Goal: Task Accomplishment & Management: Complete application form

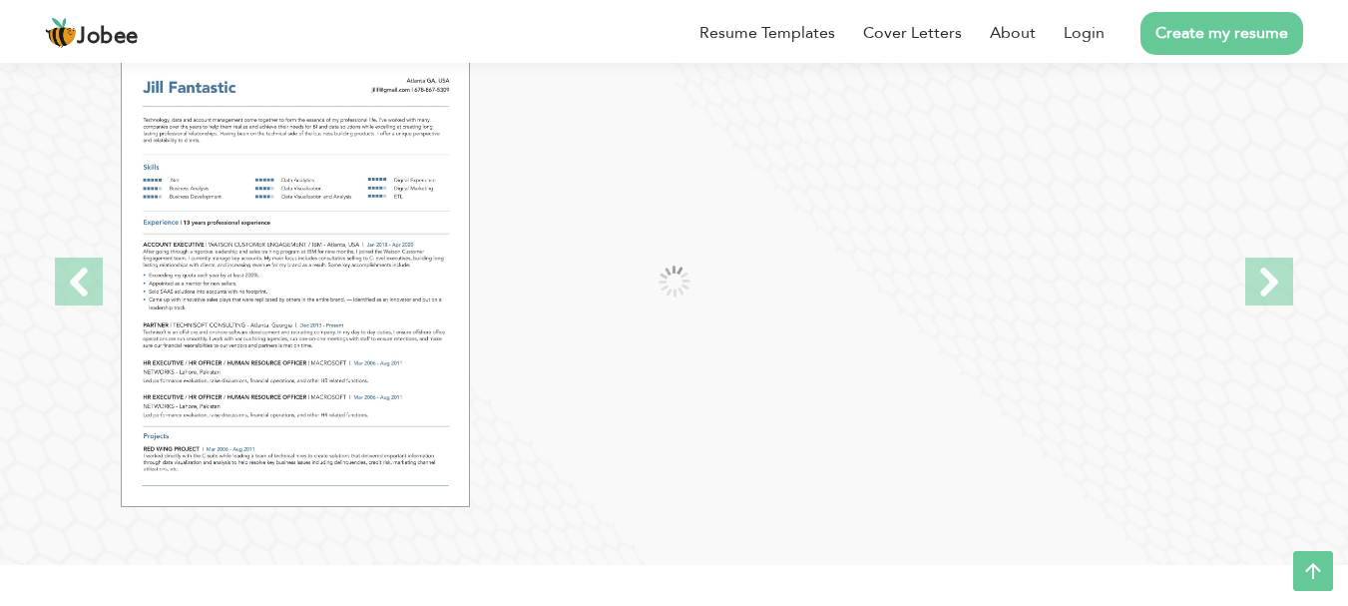
scroll to position [2156, 0]
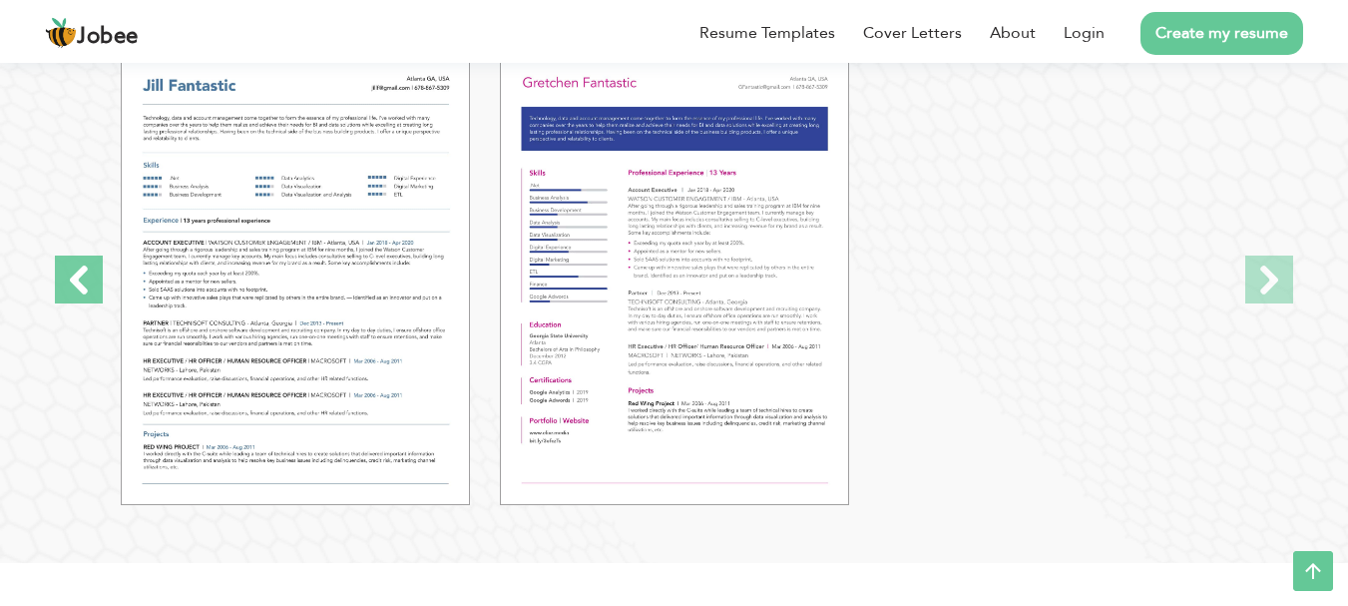
click at [90, 286] on span at bounding box center [79, 280] width 48 height 48
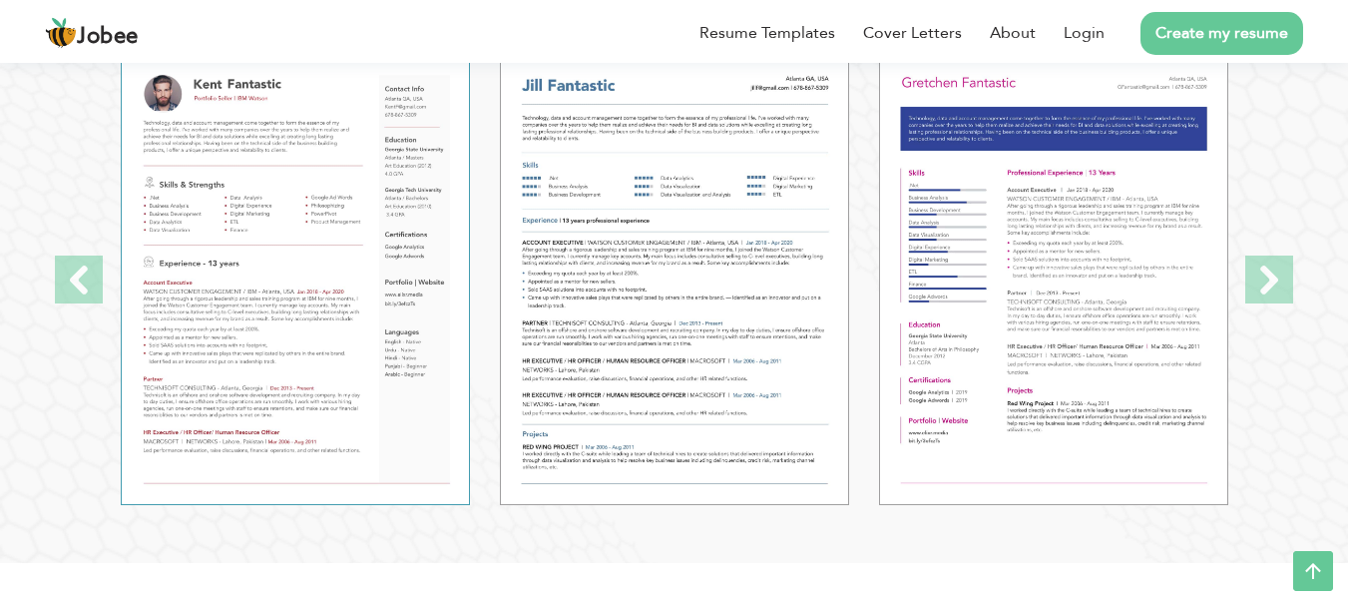
click at [254, 262] on img at bounding box center [295, 279] width 349 height 451
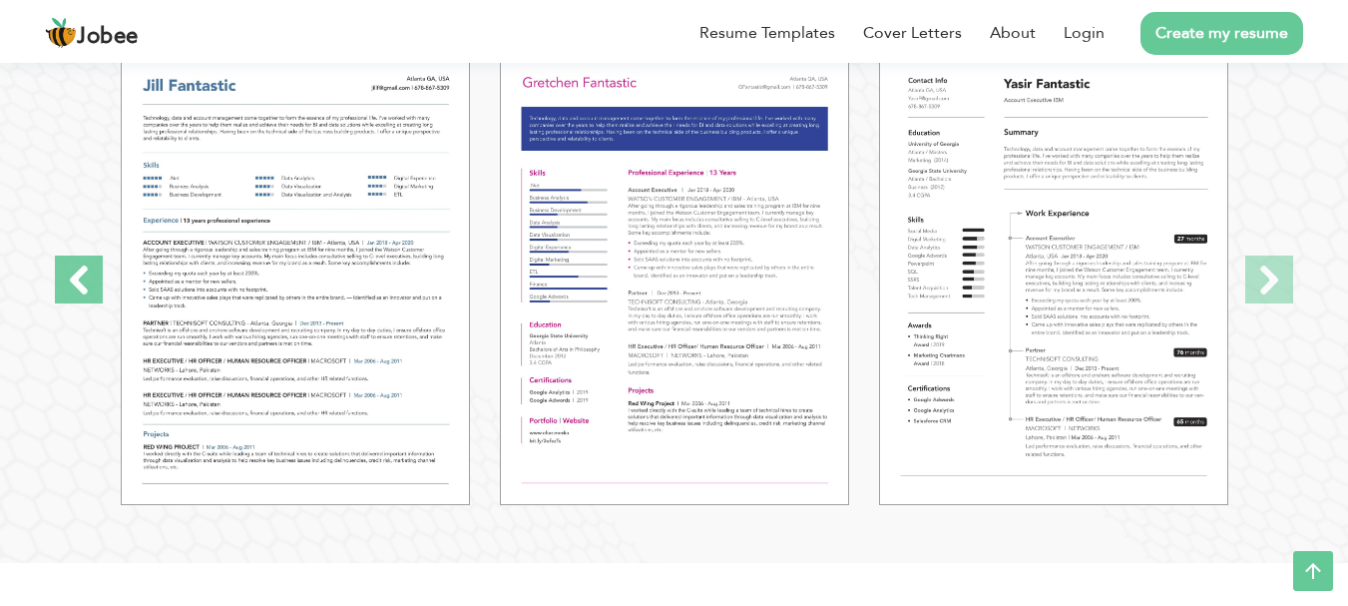
click at [82, 269] on span at bounding box center [79, 280] width 48 height 48
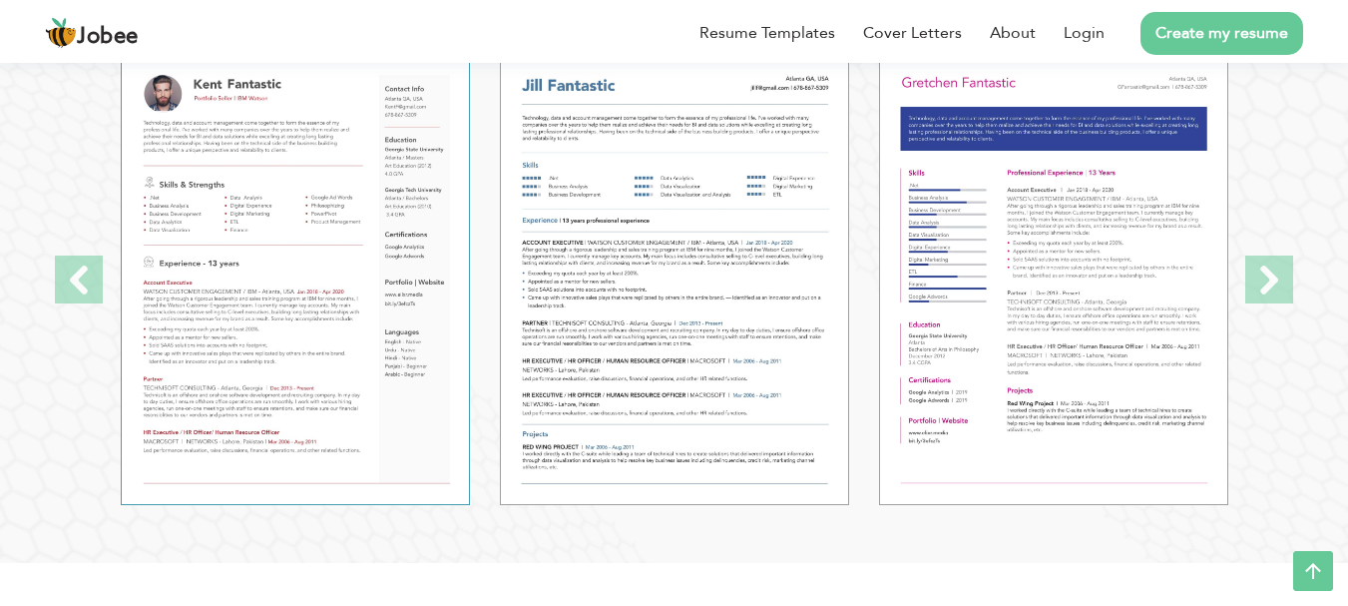
click at [264, 237] on img at bounding box center [295, 279] width 349 height 451
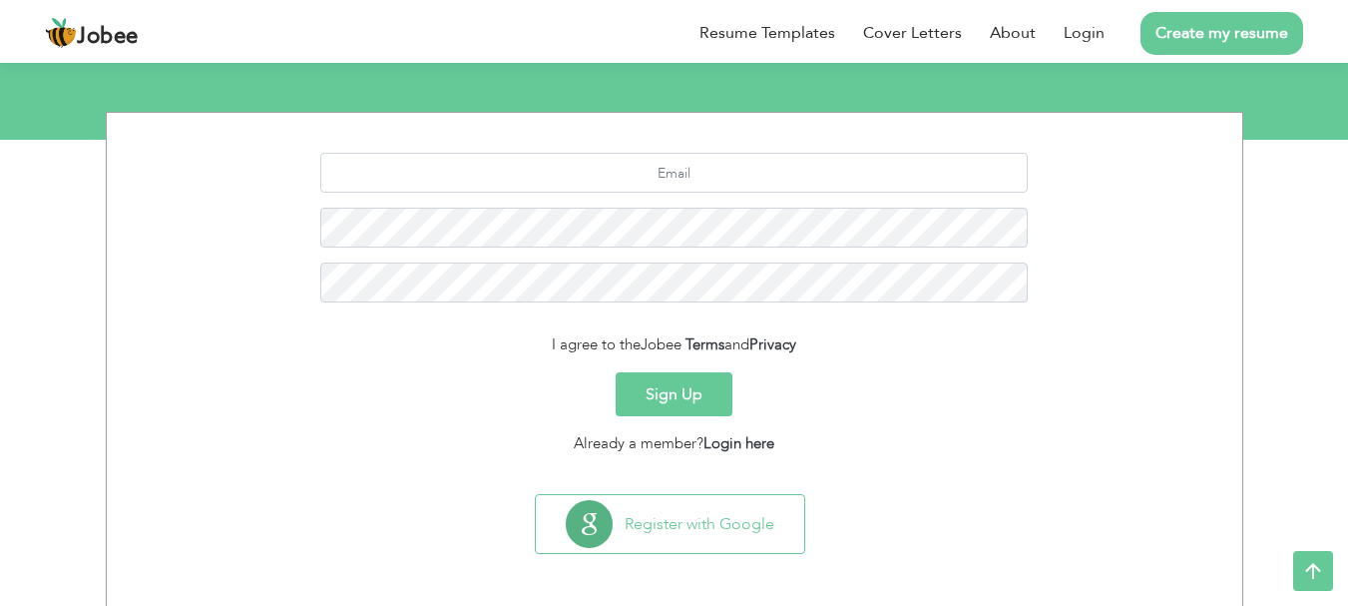
scroll to position [223, 0]
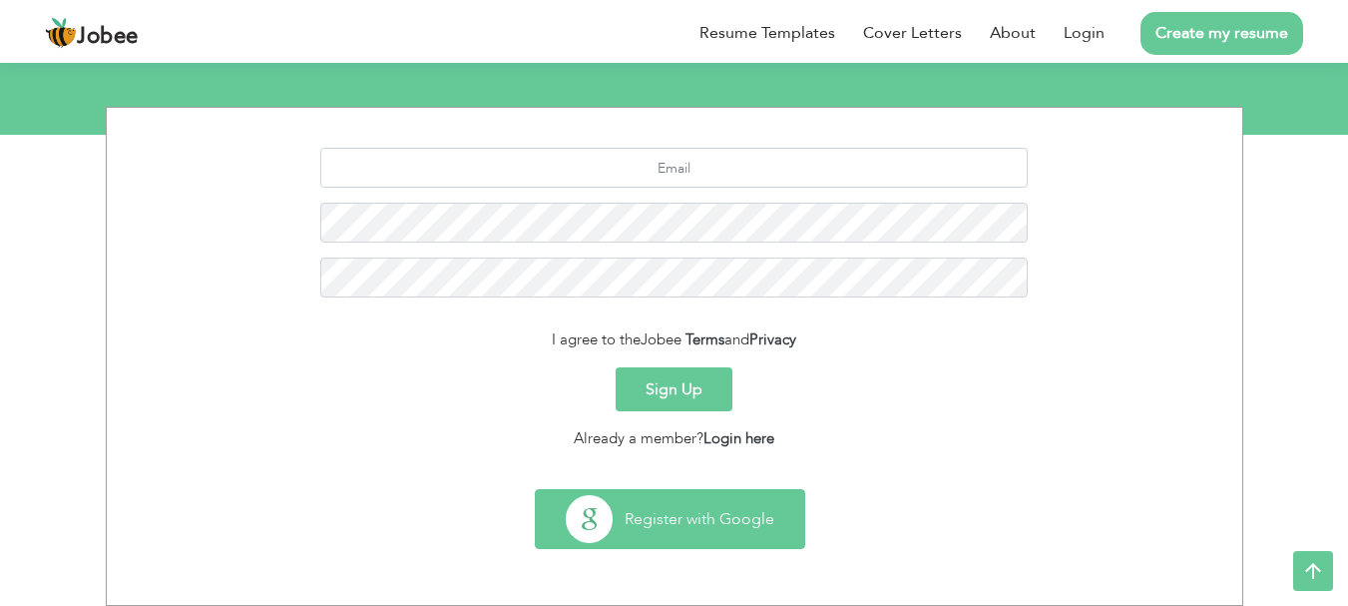
click at [660, 520] on button "Register with Google" at bounding box center [670, 519] width 268 height 58
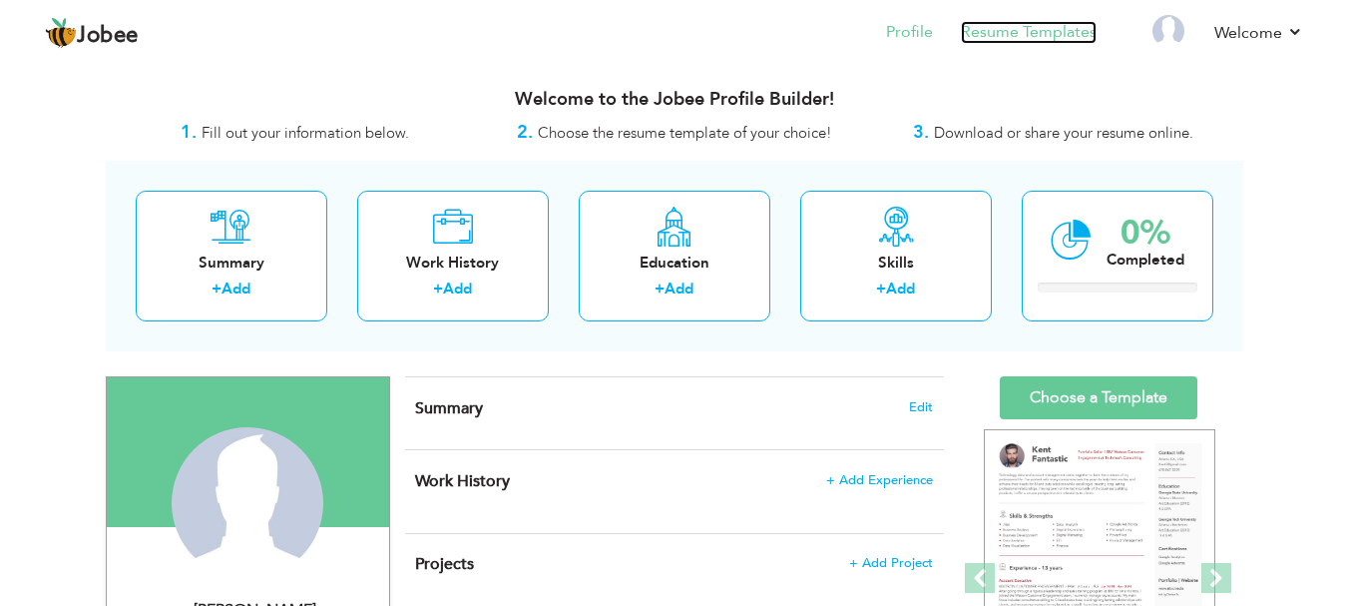
click at [1003, 33] on link "Resume Templates" at bounding box center [1029, 32] width 136 height 23
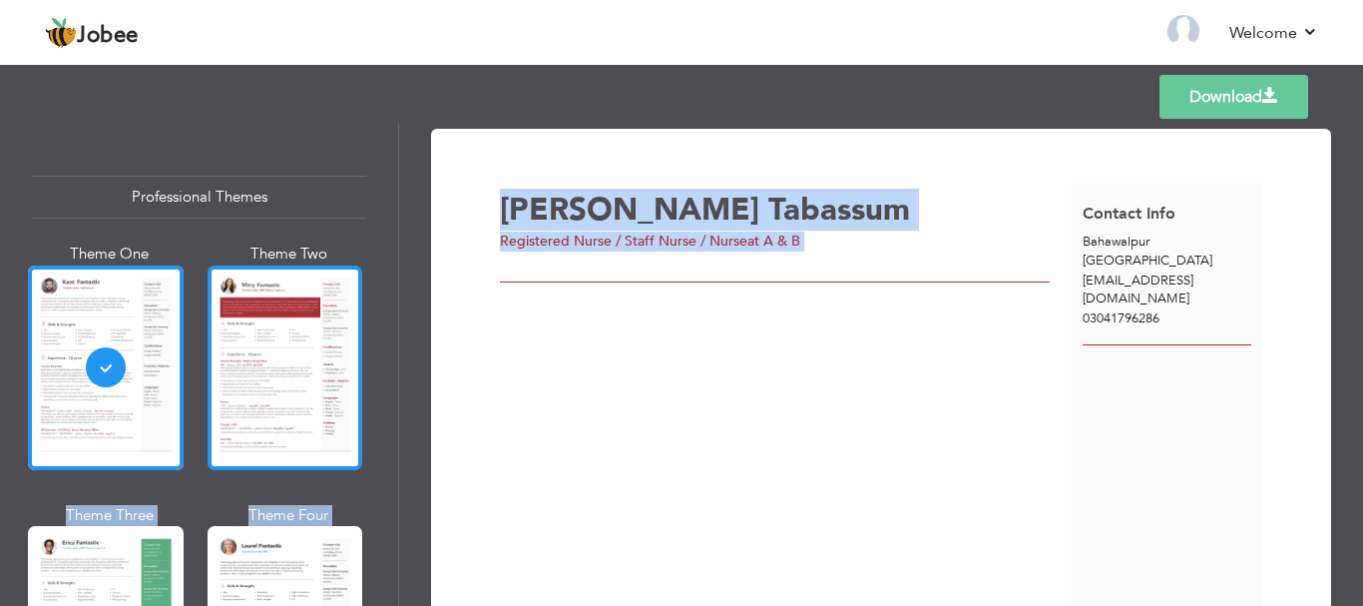
drag, startPoint x: 657, startPoint y: 376, endPoint x: 253, endPoint y: 390, distance: 404.5
click at [253, 390] on div "Professional Themes Theme One Theme Two Theme Three Theme Four" at bounding box center [681, 365] width 1363 height 482
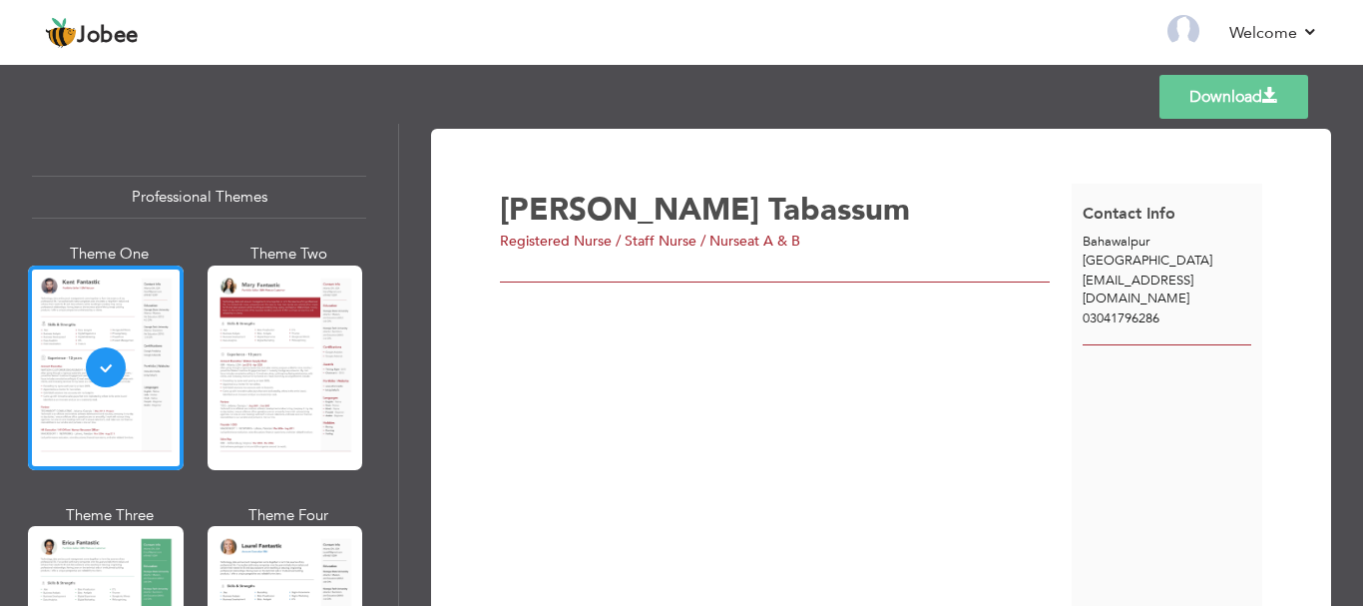
click at [370, 211] on div "Professional Themes Theme One Theme Two Theme Three Theme Six" at bounding box center [199, 365] width 398 height 482
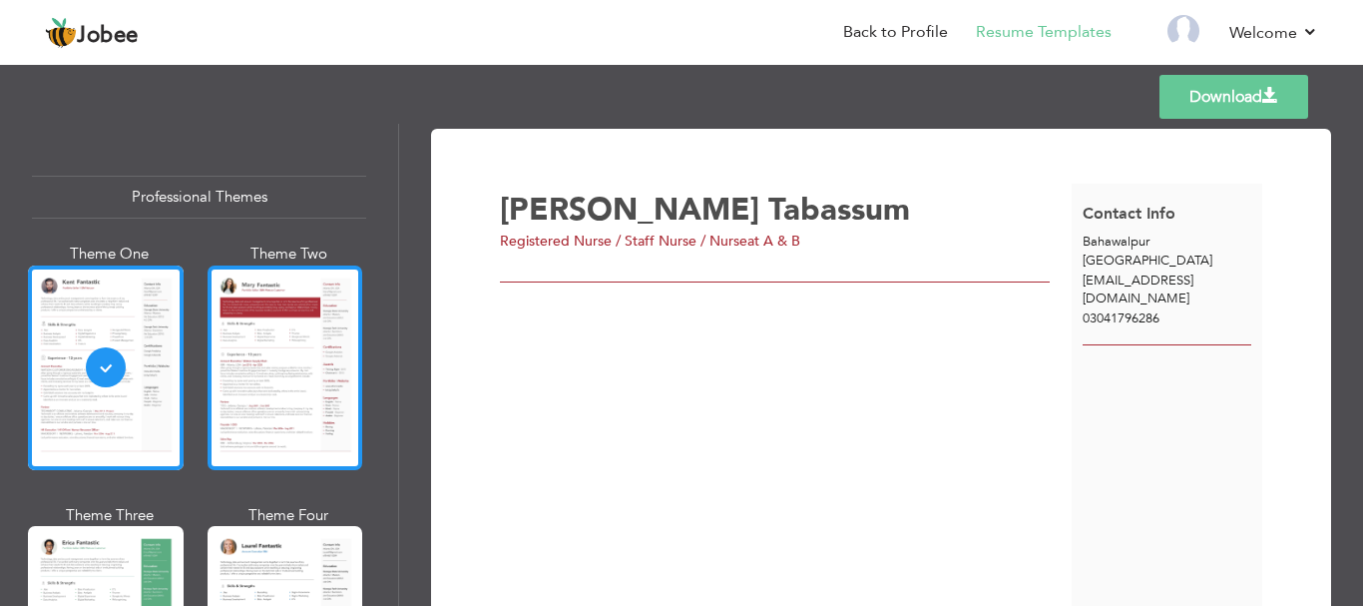
click at [287, 359] on div at bounding box center [286, 367] width 156 height 205
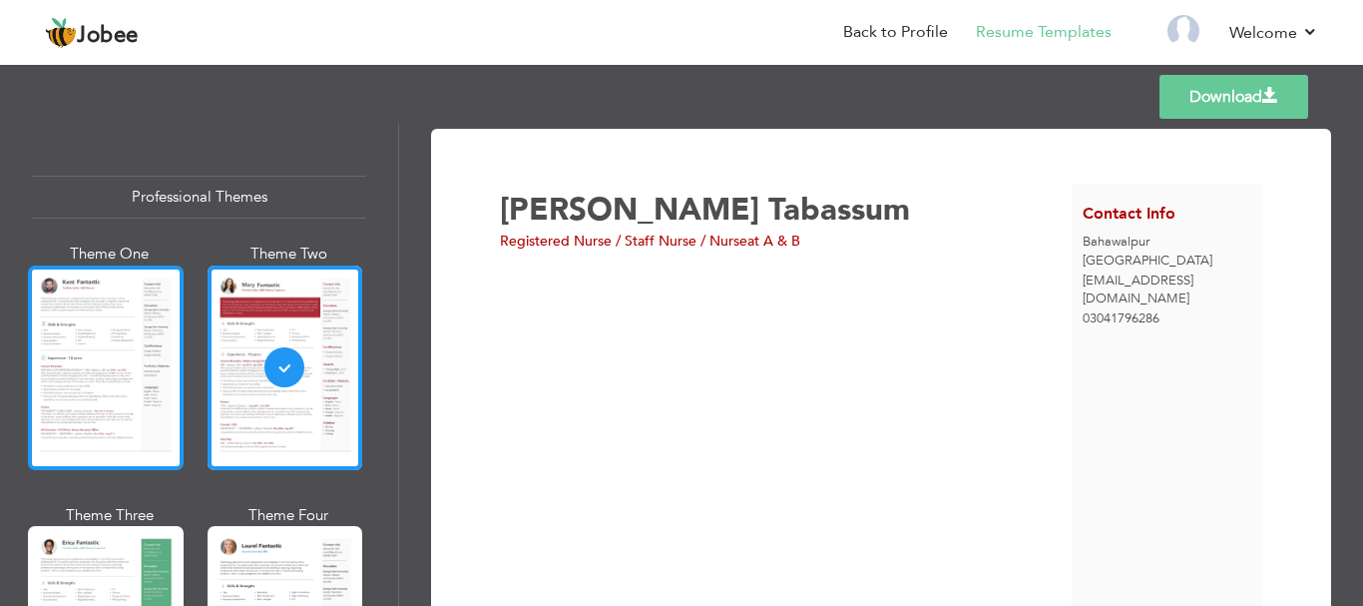
click at [105, 351] on div at bounding box center [106, 367] width 156 height 205
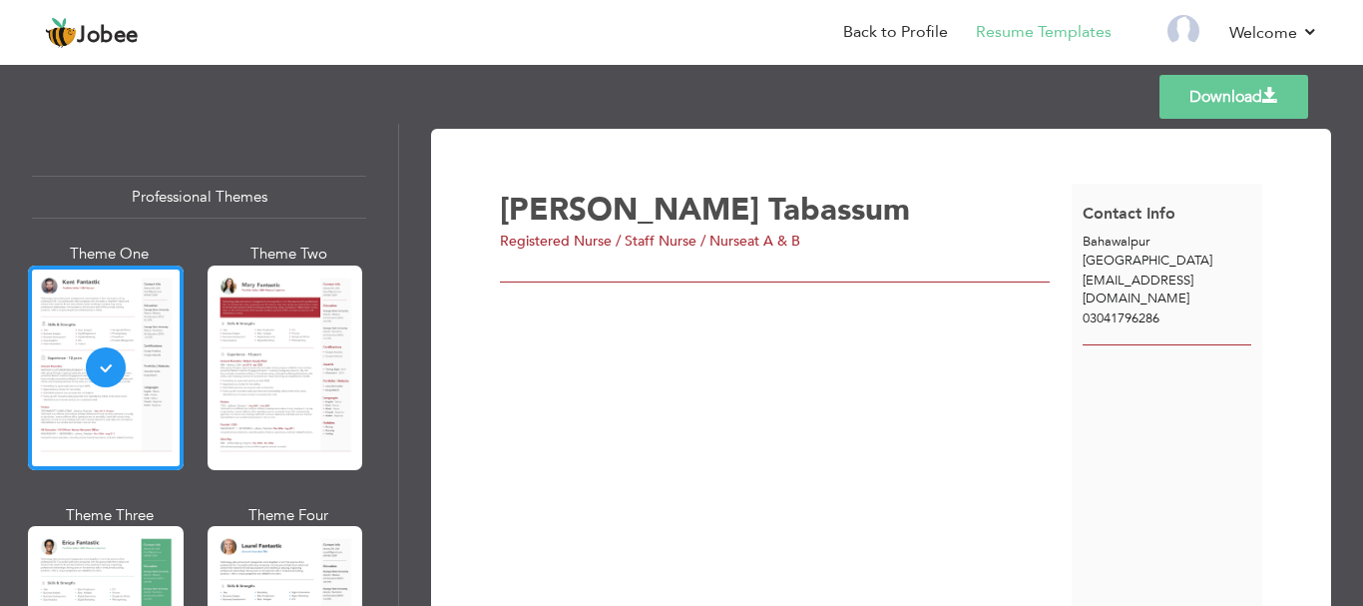
click at [1217, 85] on link "Download" at bounding box center [1234, 97] width 149 height 44
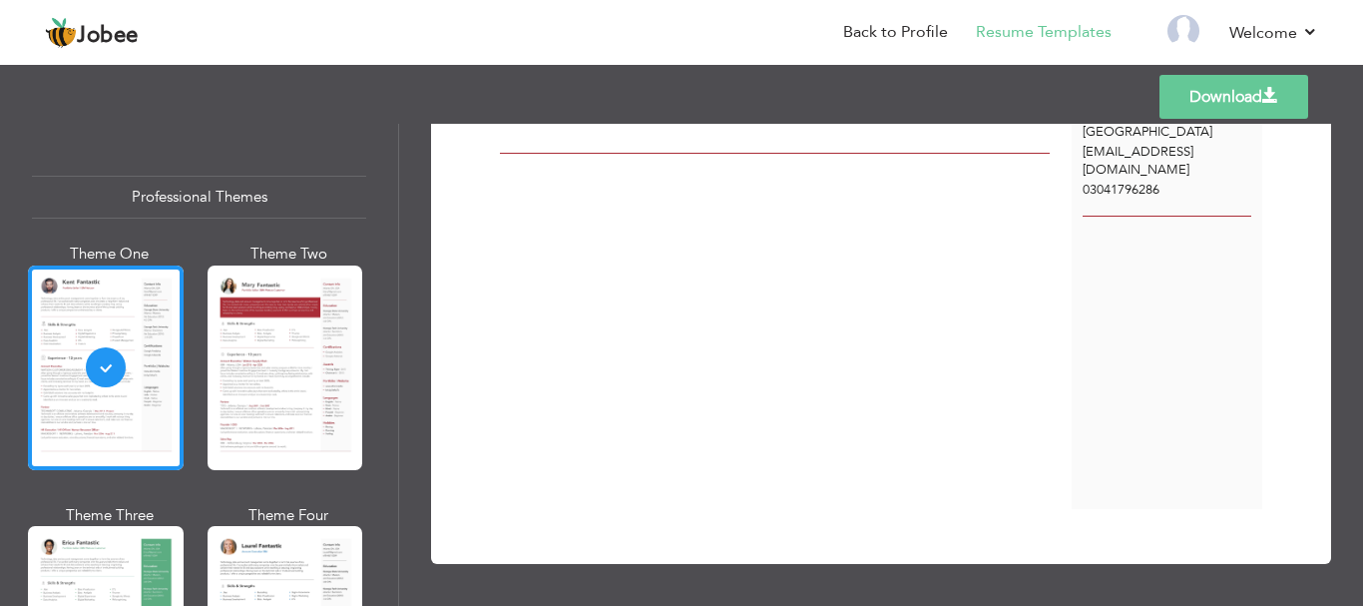
click at [1076, 89] on div "Templates Download" at bounding box center [681, 97] width 1363 height 64
click at [870, 31] on link "Back to Profile" at bounding box center [895, 32] width 105 height 23
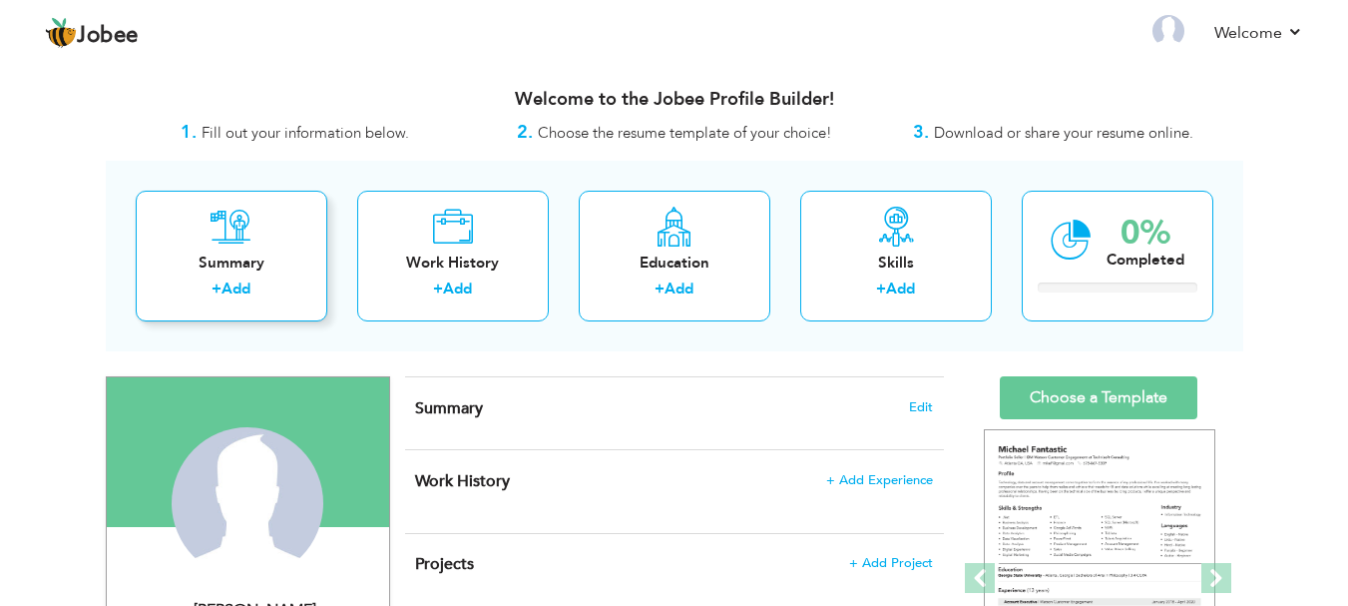
click at [249, 258] on div "Summary" at bounding box center [232, 263] width 160 height 21
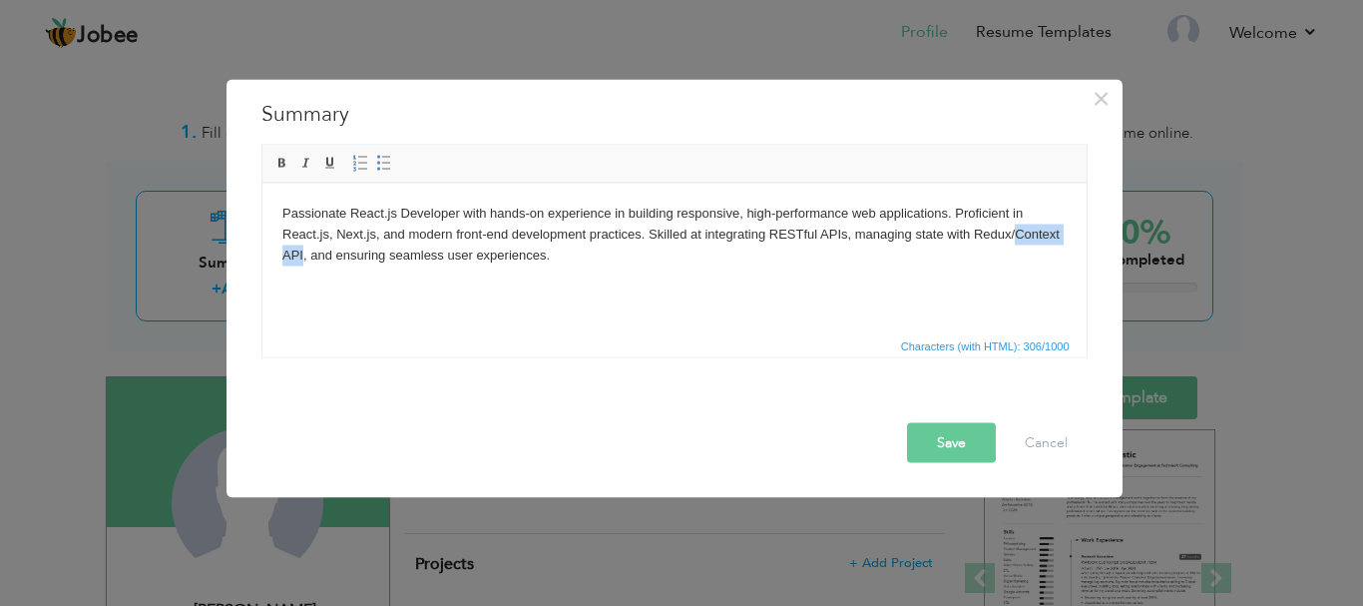
drag, startPoint x: 1015, startPoint y: 232, endPoint x: 303, endPoint y: 259, distance: 712.2
click at [303, 259] on body "Passionate React.js Developer with hands-on experience in building responsive, …" at bounding box center [673, 234] width 784 height 62
click at [373, 236] on body "Passionate React.js Developer with hands-on experience in building responsive, …" at bounding box center [673, 234] width 784 height 62
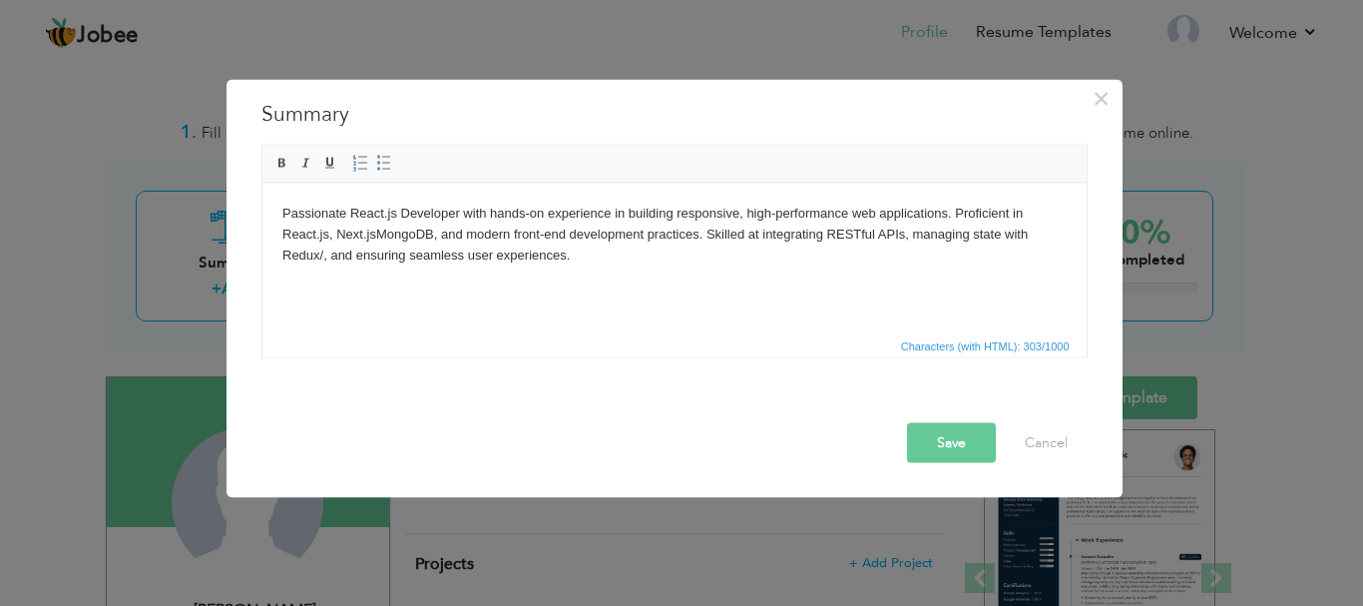
click at [942, 457] on button "Save" at bounding box center [951, 442] width 89 height 40
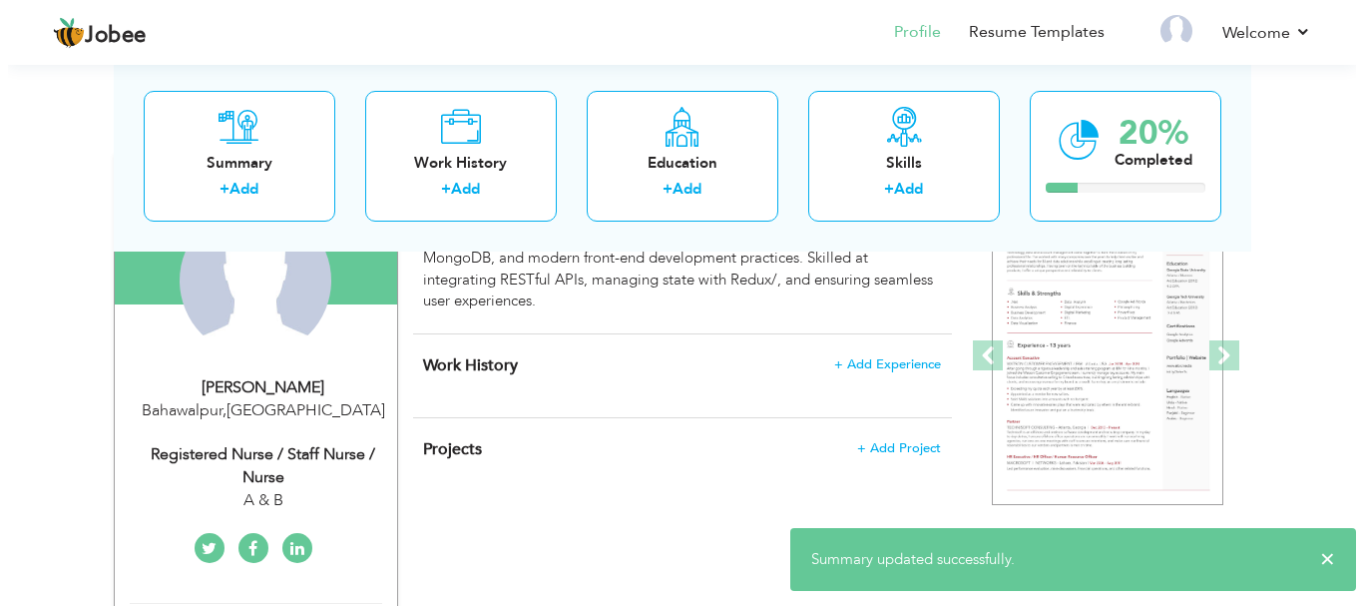
scroll to position [218, 0]
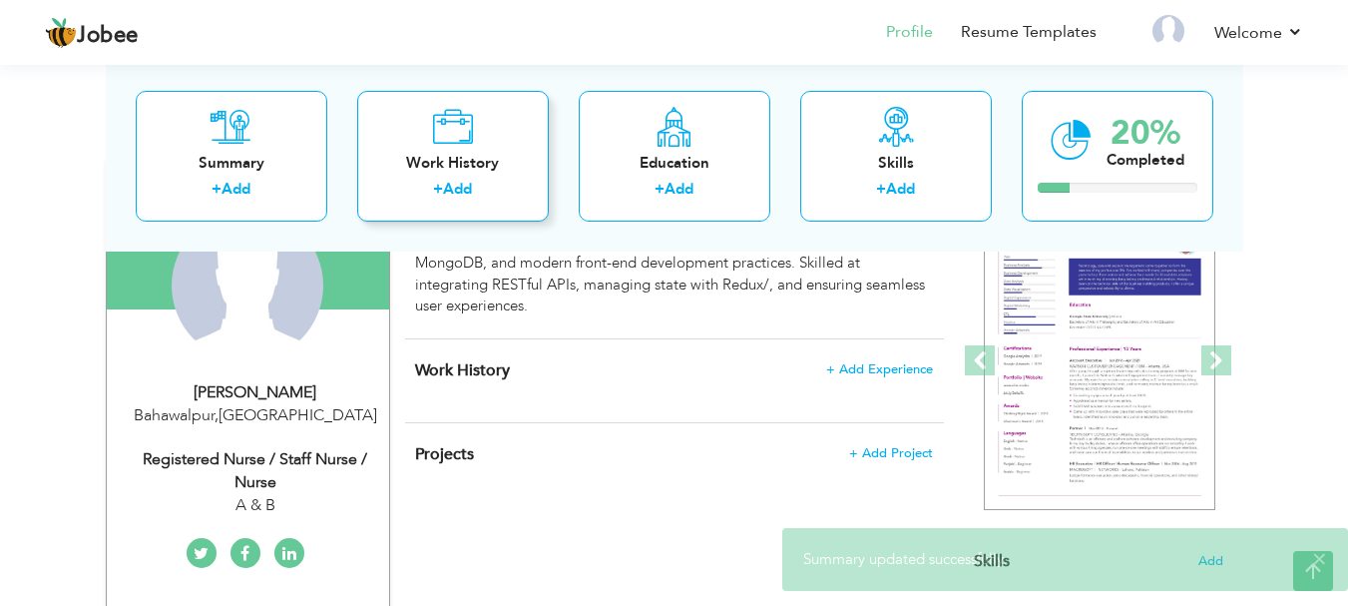
click at [471, 174] on div "Work History + Add" at bounding box center [453, 155] width 192 height 131
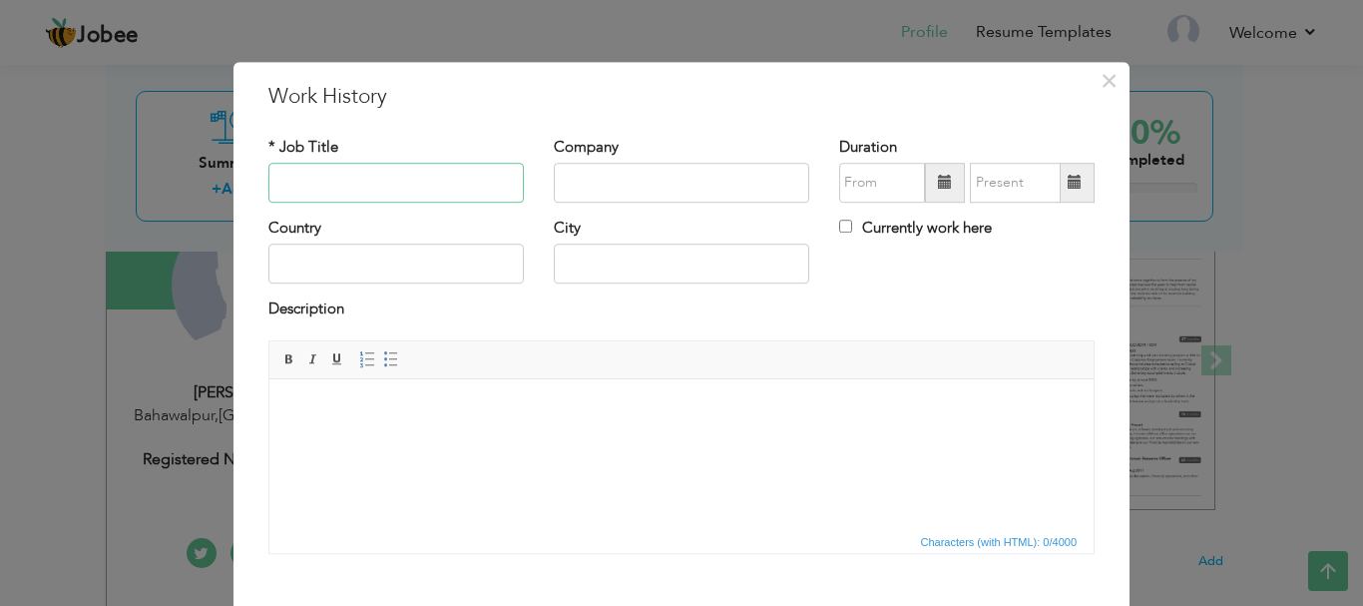
click at [380, 181] on input "text" at bounding box center [396, 183] width 256 height 40
paste input "Stack Developer"
type input "Stack Developer"
click at [343, 180] on input "Stack Developer" at bounding box center [396, 183] width 256 height 40
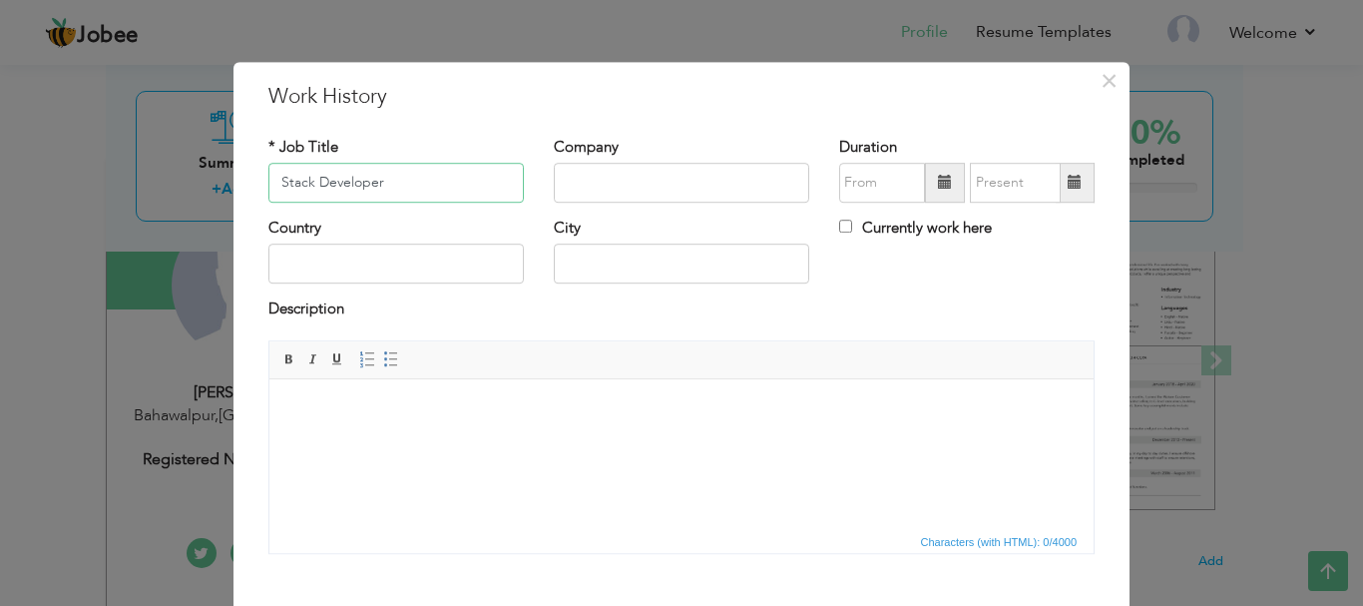
click at [343, 180] on input "Stack Developer" at bounding box center [396, 183] width 256 height 40
click at [357, 179] on input "text" at bounding box center [396, 183] width 256 height 40
paste input "MEAN Stack Engineer"
type input "MEAN Stack Engineer"
click at [595, 178] on input "text" at bounding box center [682, 183] width 256 height 40
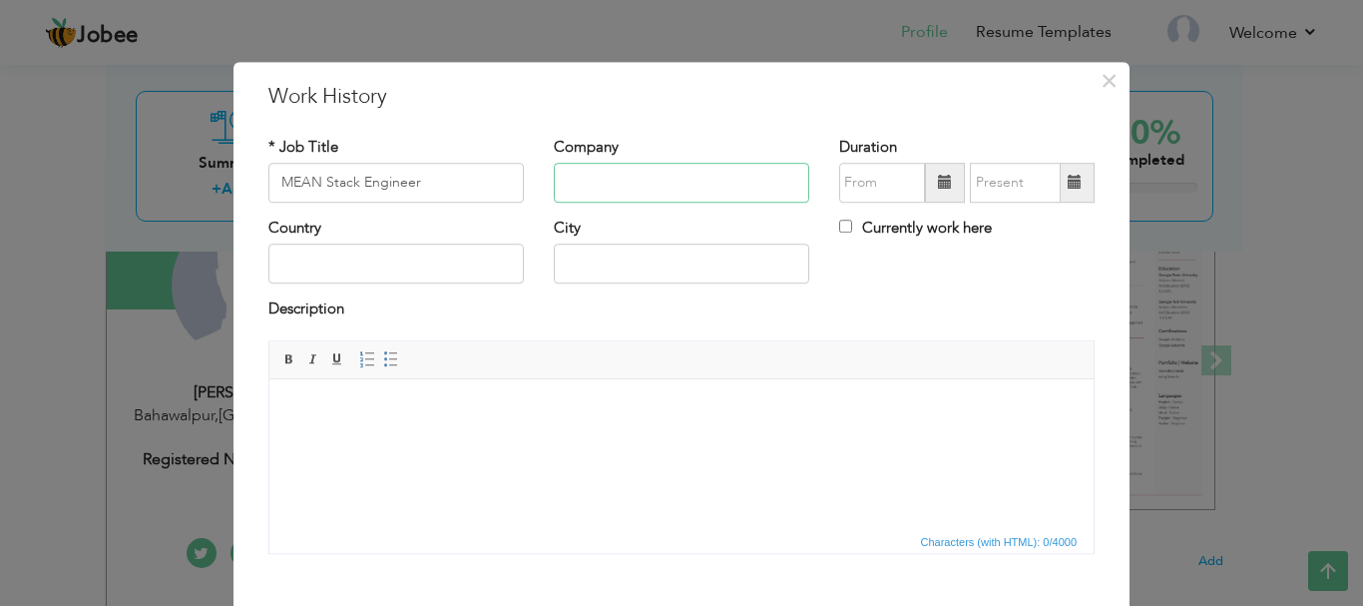
type input "lifeway"
type input "United States"
type input "New York"
click at [452, 269] on input "United States" at bounding box center [396, 265] width 256 height 40
type input "[GEOGRAPHIC_DATA]"
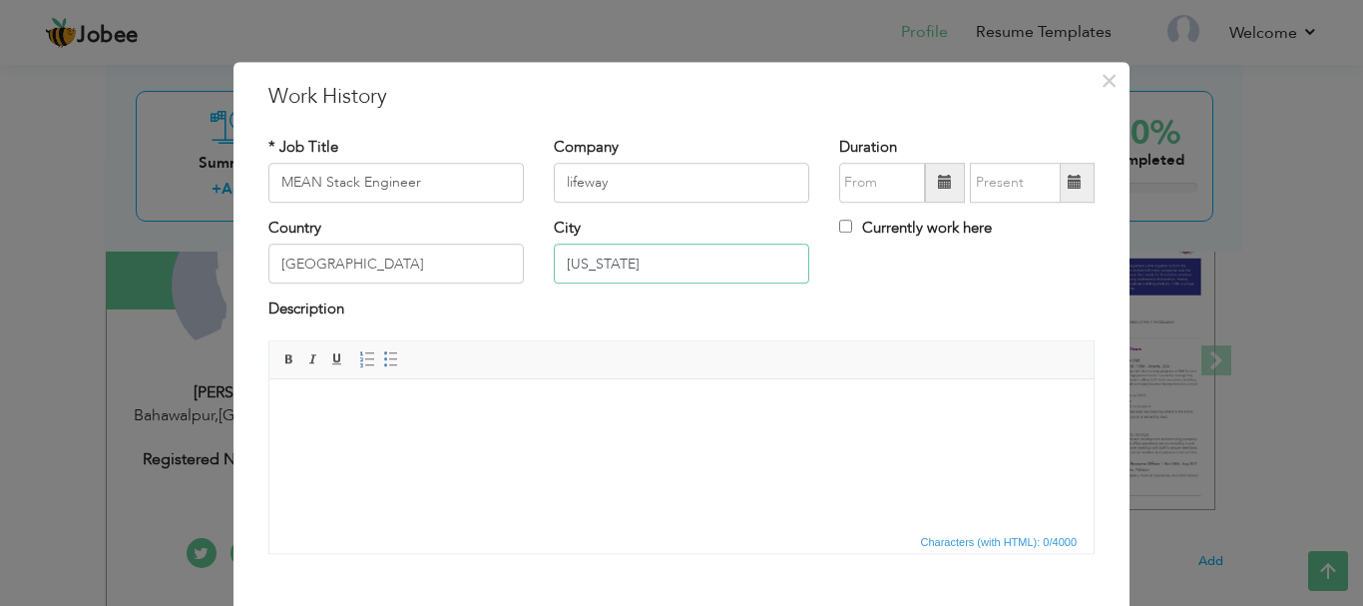
click at [645, 251] on input "New York" at bounding box center [682, 265] width 256 height 40
type input "N"
click at [526, 303] on div "Description" at bounding box center [681, 312] width 826 height 26
click at [839, 219] on label "Currently work here" at bounding box center [915, 228] width 153 height 21
click at [839, 220] on input "Currently work here" at bounding box center [845, 226] width 13 height 13
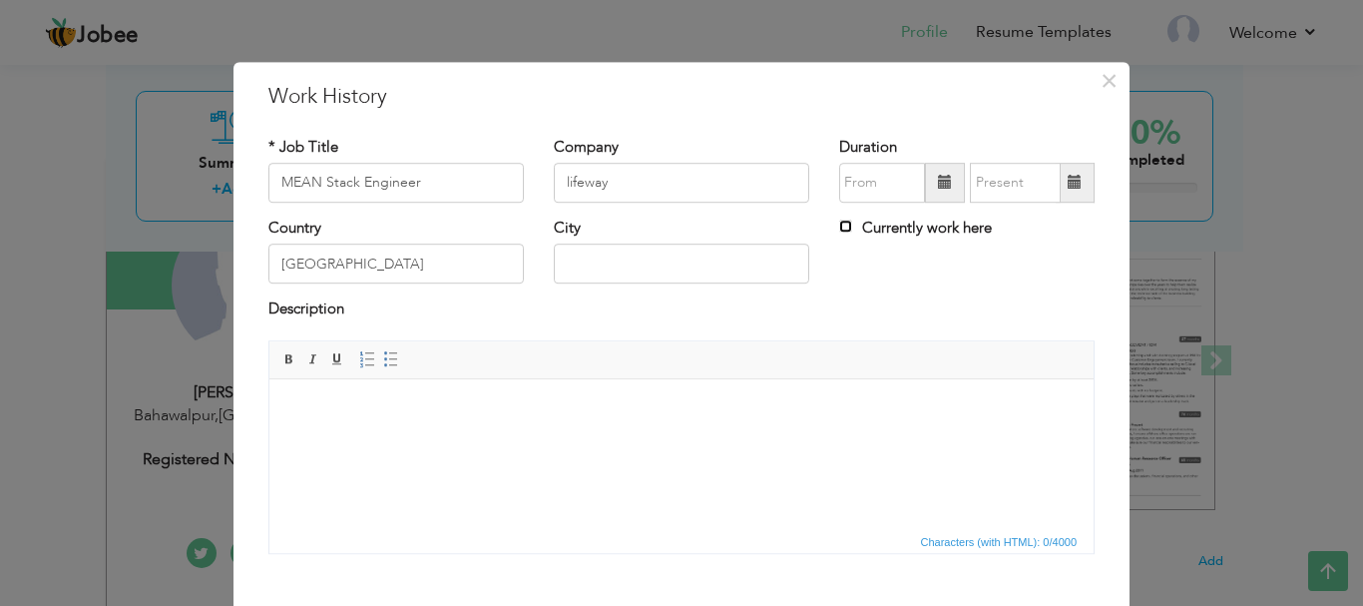
checkbox input "true"
type input "09/2025"
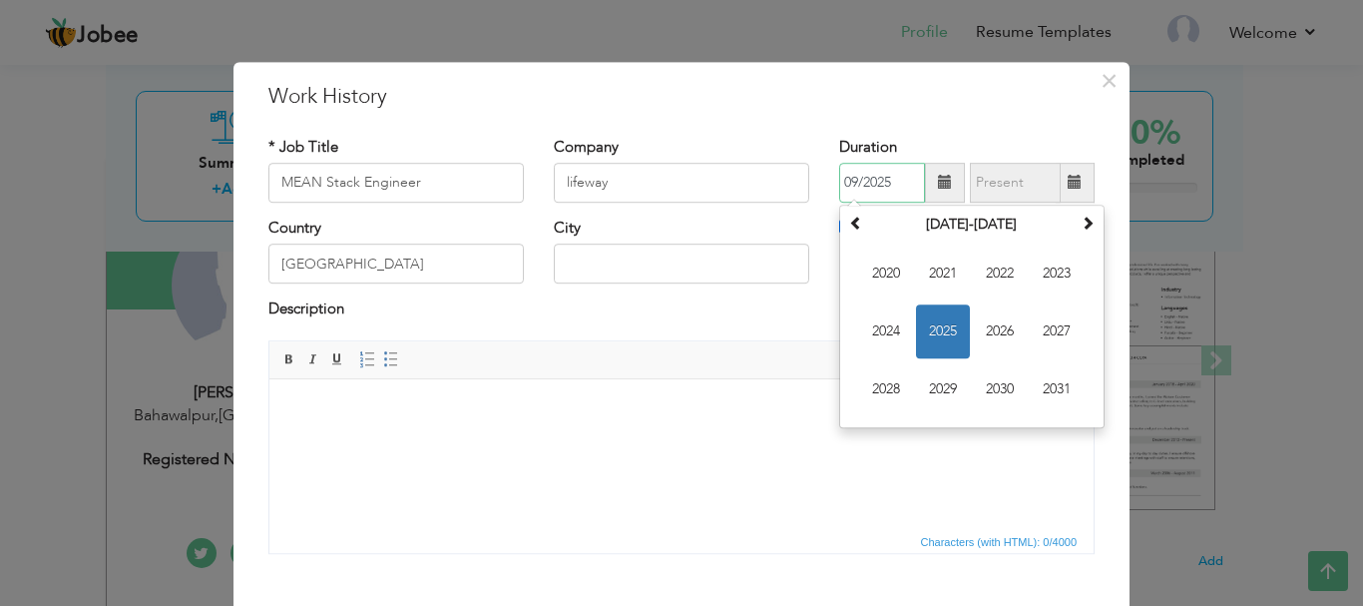
click at [863, 182] on input "09/2025" at bounding box center [882, 183] width 86 height 40
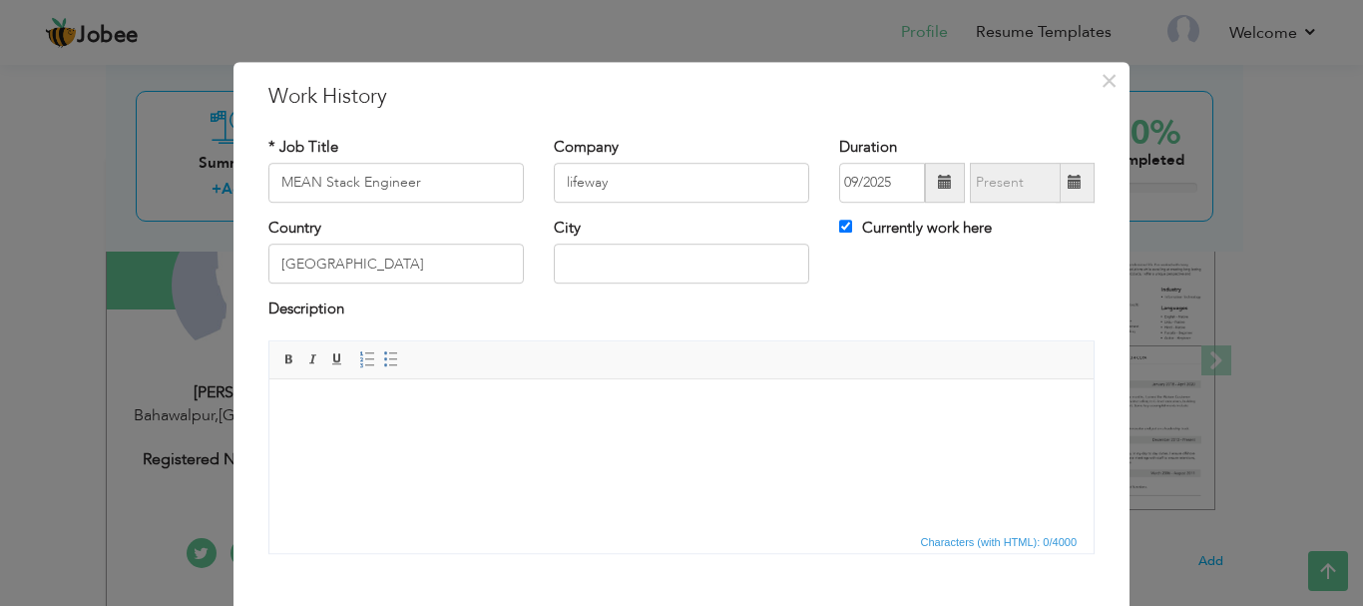
click at [938, 180] on span at bounding box center [945, 183] width 14 height 14
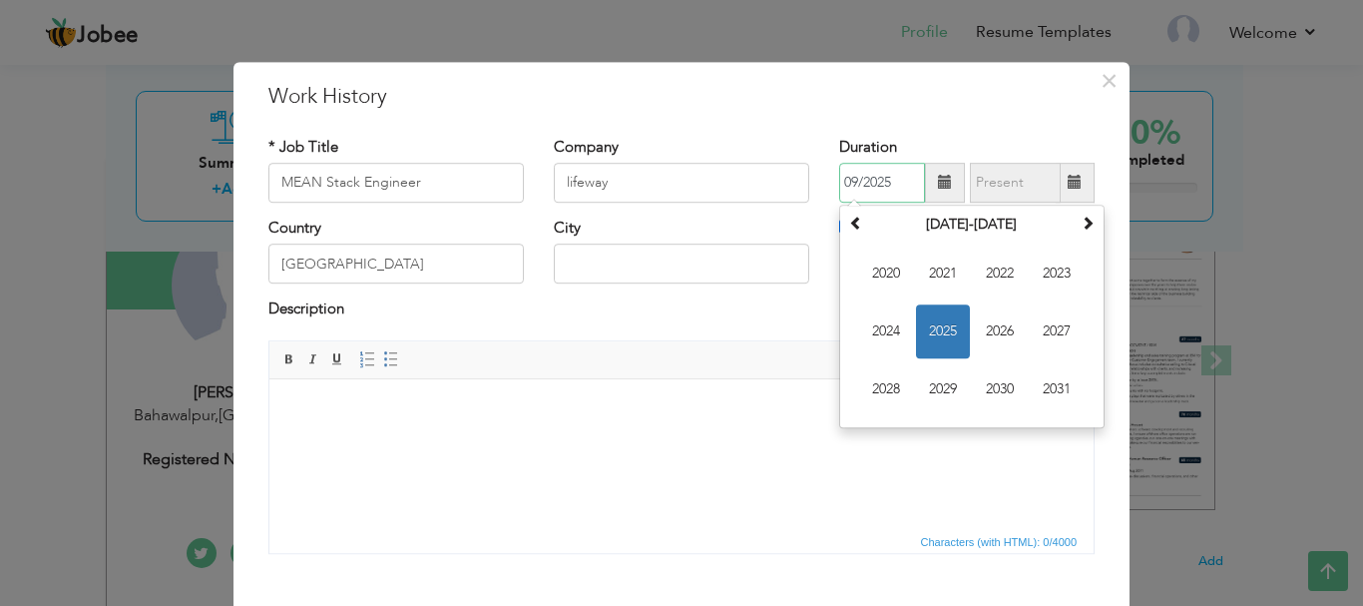
drag, startPoint x: 889, startPoint y: 183, endPoint x: 838, endPoint y: 181, distance: 50.9
click at [839, 181] on input "09/2025" at bounding box center [882, 183] width 86 height 40
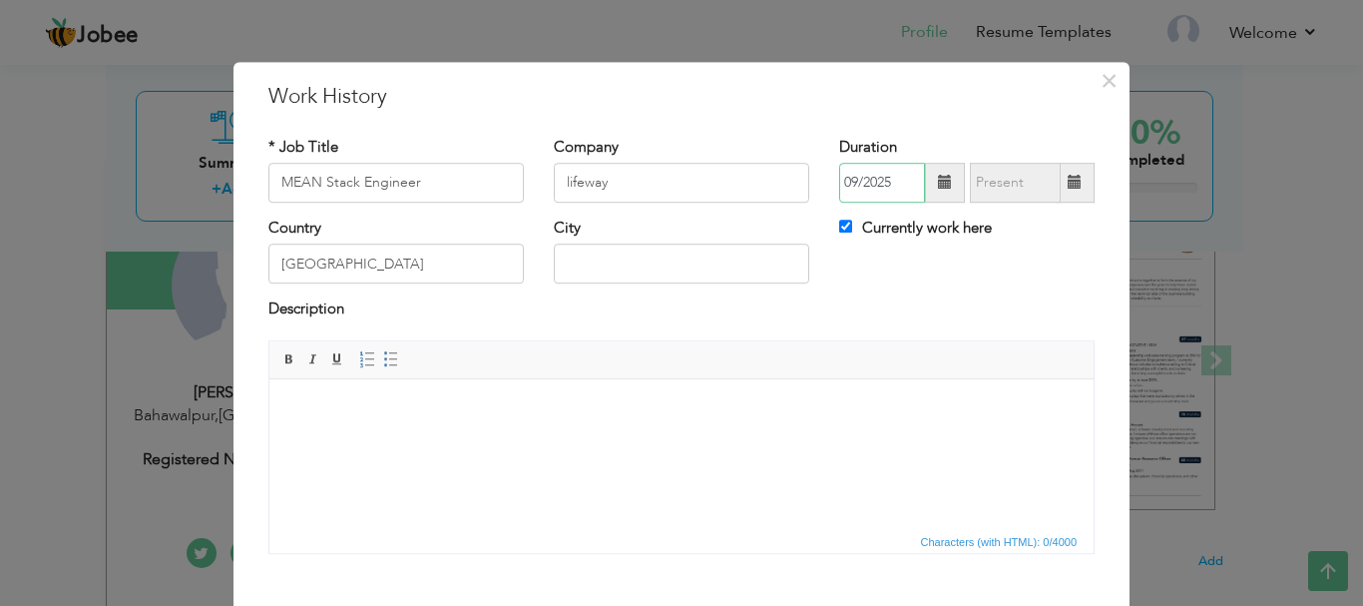
click at [850, 172] on input "09/2025" at bounding box center [882, 183] width 86 height 40
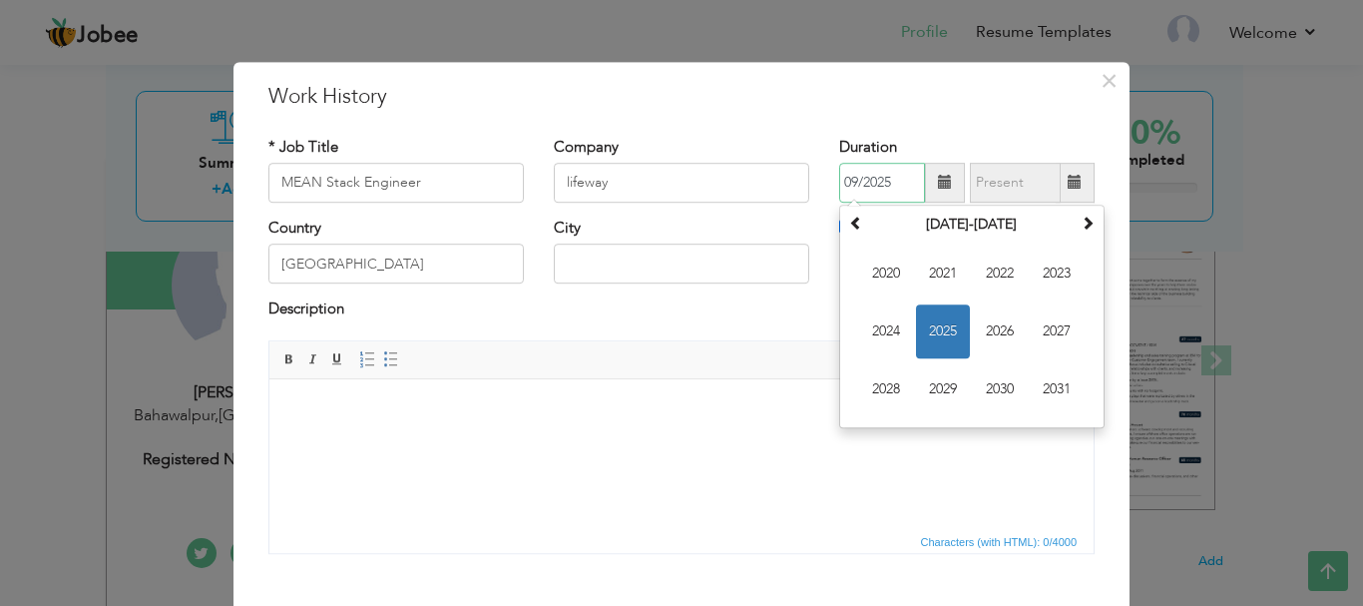
paste input "2024"
click at [882, 181] on input "092024/2025" at bounding box center [882, 183] width 86 height 40
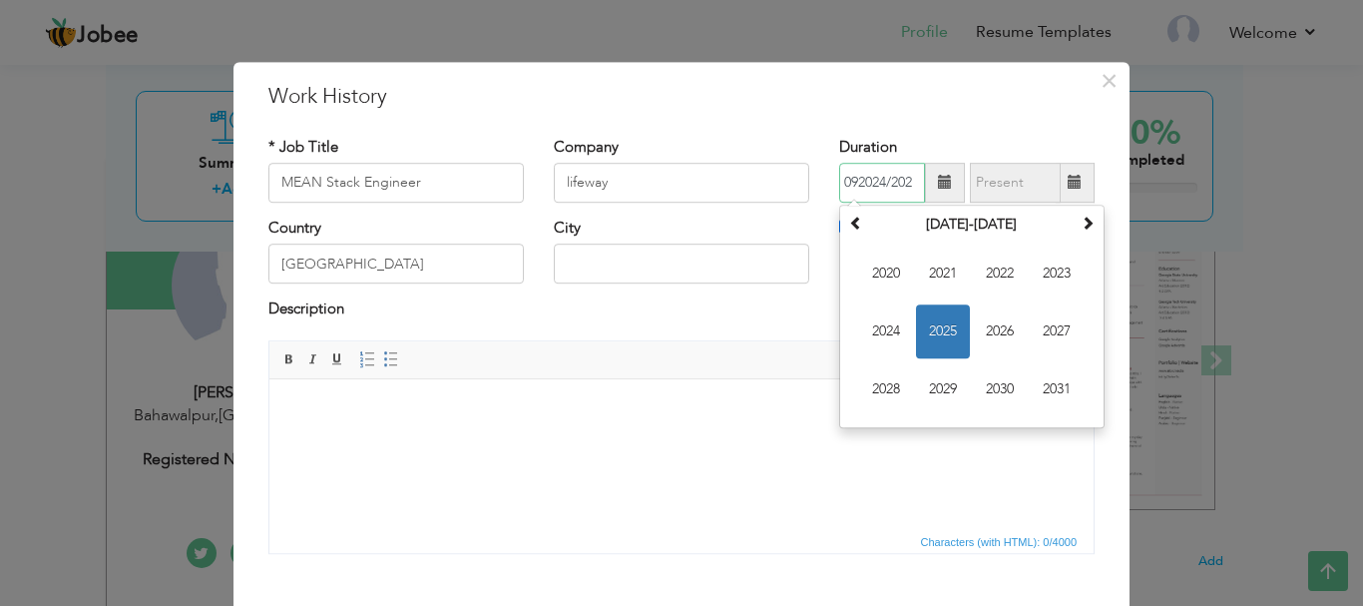
paste input "2024"
click at [820, 120] on div "× Work History * Job Title MEAN Stack Engineer Company lifeway Duration 09/2025…" at bounding box center [682, 389] width 896 height 654
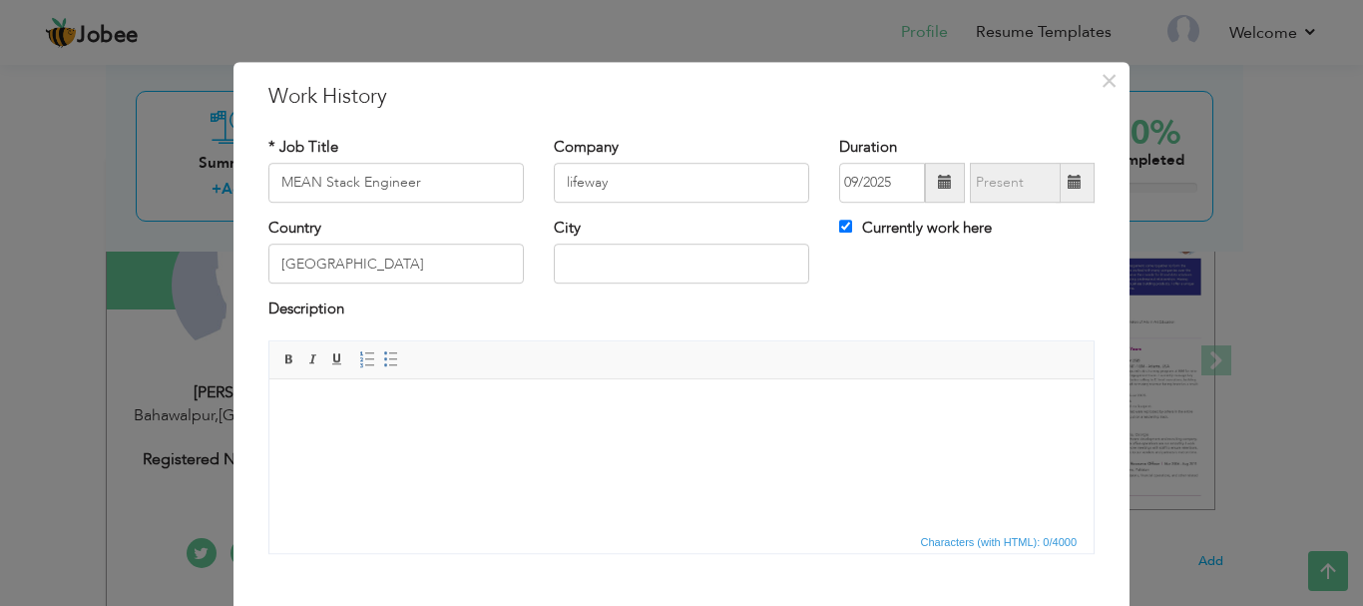
click at [938, 185] on span at bounding box center [945, 183] width 14 height 14
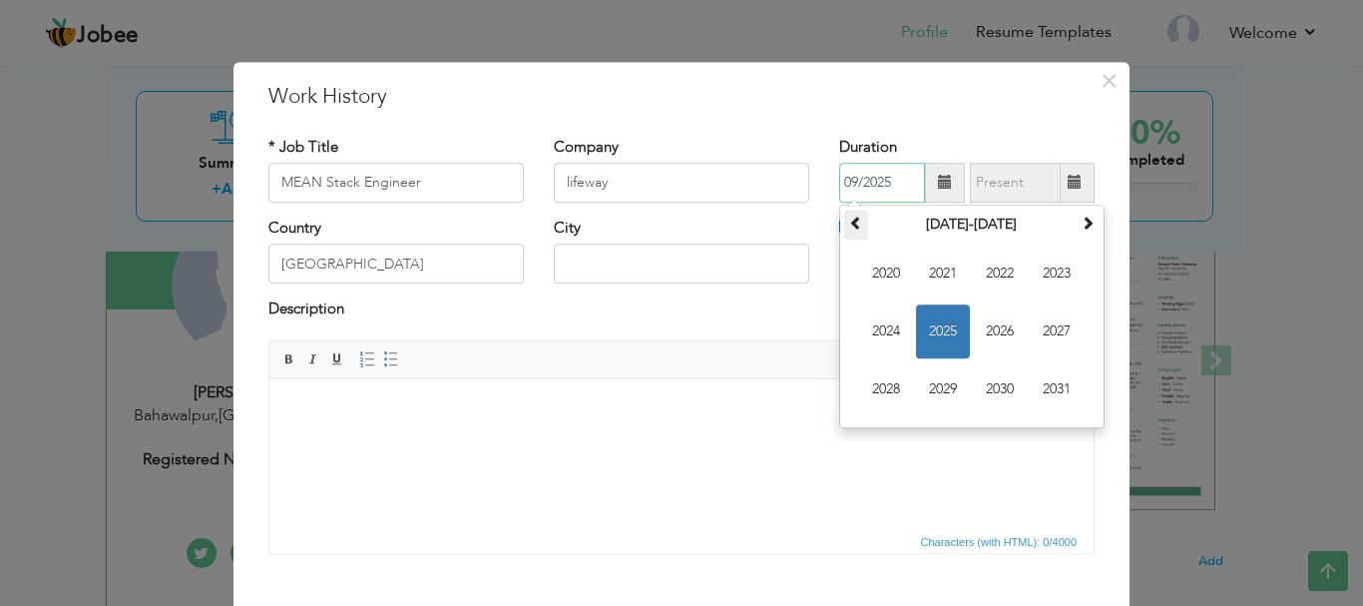
click at [849, 220] on span at bounding box center [856, 223] width 14 height 14
click at [1076, 227] on th at bounding box center [1088, 225] width 24 height 30
click at [884, 320] on span "2024" at bounding box center [886, 331] width 54 height 54
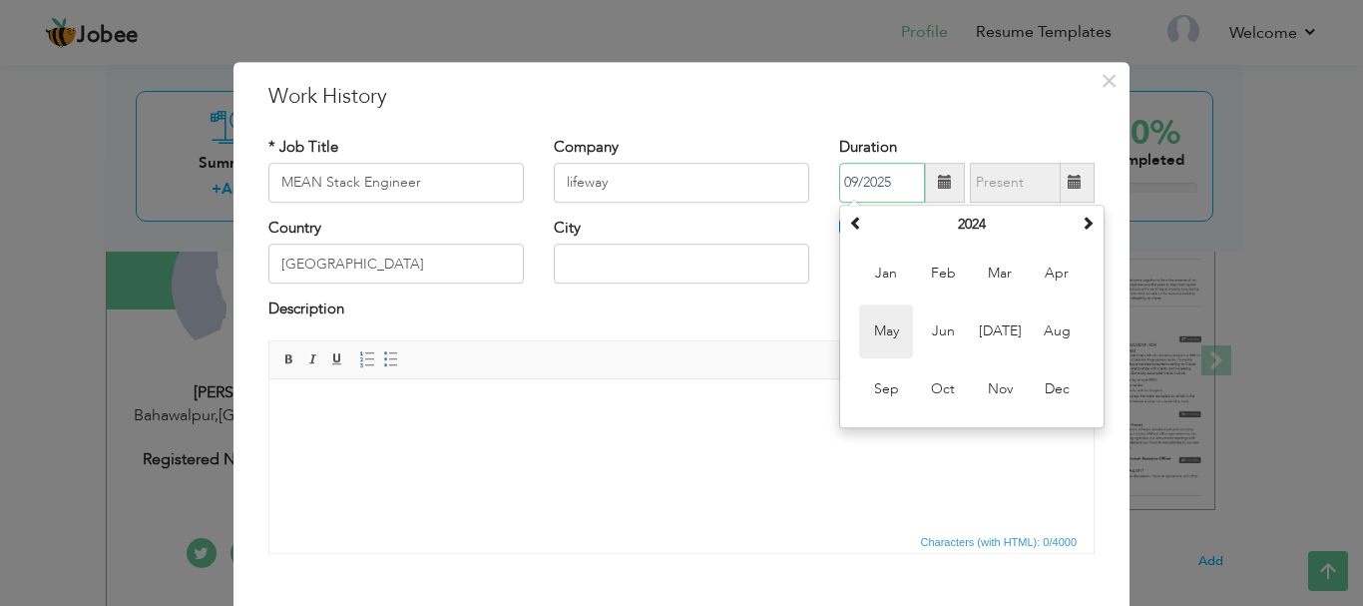
click at [878, 325] on span "May" at bounding box center [886, 331] width 54 height 54
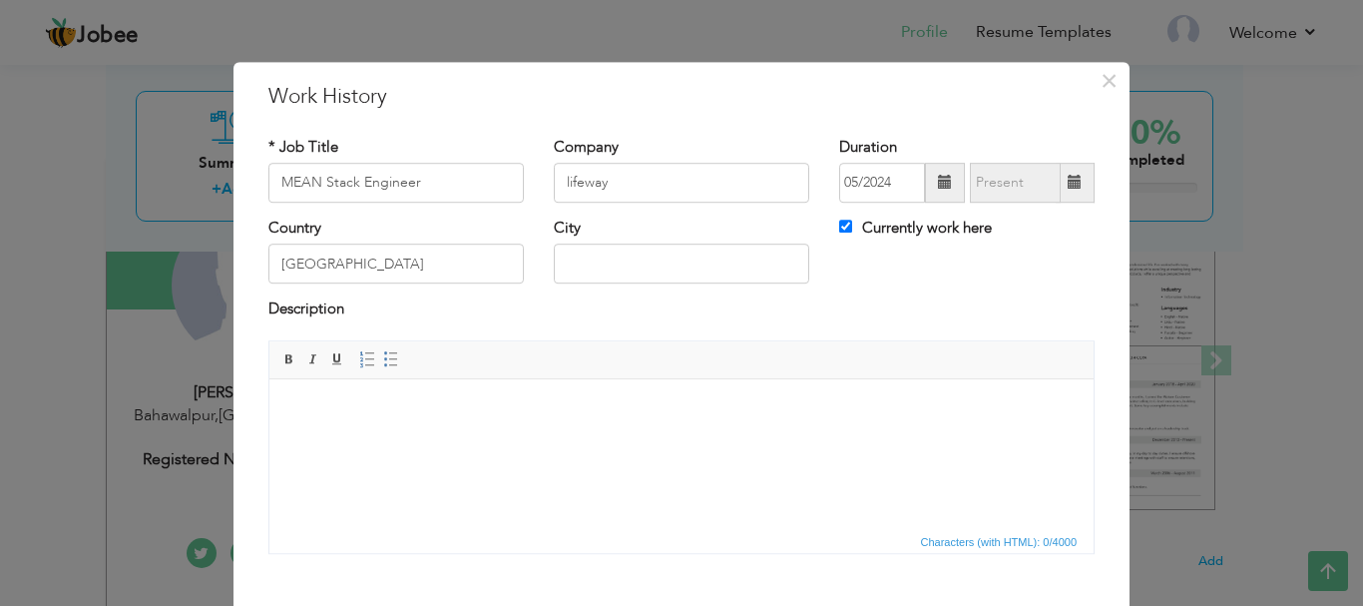
click at [938, 183] on span at bounding box center [945, 183] width 14 height 14
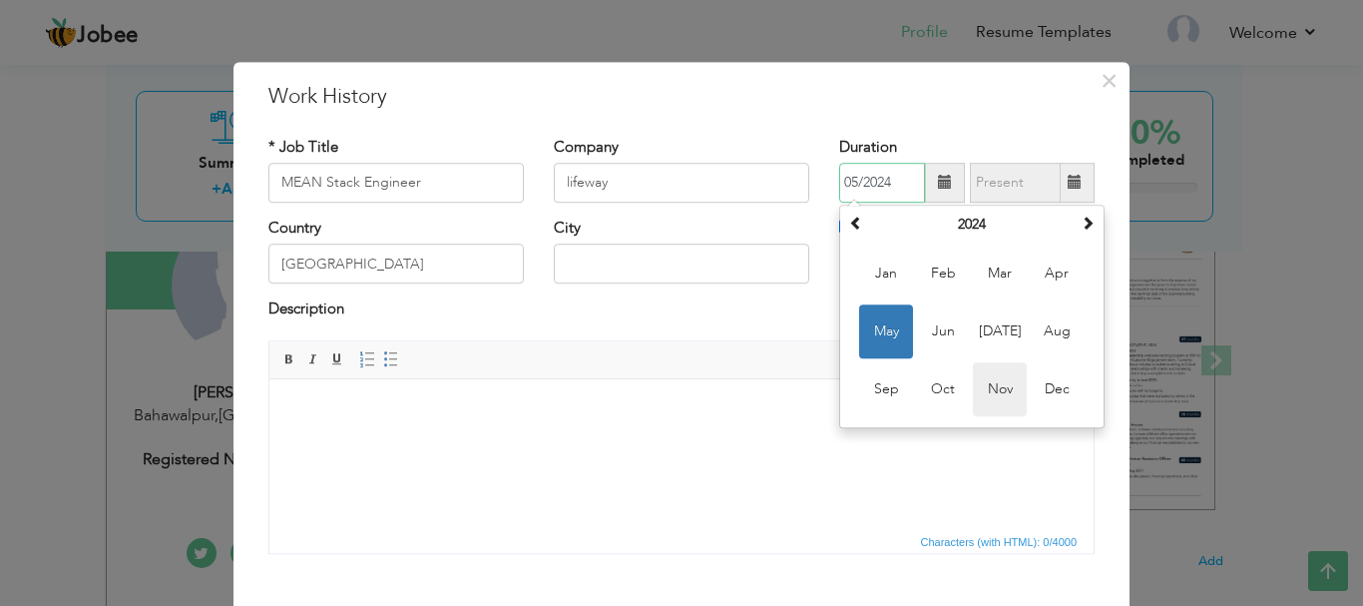
click at [993, 387] on span "Nov" at bounding box center [1000, 389] width 54 height 54
type input "11/2024"
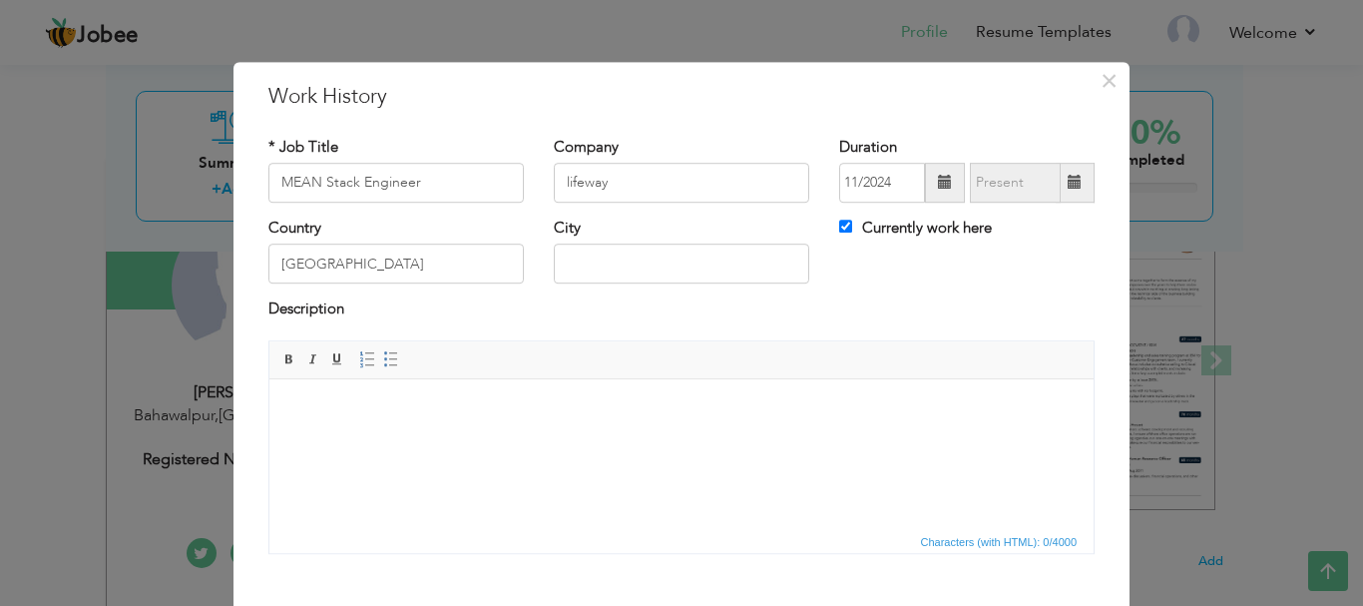
click at [889, 267] on div "Country Pakistan City Currently work here" at bounding box center [682, 258] width 856 height 81
click at [477, 429] on html at bounding box center [681, 408] width 824 height 61
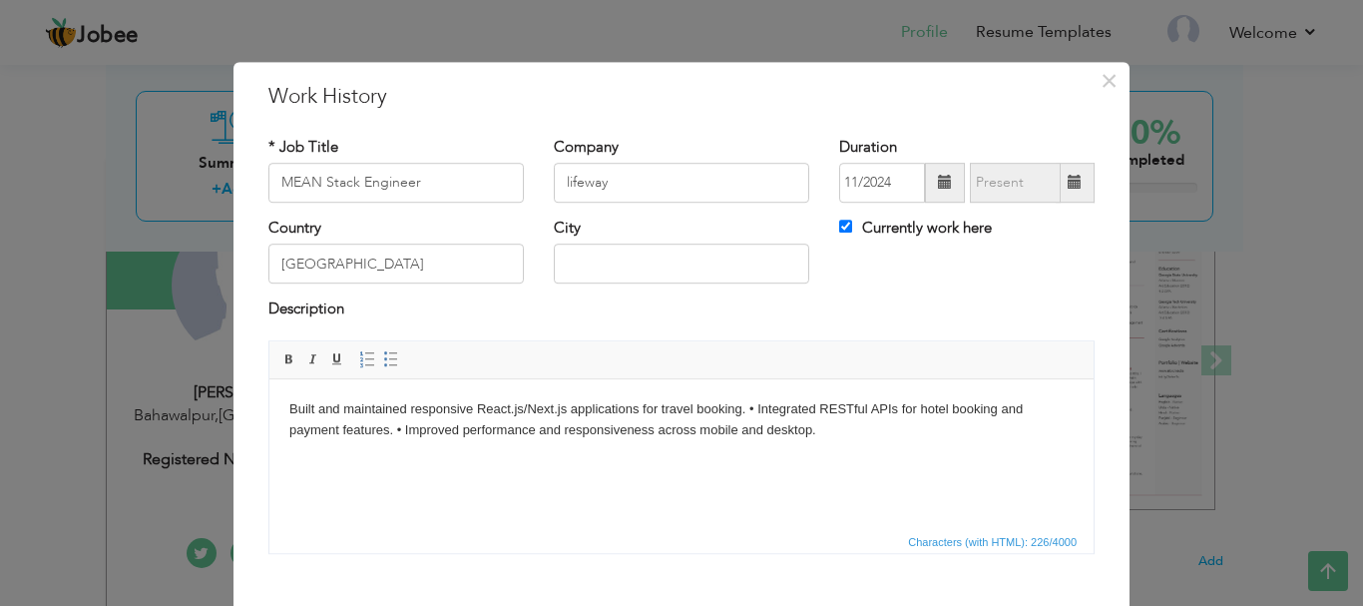
click at [750, 412] on body "Built and maintained responsive React.js/Next.js applications for travel bookin…" at bounding box center [681, 419] width 784 height 42
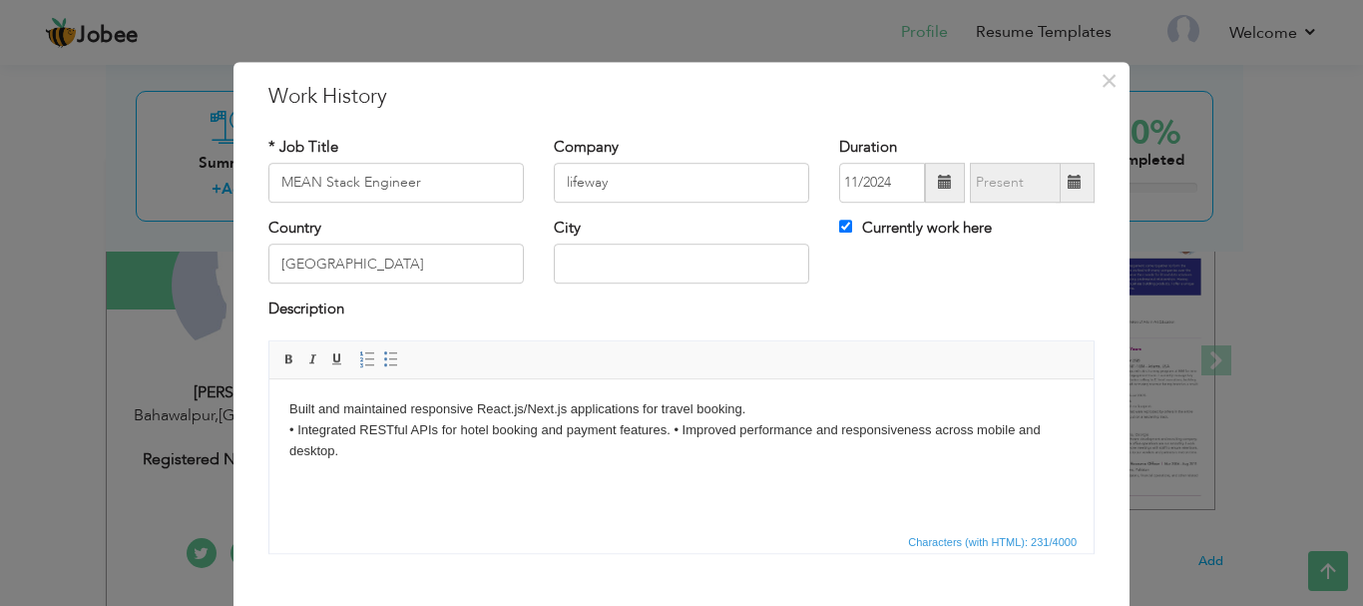
click at [677, 432] on body "Built and maintained responsive React.js/Next.js applications for travel bookin…" at bounding box center [681, 429] width 784 height 62
click at [673, 430] on body "Built and maintained responsive React.js/Next.js applications for travel bookin…" at bounding box center [681, 429] width 784 height 62
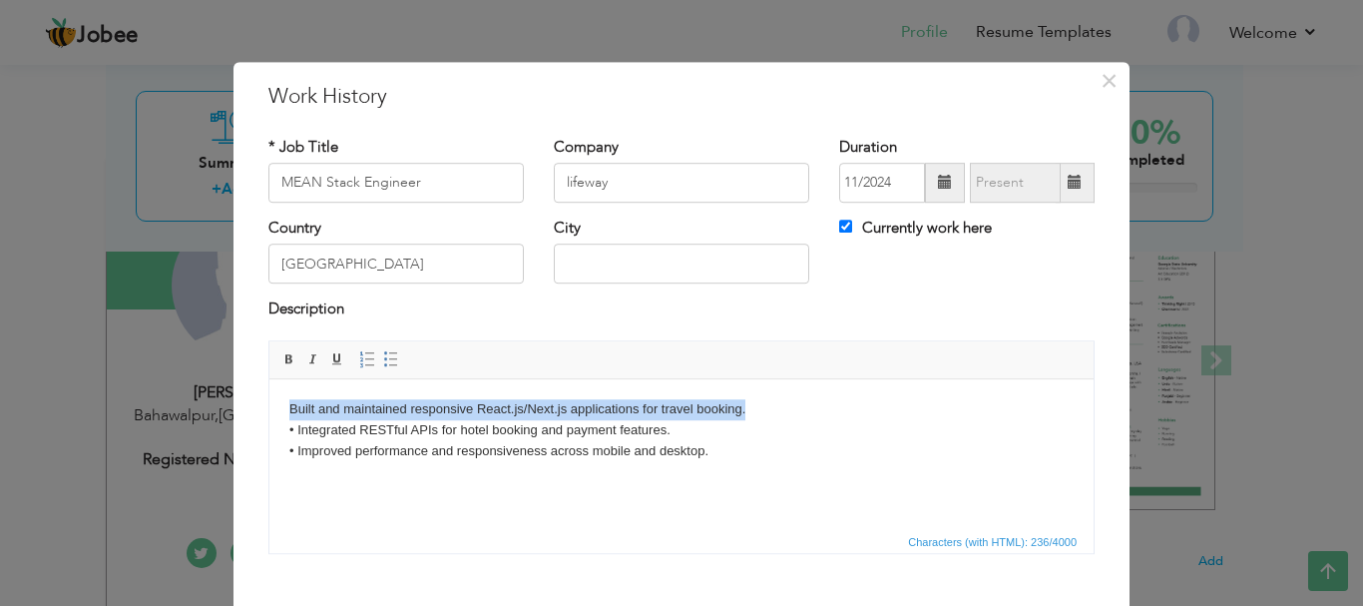
drag, startPoint x: 286, startPoint y: 404, endPoint x: 581, endPoint y: 381, distance: 295.3
click at [751, 394] on html "Built and maintained responsive React.js/Next.js applications for travel bookin…" at bounding box center [681, 429] width 824 height 102
click at [387, 349] on link "Insert/Remove Bulleted List" at bounding box center [391, 359] width 22 height 22
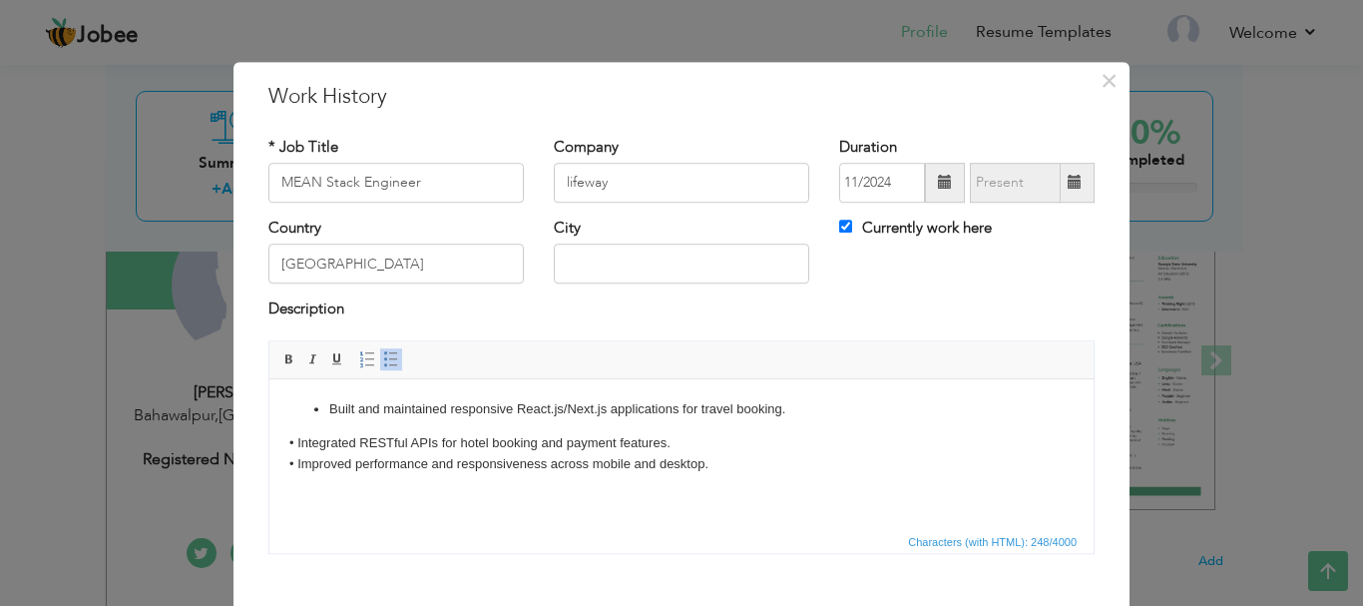
click at [295, 424] on body "Built and maintained responsive React.js/Next.js applications for travel bookin…" at bounding box center [681, 435] width 784 height 75
click at [309, 409] on ul "Built and maintained responsive React.js/Next.js applications for travel bookin…" at bounding box center [681, 408] width 784 height 21
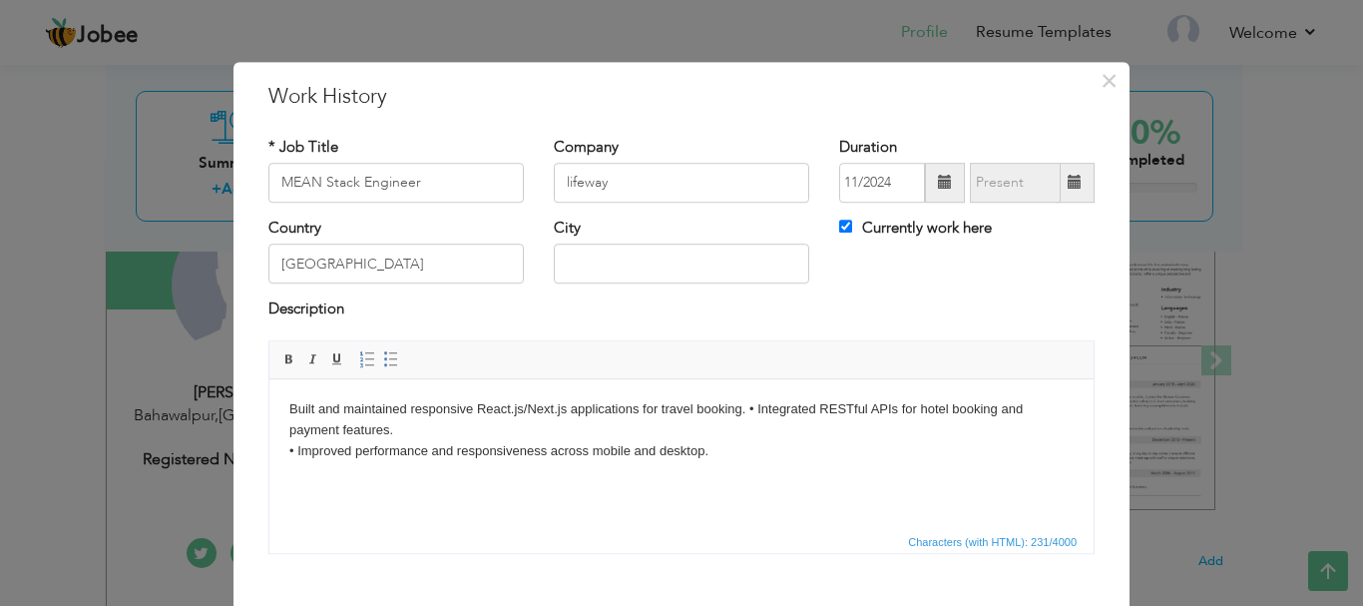
click at [756, 411] on body "Built and maintained responsive React.js/Next.js applications for travel bookin…" at bounding box center [681, 429] width 784 height 62
click at [290, 450] on body "Built and maintained responsive React.js/Next.js applications for travel bookin…" at bounding box center [681, 429] width 784 height 62
click at [295, 451] on body "Built and maintained responsive React.js/Next.js applications for travel bookin…" at bounding box center [681, 429] width 784 height 62
click at [746, 410] on body "Built and maintained responsive React.js/Next.js applications for travel bookin…" at bounding box center [681, 429] width 784 height 62
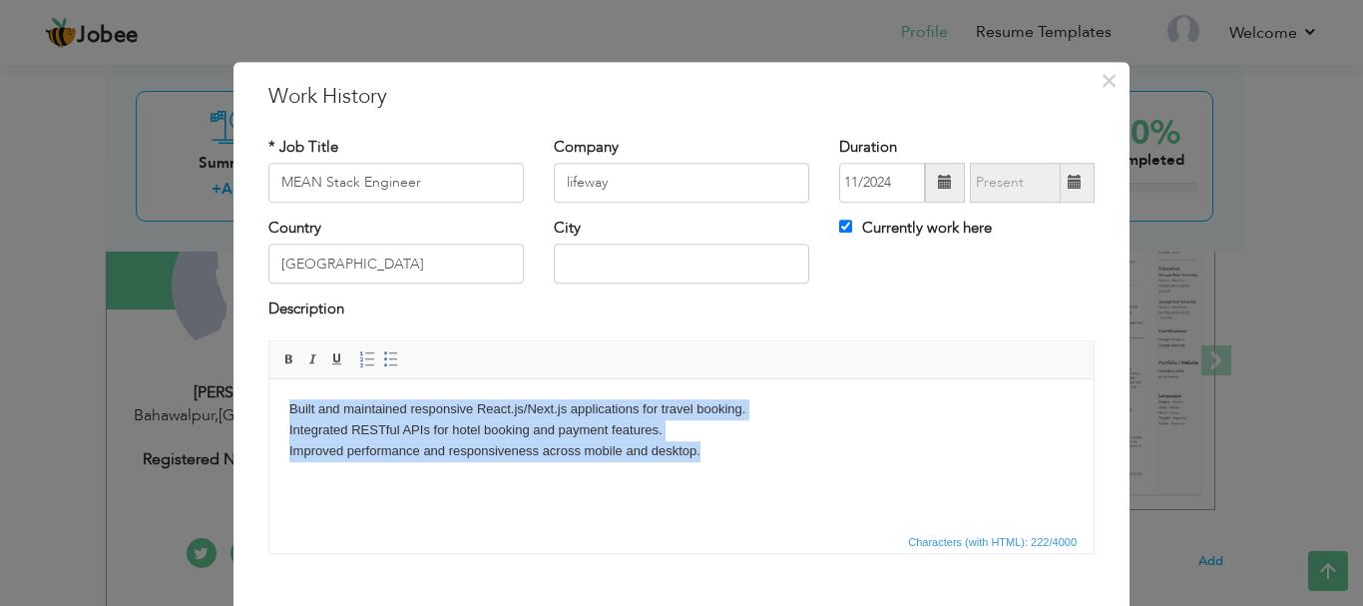
drag, startPoint x: 716, startPoint y: 460, endPoint x: 257, endPoint y: 387, distance: 463.9
click at [269, 387] on html "Built and maintained responsive React.js/Next.js applications for travel bookin…" at bounding box center [681, 429] width 824 height 102
click at [383, 364] on span at bounding box center [391, 359] width 16 height 16
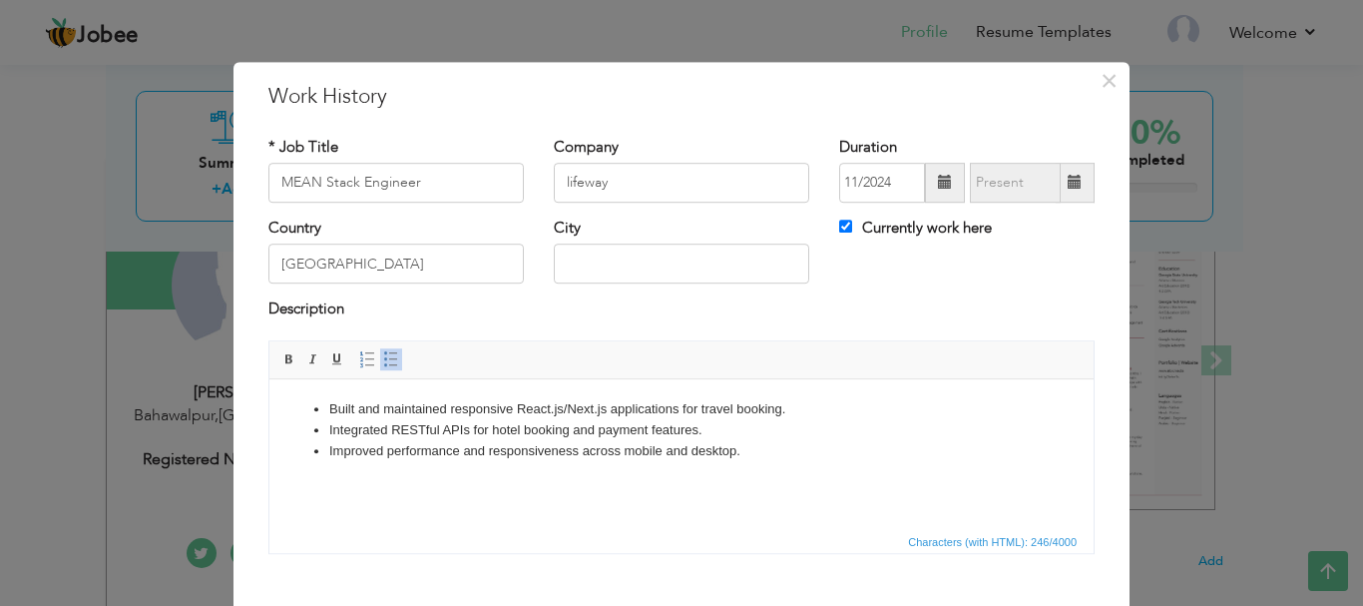
click at [402, 480] on html "Built and maintained responsive React.js/Next.js applications for travel bookin…" at bounding box center [681, 429] width 824 height 102
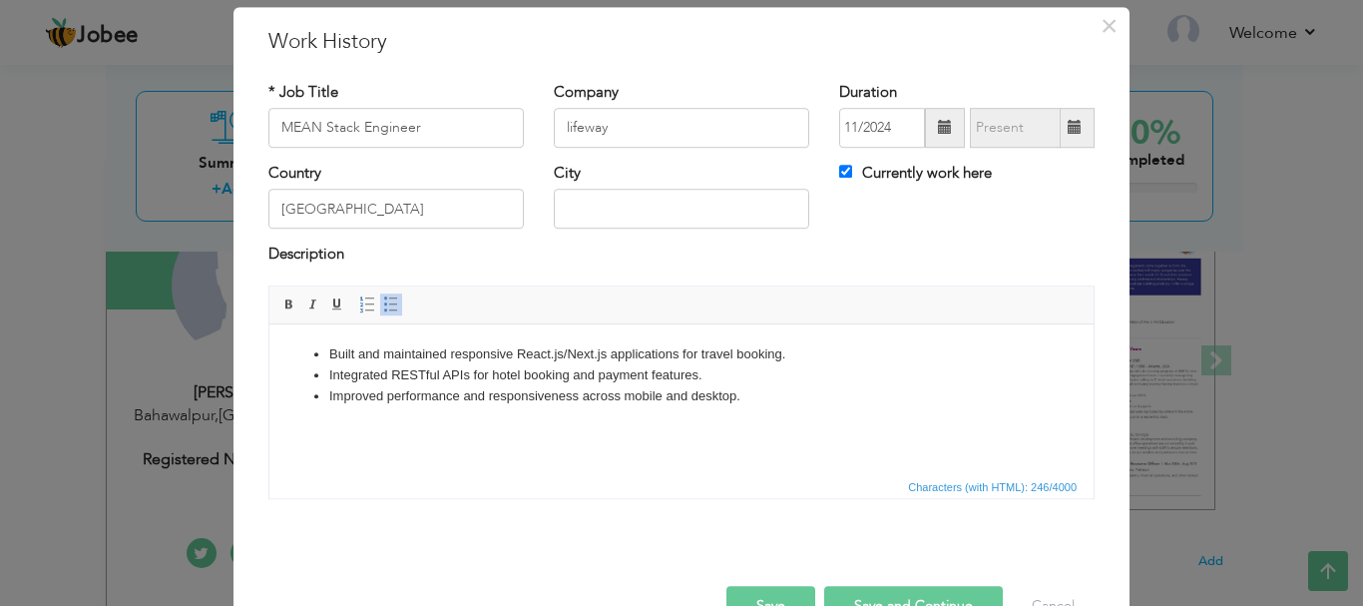
scroll to position [110, 0]
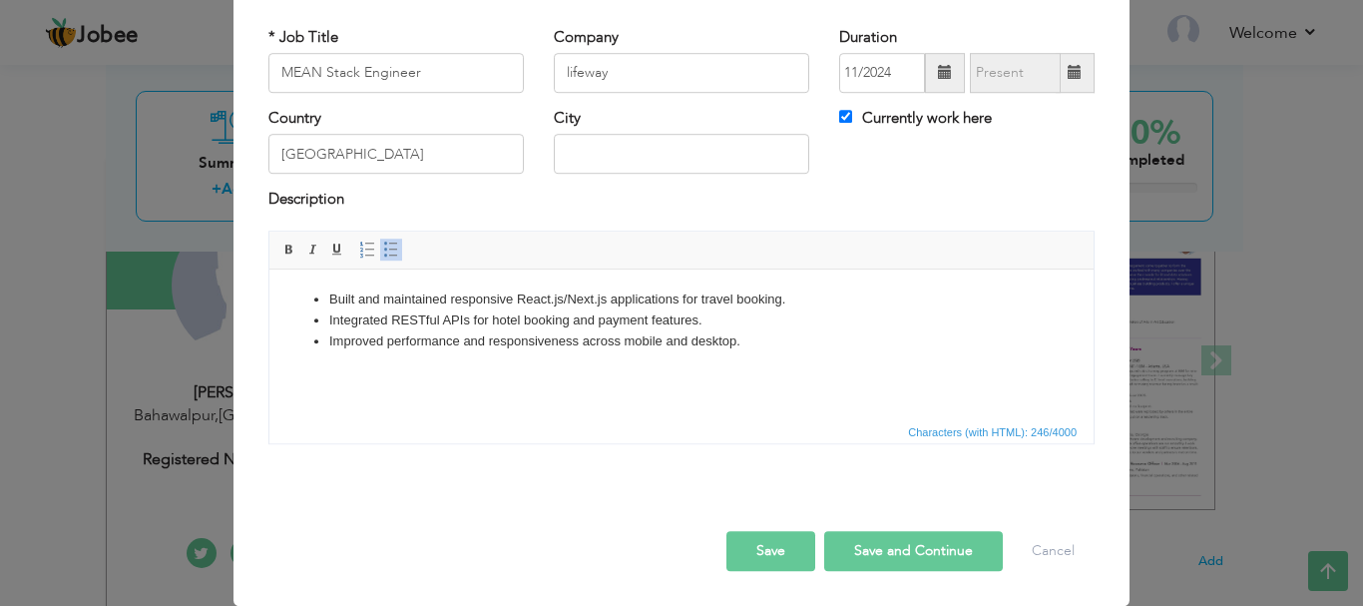
click at [914, 562] on button "Save and Continue" at bounding box center [913, 551] width 179 height 40
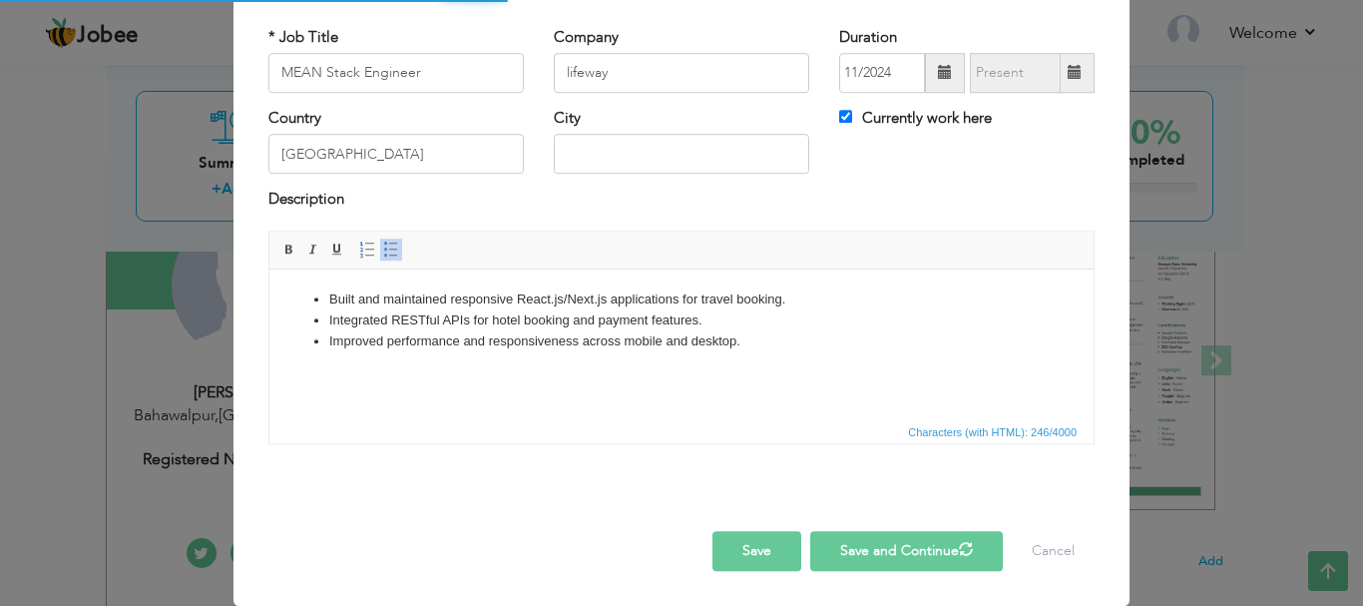
checkbox input "false"
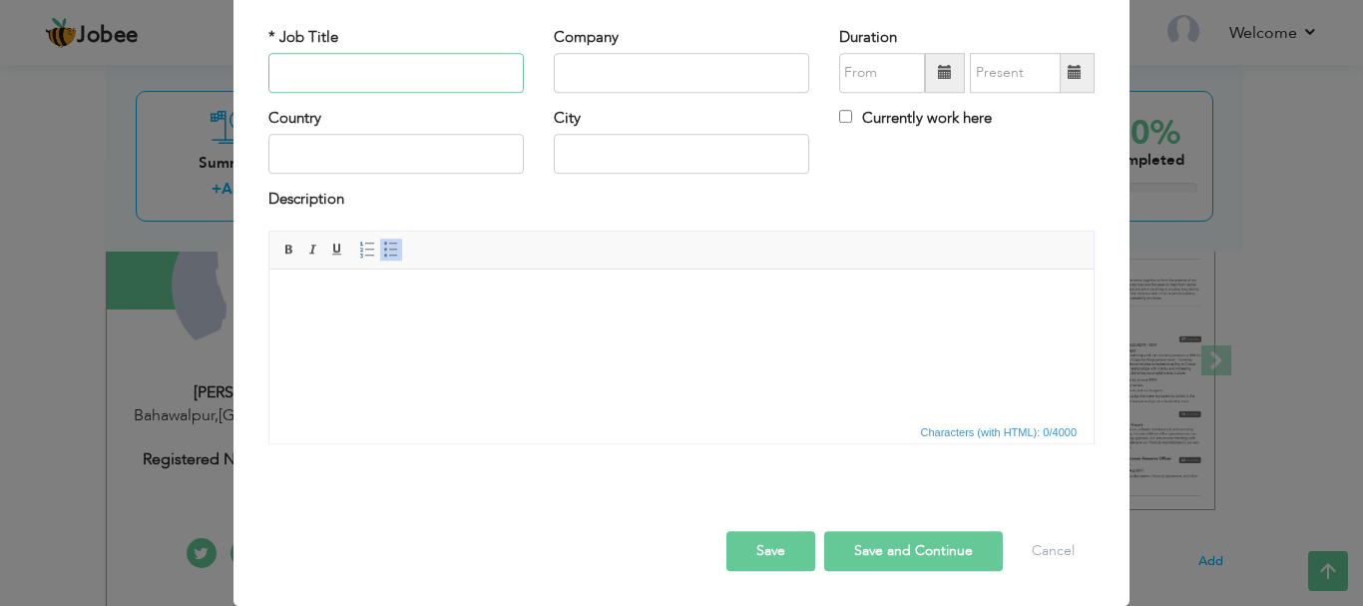
click at [390, 60] on input "text" at bounding box center [396, 73] width 256 height 40
paste input "AWAYR logo Frontend Developer"
drag, startPoint x: 352, startPoint y: 76, endPoint x: 272, endPoint y: 74, distance: 79.9
click at [272, 74] on input "AWAYR logo Frontend Developer" at bounding box center [396, 73] width 256 height 40
type input "Frontend Developer"
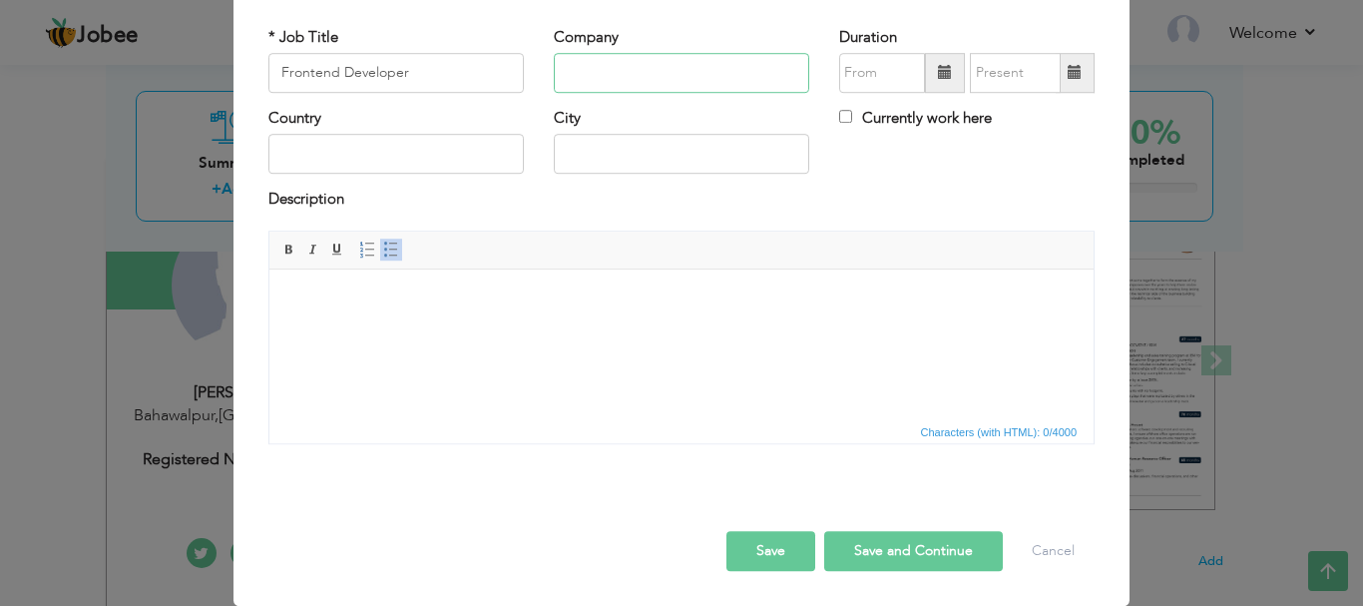
click at [639, 74] on input "text" at bounding box center [682, 73] width 256 height 40
type input "Awayr"
click at [938, 77] on span at bounding box center [945, 73] width 14 height 14
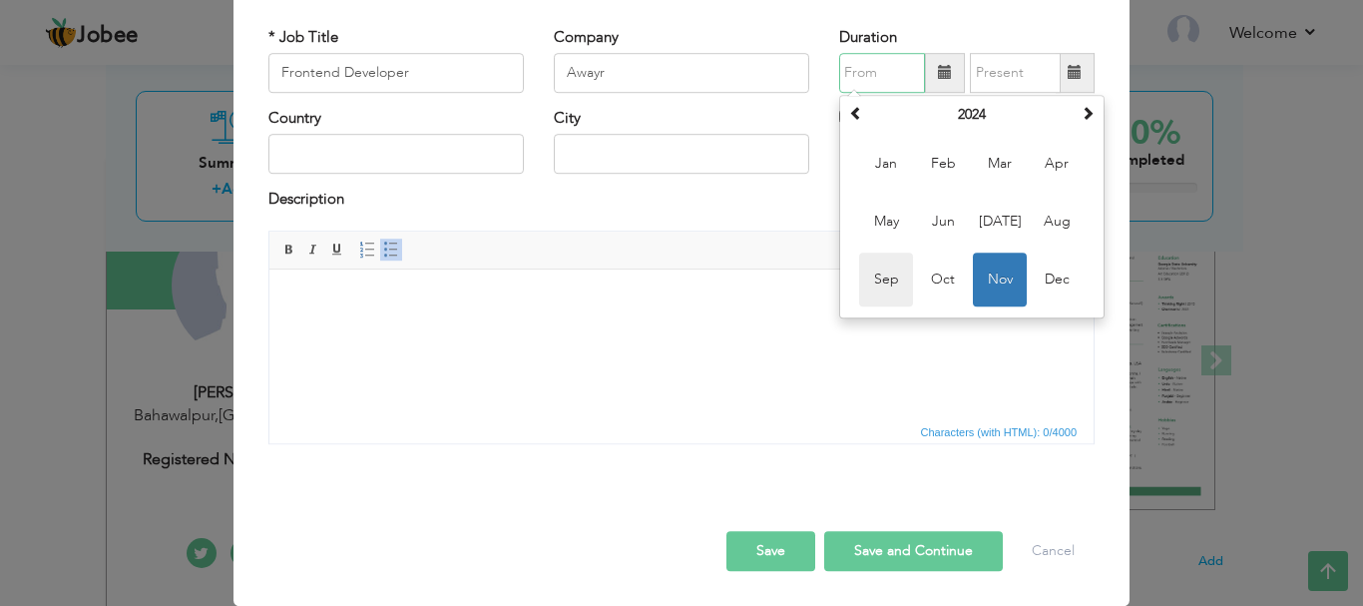
click at [875, 293] on span "Sep" at bounding box center [886, 280] width 54 height 54
type input "09/2024"
click at [890, 71] on input "09/2024" at bounding box center [882, 73] width 86 height 40
click at [849, 109] on span at bounding box center [856, 113] width 14 height 14
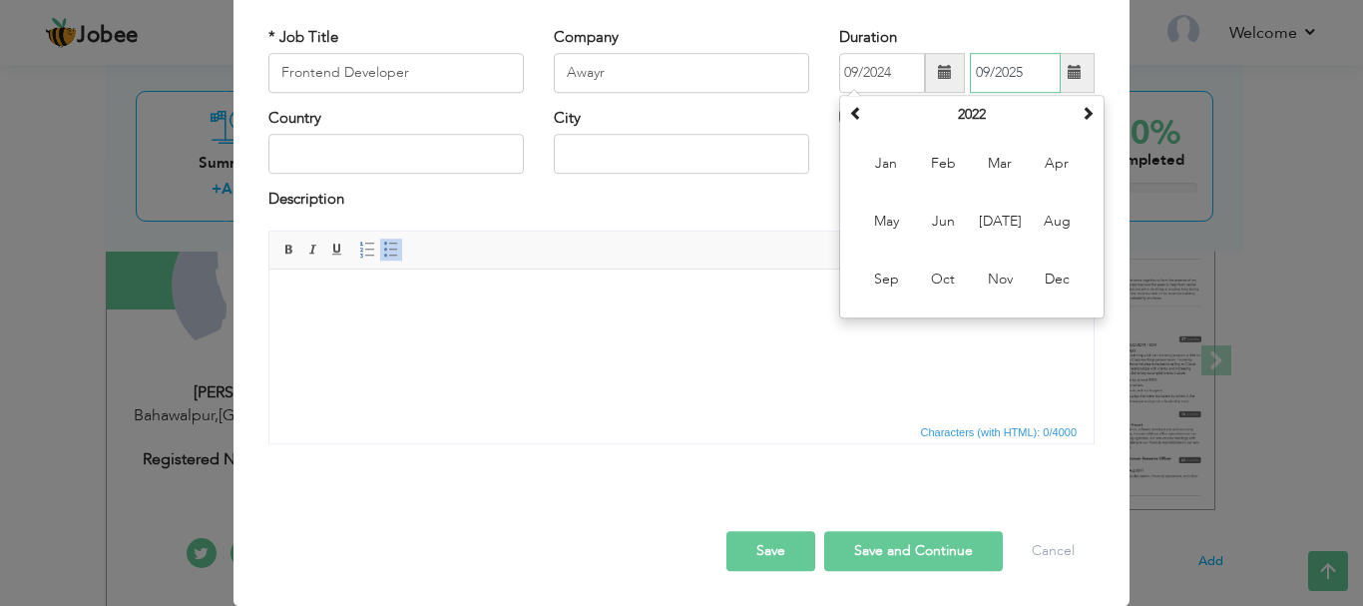
click at [988, 69] on input "09/2025" at bounding box center [1015, 73] width 91 height 40
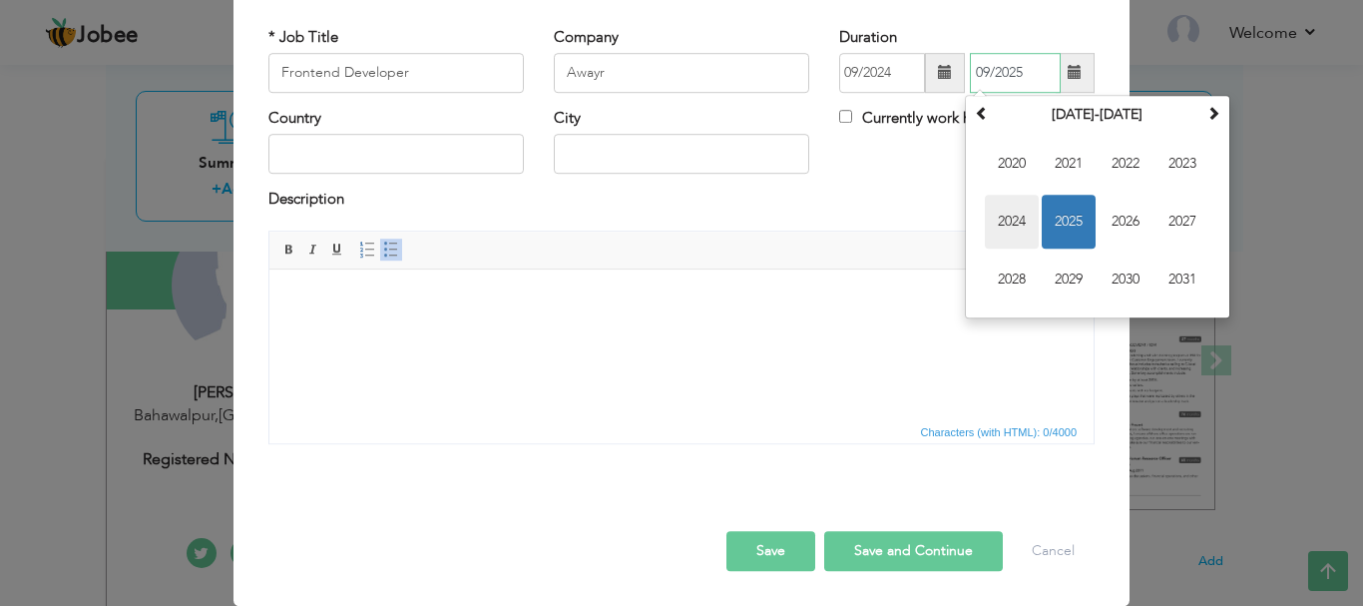
click at [1009, 216] on span "2024" at bounding box center [1012, 222] width 54 height 54
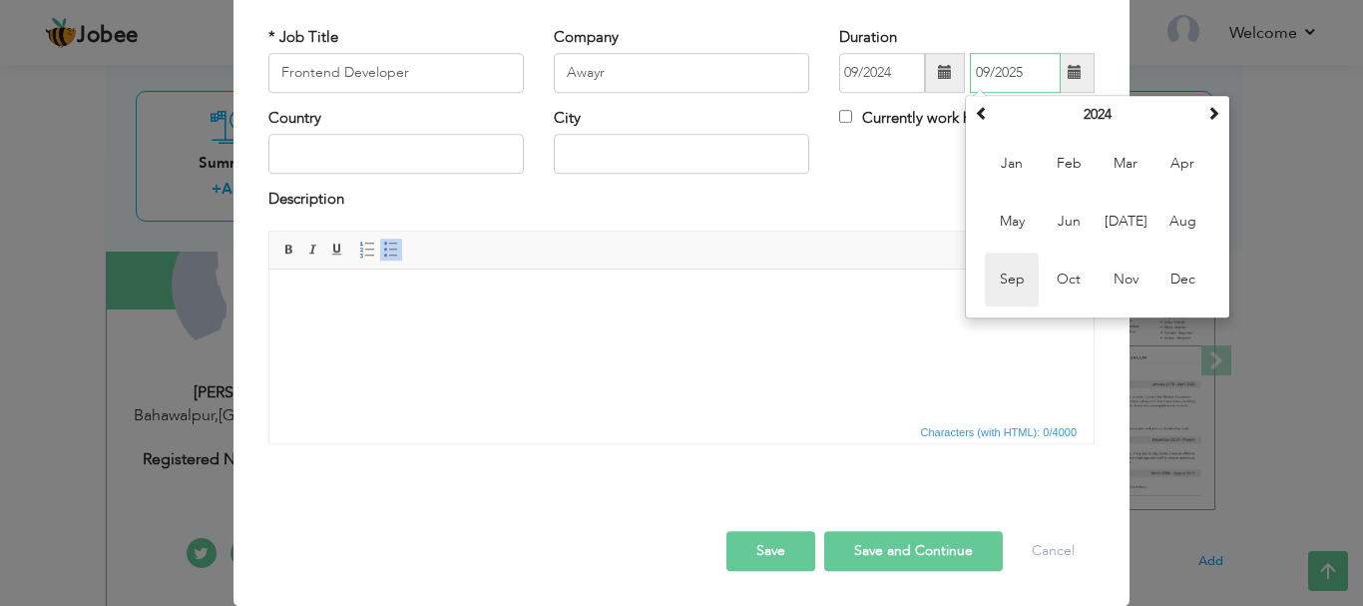
click at [996, 277] on span "Sep" at bounding box center [1012, 280] width 54 height 54
drag, startPoint x: 1266, startPoint y: 546, endPoint x: 1003, endPoint y: 276, distance: 376.2
click at [1003, 276] on html at bounding box center [681, 298] width 824 height 61
type input "09/2024"
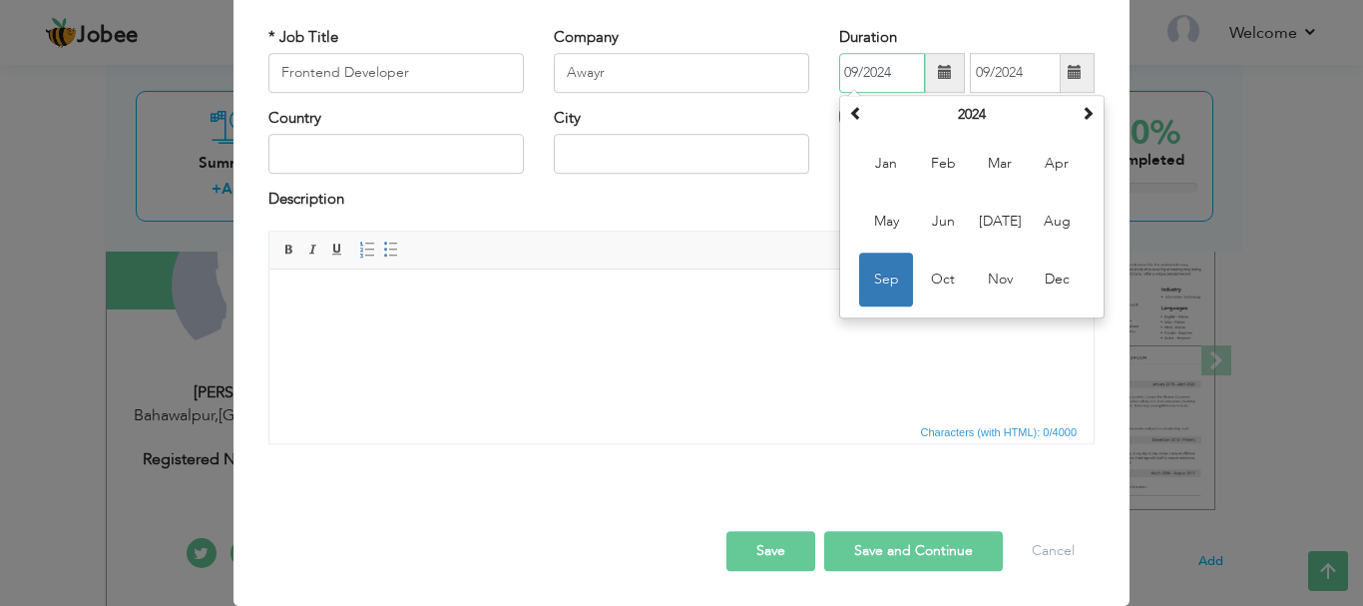
click at [885, 78] on input "09/2024" at bounding box center [882, 73] width 86 height 40
click at [885, 83] on input "09/2022" at bounding box center [882, 73] width 86 height 40
click at [855, 108] on span at bounding box center [856, 113] width 14 height 14
click at [854, 107] on span at bounding box center [856, 113] width 14 height 14
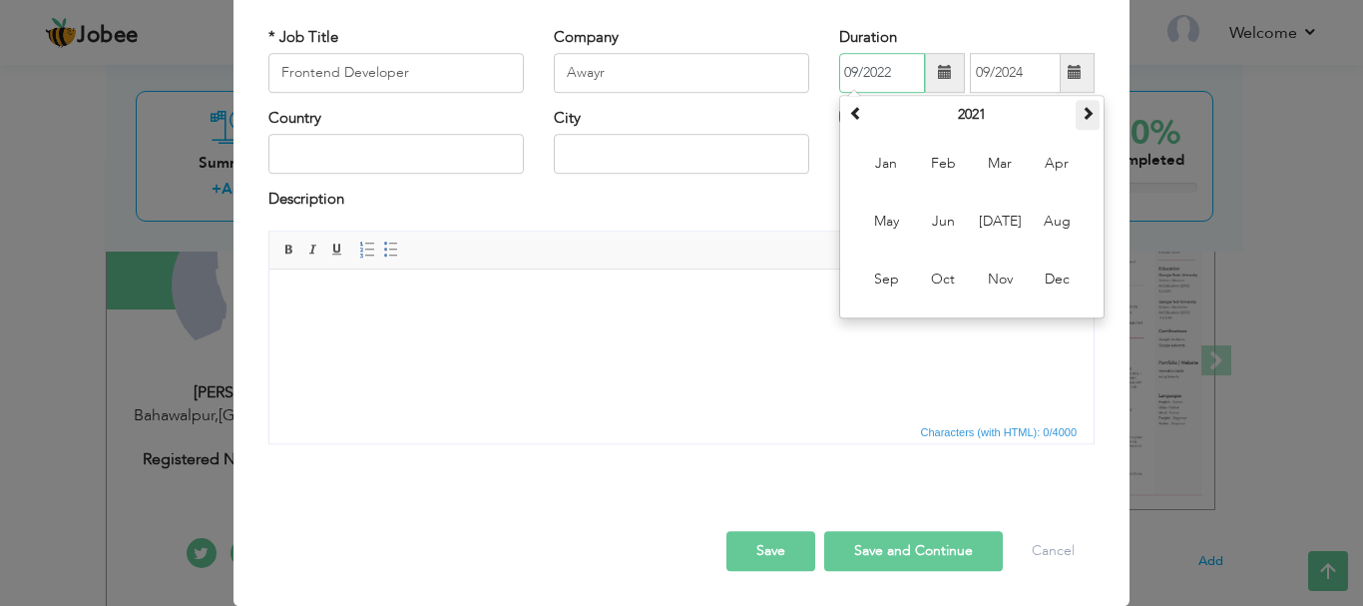
click at [1081, 109] on span at bounding box center [1088, 113] width 14 height 14
click at [889, 287] on span "Sep" at bounding box center [886, 280] width 54 height 54
type input "09/2022"
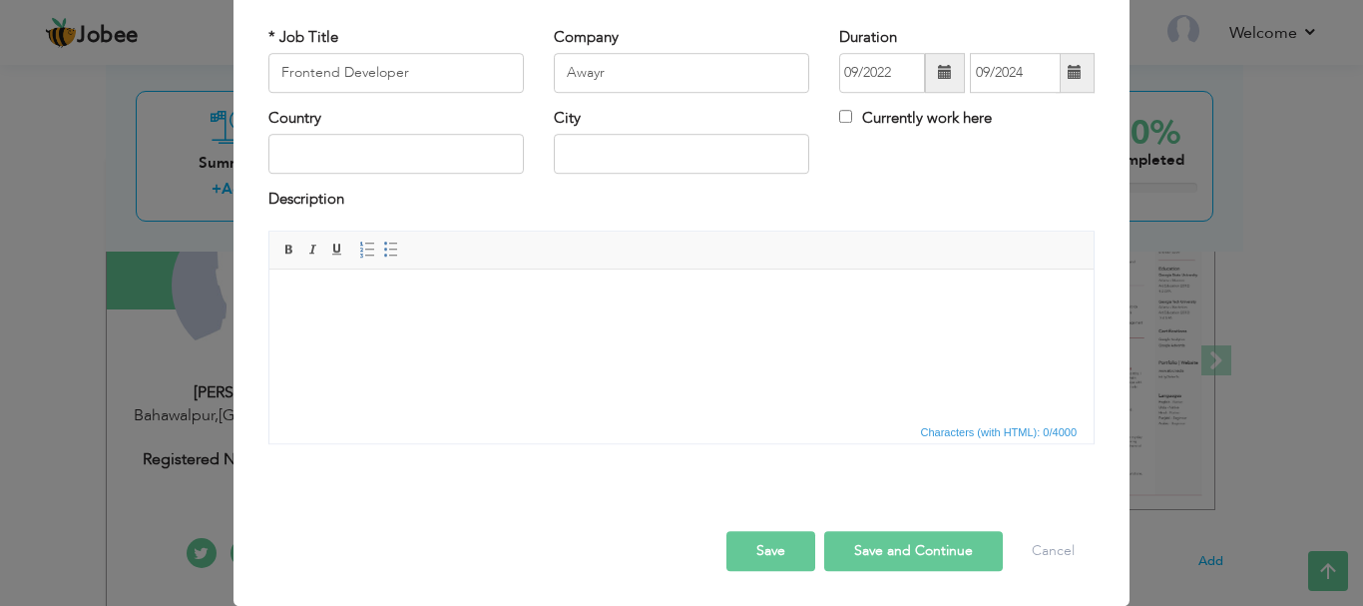
click at [736, 329] on html at bounding box center [681, 298] width 824 height 61
click at [416, 152] on input "text" at bounding box center [396, 155] width 256 height 40
type input "[GEOGRAPHIC_DATA]"
click at [624, 161] on input "KHUZDAR" at bounding box center [682, 155] width 256 height 40
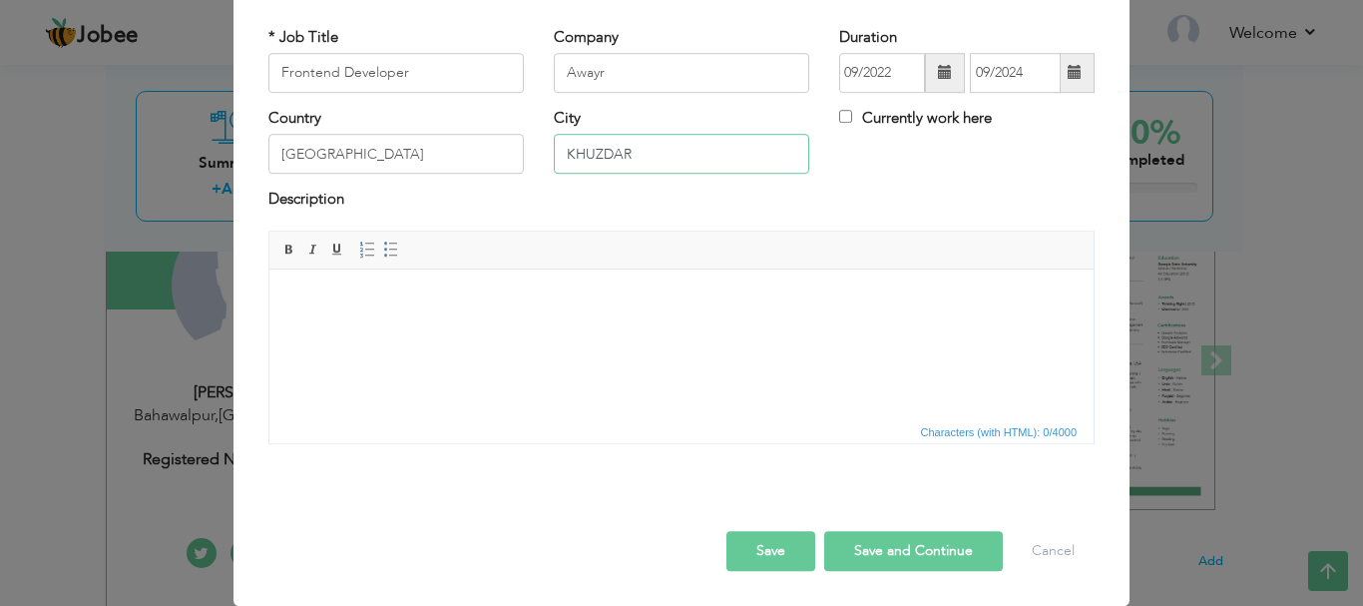
click at [624, 161] on input "KHUZDAR" at bounding box center [682, 155] width 256 height 40
type input "l"
type input "[GEOGRAPHIC_DATA]"
click at [414, 329] on html at bounding box center [681, 298] width 824 height 61
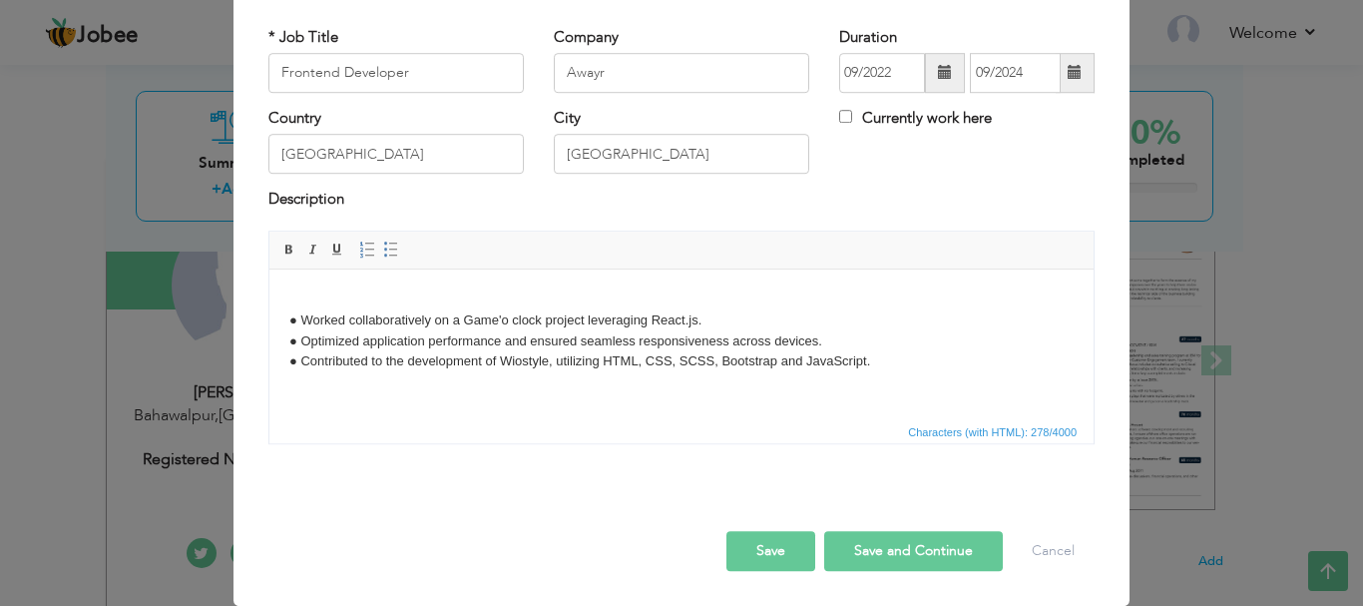
click at [875, 544] on button "Save and Continue" at bounding box center [913, 551] width 179 height 40
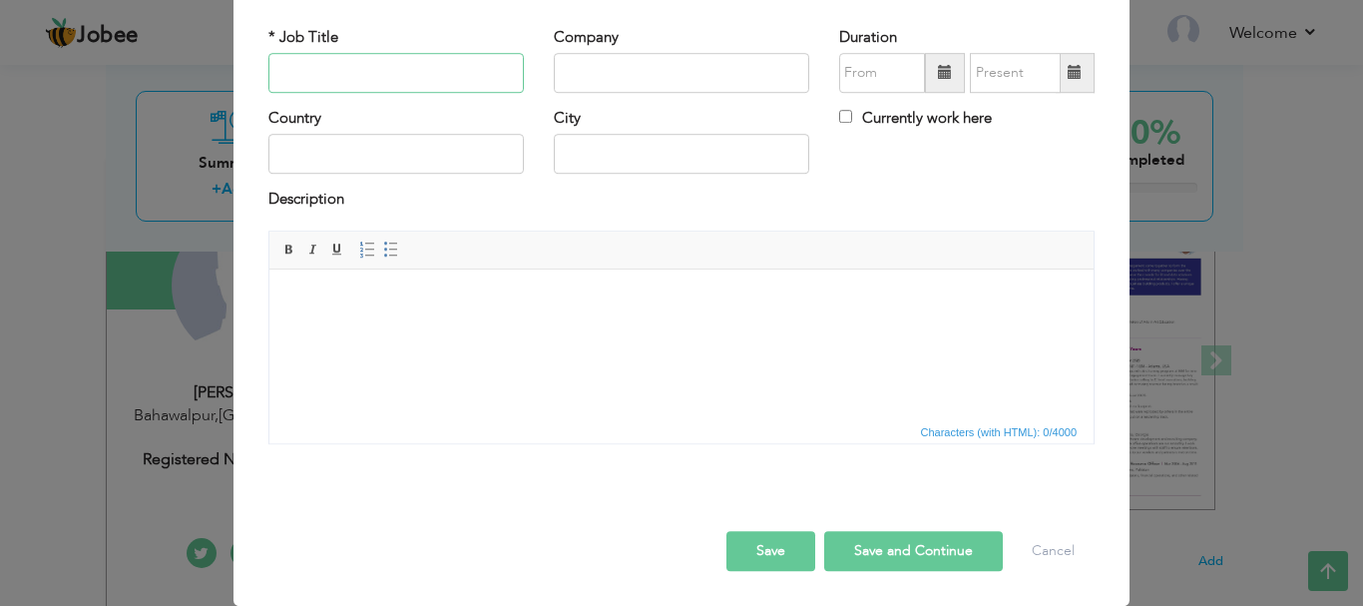
click at [363, 70] on input "text" at bounding box center [396, 73] width 256 height 40
paste input "ront End Internship"
click at [273, 73] on input "ront End Internship" at bounding box center [396, 73] width 256 height 40
type input "Front End Internship"
click at [605, 70] on input "text" at bounding box center [682, 73] width 256 height 40
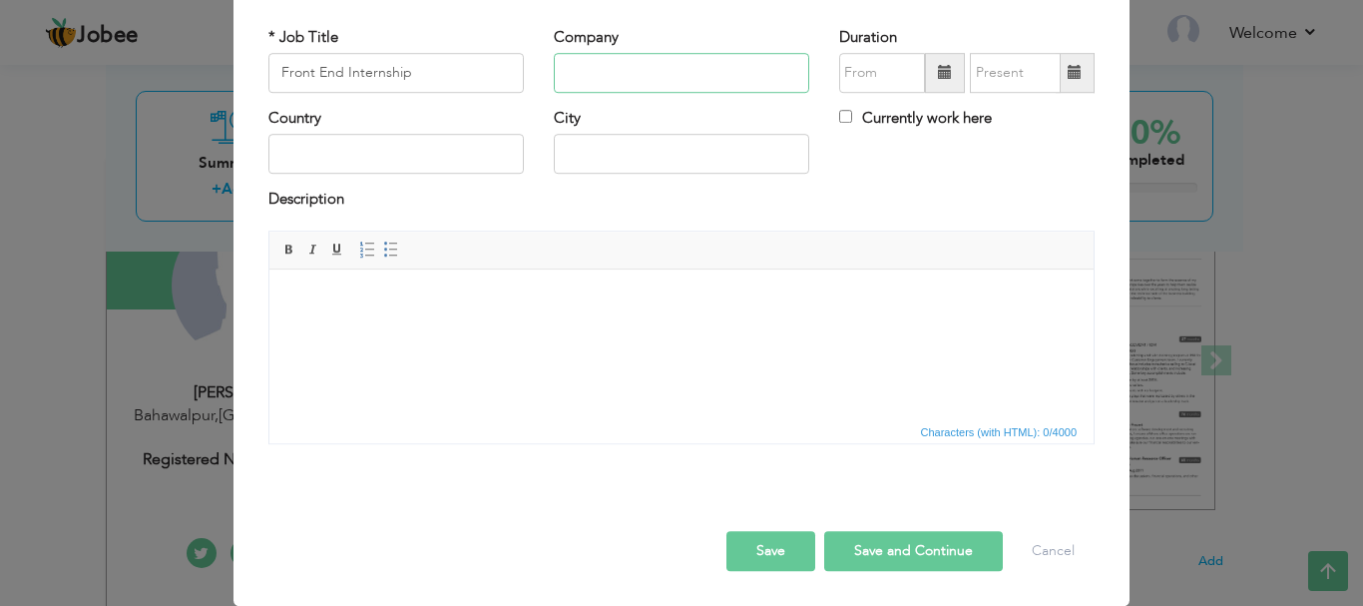
click at [670, 71] on input "text" at bounding box center [682, 73] width 256 height 40
paste input "Solution Nix / Bahawalpur"
drag, startPoint x: 650, startPoint y: 73, endPoint x: 764, endPoint y: 64, distance: 114.1
click at [764, 64] on input "Solution Nix / Bahawalpur" at bounding box center [682, 73] width 256 height 40
type input "Solution [PERSON_NAME]"
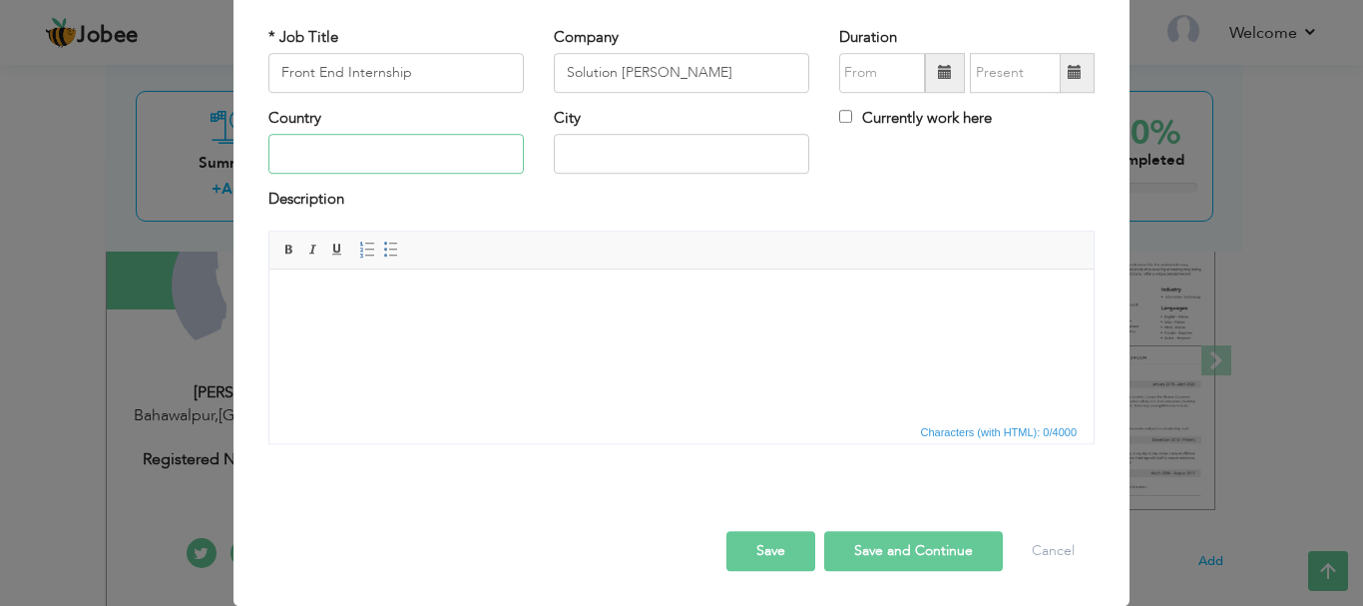
click at [381, 164] on input "text" at bounding box center [396, 155] width 256 height 40
type input "[GEOGRAPHIC_DATA]"
click at [588, 157] on input "KHUZDAR" at bounding box center [682, 155] width 256 height 40
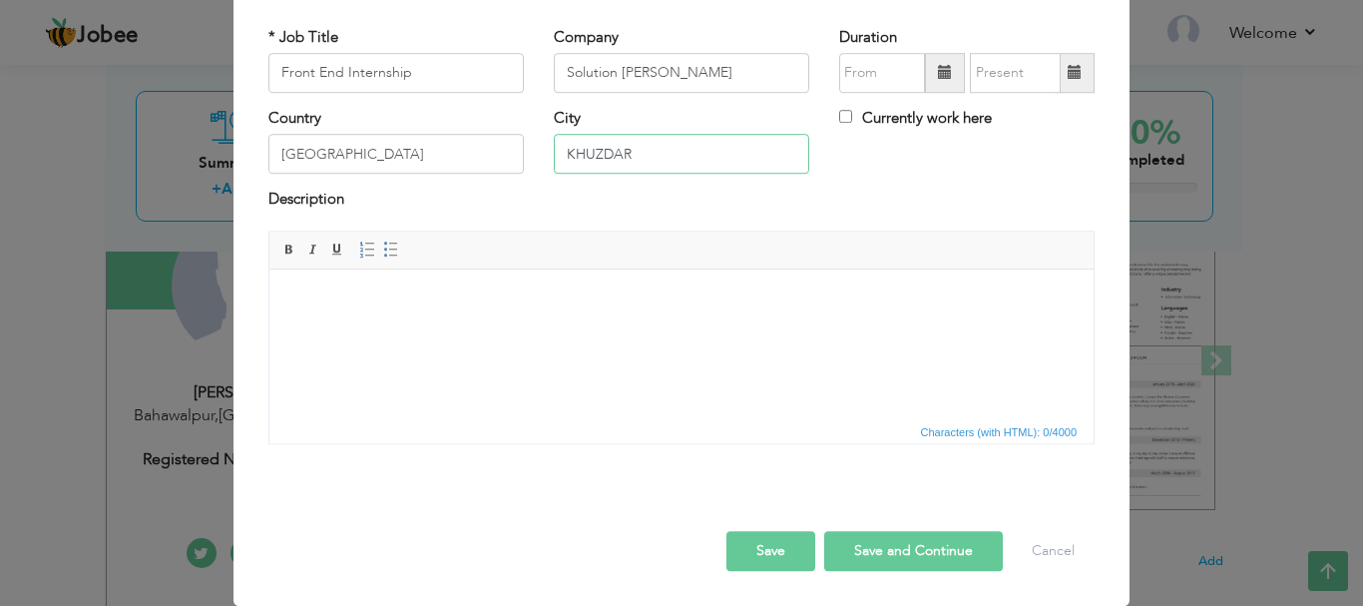
paste input "Bahawalpur"
type input "Bahawalpur"
click at [938, 75] on span at bounding box center [945, 73] width 14 height 14
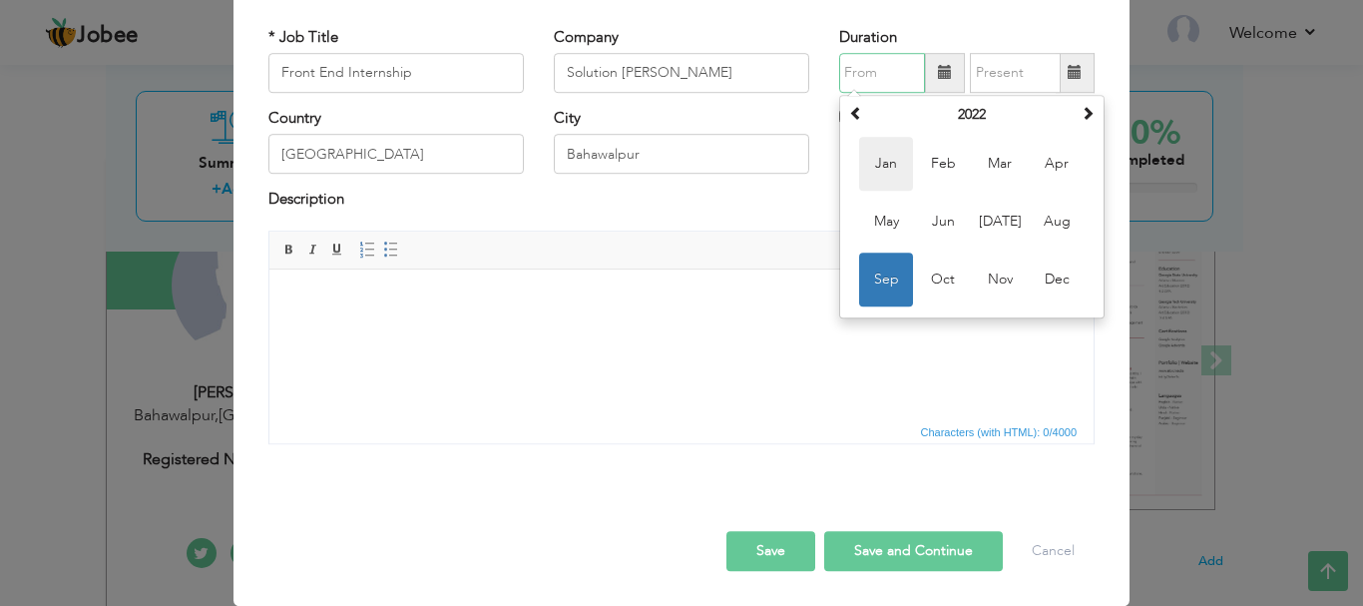
click at [886, 173] on span "Jan" at bounding box center [886, 164] width 54 height 54
type input "01/2022"
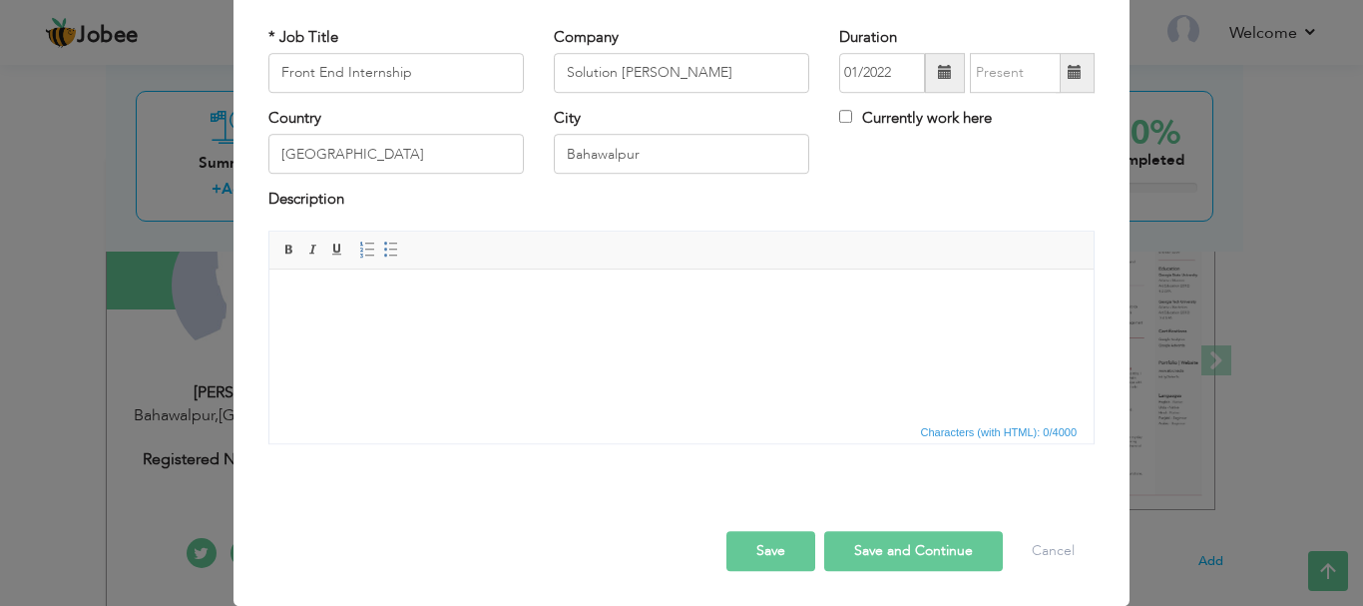
click at [1059, 81] on span at bounding box center [1075, 73] width 39 height 40
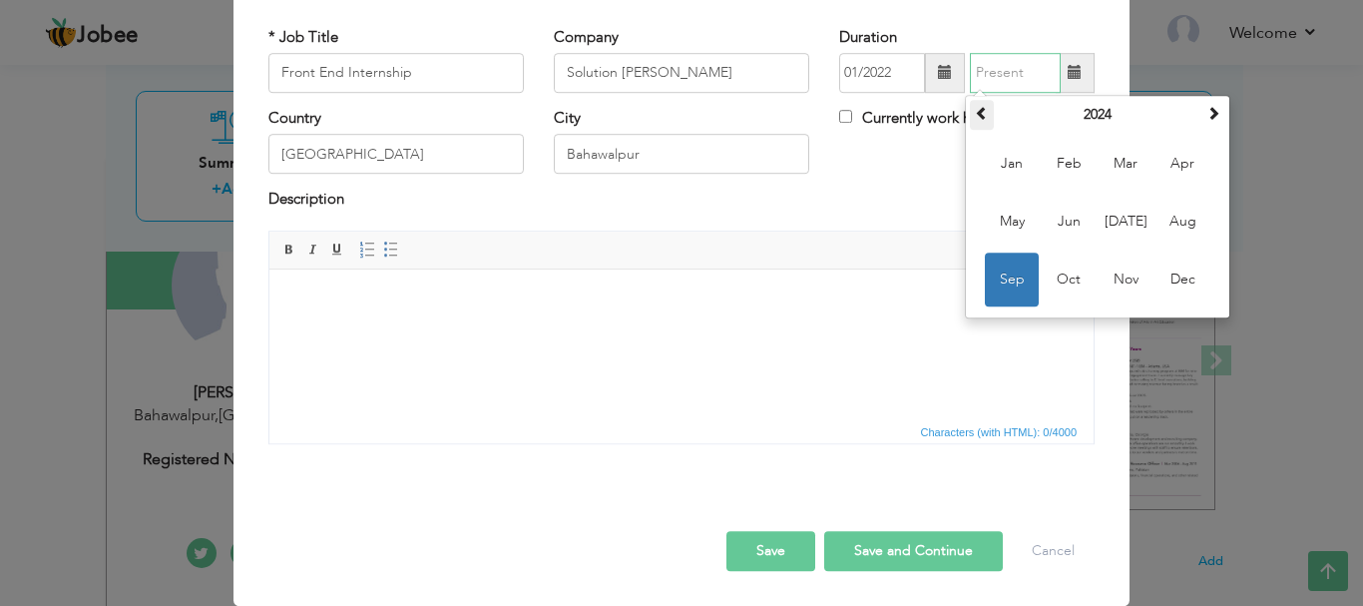
click at [975, 118] on span at bounding box center [982, 113] width 14 height 14
click at [1126, 225] on span "Jul" at bounding box center [1126, 222] width 54 height 54
type input "07/2022"
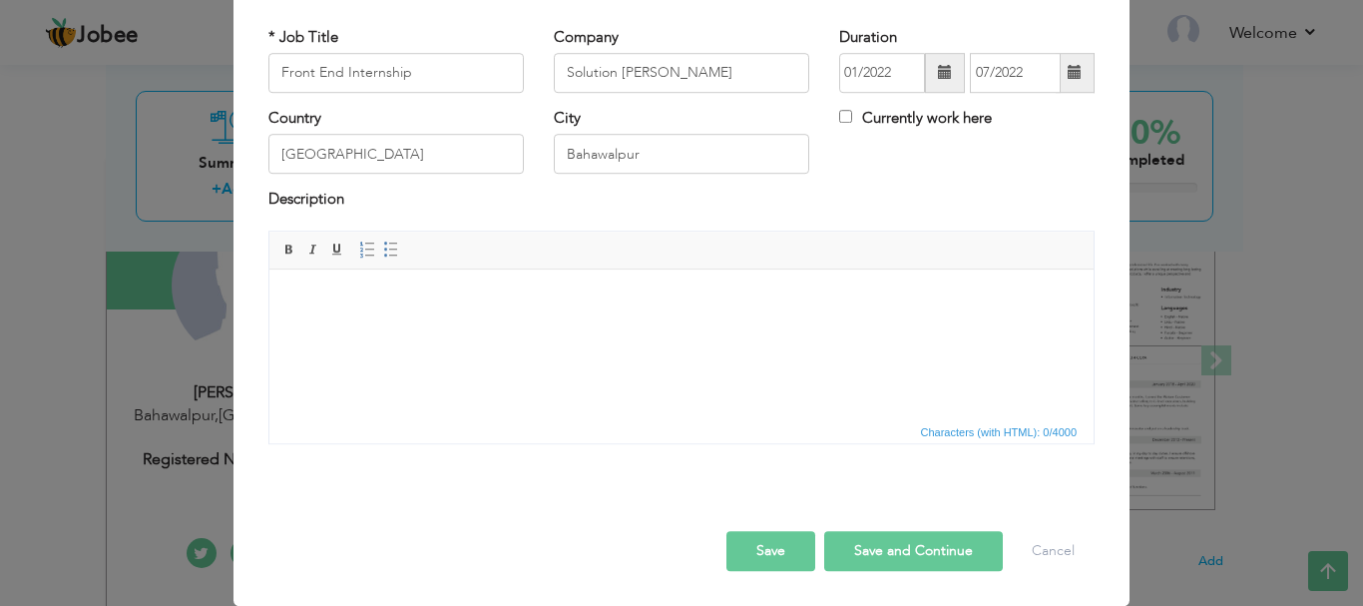
click at [470, 329] on html at bounding box center [681, 298] width 824 height 61
paste body
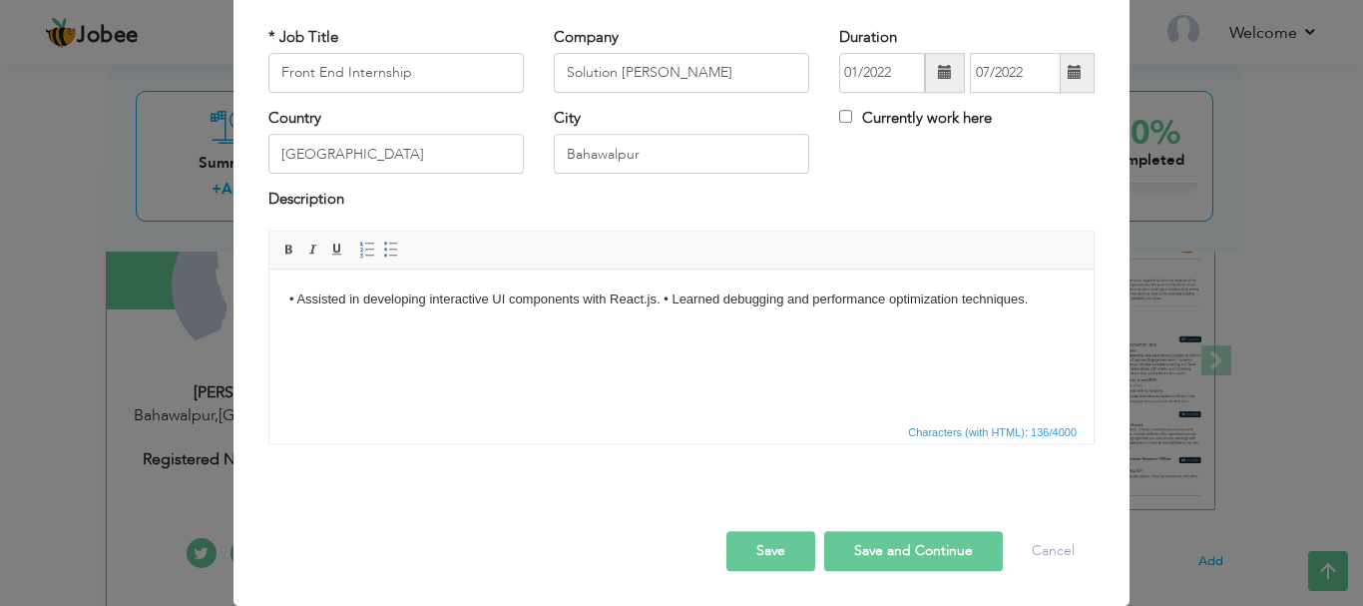
click at [668, 301] on body "• Assisted in developing interactive UI components with React.js. • Learned deb…" at bounding box center [681, 298] width 784 height 21
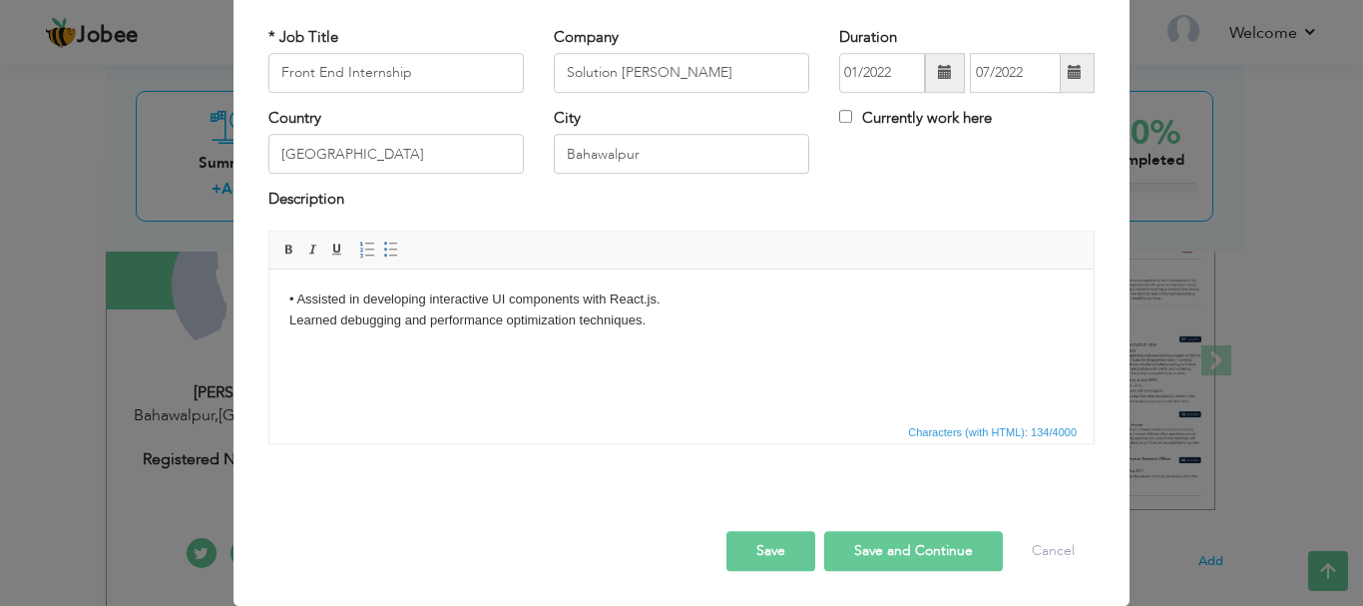
click at [293, 298] on body "• Assisted in developing interactive UI components with React.js. ​​​​​​​ Learn…" at bounding box center [681, 309] width 784 height 42
click at [400, 253] on span "Paragraph Insert/Remove Numbered List Insert/Remove Bulleted List" at bounding box center [382, 252] width 54 height 29
drag, startPoint x: 670, startPoint y: 342, endPoint x: 262, endPoint y: 300, distance: 409.4
click at [269, 300] on html "Assisted in developing interactive UI components with React.js. Learned debuggi…" at bounding box center [681, 309] width 824 height 82
click at [387, 258] on link "Insert/Remove Bulleted List" at bounding box center [391, 250] width 22 height 22
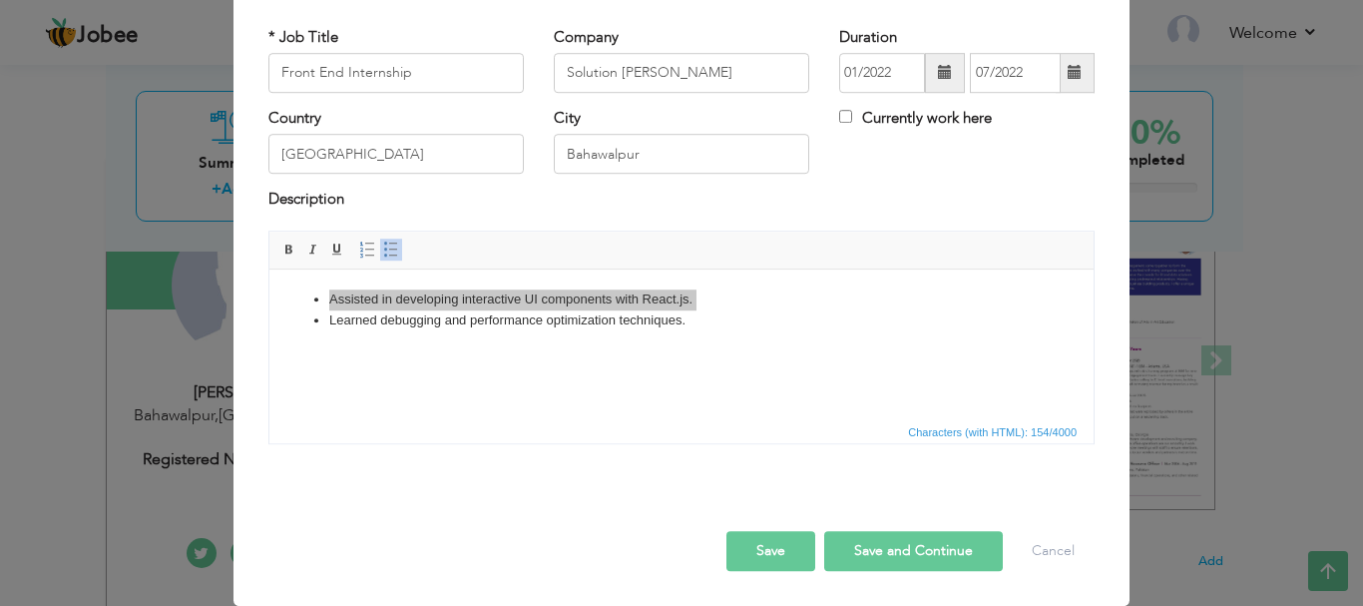
click at [907, 552] on button "Save and Continue" at bounding box center [913, 551] width 179 height 40
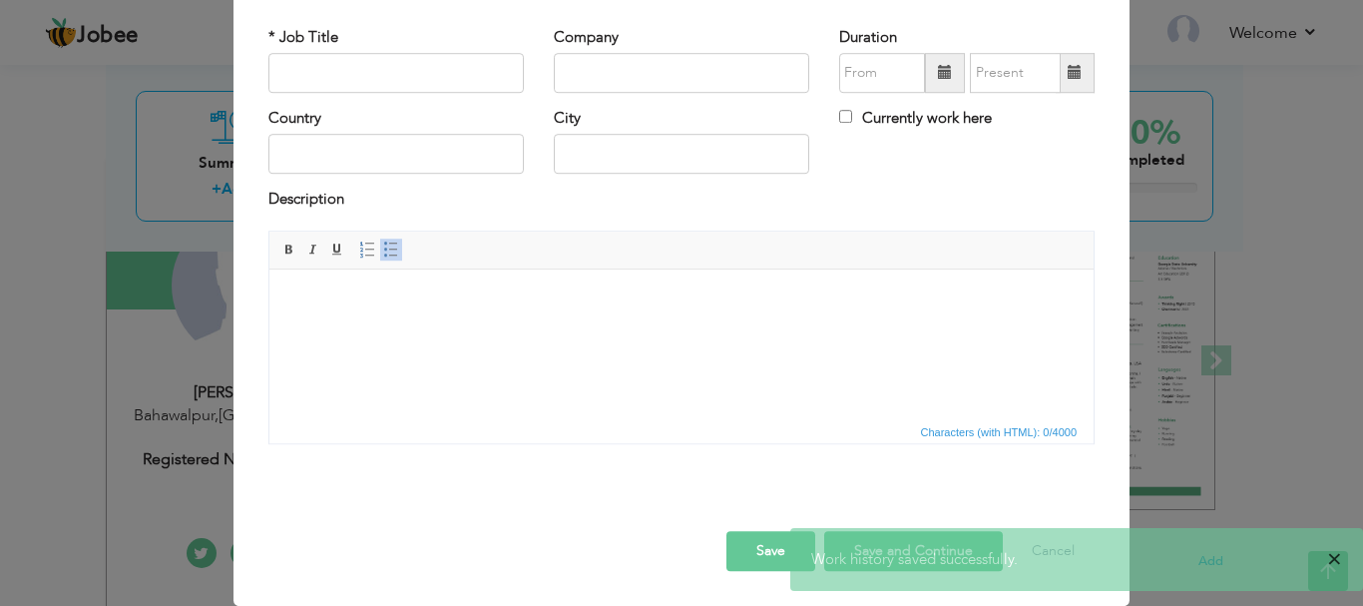
click at [1337, 562] on span "×" at bounding box center [1334, 559] width 15 height 20
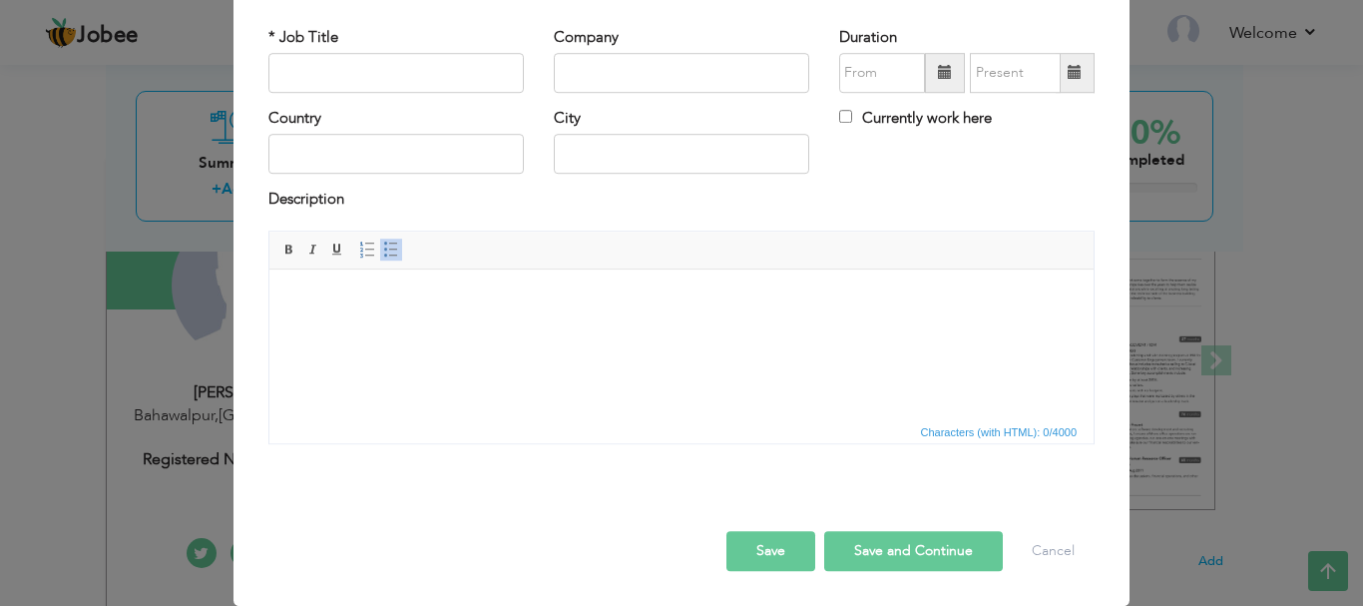
click at [776, 550] on button "Save" at bounding box center [771, 551] width 89 height 40
click at [1035, 549] on button "Cancel" at bounding box center [1053, 551] width 83 height 40
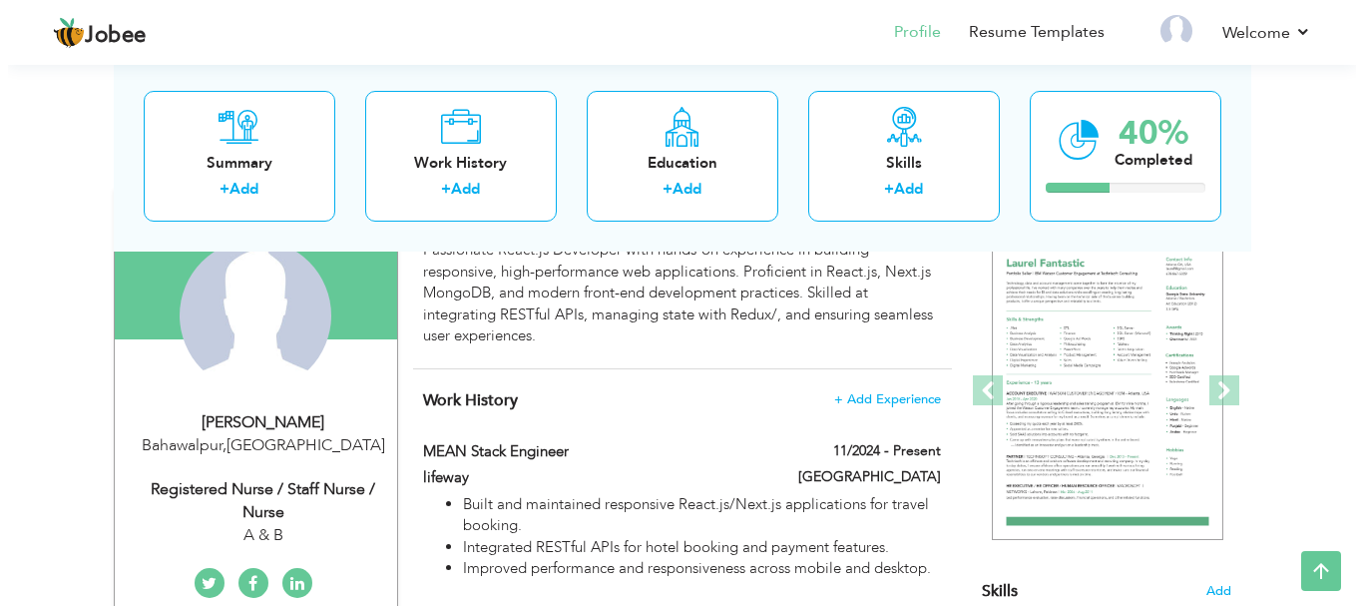
scroll to position [202, 0]
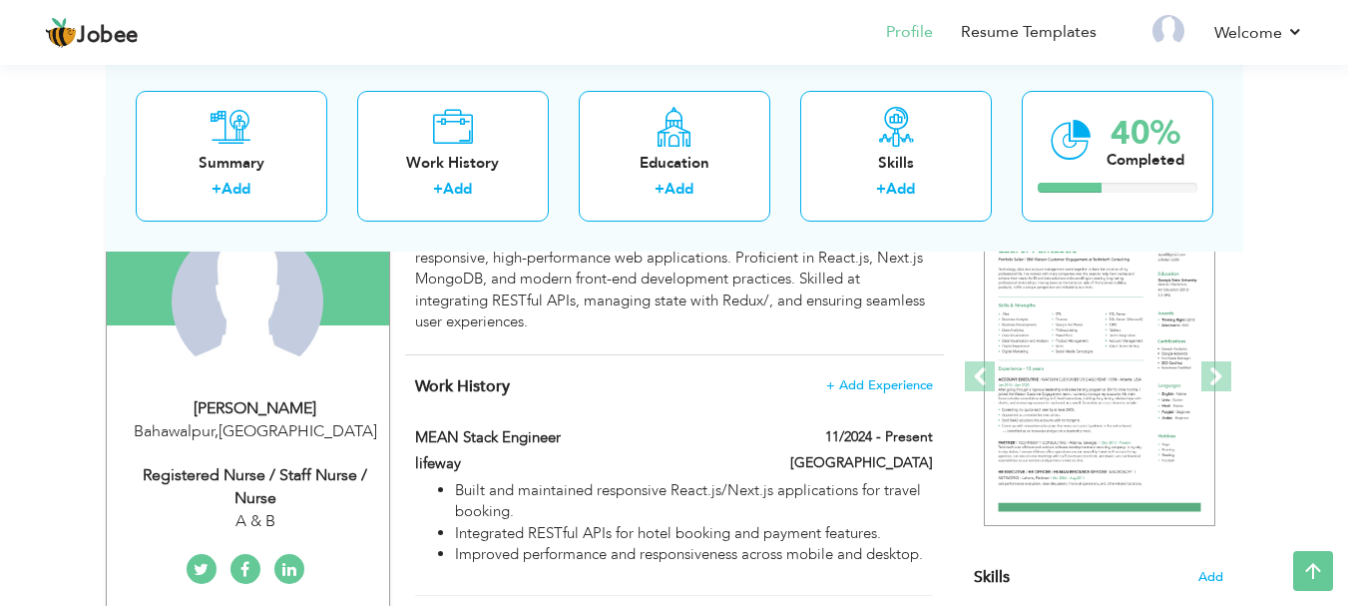
click at [299, 398] on div "Nadia Tabassum" at bounding box center [255, 408] width 267 height 23
type input "Nadia"
type input "Tabassum"
type input "03041796286"
select select "number:166"
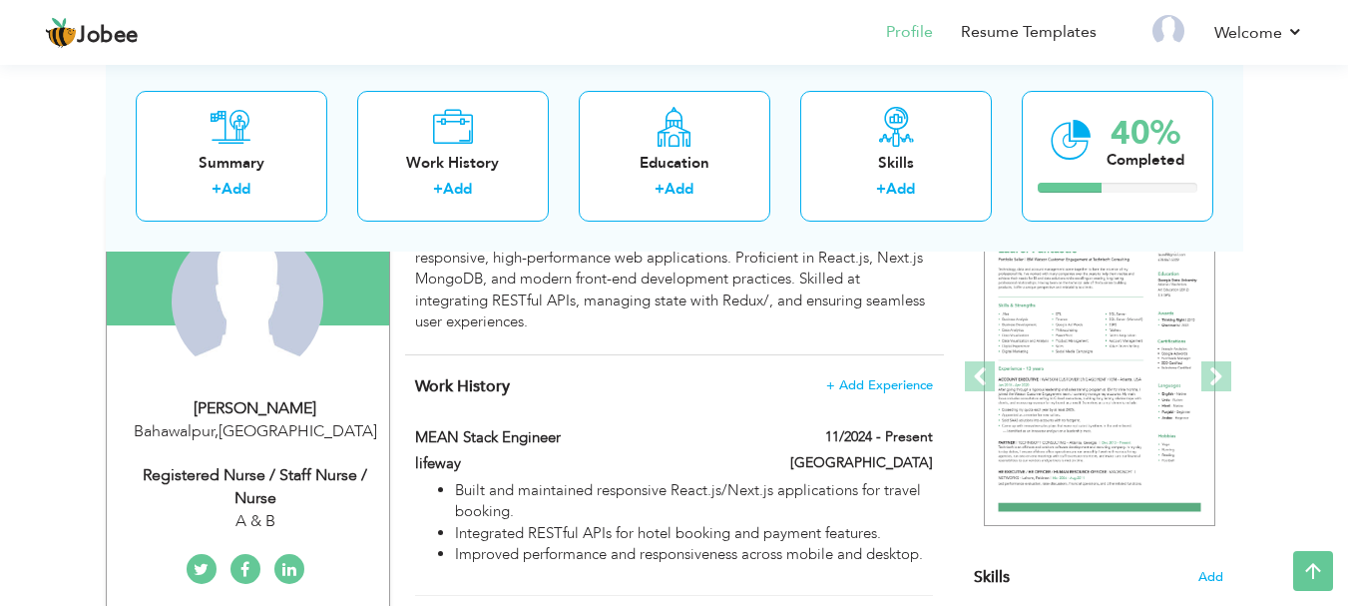
type input "Bahawalpur"
select select "number:4"
type input "A & B"
type input "Registered Nurse / Staff Nurse / Nurse"
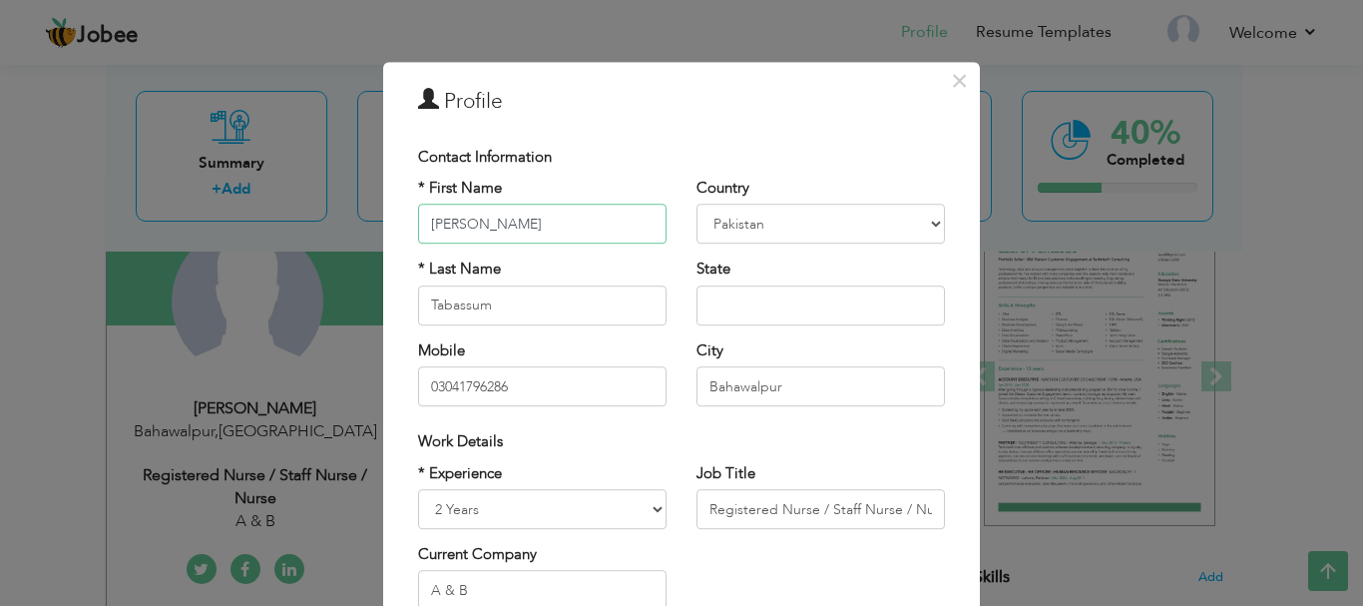
drag, startPoint x: 507, startPoint y: 225, endPoint x: 369, endPoint y: 230, distance: 137.8
click at [369, 230] on div "× Profile Contact Information * First Name Nadia * Last Name Tabassum" at bounding box center [681, 303] width 1363 height 606
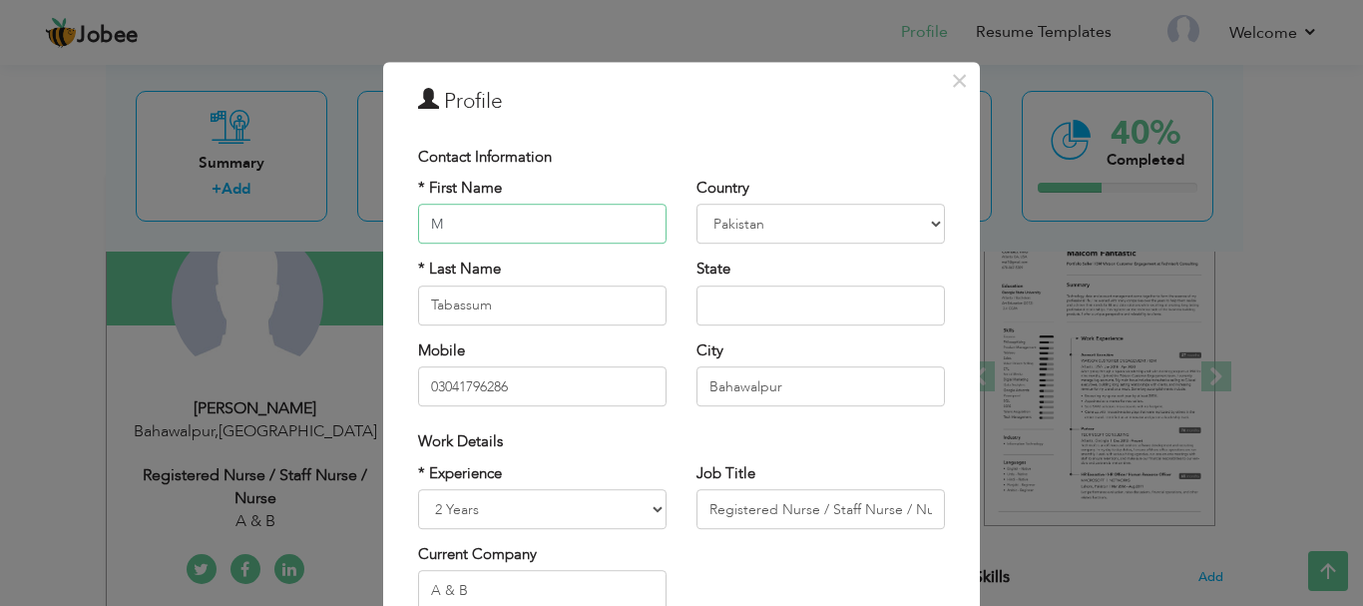
click at [489, 239] on input "M" at bounding box center [542, 225] width 249 height 40
type input "M"
click at [474, 311] on input "Tabassum" at bounding box center [542, 305] width 249 height 40
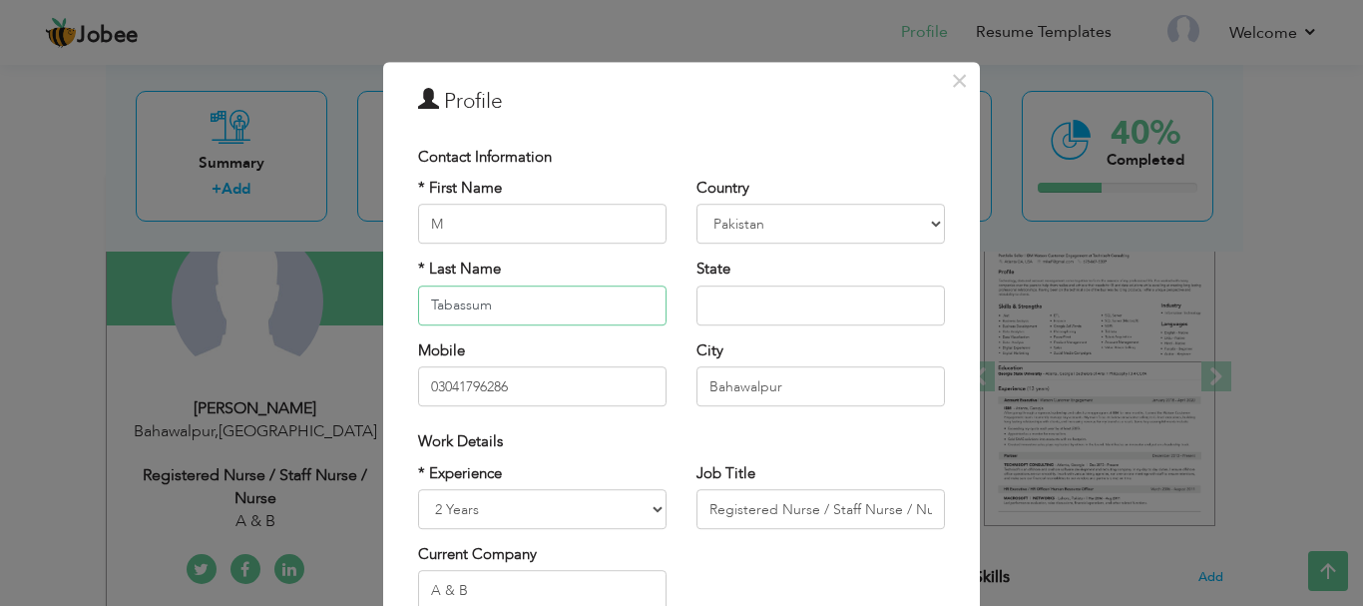
click at [474, 311] on input "Tabassum" at bounding box center [542, 305] width 249 height 40
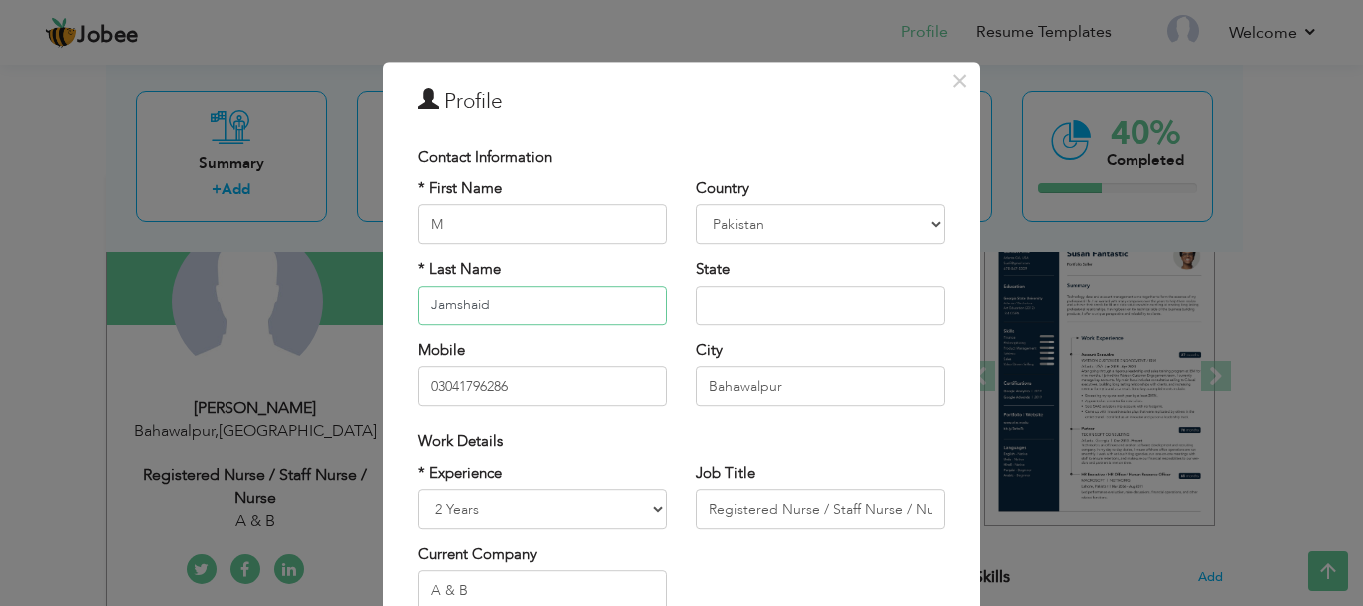
type input "Jamshaid"
click at [783, 306] on input "text" at bounding box center [821, 305] width 249 height 40
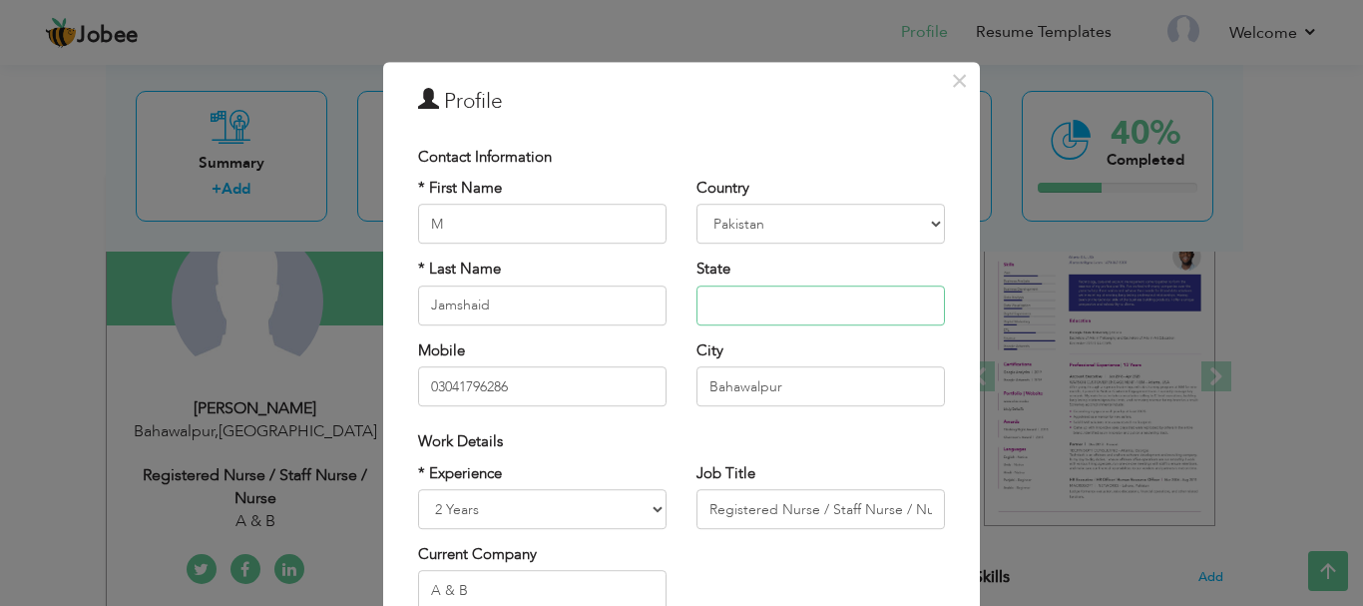
click at [742, 303] on input "text" at bounding box center [821, 305] width 249 height 40
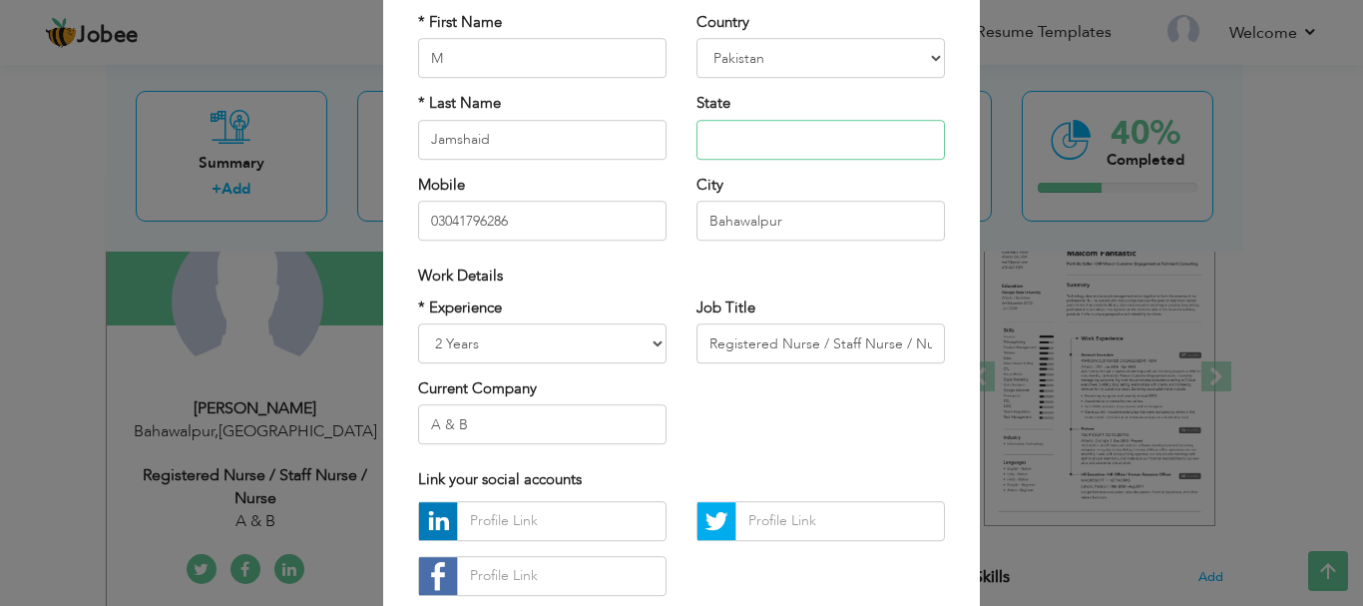
scroll to position [0, 0]
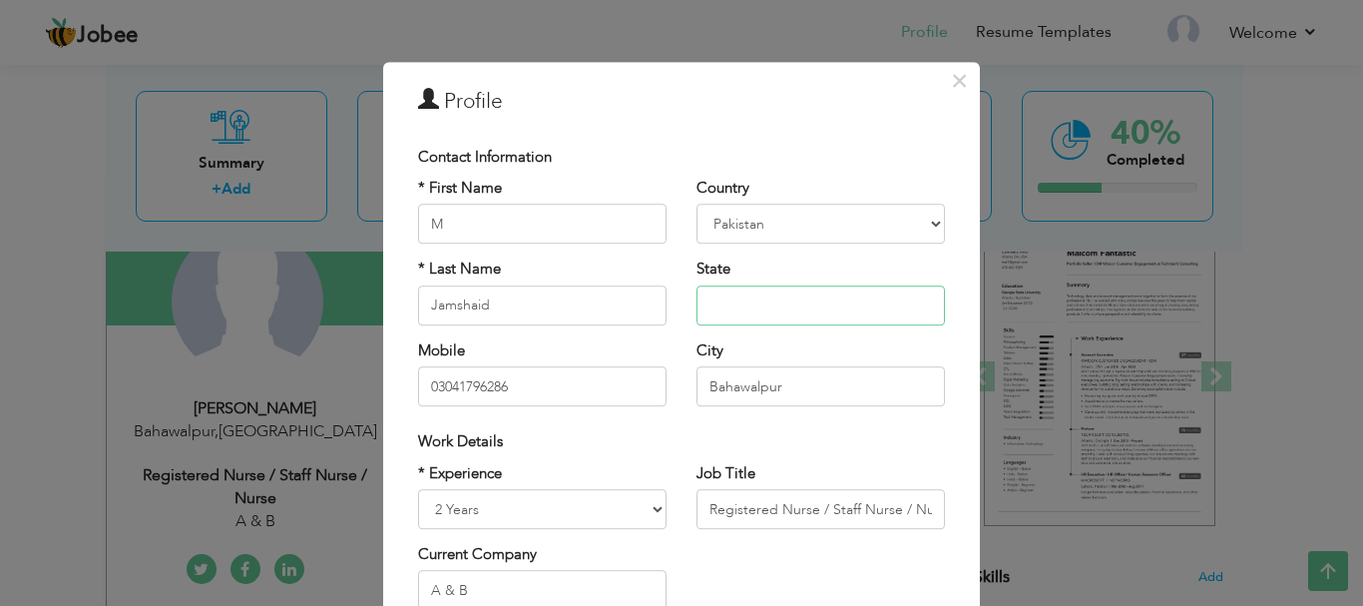
click at [714, 306] on input "text" at bounding box center [821, 305] width 249 height 40
type input "p"
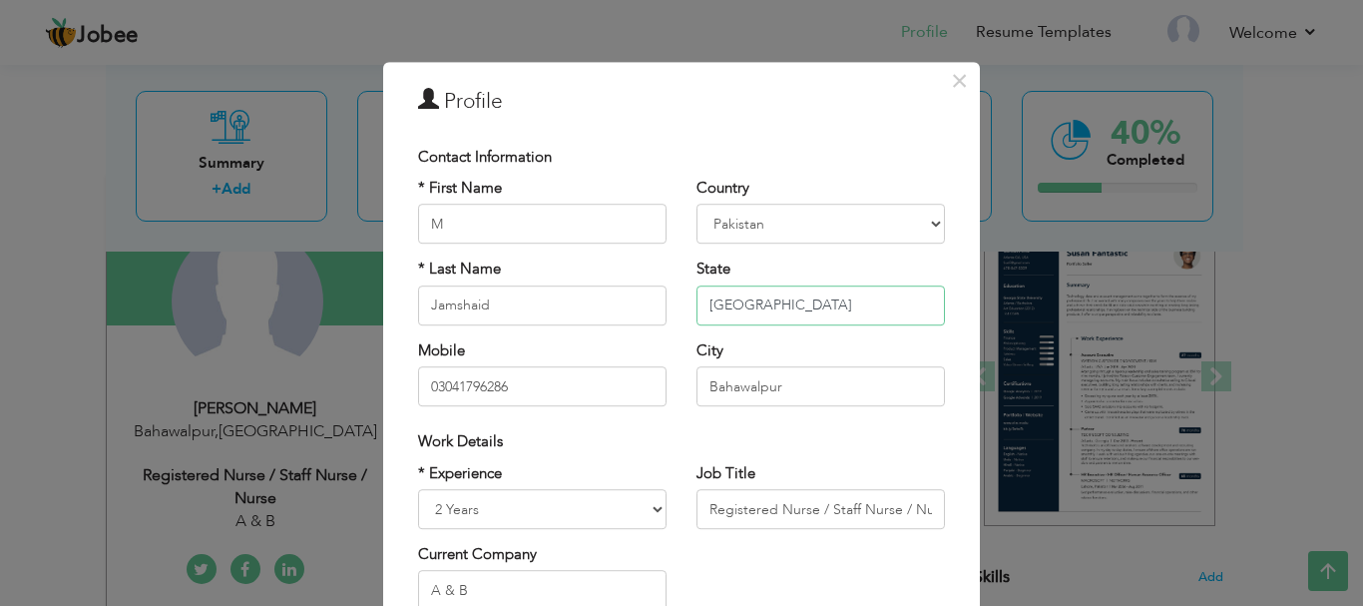
click at [705, 305] on input "punjab" at bounding box center [821, 305] width 249 height 40
click at [715, 305] on input "punjab" at bounding box center [821, 305] width 249 height 40
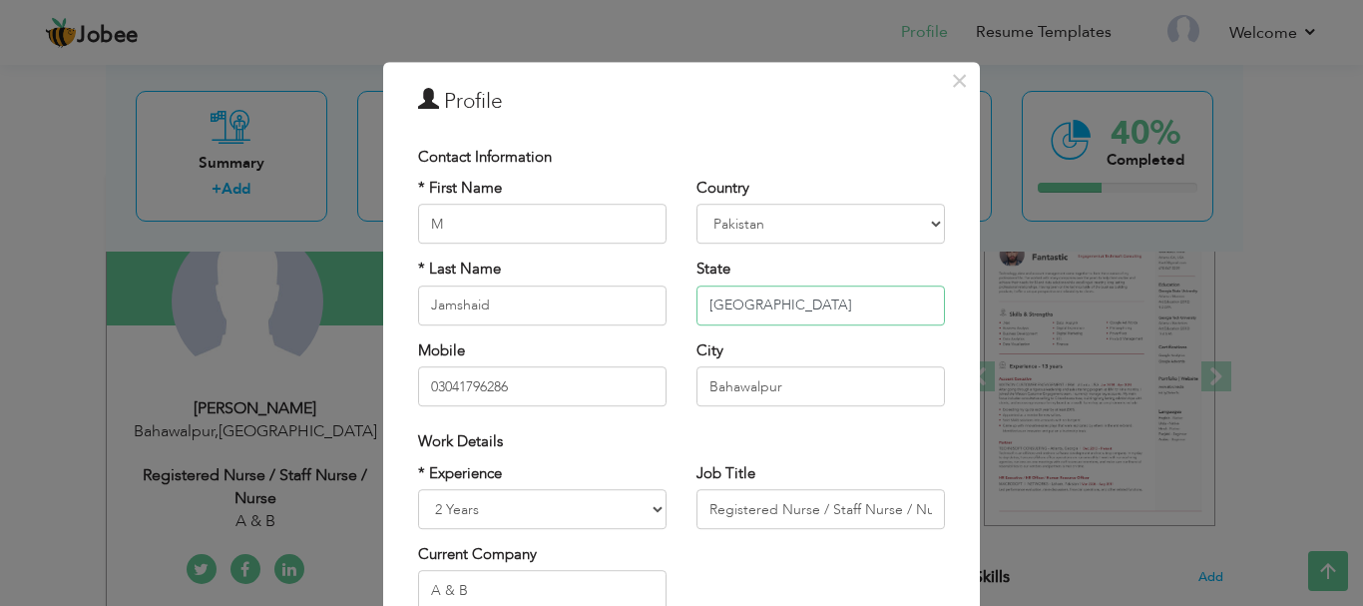
type input "Punjab"
click at [750, 389] on input "Bahawalpur" at bounding box center [821, 386] width 249 height 40
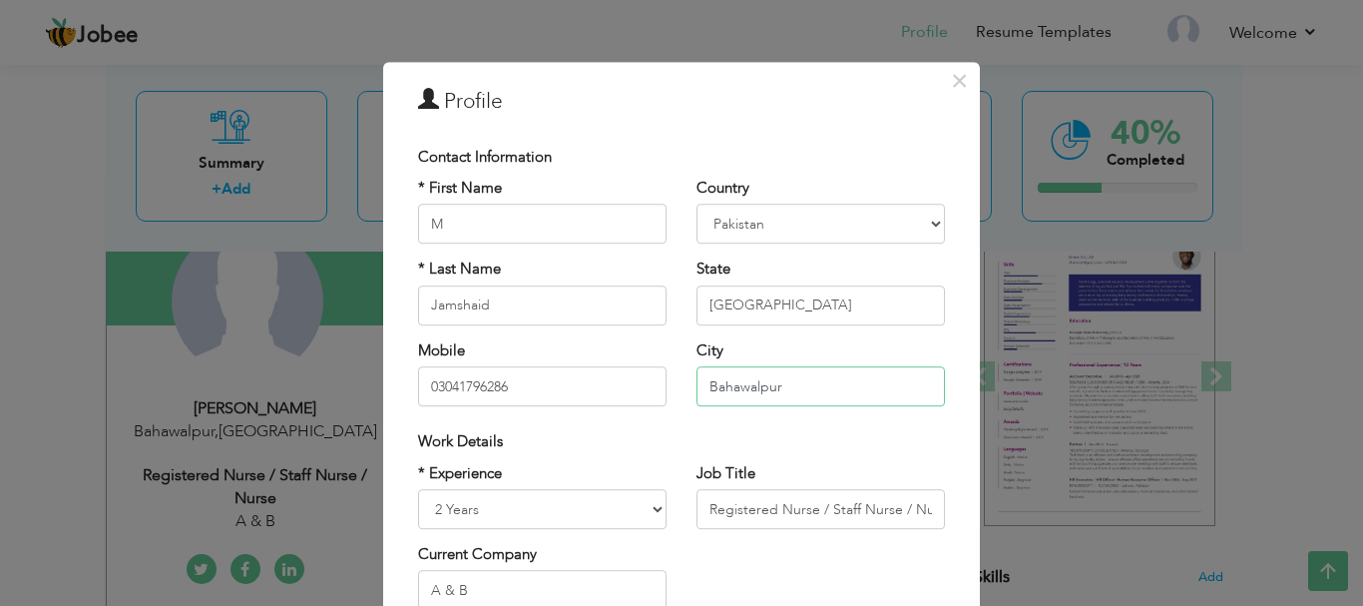
click at [749, 389] on input "Bahawalpur" at bounding box center [821, 386] width 249 height 40
type input "l"
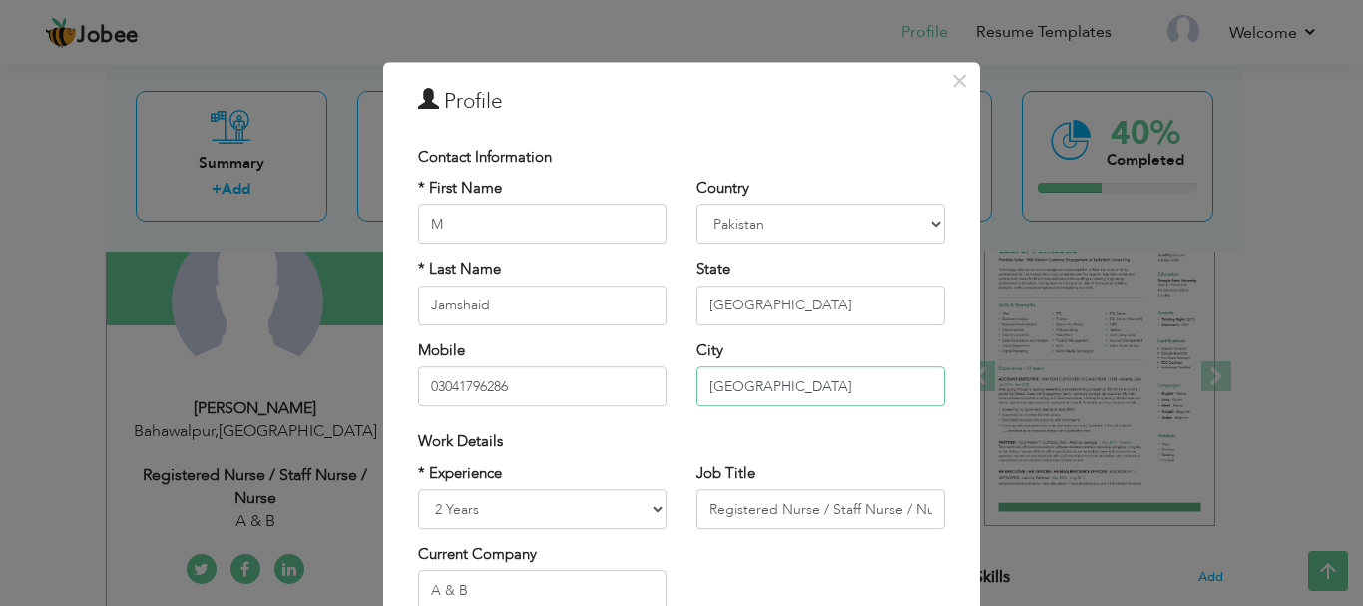
type input "[GEOGRAPHIC_DATA]"
click at [538, 450] on div "Work Details" at bounding box center [681, 441] width 527 height 21
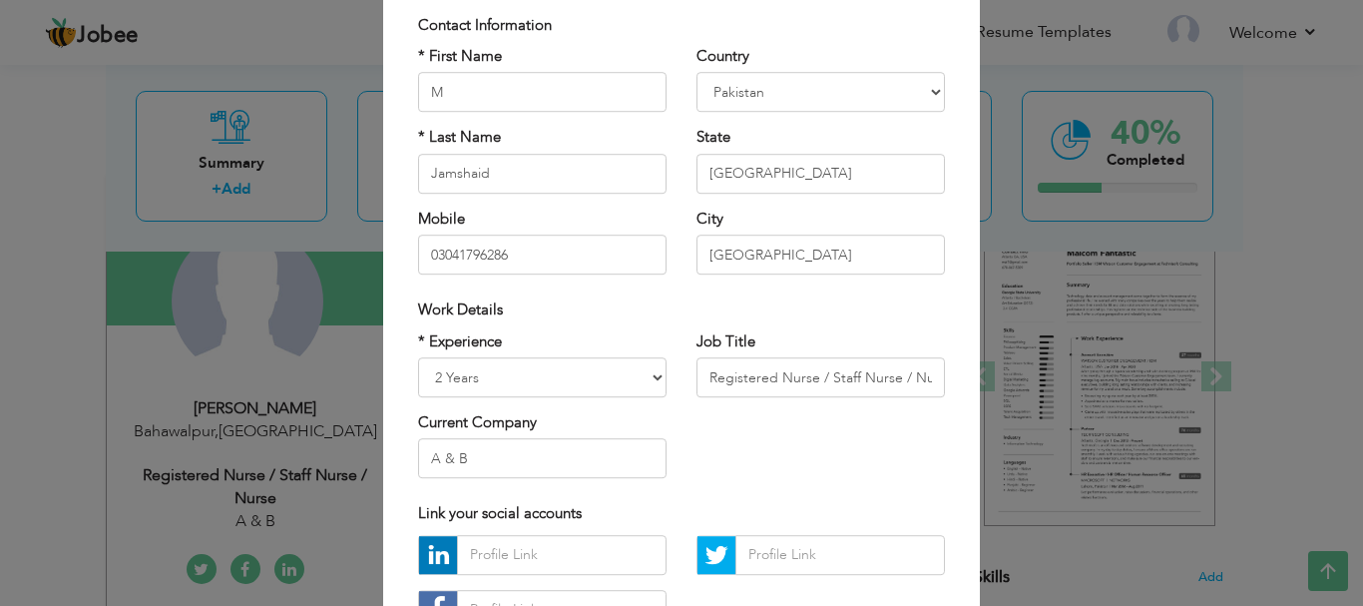
scroll to position [140, 0]
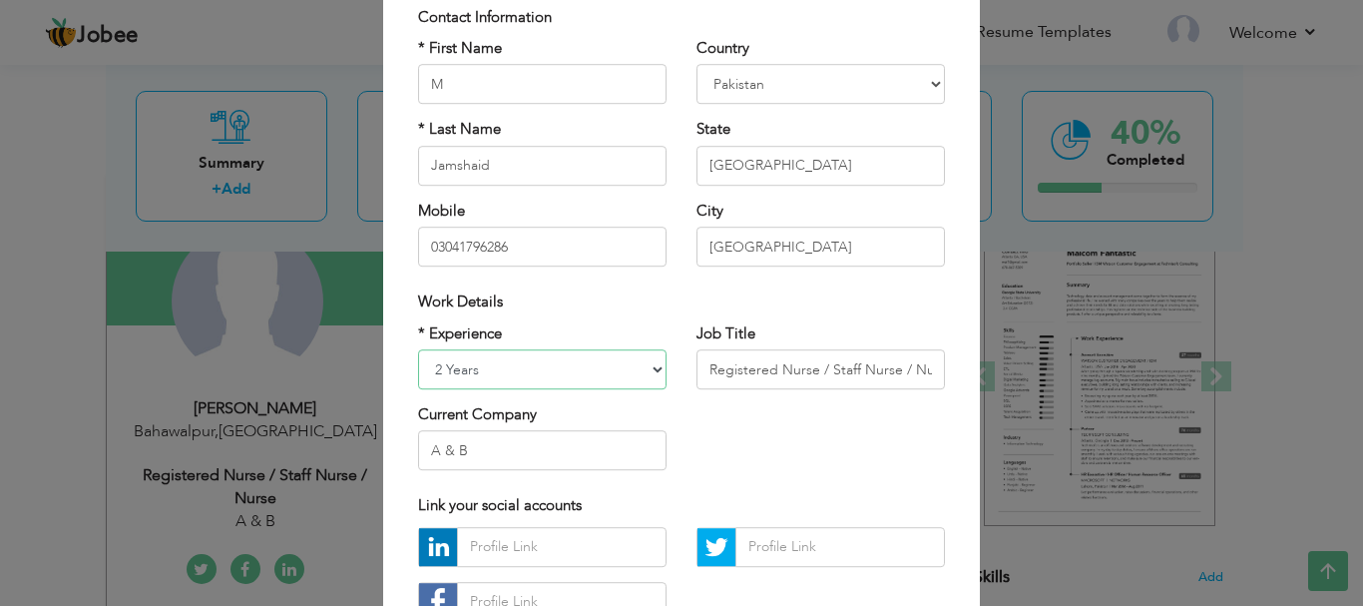
click at [655, 368] on select "Entry Level Less than 1 Year 1 Year 2 Years 3 Years 4 Years 5 Years 6 Years 7 Y…" at bounding box center [542, 369] width 249 height 40
select select "number:5"
click at [418, 349] on select "Entry Level Less than 1 Year 1 Year 2 Years 3 Years 4 Years 5 Years 6 Years 7 Y…" at bounding box center [542, 369] width 249 height 40
click at [782, 371] on input "Registered Nurse / Staff Nurse / Nurse" at bounding box center [821, 369] width 249 height 40
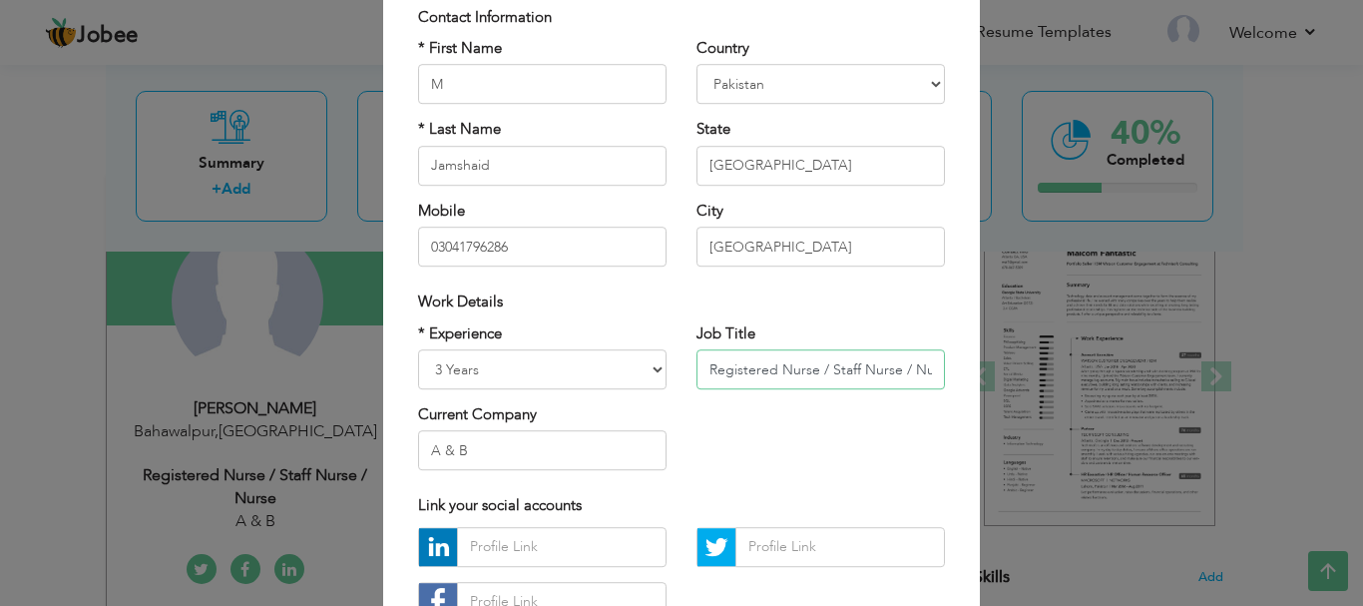
click at [781, 371] on input "Registered Nurse / Staff Nurse / Nurse" at bounding box center [821, 369] width 249 height 40
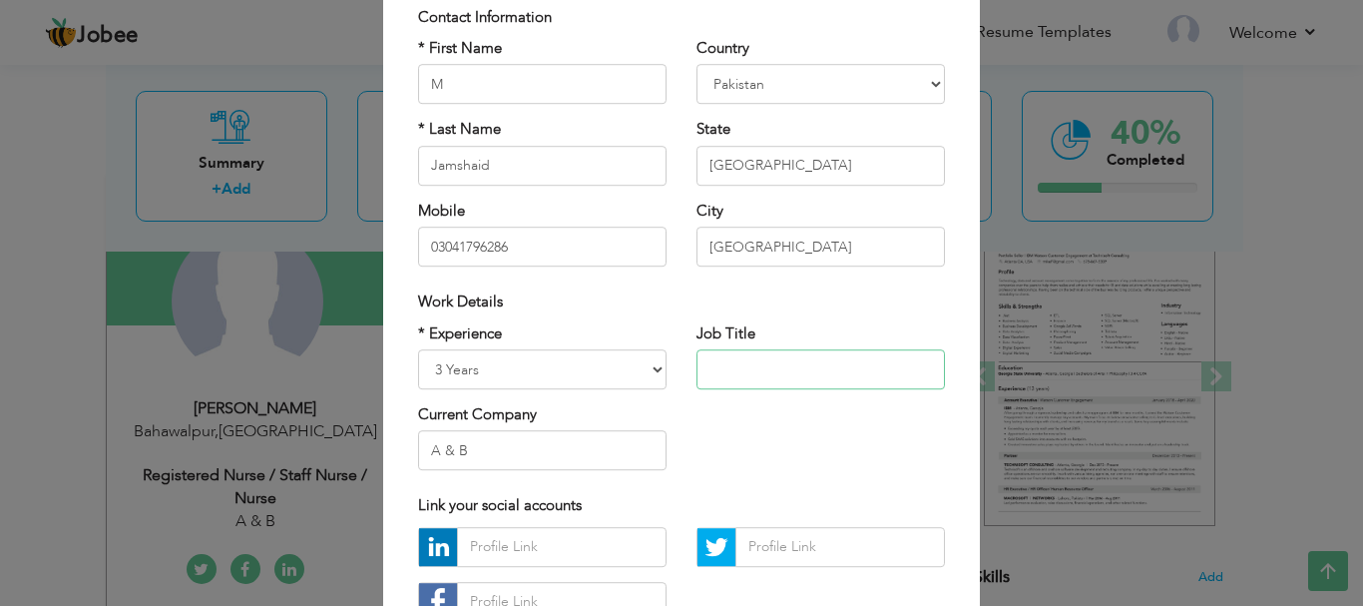
paste input "• Assisted in developing interactive UI components with React.js. • Learned deb…"
type input "• Assisted in developing interactive UI components with React.js. • Learned deb…"
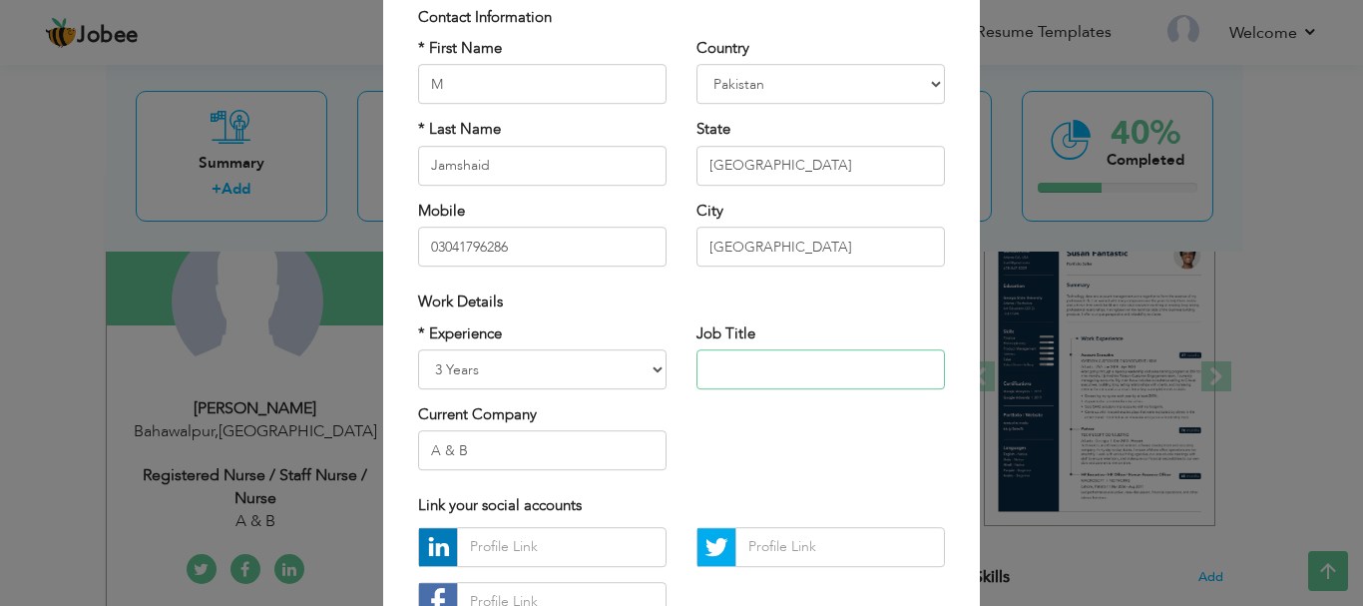
click at [715, 358] on input "text" at bounding box center [821, 369] width 249 height 40
paste input "MEAN Stack Engineer"
type input "MEAN Stack Engineer"
click at [489, 460] on input "A & B" at bounding box center [542, 451] width 249 height 40
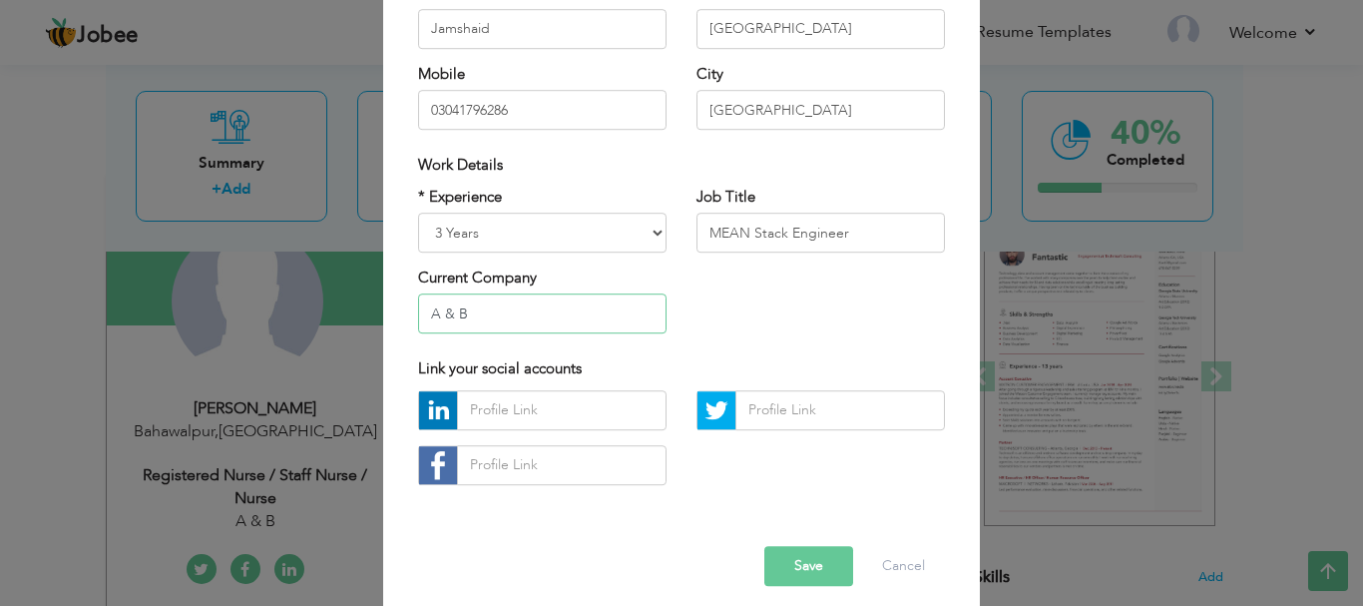
scroll to position [291, 0]
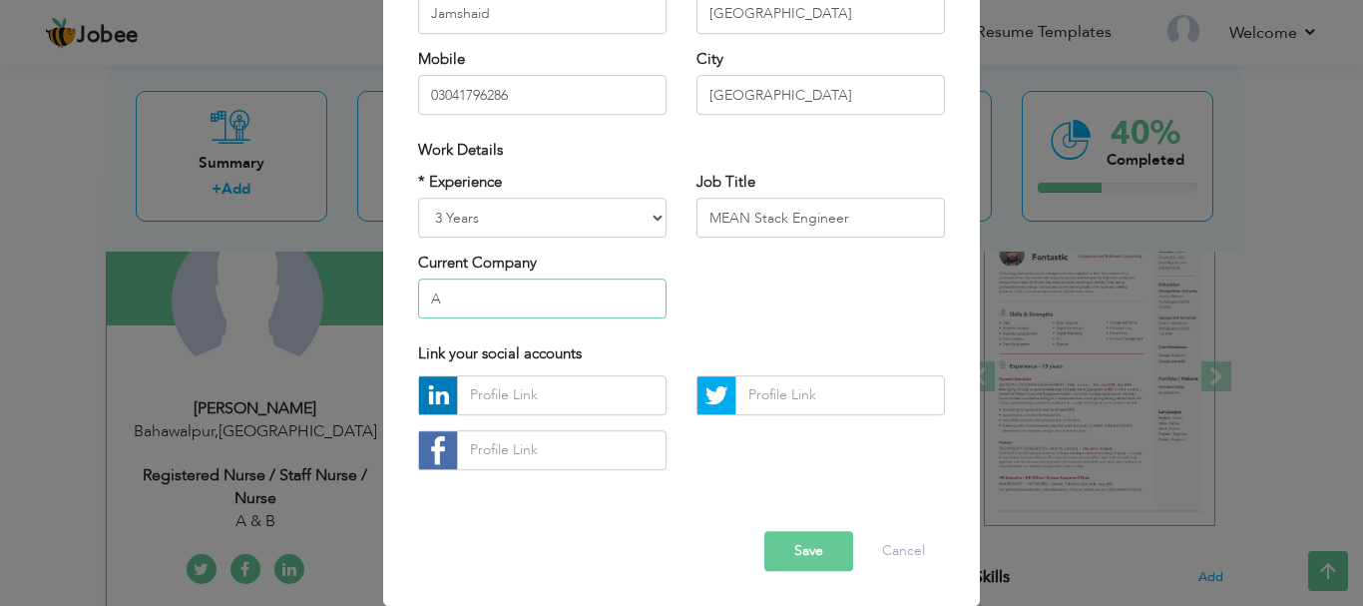
type input "A"
click at [515, 394] on input "text" at bounding box center [562, 395] width 210 height 40
paste input "www.linkedin.com/in/muhammad-jamshaid-825ba326b"
type input "www.linkedin.com/in/muhammad-jamshaid-825ba326b"
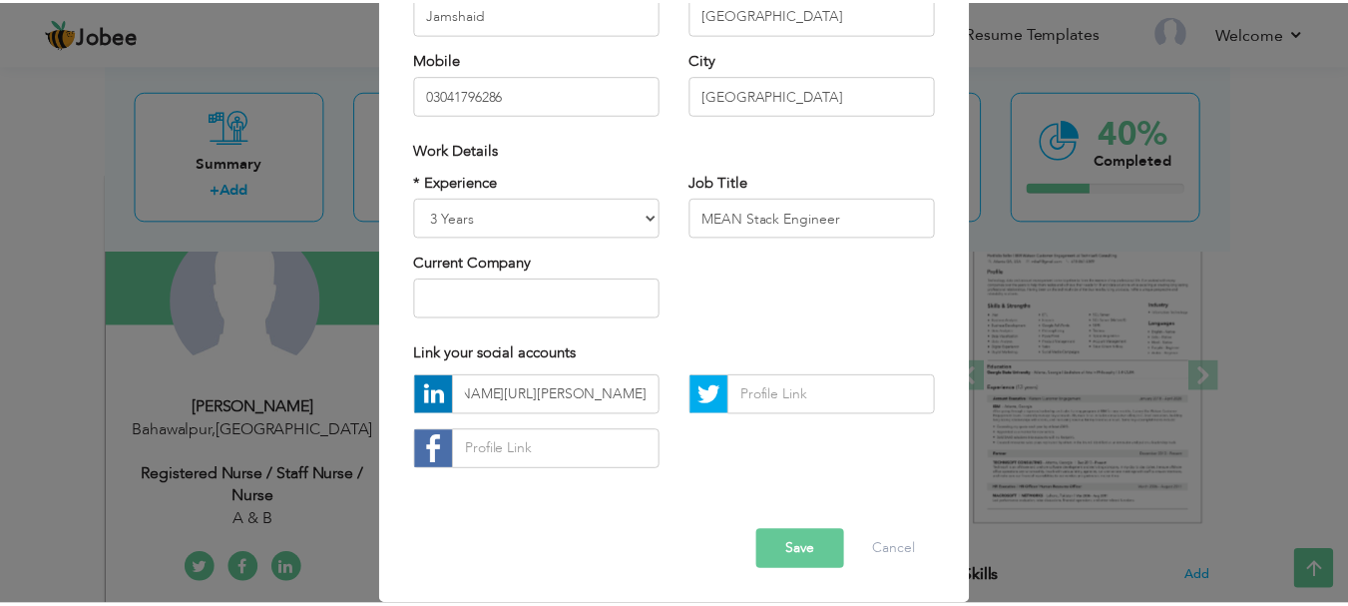
scroll to position [0, 0]
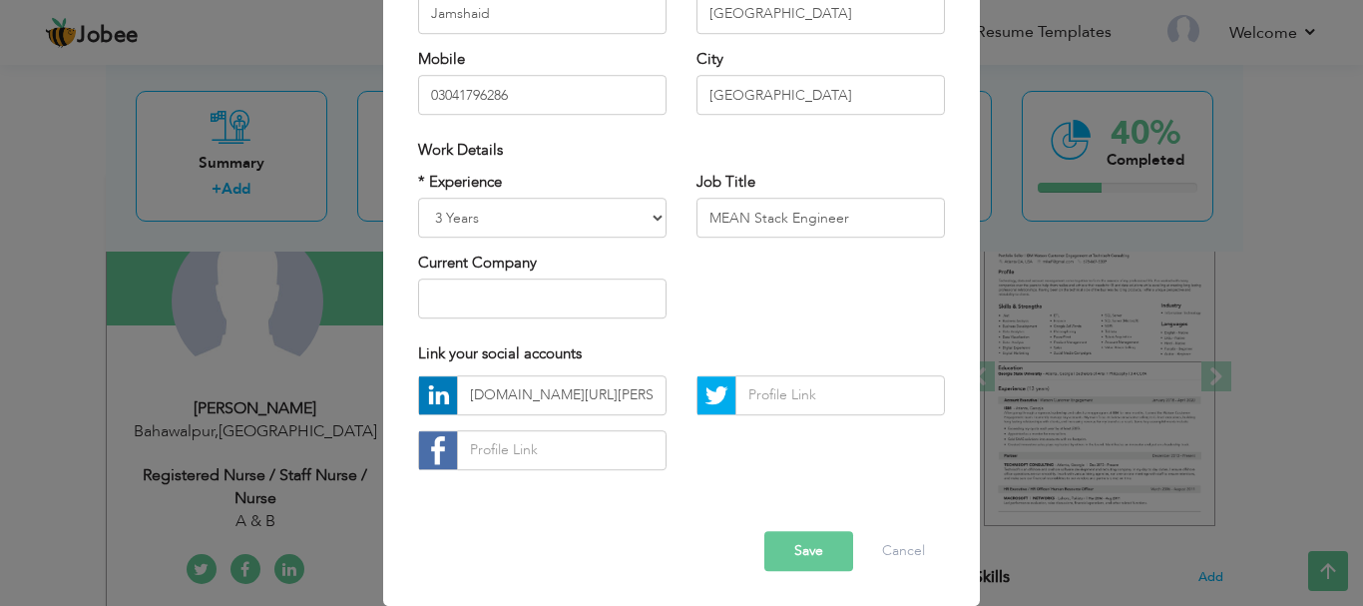
click at [800, 549] on button "Save" at bounding box center [809, 551] width 89 height 40
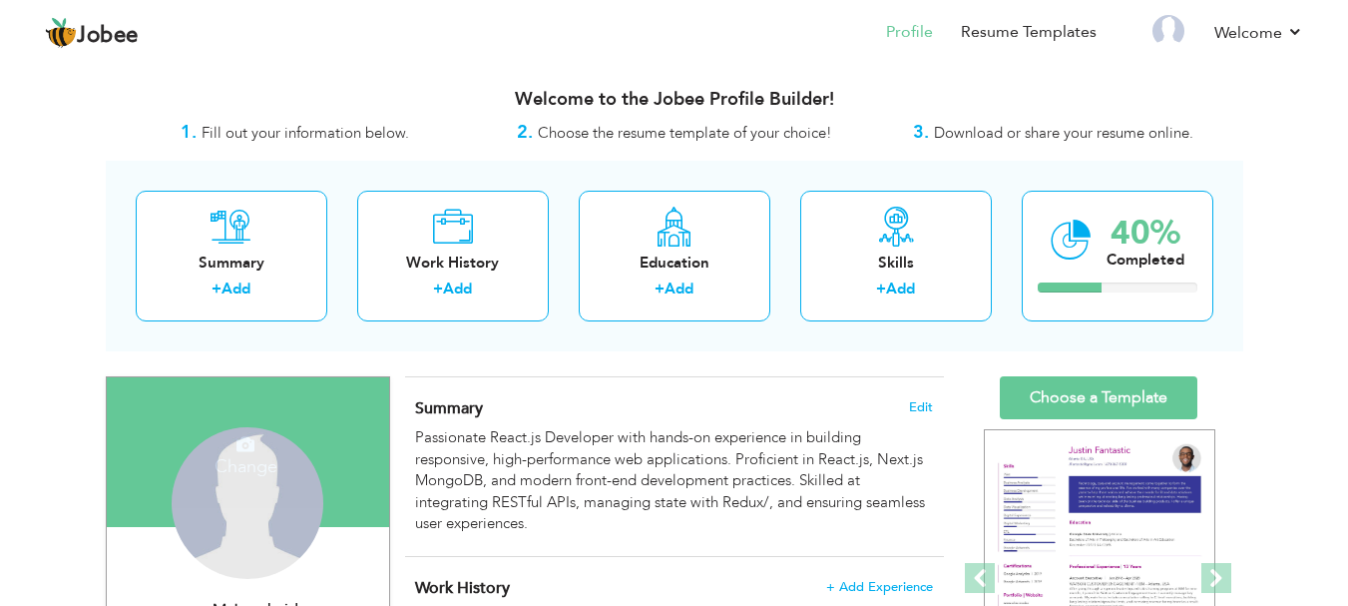
click at [257, 470] on h4 "Change" at bounding box center [246, 453] width 143 height 48
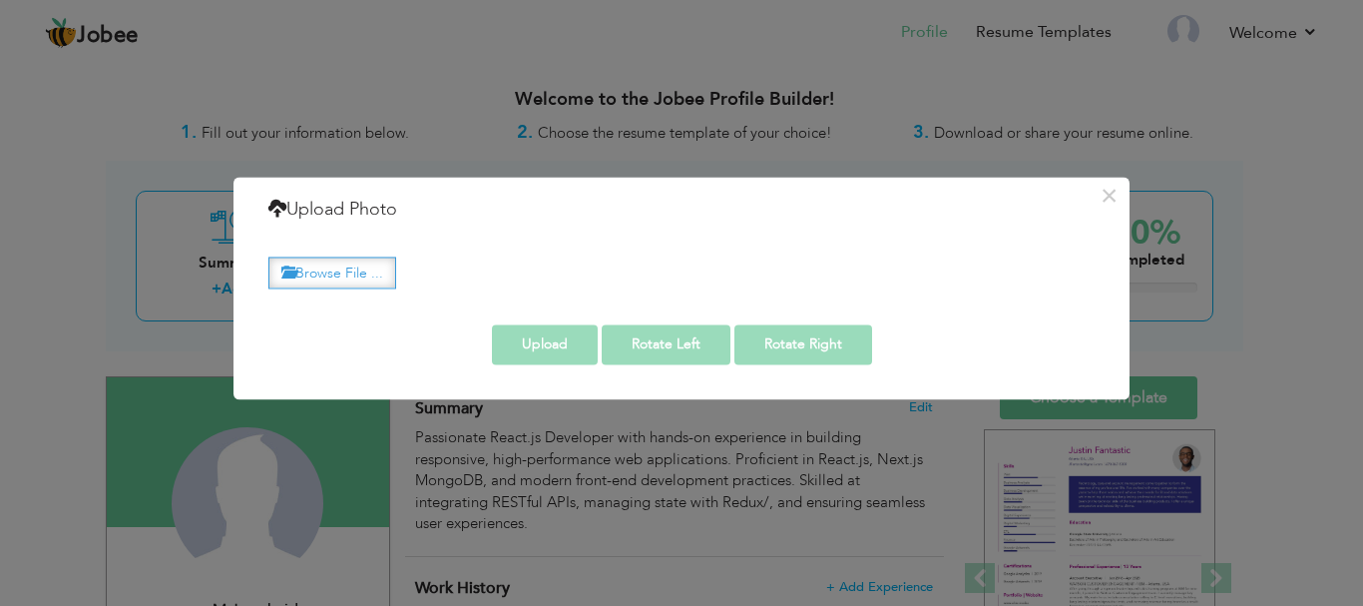
click at [362, 271] on label "Browse File ..." at bounding box center [332, 272] width 128 height 31
click at [0, 0] on input "Browse File ..." at bounding box center [0, 0] width 0 height 0
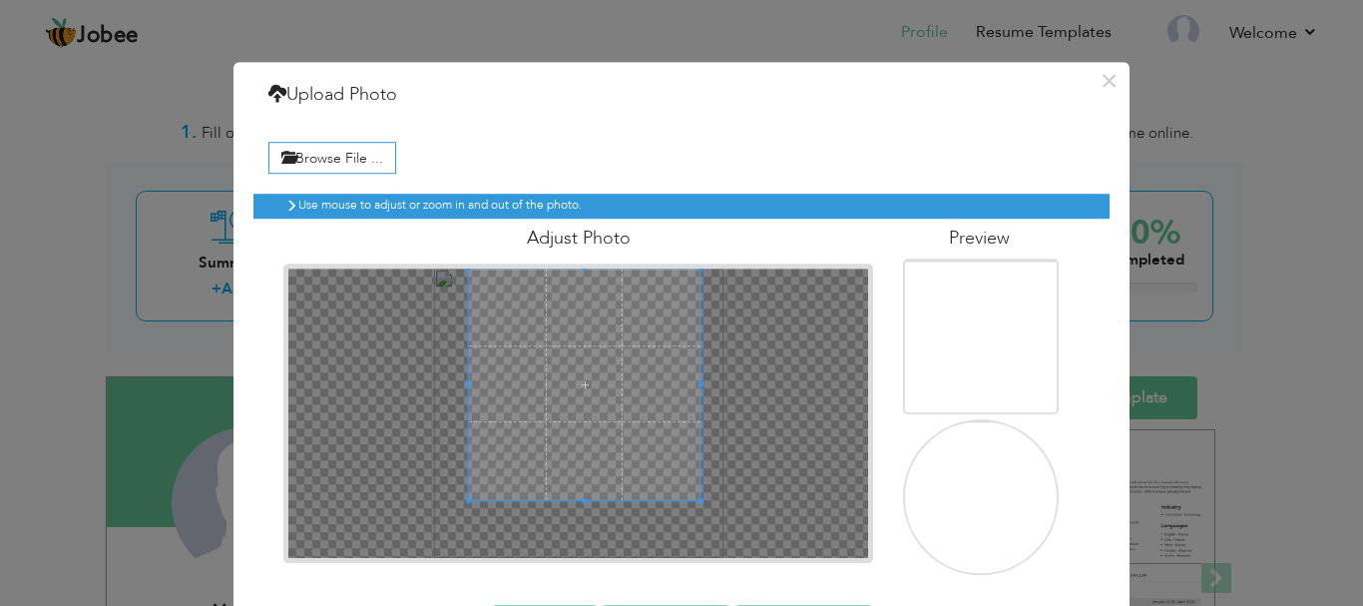
click at [610, 374] on span at bounding box center [585, 384] width 232 height 232
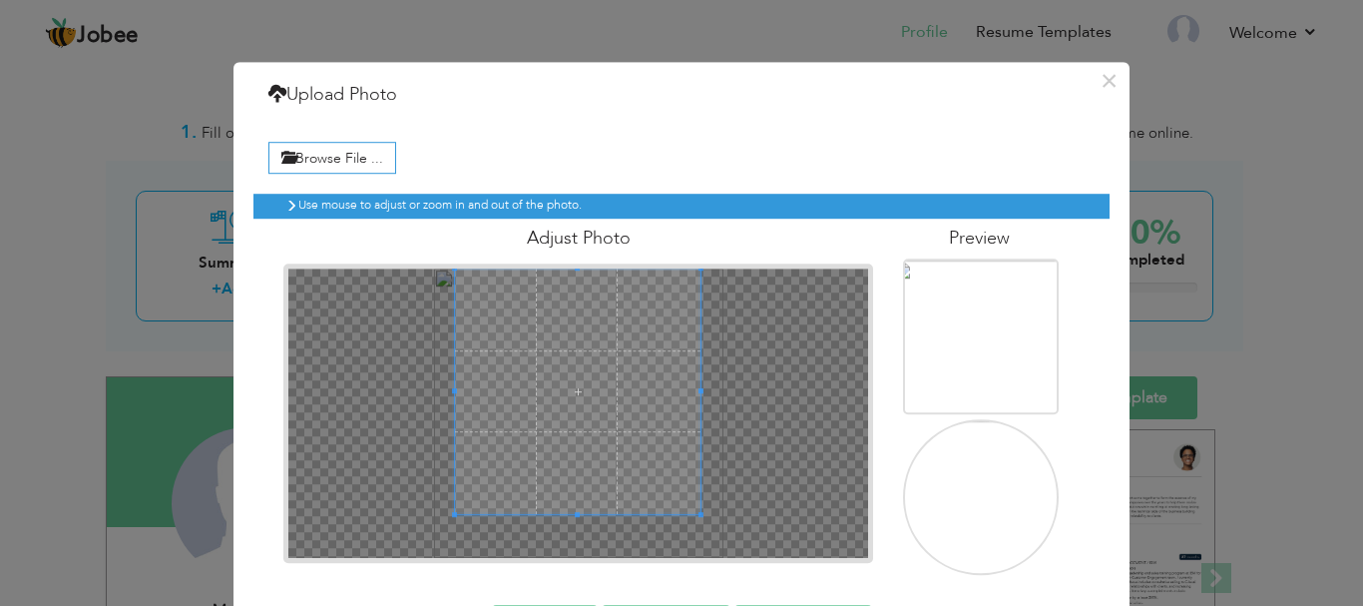
click at [452, 512] on span at bounding box center [454, 514] width 5 height 5
click at [542, 463] on span at bounding box center [588, 392] width 244 height 244
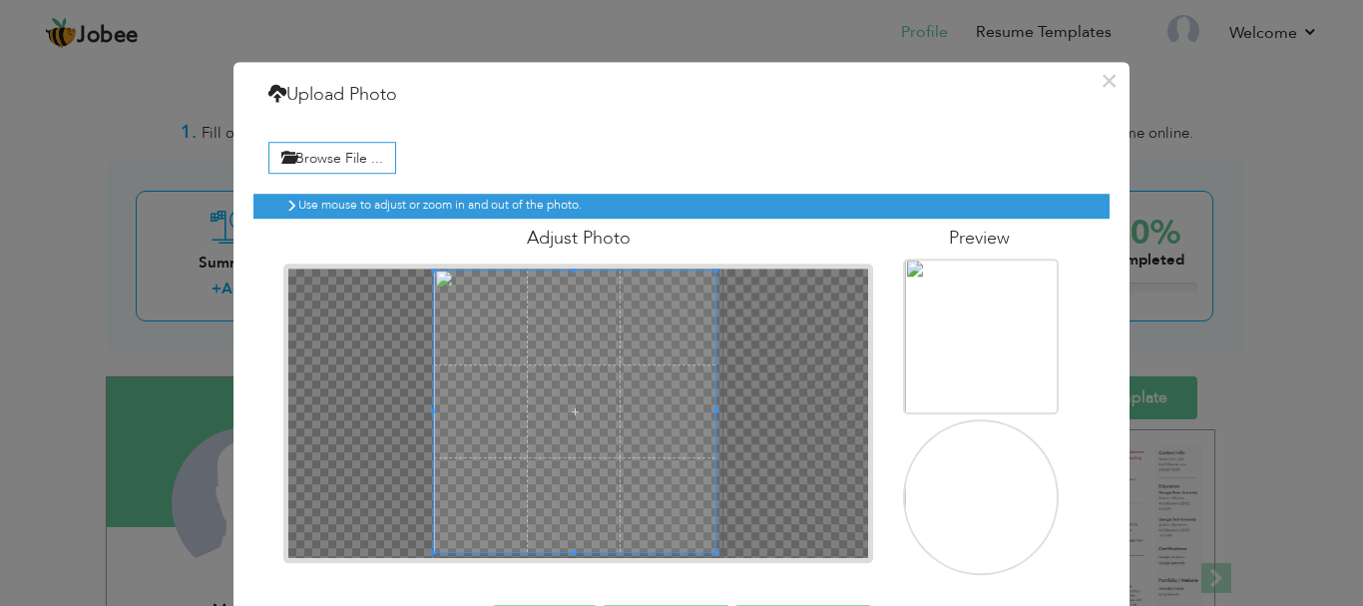
click at [421, 551] on div at bounding box center [578, 412] width 580 height 289
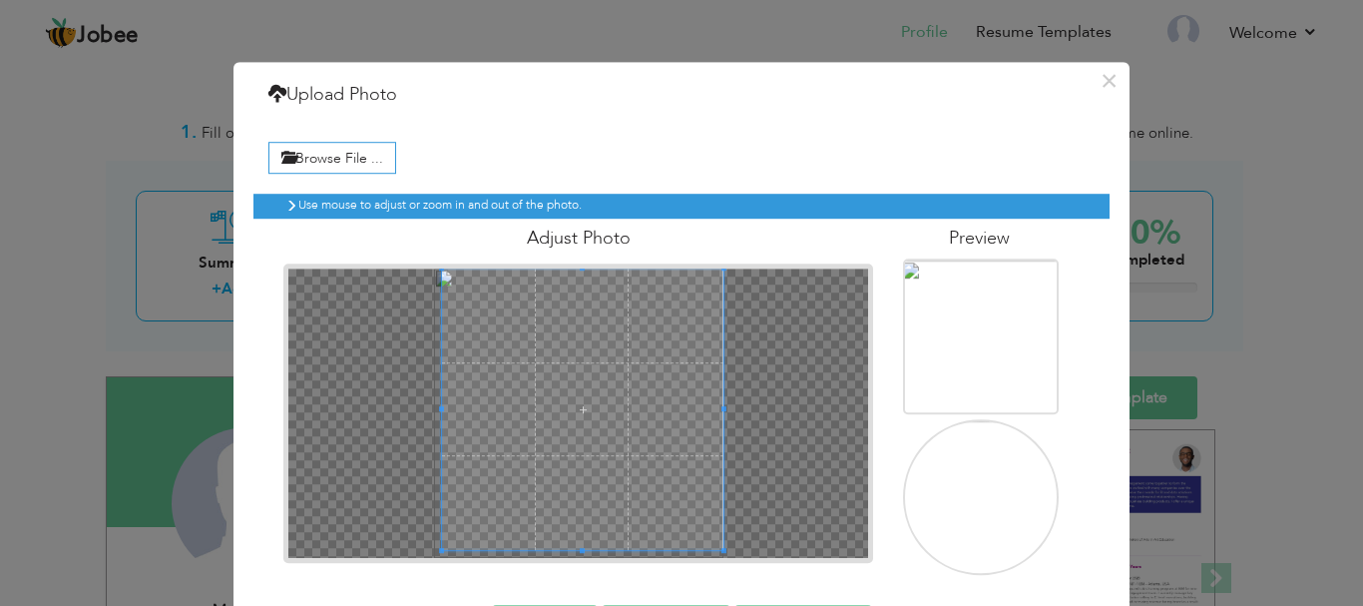
click at [504, 501] on span at bounding box center [582, 408] width 281 height 281
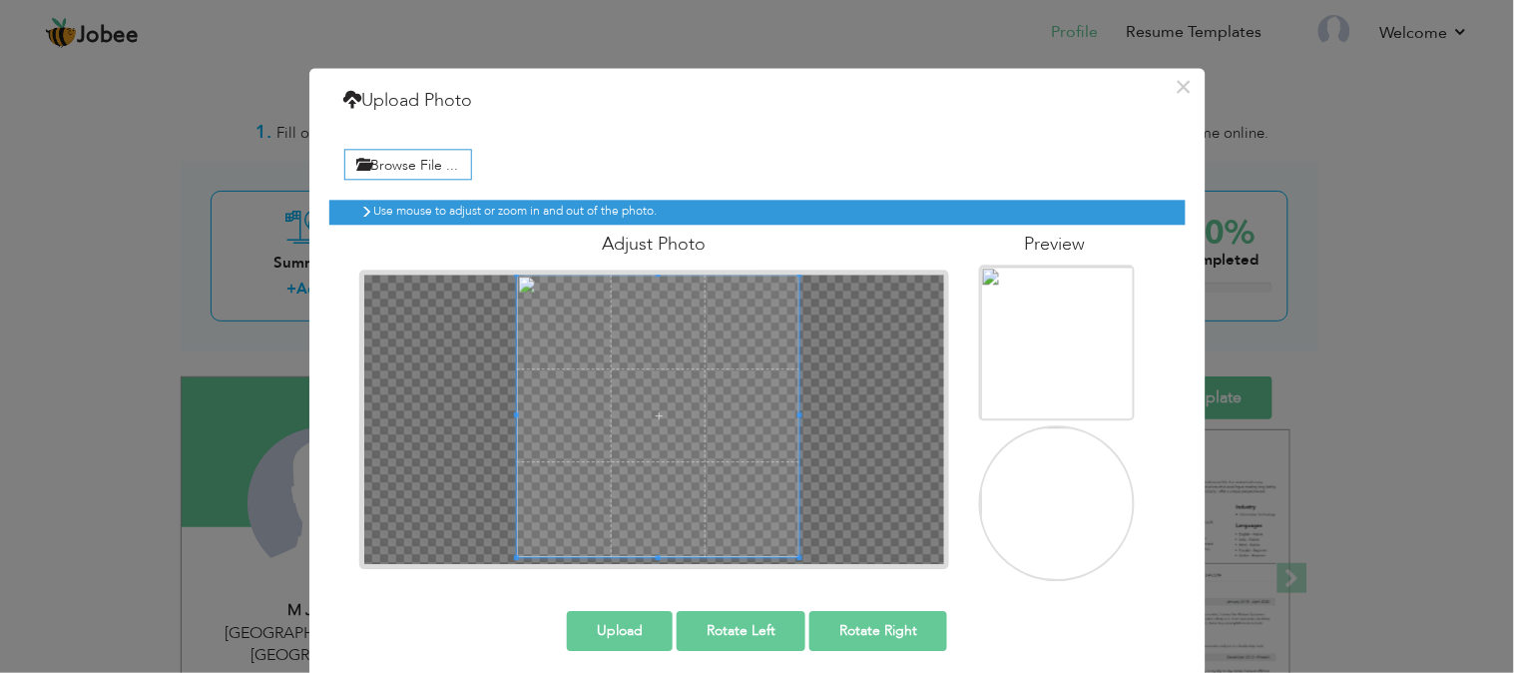
click at [503, 559] on div at bounding box center [654, 419] width 581 height 290
click at [632, 605] on button "Upload" at bounding box center [620, 631] width 106 height 40
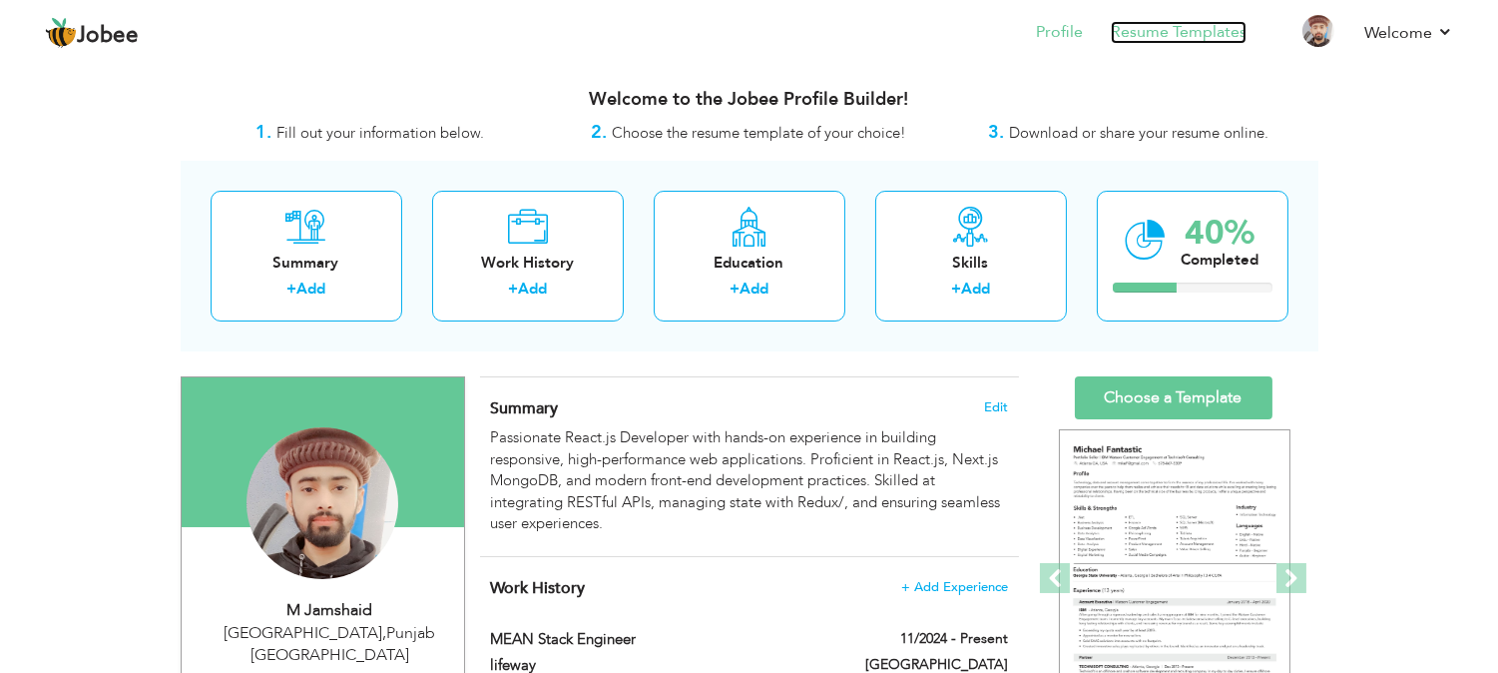
click at [1176, 27] on link "Resume Templates" at bounding box center [1179, 32] width 136 height 23
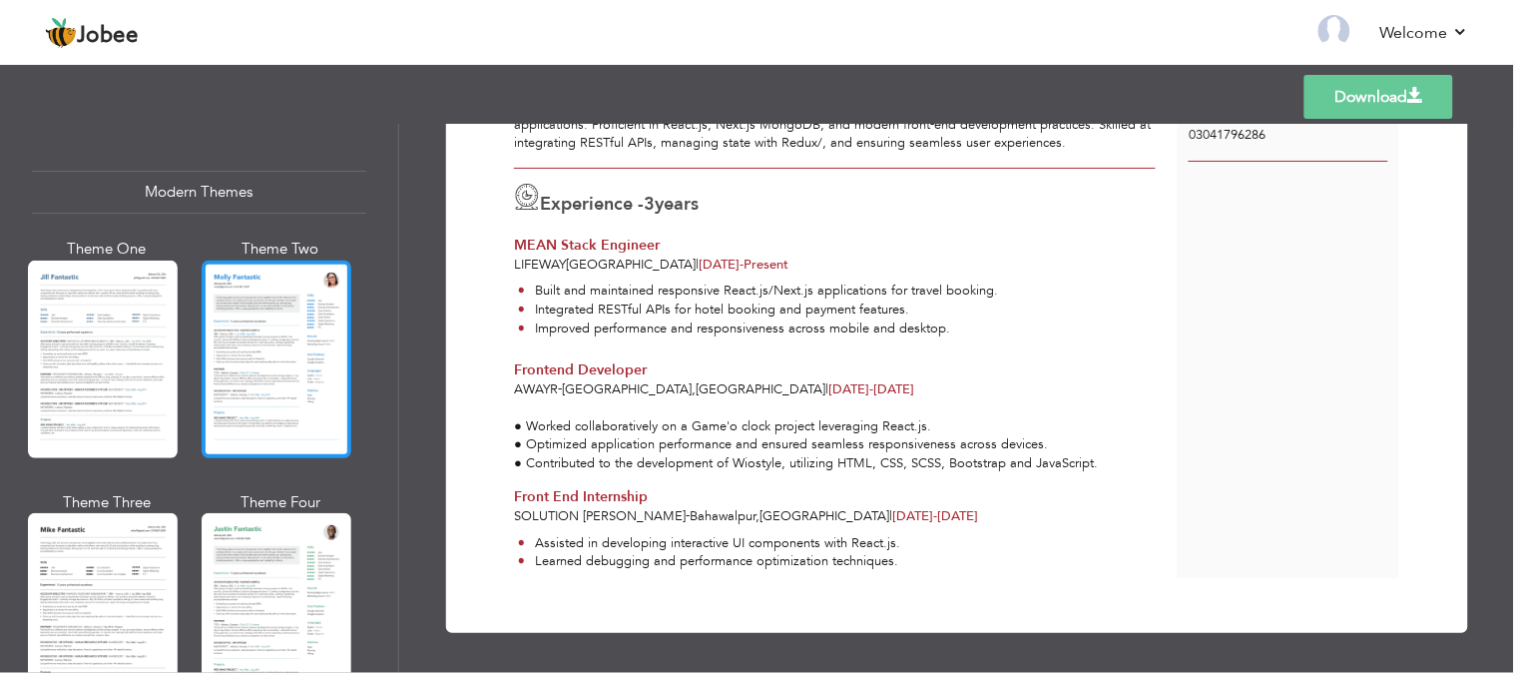
scroll to position [828, 0]
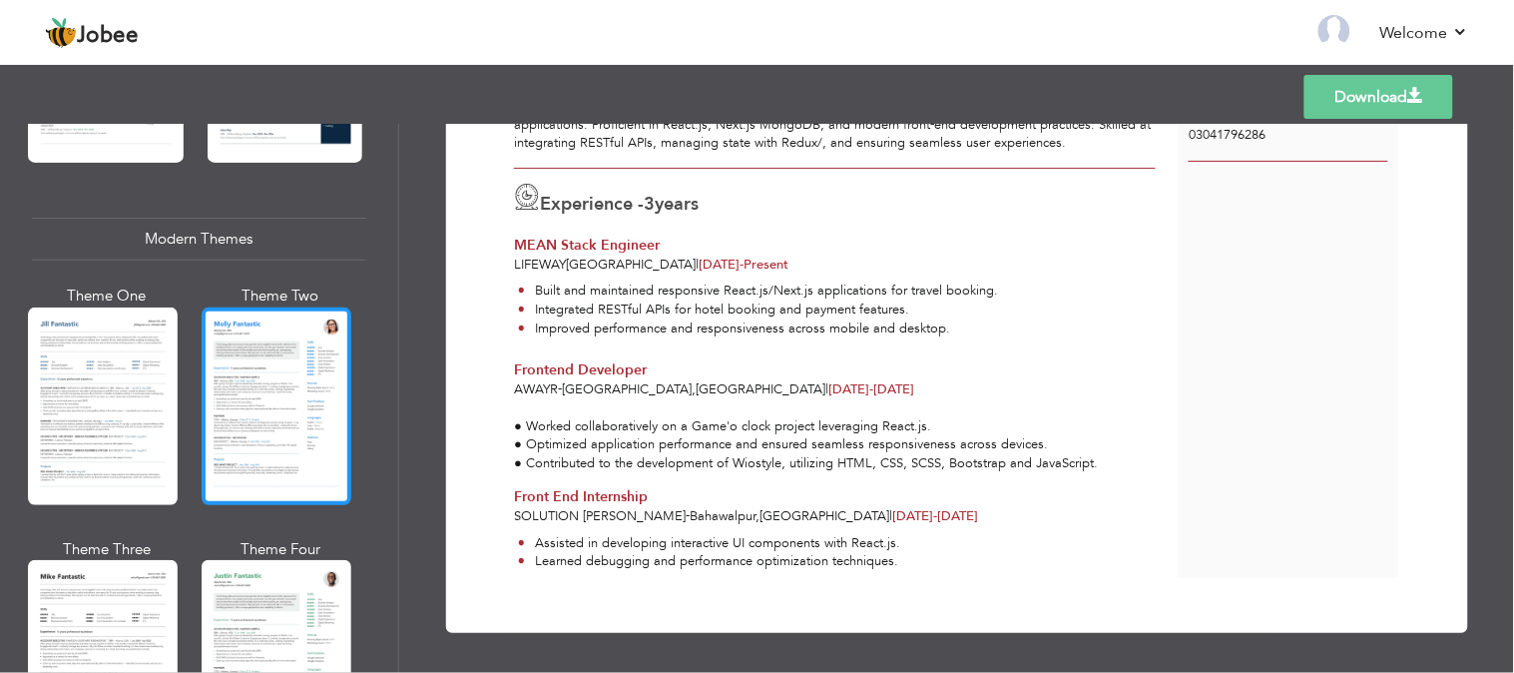
click at [292, 403] on div at bounding box center [277, 406] width 150 height 198
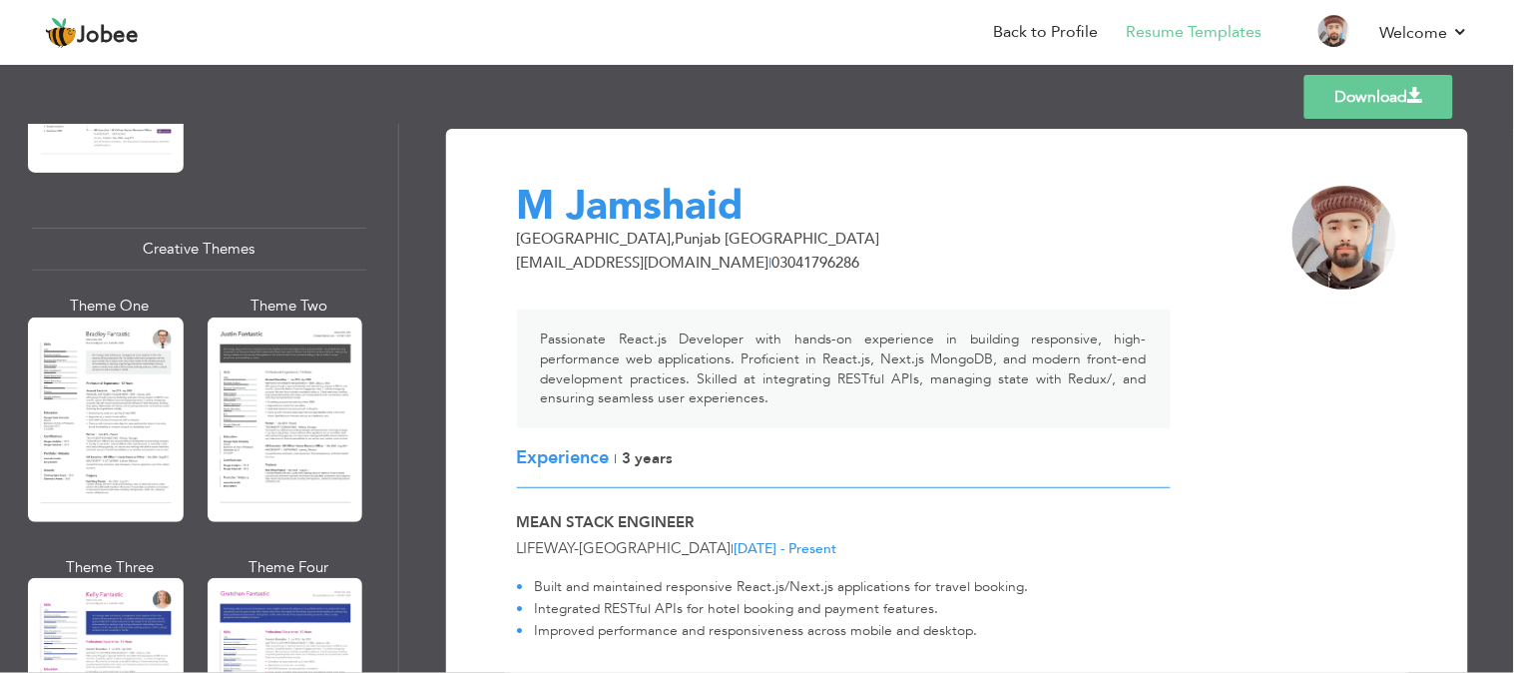
scroll to position [2310, 0]
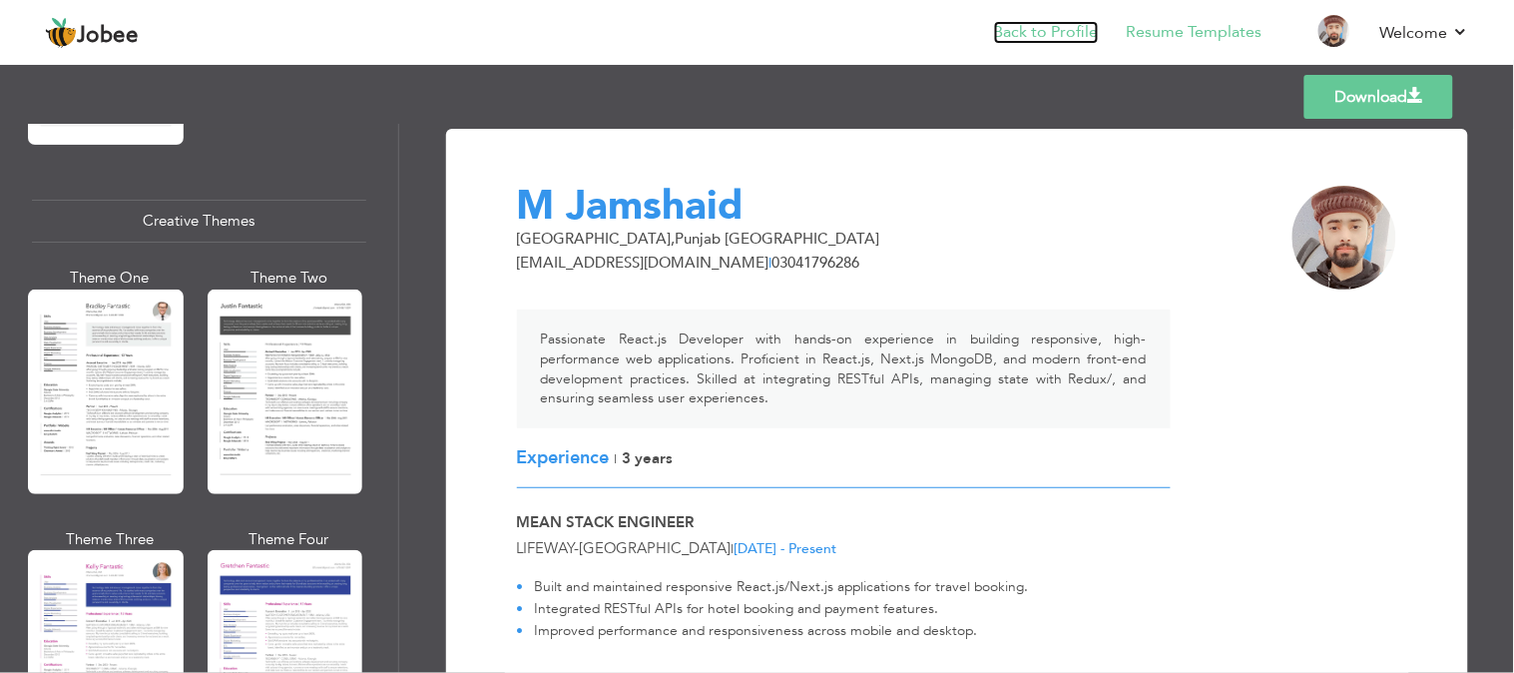
click at [1048, 33] on link "Back to Profile" at bounding box center [1046, 32] width 105 height 23
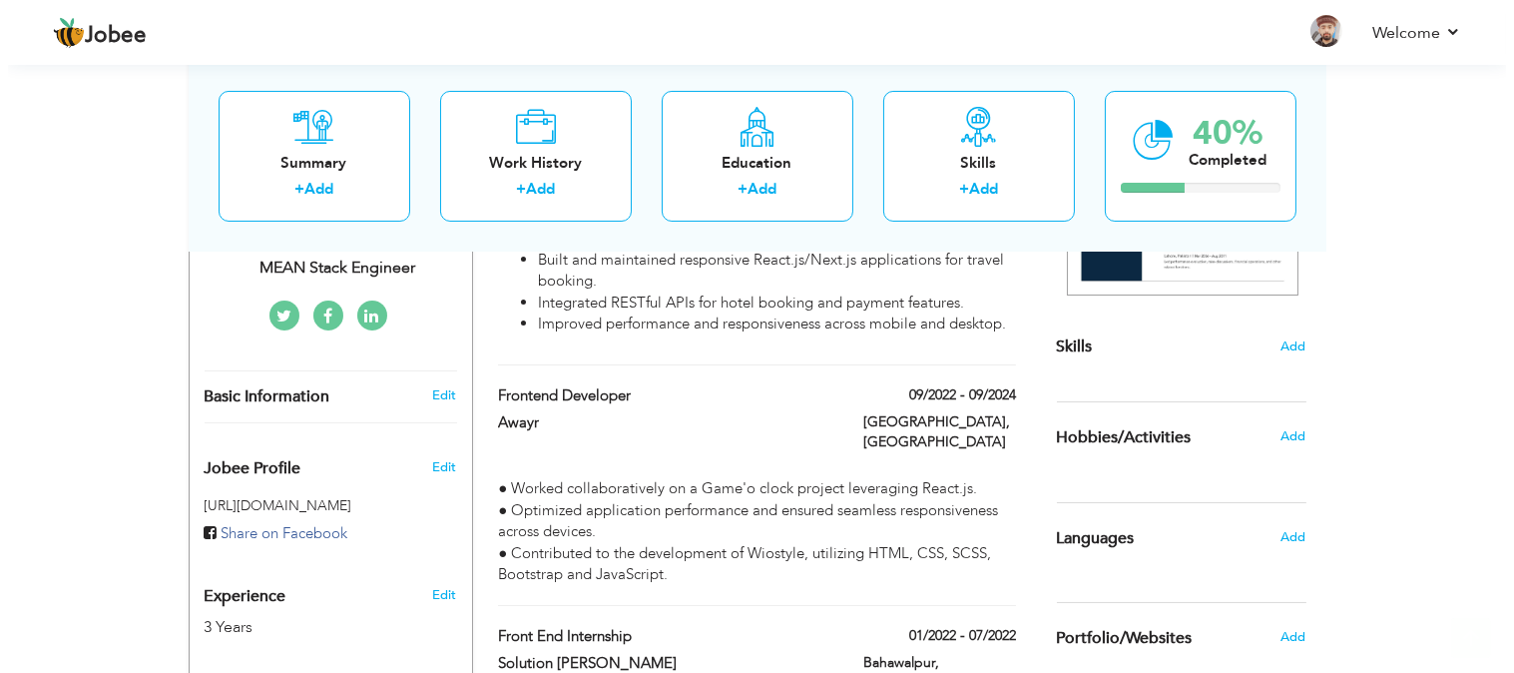
scroll to position [437, 0]
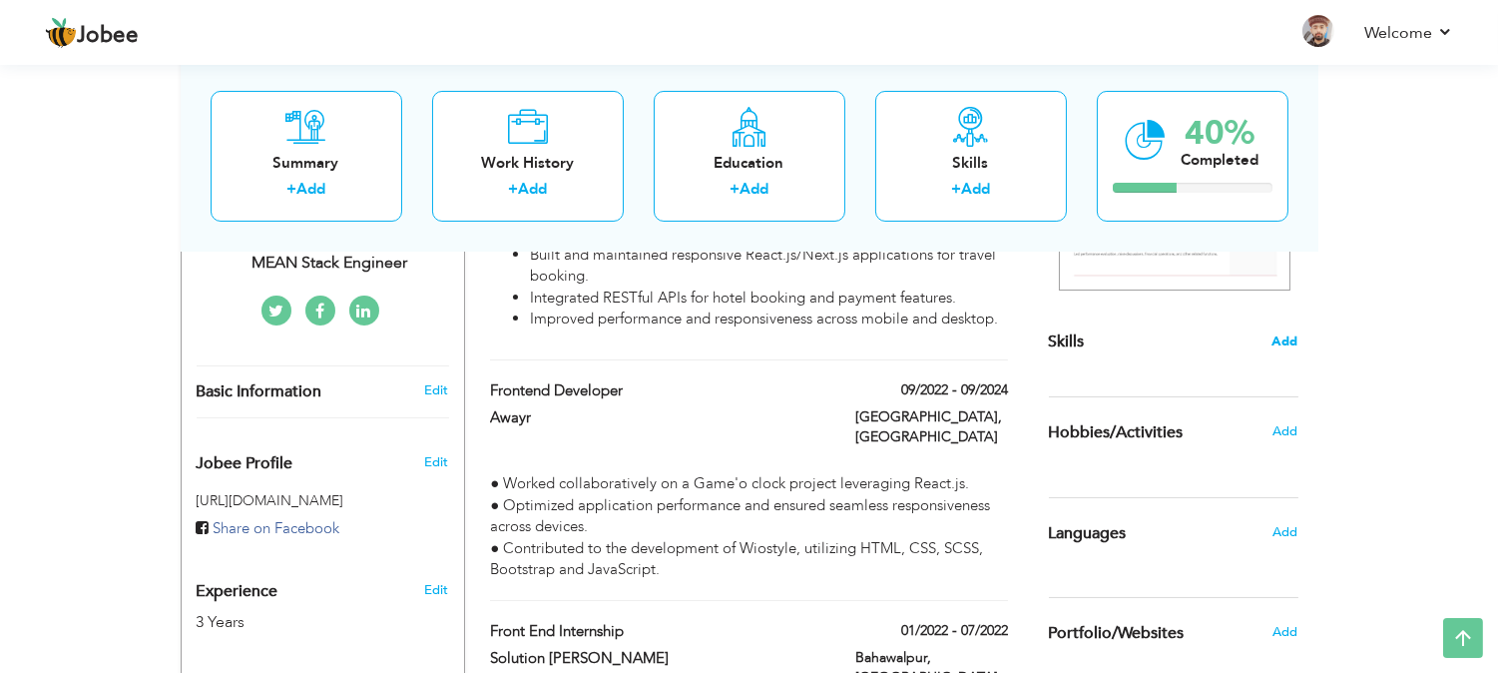
click at [1282, 341] on span "Add" at bounding box center [1286, 341] width 26 height 19
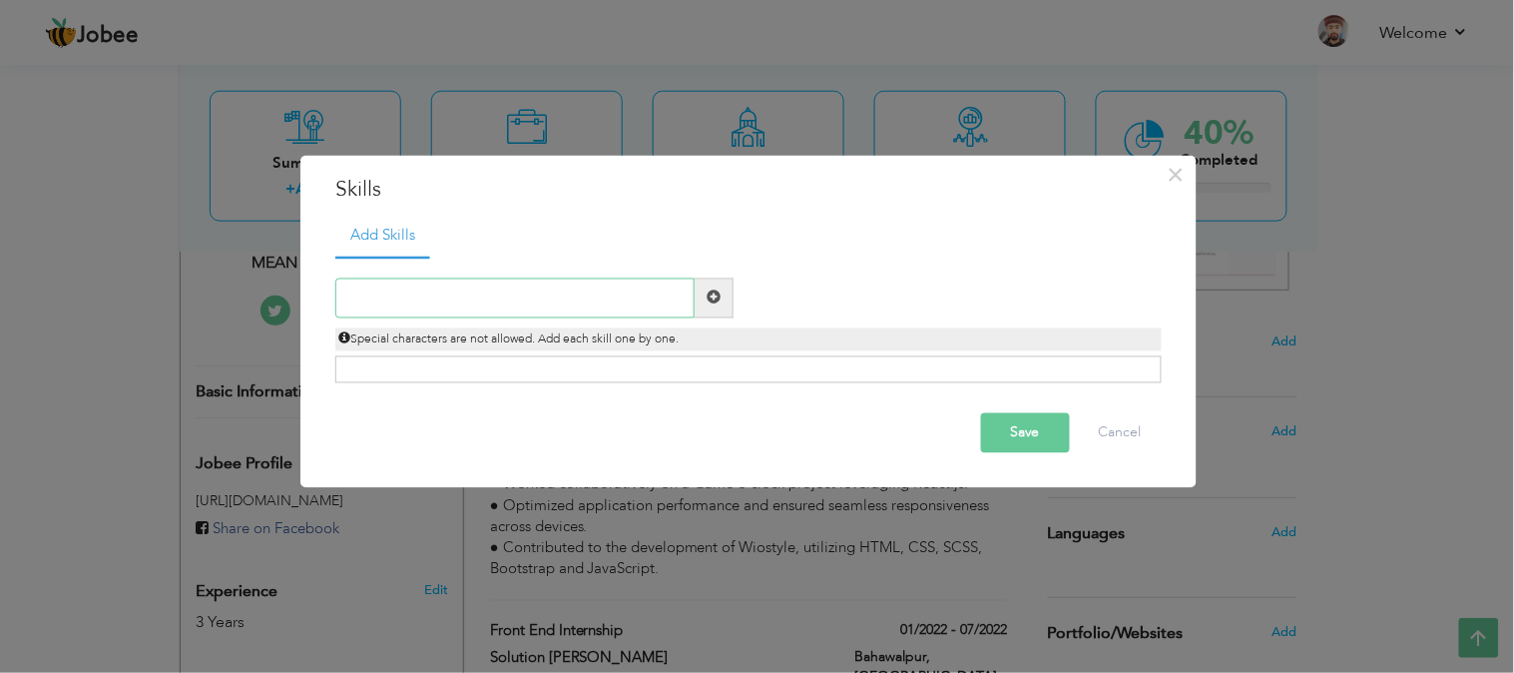
click at [526, 290] on input "text" at bounding box center [514, 297] width 359 height 40
type input "Nextjs"
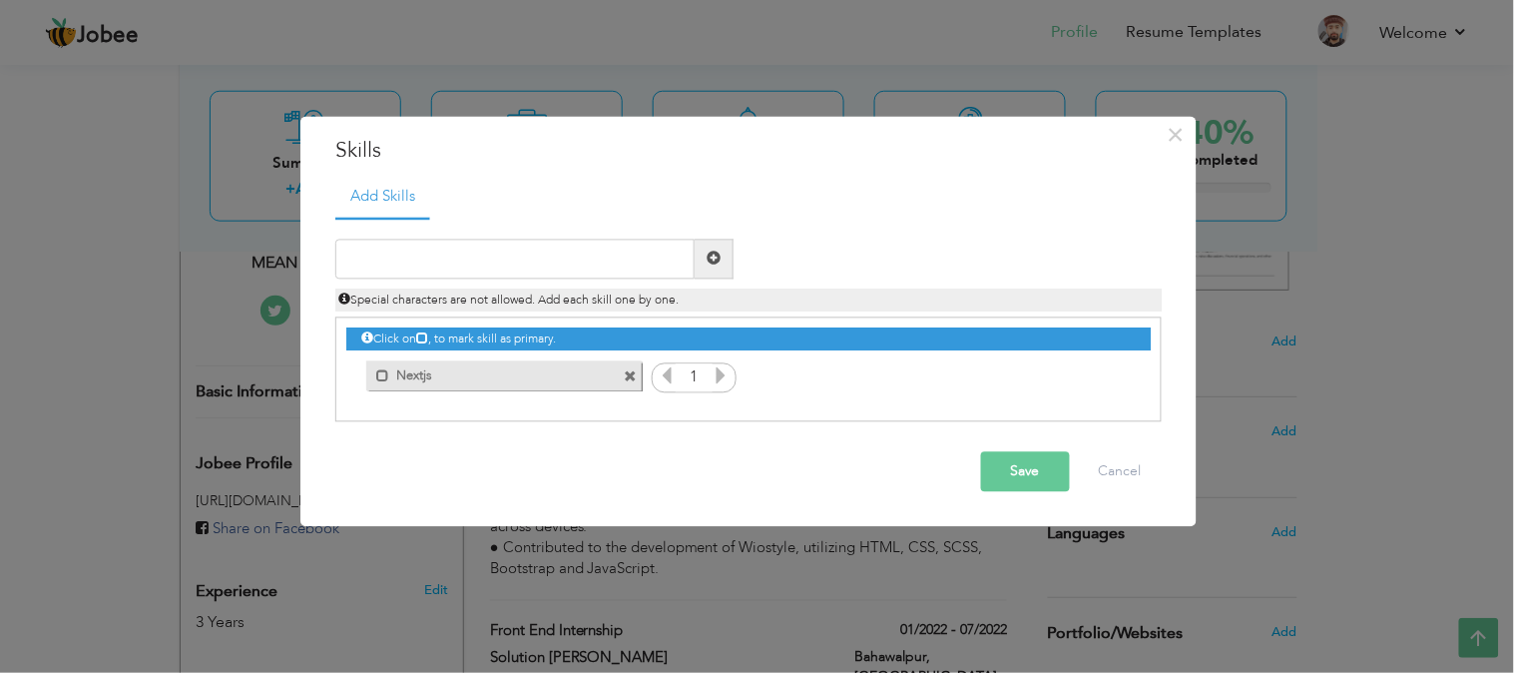
click at [720, 380] on icon at bounding box center [722, 375] width 18 height 18
click at [566, 256] on input "text" at bounding box center [514, 259] width 359 height 40
click at [379, 377] on span at bounding box center [382, 376] width 13 height 13
click at [433, 259] on input "text" at bounding box center [514, 259] width 359 height 40
click at [425, 250] on input "text" at bounding box center [514, 259] width 359 height 40
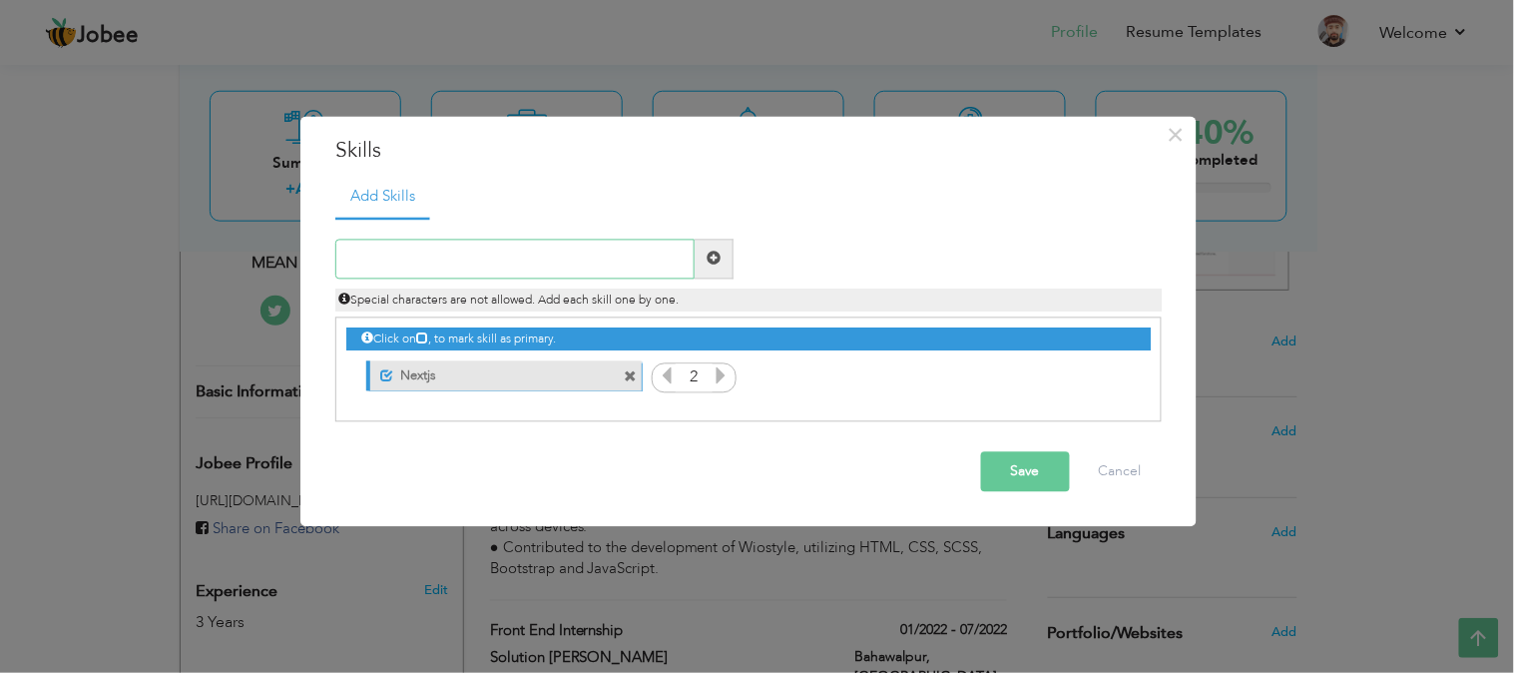
paste input "• React.js, Next.js, Redux, Context API • JavaScr"
type input "• React.js, Next.js, Redux, Context API • JavaScr"
click at [425, 250] on input "text" at bounding box center [514, 259] width 359 height 40
paste input "• React.js, Next.js, Redux, Context API • JavaScr"
click at [603, 257] on input "• React.js, Next.js, Redux, Context API • JavaScr" at bounding box center [514, 259] width 359 height 40
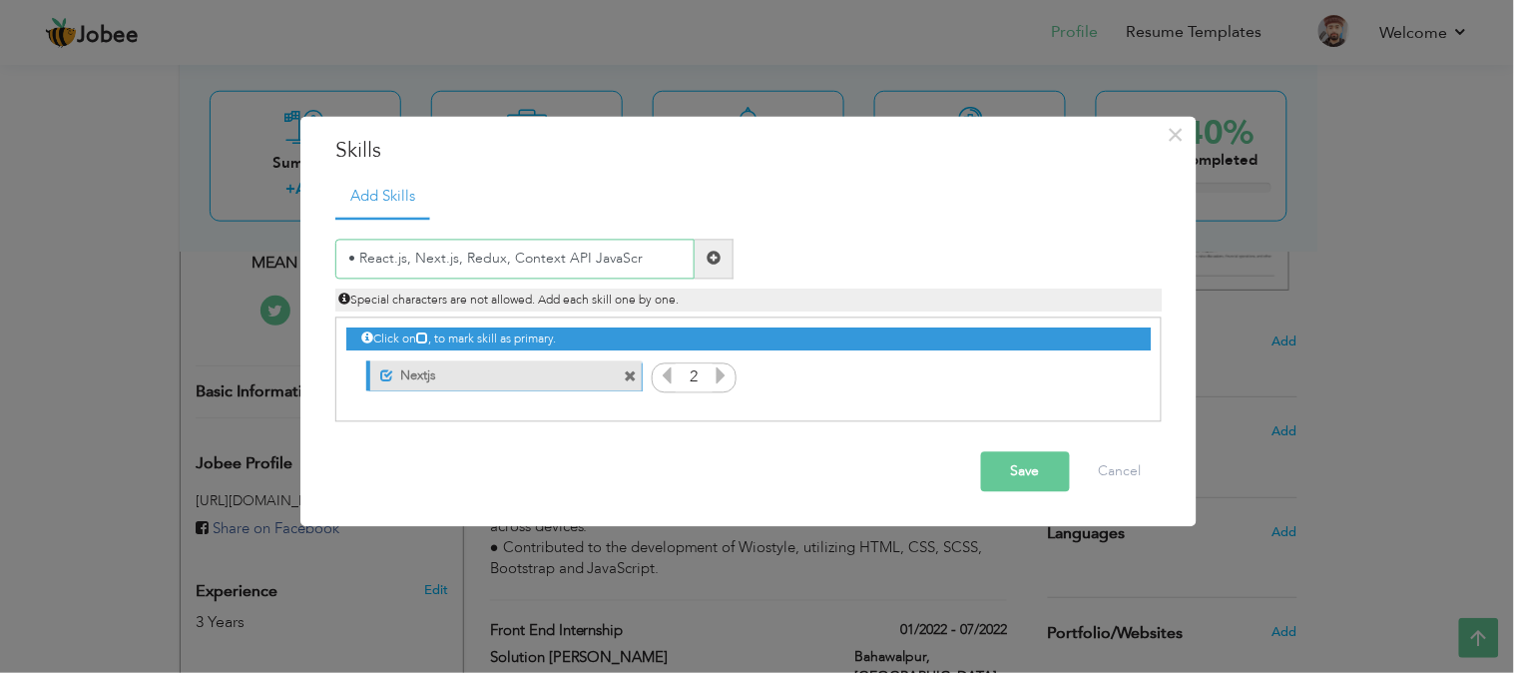
click at [662, 271] on input "• React.js, Next.js, Redux, Context API JavaScr" at bounding box center [514, 259] width 359 height 40
type input "•"
click at [484, 257] on input "text" at bounding box center [514, 259] width 359 height 40
paste input "React.js"
type input "React.js"
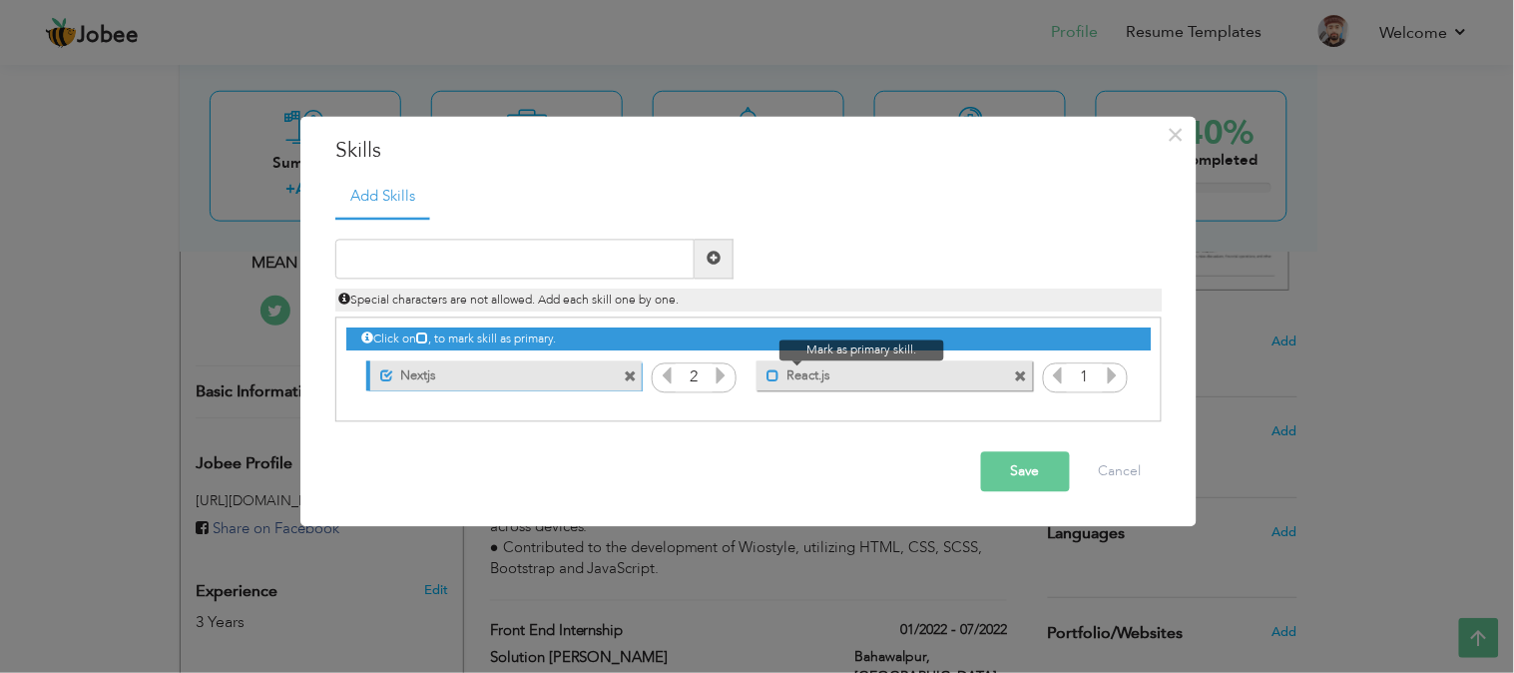
click at [772, 377] on span at bounding box center [773, 376] width 13 height 13
click at [1104, 377] on icon at bounding box center [1112, 375] width 18 height 18
click at [1060, 377] on icon at bounding box center [1058, 375] width 18 height 18
drag, startPoint x: 1093, startPoint y: 371, endPoint x: 1082, endPoint y: 371, distance: 11.0
click at [1082, 371] on input "1" at bounding box center [1085, 378] width 37 height 28
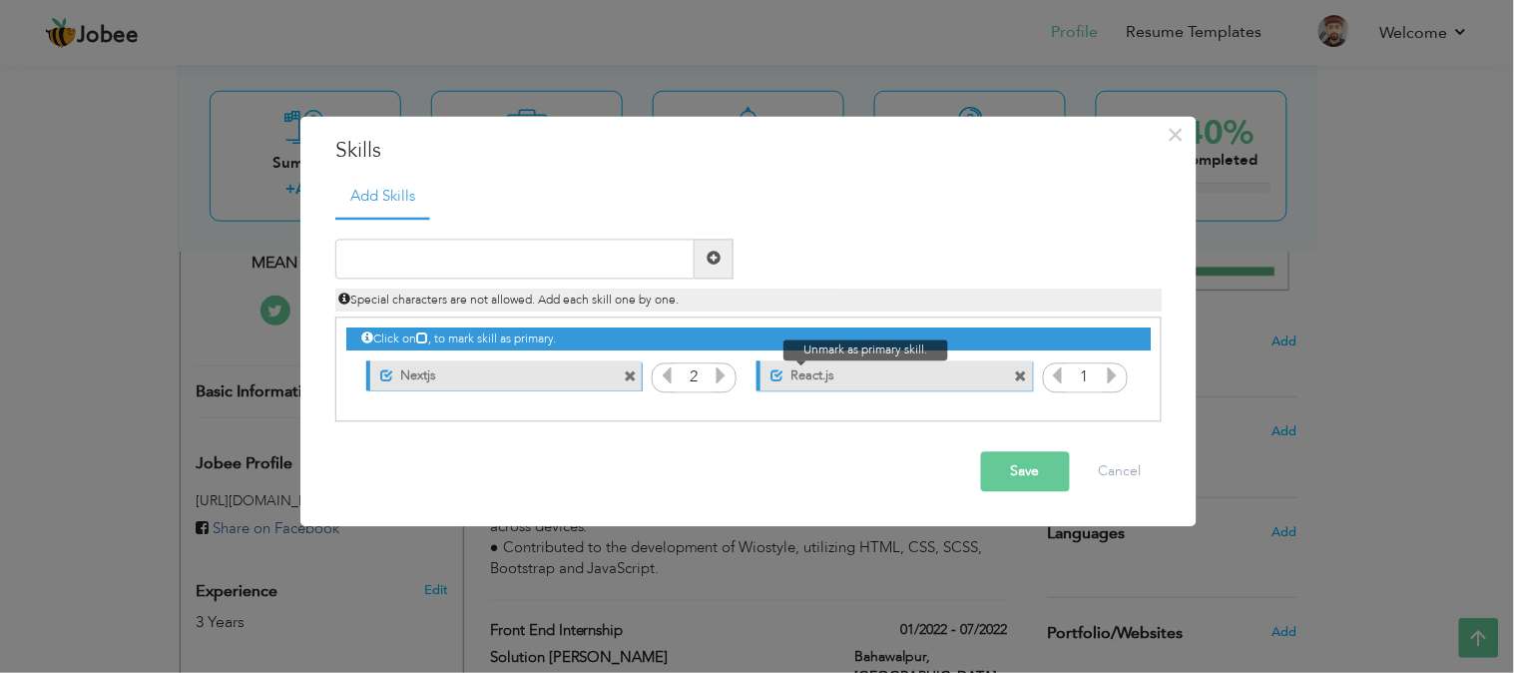
click at [776, 375] on span at bounding box center [776, 376] width 13 height 13
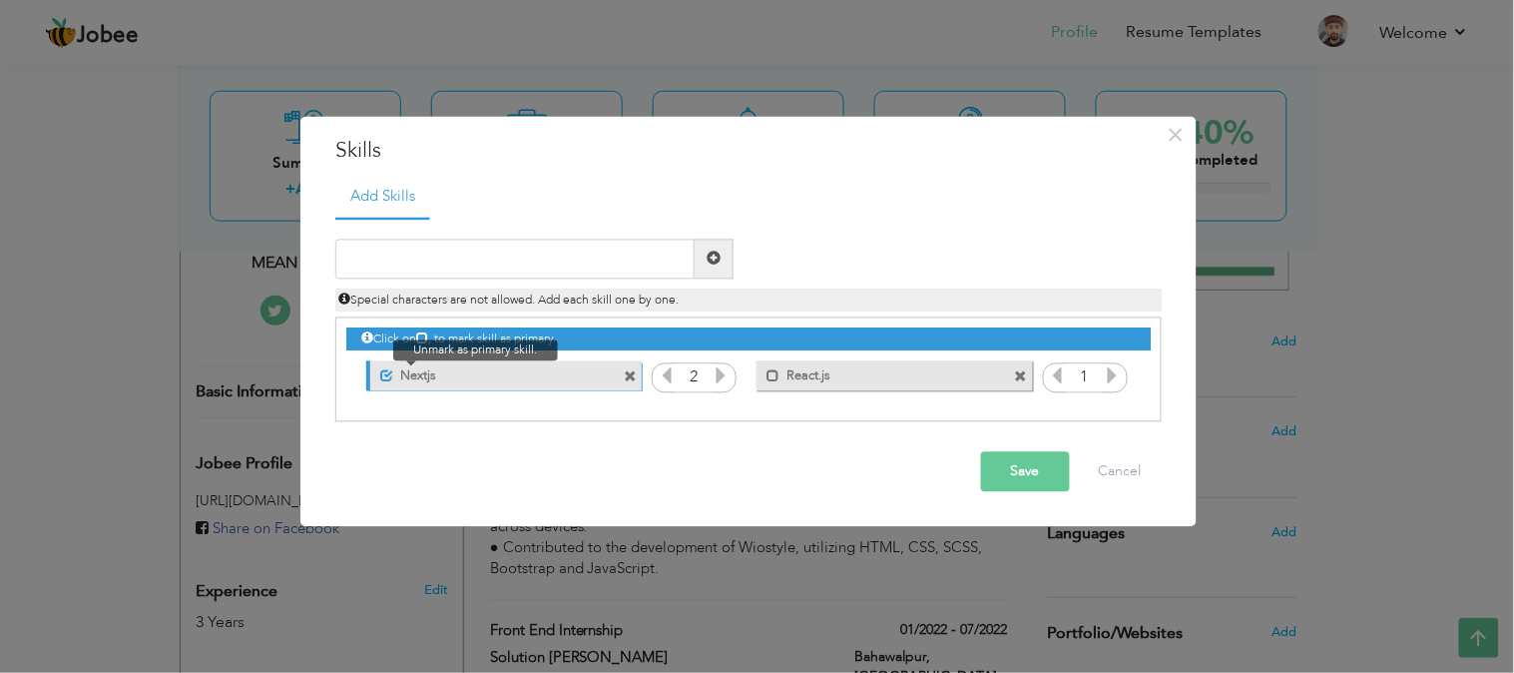
click at [382, 375] on span at bounding box center [386, 376] width 13 height 13
click at [687, 374] on input "1" at bounding box center [694, 378] width 37 height 28
click at [1062, 379] on icon at bounding box center [1058, 375] width 18 height 18
click at [1113, 382] on icon at bounding box center [1112, 375] width 18 height 18
paste input "Redux"
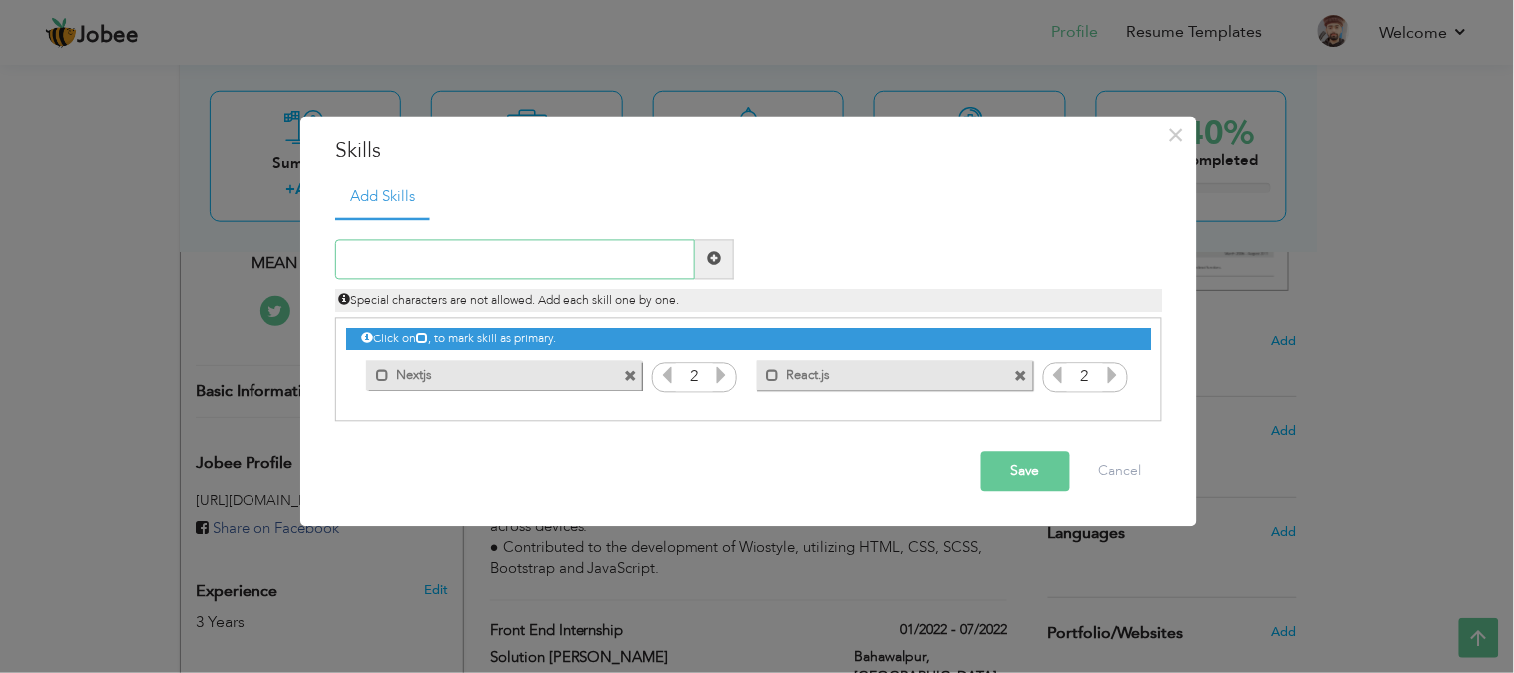
type input "Redux"
click at [532, 254] on input "Redux" at bounding box center [514, 259] width 359 height 40
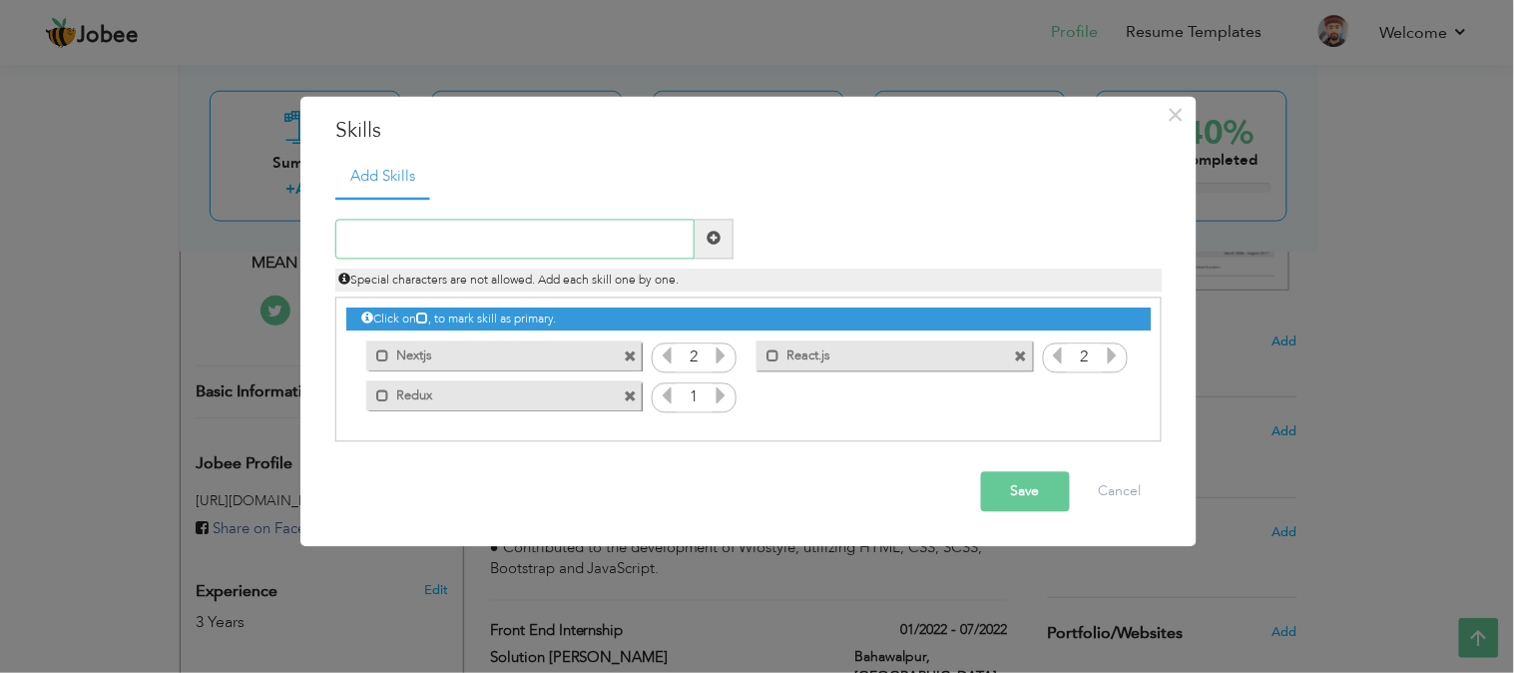
click at [504, 226] on input "text" at bounding box center [514, 239] width 359 height 40
paste input "JavaScript"
type input "JavaScript"
click at [579, 233] on input "text" at bounding box center [514, 239] width 359 height 40
paste input "HTML5"
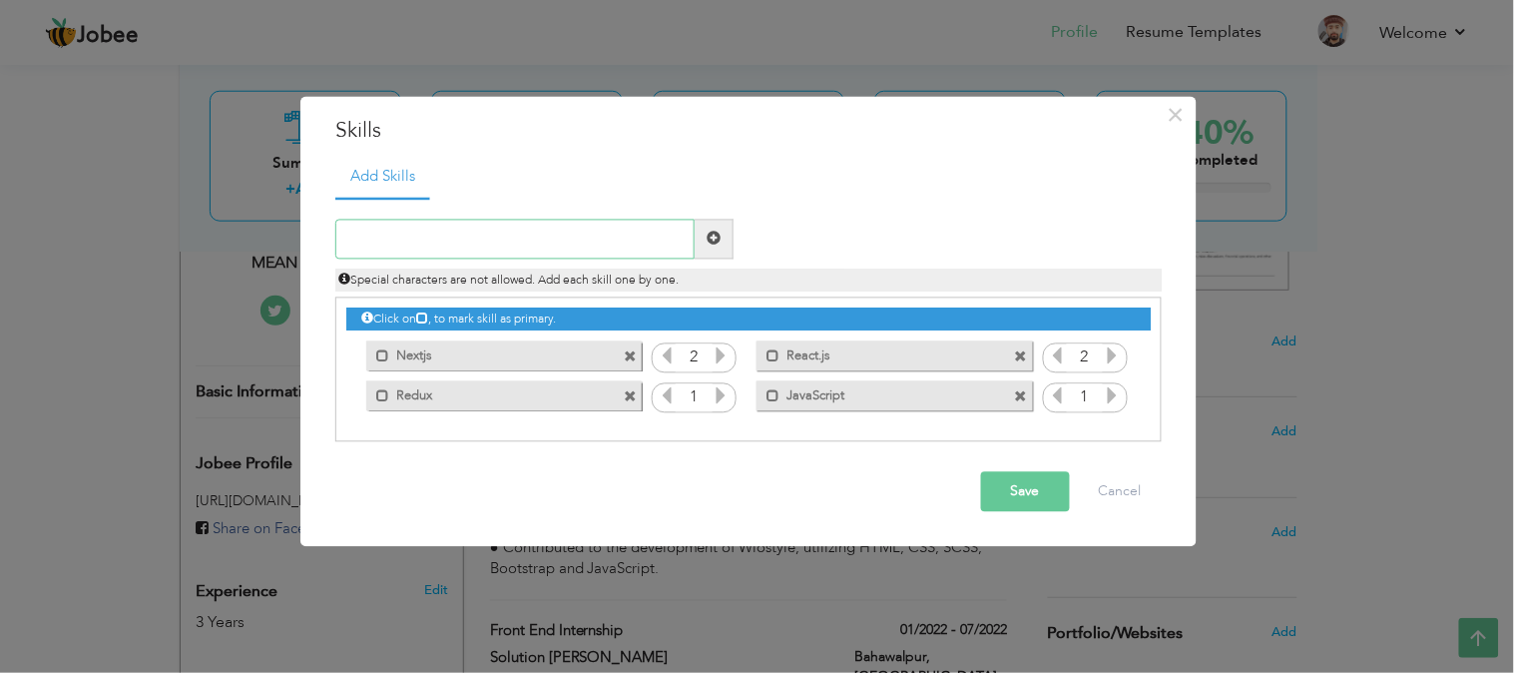
type input "HTML5"
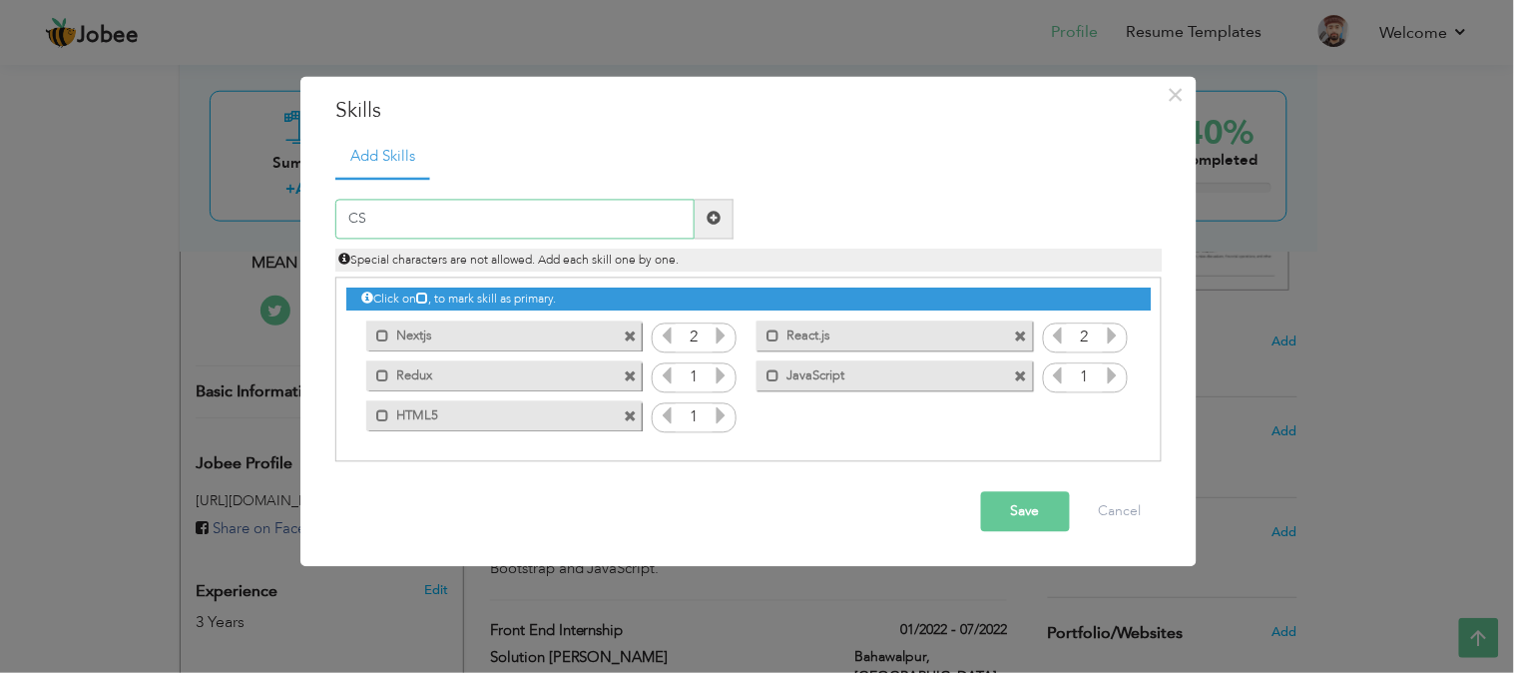
type input "CSS"
type input "SCSS"
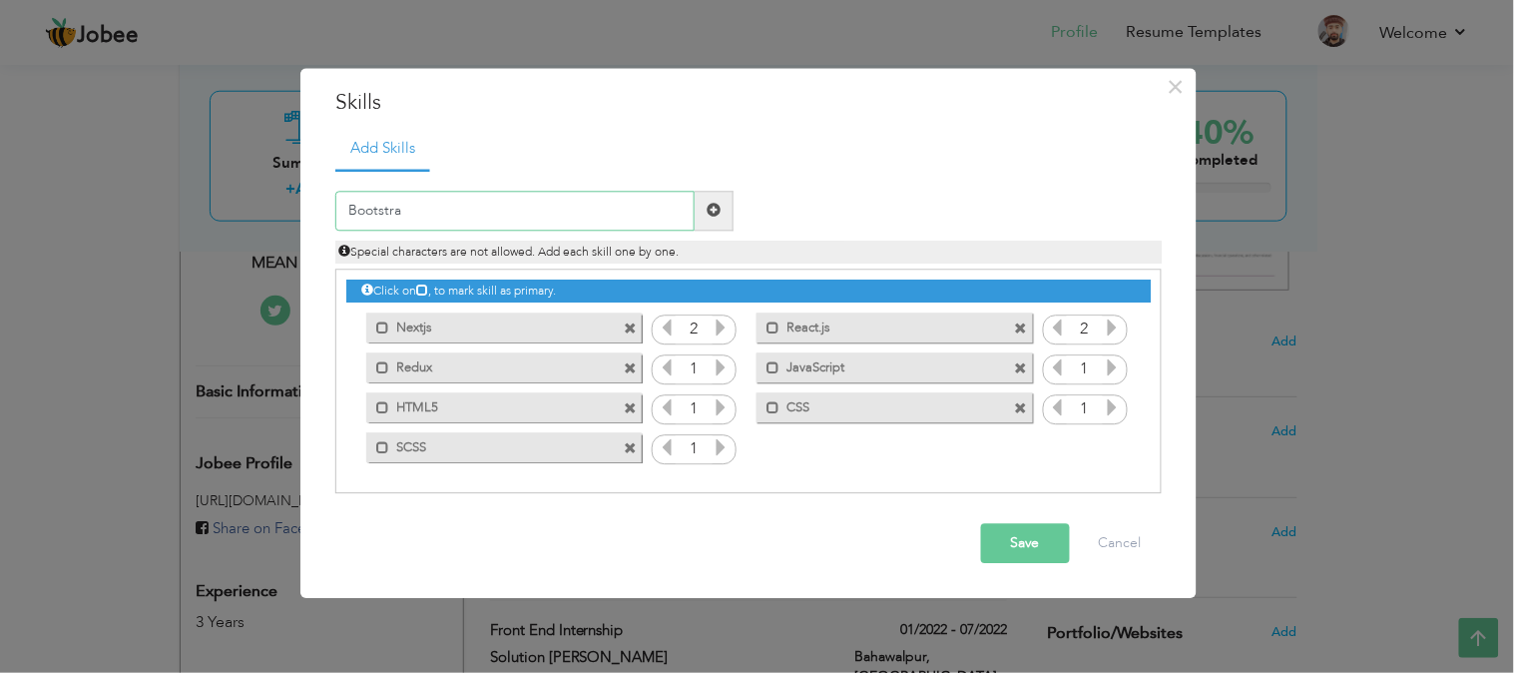
type input "Bootstrap"
click at [354, 208] on input "tailwind" at bounding box center [514, 211] width 359 height 40
click at [420, 207] on input "Tailwind" at bounding box center [514, 211] width 359 height 40
type input "Tailwind CSS"
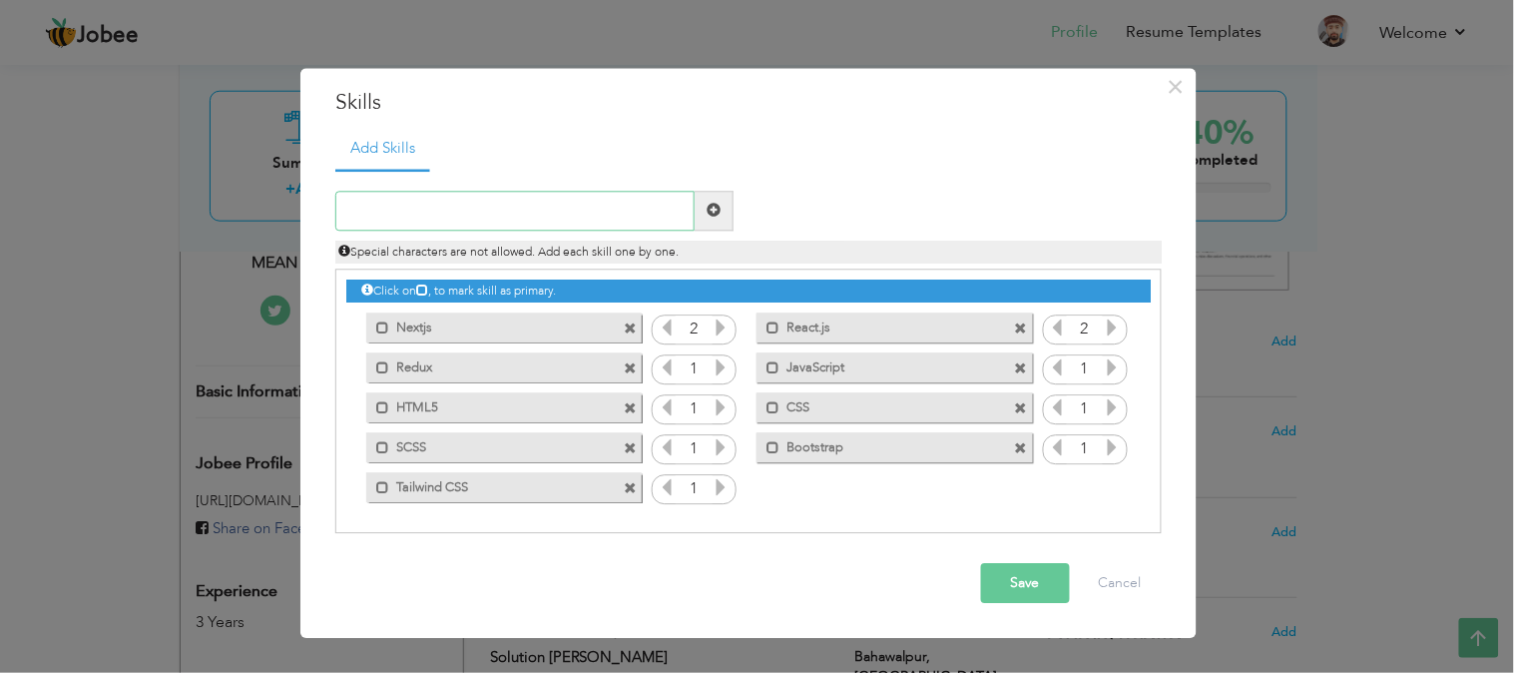
click at [495, 211] on input "text" at bounding box center [514, 211] width 359 height 40
paste input "Responsive Design"
type input "Responsive Design"
click at [530, 218] on input "text" at bounding box center [514, 211] width 359 height 40
paste input "RESTful APIs"
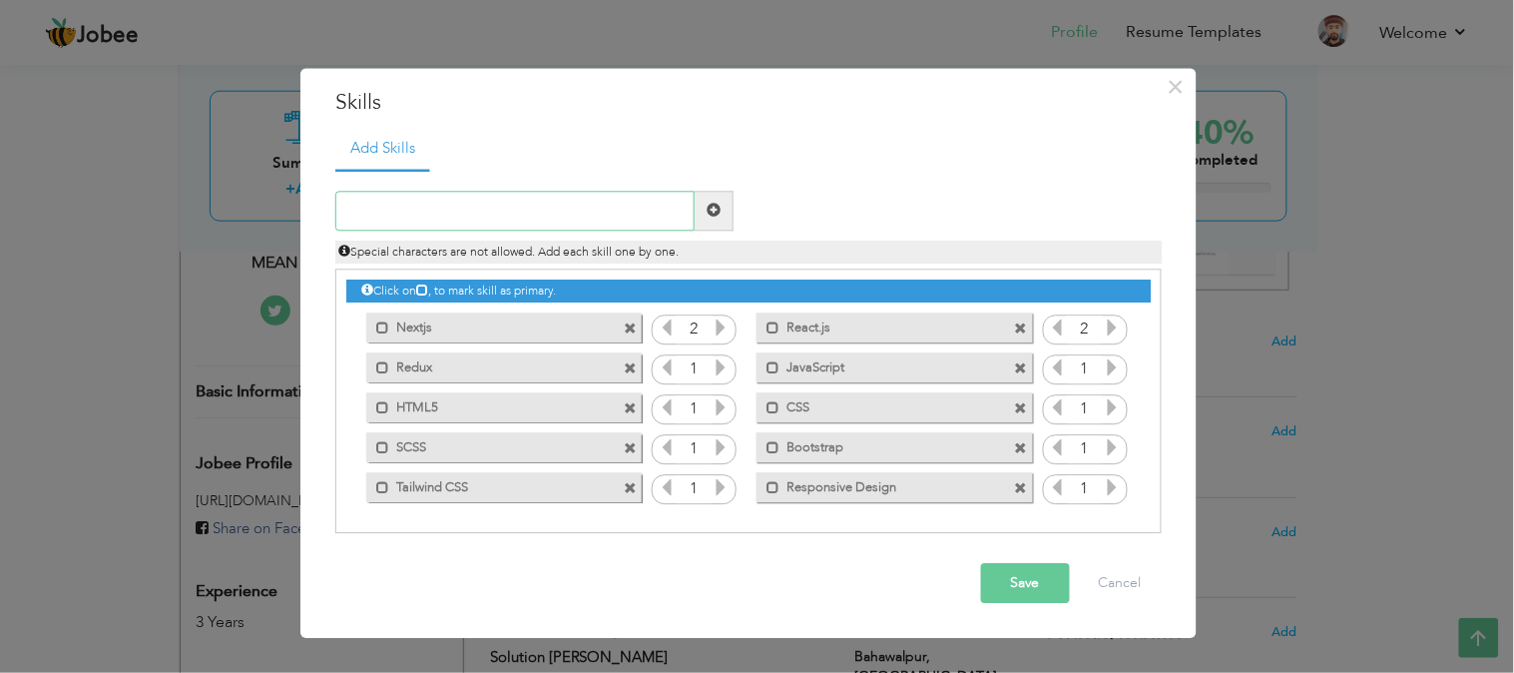
type input "RESTful APIs"
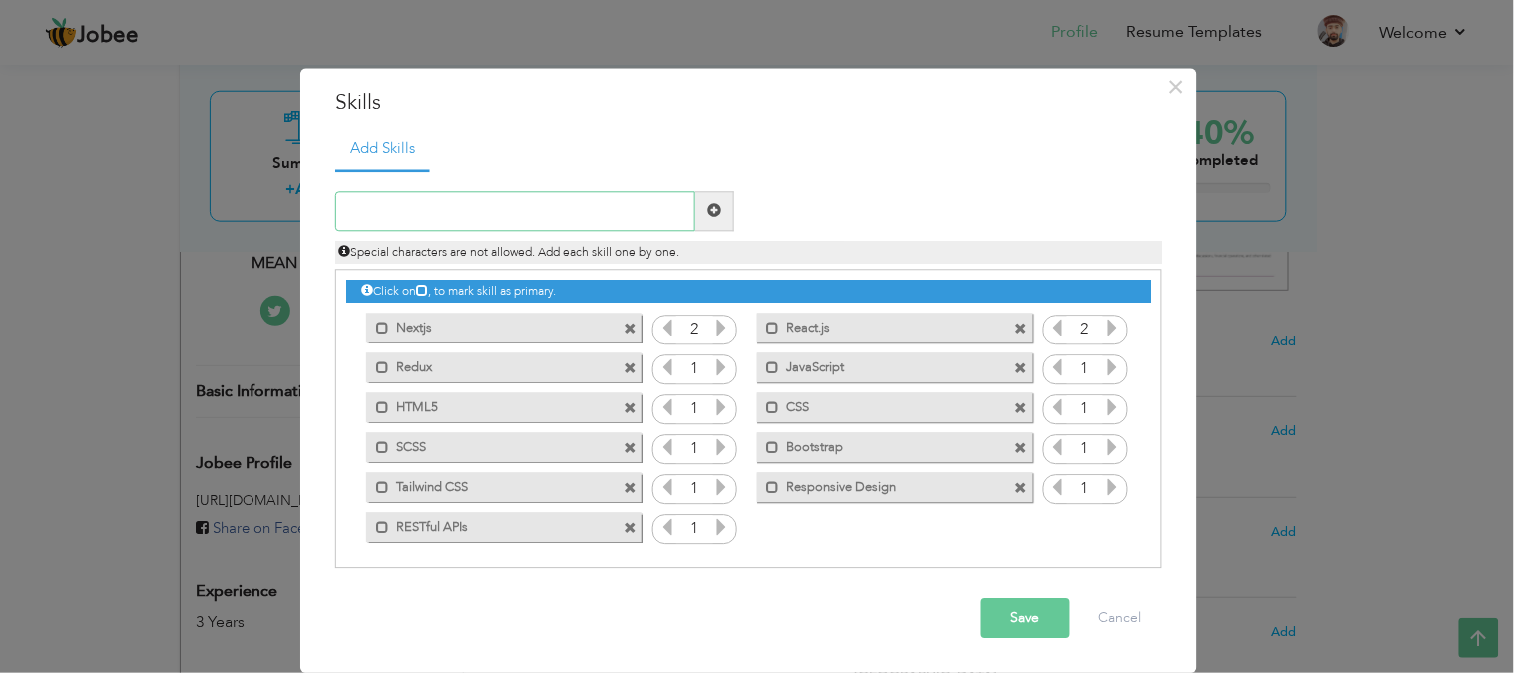
click at [561, 198] on input "text" at bounding box center [514, 211] width 359 height 40
paste input "Git, GitHub"
type input "Git, GitHub"
click at [587, 211] on input "text" at bounding box center [514, 211] width 359 height 40
paste input "Node.js"
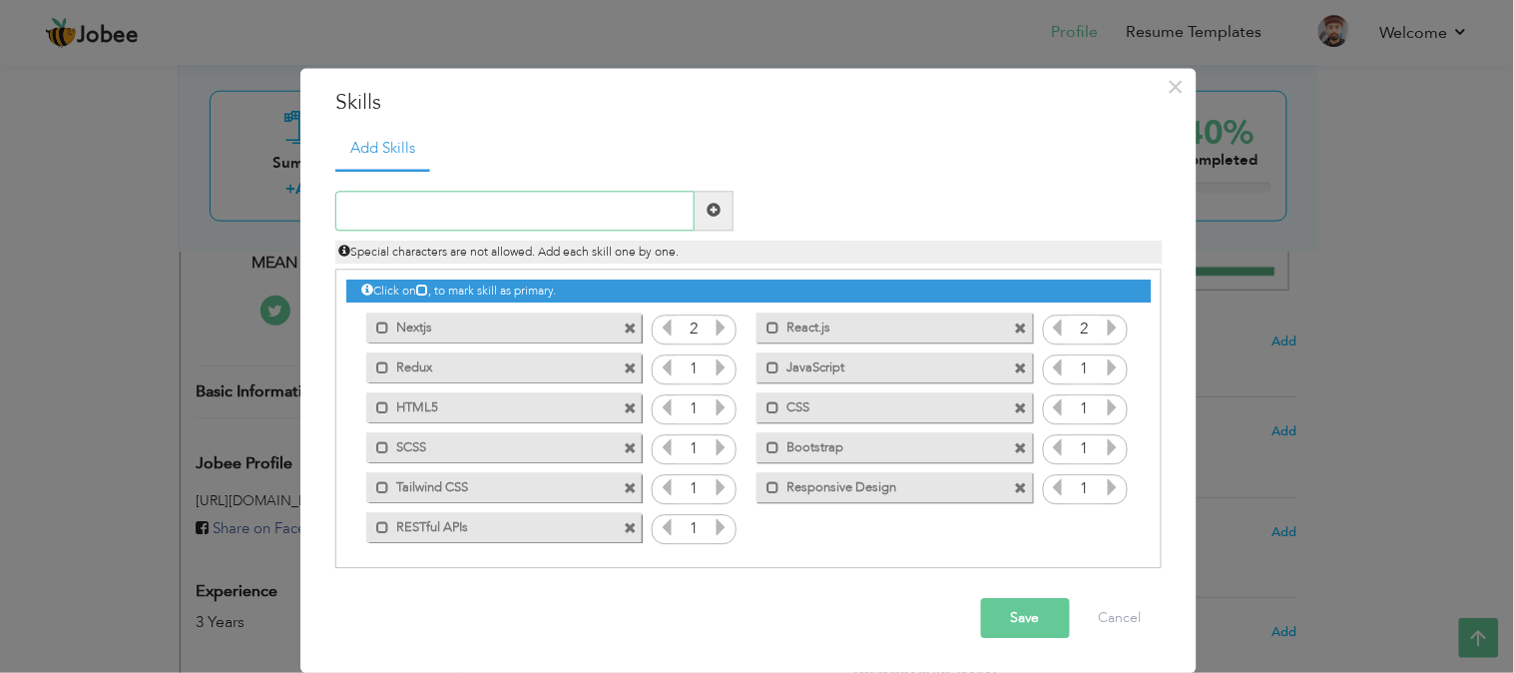
type input "Node.js"
type input "MongoDB"
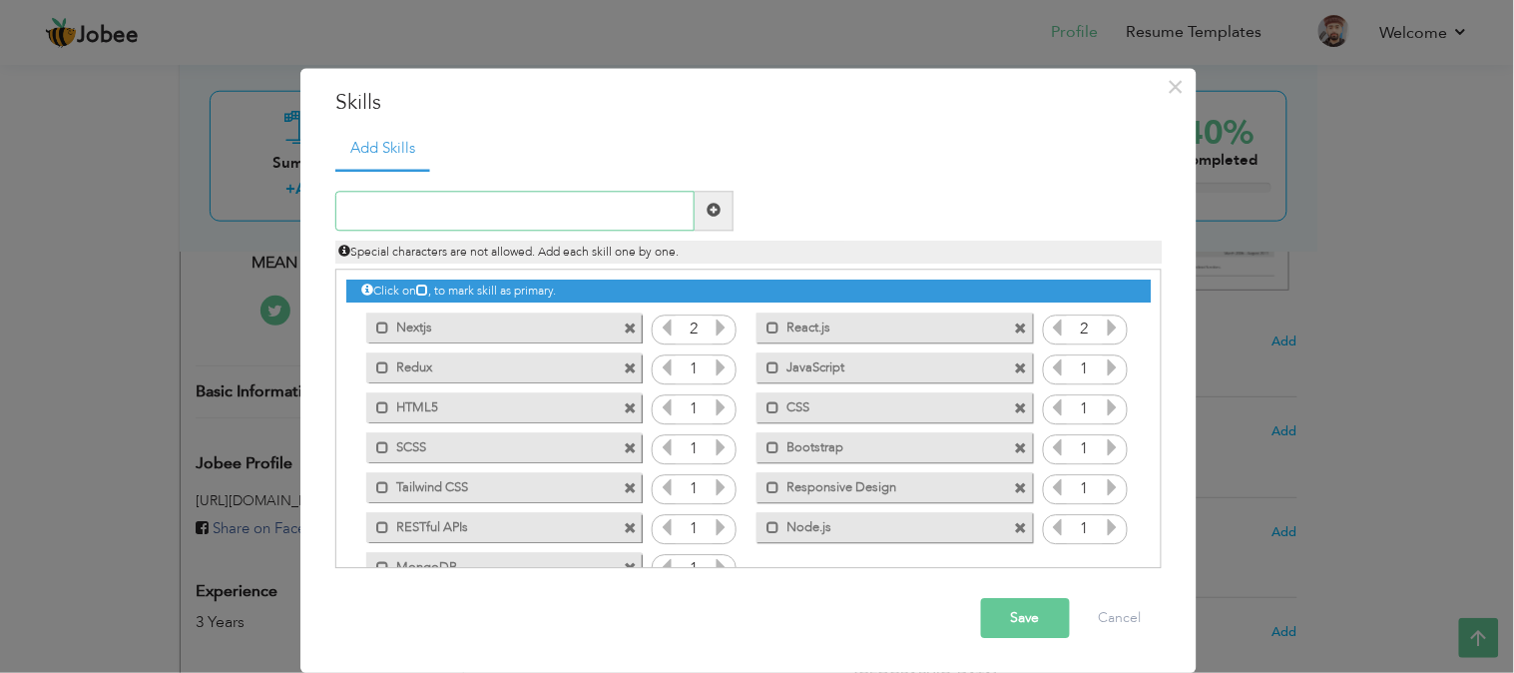
click at [510, 205] on input "text" at bounding box center [514, 211] width 359 height 40
type input "Wordpress"
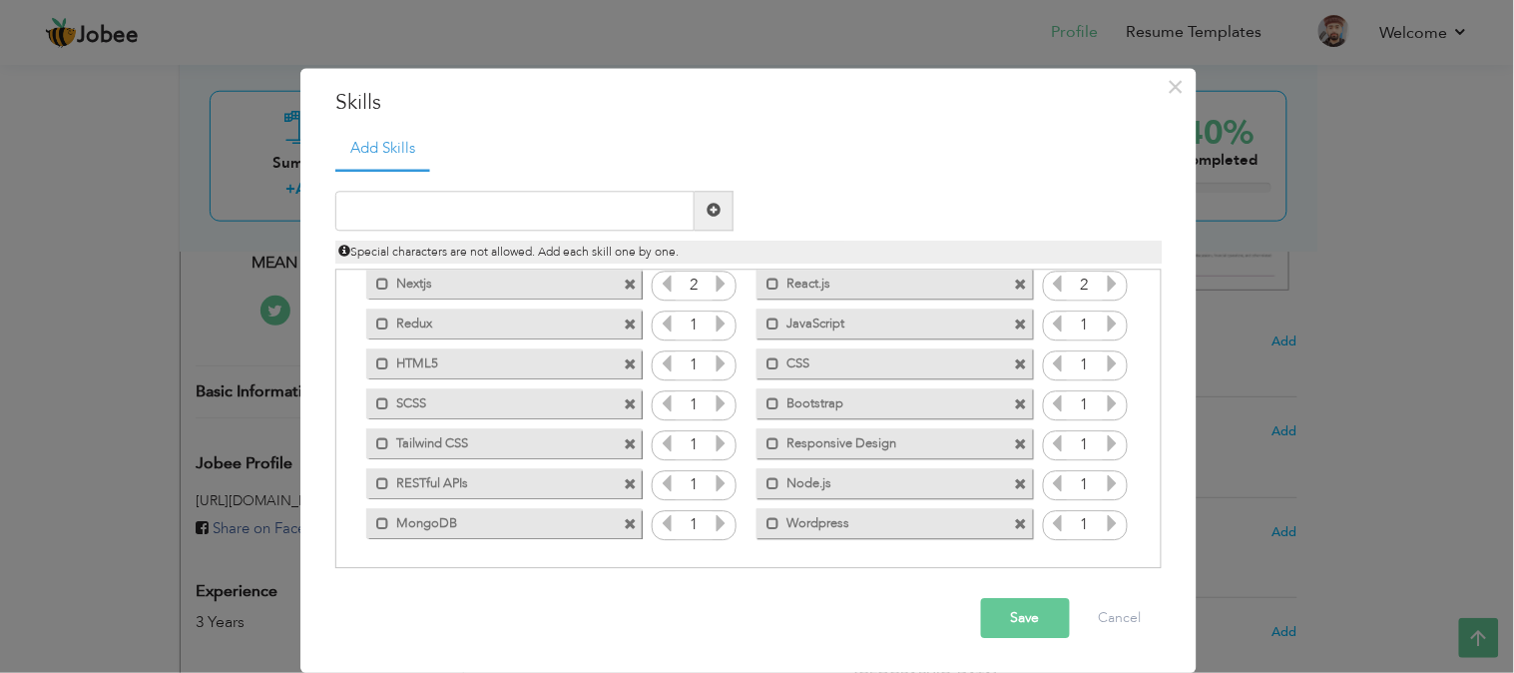
click at [1010, 629] on button "Save" at bounding box center [1025, 618] width 89 height 40
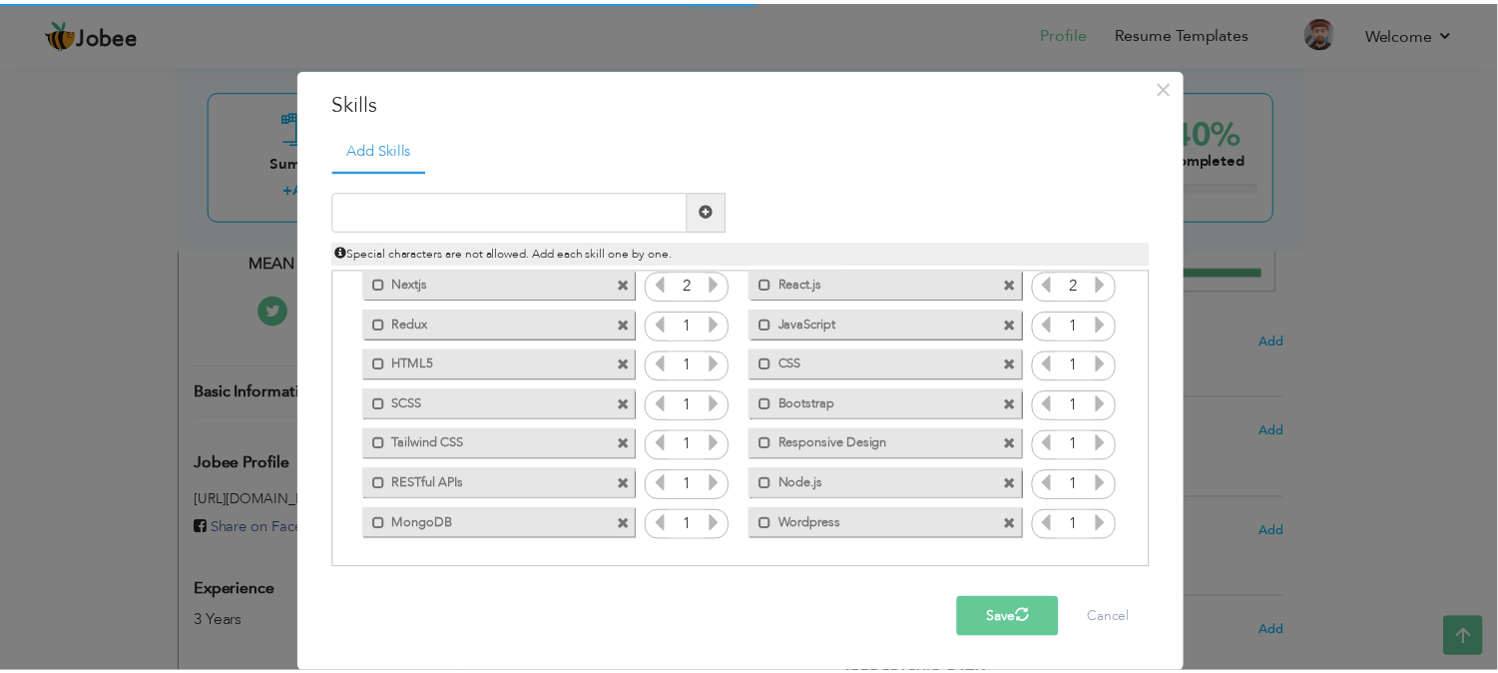
scroll to position [0, 0]
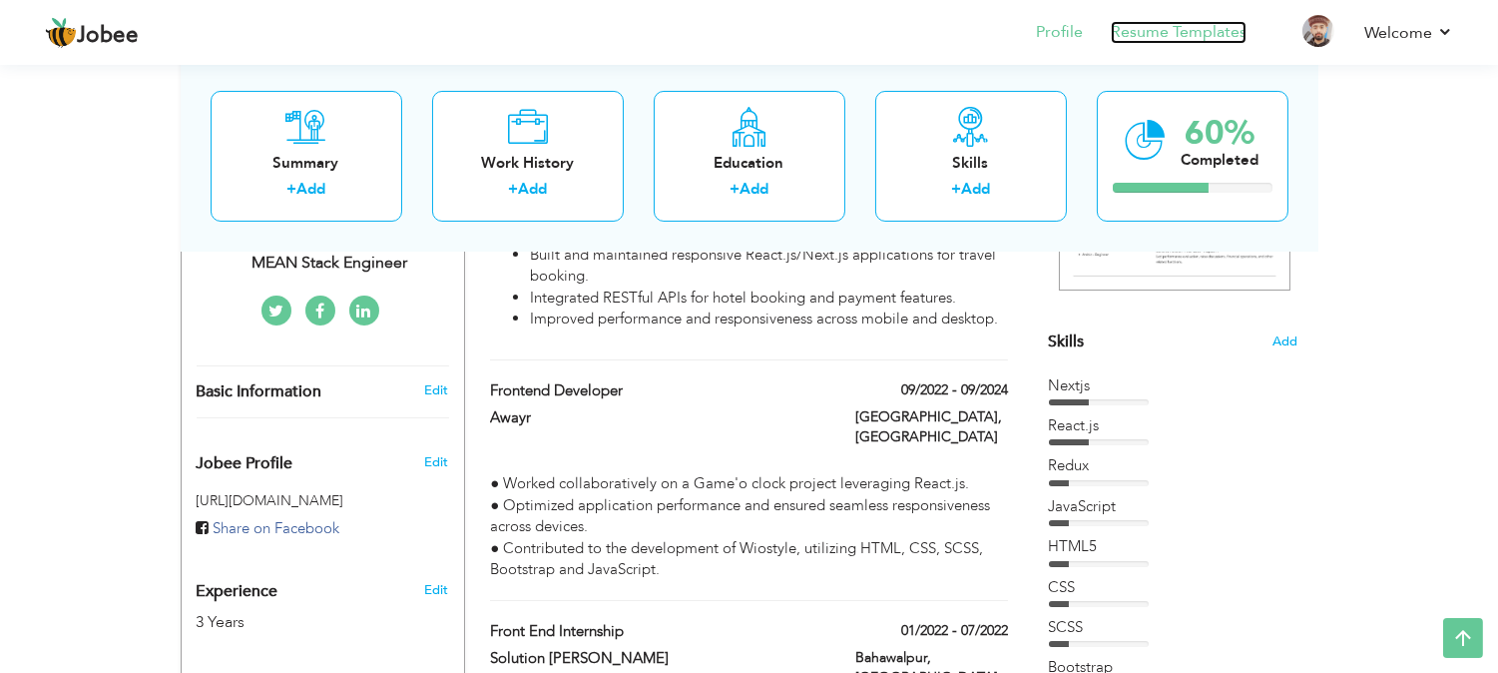
click at [1142, 32] on link "Resume Templates" at bounding box center [1179, 32] width 136 height 23
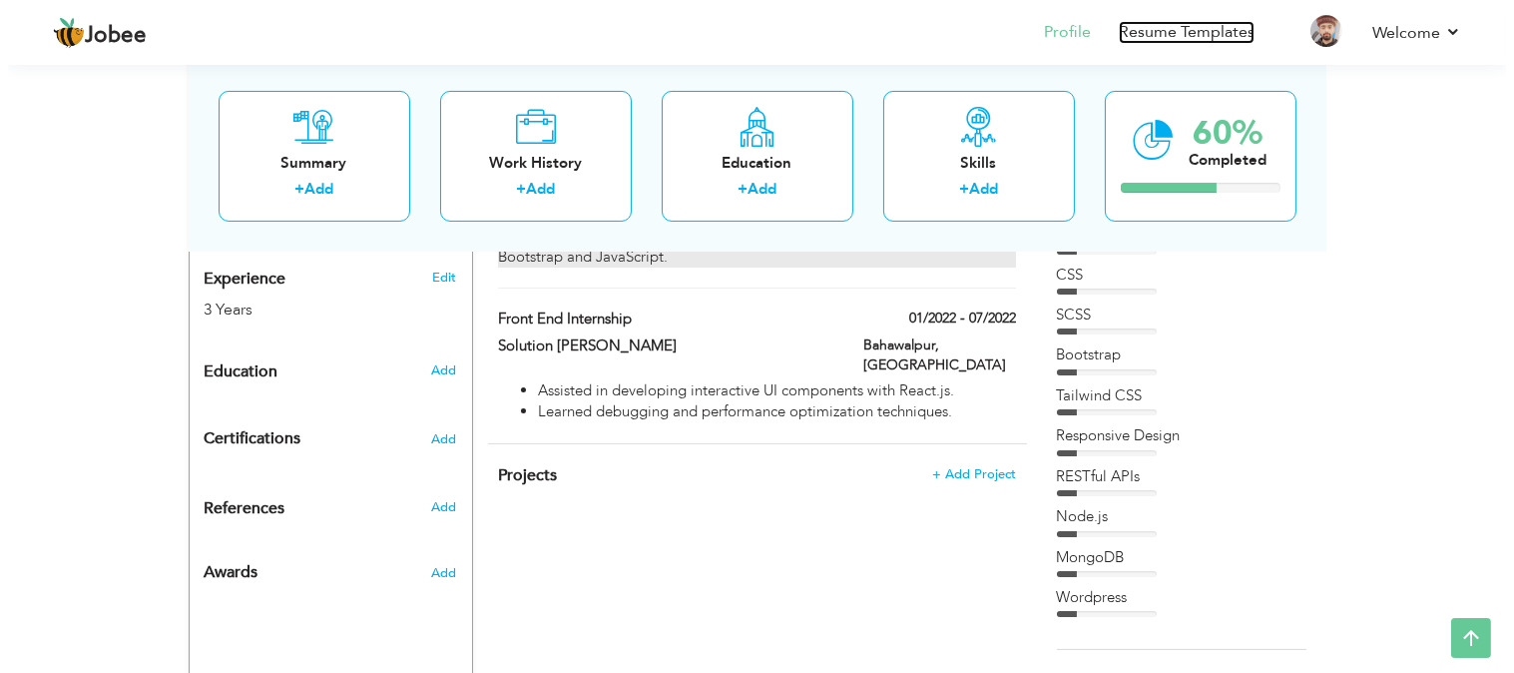
scroll to position [723, 0]
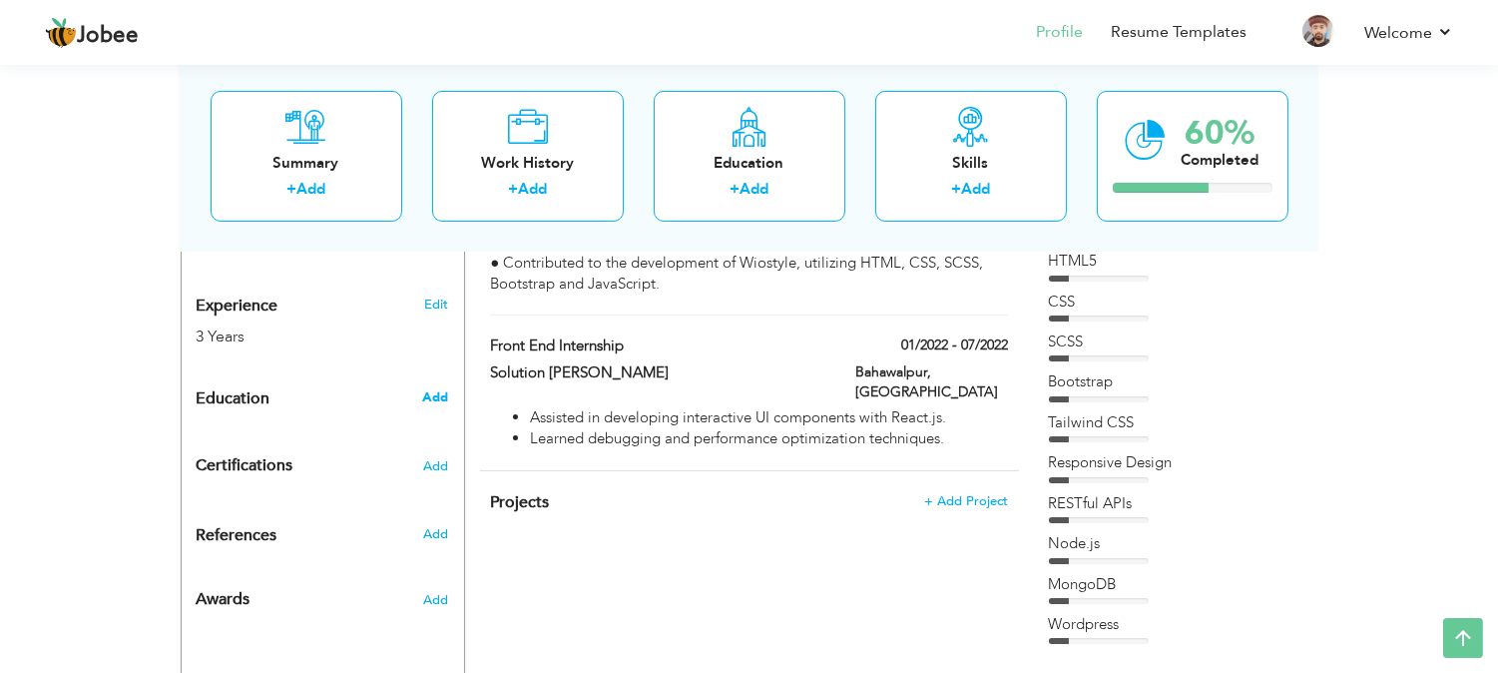
click at [437, 388] on span "Add" at bounding box center [435, 397] width 26 height 18
radio input "true"
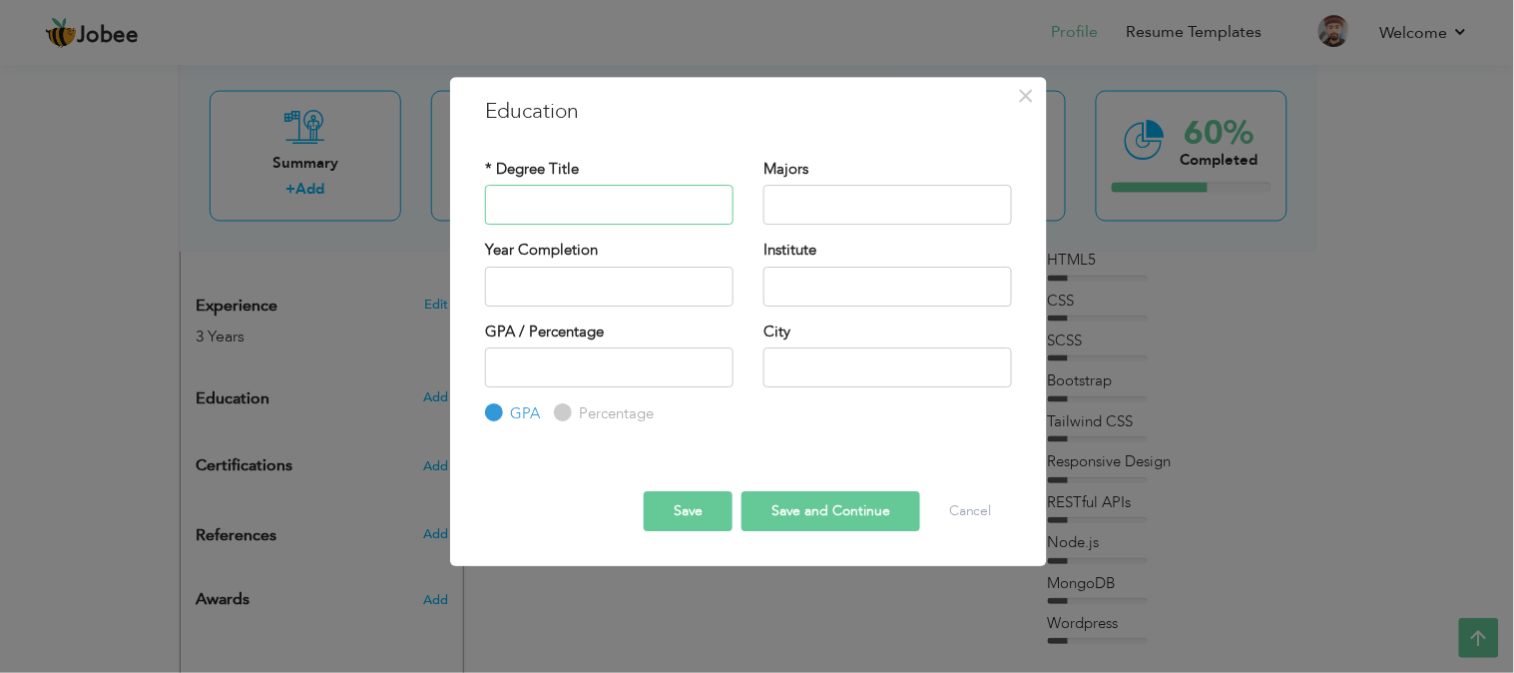
click at [575, 205] on input "text" at bounding box center [609, 205] width 249 height 40
paste input "The Islamia University of Bahawalpur The Islamia University of Bahawalpur ADP C…"
drag, startPoint x: 570, startPoint y: 206, endPoint x: 454, endPoint y: 215, distance: 116.1
click at [454, 215] on div "× Education * Degree Title The Islamia University of Bahawalpur The Islamia Uni…" at bounding box center [748, 321] width 597 height 489
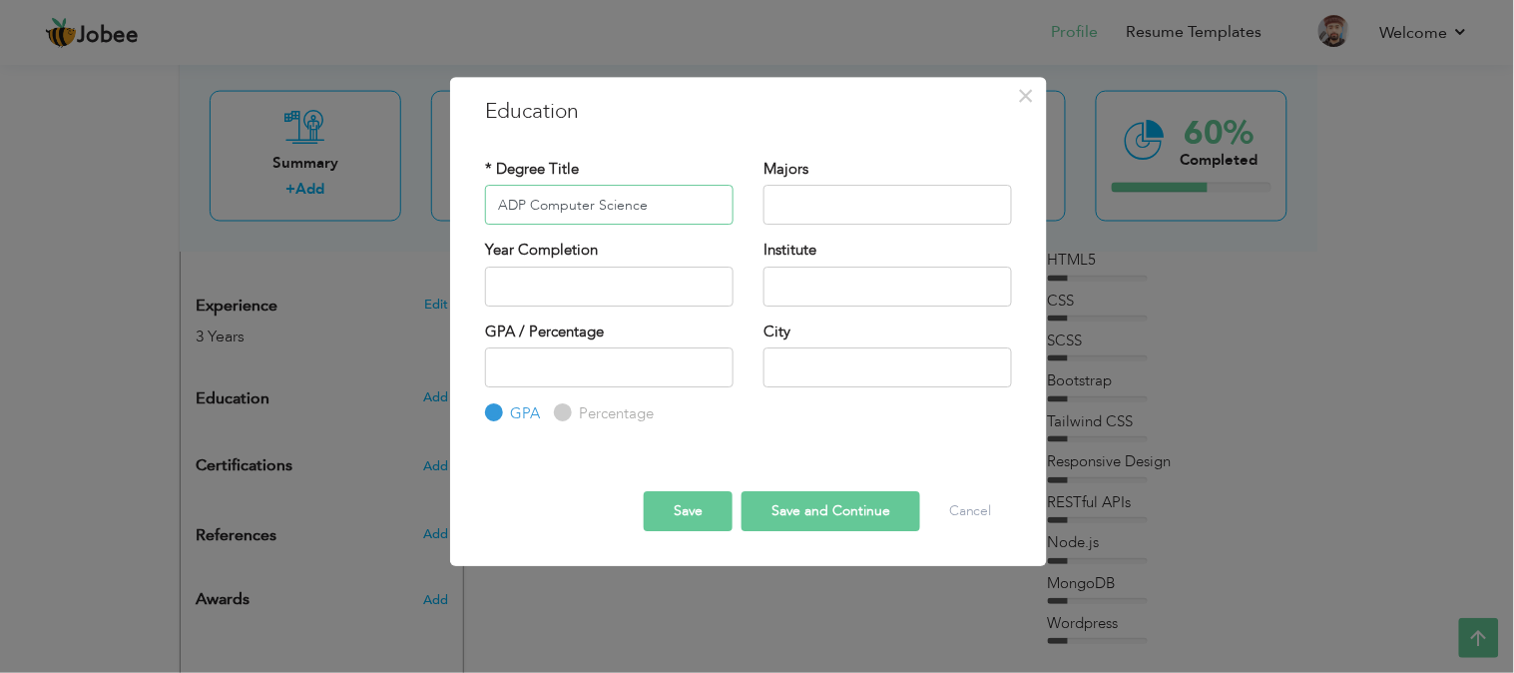
type input "ADP Computer Science"
click at [853, 215] on input "text" at bounding box center [888, 205] width 249 height 40
click at [802, 285] on input "text" at bounding box center [888, 286] width 249 height 40
paste input "The Islamia University of Bahawalpur The Islamia University of Bahawalpur"
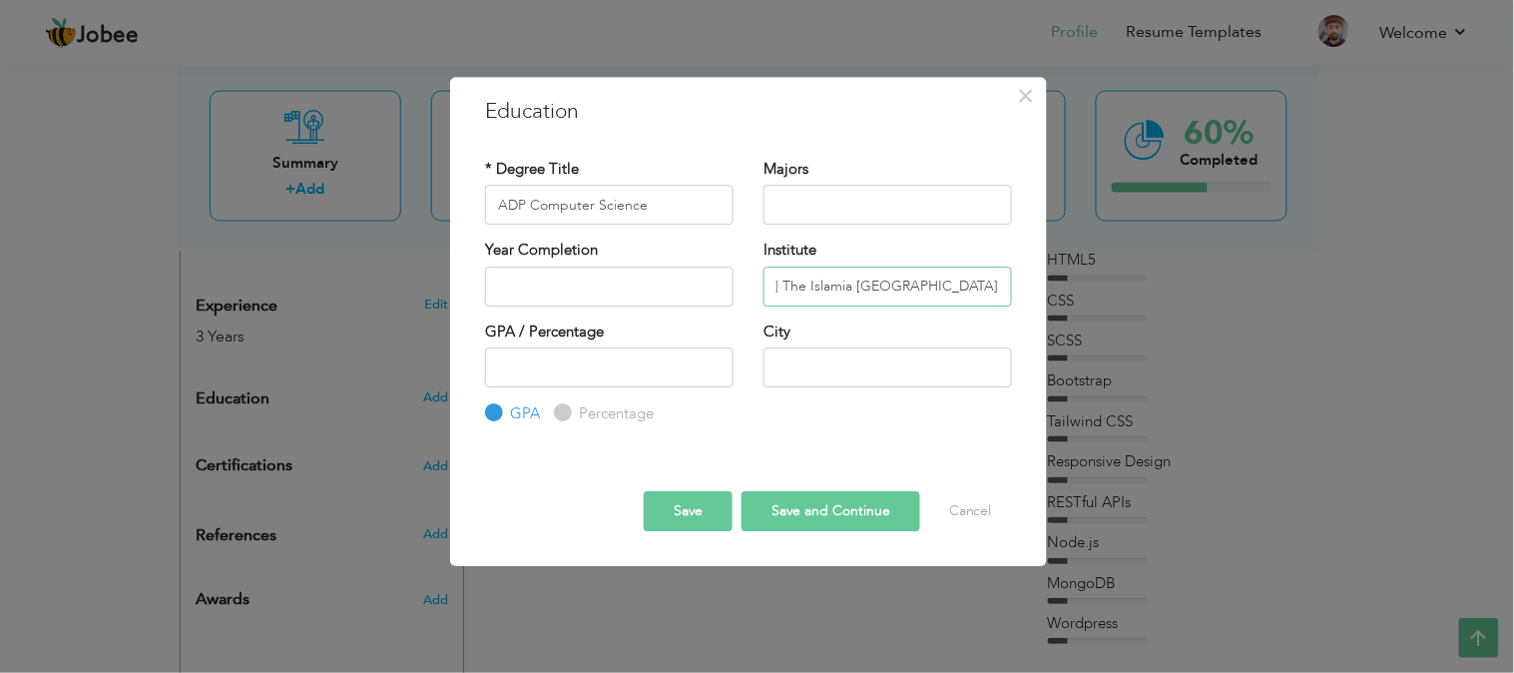
type input "The Islamia University of Bahawalpur The Islamia University of Bahawalpur"
click at [571, 289] on input "2025" at bounding box center [609, 286] width 249 height 40
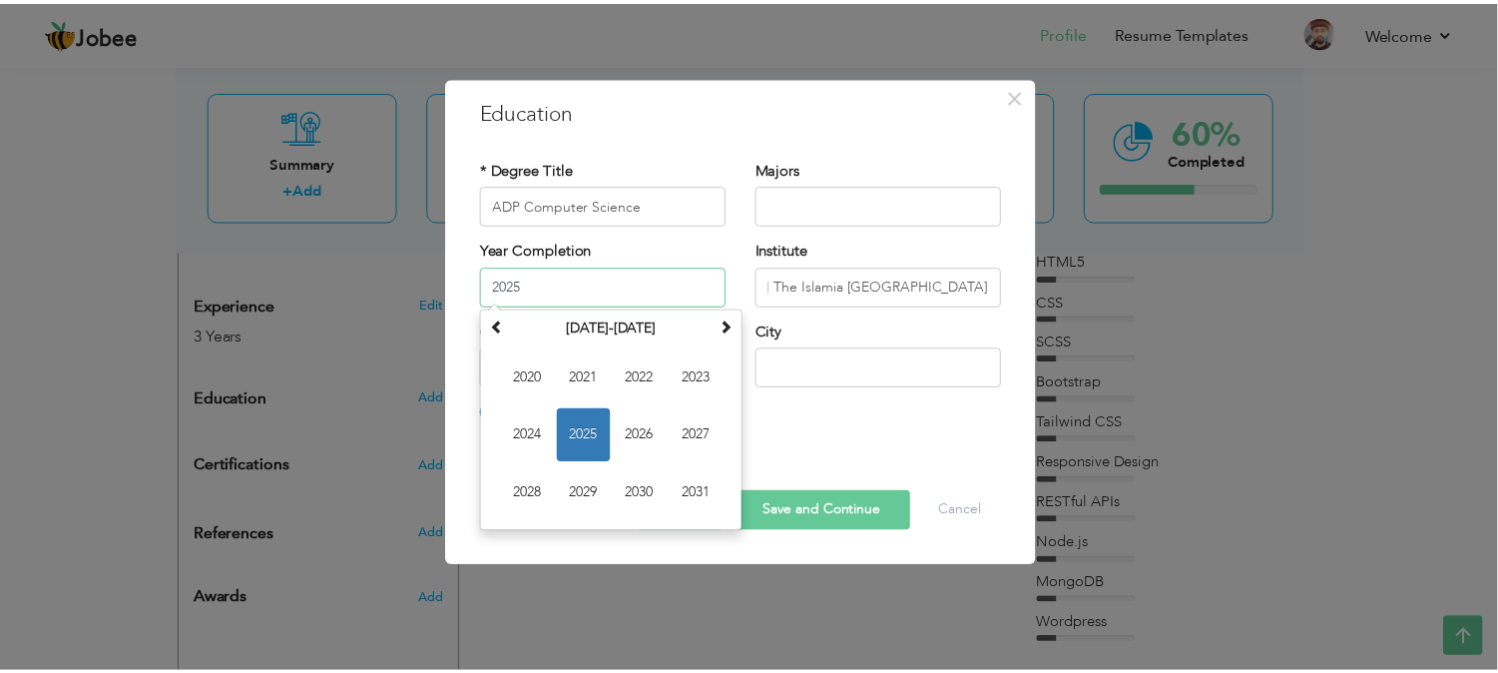
scroll to position [0, 0]
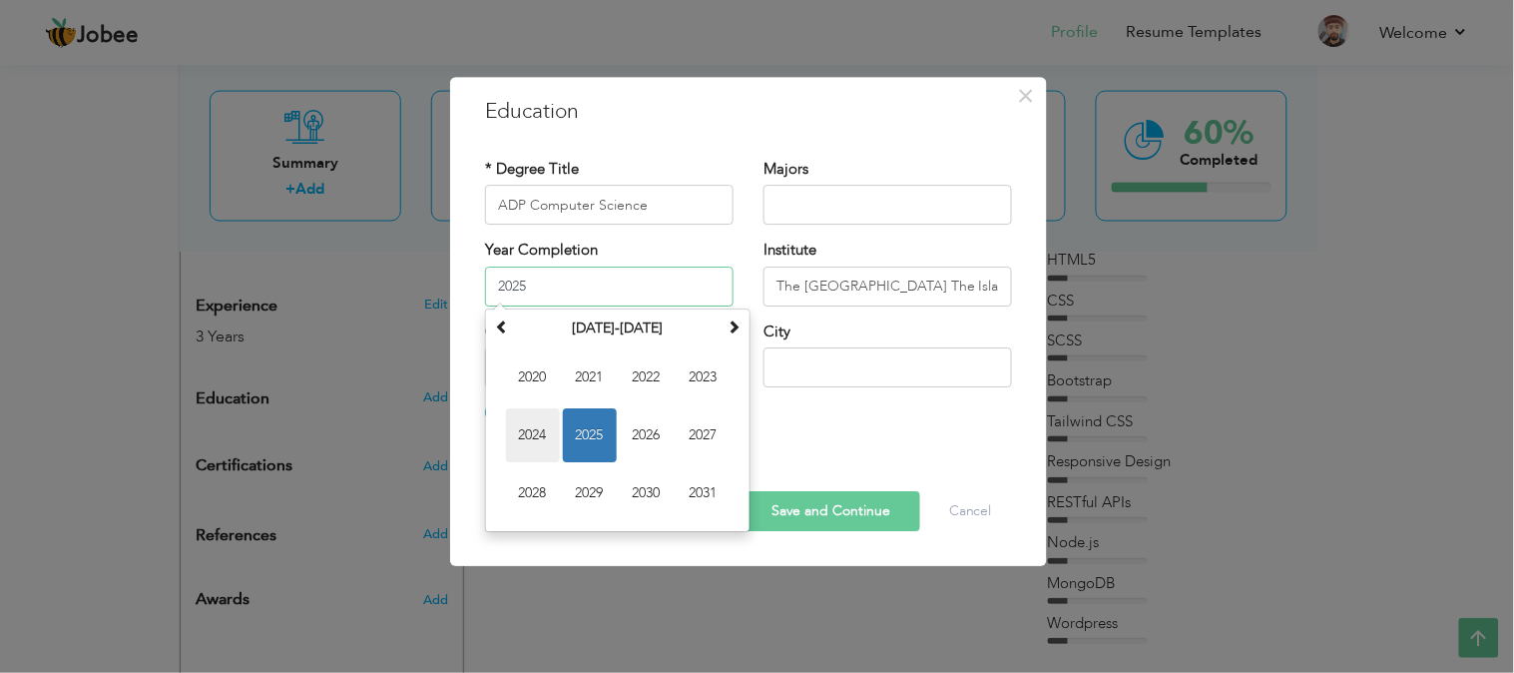
click at [543, 435] on span "2024" at bounding box center [533, 435] width 54 height 54
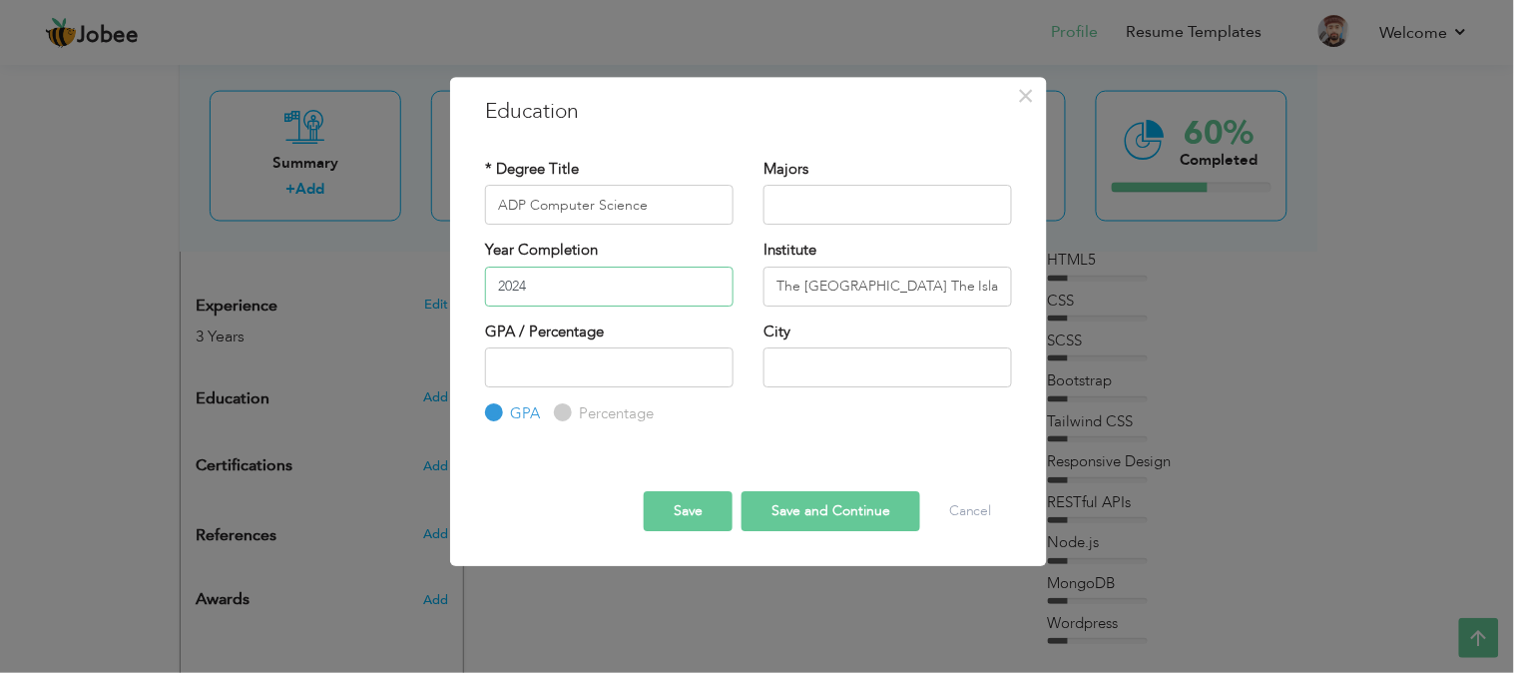
click at [533, 287] on input "2024" at bounding box center [609, 286] width 249 height 40
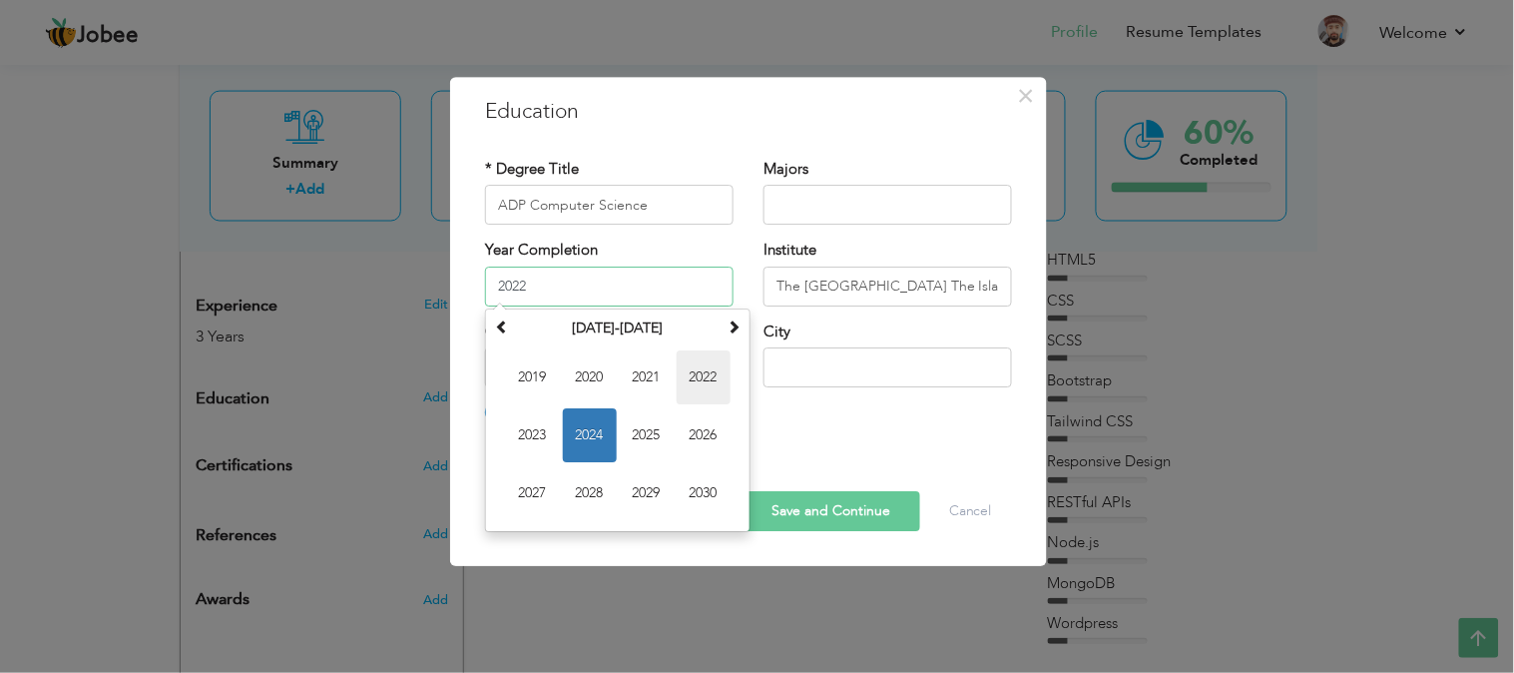
click at [694, 363] on span "2022" at bounding box center [704, 377] width 54 height 54
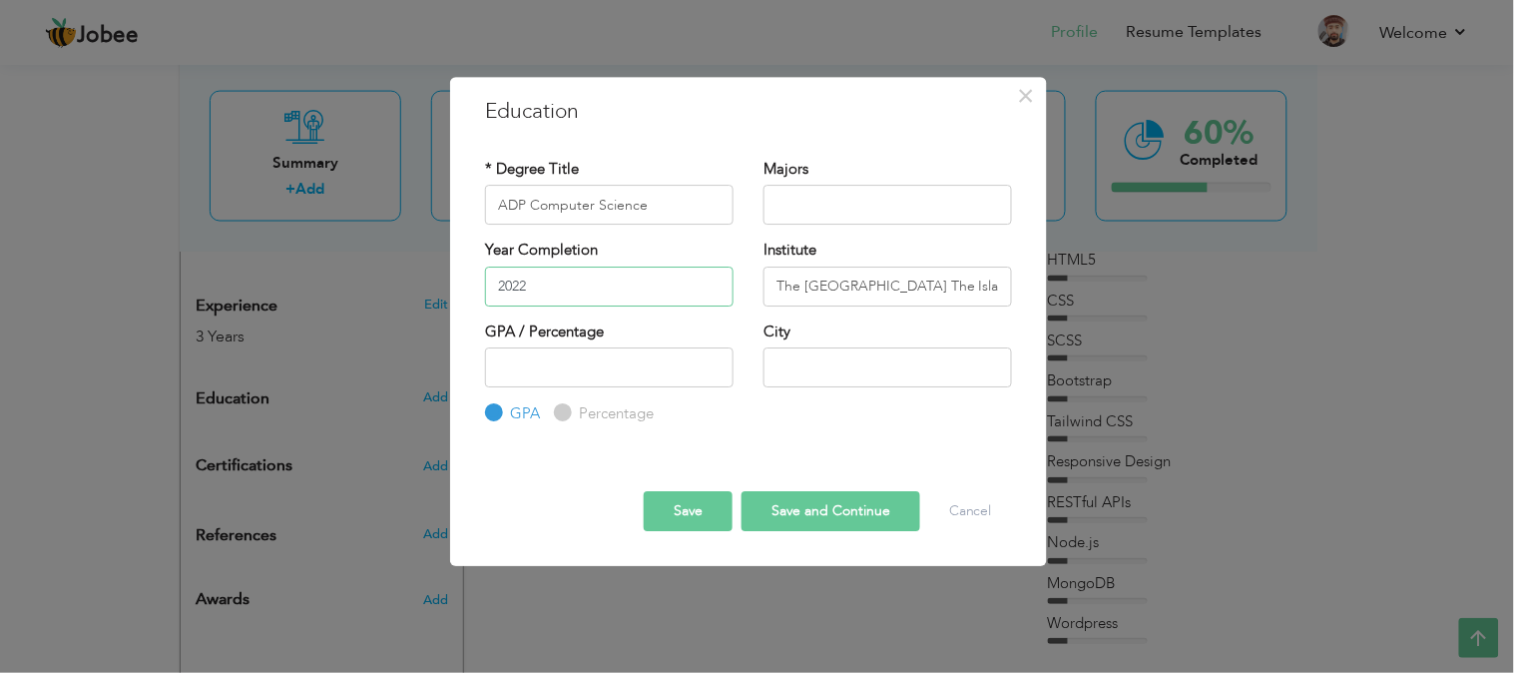
click at [555, 286] on input "2022" at bounding box center [609, 286] width 249 height 40
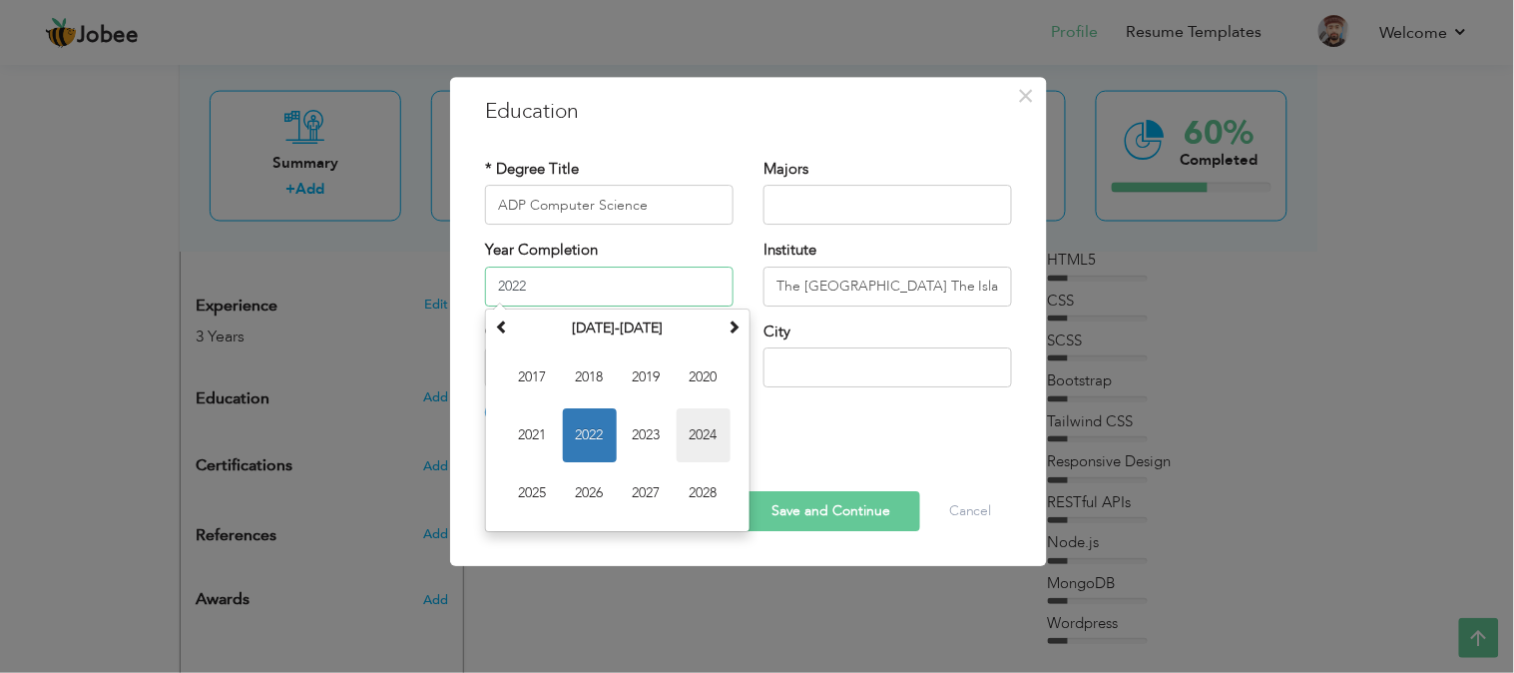
click at [693, 433] on span "2024" at bounding box center [704, 435] width 54 height 54
type input "2024"
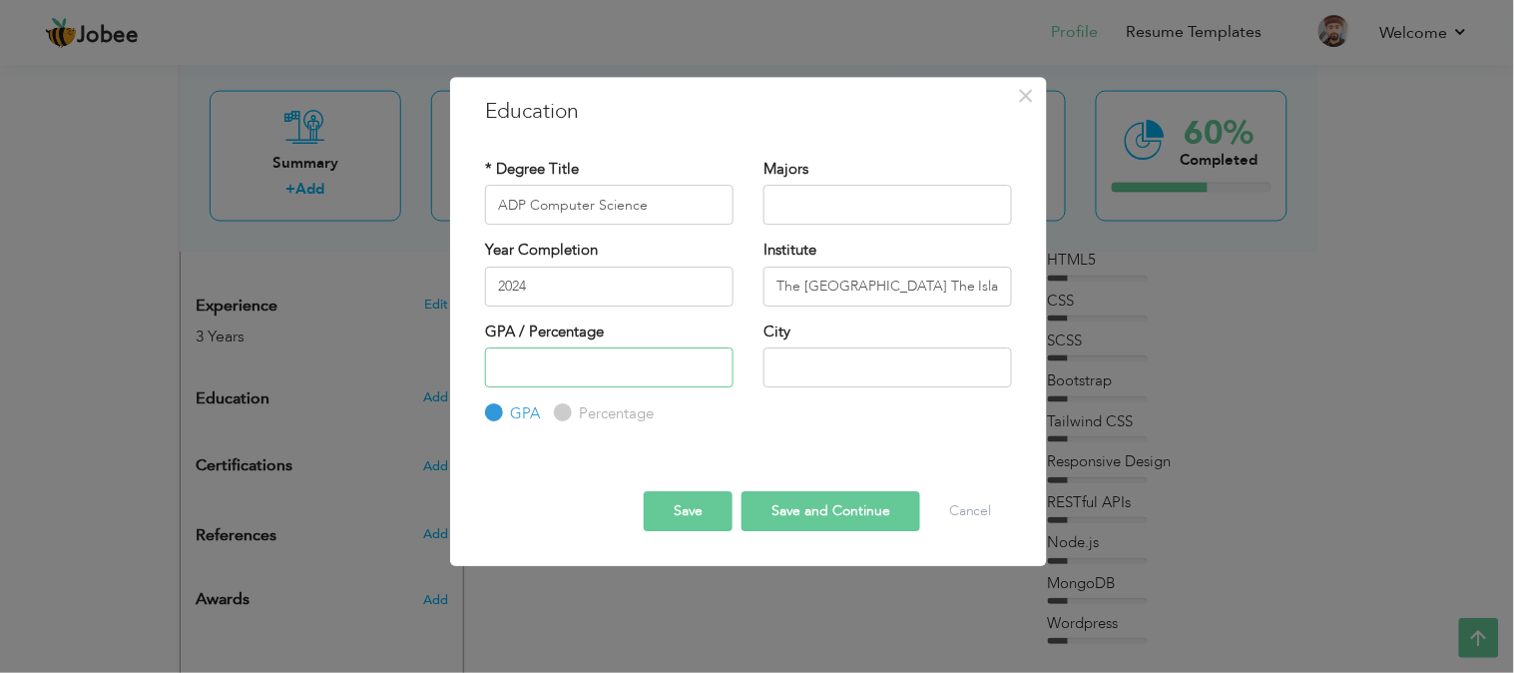
click at [646, 385] on input "number" at bounding box center [609, 367] width 249 height 40
click at [714, 359] on input "1" at bounding box center [609, 367] width 249 height 40
click at [710, 373] on input "0" at bounding box center [609, 367] width 249 height 40
click at [711, 360] on input "1" at bounding box center [609, 367] width 249 height 40
click at [712, 360] on input "2" at bounding box center [609, 367] width 249 height 40
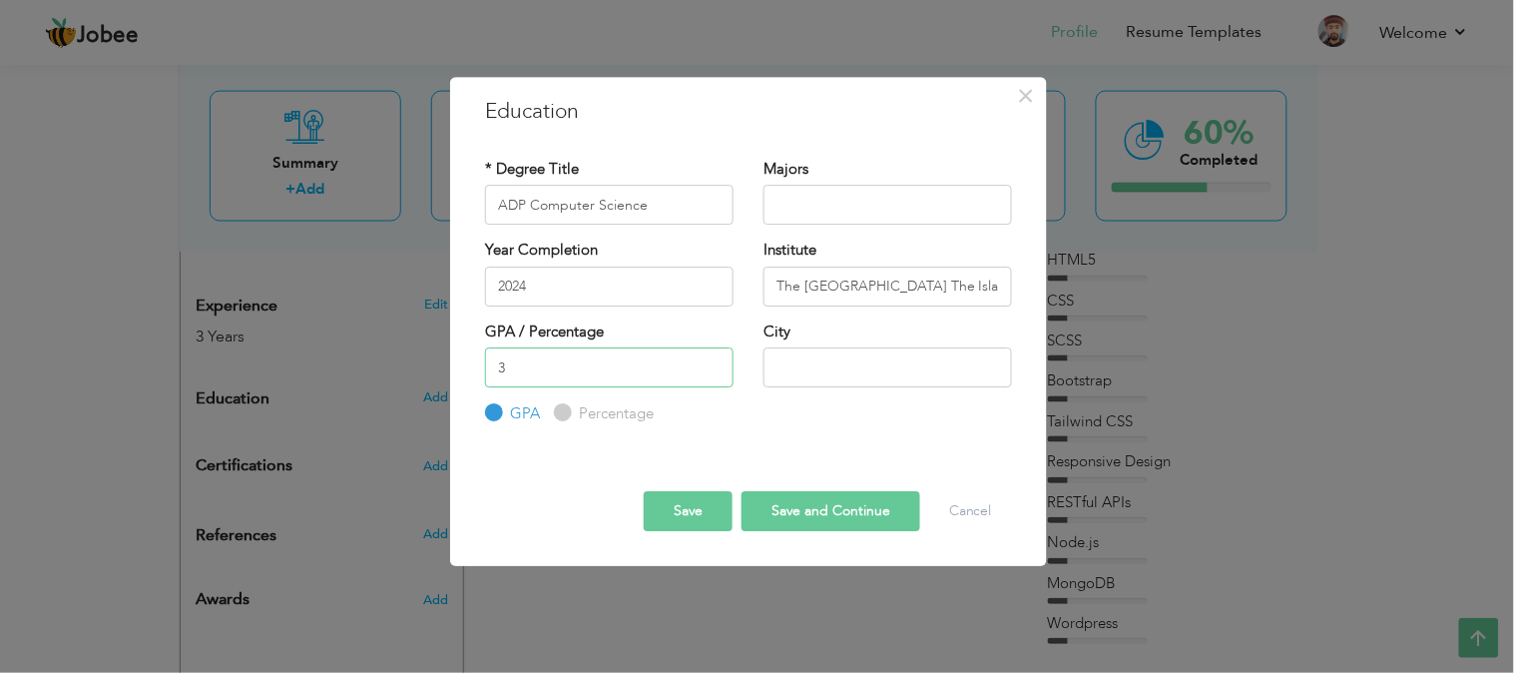
click at [712, 360] on input "3" at bounding box center [609, 367] width 249 height 40
click at [712, 360] on input "4" at bounding box center [609, 367] width 249 height 40
click at [712, 360] on input "5" at bounding box center [609, 367] width 249 height 40
click at [712, 360] on input "6" at bounding box center [609, 367] width 249 height 40
click at [714, 373] on input "5" at bounding box center [609, 367] width 249 height 40
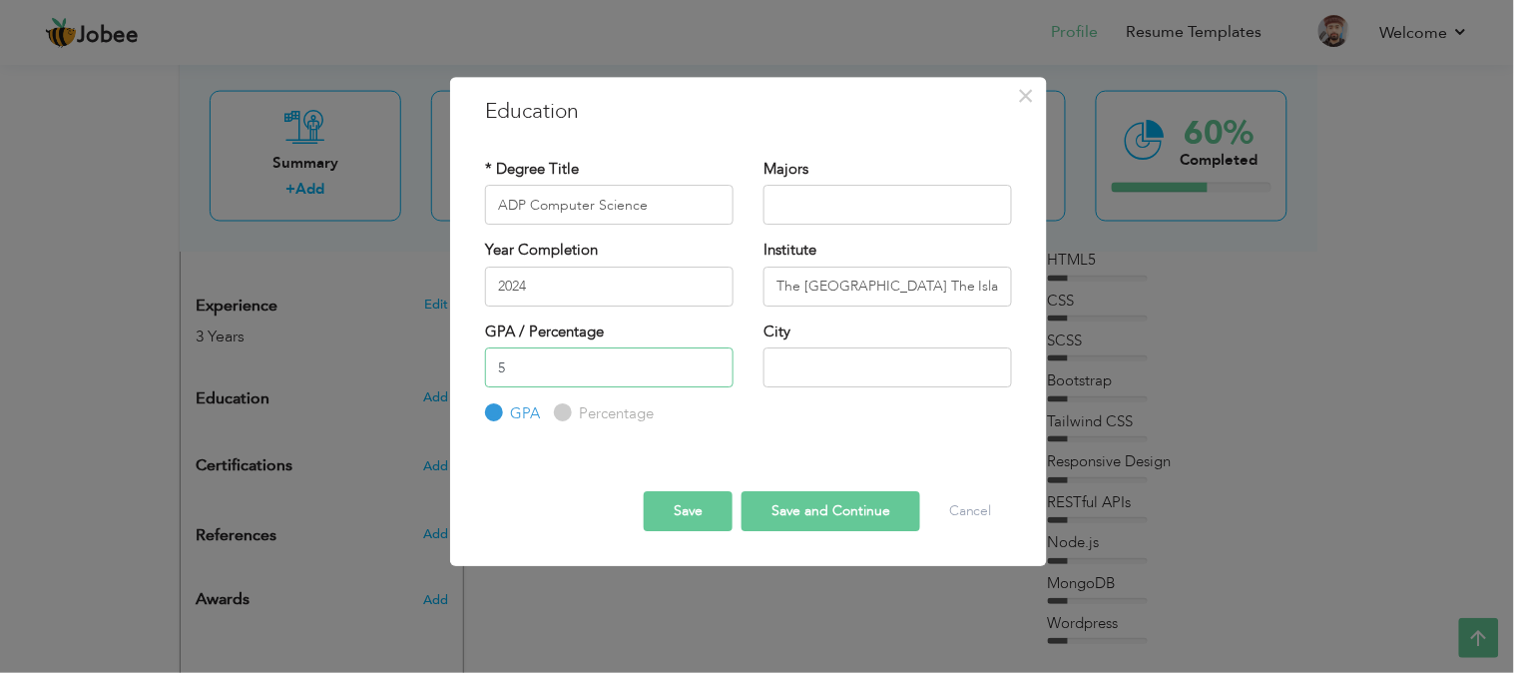
type input "4"
click at [714, 373] on input "4" at bounding box center [609, 367] width 249 height 40
type input "3.5"
click at [883, 379] on input "text" at bounding box center [888, 367] width 249 height 40
type input "Bahawalpur"
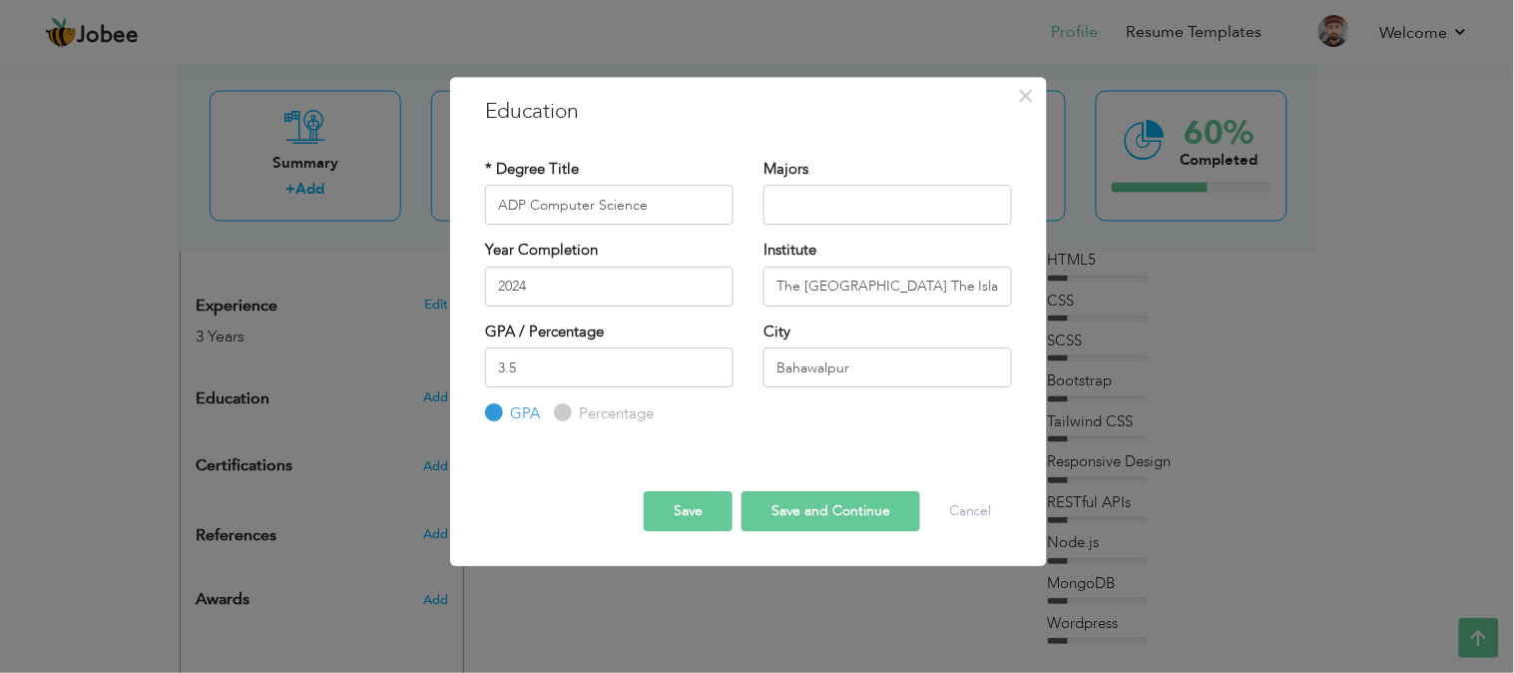
click at [564, 414] on input "Percentage" at bounding box center [560, 413] width 13 height 13
radio input "true"
click at [505, 403] on label "GPA" at bounding box center [522, 413] width 35 height 21
click at [491, 407] on input "GPA" at bounding box center [491, 413] width 13 height 13
radio input "true"
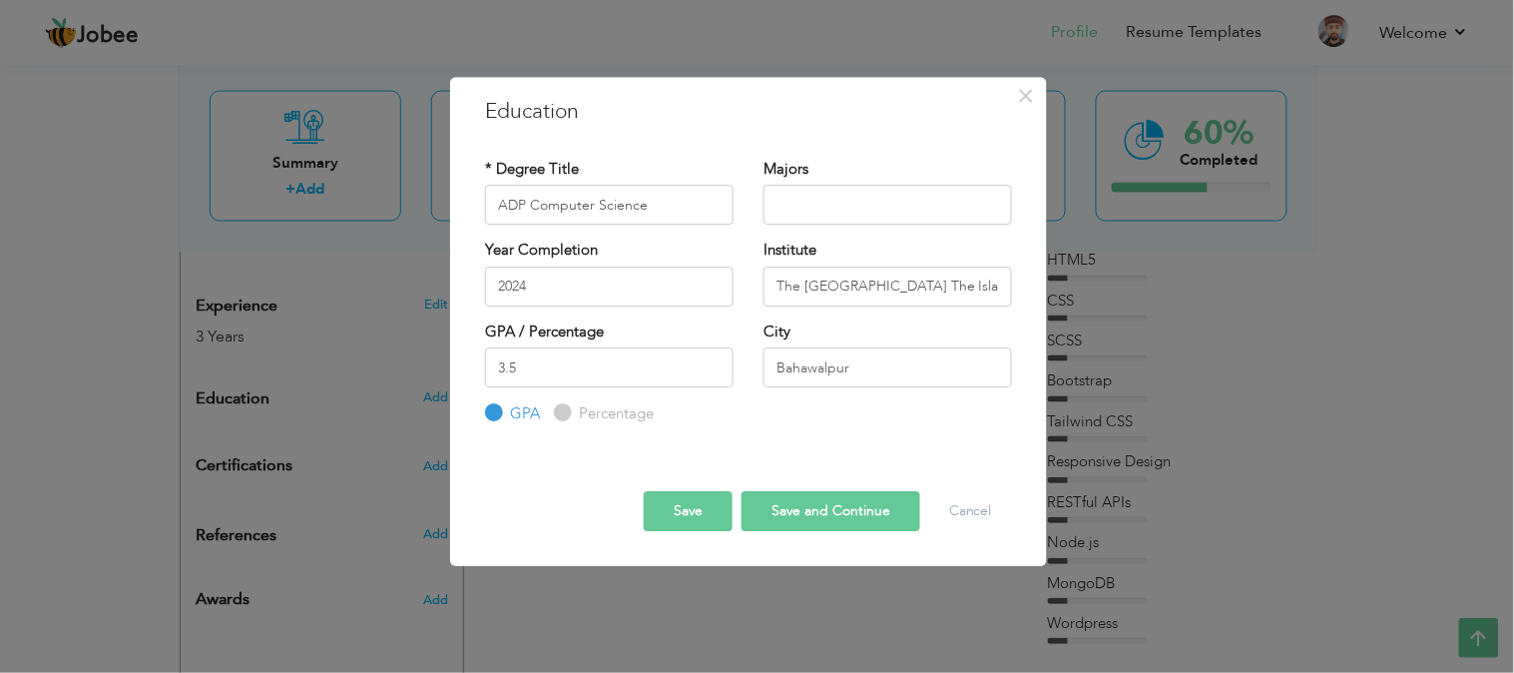
drag, startPoint x: 482, startPoint y: 320, endPoint x: 474, endPoint y: 329, distance: 12.0
click at [513, 327] on div "GPA / Percentage 3.5 GPA Percentage" at bounding box center [609, 373] width 278 height 104
drag, startPoint x: 476, startPoint y: 326, endPoint x: 517, endPoint y: 340, distance: 43.2
click at [519, 336] on div "GPA / Percentage 3.5 GPA Percentage" at bounding box center [609, 373] width 278 height 104
click at [814, 511] on button "Save and Continue" at bounding box center [831, 511] width 179 height 40
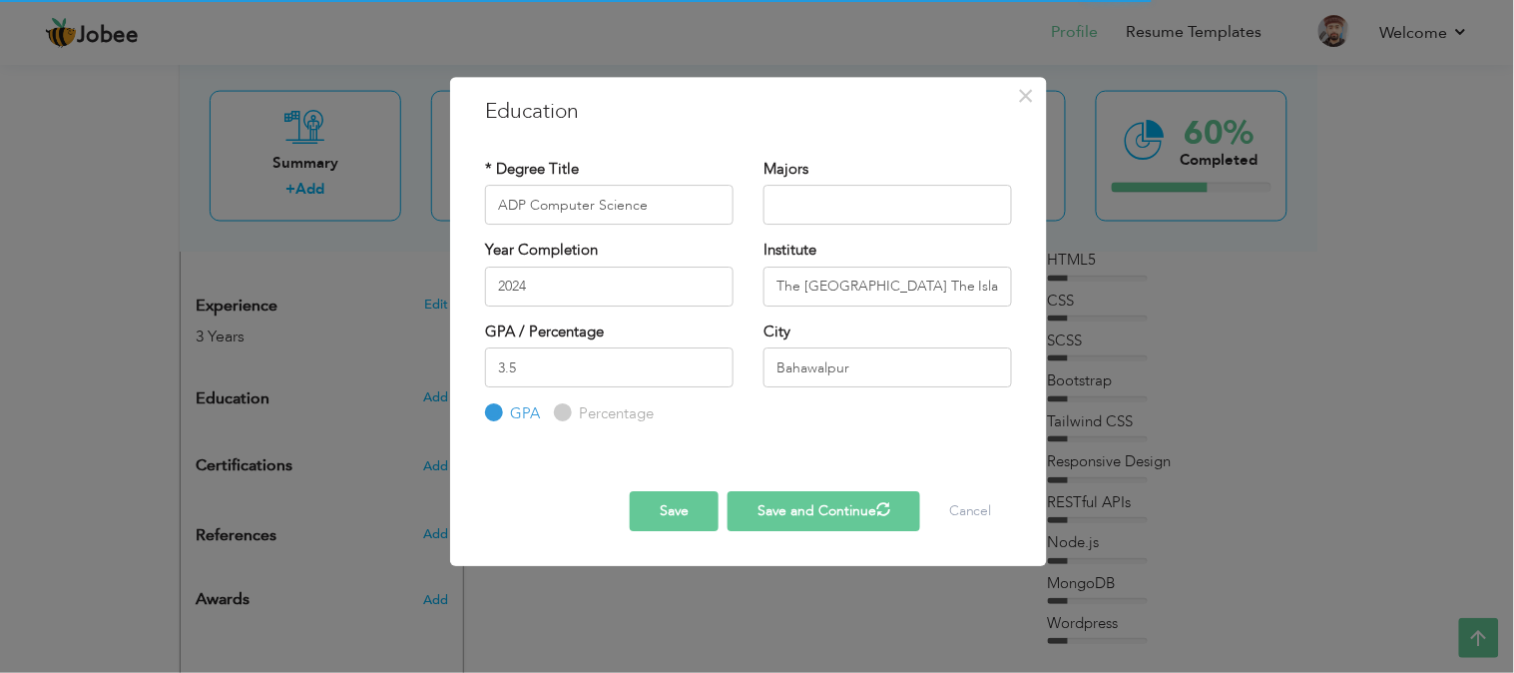
click at [666, 503] on button "Save" at bounding box center [674, 511] width 89 height 40
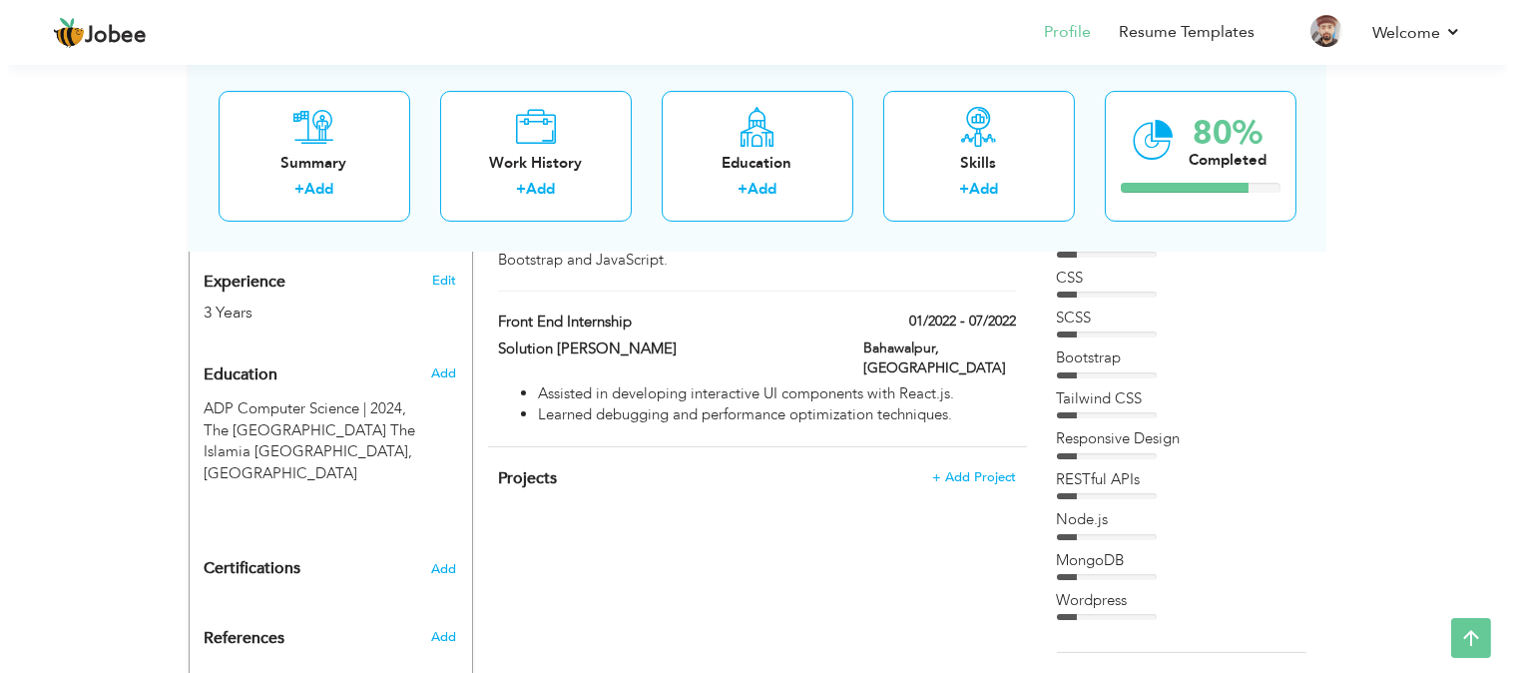
scroll to position [745, 0]
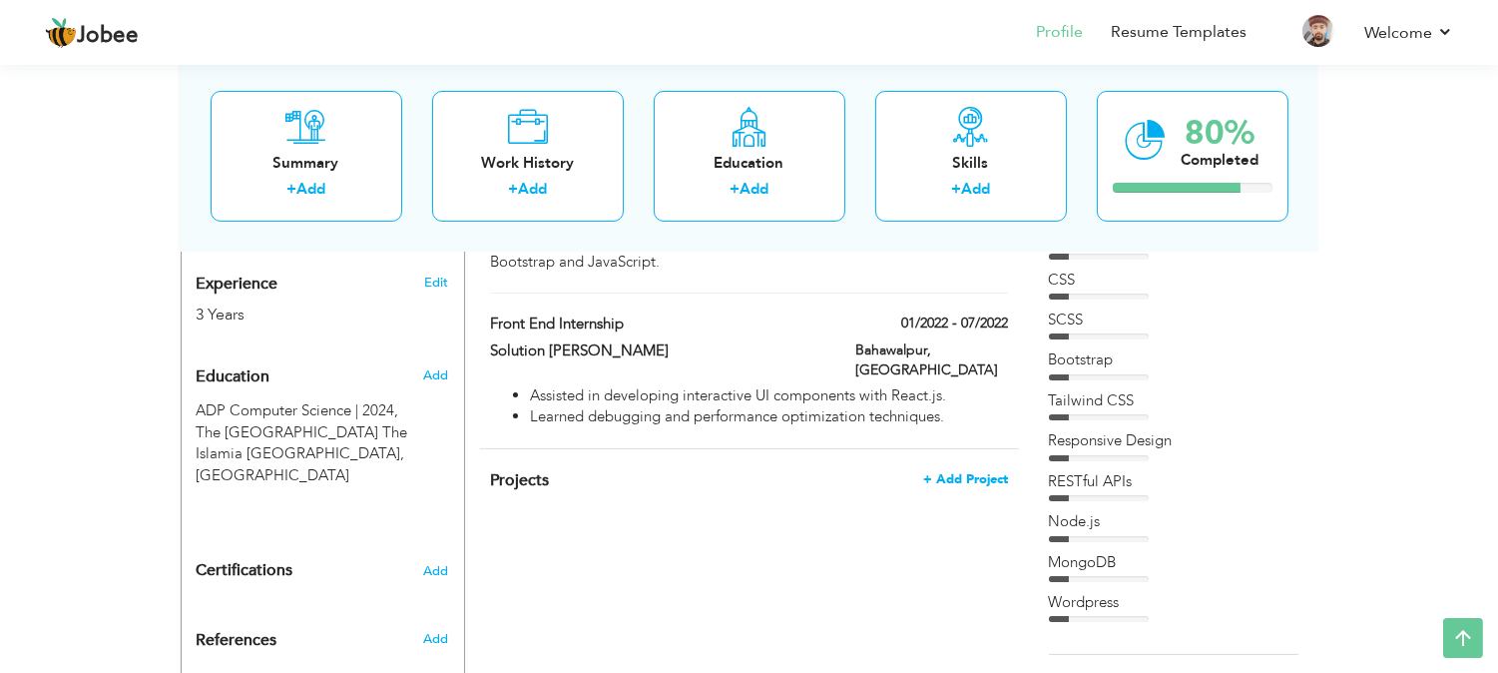
click at [972, 472] on span "+ Add Project" at bounding box center [965, 479] width 85 height 14
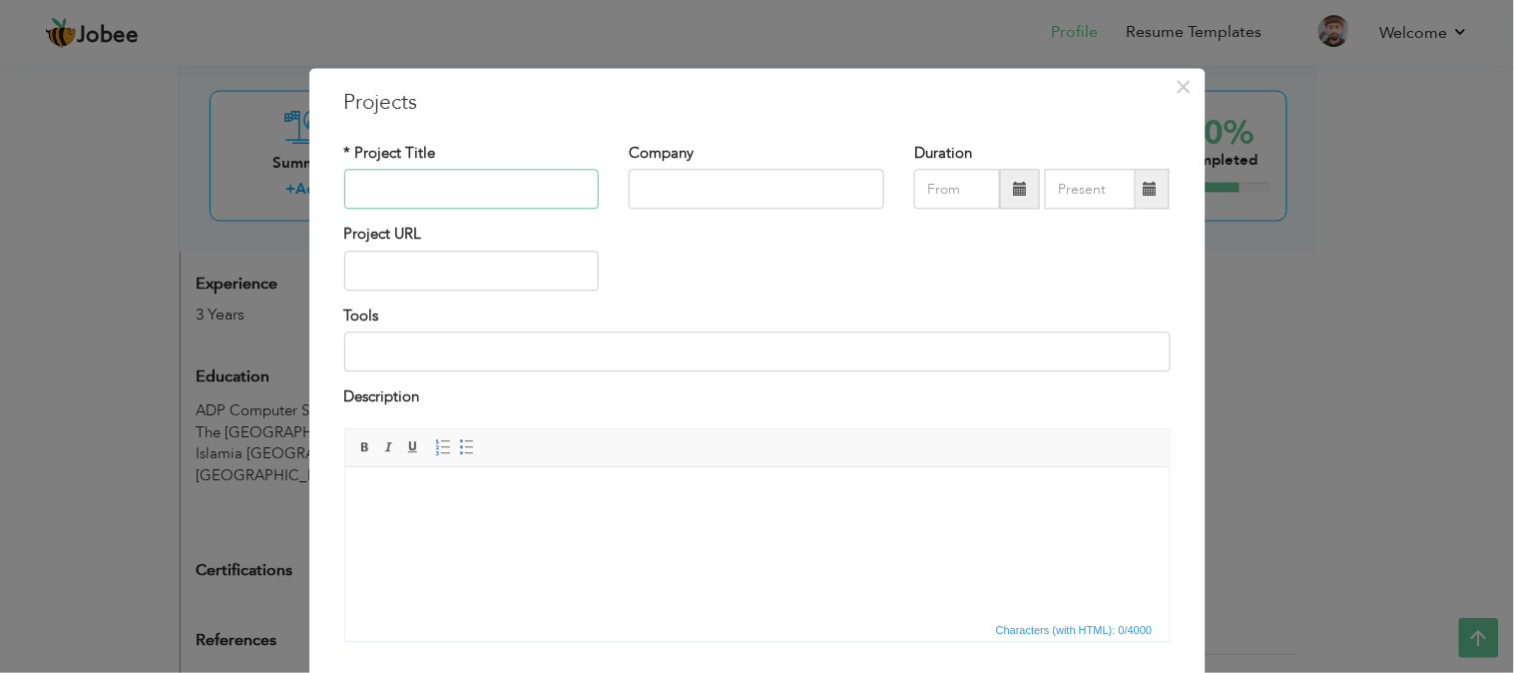
click at [513, 190] on input "text" at bounding box center [472, 190] width 256 height 40
type input "f"
click at [439, 186] on input "text" at bounding box center [472, 190] width 256 height 40
paste input "Frontend Developer"
type input "Frontend Developer"
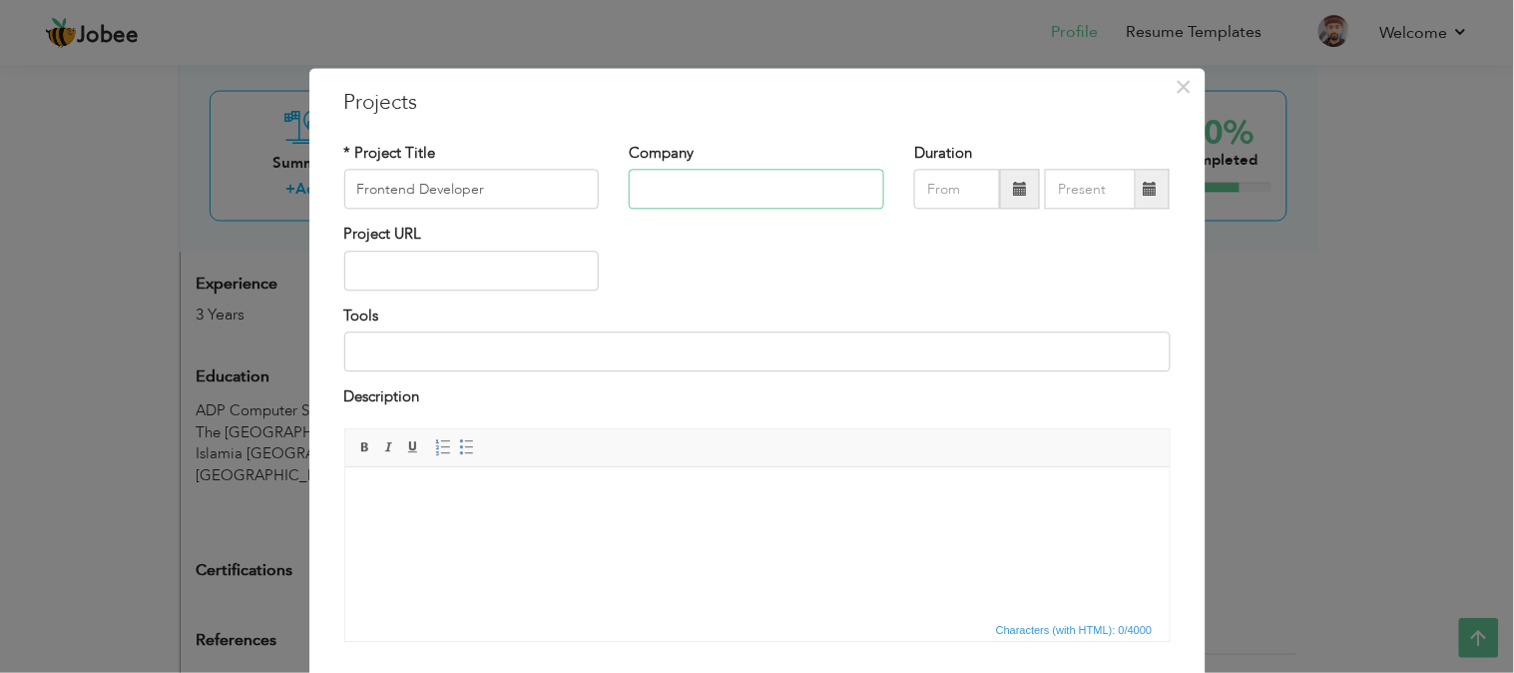
click at [710, 182] on input "text" at bounding box center [757, 190] width 256 height 40
type input "awayr"
click at [444, 282] on input "text" at bounding box center [472, 271] width 256 height 40
type input "a"
click at [445, 265] on input "text" at bounding box center [472, 271] width 256 height 40
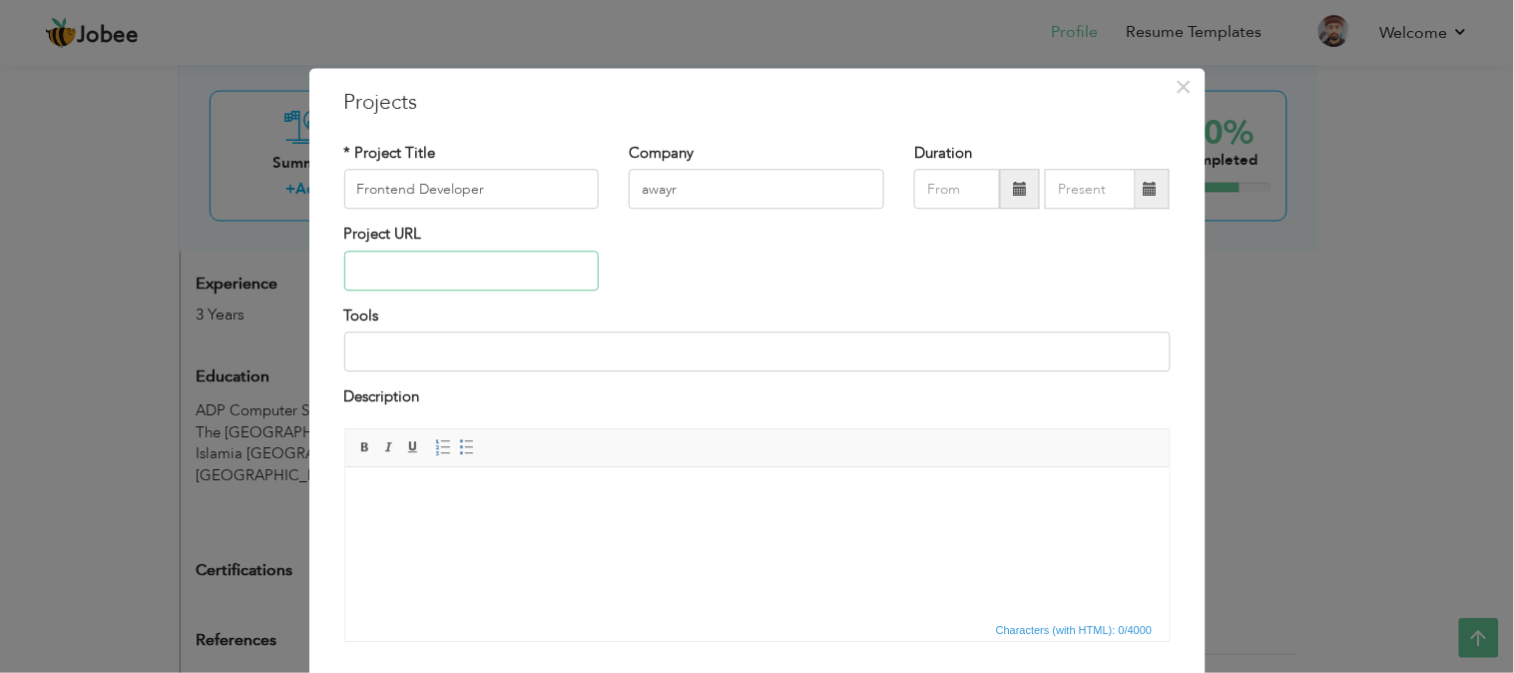
paste input "[URL][DOMAIN_NAME]"
type input "[URL][DOMAIN_NAME]"
click at [439, 349] on input at bounding box center [757, 352] width 826 height 40
click at [515, 521] on html at bounding box center [756, 496] width 824 height 61
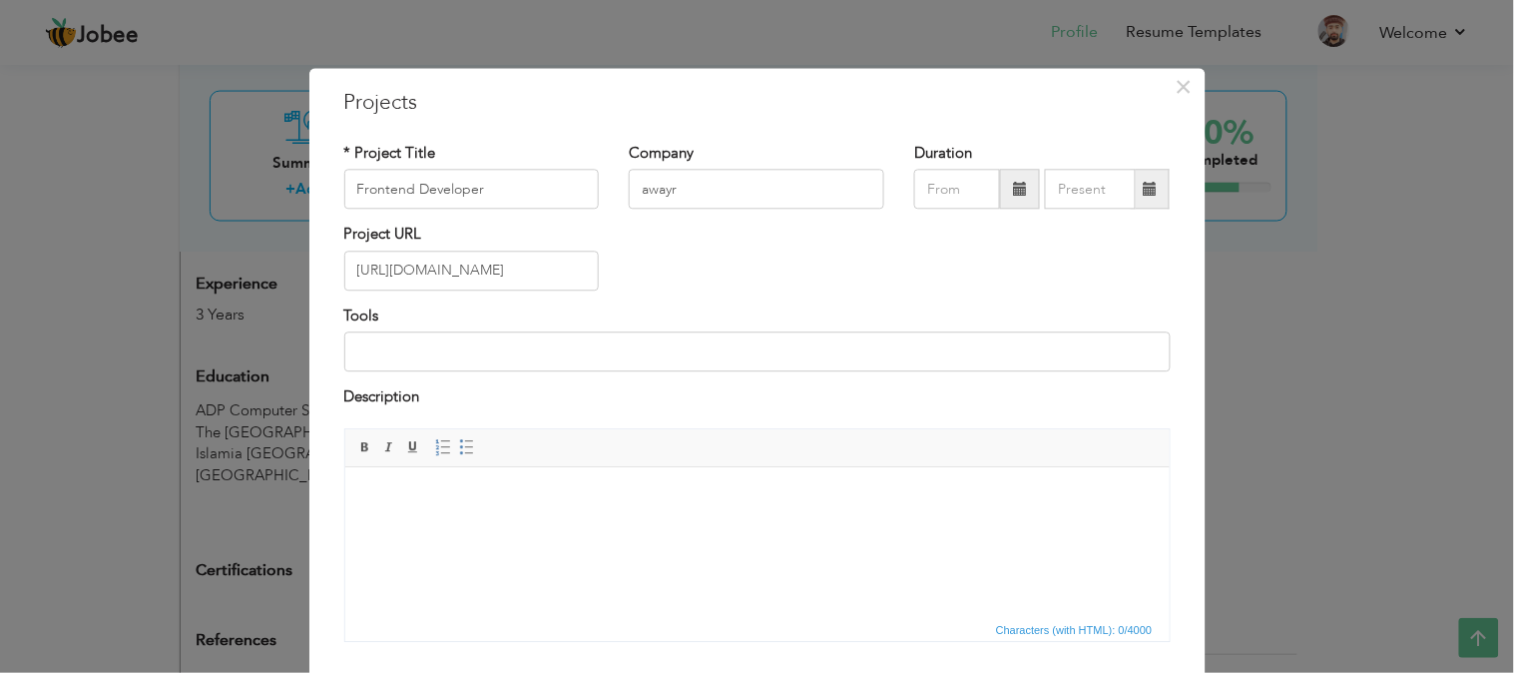
paste body
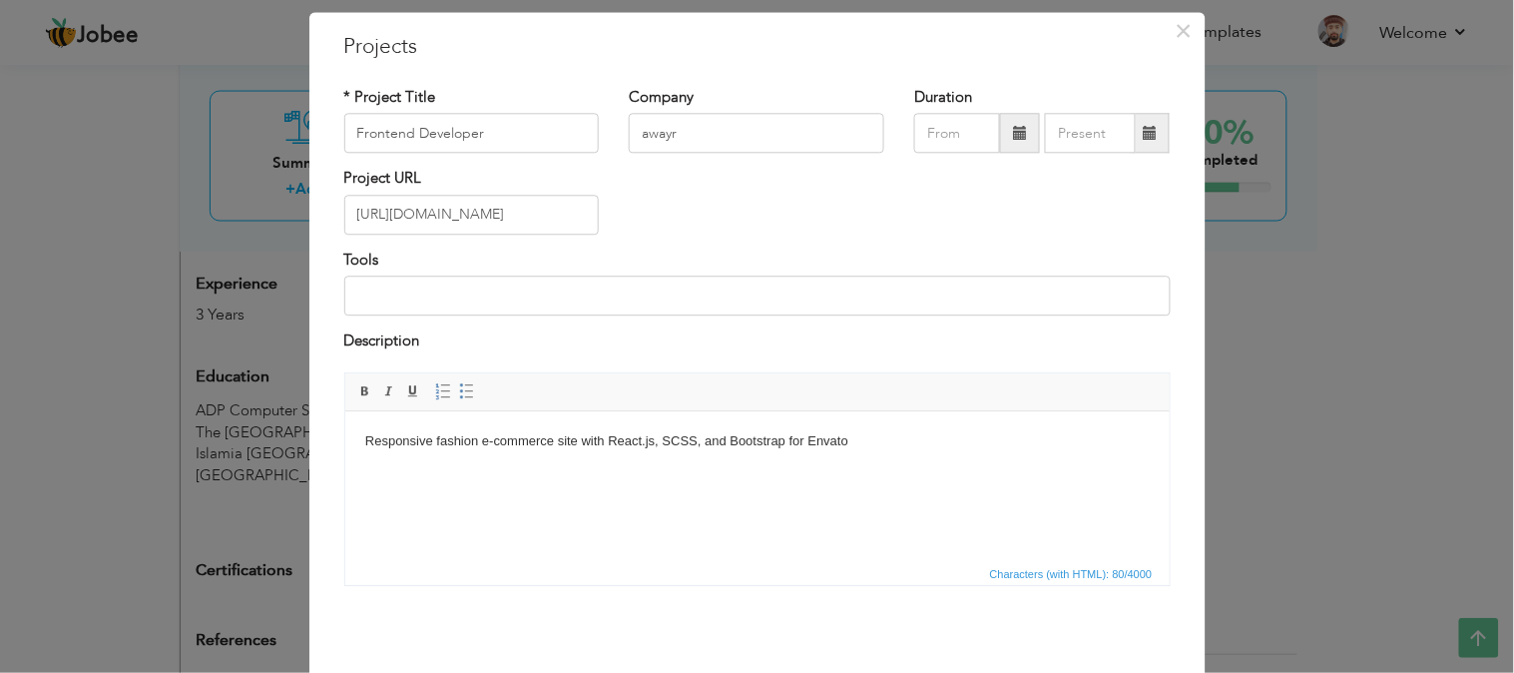
scroll to position [131, 0]
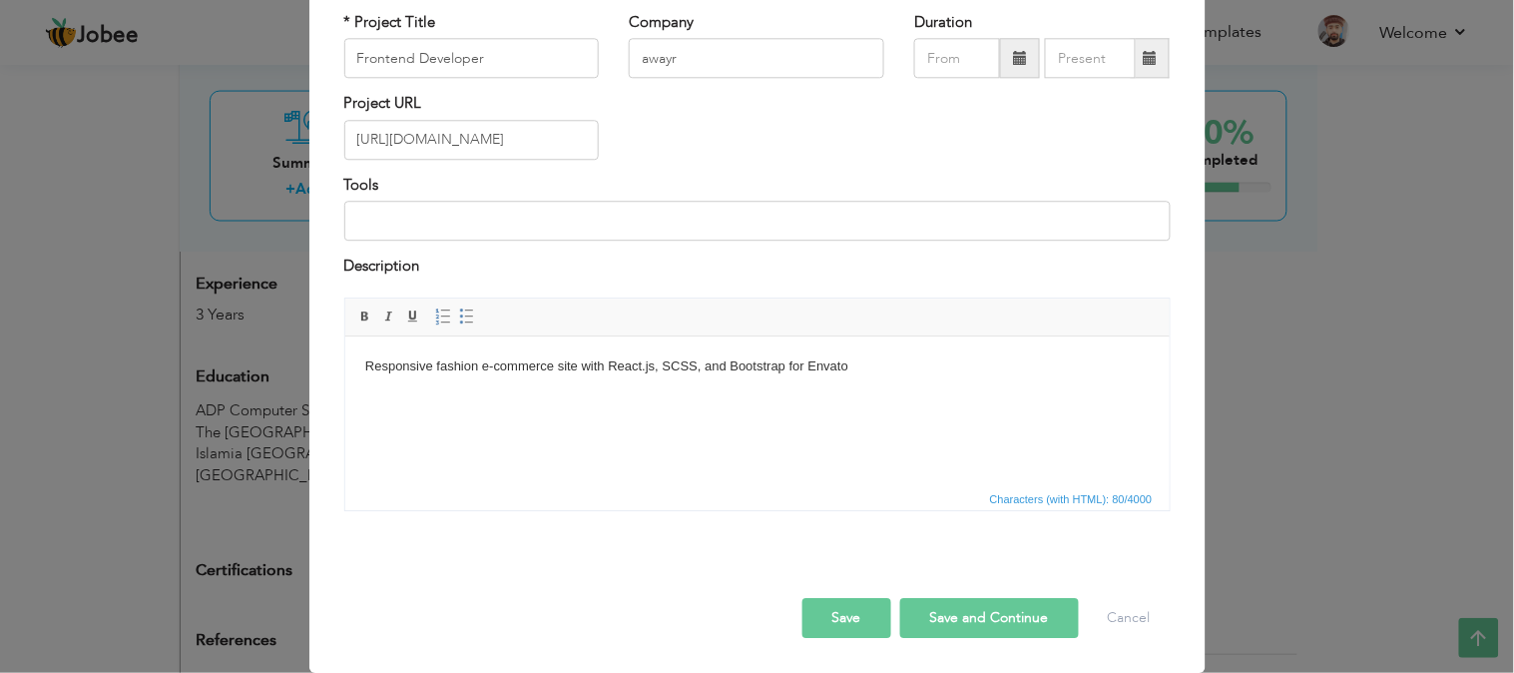
click at [939, 631] on button "Save and Continue" at bounding box center [989, 618] width 179 height 40
type input "Awayr"
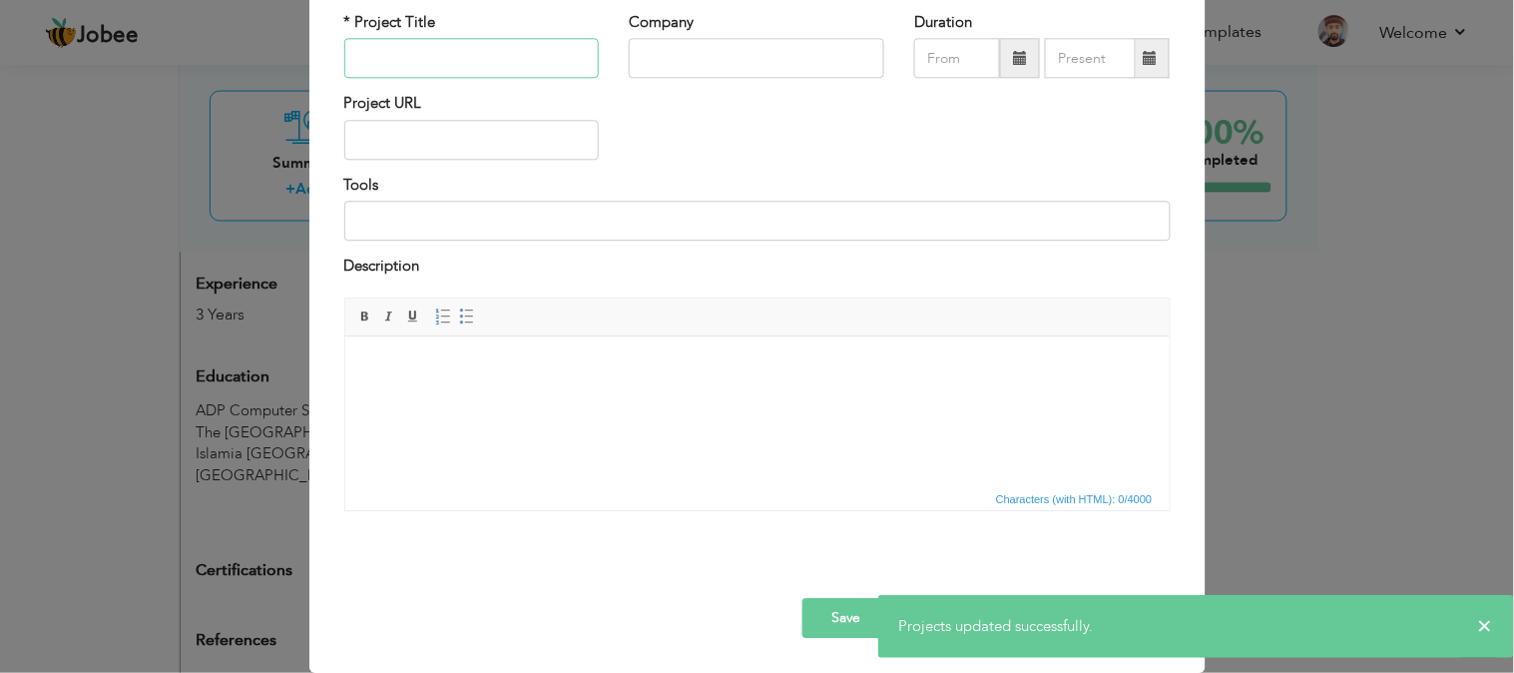
click at [421, 56] on input "text" at bounding box center [472, 59] width 256 height 40
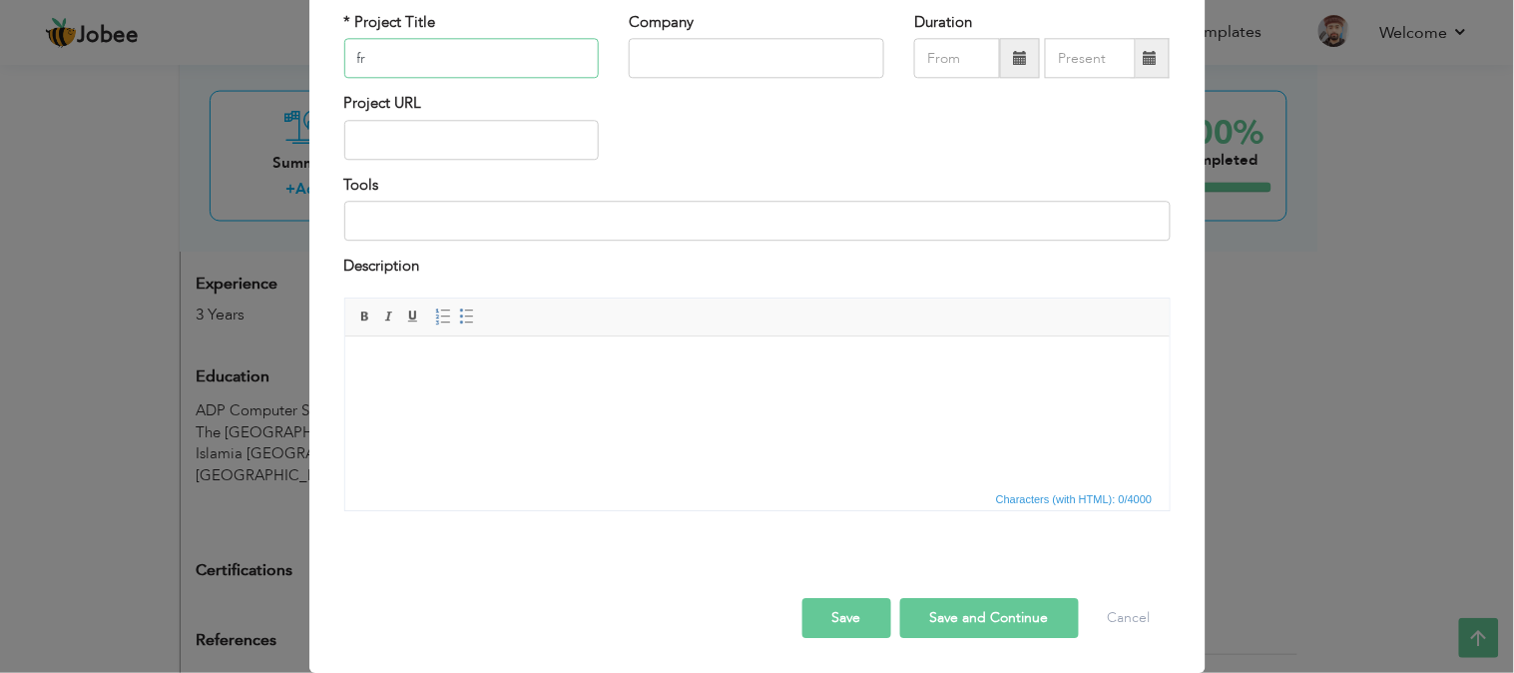
type input "f"
paste input "Responsive fashion e-commerce site with React.js, SCSS, and Bootstrap."
type input "Responsive fashion e-commerce site with React.js, SCSS, and Bootstrap."
click at [421, 43] on input "text" at bounding box center [472, 59] width 256 height 40
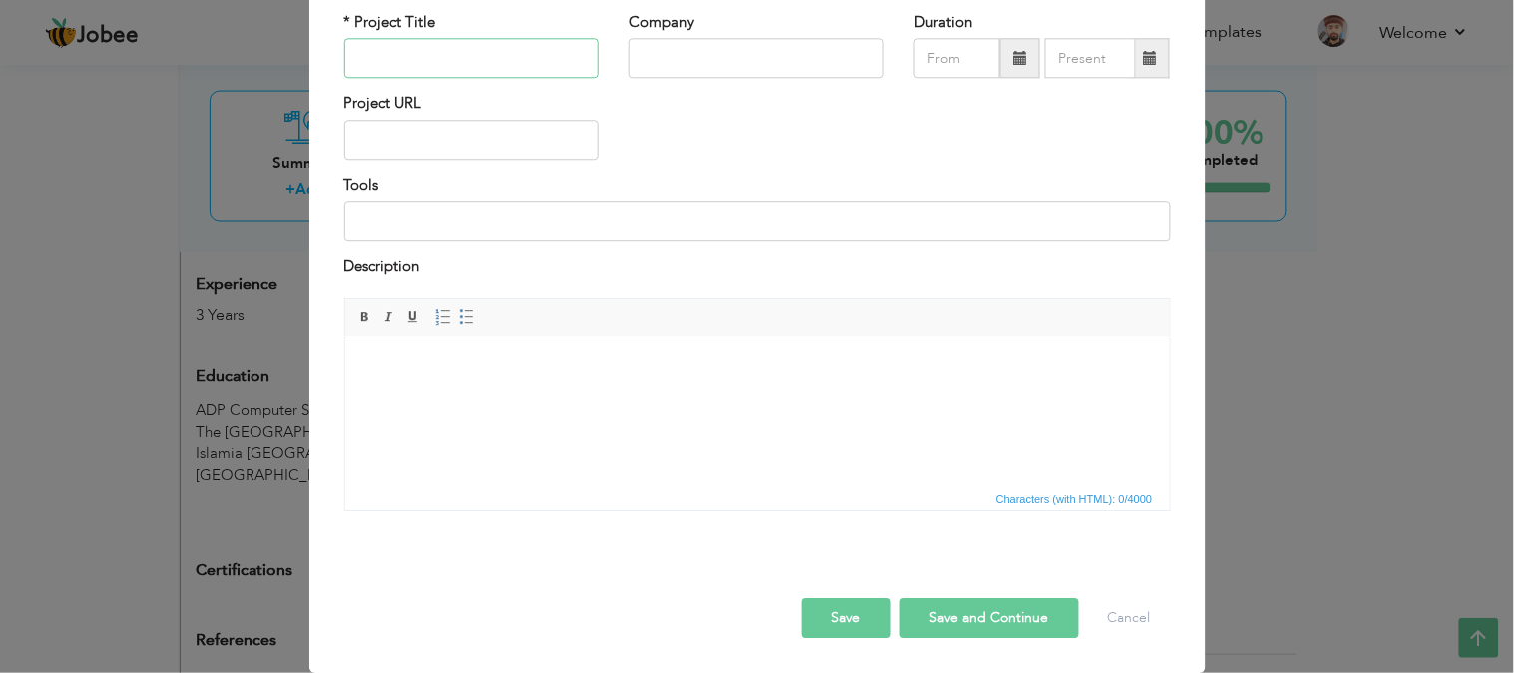
paste input "Frontend Developer"
type input "Frontend Developer"
click at [691, 61] on input "text" at bounding box center [757, 59] width 256 height 40
click at [456, 128] on input "text" at bounding box center [472, 140] width 256 height 40
click at [465, 142] on input "text" at bounding box center [472, 140] width 256 height 40
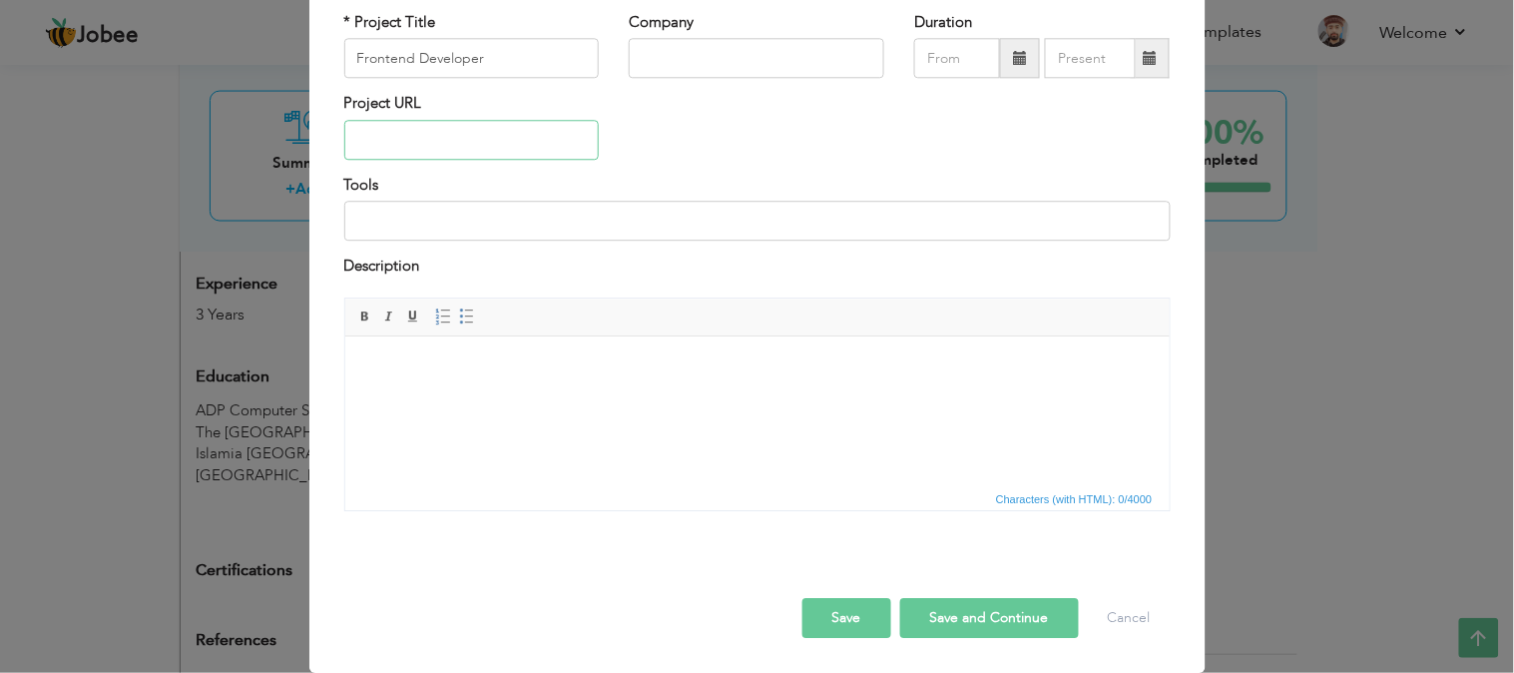
paste input "Wize Observer - AI-Powered Theft Detection Software Wize Observer https://wizeo…"
drag, startPoint x: 419, startPoint y: 142, endPoint x: 305, endPoint y: 151, distance: 114.1
click at [309, 151] on div "× Projects * Project Title Frontend Developer Company Duration Project URL Tools" at bounding box center [757, 305] width 896 height 736
click at [516, 141] on input "[URL][DOMAIN_NAME]" at bounding box center [472, 140] width 256 height 40
type input "[URL][DOMAIN_NAME]"
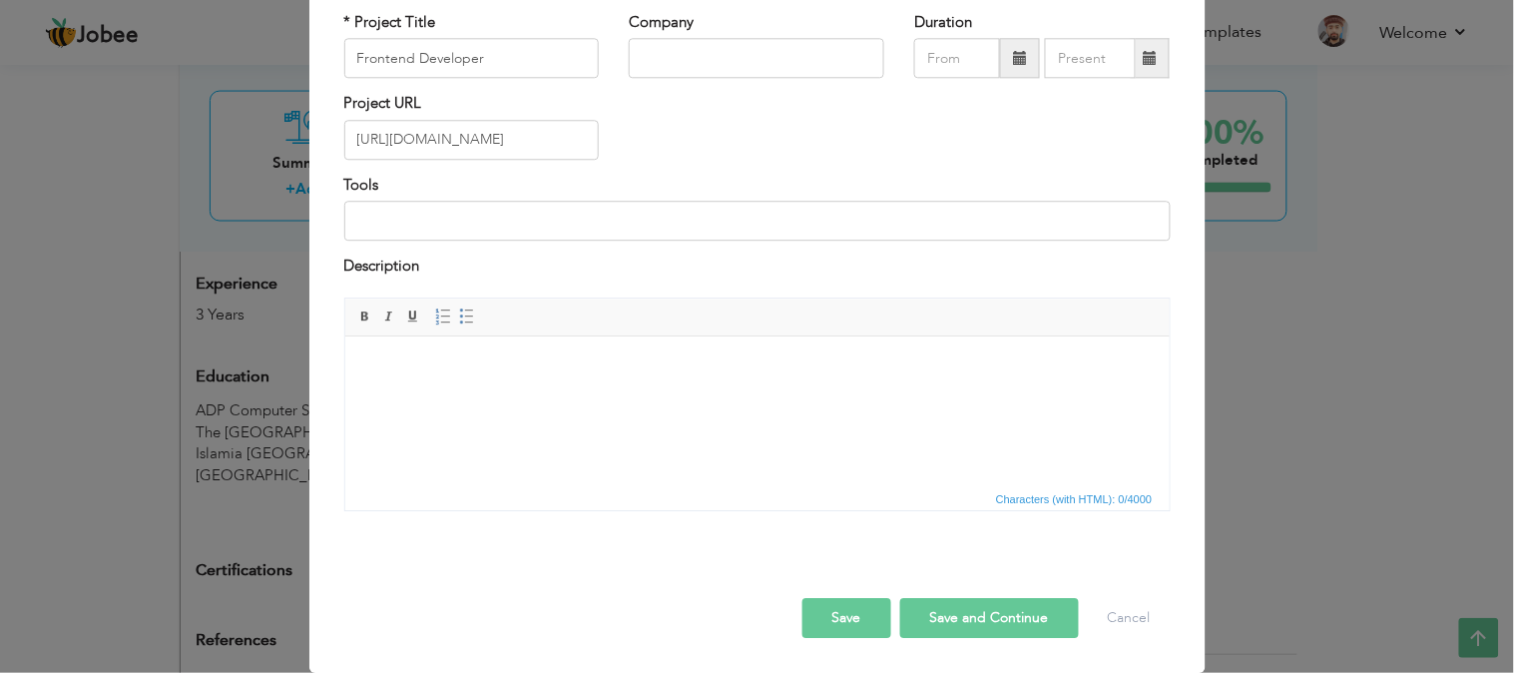
click at [48, 306] on div "× Projects * Project Title Frontend Developer Company Duration Tools" at bounding box center [757, 336] width 1514 height 673
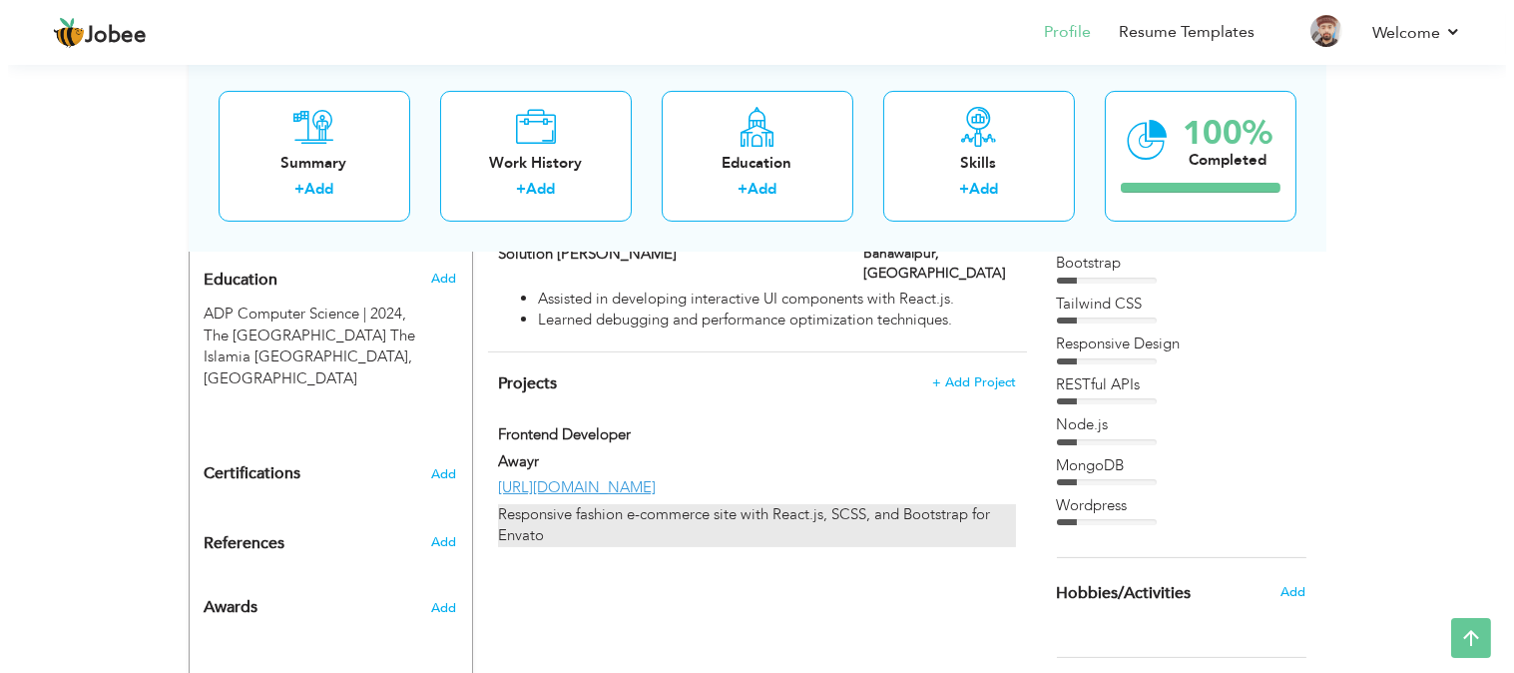
scroll to position [839, 0]
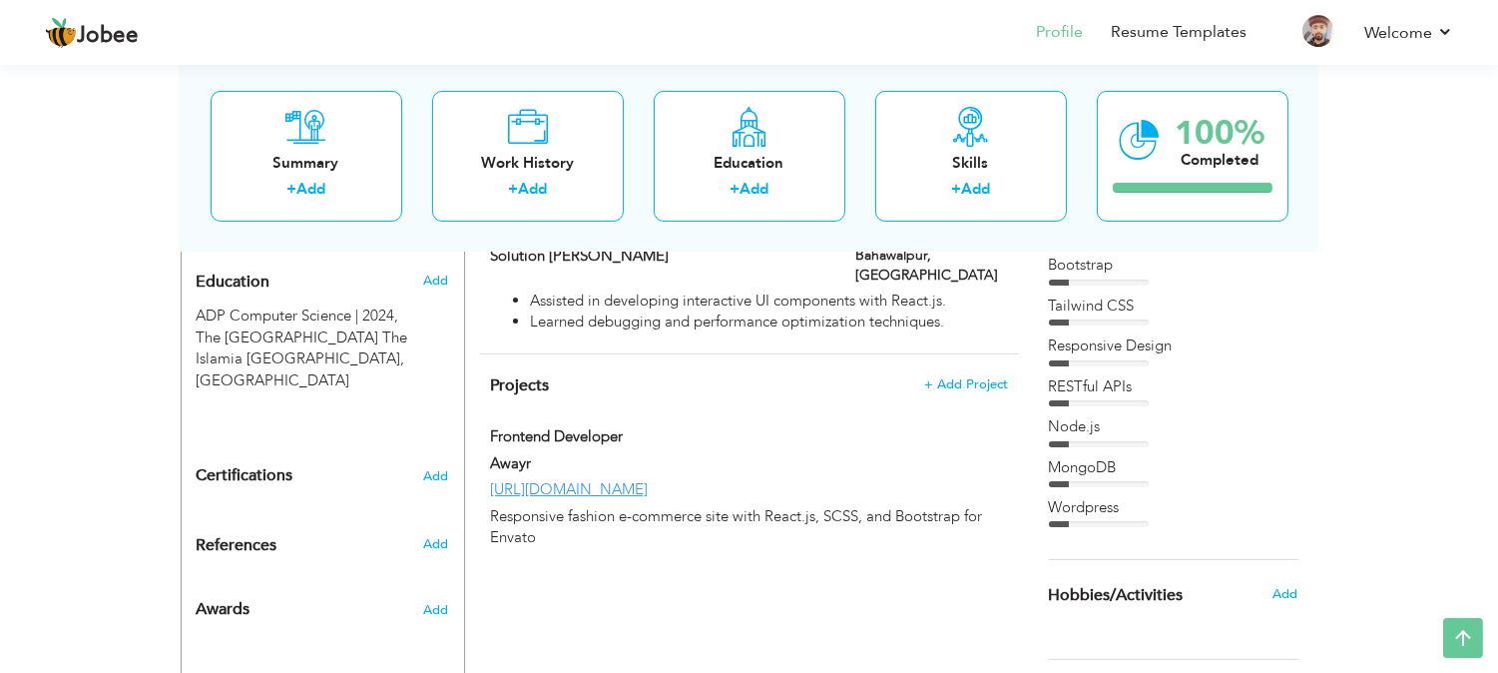
click at [971, 354] on div "Projects + Add Project Frontend Developer Frontend Developer Awayr https://away…" at bounding box center [749, 456] width 539 height 205
click at [971, 377] on span "+ Add Project" at bounding box center [965, 384] width 85 height 14
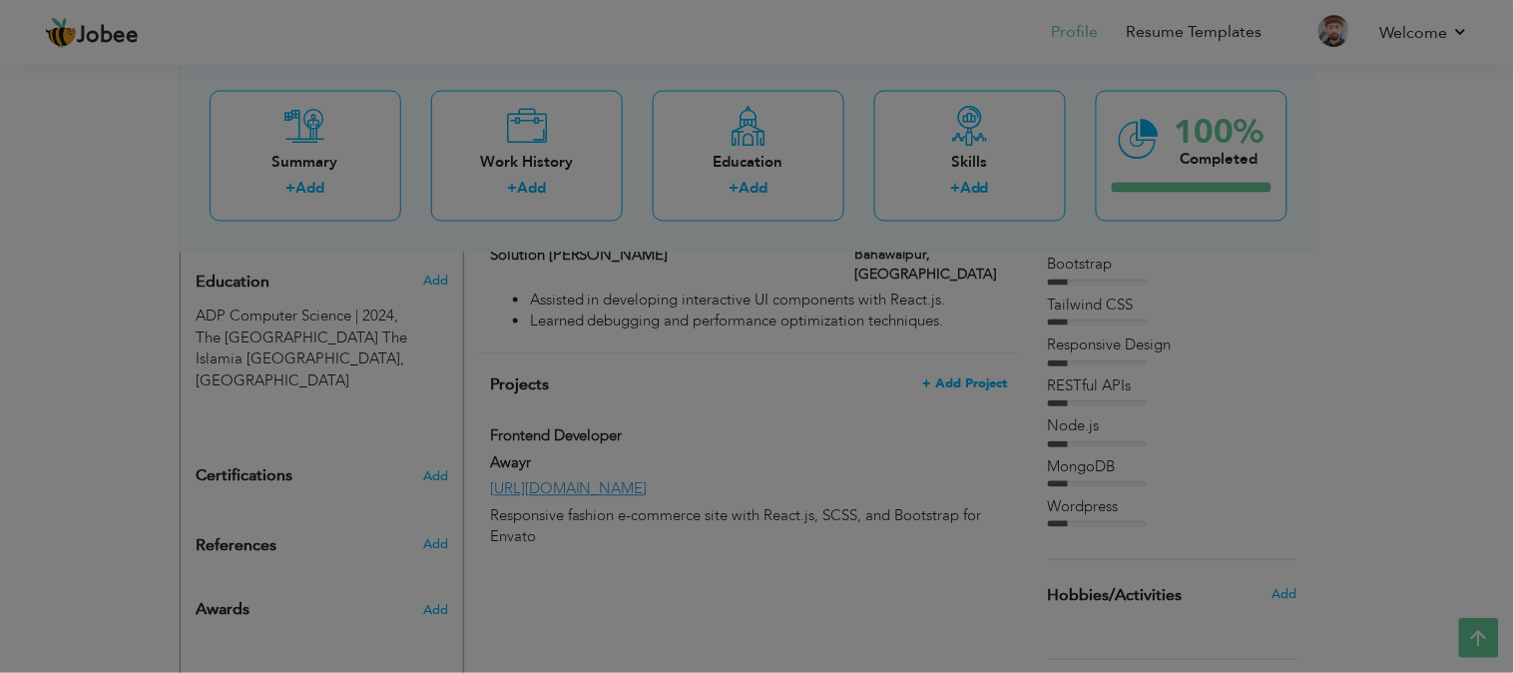
scroll to position [0, 0]
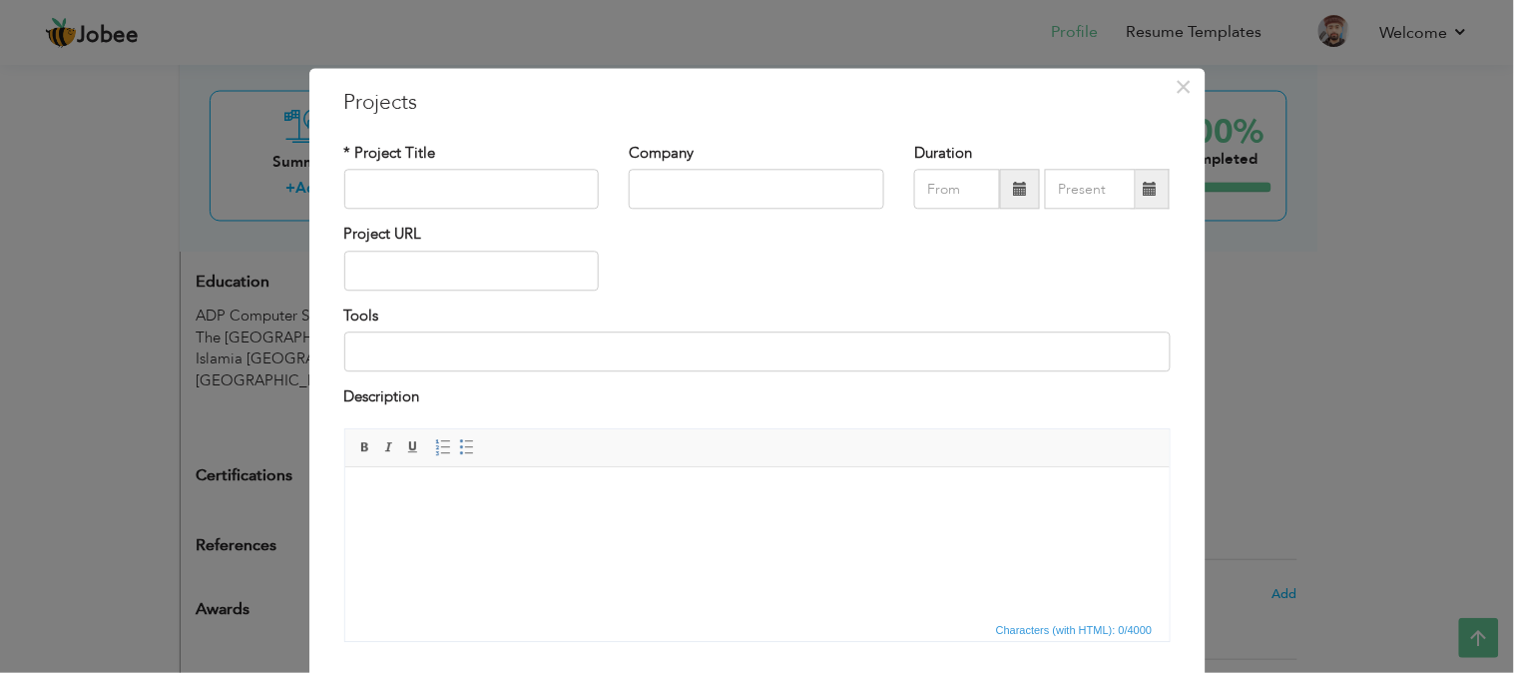
click at [575, 527] on html at bounding box center [756, 496] width 824 height 61
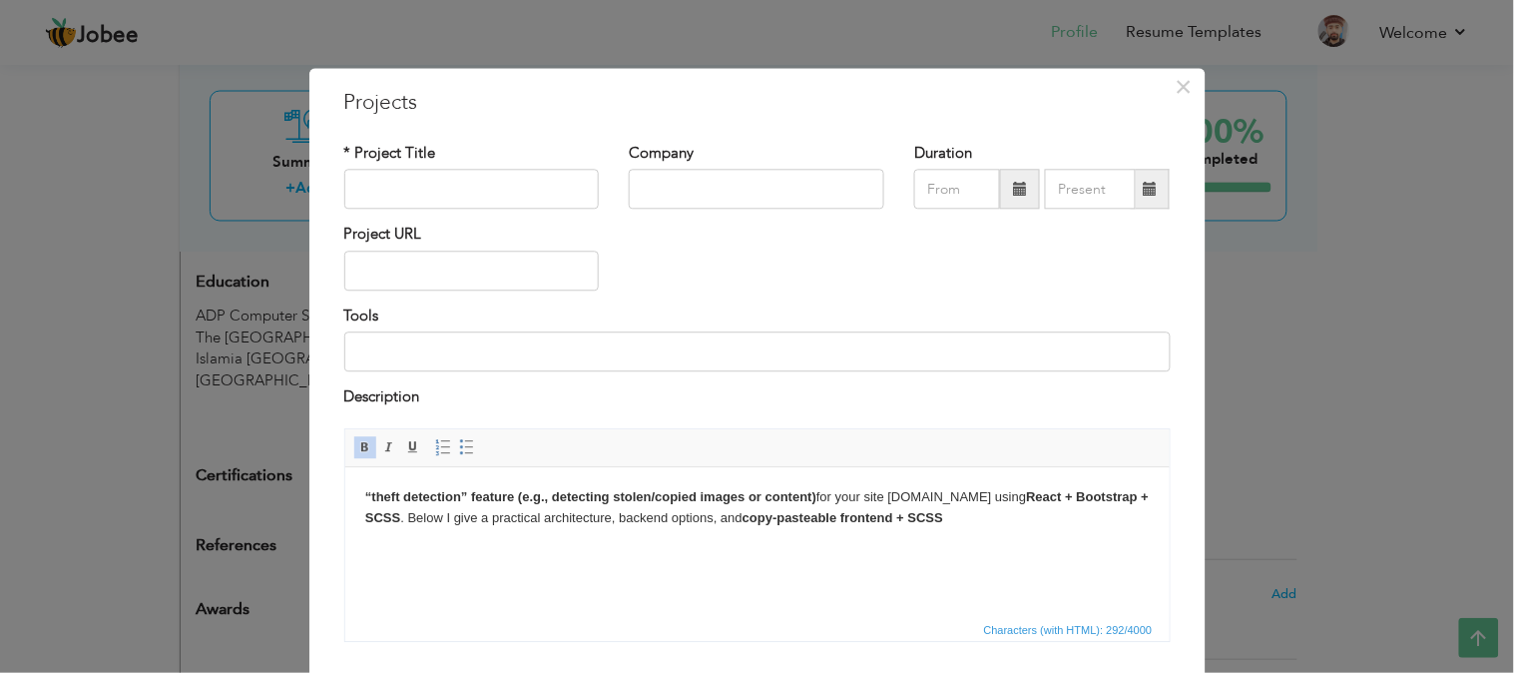
click at [467, 491] on strong "“theft detection” feature (e.g., detecting stolen/copied images or content)" at bounding box center [589, 495] width 451 height 15
click at [367, 492] on strong "“theft detection feature (e.g., detecting stolen/copied images or content)" at bounding box center [586, 495] width 445 height 15
click at [367, 492] on strong "theft detection feature (e.g., detecting stolen/copied images or content)" at bounding box center [583, 495] width 438 height 15
click at [509, 548] on html "Theft detection feature (e.g., detecting stolen/copied images or content) for y…" at bounding box center [756, 507] width 824 height 82
click at [392, 267] on input "text" at bounding box center [472, 271] width 256 height 40
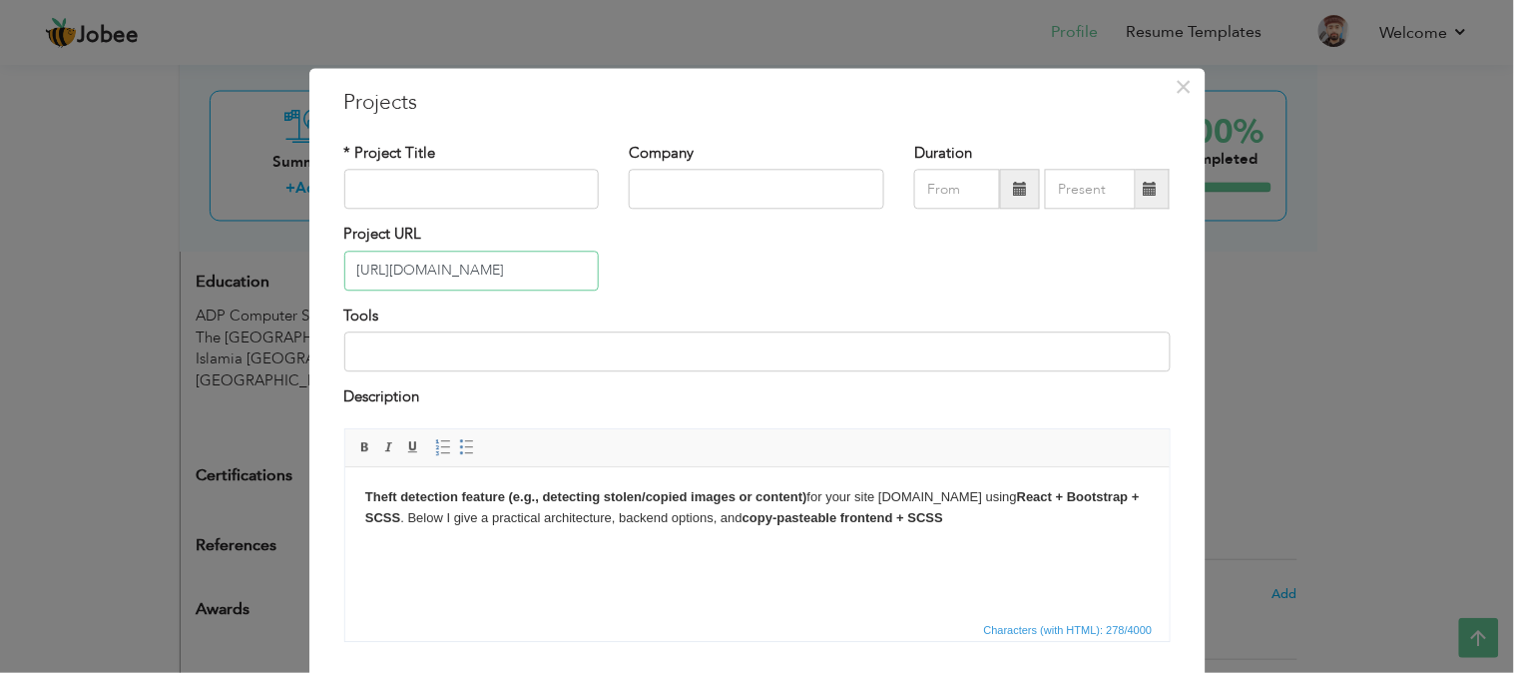
type input "[URL][DOMAIN_NAME]"
click at [401, 187] on input "text" at bounding box center [472, 190] width 256 height 40
type input "Frontend Developer"
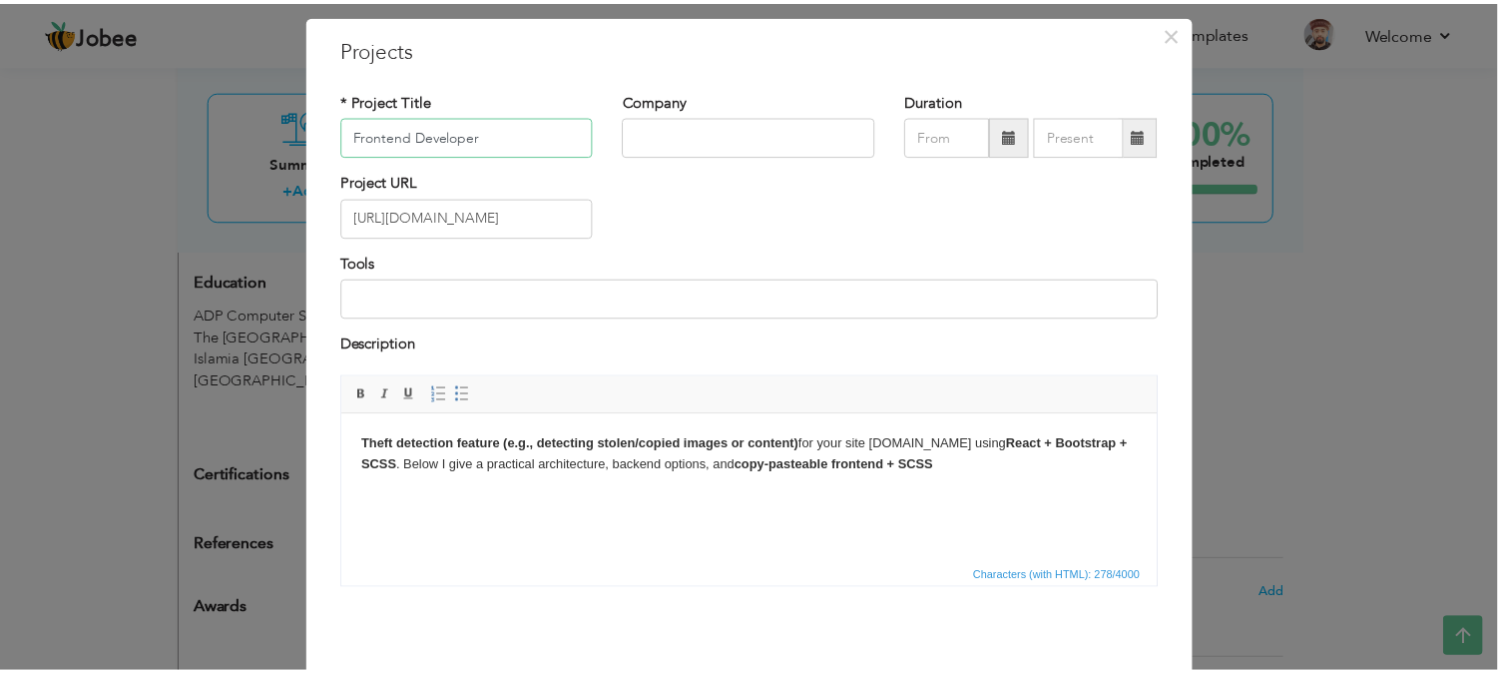
scroll to position [131, 0]
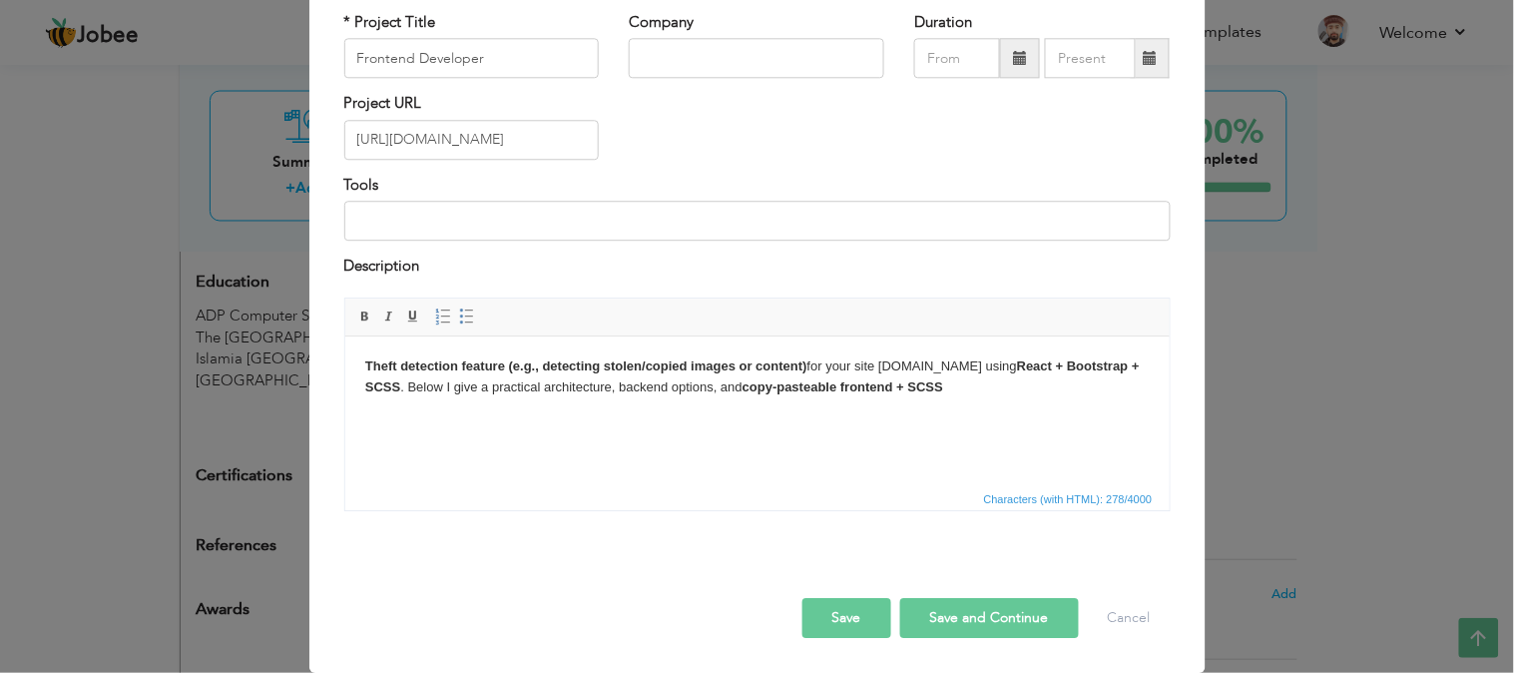
click at [976, 622] on button "Save and Continue" at bounding box center [989, 618] width 179 height 40
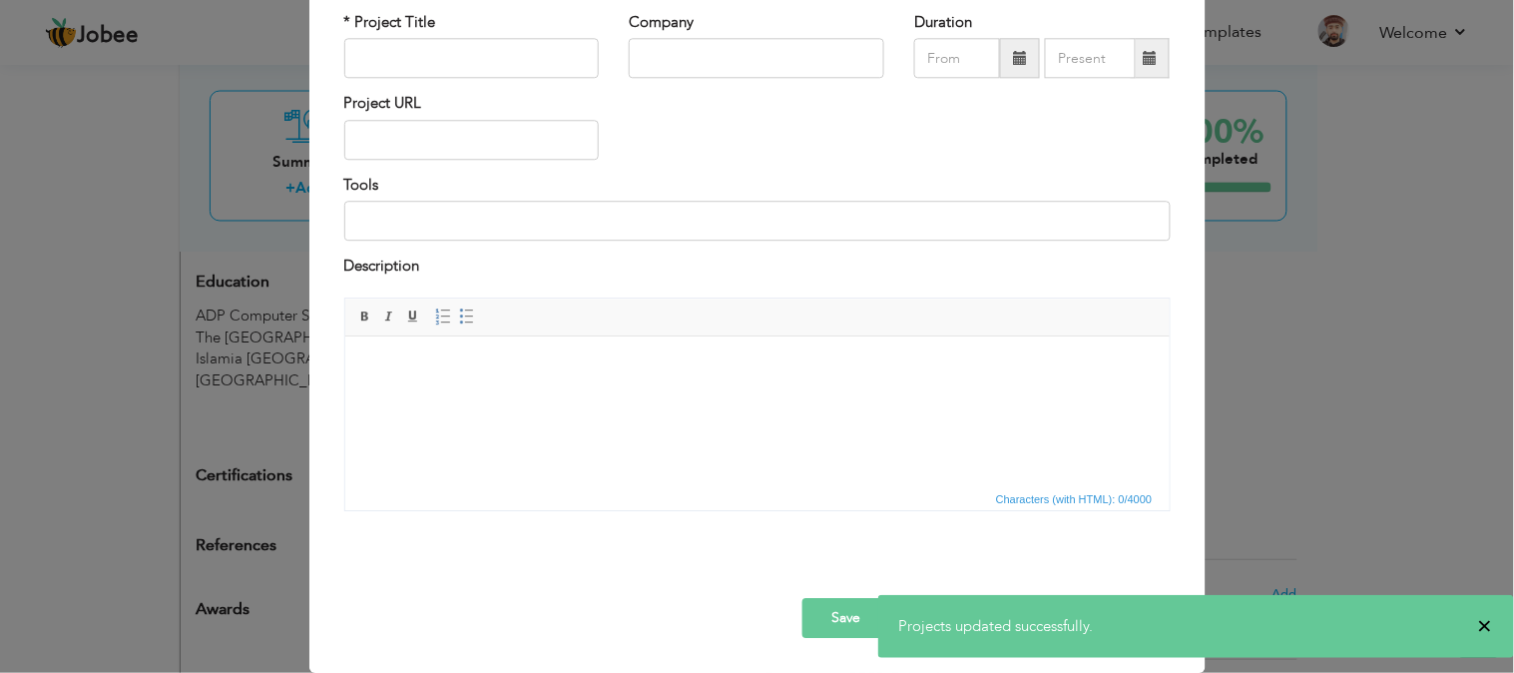
click at [1492, 627] on span "×" at bounding box center [1485, 626] width 15 height 20
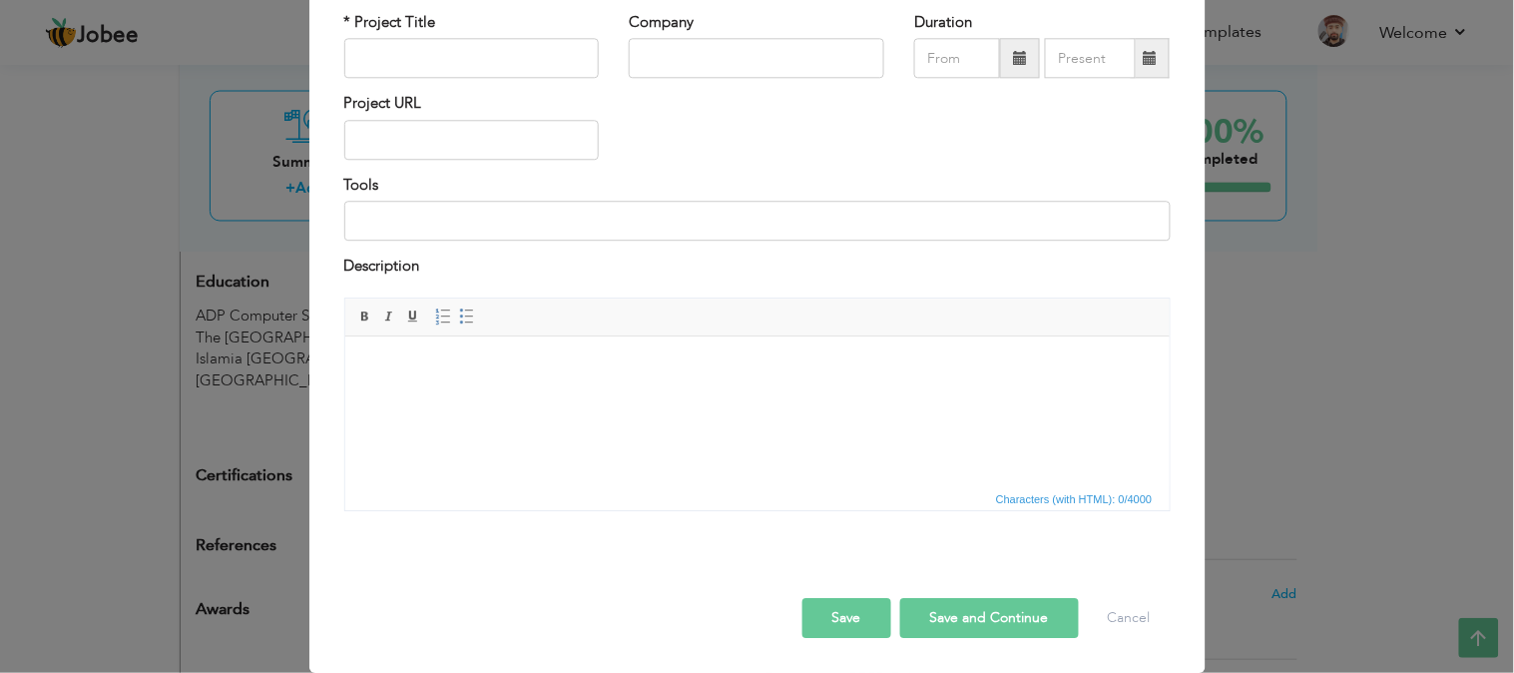
click at [1332, 389] on div "× Projects * Project Title Company Duration Project URL Tools Description" at bounding box center [757, 336] width 1514 height 673
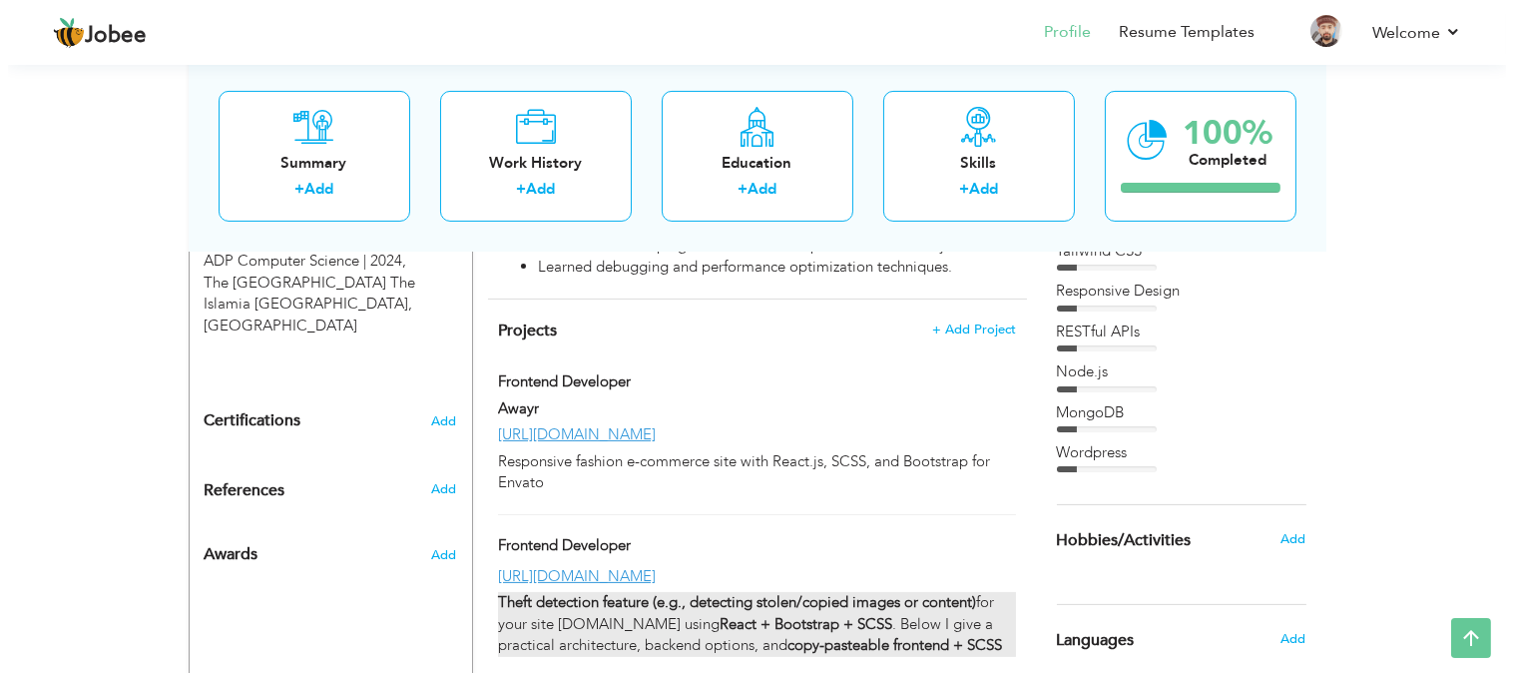
scroll to position [839, 0]
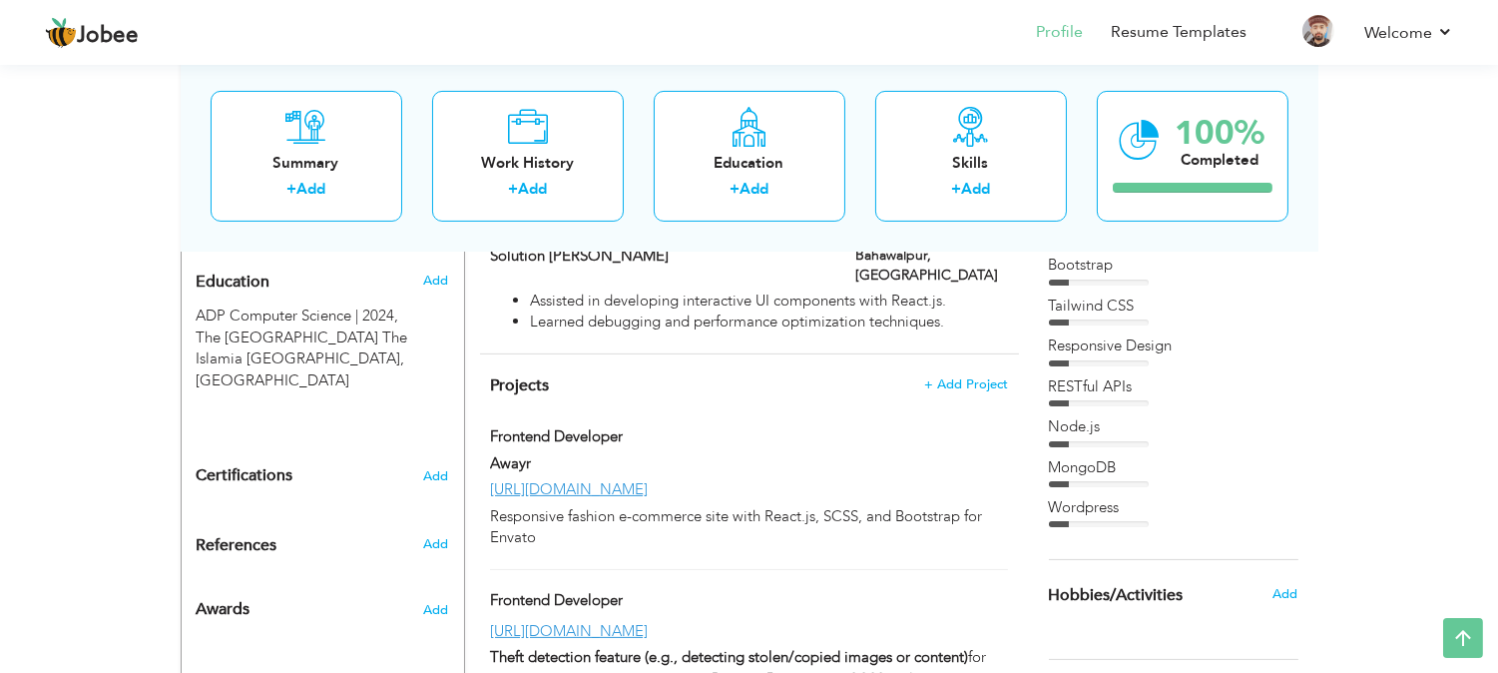
click at [963, 354] on div "Projects + Add Project Frontend Developer Frontend Developer Awayr https://away…" at bounding box center [749, 537] width 539 height 367
click at [963, 377] on span "+ Add Project" at bounding box center [965, 384] width 85 height 14
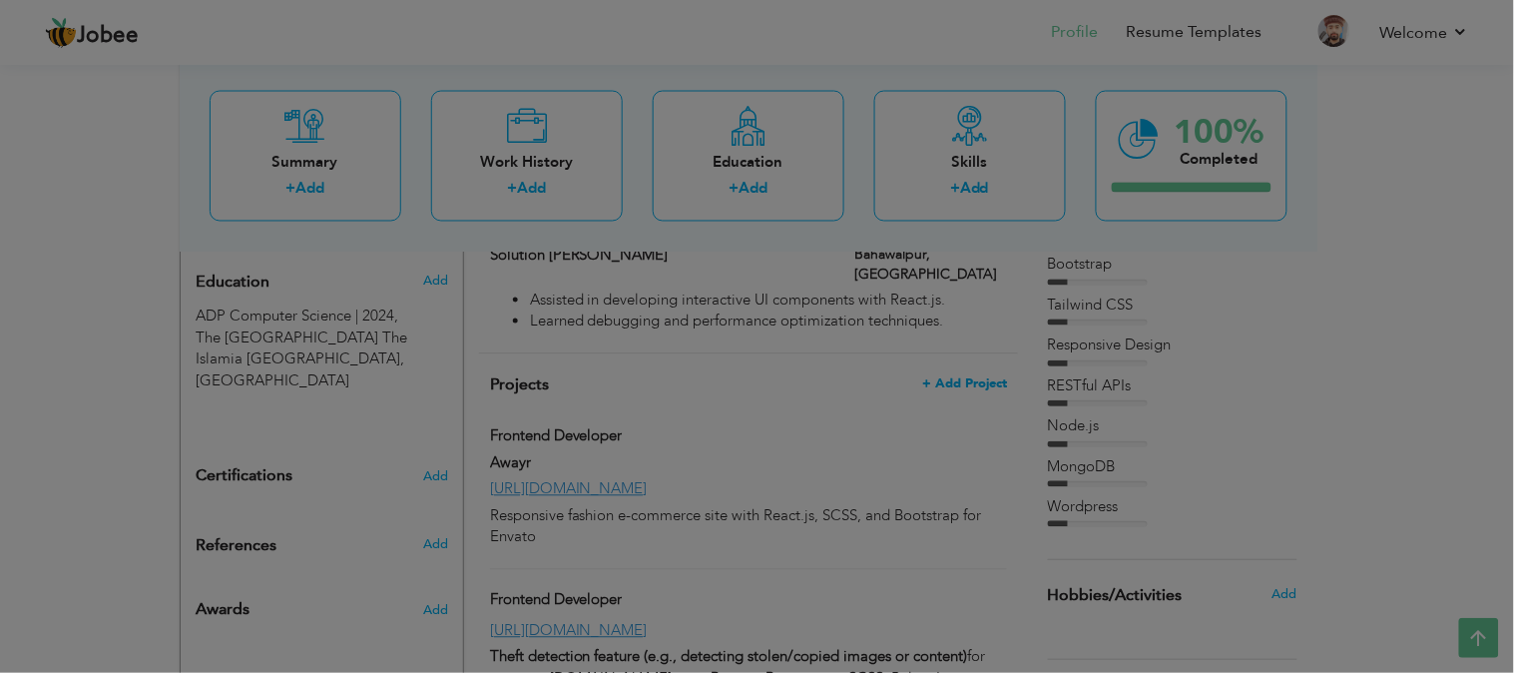
scroll to position [0, 0]
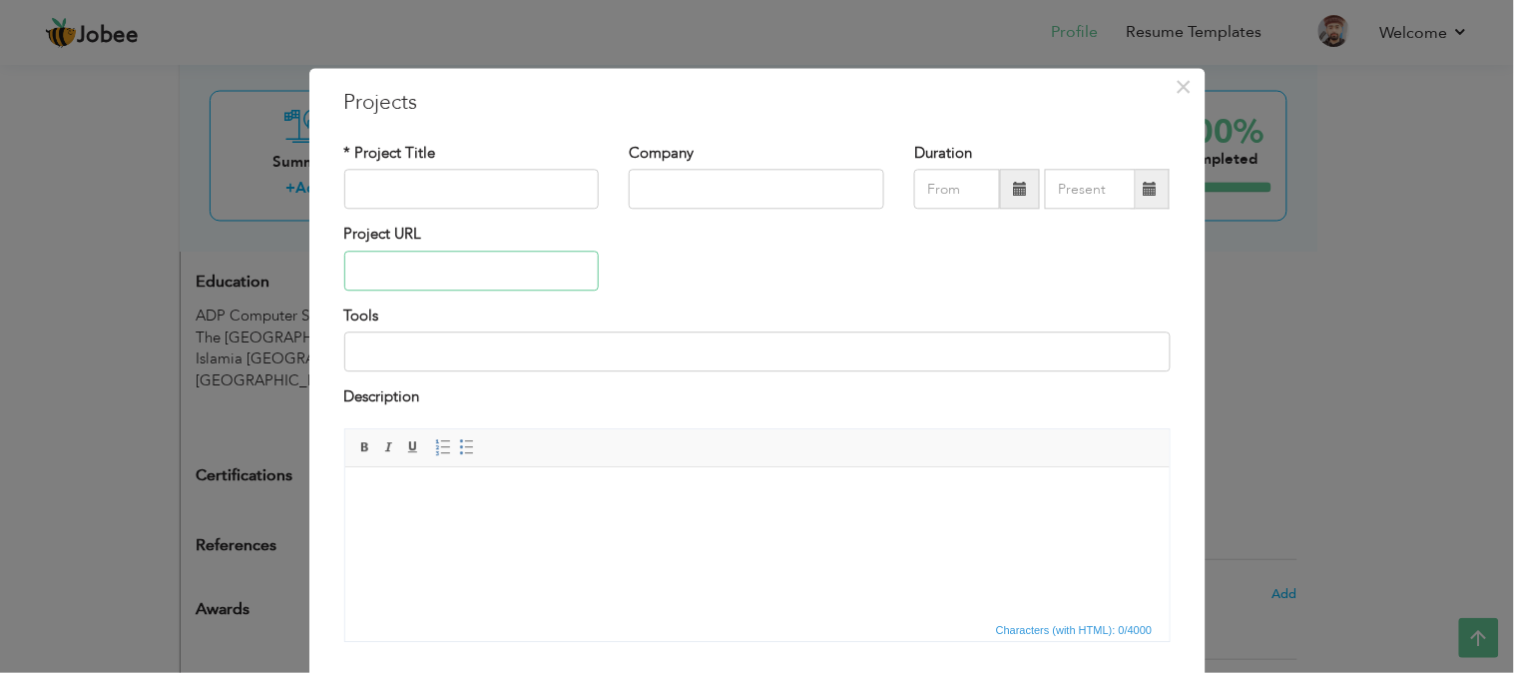
click at [482, 267] on input "text" at bounding box center [472, 271] width 256 height 40
paste input "[URL][DOMAIN_NAME]"
click at [550, 270] on input "[URL][DOMAIN_NAME]" at bounding box center [472, 271] width 256 height 40
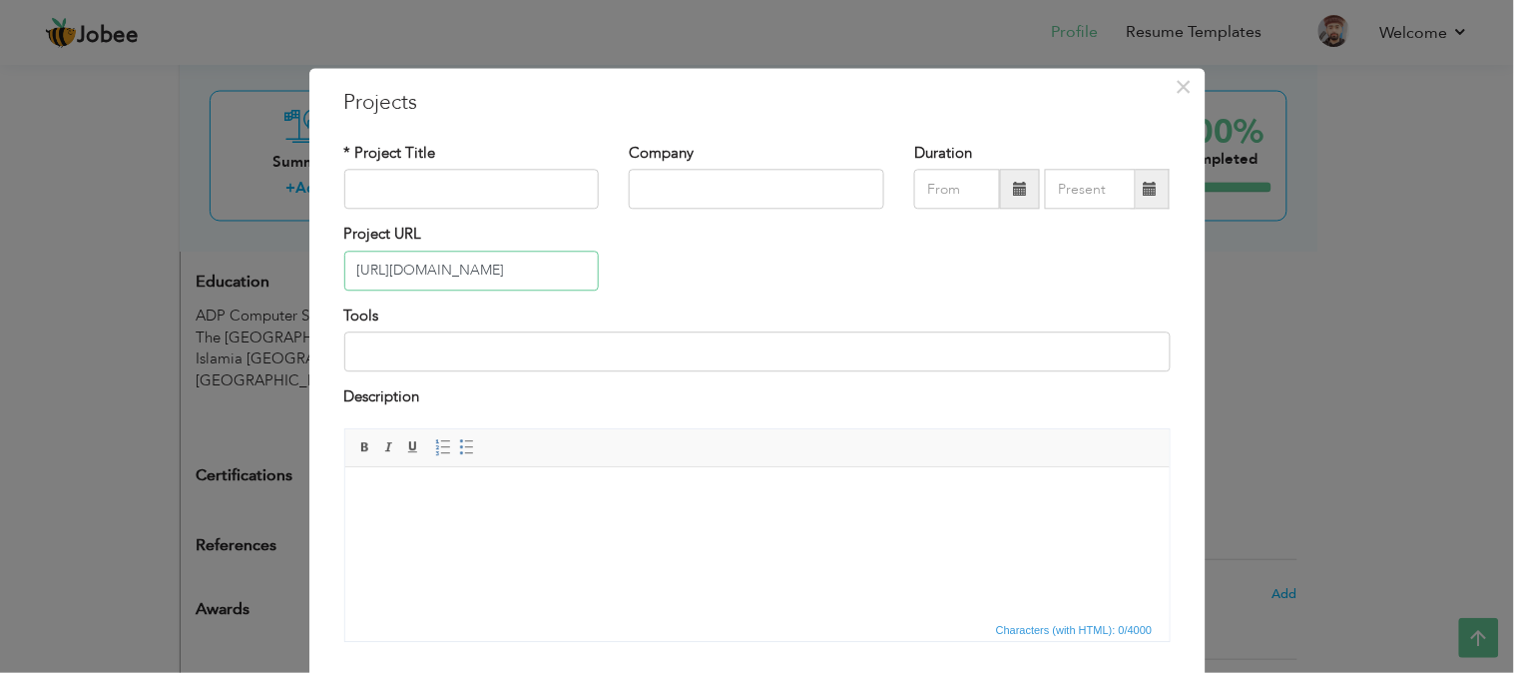
type input "[URL][DOMAIN_NAME]"
click at [400, 184] on input "text" at bounding box center [472, 190] width 256 height 40
type input "Frontend Developer"
click at [420, 487] on body at bounding box center [756, 496] width 784 height 21
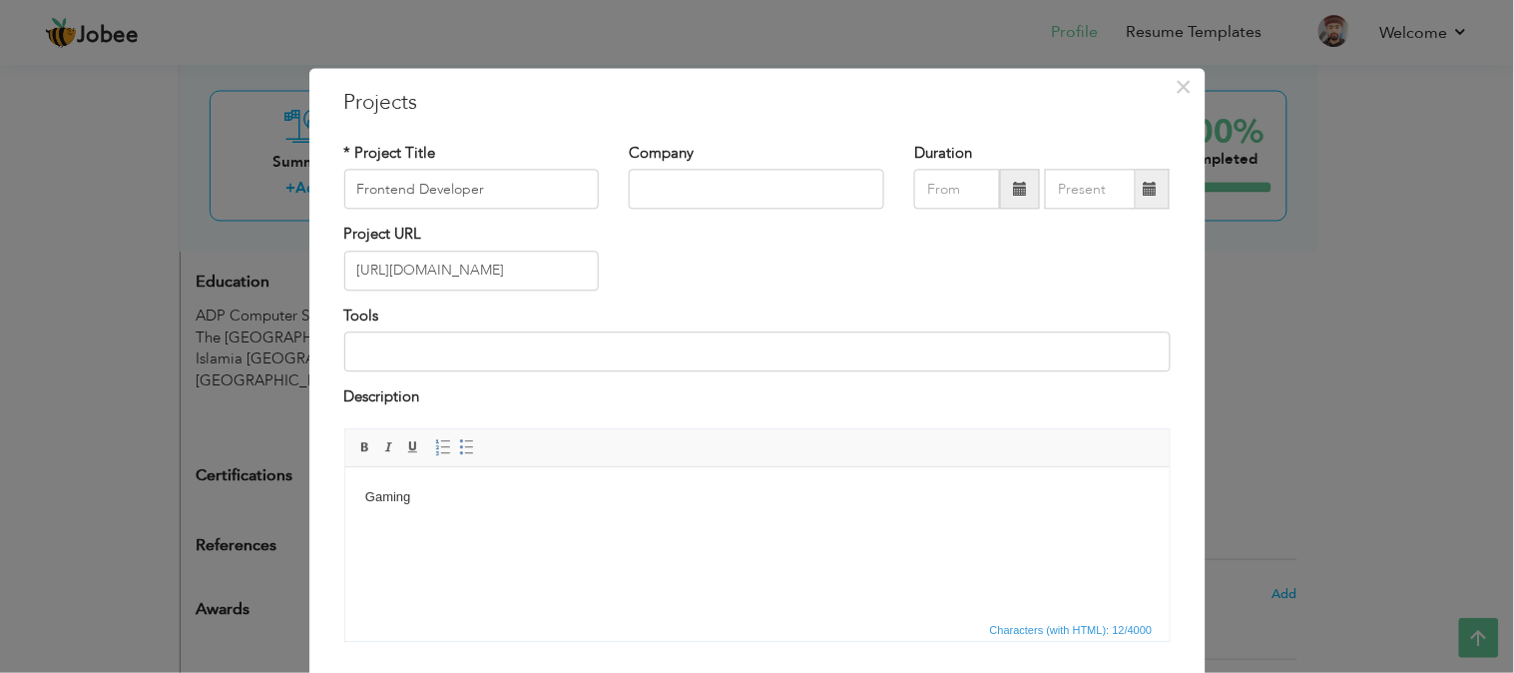
click at [405, 502] on body "Gaming" at bounding box center [756, 496] width 784 height 21
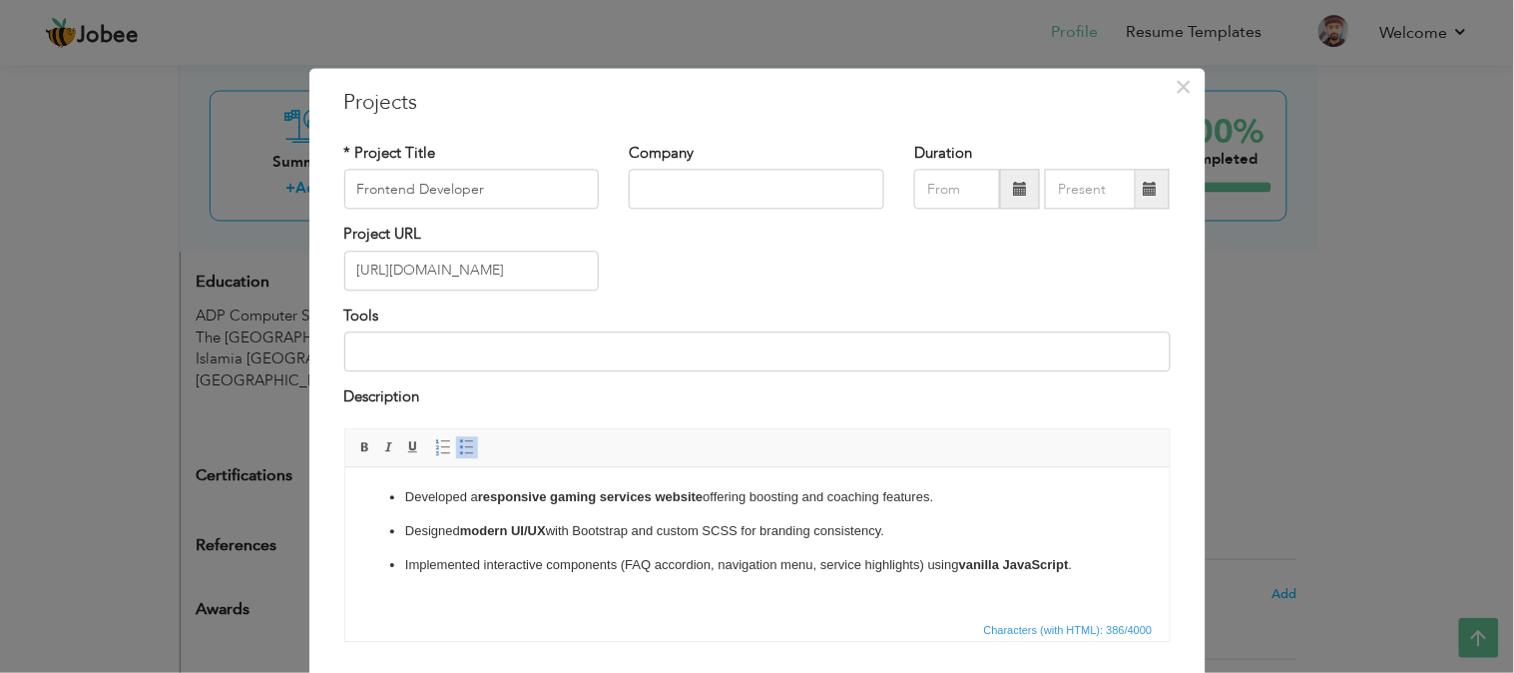
scroll to position [131, 0]
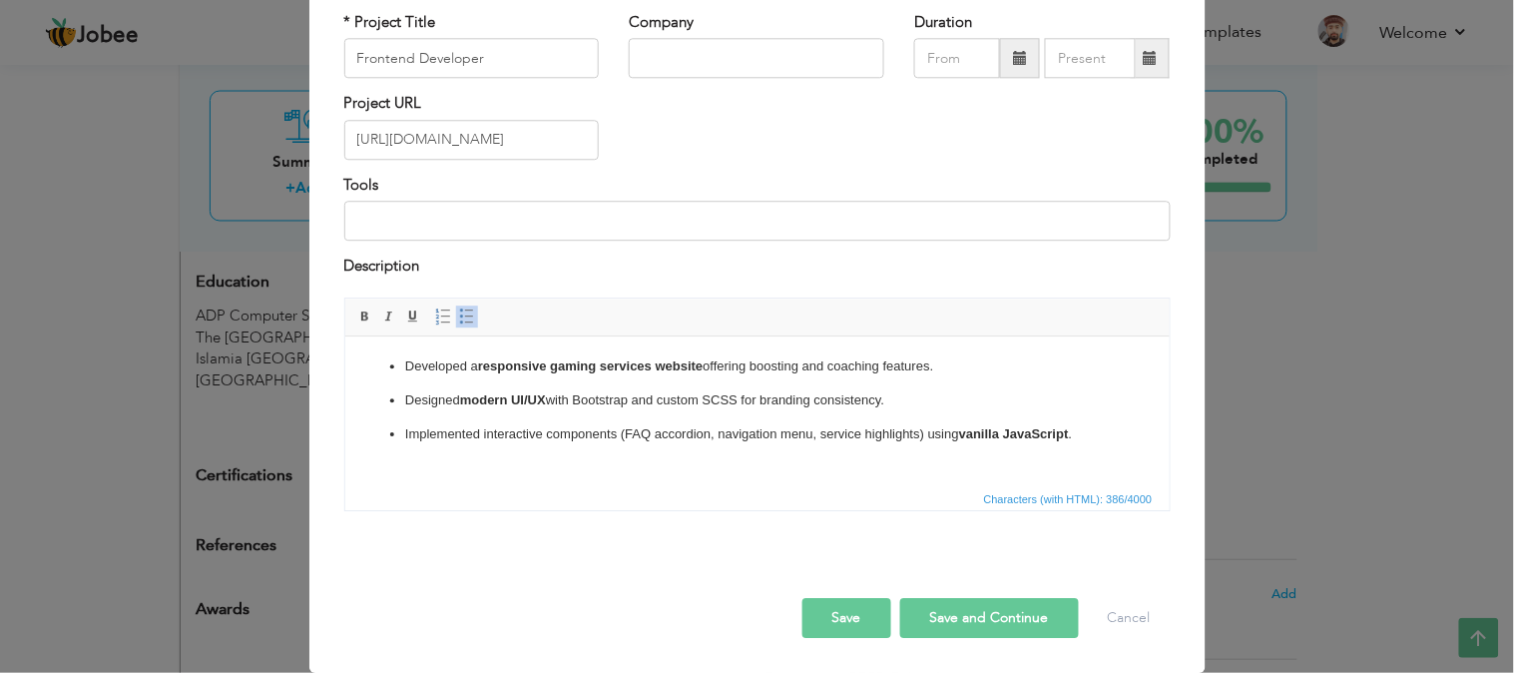
click at [996, 614] on button "Save and Continue" at bounding box center [989, 618] width 179 height 40
click at [932, 615] on button "Save and Continue" at bounding box center [989, 618] width 179 height 40
click at [704, 397] on p "Designed modern UI/UX with Bootstrap and custom SCSS for branding consistency." at bounding box center [756, 399] width 705 height 21
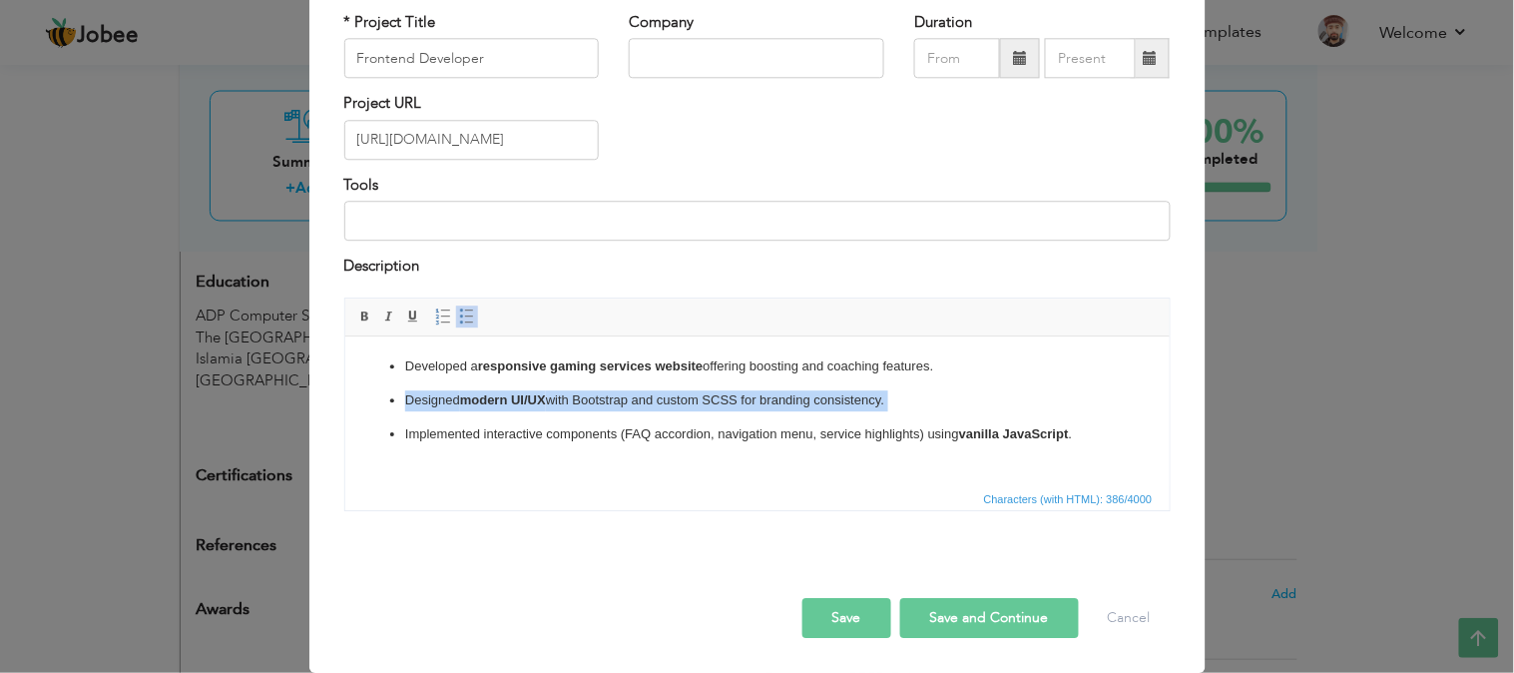
click at [704, 397] on p "Designed modern UI/UX with Bootstrap and custom SCSS for branding consistency." at bounding box center [756, 399] width 705 height 21
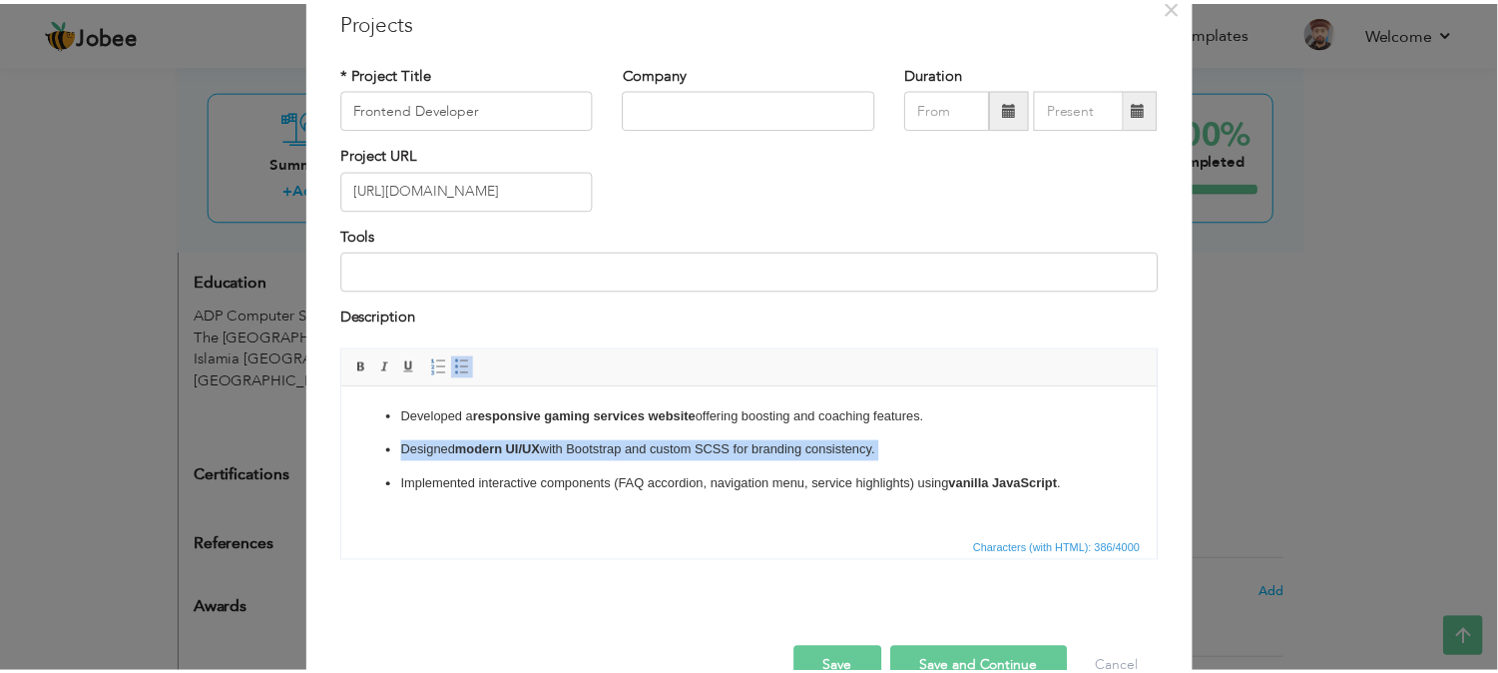
scroll to position [0, 0]
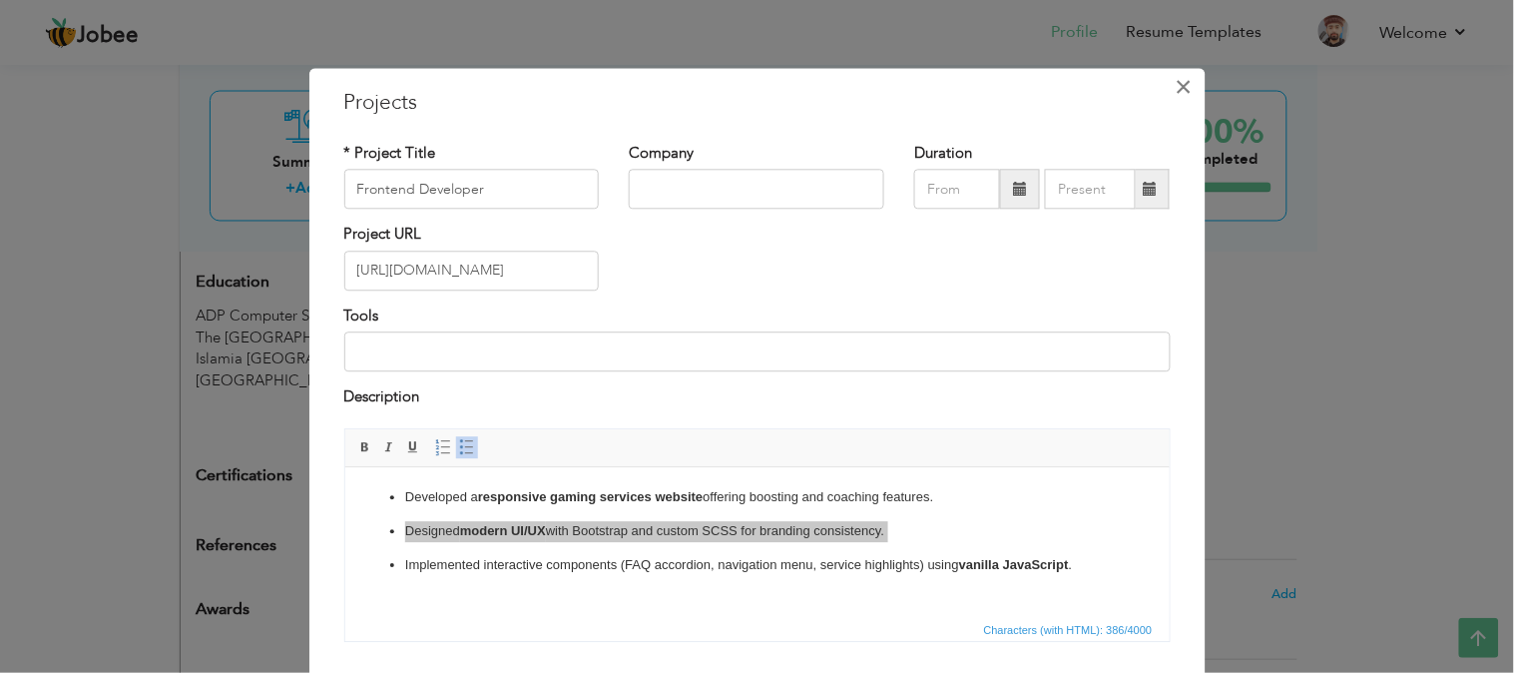
click at [1182, 86] on span "×" at bounding box center [1184, 87] width 17 height 36
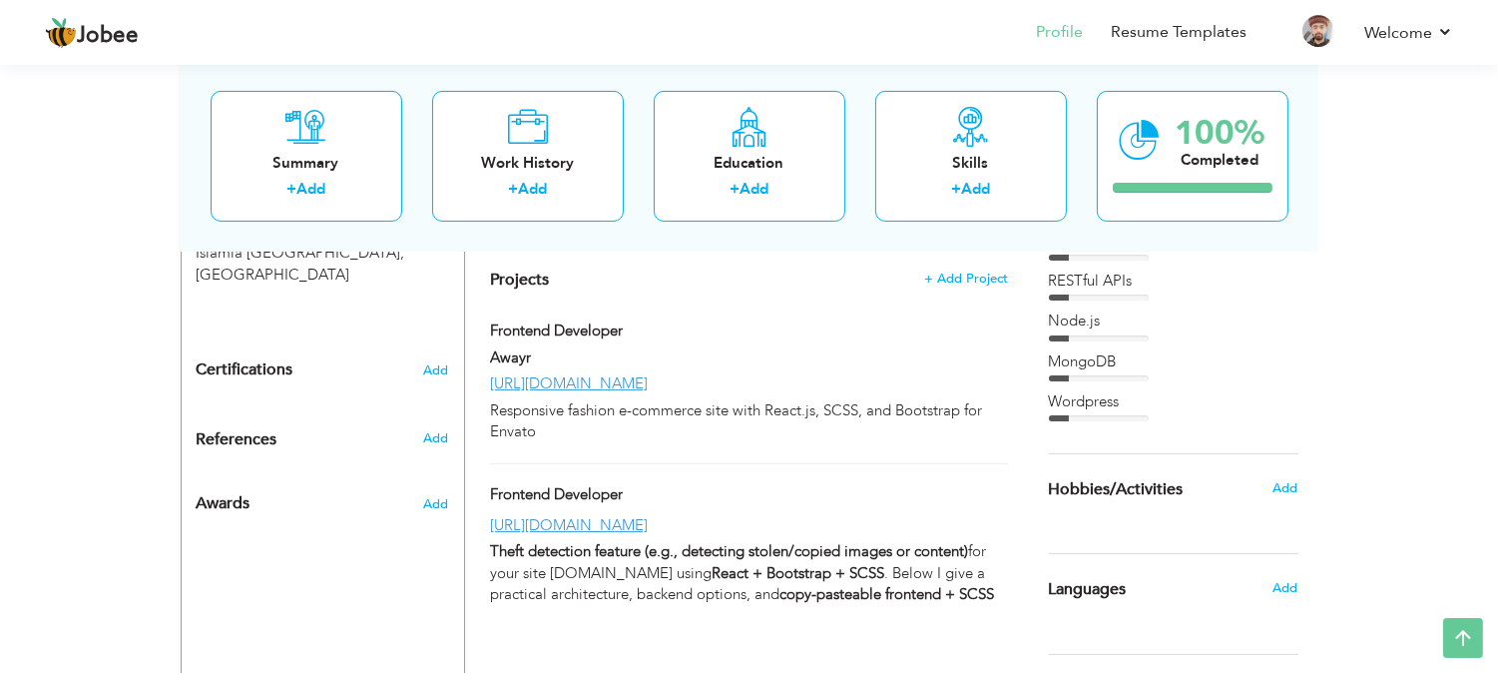
scroll to position [1081, 0]
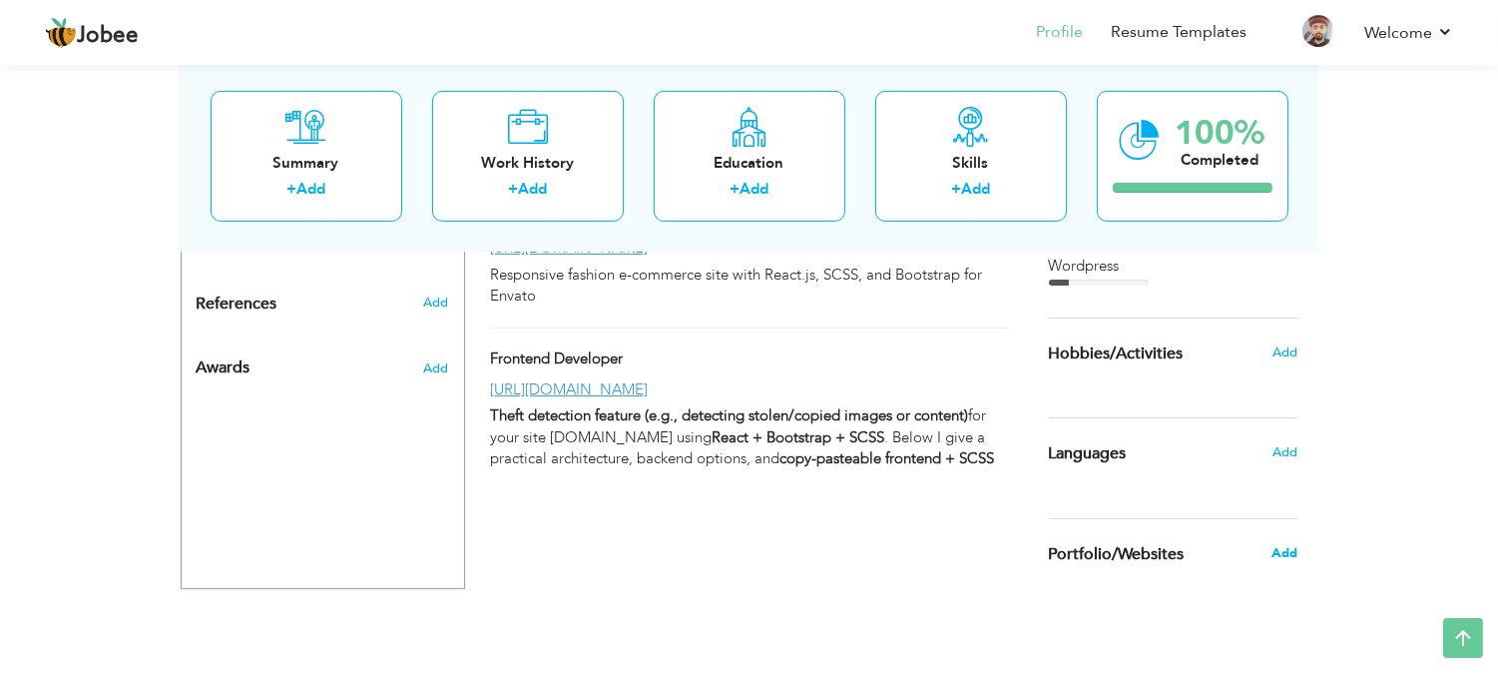
click at [1283, 551] on span "Add" at bounding box center [1285, 553] width 26 height 18
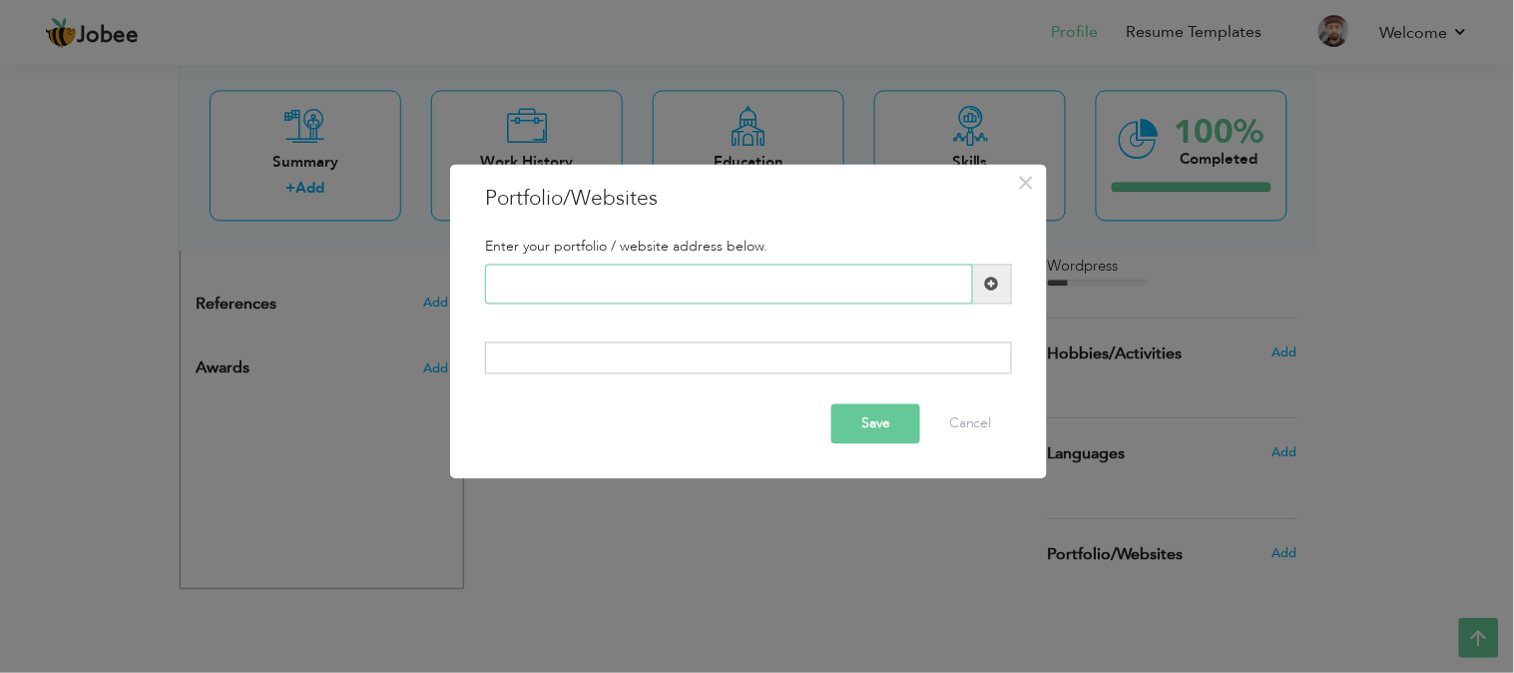
click at [650, 281] on input "text" at bounding box center [729, 284] width 488 height 40
type input "awa"
click at [394, 444] on div "× Portfolio/Websites Enter your portfolio / website address below. awa Duplicat…" at bounding box center [757, 336] width 1514 height 673
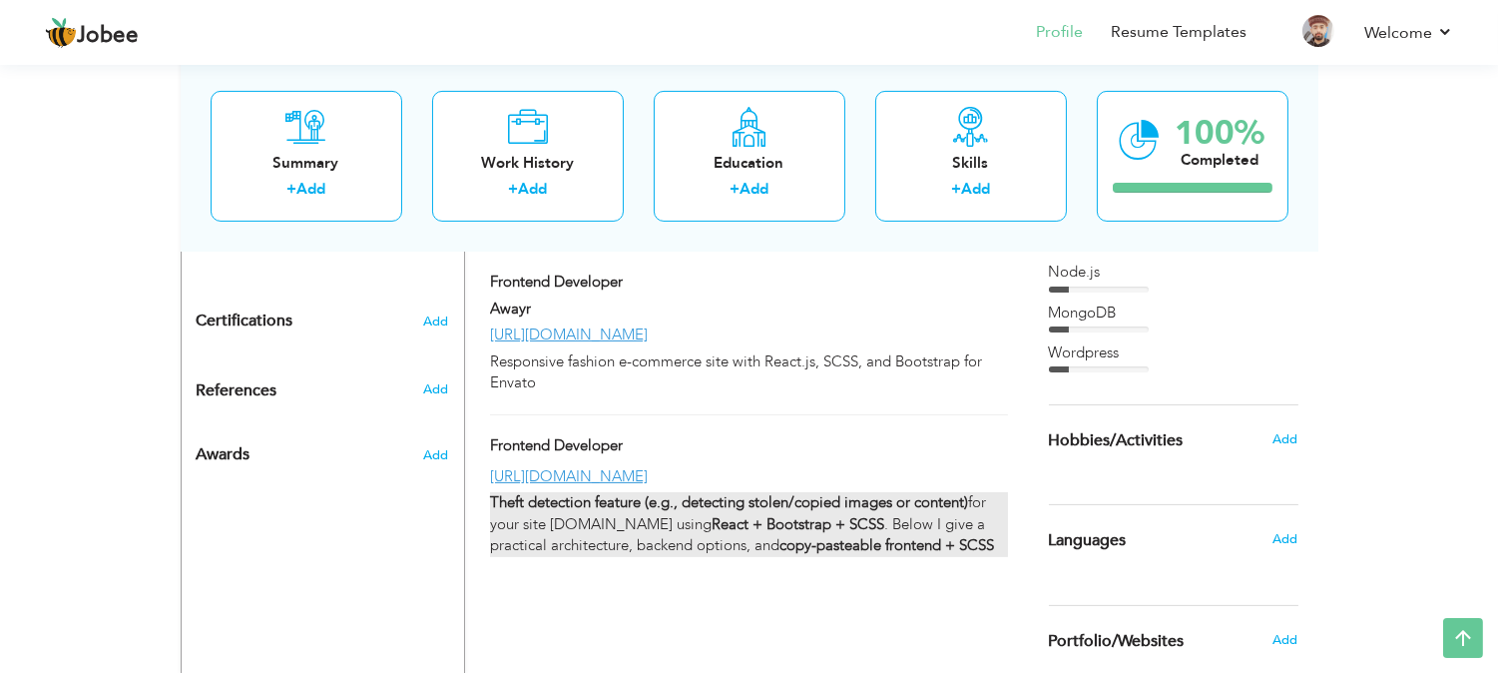
scroll to position [865, 0]
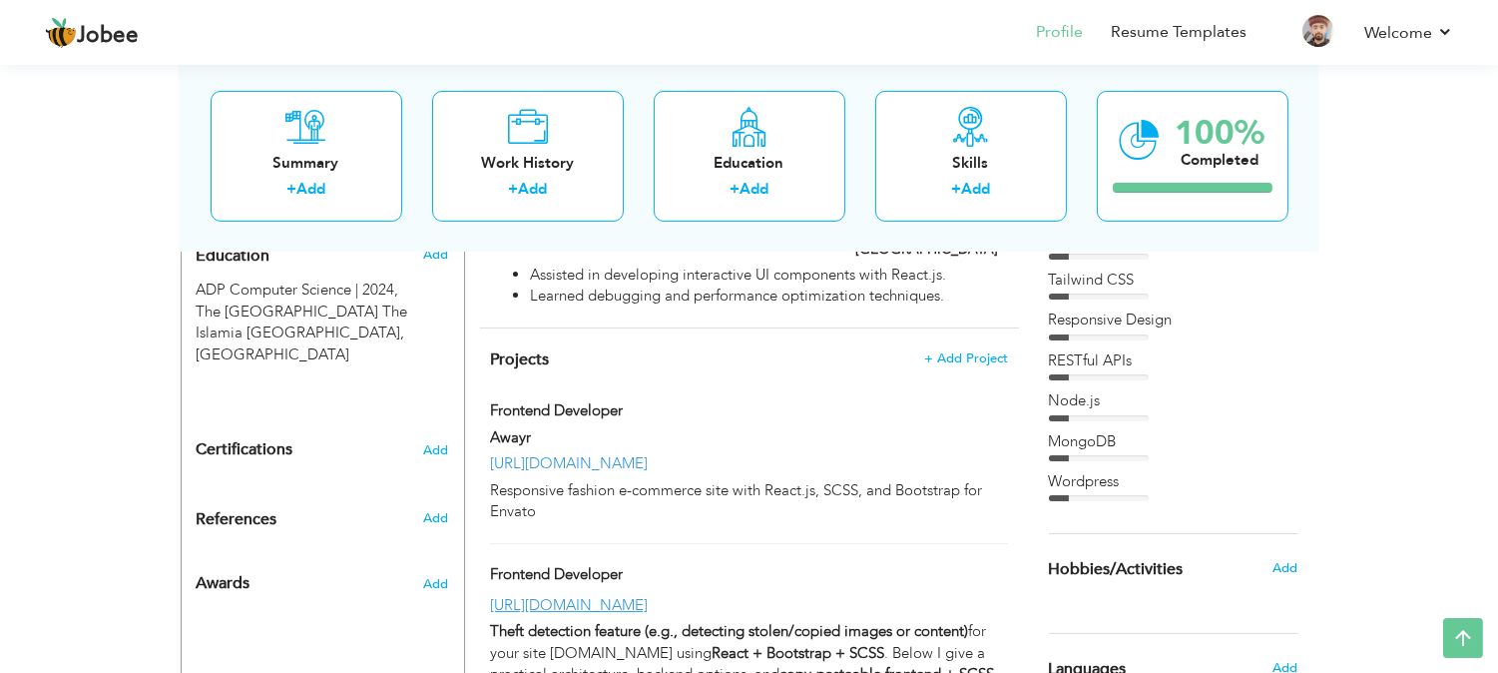
drag, startPoint x: 683, startPoint y: 427, endPoint x: 532, endPoint y: 427, distance: 150.7
click at [532, 453] on div "[URL][DOMAIN_NAME]" at bounding box center [748, 463] width 547 height 21
type input "Awayr"
type input "[URL][DOMAIN_NAME]"
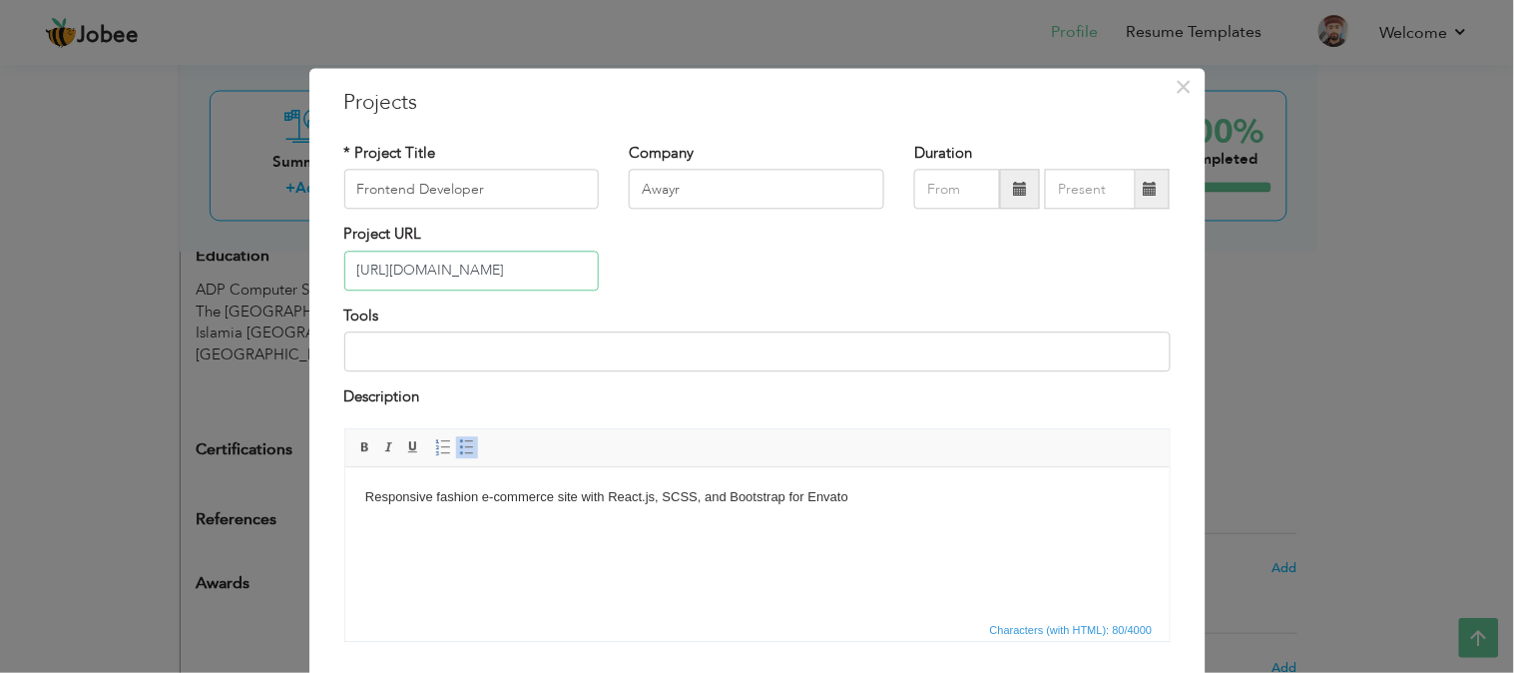
click at [470, 262] on input "[URL][DOMAIN_NAME]" at bounding box center [472, 271] width 256 height 40
click at [469, 262] on input "[URL][DOMAIN_NAME]" at bounding box center [472, 271] width 256 height 40
click at [1176, 77] on span "×" at bounding box center [1184, 87] width 17 height 36
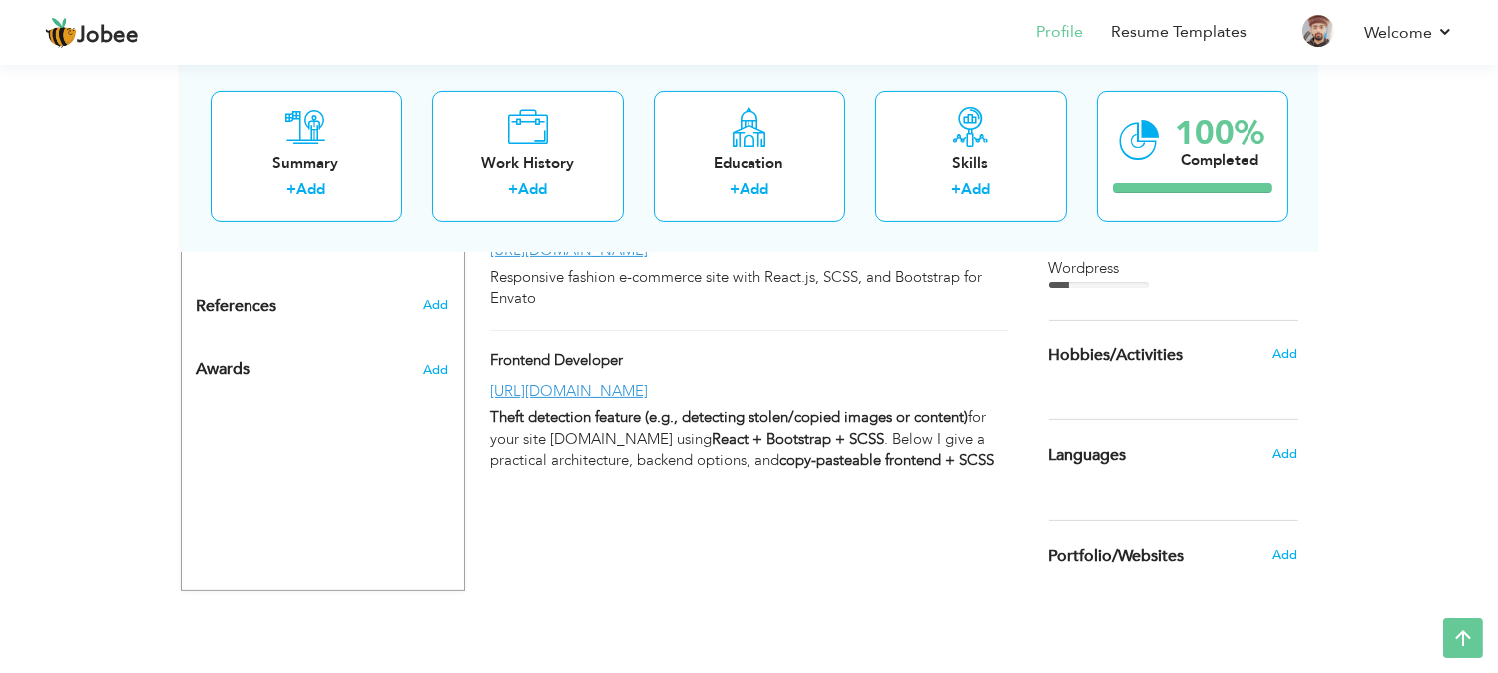
scroll to position [1081, 0]
click at [1288, 554] on span "Add" at bounding box center [1285, 553] width 26 height 18
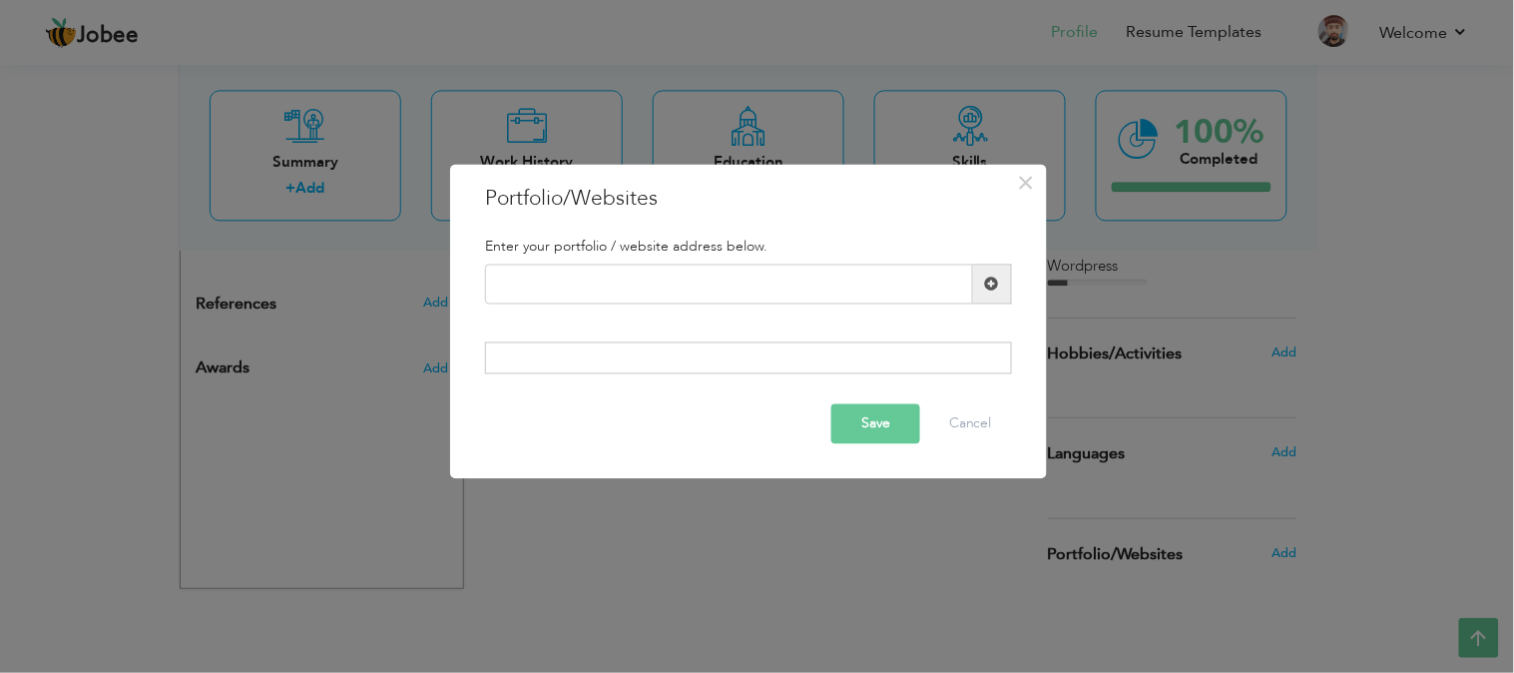
click at [652, 347] on div at bounding box center [748, 357] width 527 height 32
click at [646, 356] on div at bounding box center [748, 357] width 527 height 32
click at [659, 280] on input "text" at bounding box center [729, 284] width 488 height 40
paste input "[URL][DOMAIN_NAME]"
type input "[URL][DOMAIN_NAME]"
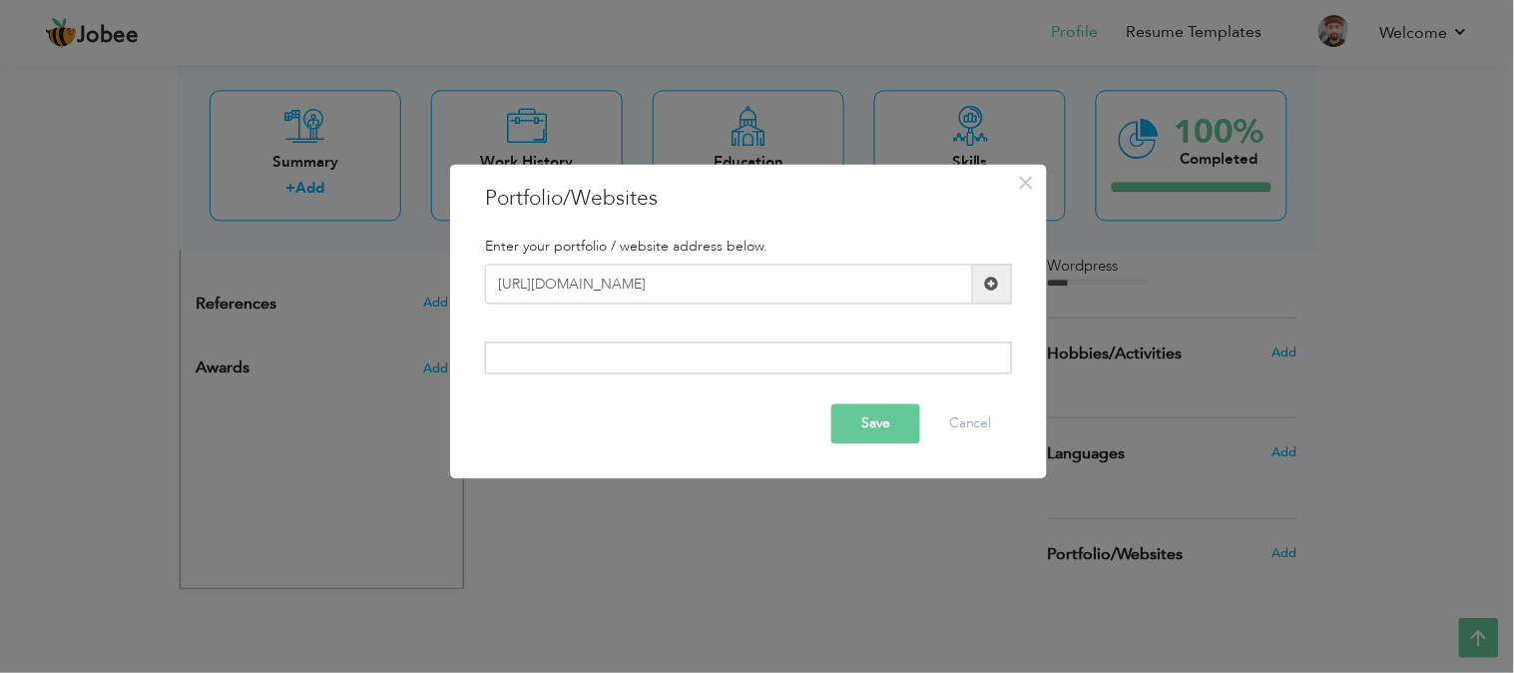
click at [592, 355] on div at bounding box center [748, 357] width 527 height 32
click at [879, 422] on button "Save" at bounding box center [875, 423] width 89 height 40
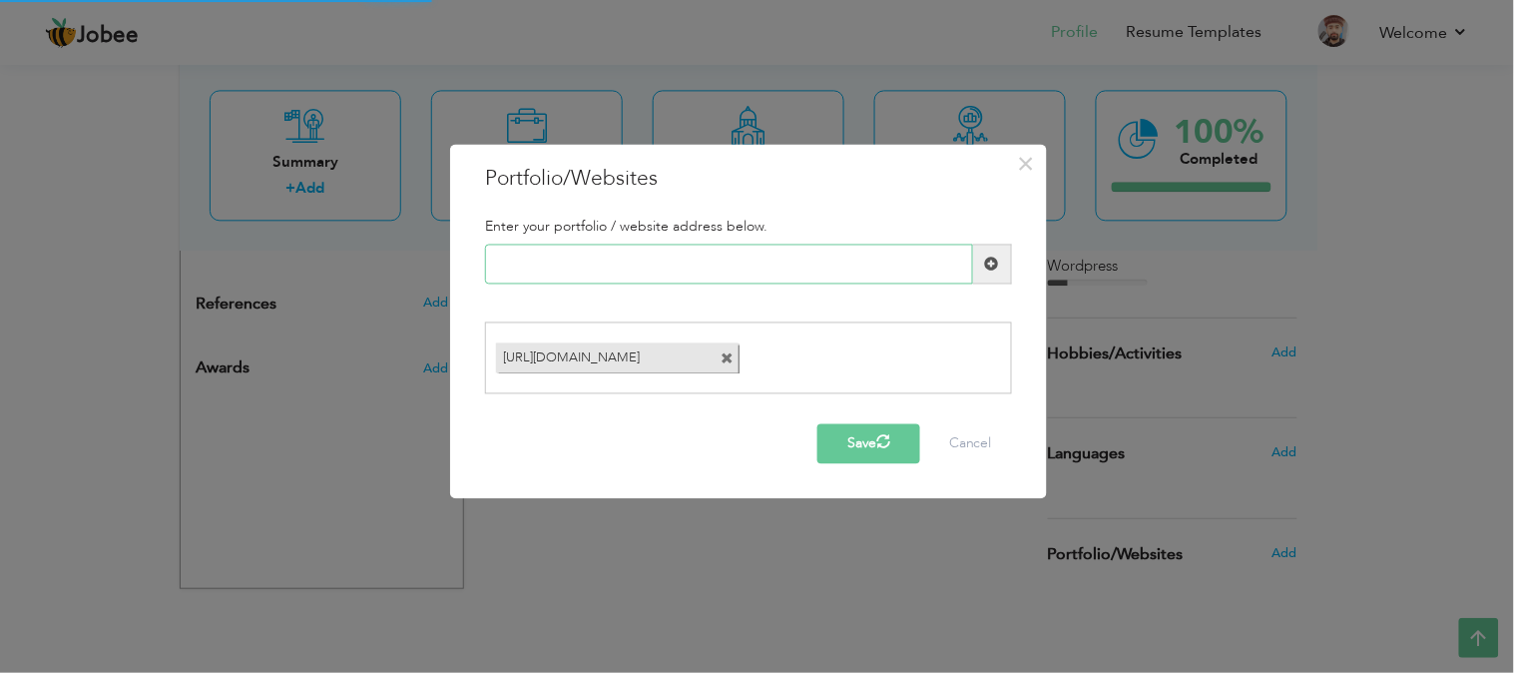
click at [599, 265] on input "text" at bounding box center [729, 265] width 488 height 40
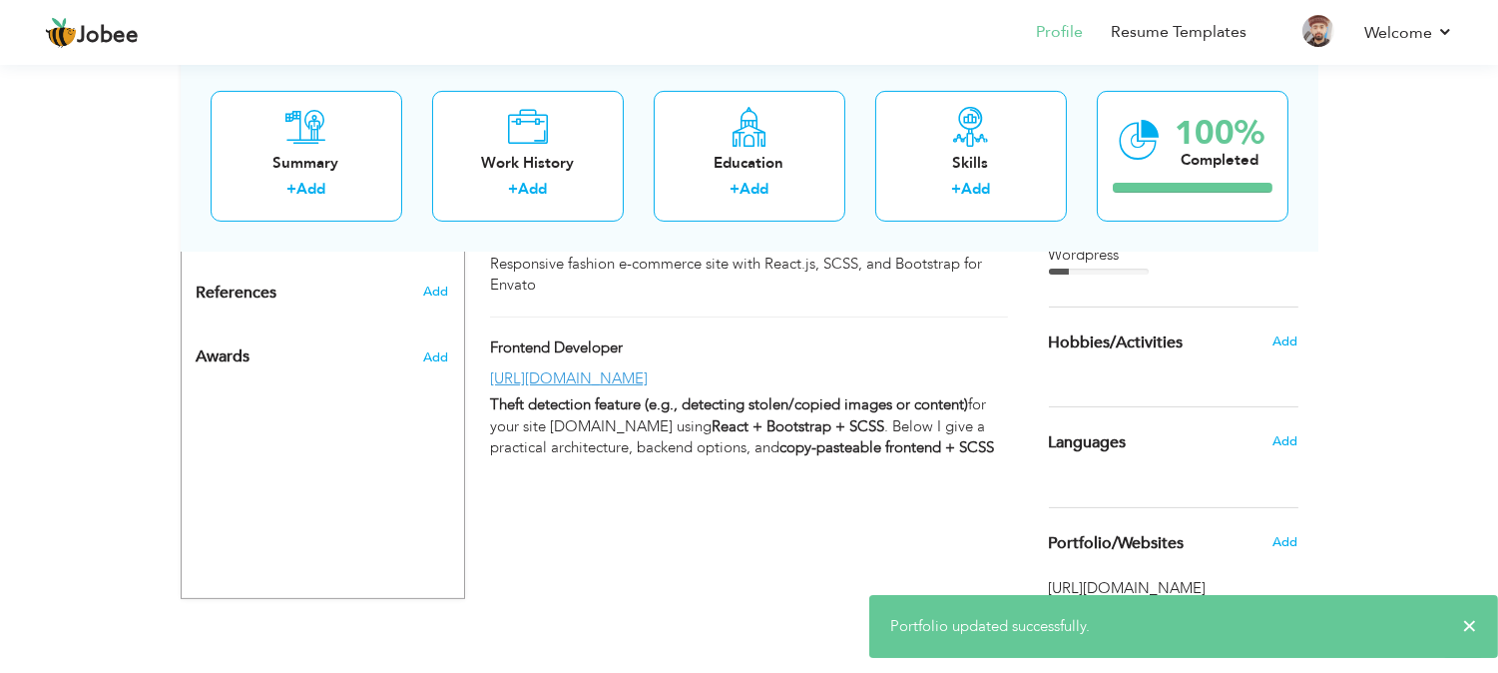
scroll to position [1102, 0]
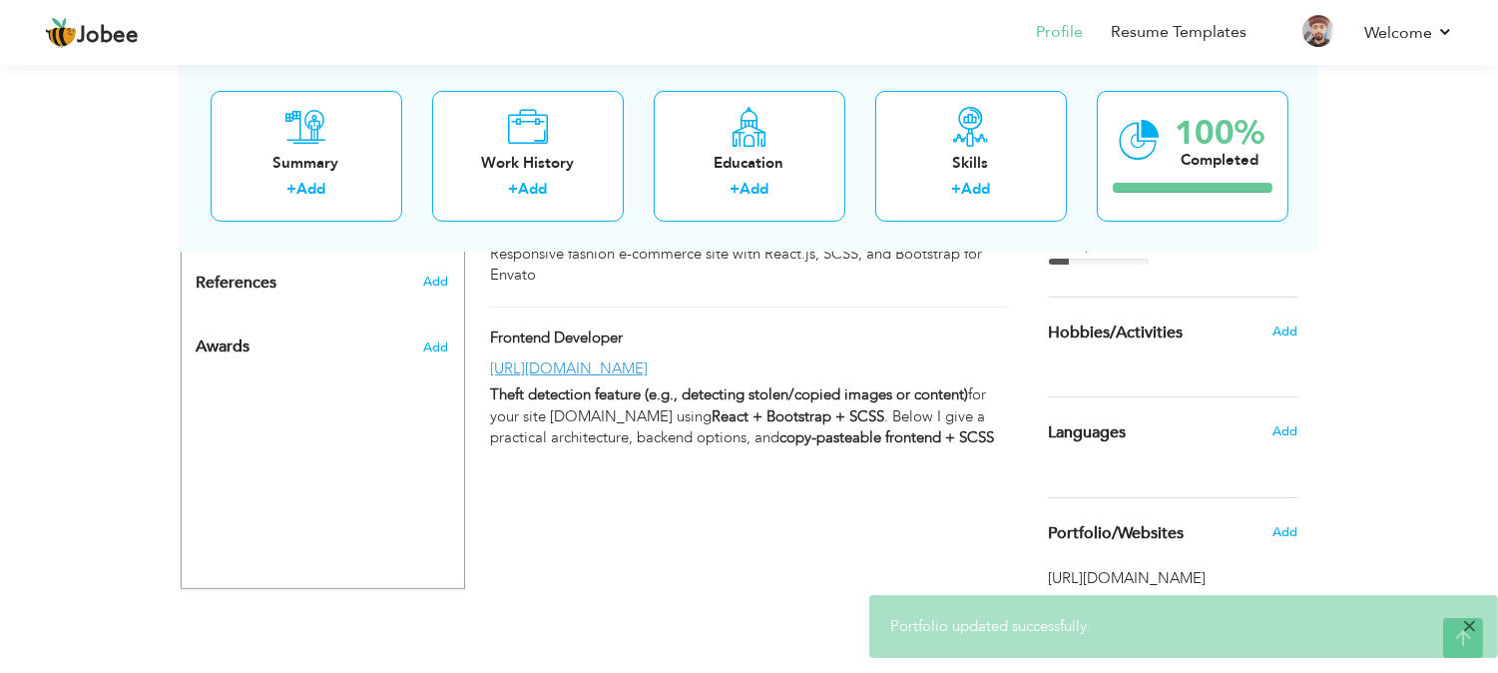
click at [1469, 625] on span "×" at bounding box center [1469, 626] width 15 height 20
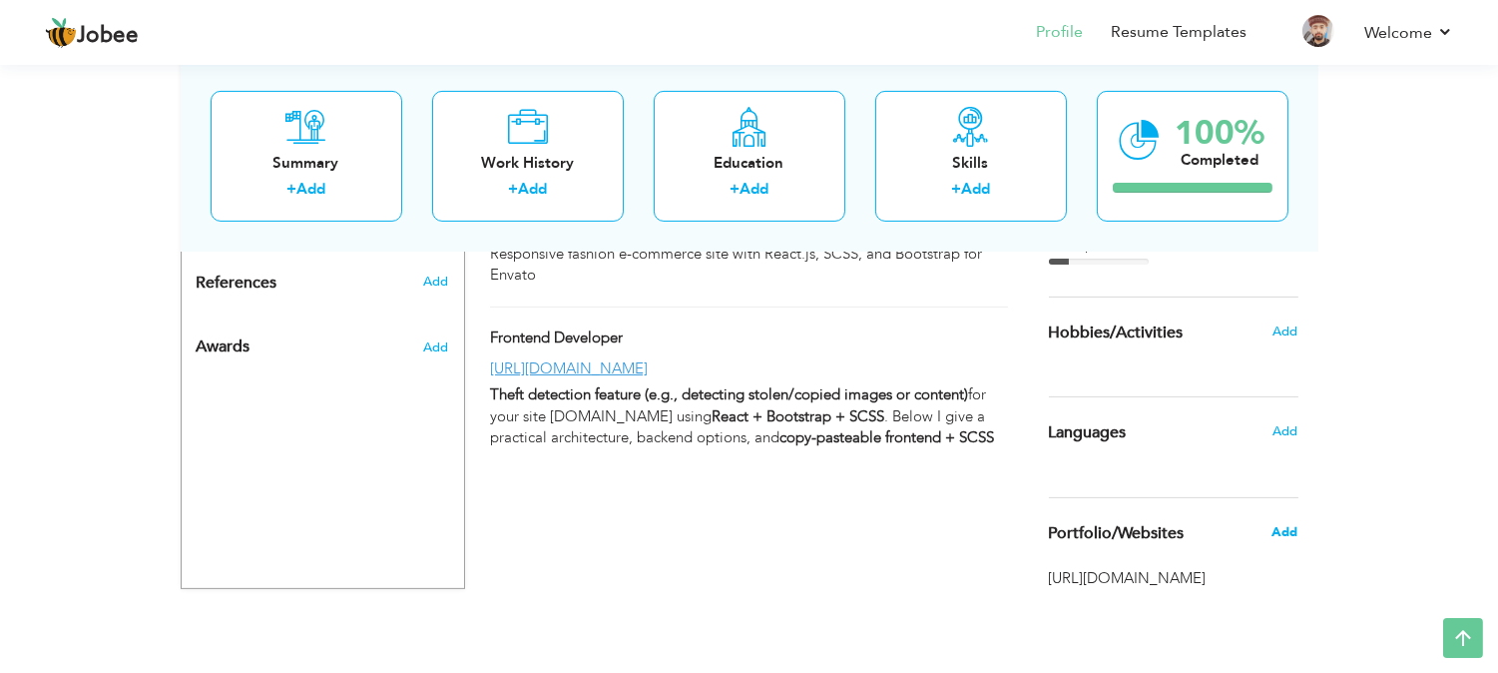
click at [1290, 533] on span "Add" at bounding box center [1285, 532] width 26 height 18
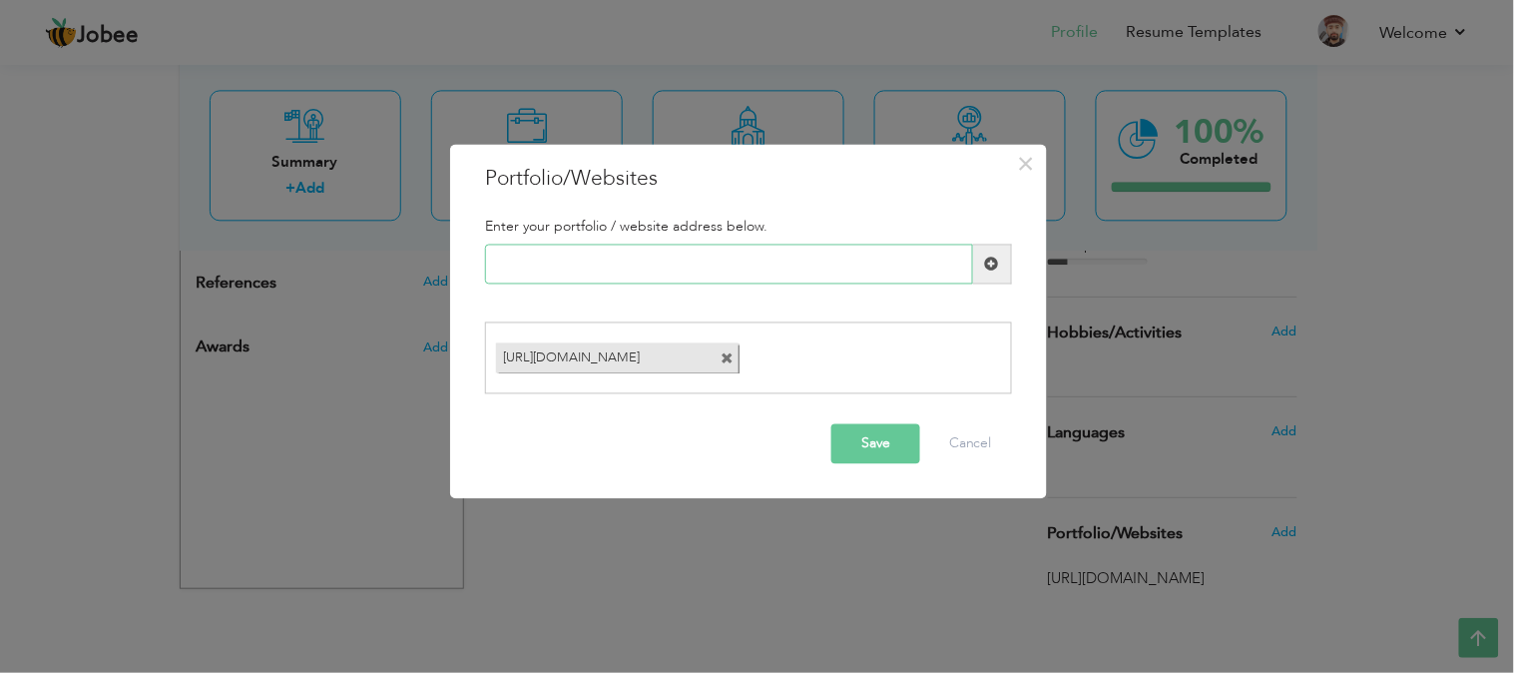
click at [745, 267] on input "text" at bounding box center [729, 265] width 488 height 40
paste input "[URL][DOMAIN_NAME]"
type input "[URL][DOMAIN_NAME]"
click at [714, 261] on input "text" at bounding box center [729, 265] width 488 height 40
paste input "[URL][DOMAIN_NAME]"
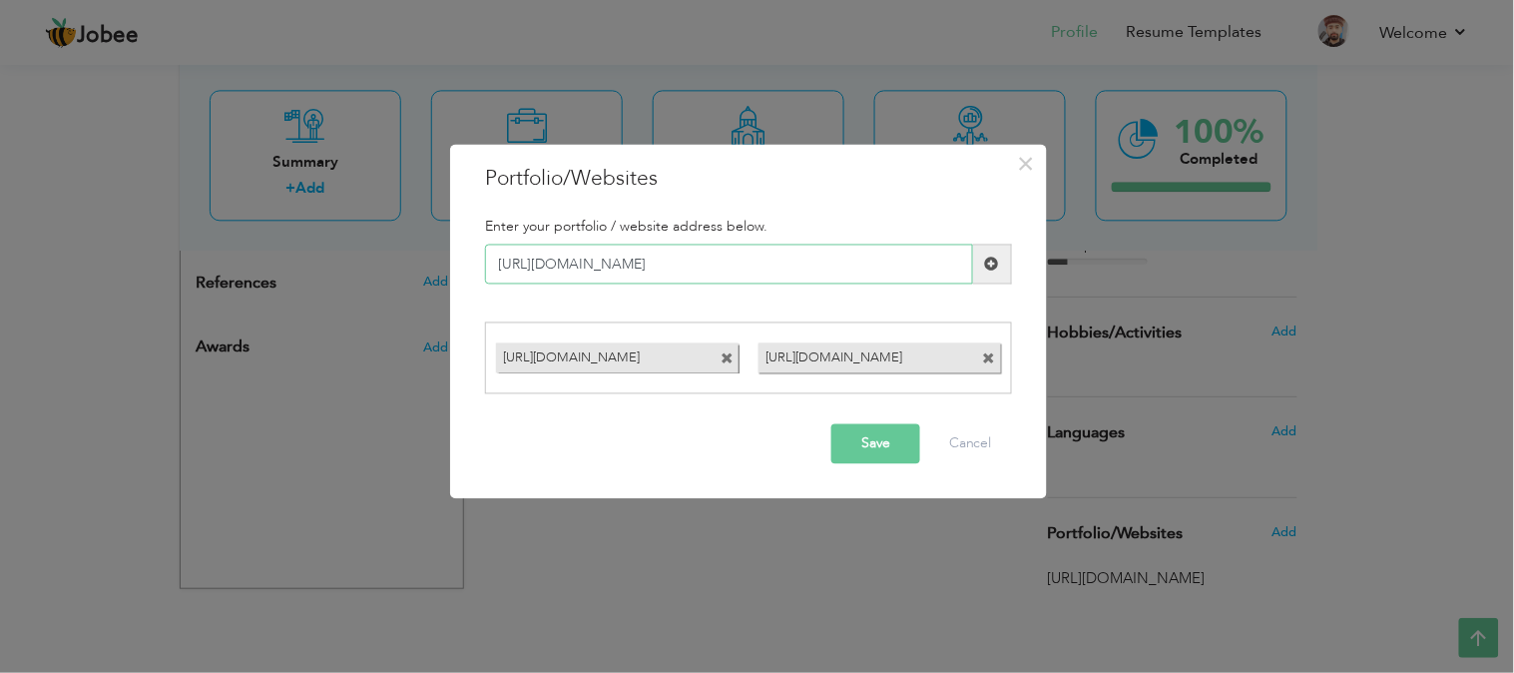
type input "[URL][DOMAIN_NAME]"
click at [875, 442] on button "Save" at bounding box center [875, 443] width 89 height 40
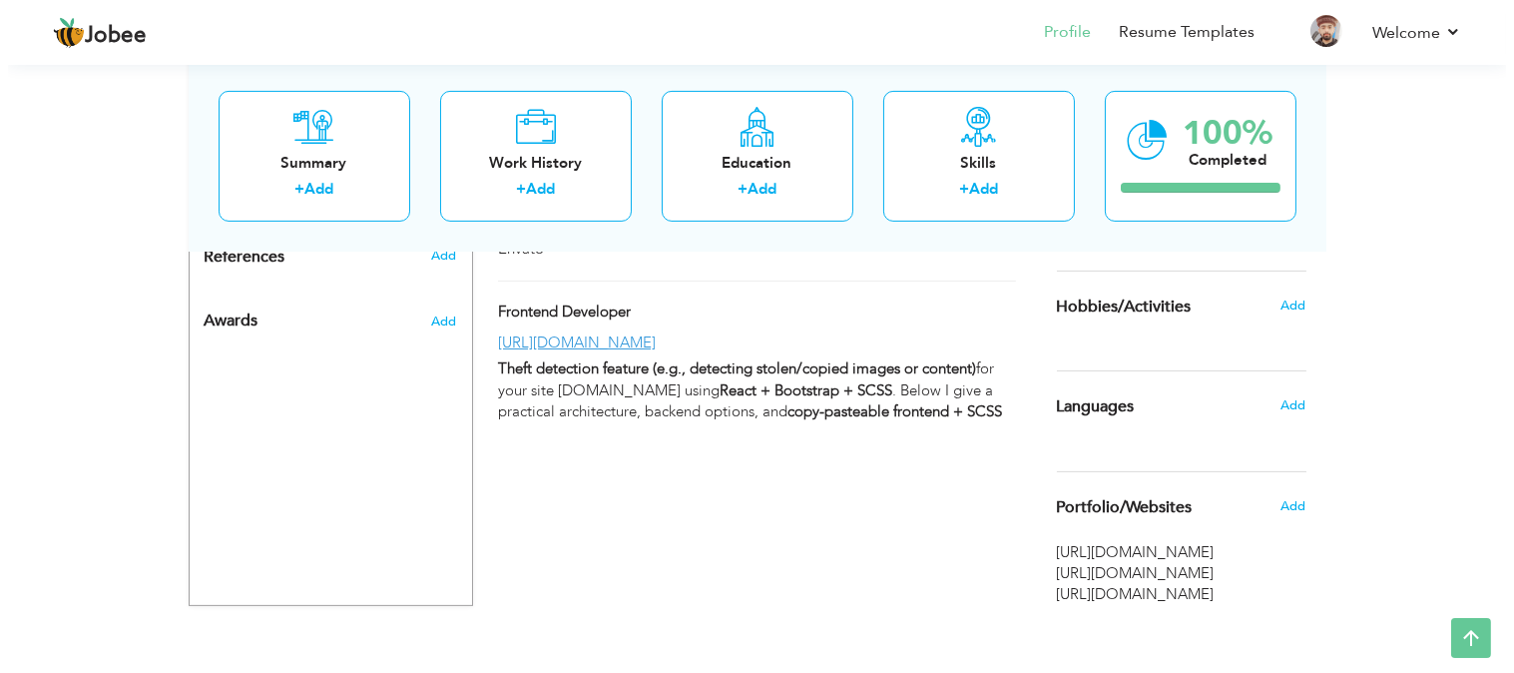
scroll to position [1144, 0]
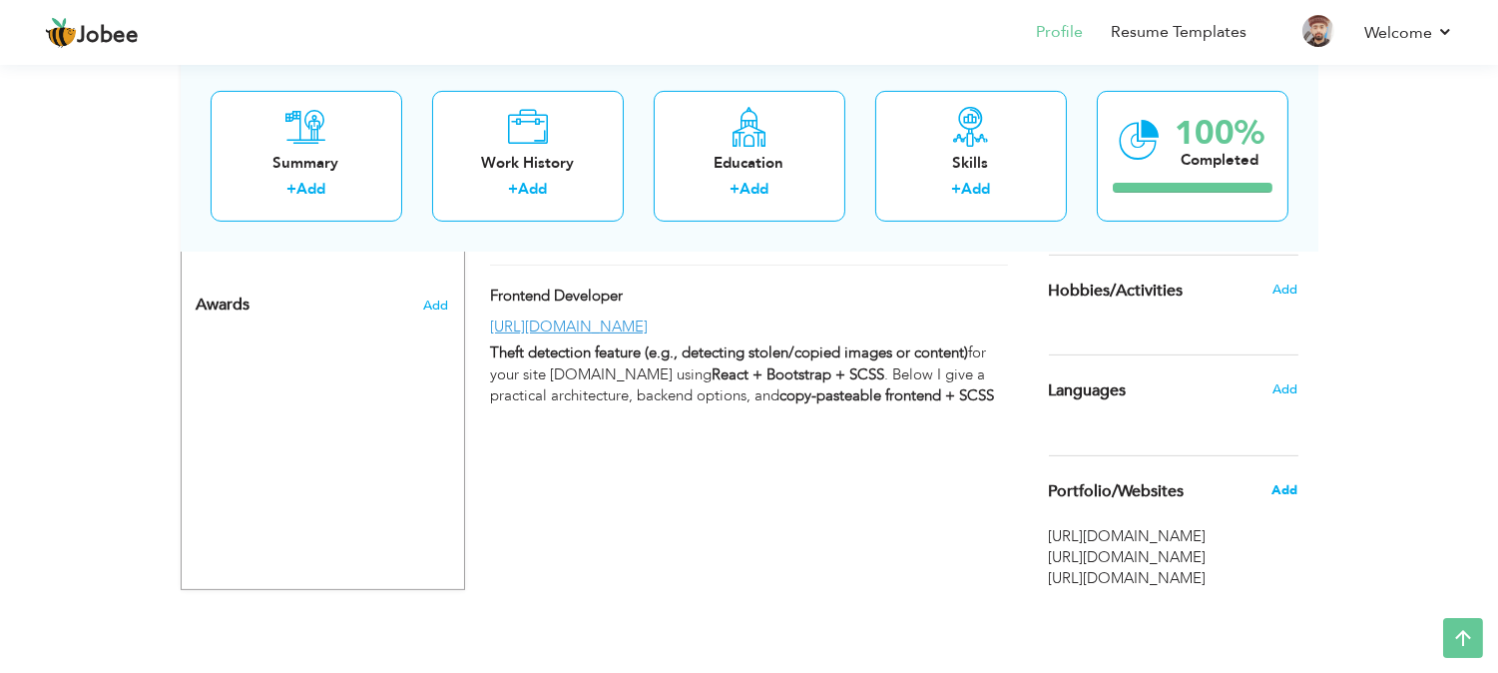
click at [1289, 489] on span "Add" at bounding box center [1285, 490] width 26 height 18
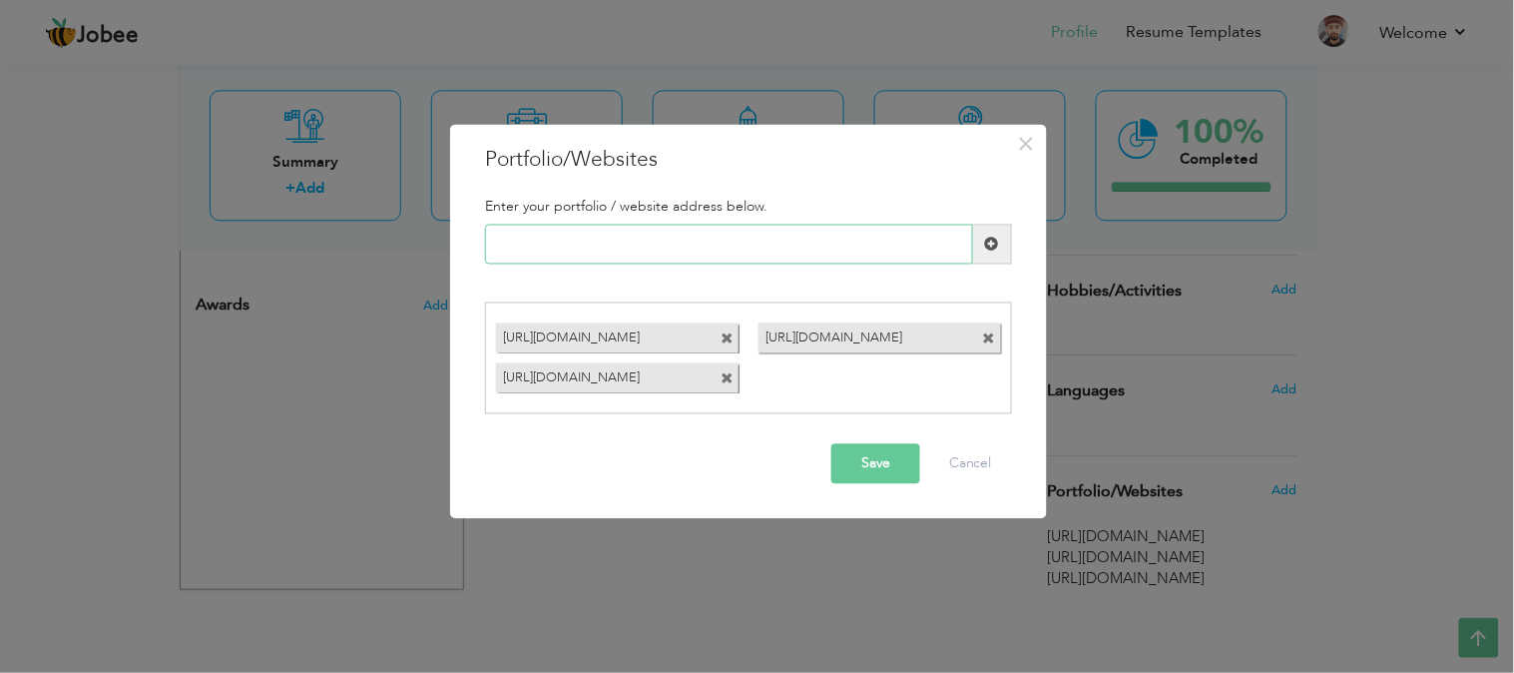
click at [622, 252] on input "text" at bounding box center [729, 245] width 488 height 40
paste input "[URL][DOMAIN_NAME] [URL][DOMAIN_NAME][PERSON_NAME]"
type input "[URL][DOMAIN_NAME] [URL][DOMAIN_NAME][PERSON_NAME]"
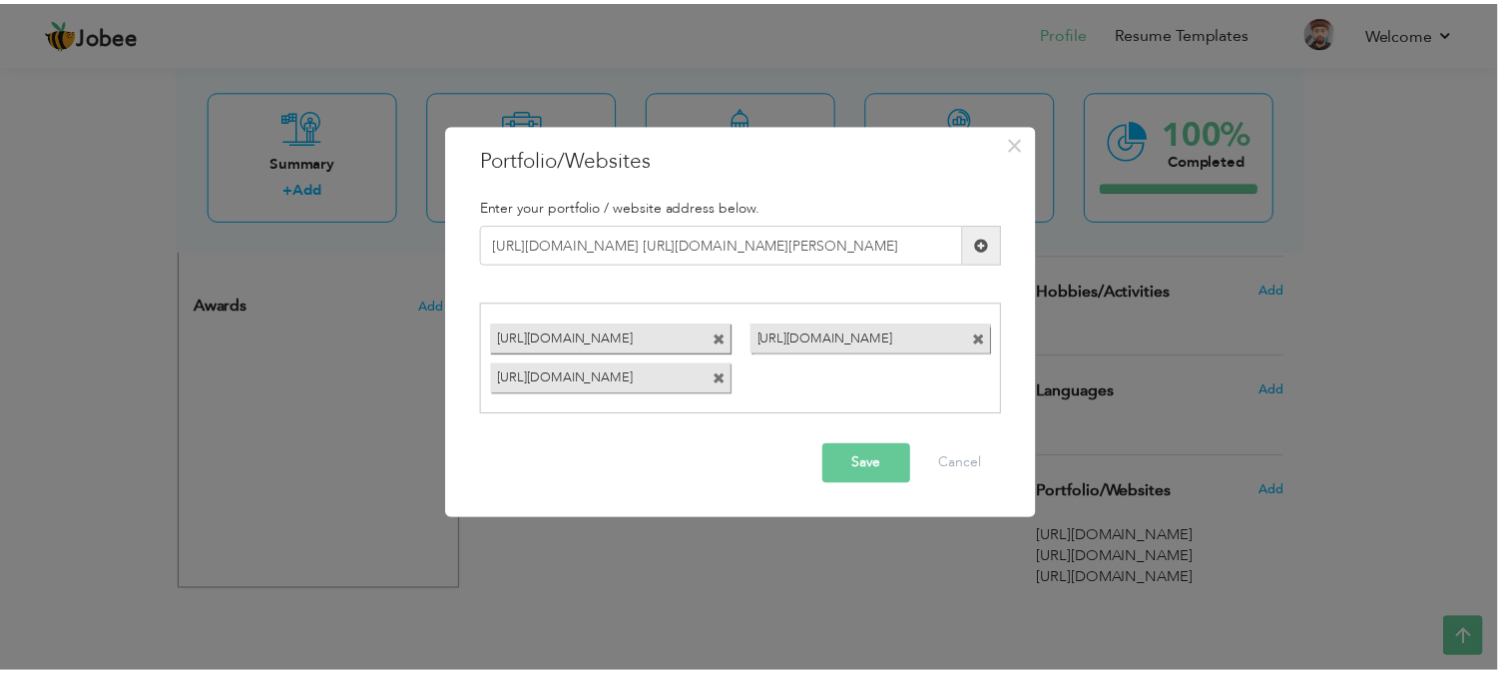
scroll to position [0, 0]
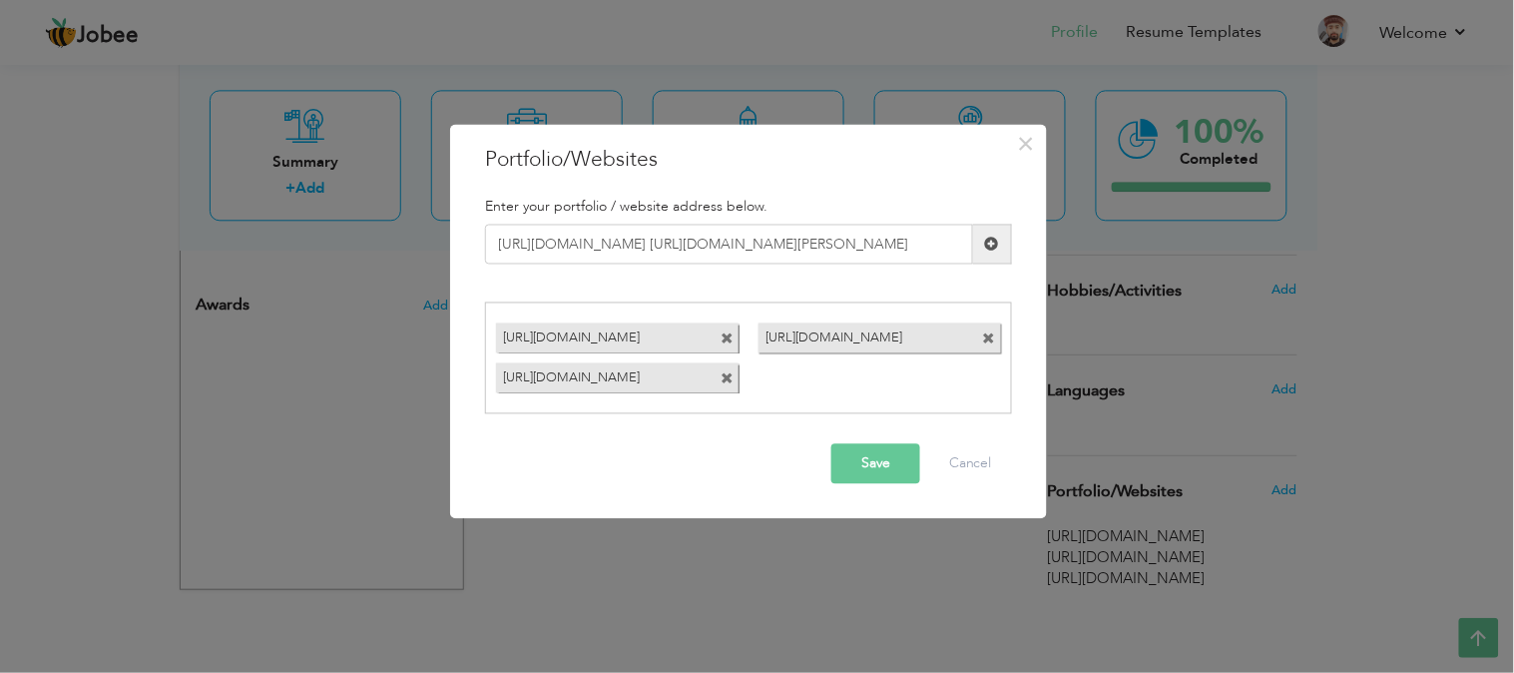
click at [874, 451] on button "Save" at bounding box center [875, 463] width 89 height 40
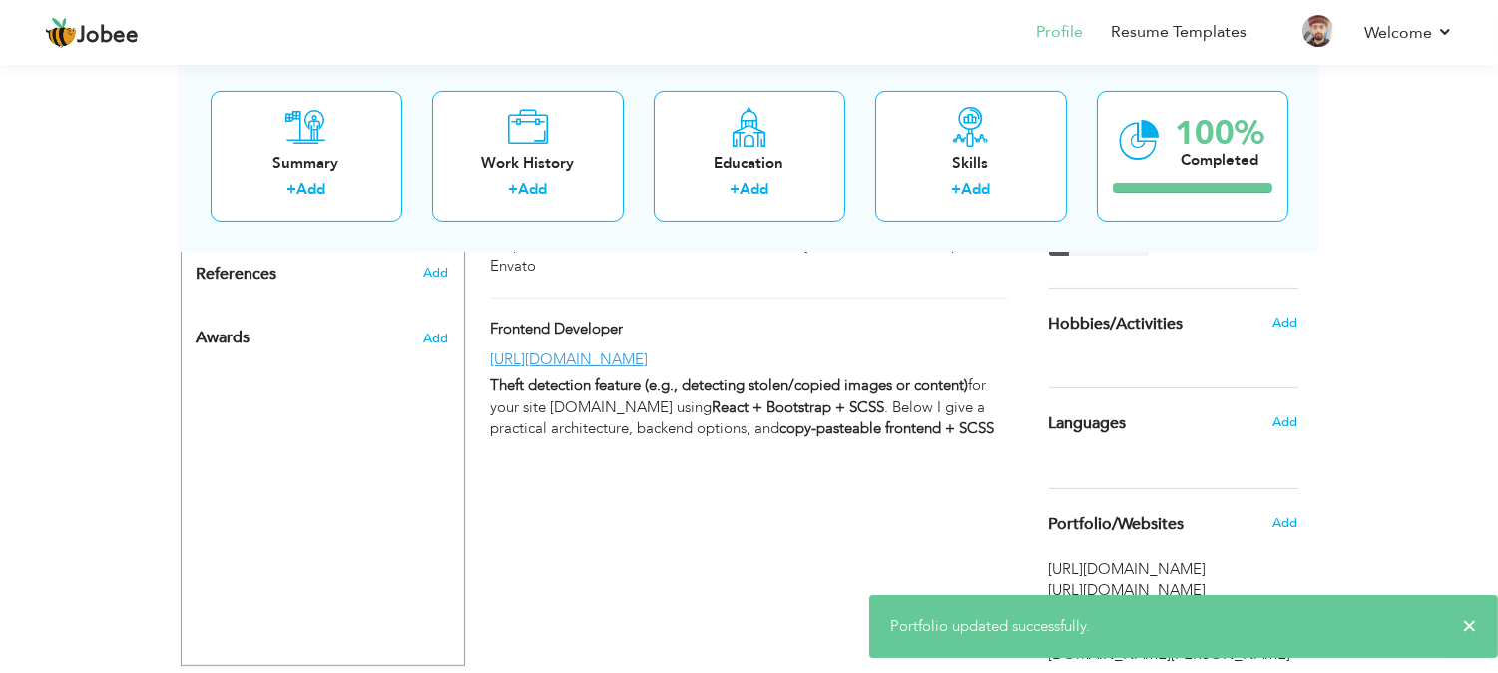
scroll to position [1066, 0]
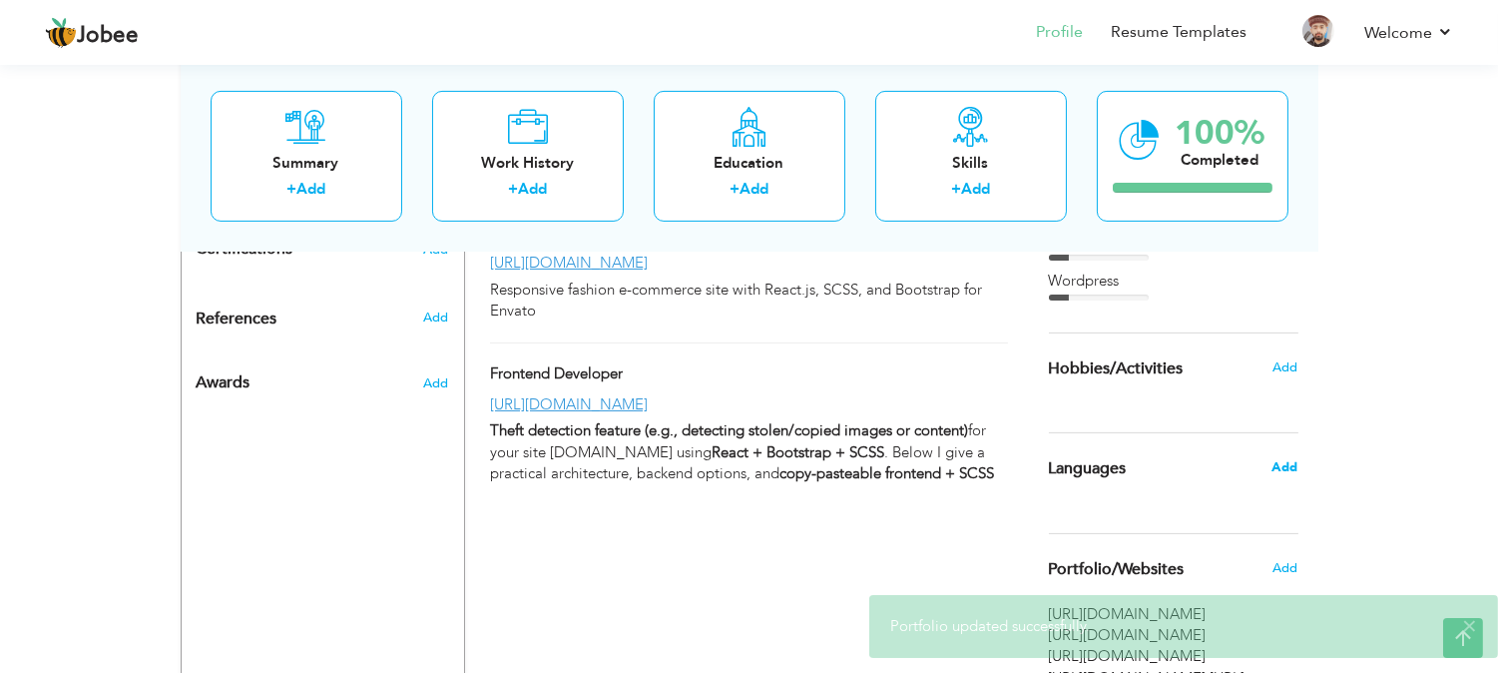
click at [1288, 464] on span "Add" at bounding box center [1285, 467] width 26 height 18
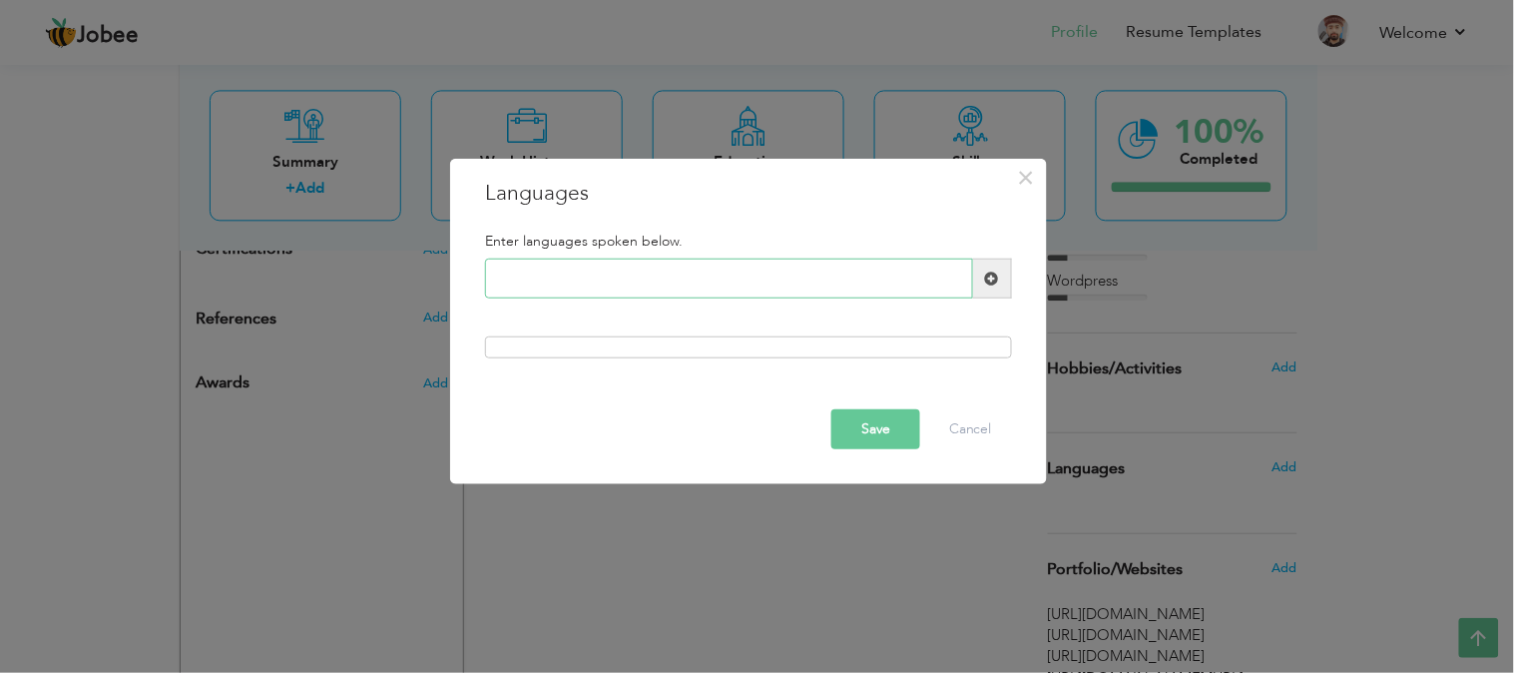
click at [629, 264] on input "text" at bounding box center [729, 278] width 488 height 40
type input "English"
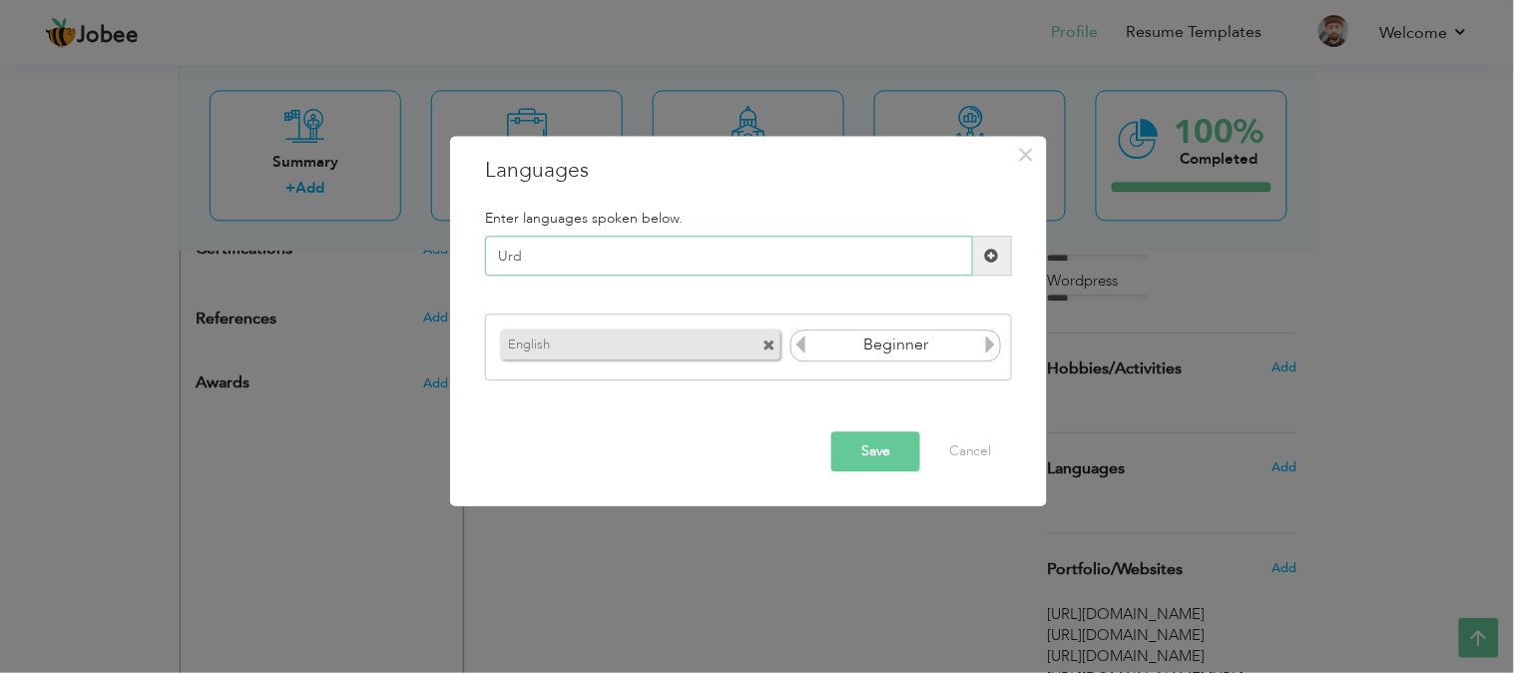
type input "Urdu"
click at [526, 259] on input "Urdu" at bounding box center [729, 257] width 488 height 40
type input "Urdu"
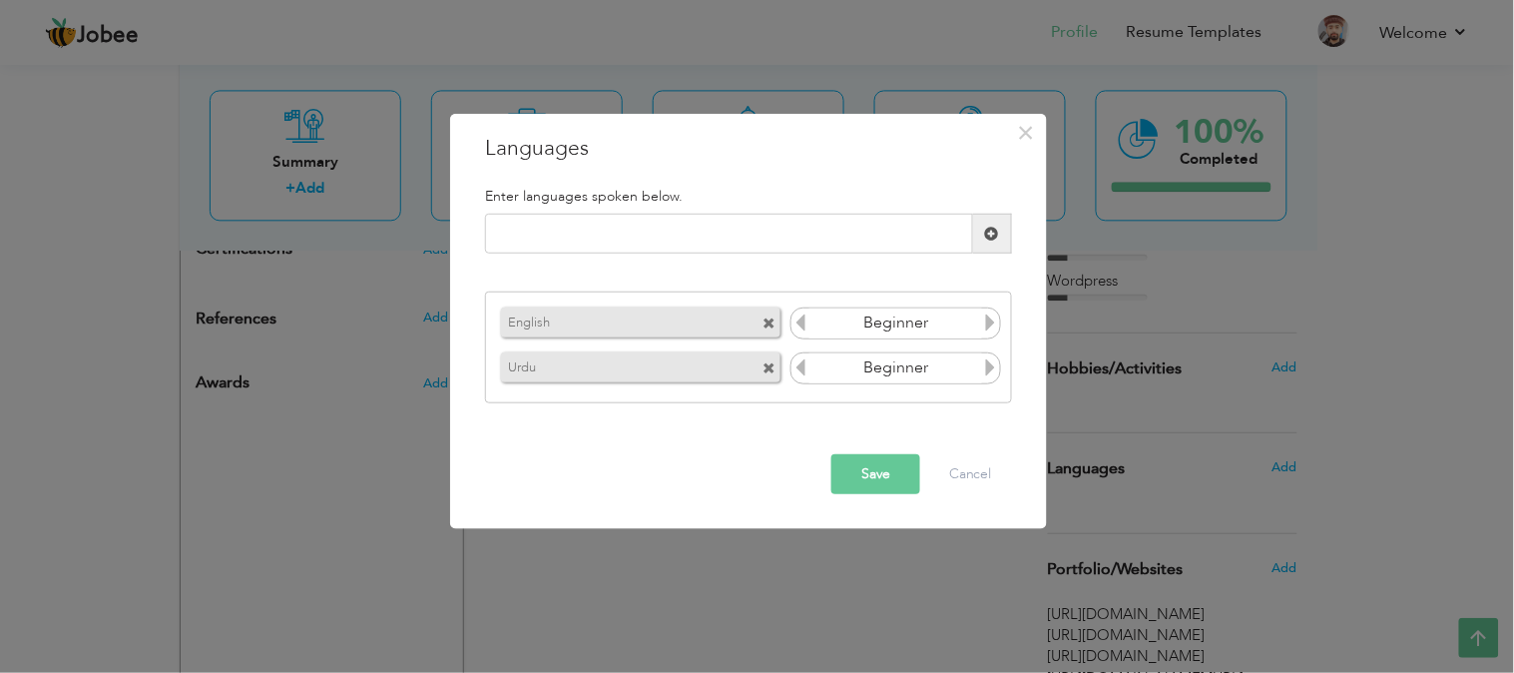
click at [875, 473] on button "Save" at bounding box center [875, 474] width 89 height 40
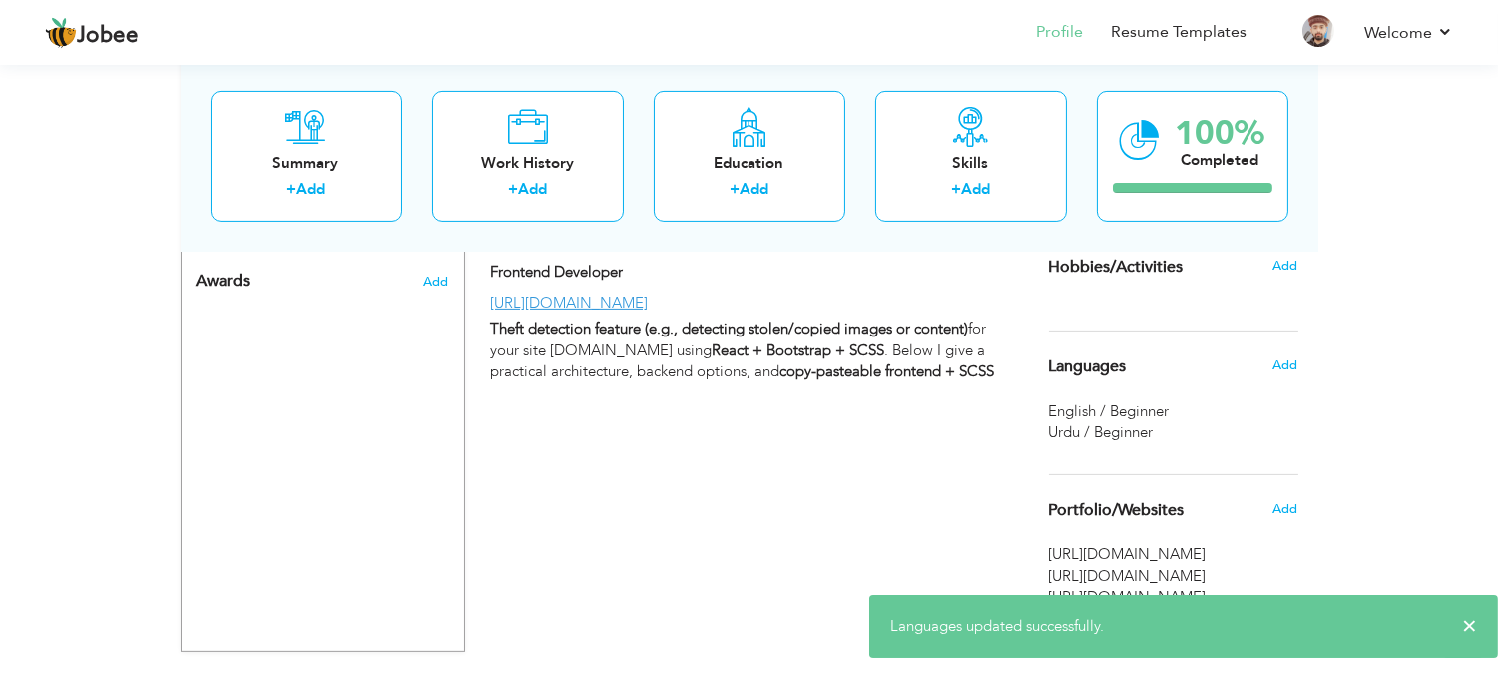
scroll to position [1143, 0]
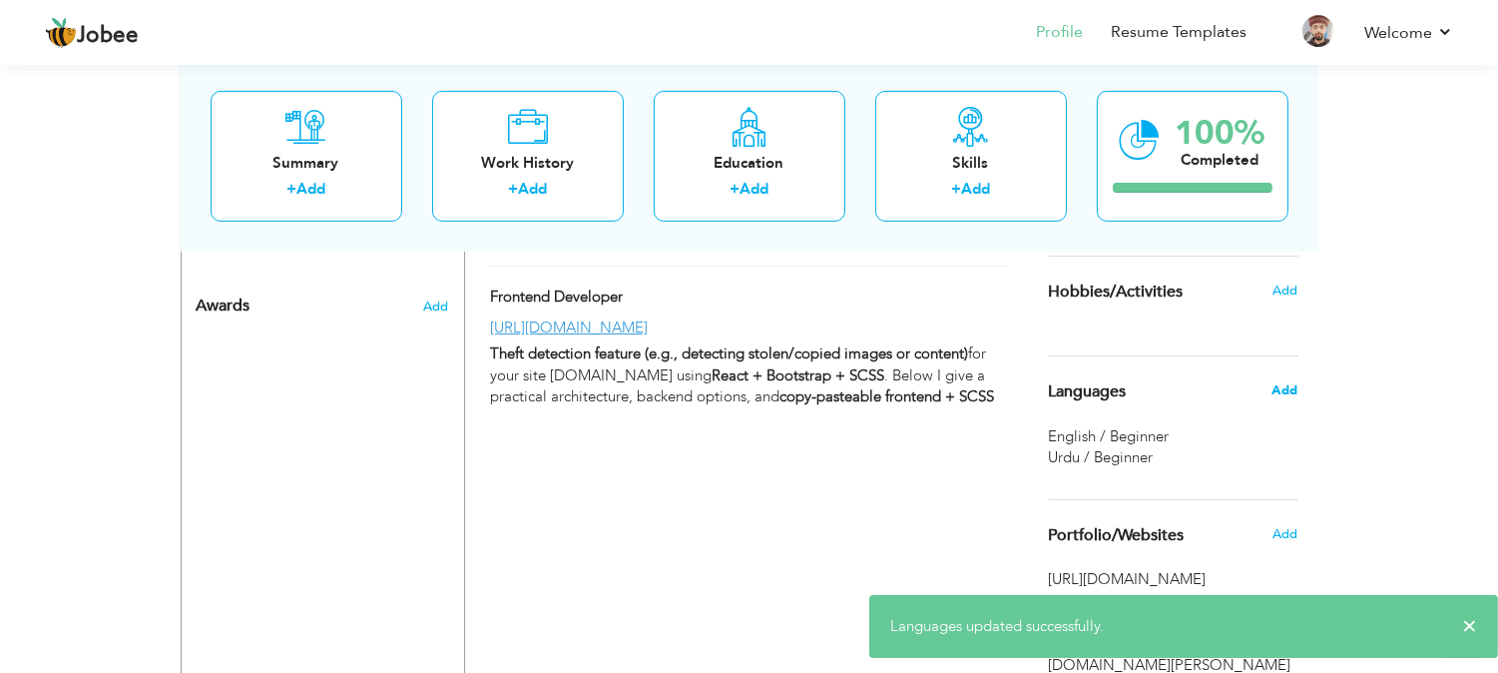
click at [1280, 381] on span "Add" at bounding box center [1285, 390] width 26 height 18
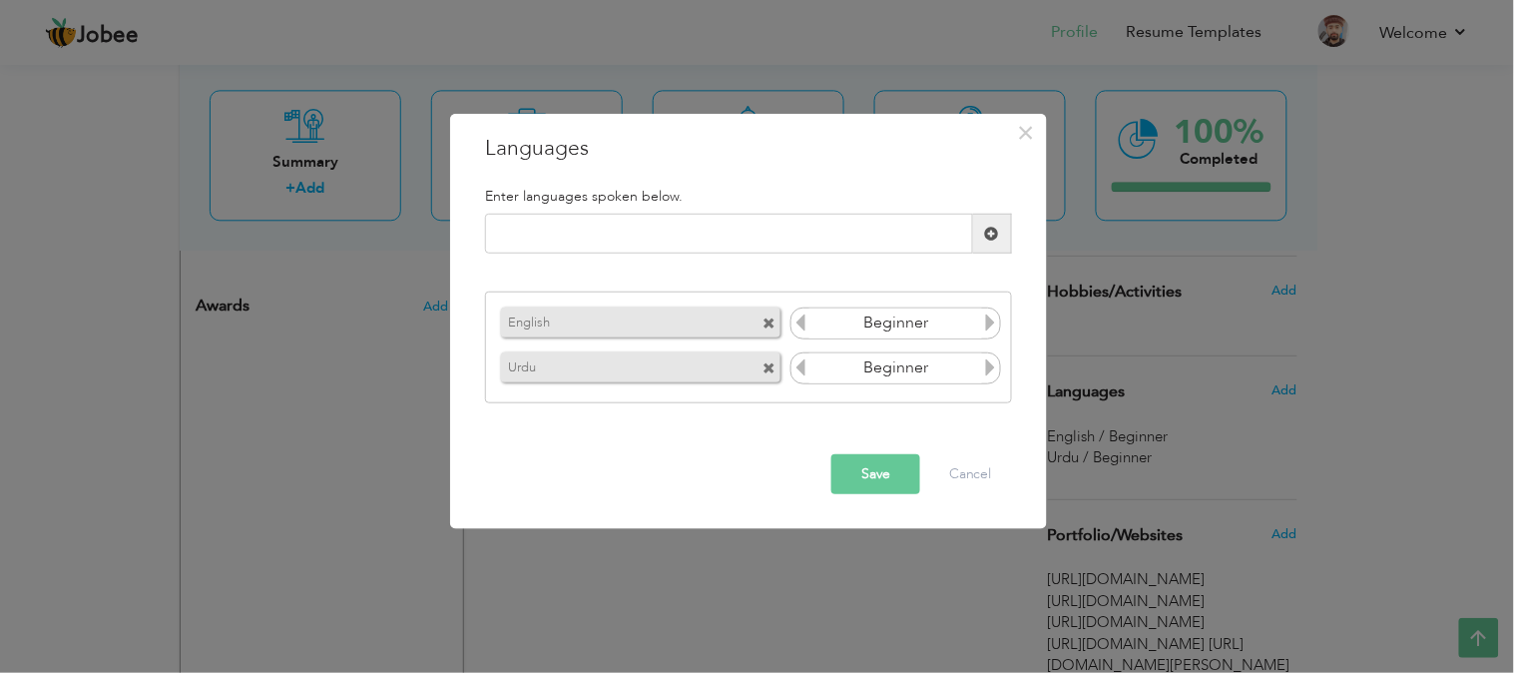
click at [974, 322] on input "Beginner" at bounding box center [895, 323] width 173 height 30
click at [986, 321] on icon at bounding box center [991, 322] width 18 height 18
click at [988, 366] on icon at bounding box center [991, 367] width 18 height 18
click at [854, 474] on button "Save" at bounding box center [875, 474] width 89 height 40
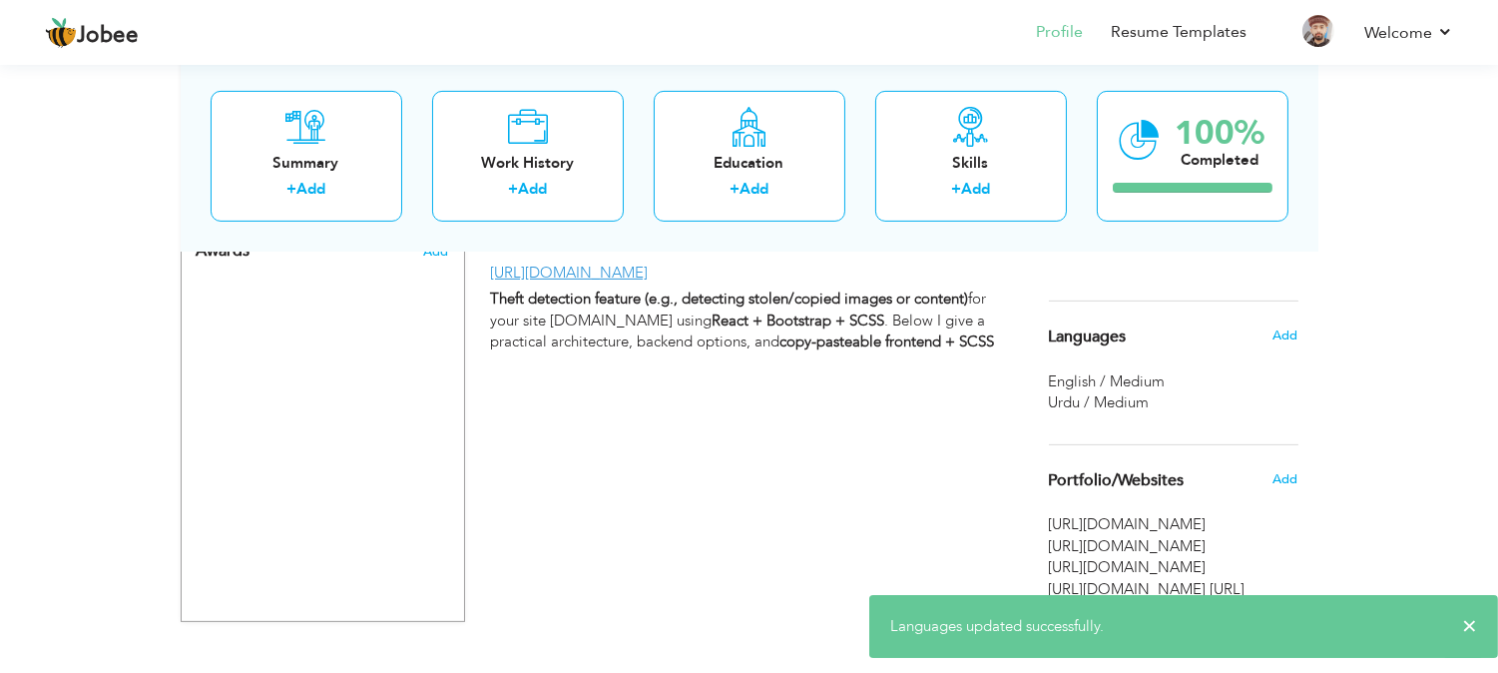
scroll to position [1230, 0]
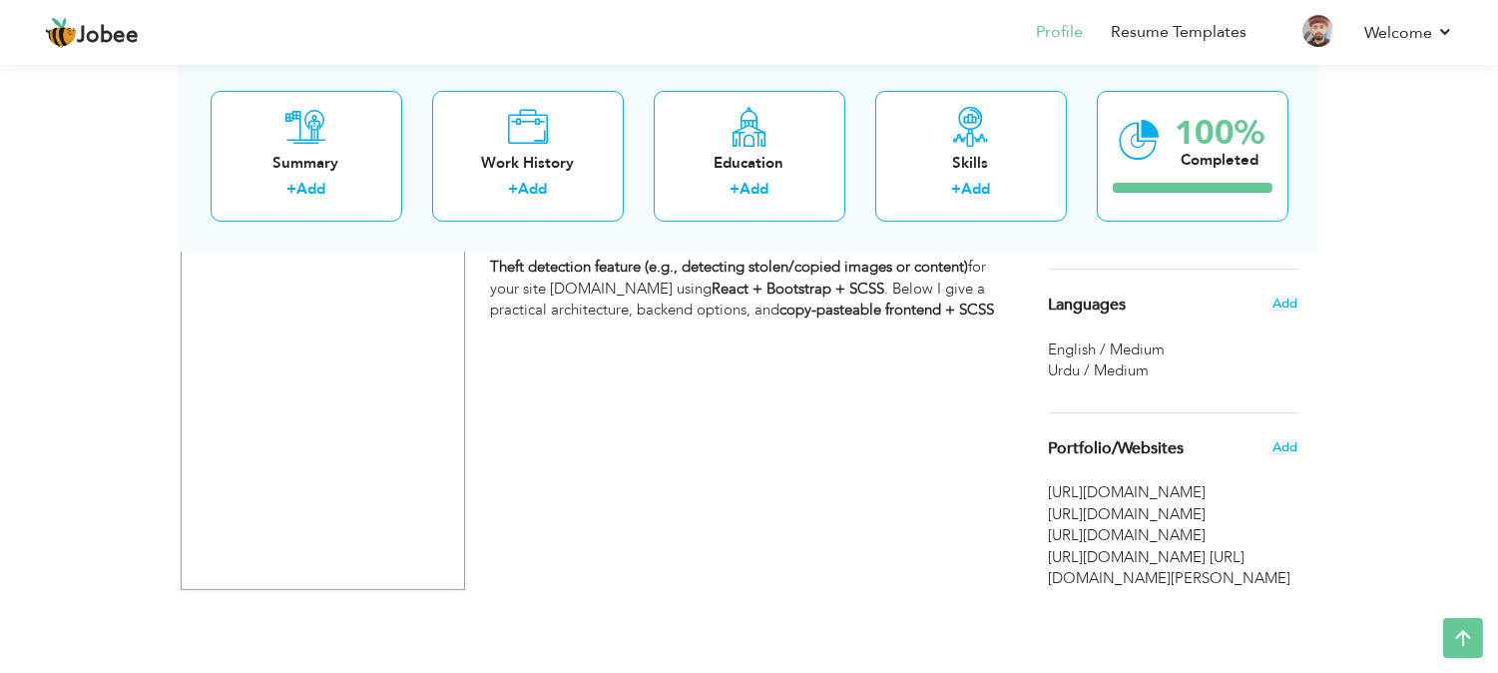
click at [1271, 306] on div "Add" at bounding box center [1290, 303] width 47 height 38
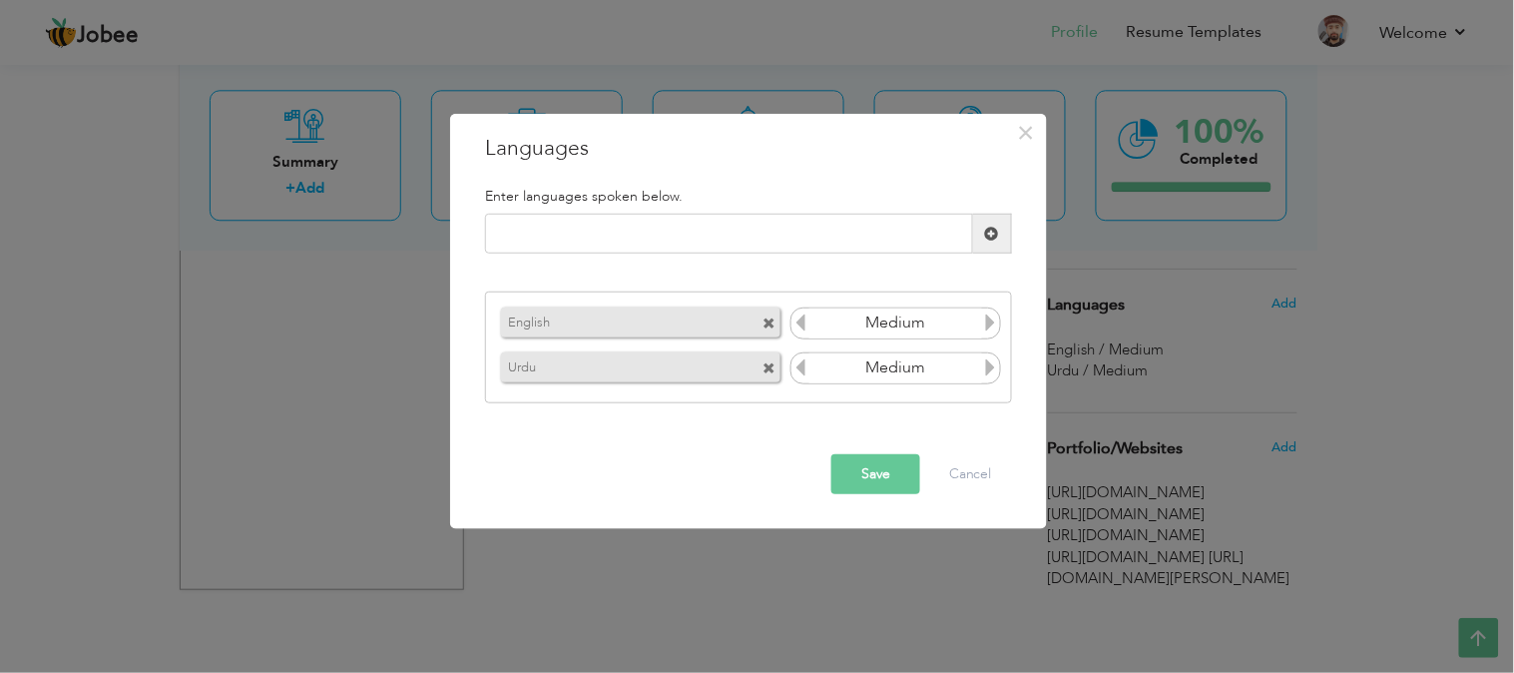
click at [1367, 341] on div "× Languages Enter languages spoken below. English Medium Urdu Medium" at bounding box center [757, 336] width 1514 height 673
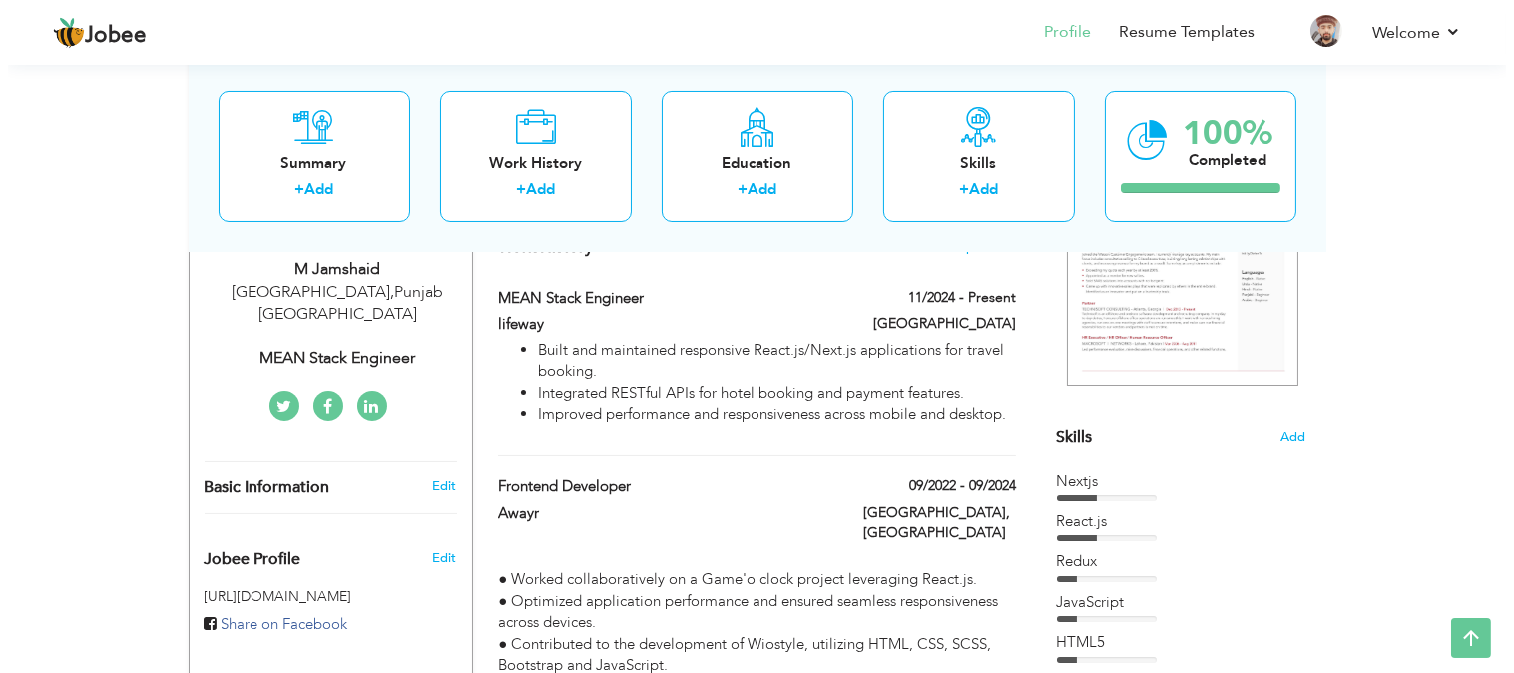
scroll to position [323, 0]
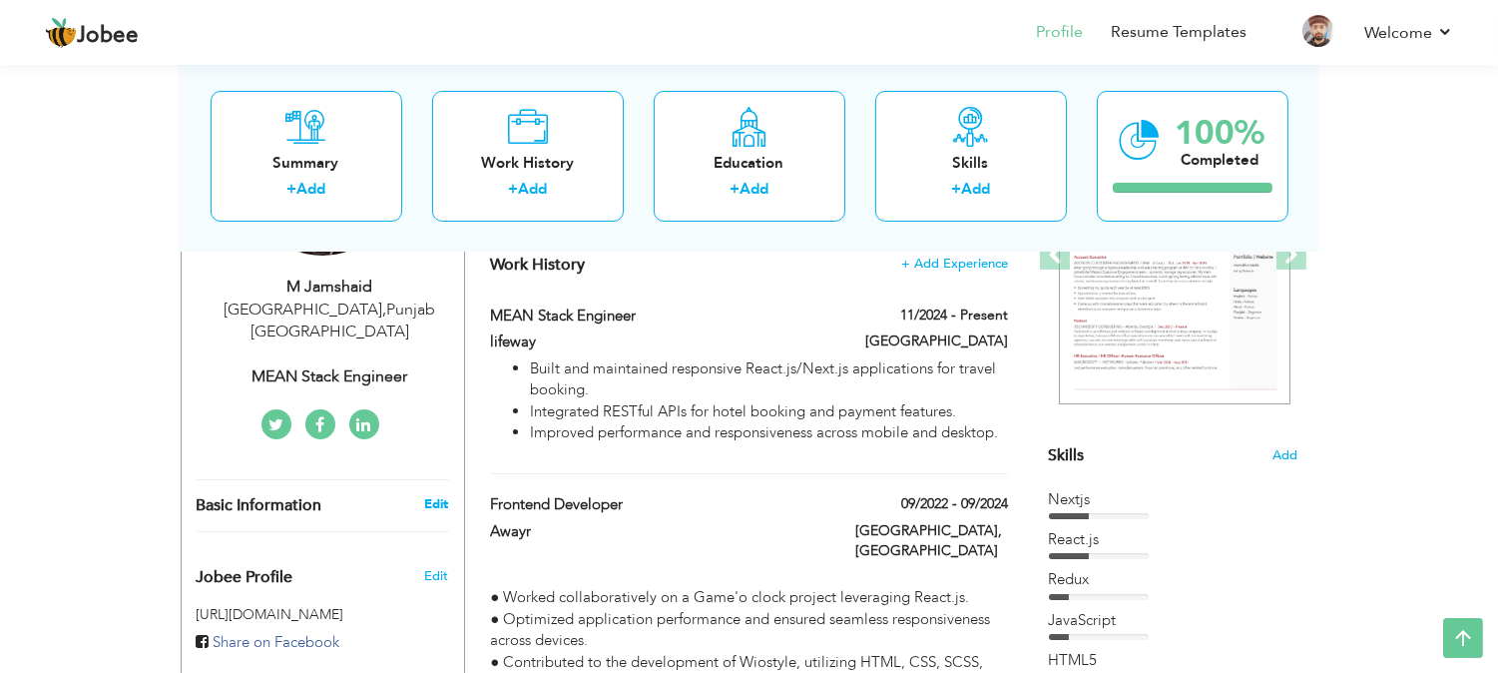
click at [434, 495] on link "Edit" at bounding box center [436, 504] width 24 height 18
type input "M"
type input "Jamshaid"
type input "03041796286"
select select "number:166"
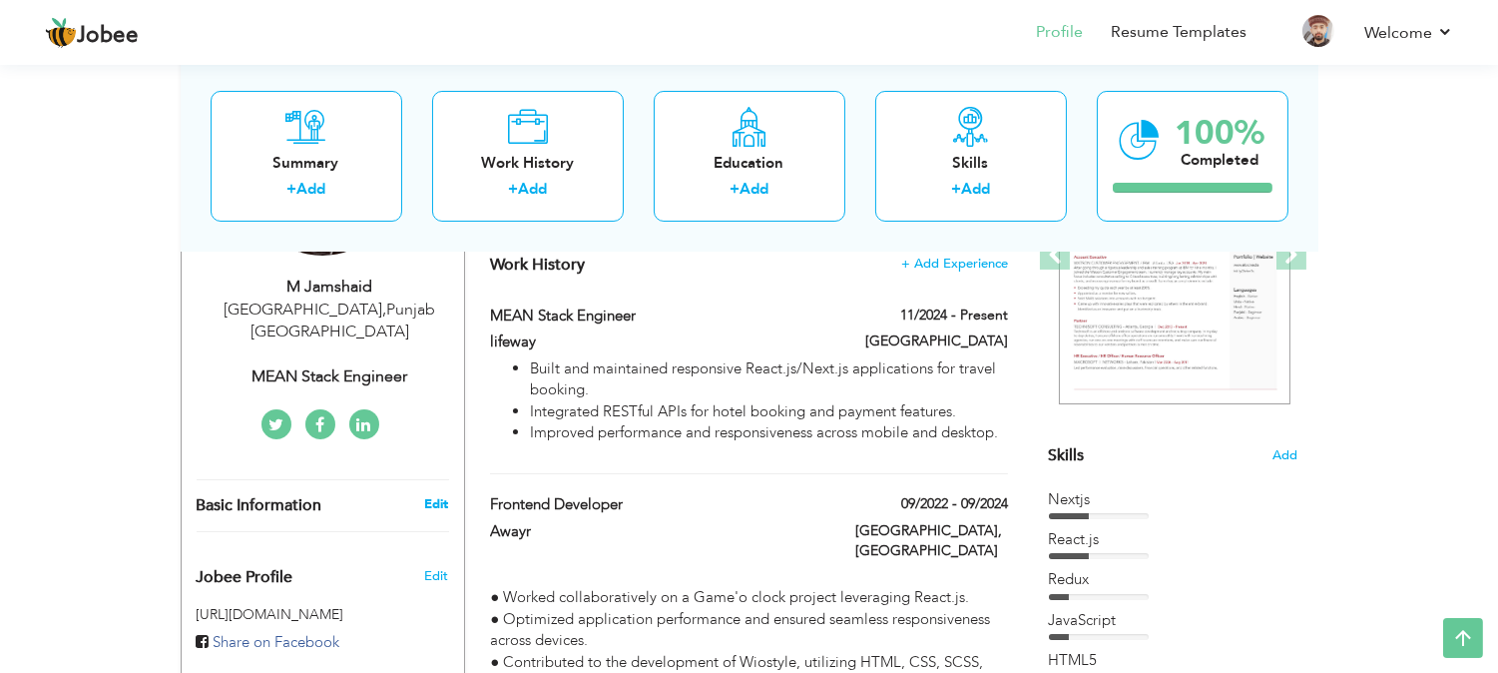
type input "Punjab"
type input "[GEOGRAPHIC_DATA]"
select select "number:5"
type input "MEAN Stack Engineer"
type input "www.linkedin.com/in/muhammad-jamshaid-825ba326b"
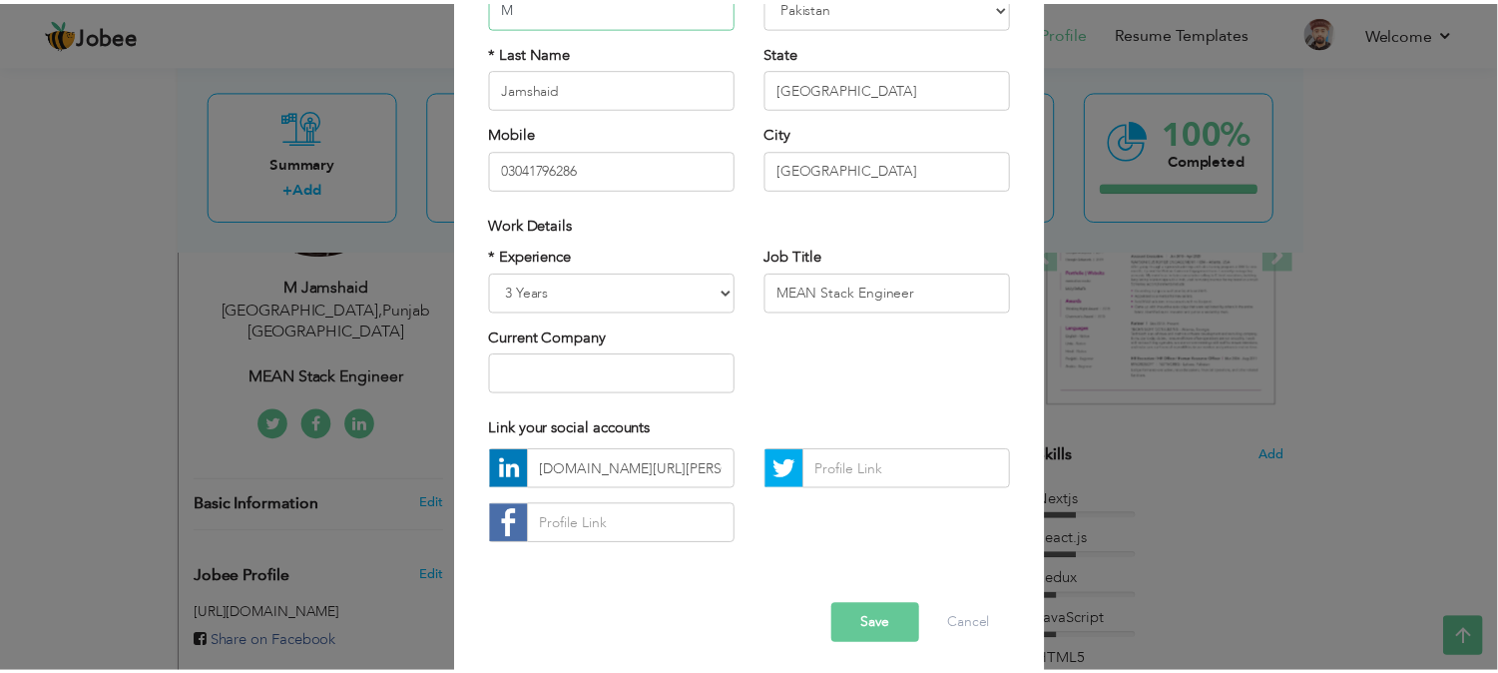
scroll to position [232, 0]
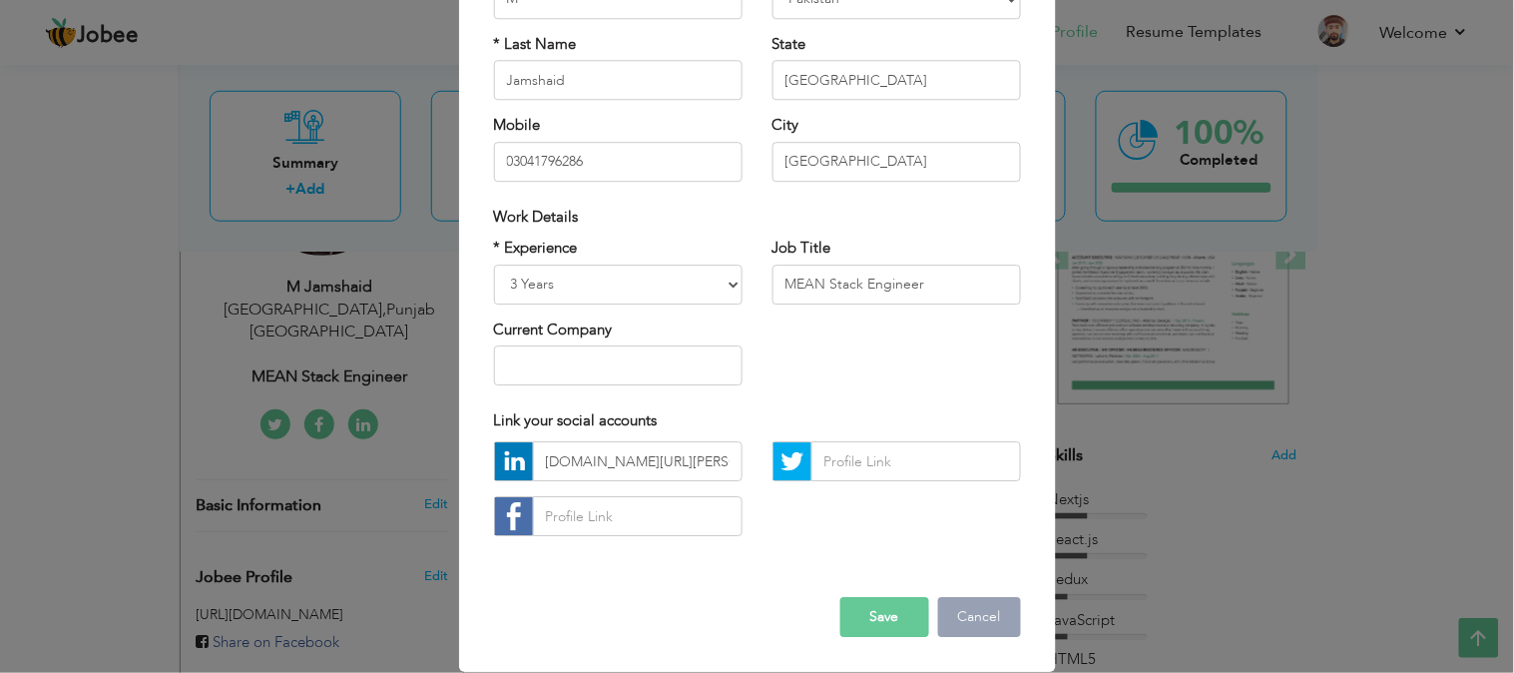
click at [972, 610] on button "Cancel" at bounding box center [979, 618] width 83 height 40
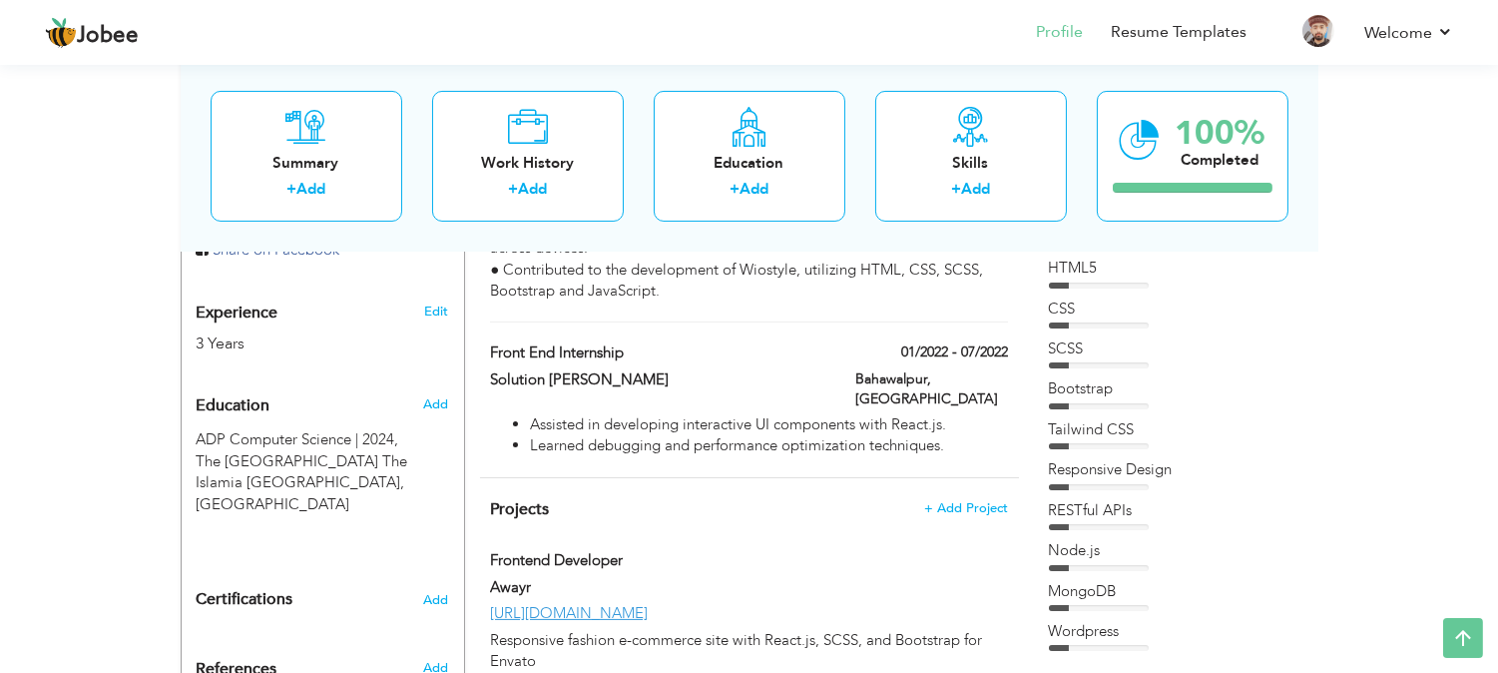
scroll to position [733, 0]
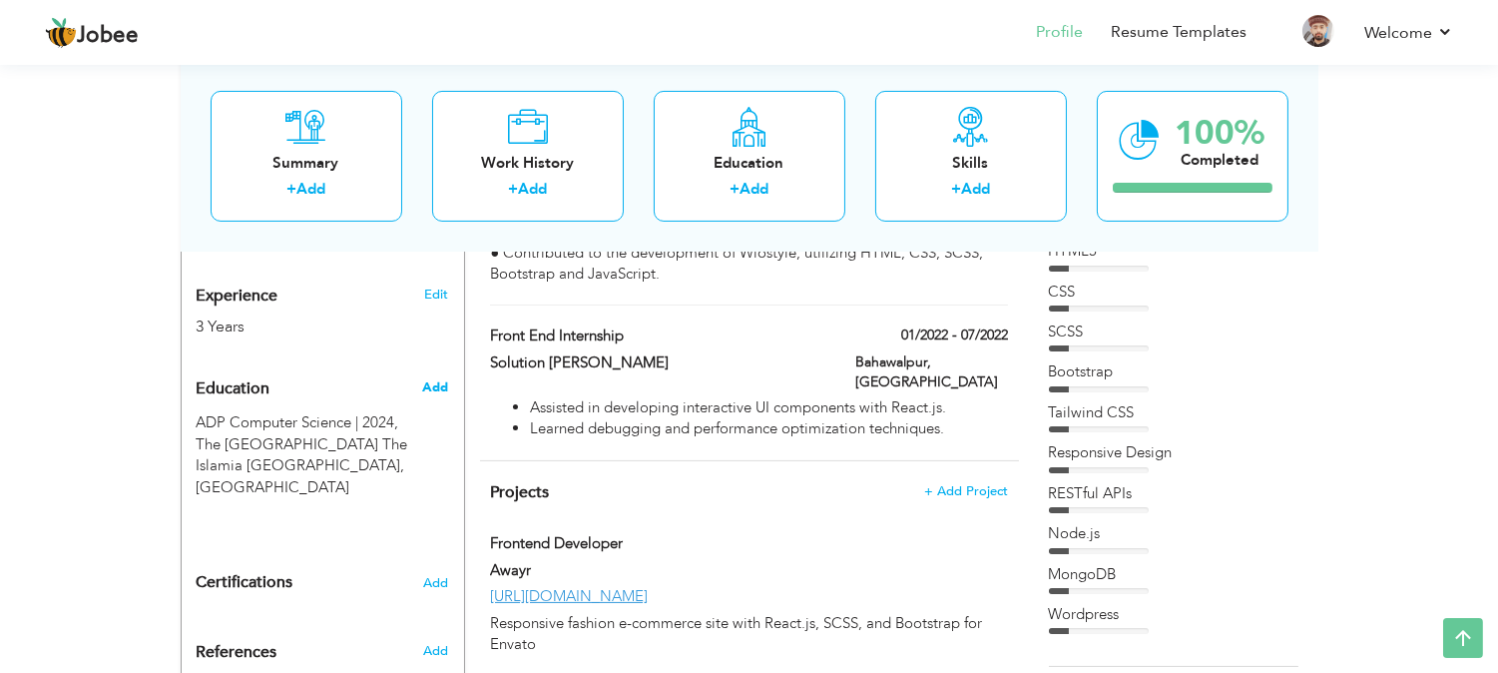
click at [437, 378] on span "Add" at bounding box center [435, 387] width 26 height 18
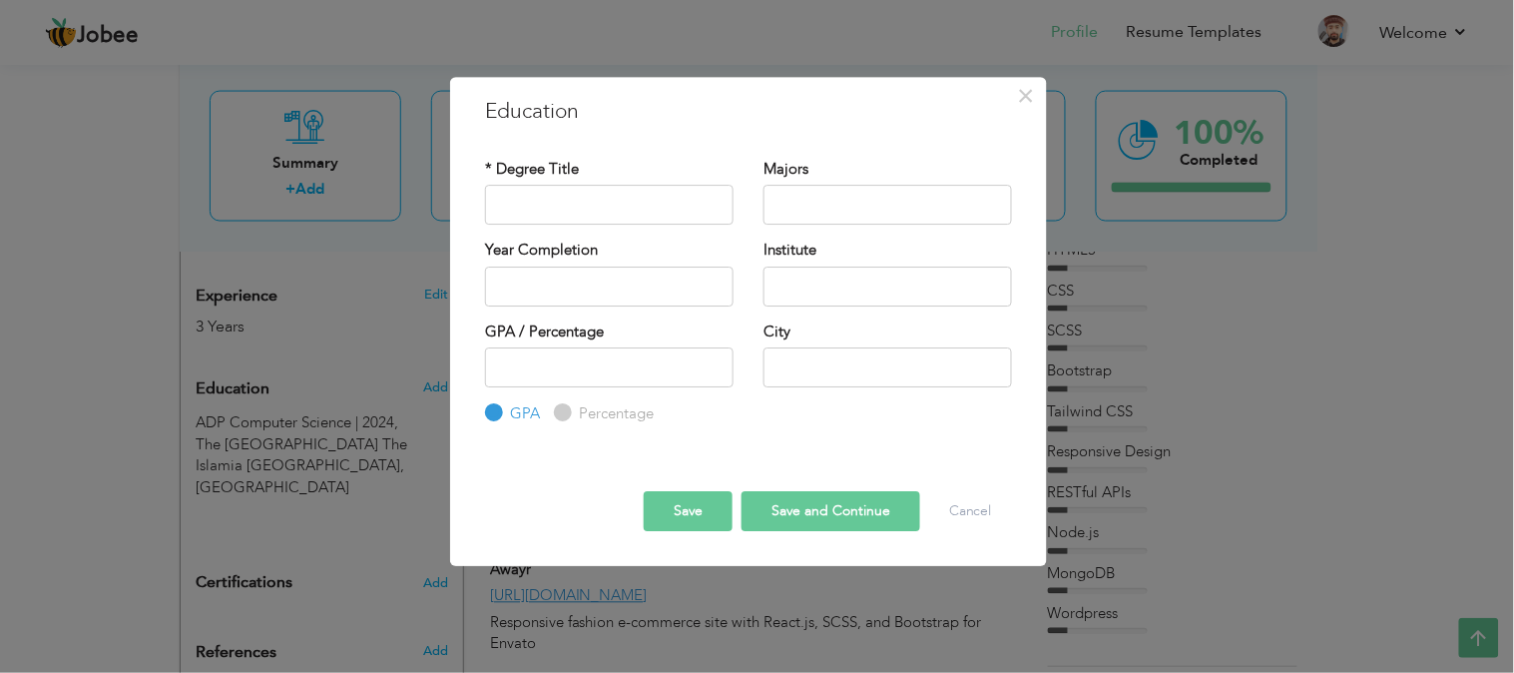
click at [350, 537] on div "× Education * Degree Title Majors Year Completion Institute GPA" at bounding box center [757, 336] width 1514 height 673
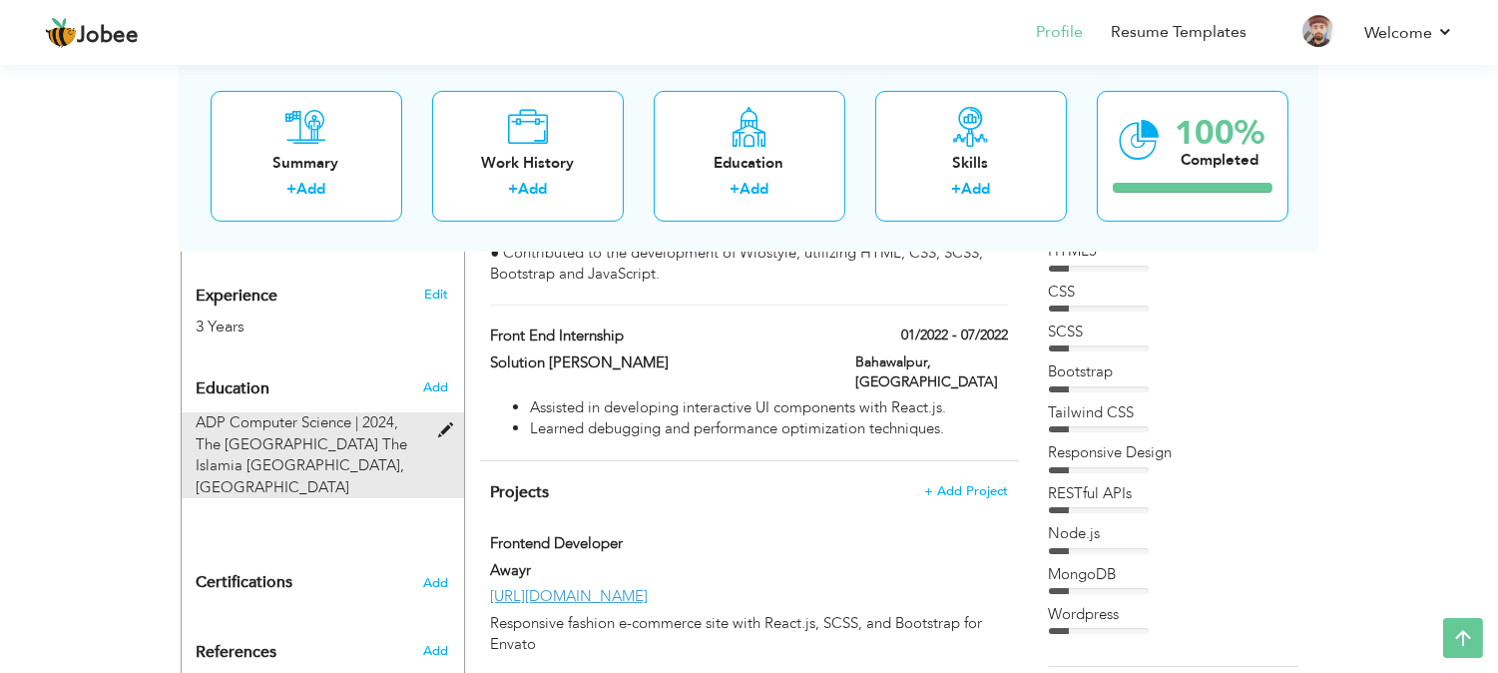
click at [434, 412] on div "ADP Computer Science | 2024, The Islamia University of Bahawalpur The Islamia U…" at bounding box center [311, 455] width 258 height 86
type input "ADP Computer Science"
type input "2024"
type input "The Islamia University of Bahawalpur The Islamia University of Bahawalpur"
type input "3.5"
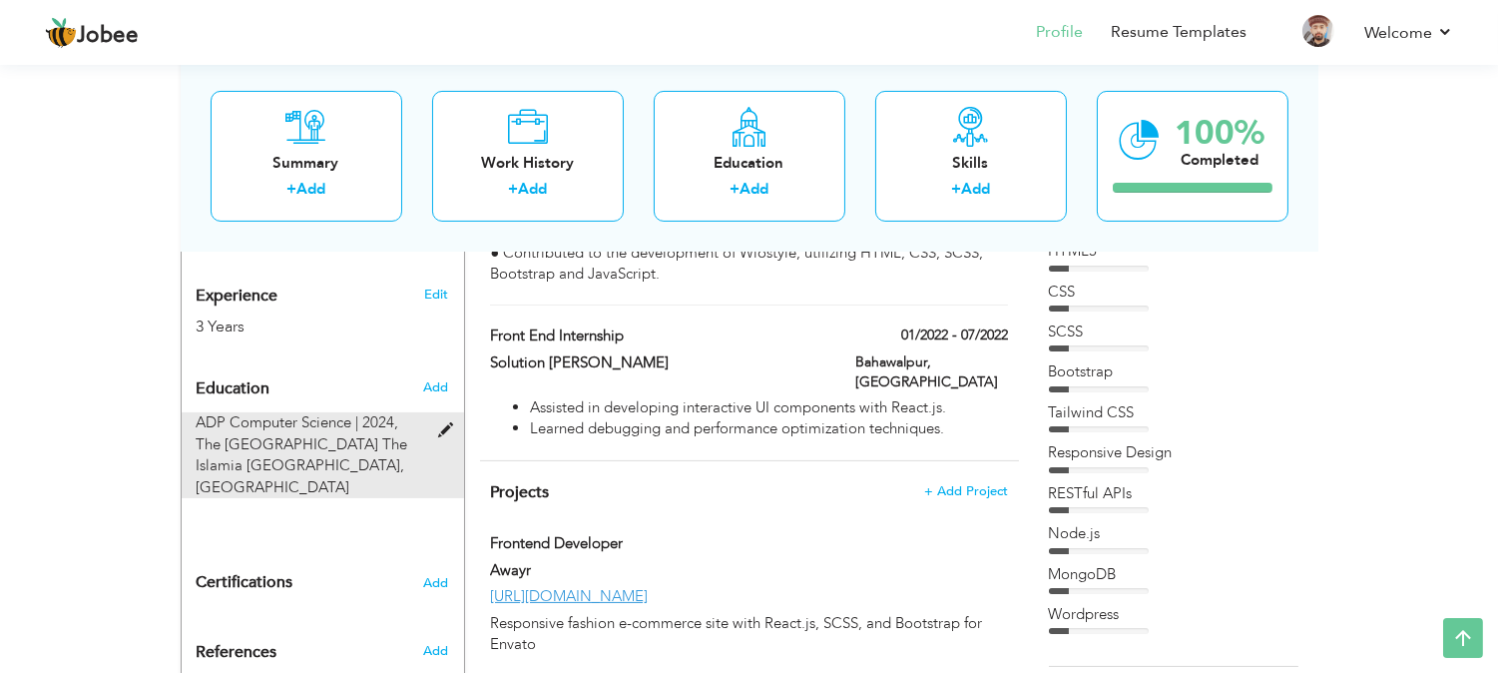
type input "Bahawalpur"
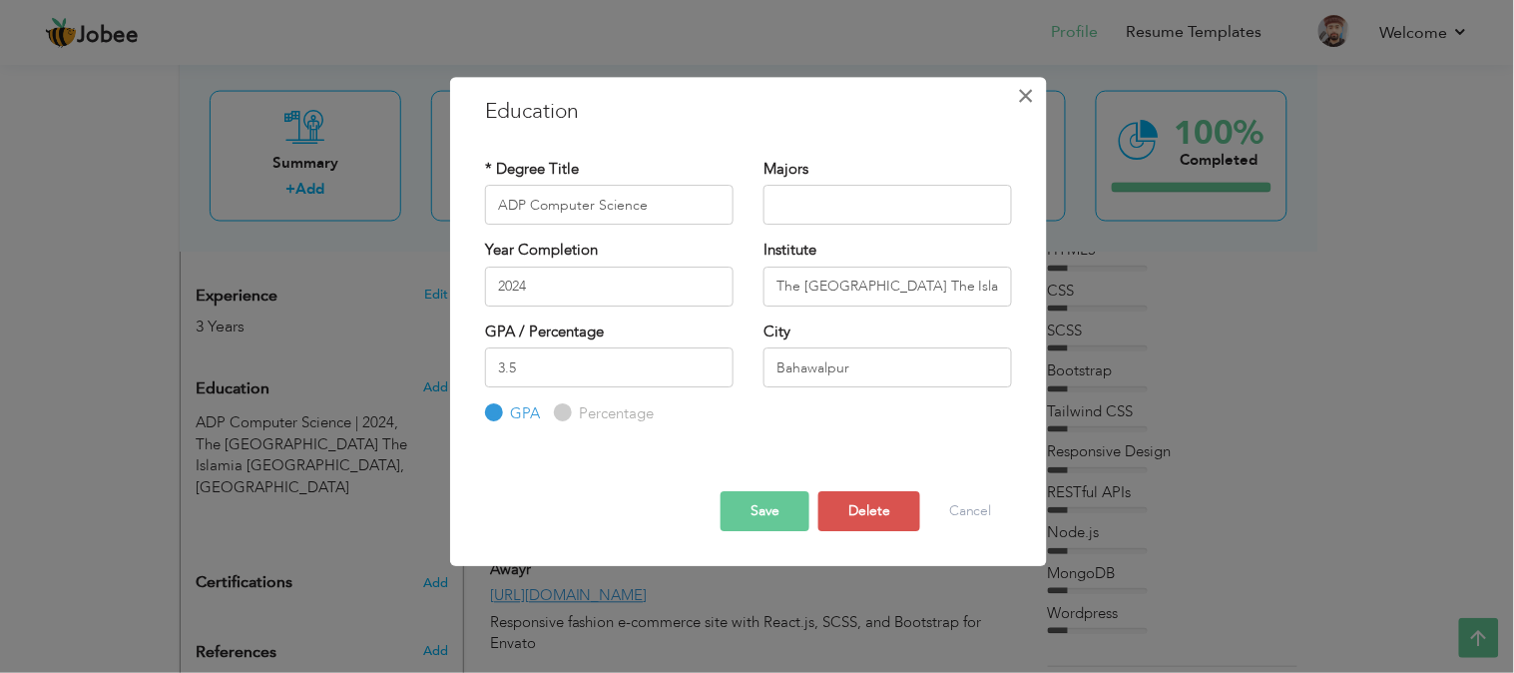
click at [1020, 96] on span "×" at bounding box center [1026, 96] width 17 height 36
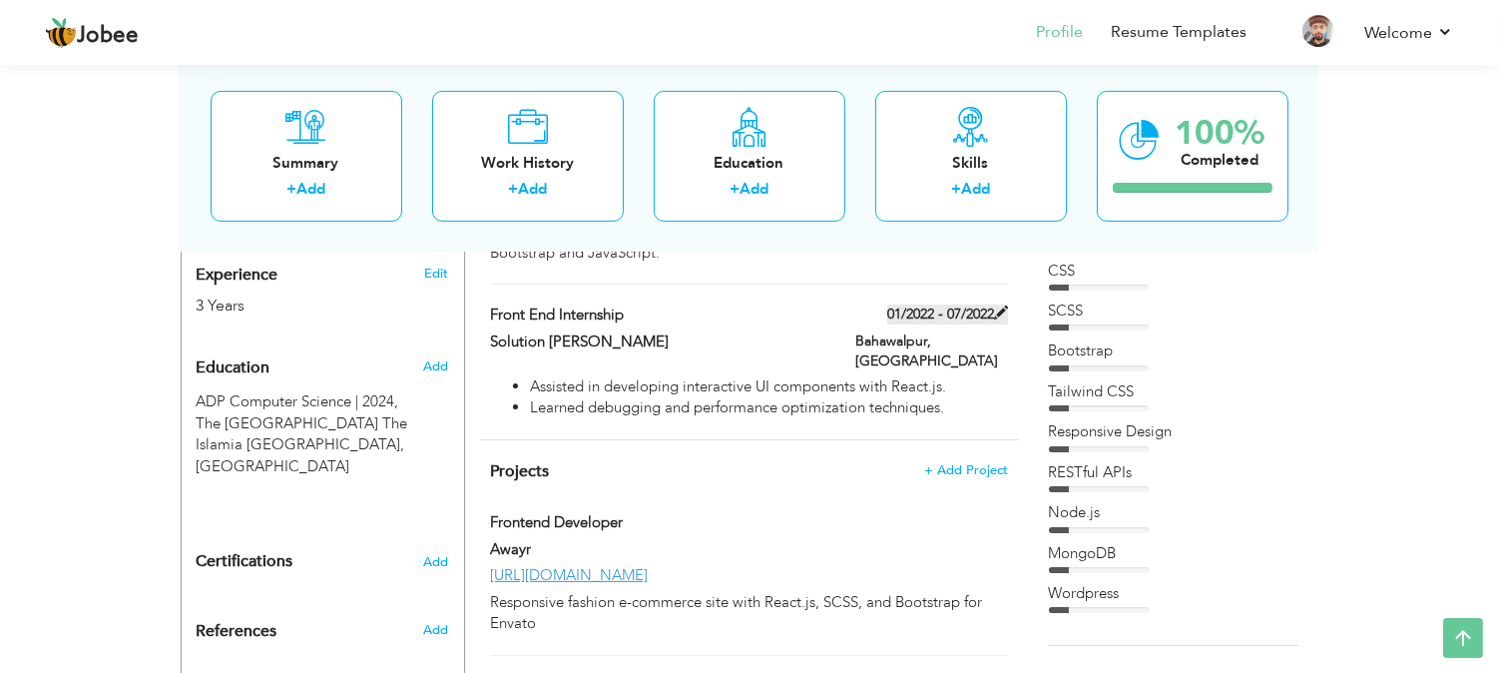
scroll to position [775, 0]
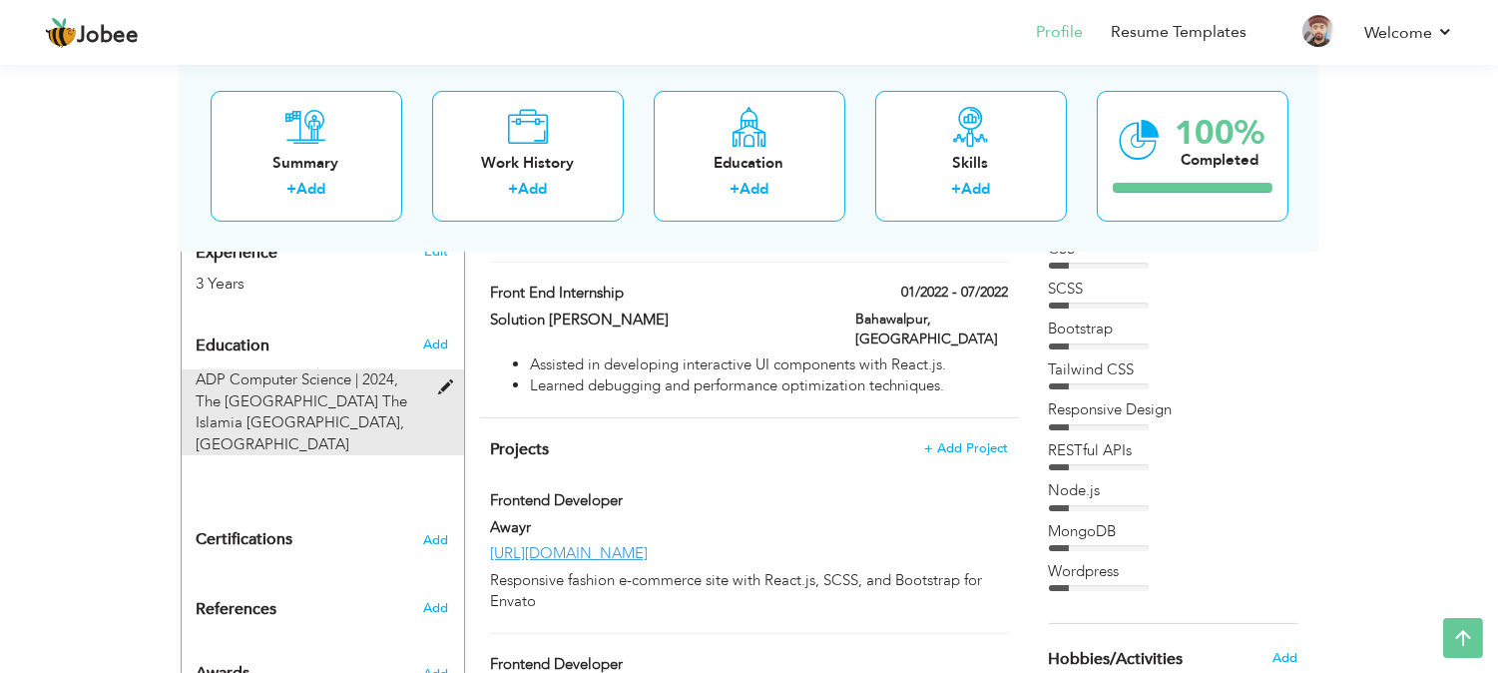
click at [438, 380] on span at bounding box center [450, 387] width 25 height 15
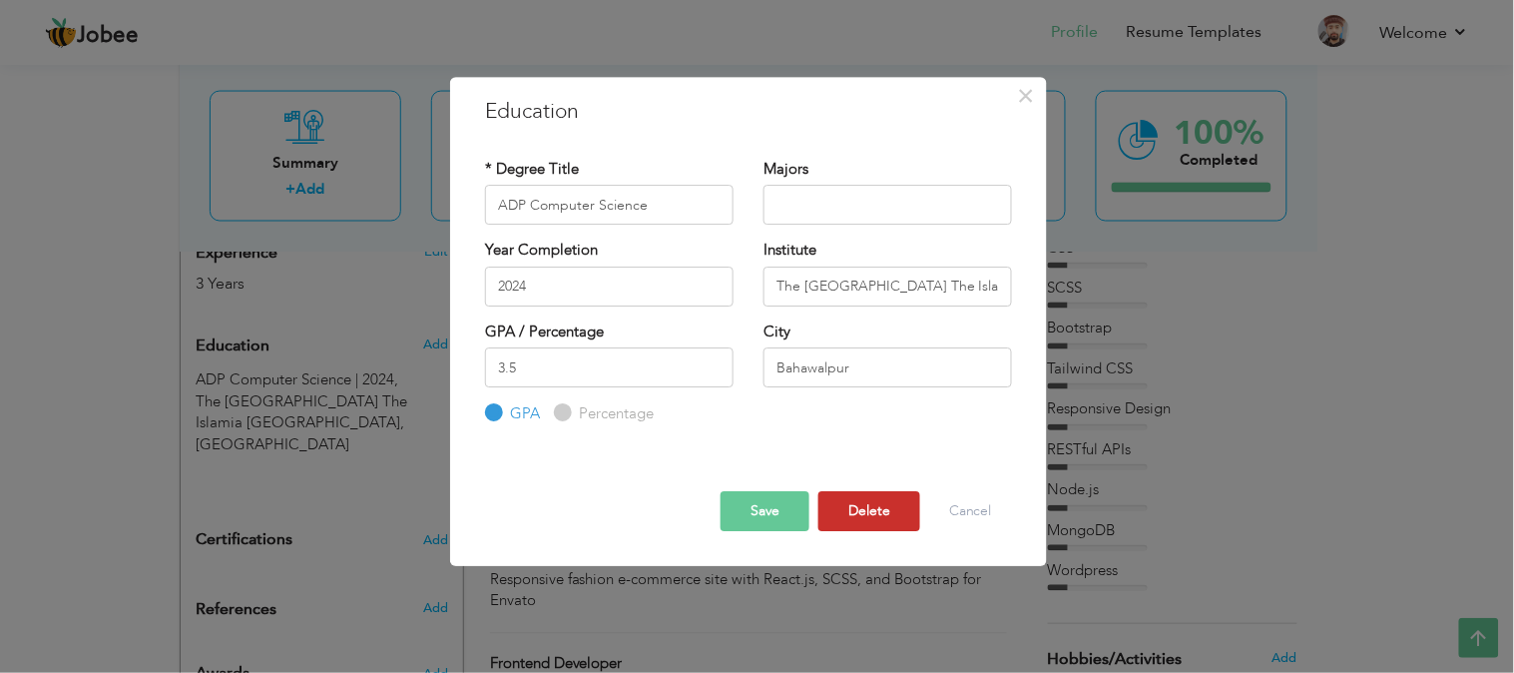
click at [844, 506] on button "Delete" at bounding box center [869, 511] width 102 height 40
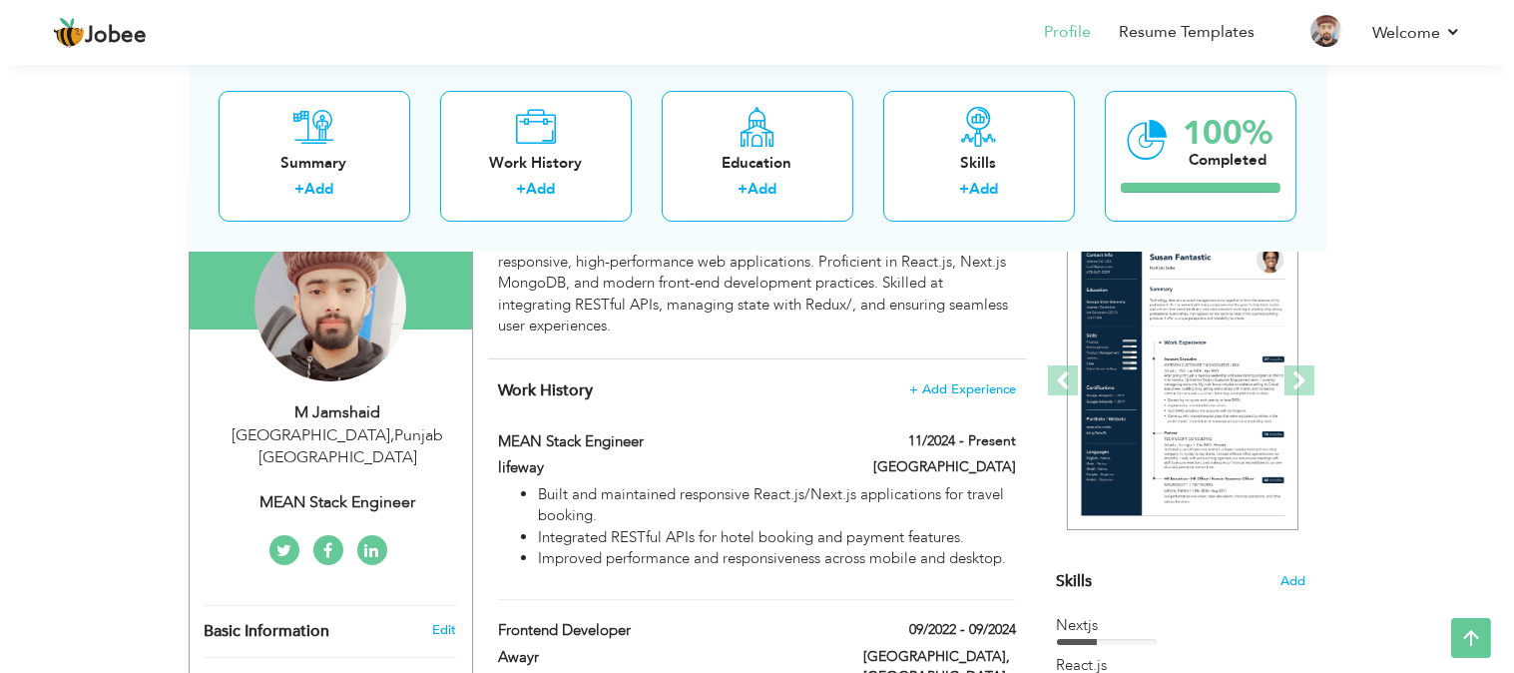
scroll to position [187, 0]
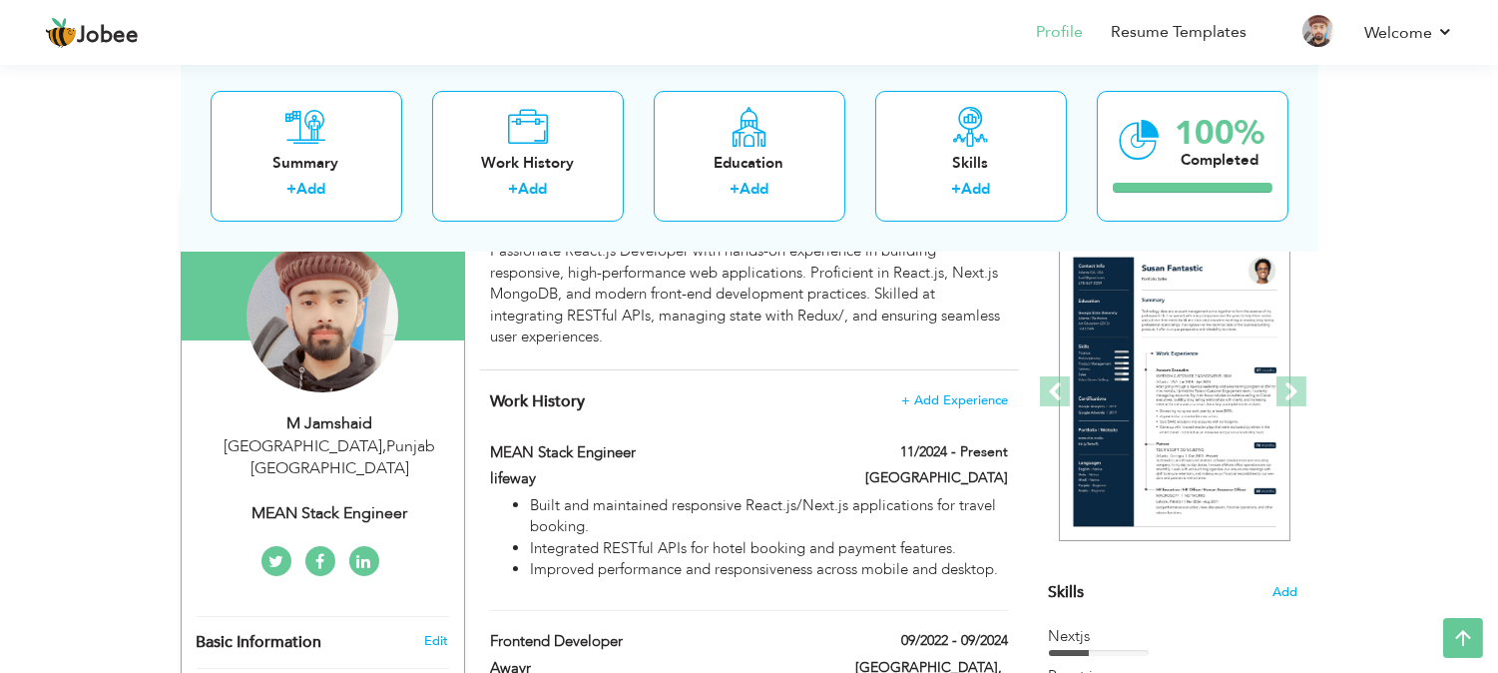
click at [423, 617] on div "Basic Information Edit" at bounding box center [323, 642] width 282 height 51
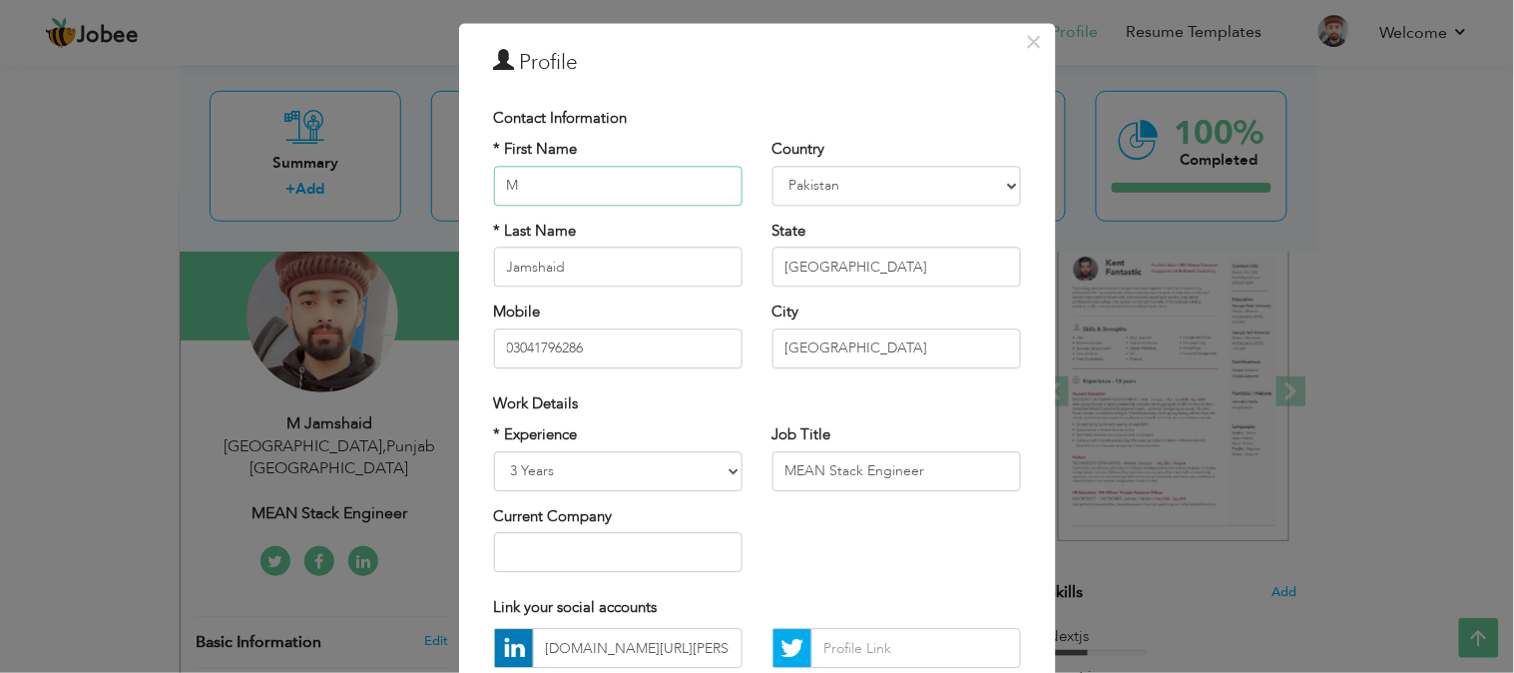
scroll to position [42, 0]
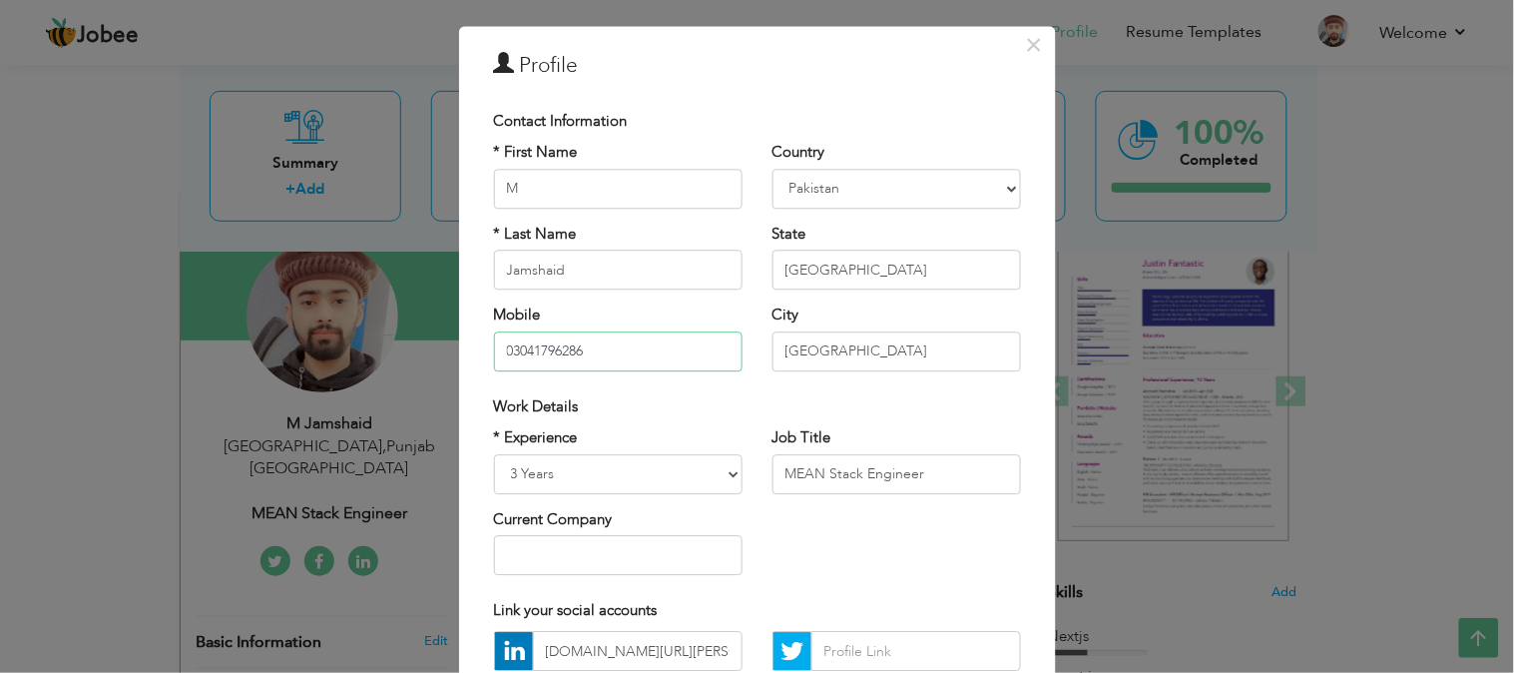
click at [540, 355] on input "03041796286" at bounding box center [618, 351] width 249 height 40
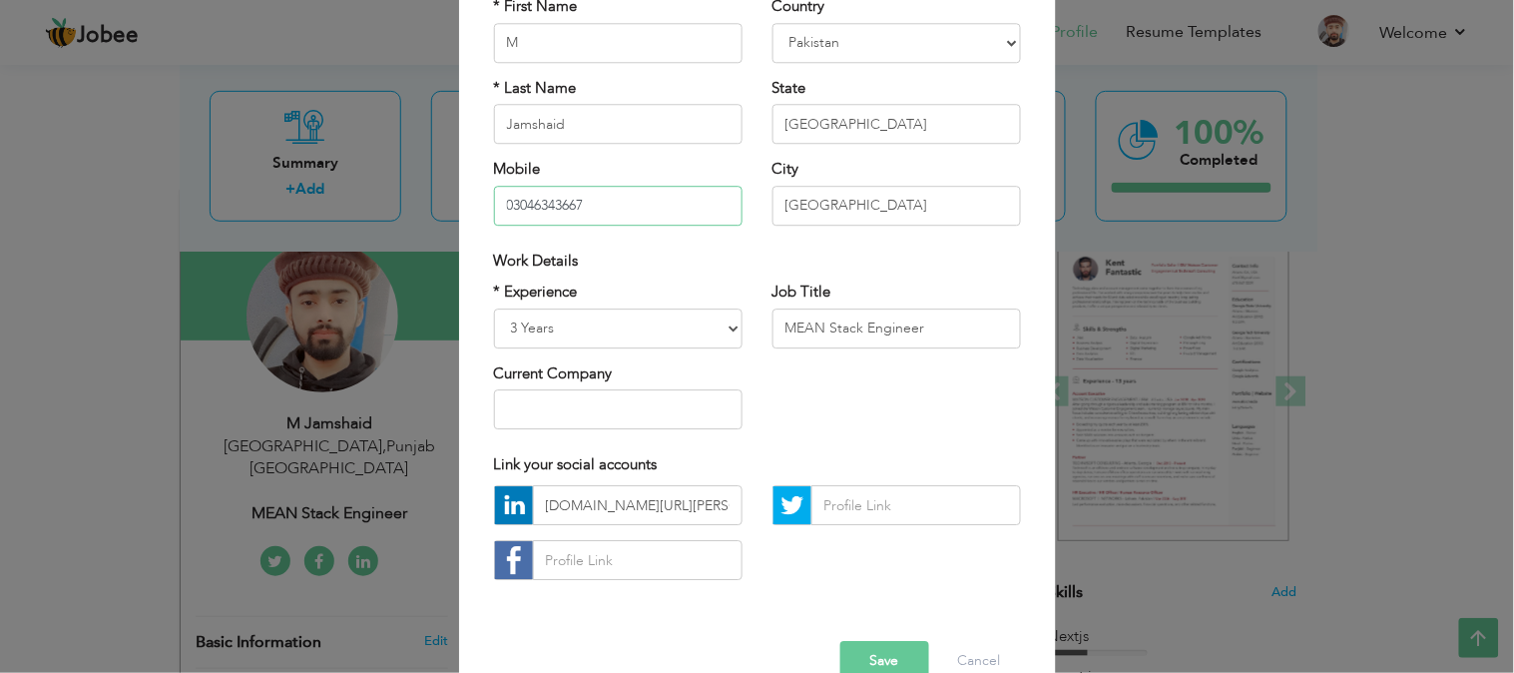
scroll to position [232, 0]
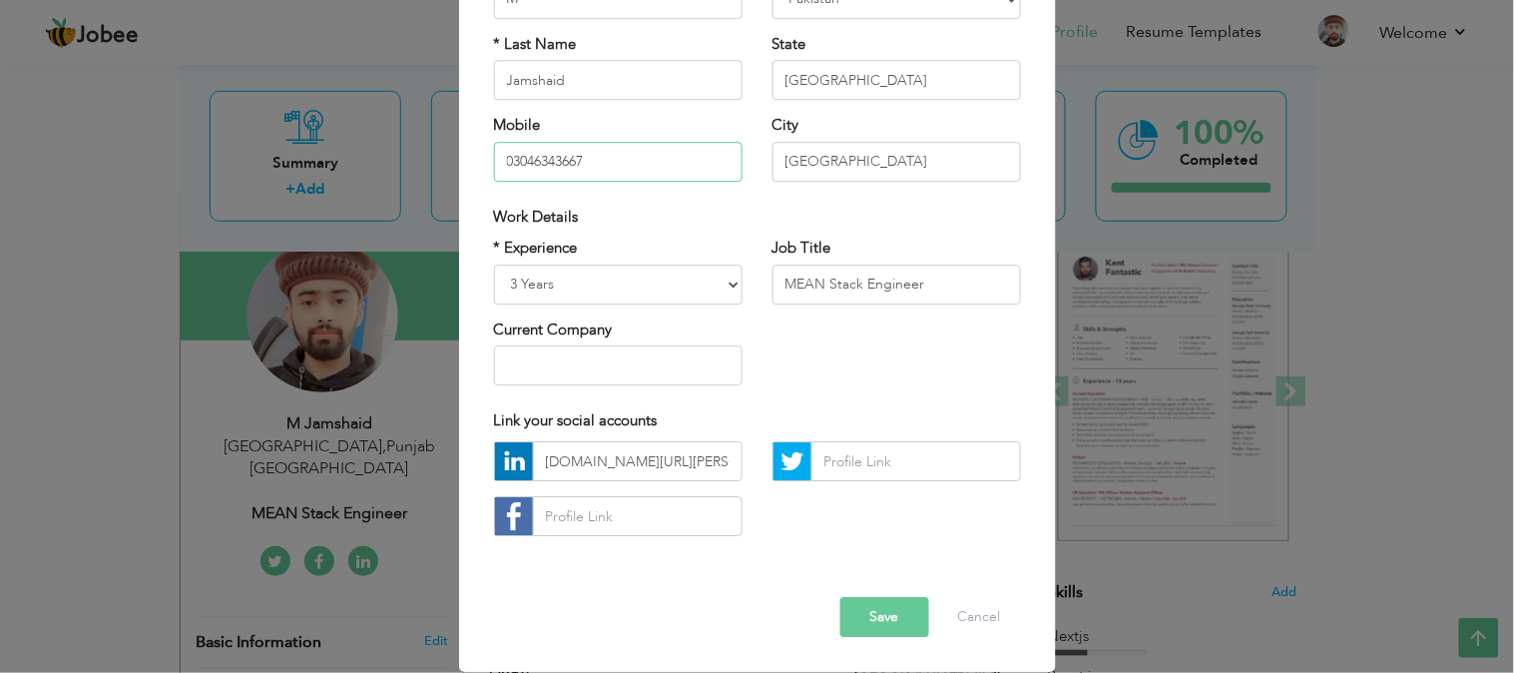
type input "03046343667"
click at [876, 619] on button "Save" at bounding box center [884, 618] width 89 height 40
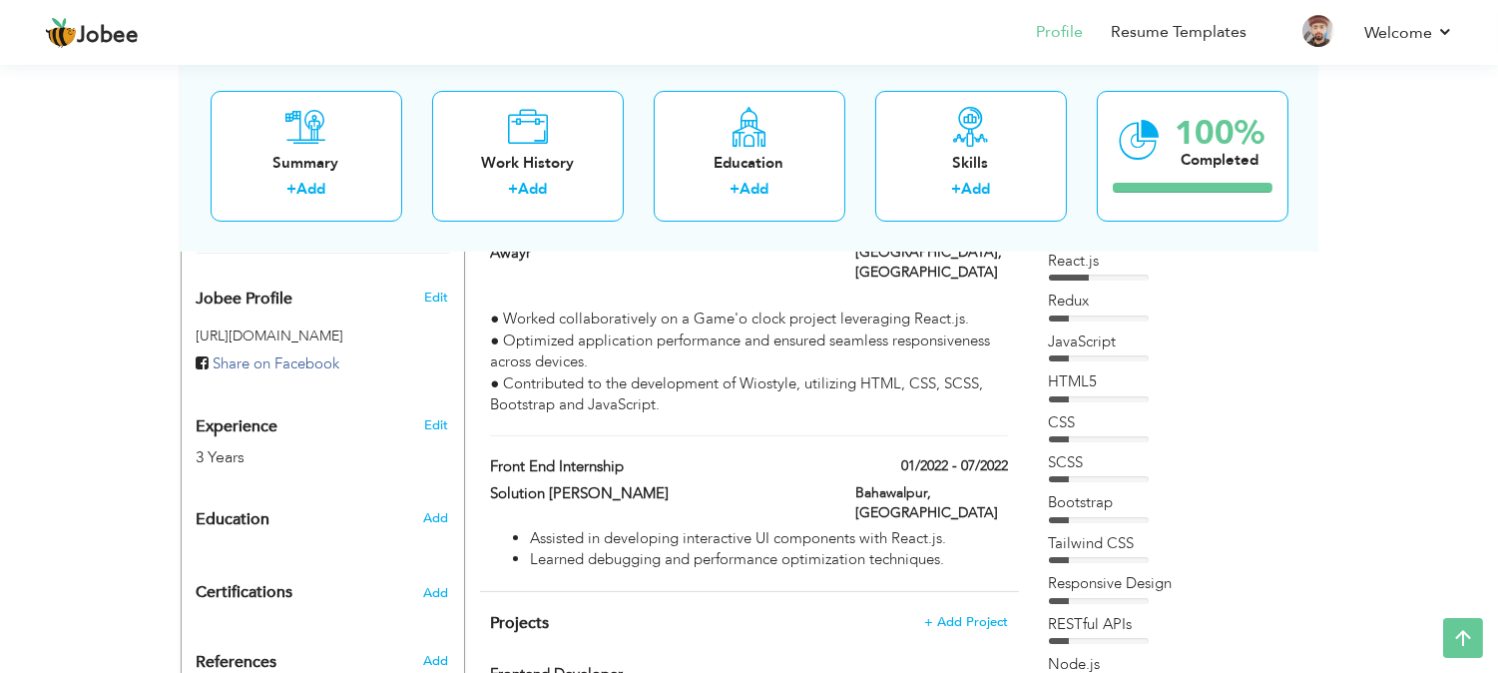
scroll to position [569, 0]
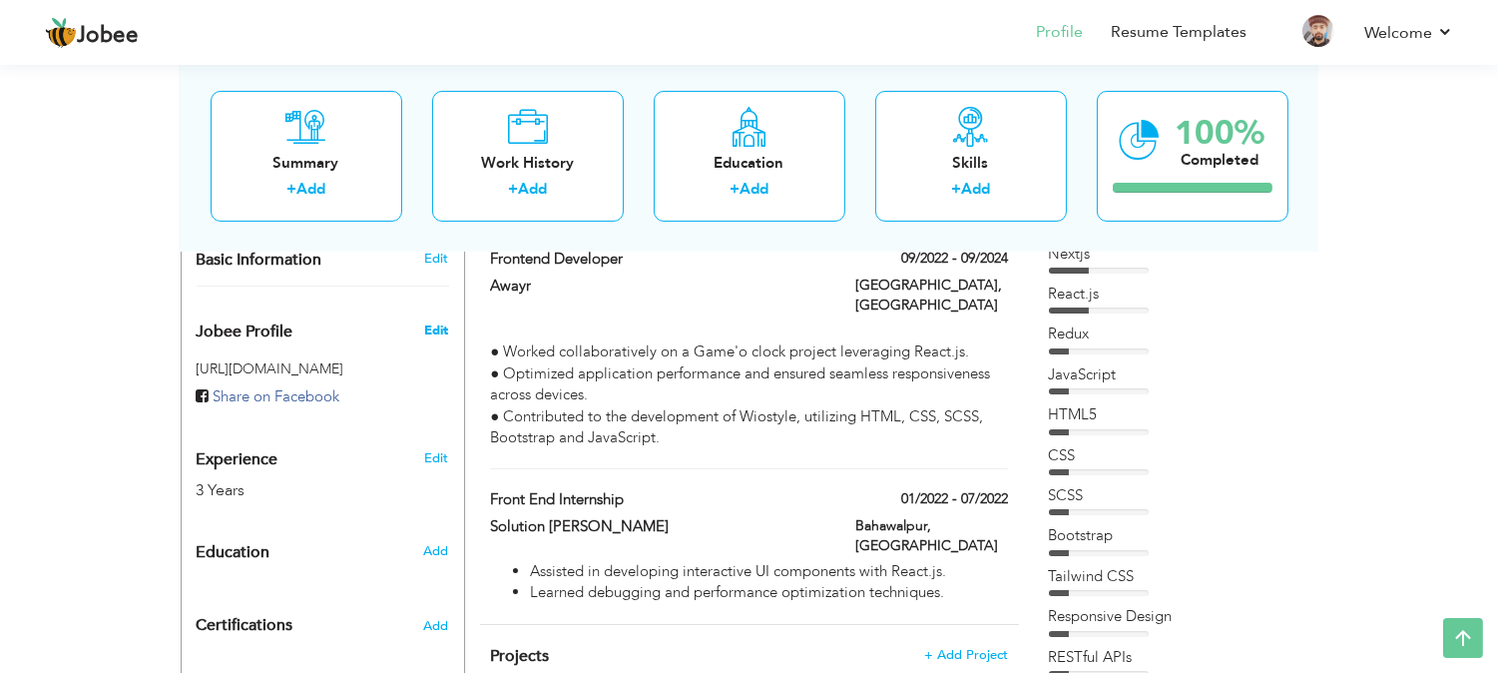
click at [439, 321] on span "Edit" at bounding box center [436, 330] width 24 height 18
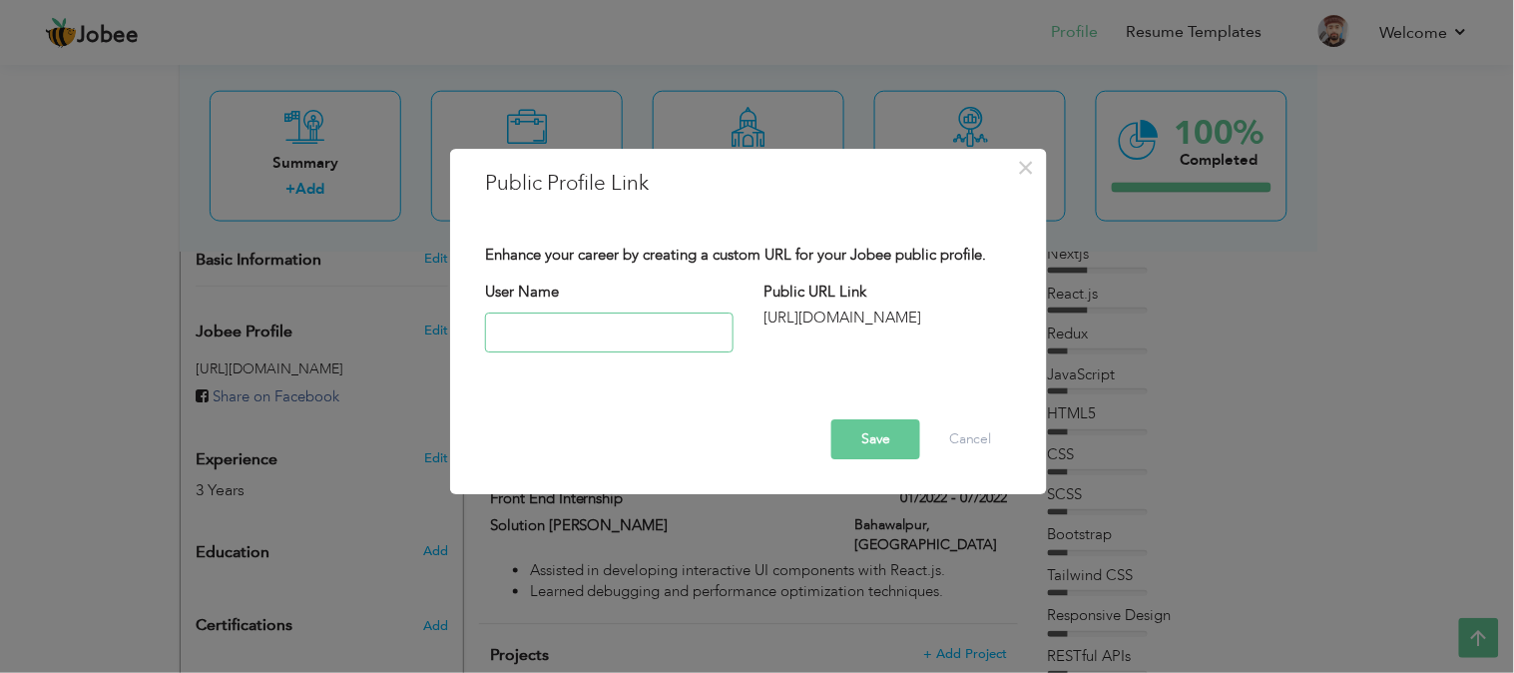
click at [626, 332] on input "text" at bounding box center [609, 332] width 249 height 40
click at [1024, 167] on span "×" at bounding box center [1026, 168] width 17 height 36
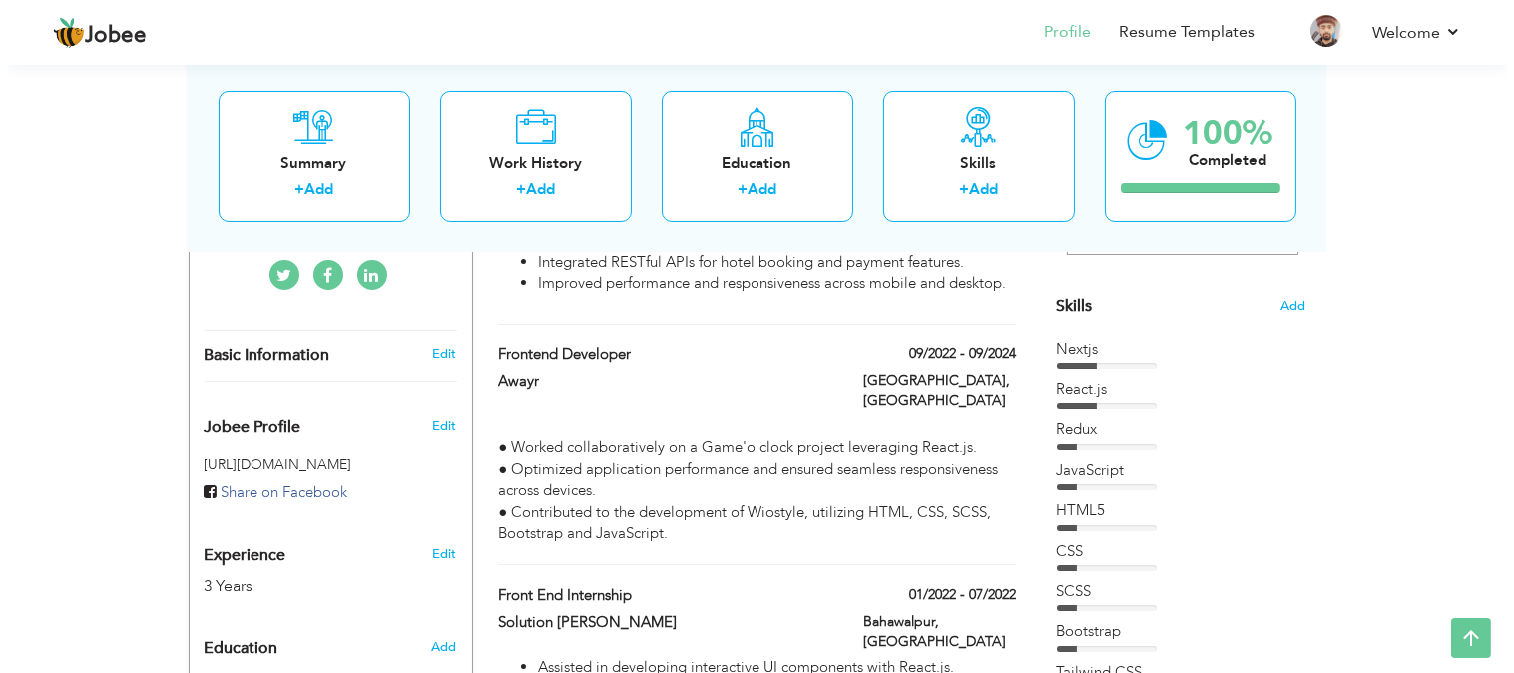
scroll to position [470, 0]
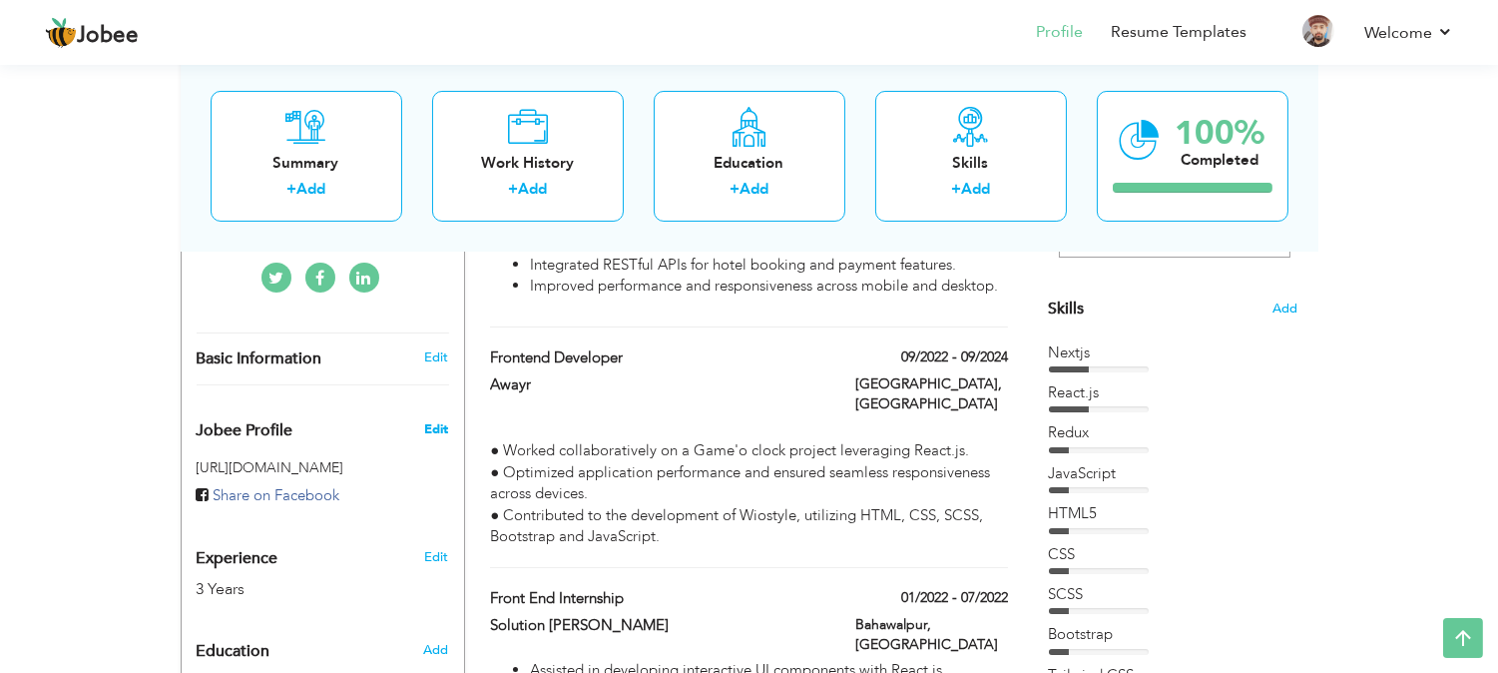
click at [429, 420] on span "Edit" at bounding box center [436, 429] width 24 height 18
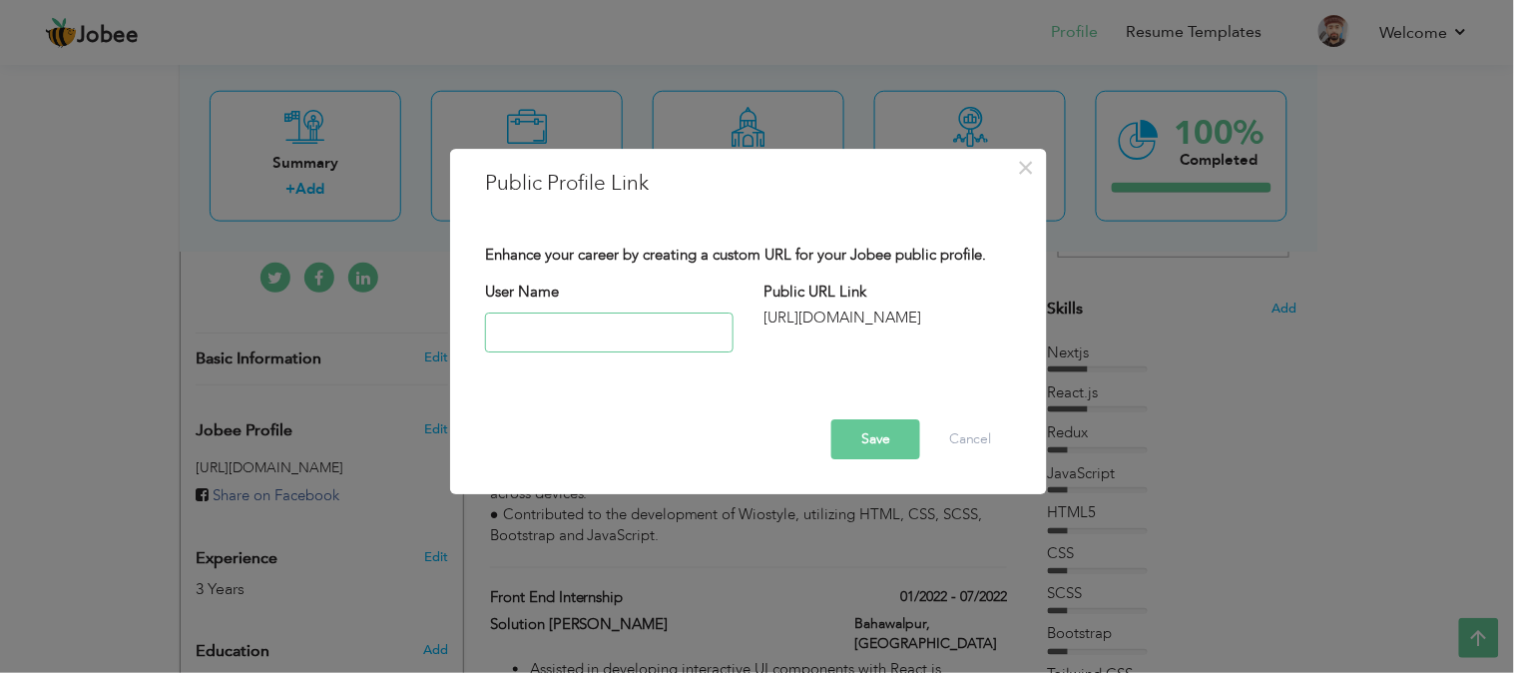
click at [592, 332] on input "text" at bounding box center [609, 332] width 249 height 40
click at [1036, 162] on button "×" at bounding box center [1026, 168] width 32 height 32
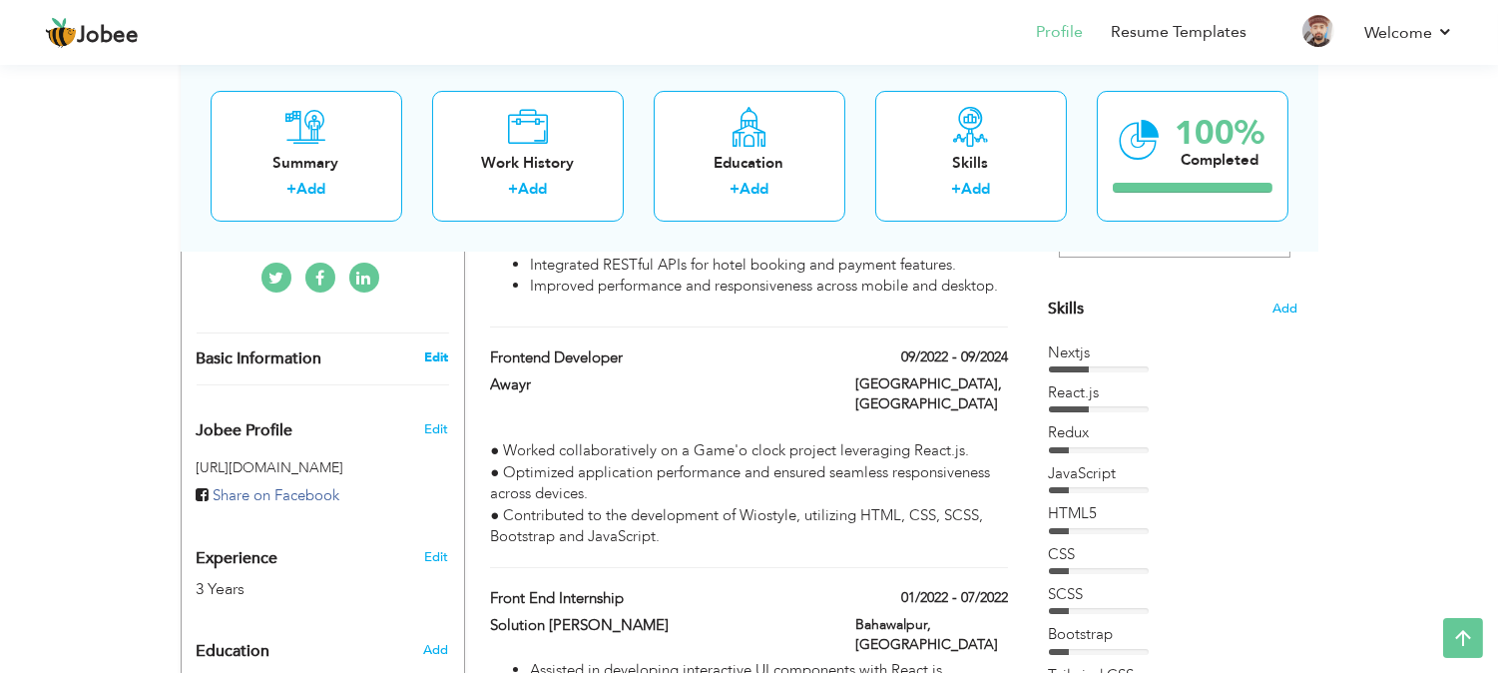
click at [426, 348] on link "Edit" at bounding box center [436, 357] width 24 height 18
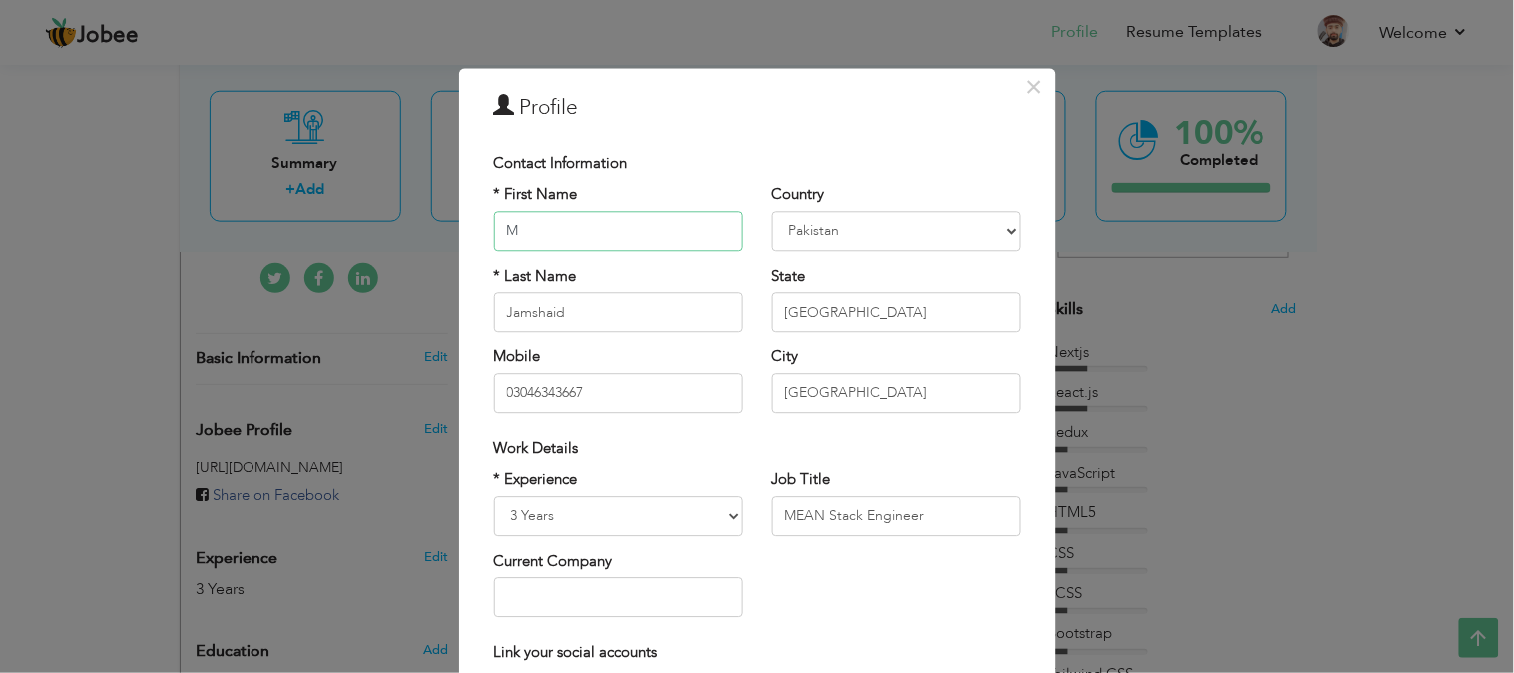
scroll to position [232, 0]
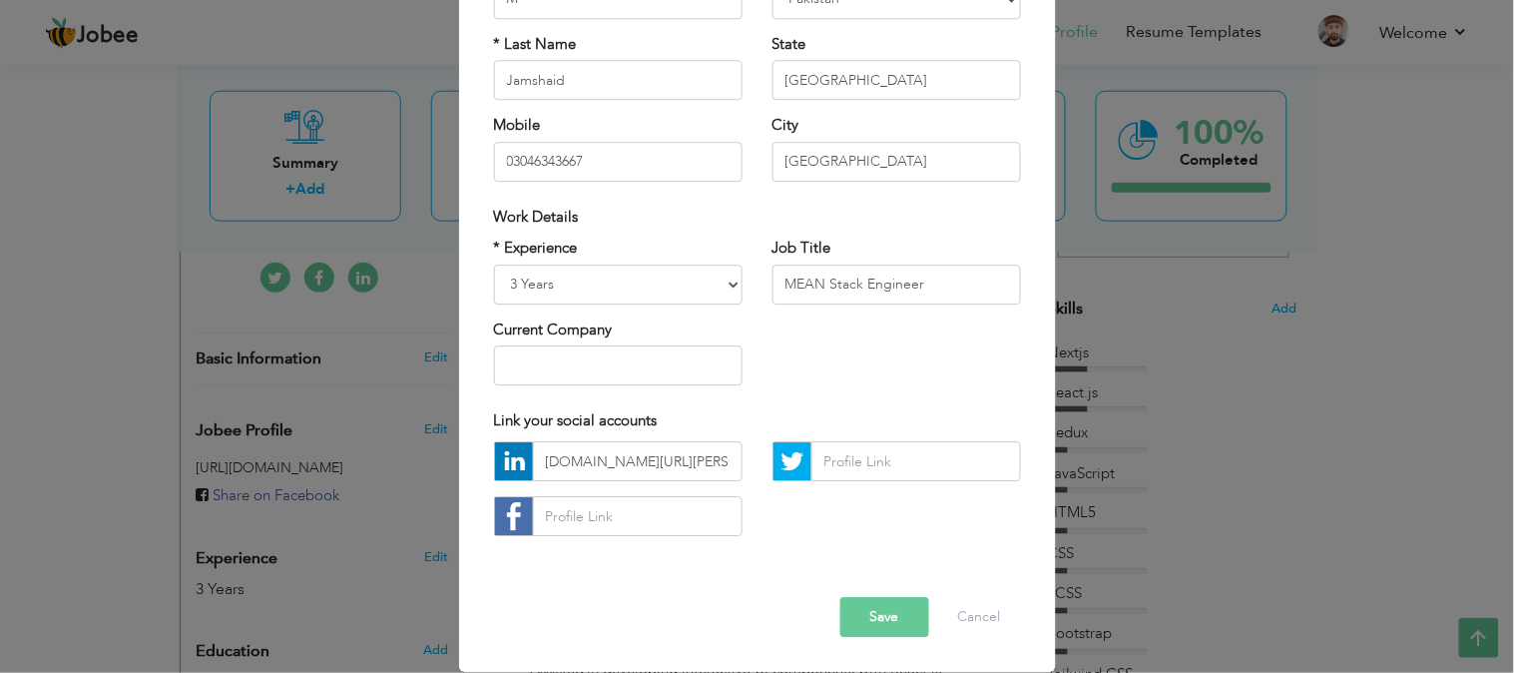
click at [788, 523] on div "www.linkedin.com/in/muhammad-jamshaid-825ba326b" at bounding box center [757, 497] width 557 height 110
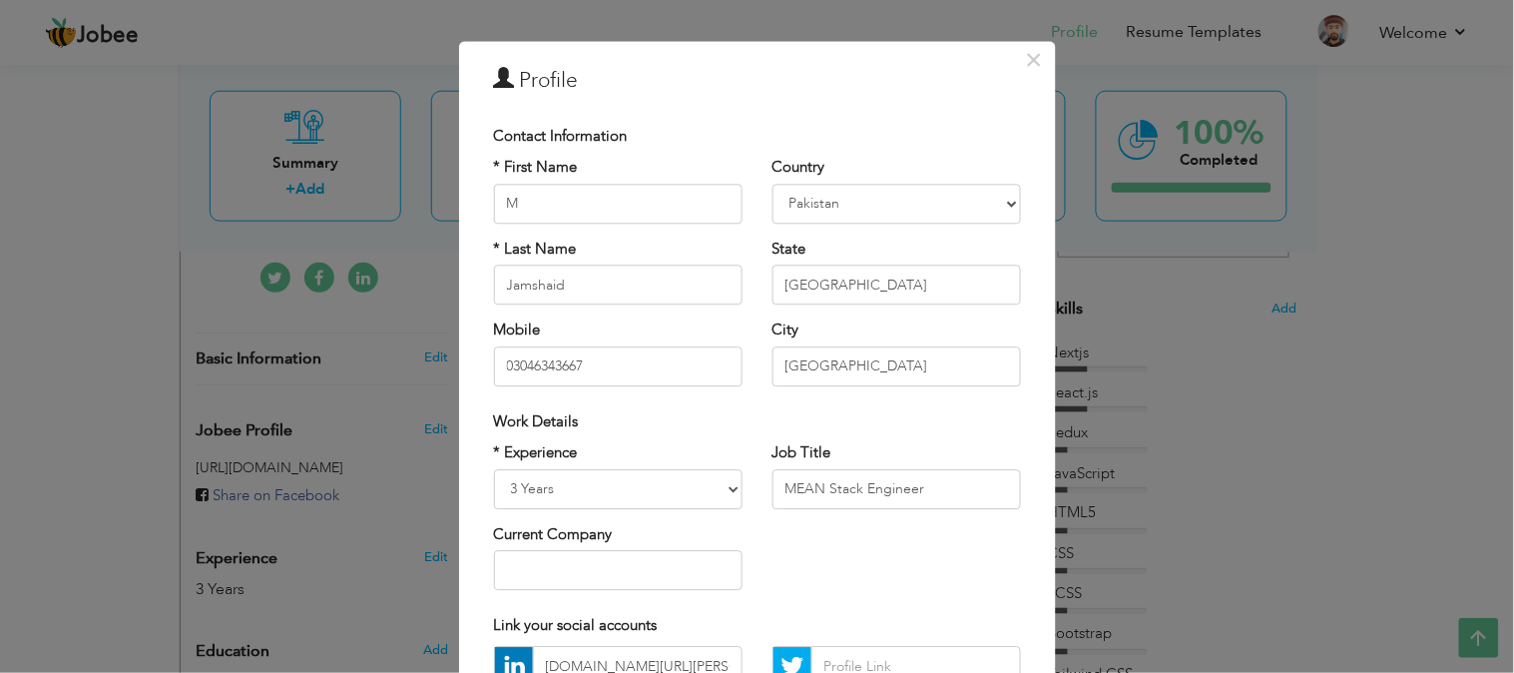
scroll to position [0, 0]
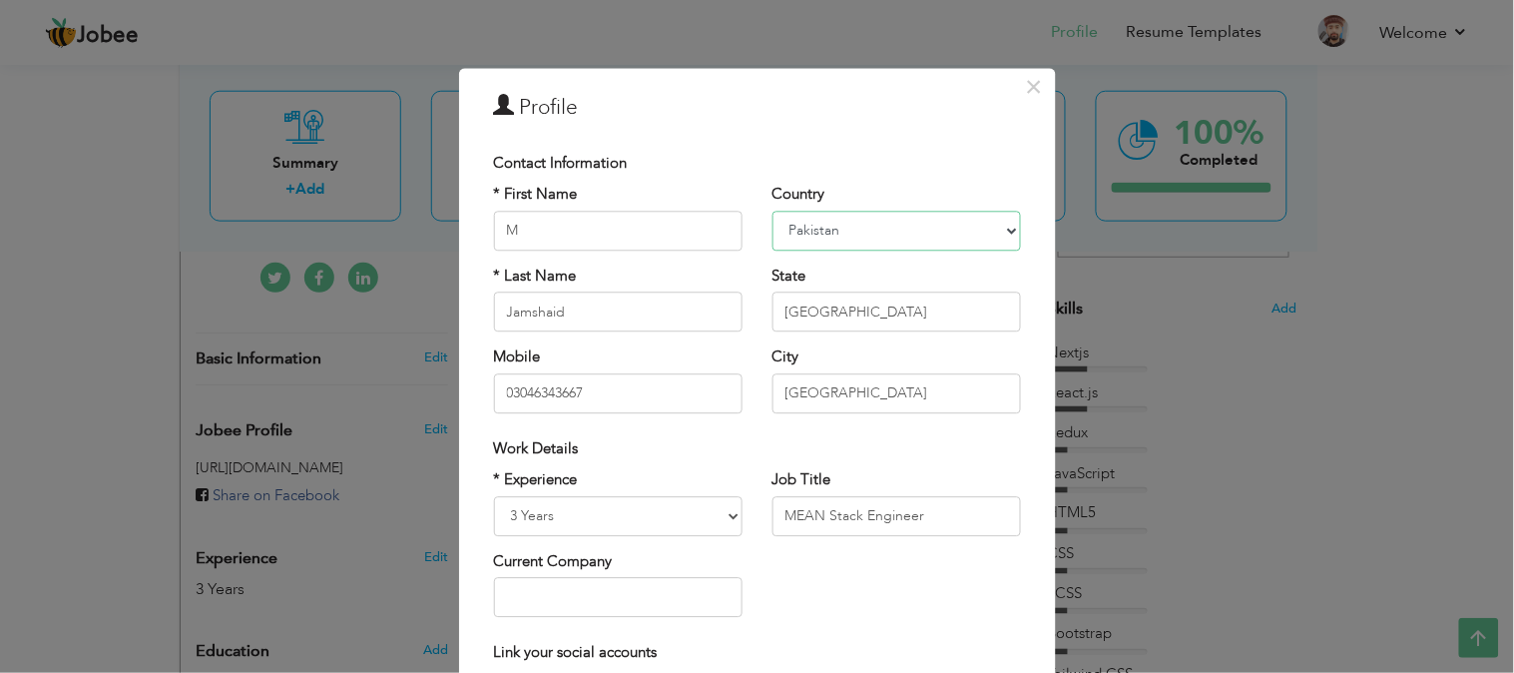
click at [893, 235] on select "Afghanistan Albania Algeria American Samoa Andorra Angola Anguilla Antarctica A…" at bounding box center [896, 231] width 249 height 40
click at [602, 238] on input "M" at bounding box center [618, 231] width 249 height 40
click at [479, 352] on div "* First Name M * Last Name Jamshaid Mobile 03046343667" at bounding box center [618, 307] width 278 height 244
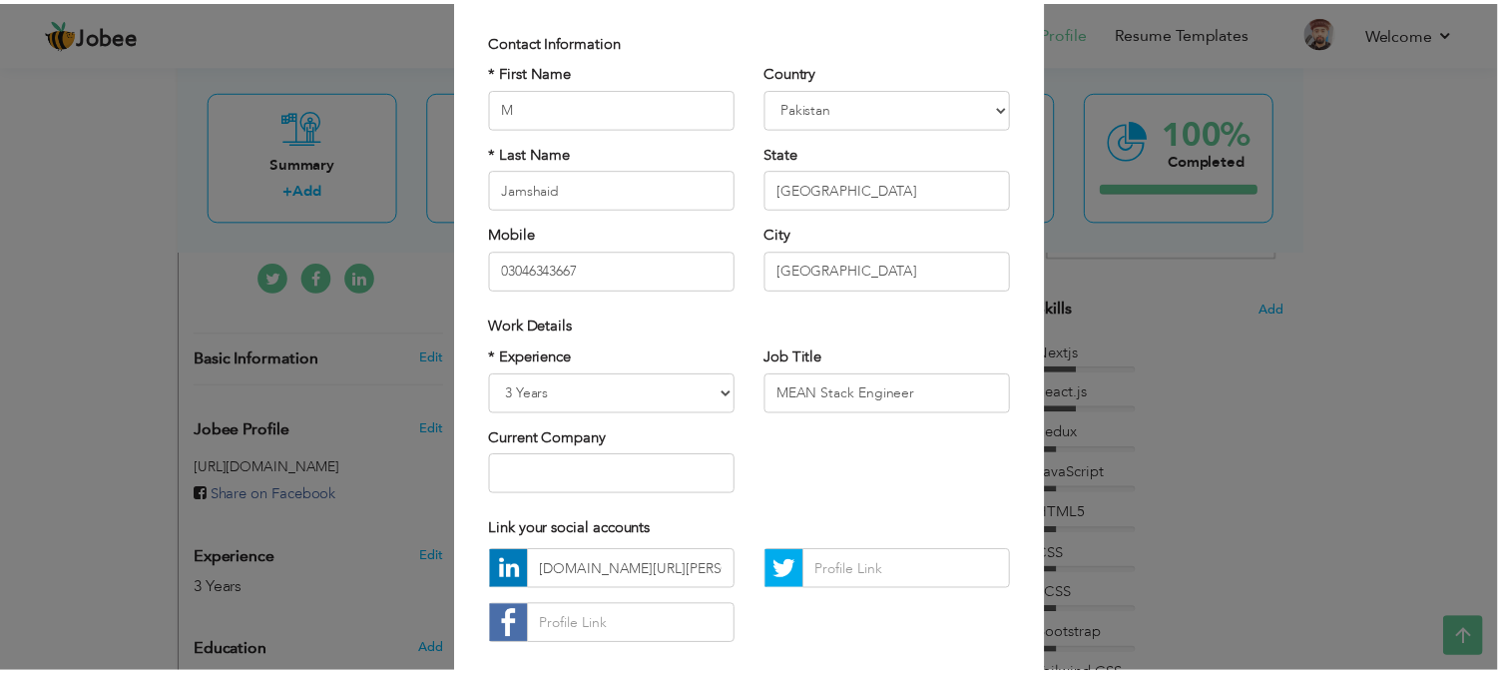
scroll to position [232, 0]
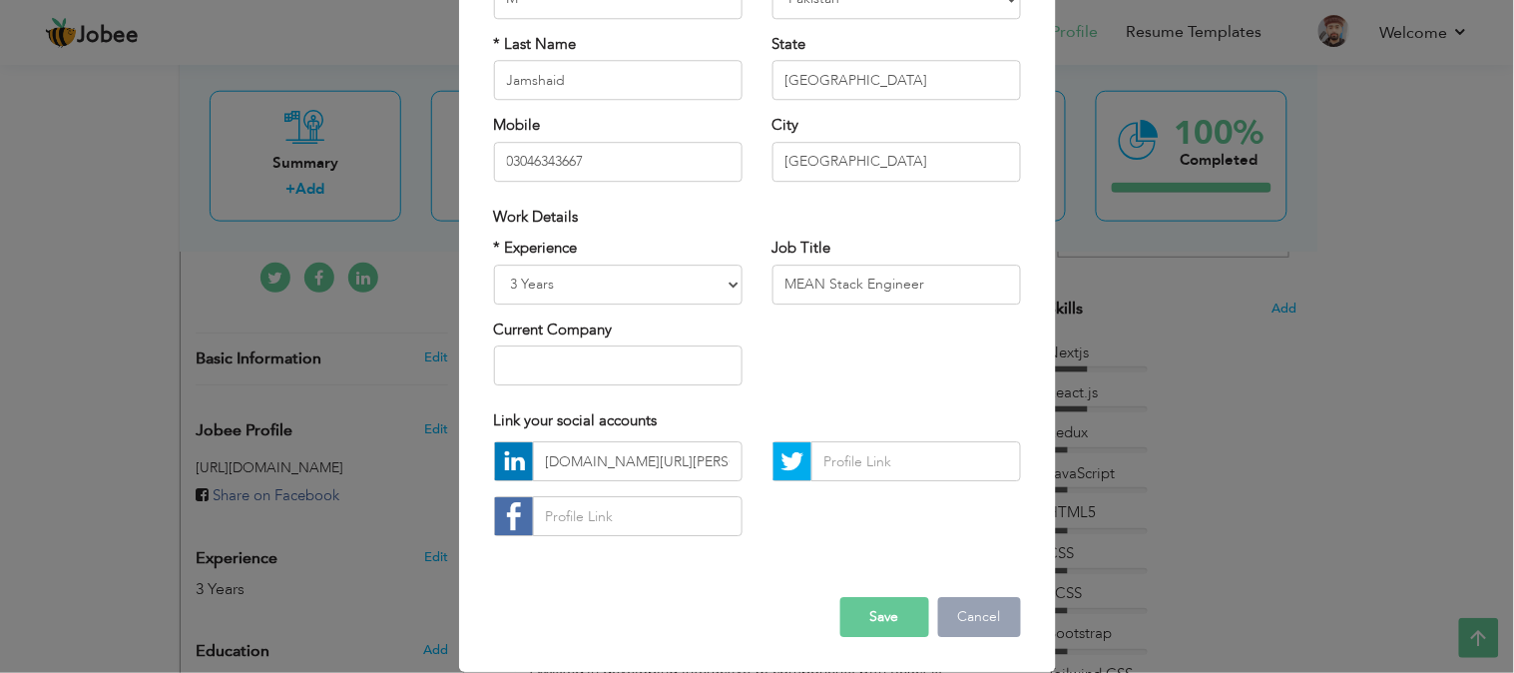
click at [973, 617] on button "Cancel" at bounding box center [979, 618] width 83 height 40
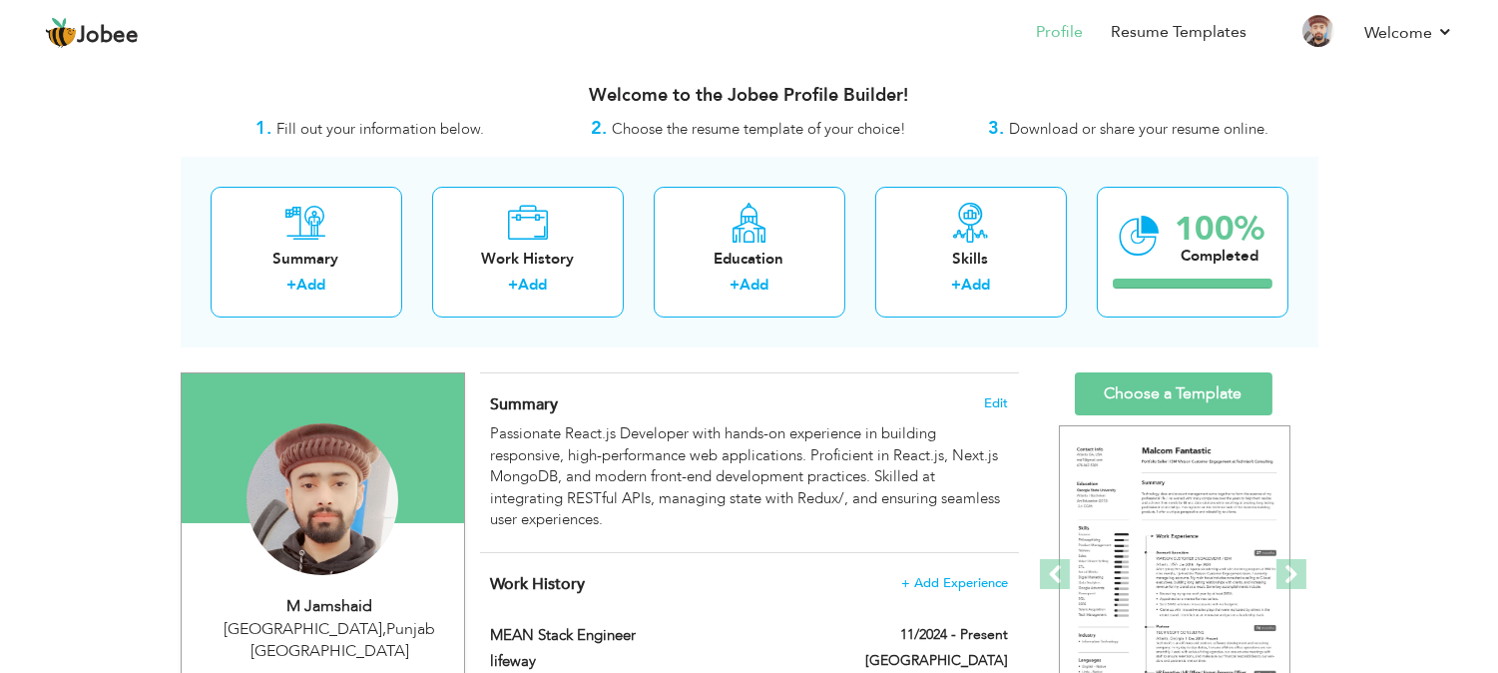
scroll to position [0, 0]
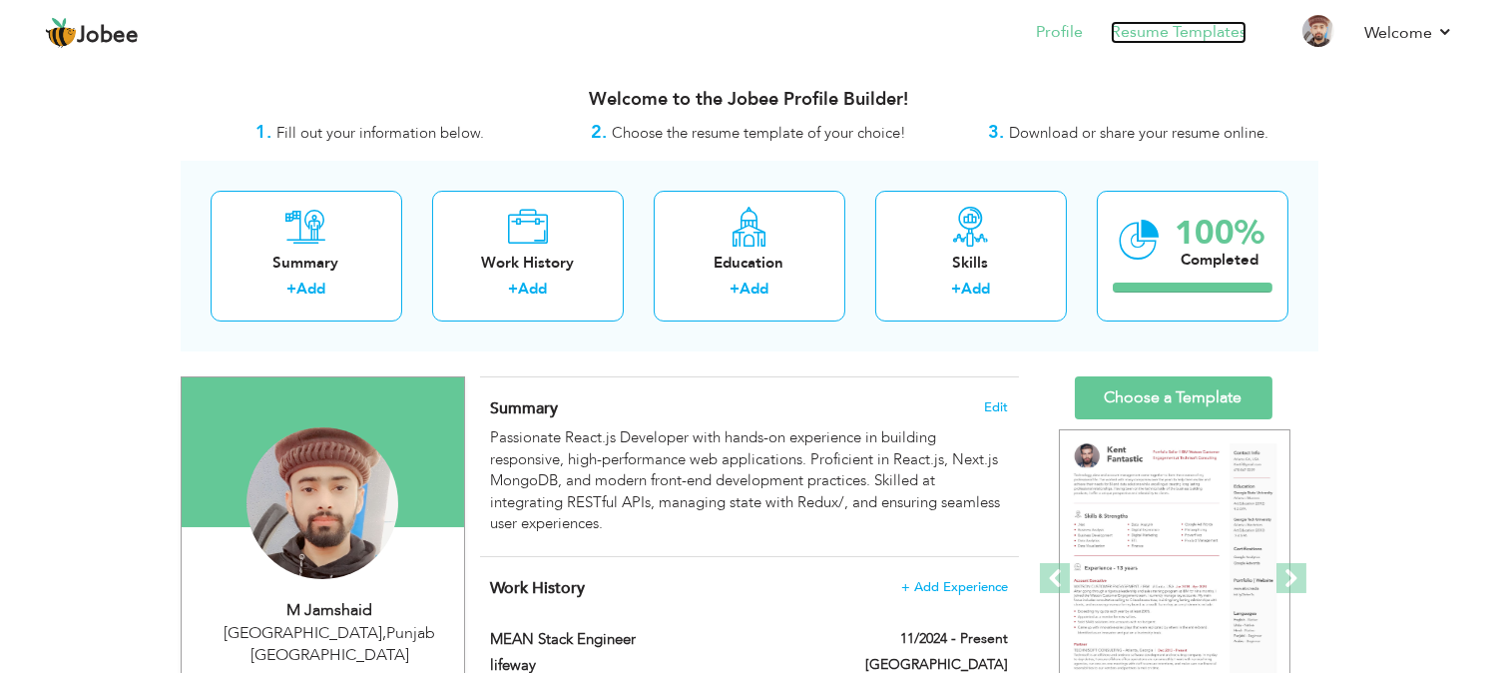
click at [1178, 32] on link "Resume Templates" at bounding box center [1179, 32] width 136 height 23
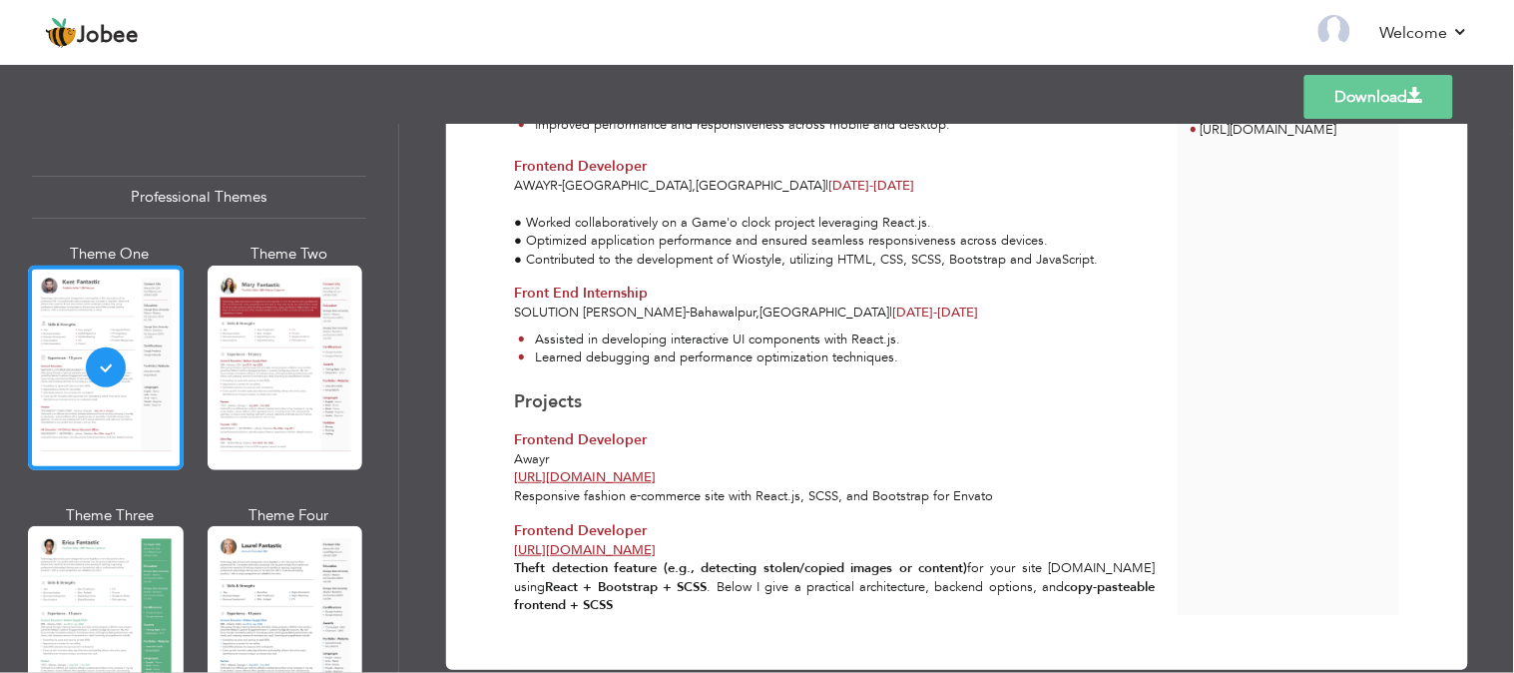
scroll to position [574, 0]
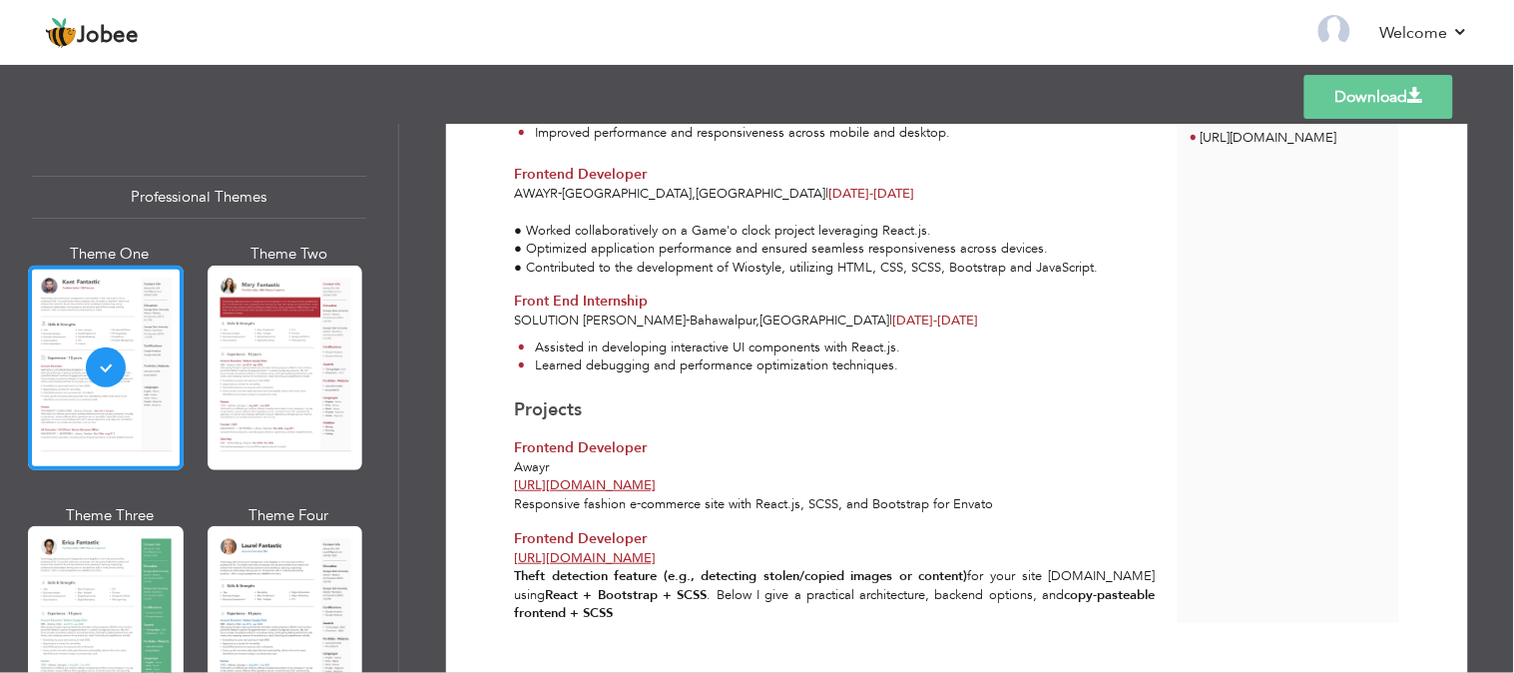
drag, startPoint x: 676, startPoint y: 555, endPoint x: 506, endPoint y: 554, distance: 169.7
click at [506, 554] on div "[URL][DOMAIN_NAME]" at bounding box center [835, 558] width 664 height 19
copy link "[URL][DOMAIN_NAME]"
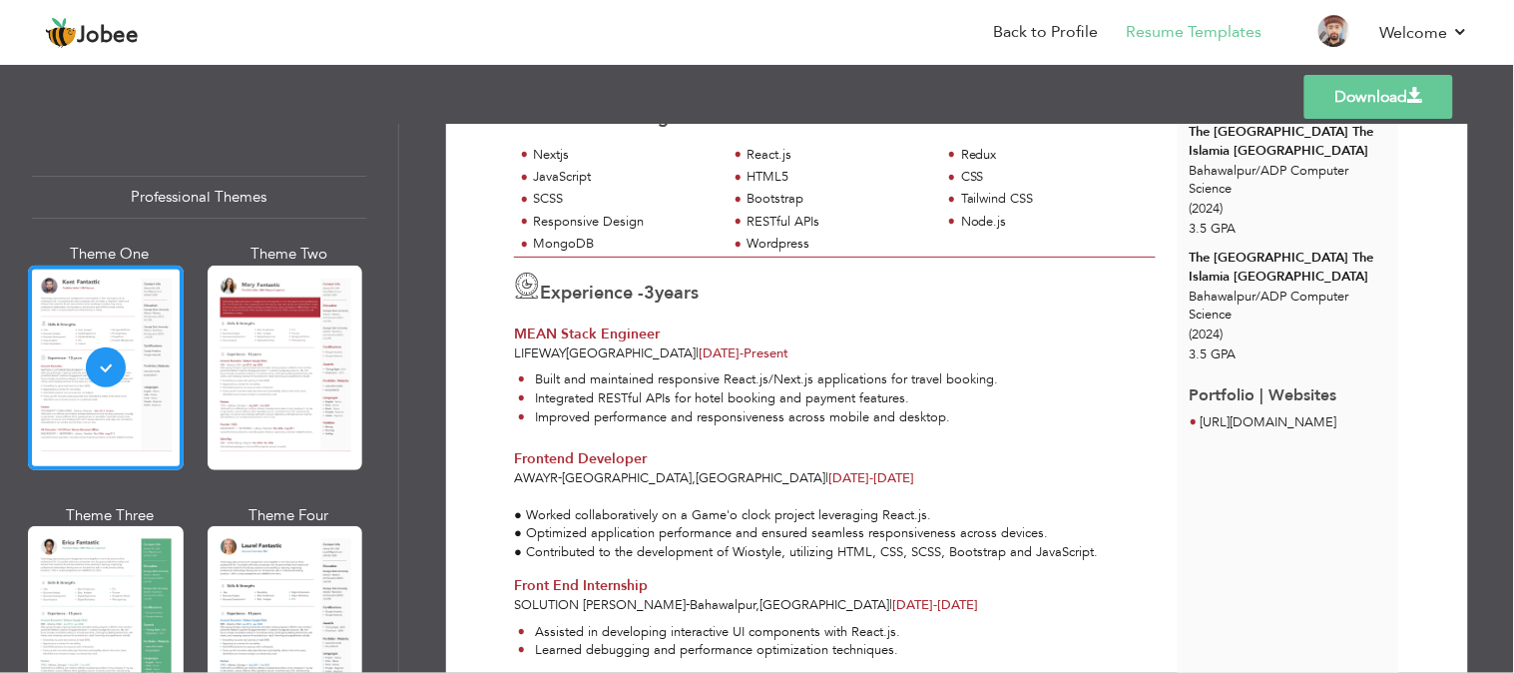
scroll to position [238, 0]
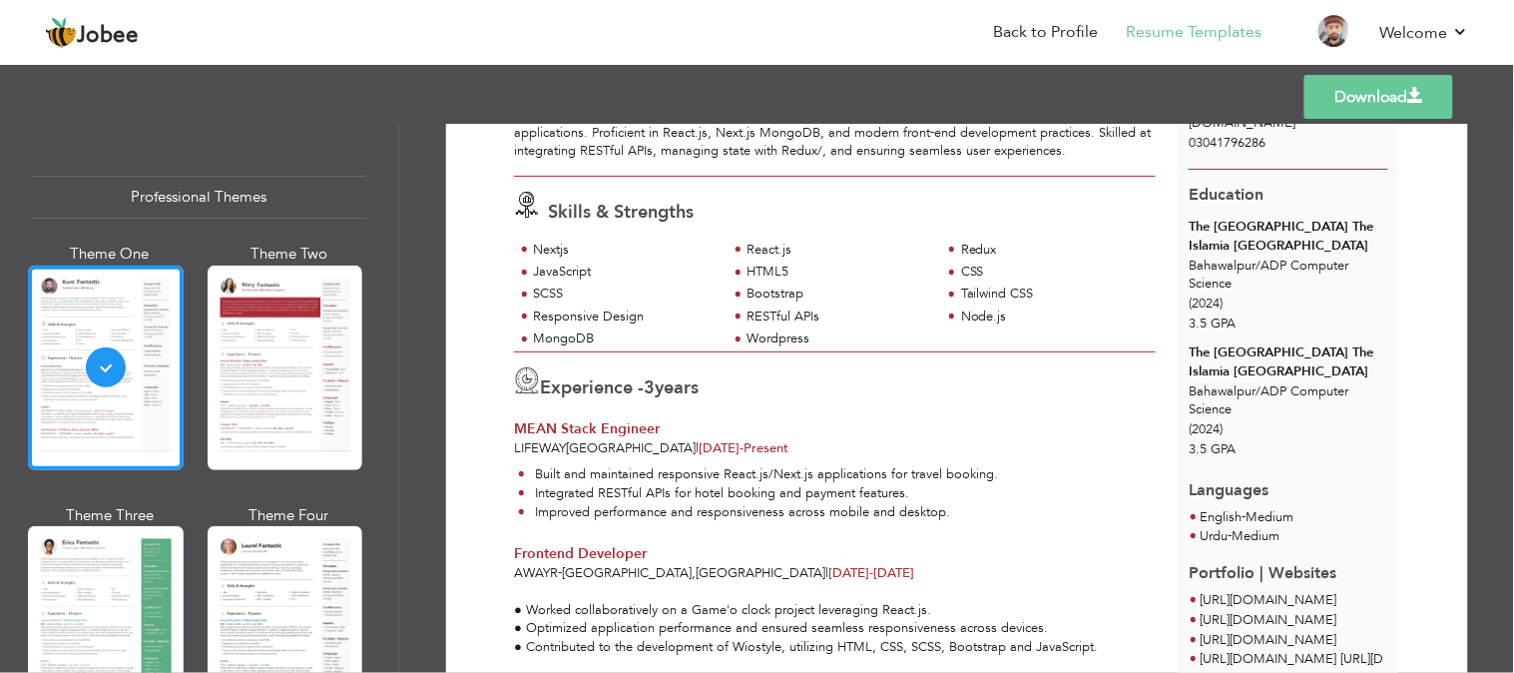
scroll to position [186, 0]
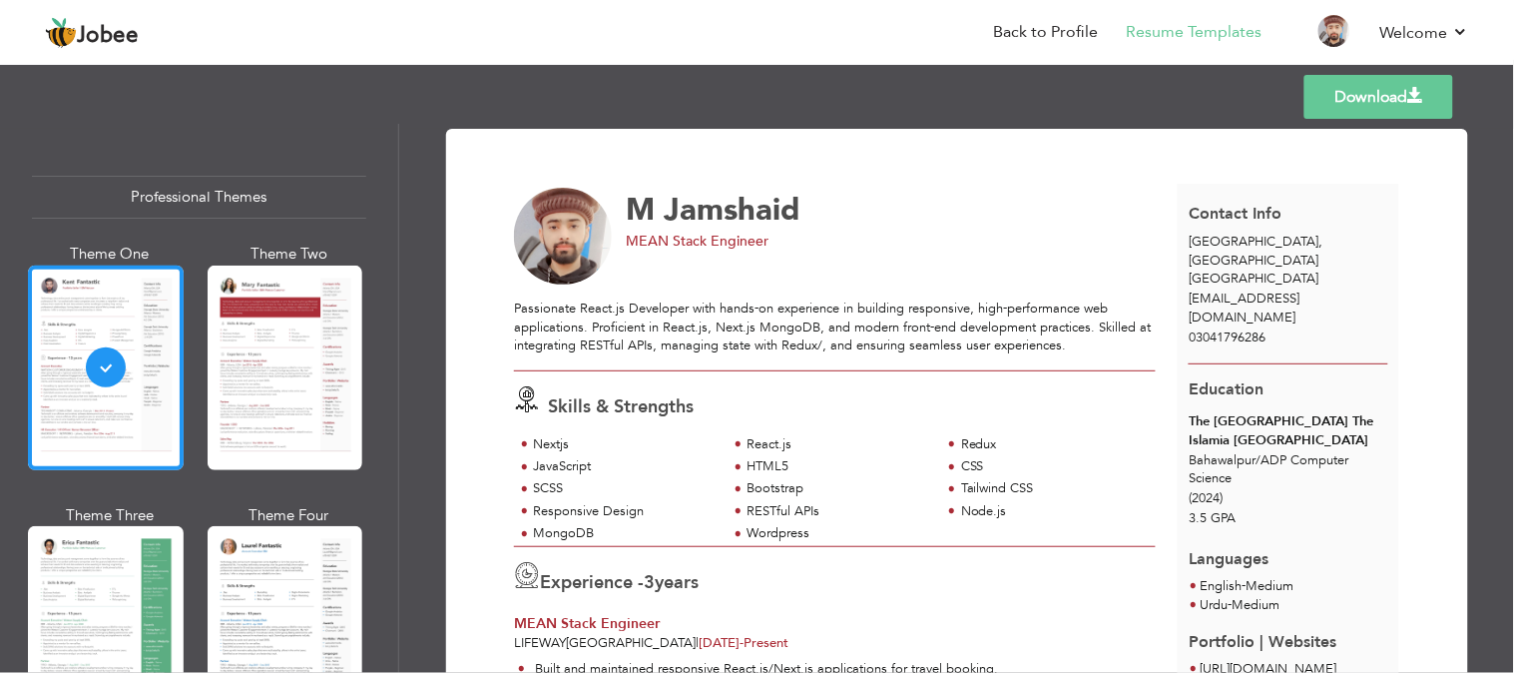
click at [1283, 289] on span "[EMAIL_ADDRESS][DOMAIN_NAME]" at bounding box center [1244, 307] width 111 height 37
click at [1287, 289] on span "[EMAIL_ADDRESS][DOMAIN_NAME]" at bounding box center [1244, 307] width 111 height 37
click at [1289, 289] on span "[EMAIL_ADDRESS][DOMAIN_NAME]" at bounding box center [1244, 307] width 111 height 37
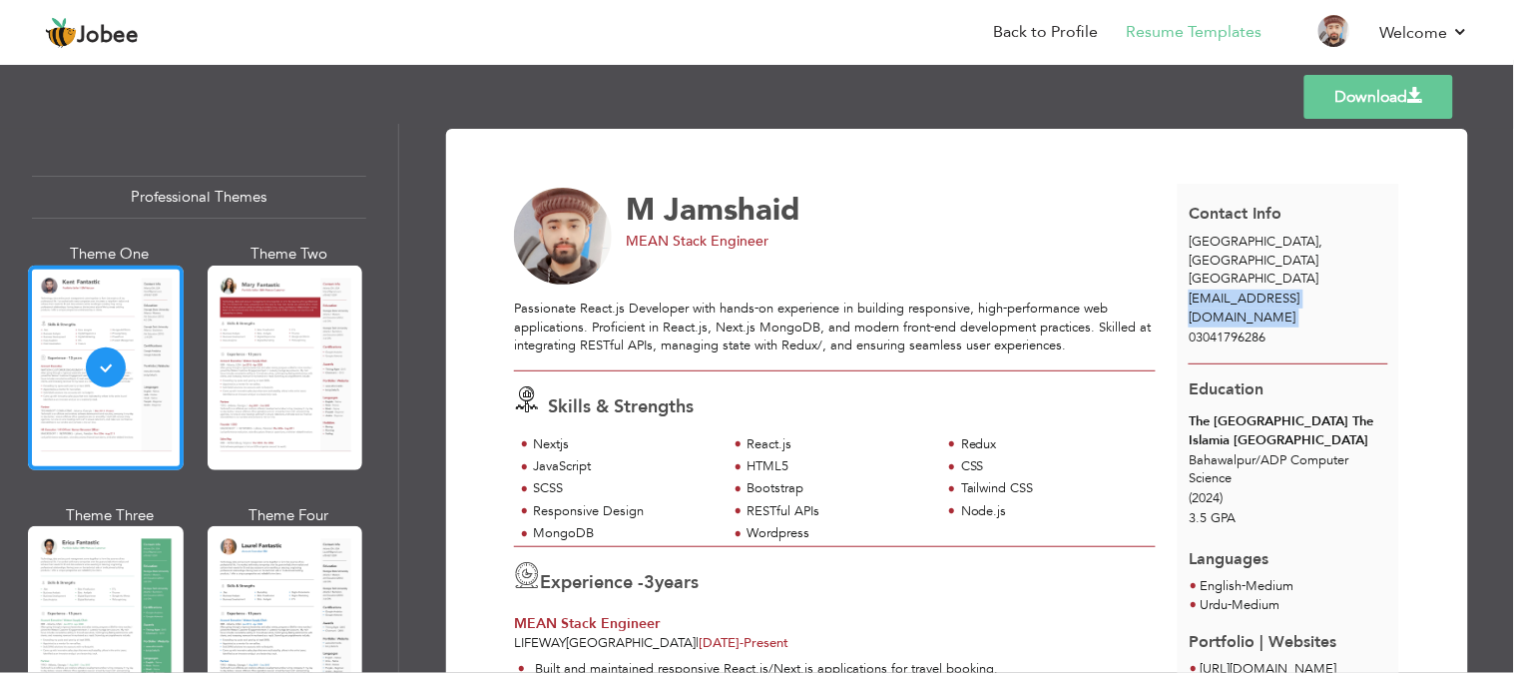
click at [1364, 94] on link "Download" at bounding box center [1378, 97] width 149 height 44
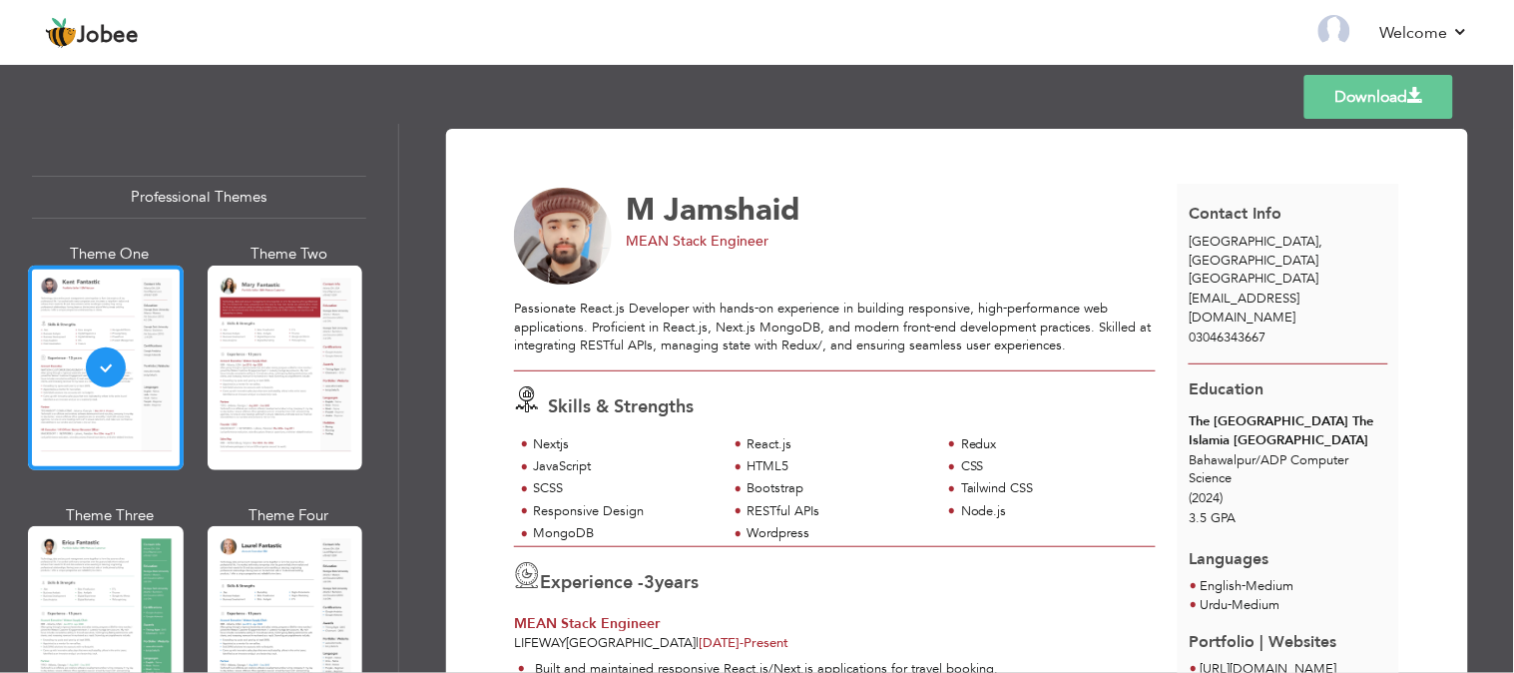
click at [1251, 289] on span "[EMAIL_ADDRESS][DOMAIN_NAME]" at bounding box center [1244, 307] width 111 height 37
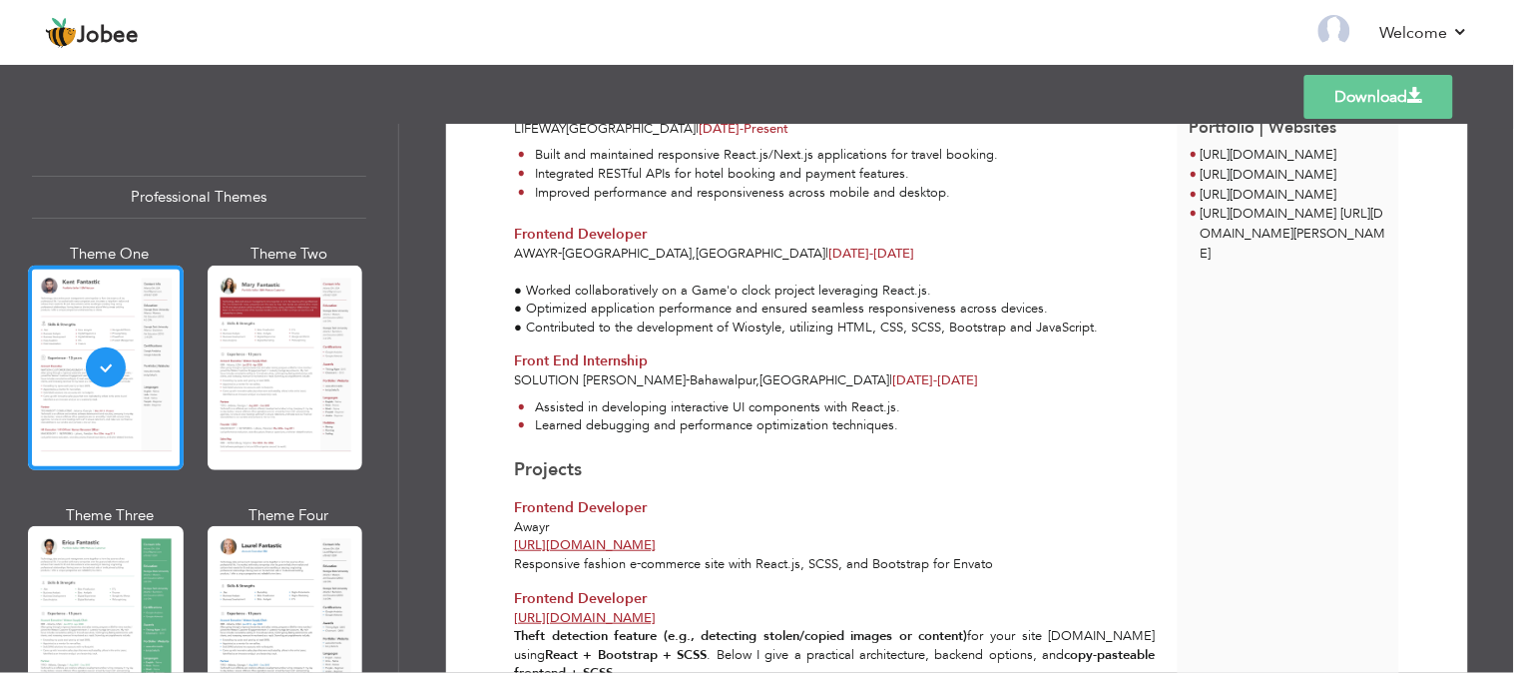
scroll to position [617, 0]
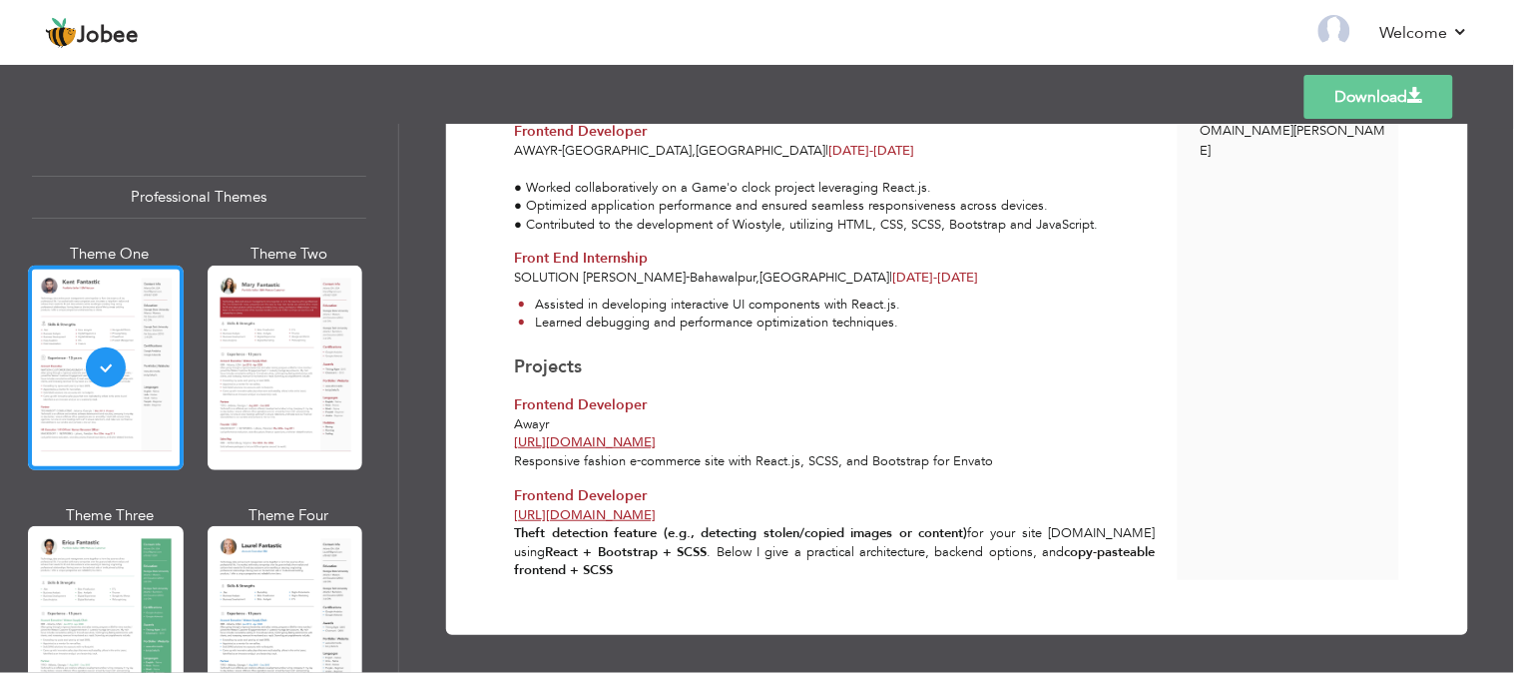
click at [1319, 101] on link "Download" at bounding box center [1378, 97] width 149 height 44
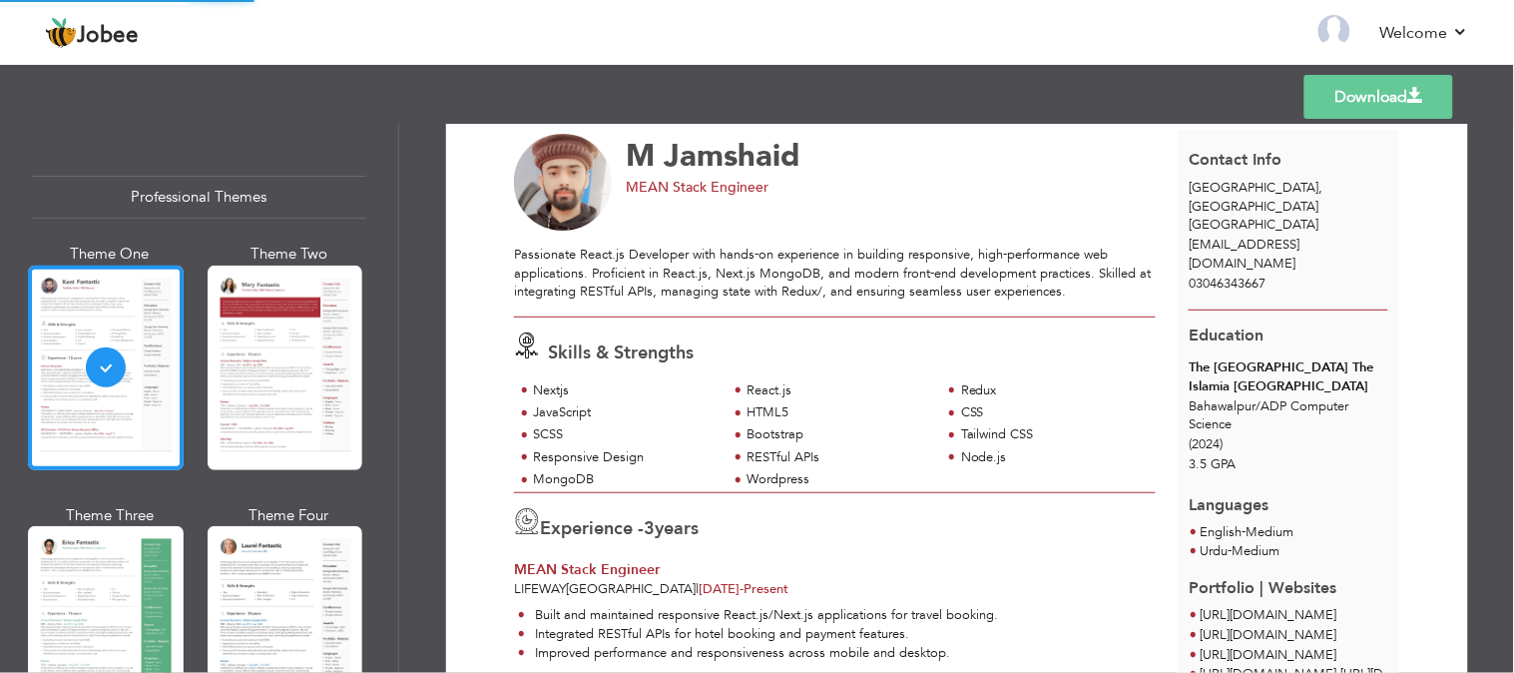
scroll to position [0, 0]
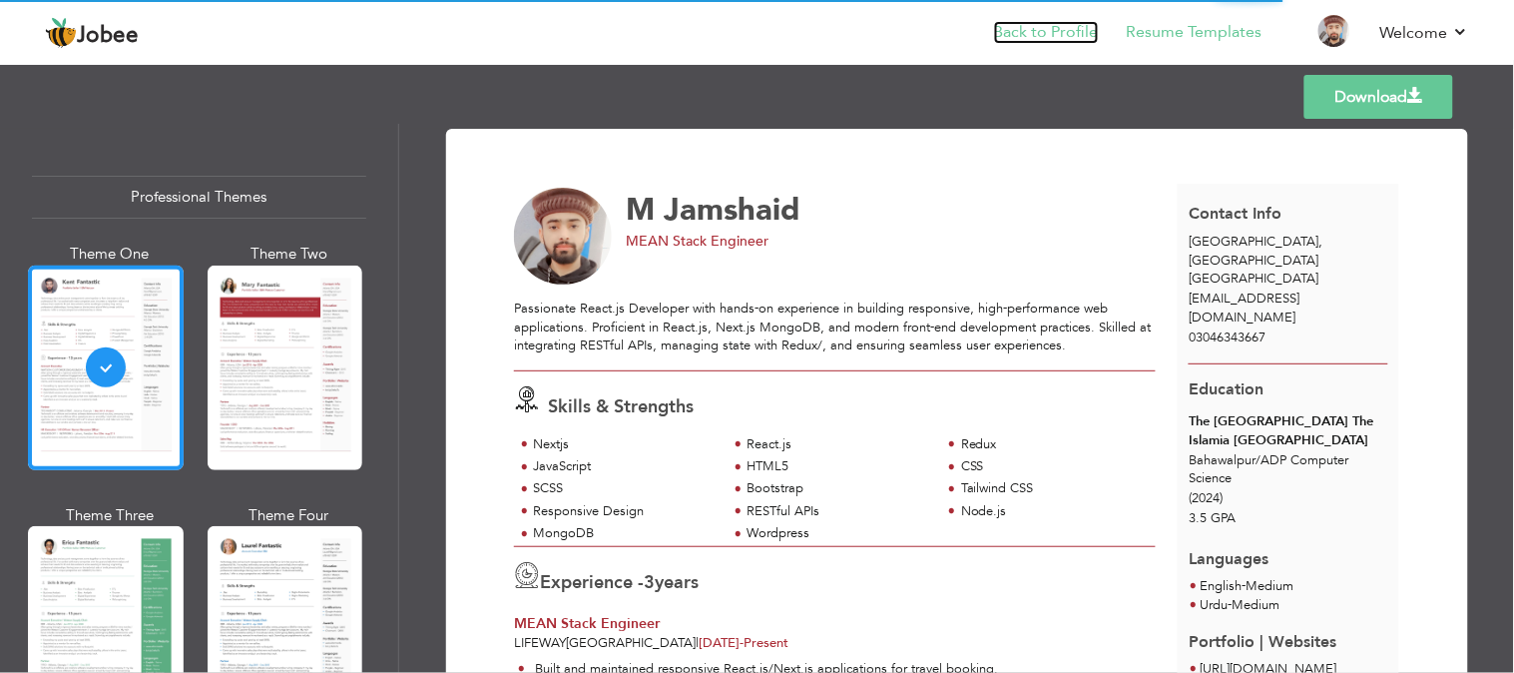
click at [1045, 37] on link "Back to Profile" at bounding box center [1046, 32] width 105 height 23
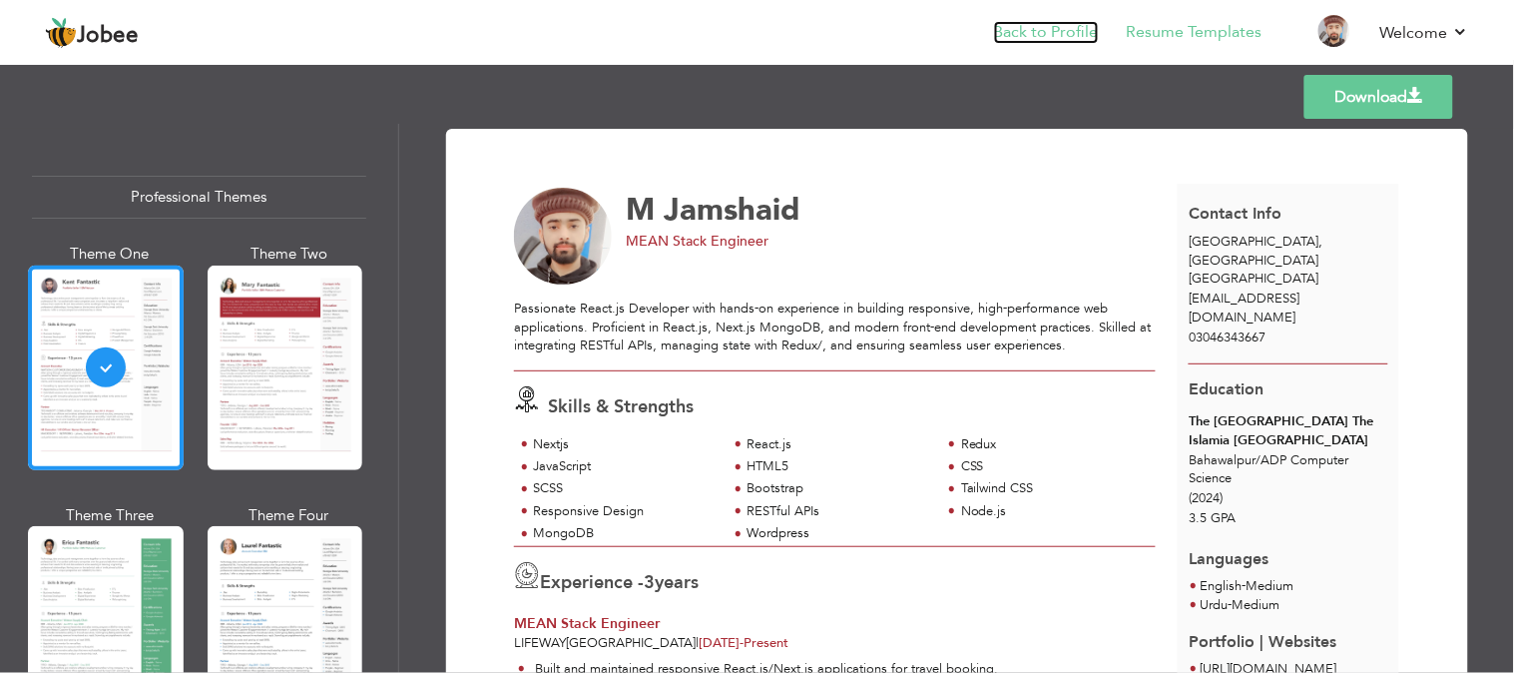
click at [1042, 35] on link "Back to Profile" at bounding box center [1046, 32] width 105 height 23
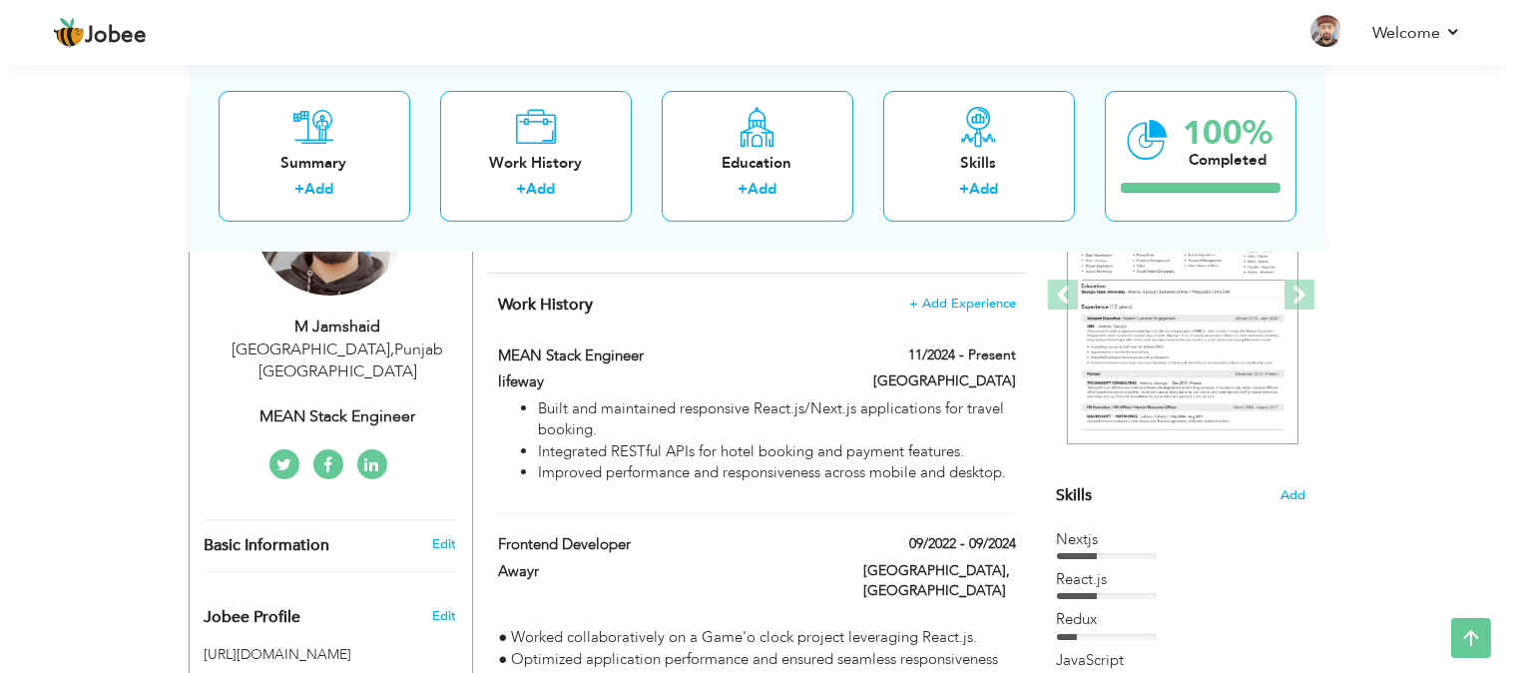
scroll to position [284, 0]
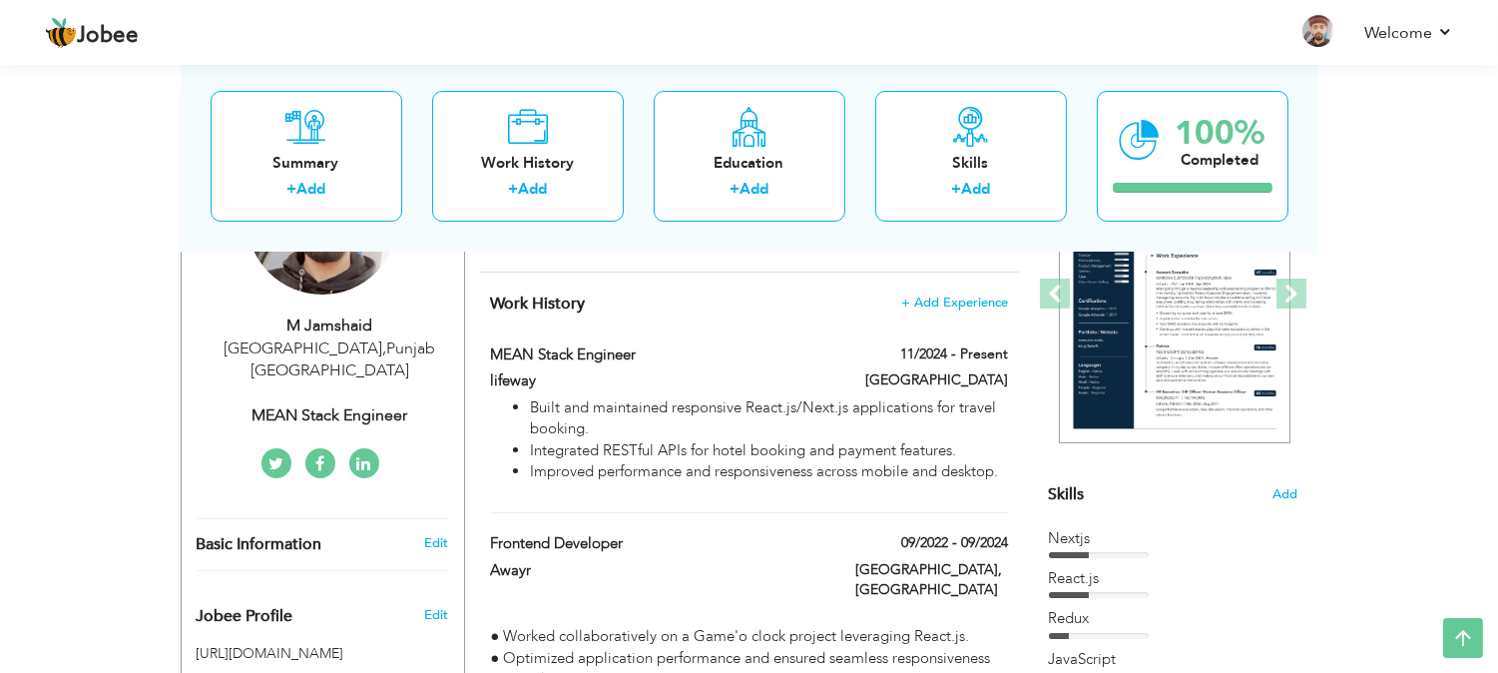
click at [320, 456] on icon at bounding box center [319, 464] width 9 height 16
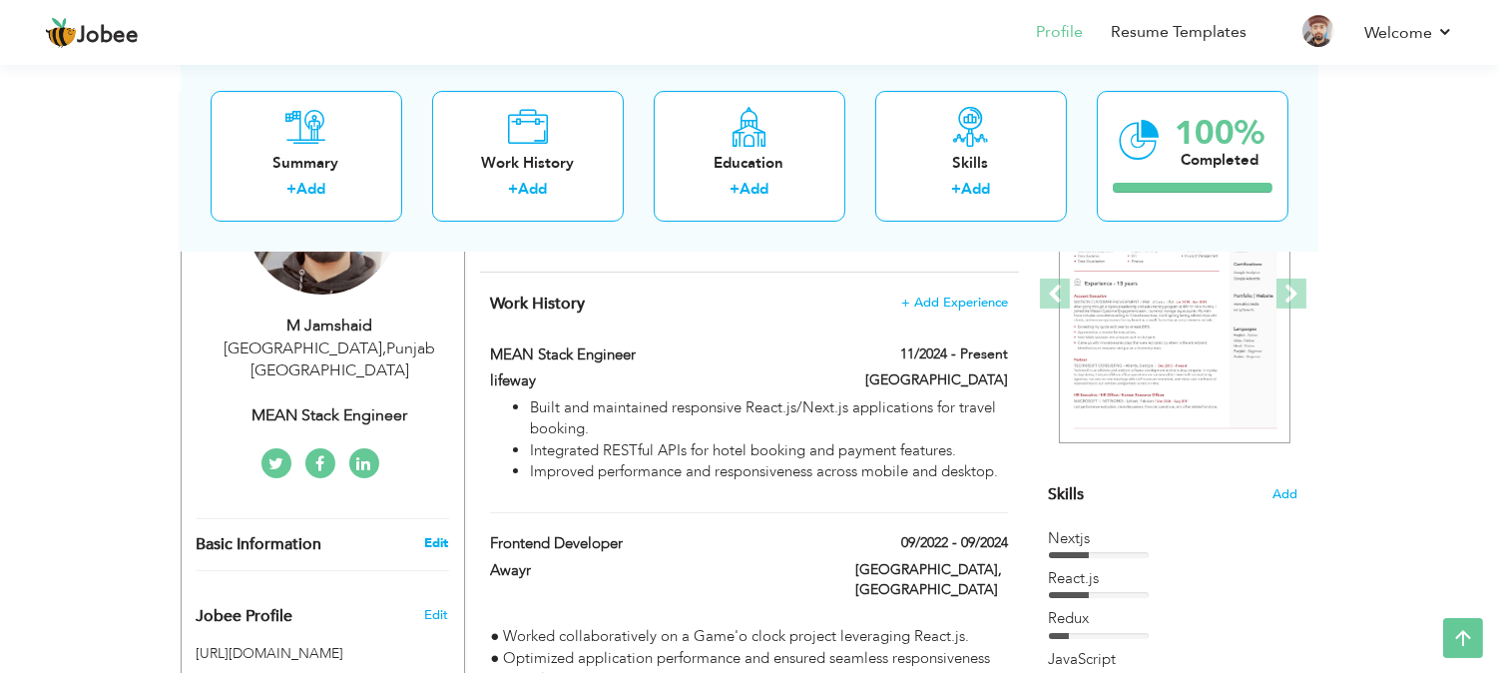
click at [432, 534] on link "Edit" at bounding box center [436, 543] width 24 height 18
type input "M"
type input "Jamshaid"
type input "03046343667"
select select "number:166"
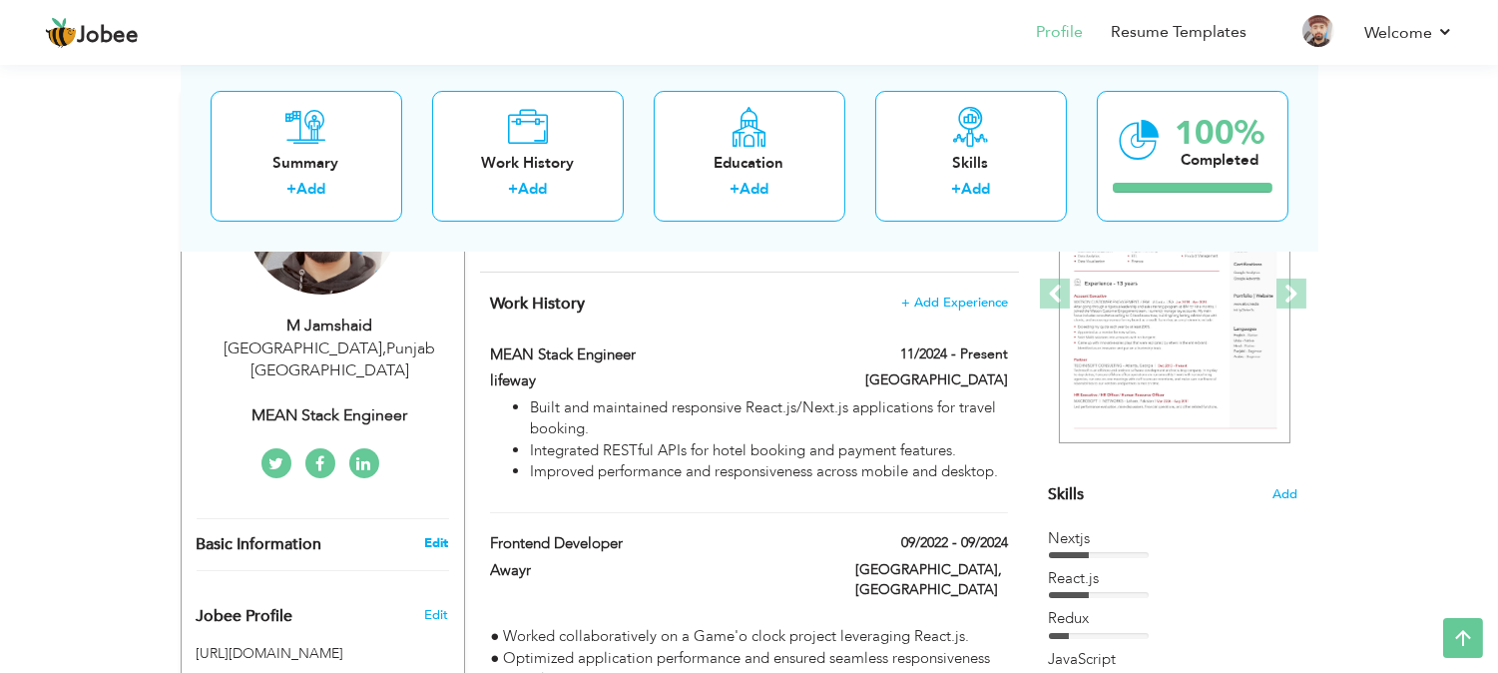
type input "[GEOGRAPHIC_DATA]"
select select "number:5"
type input "MEAN Stack Engineer"
type input "www.linkedin.com/in/muhammad-jamshaid-825ba326b"
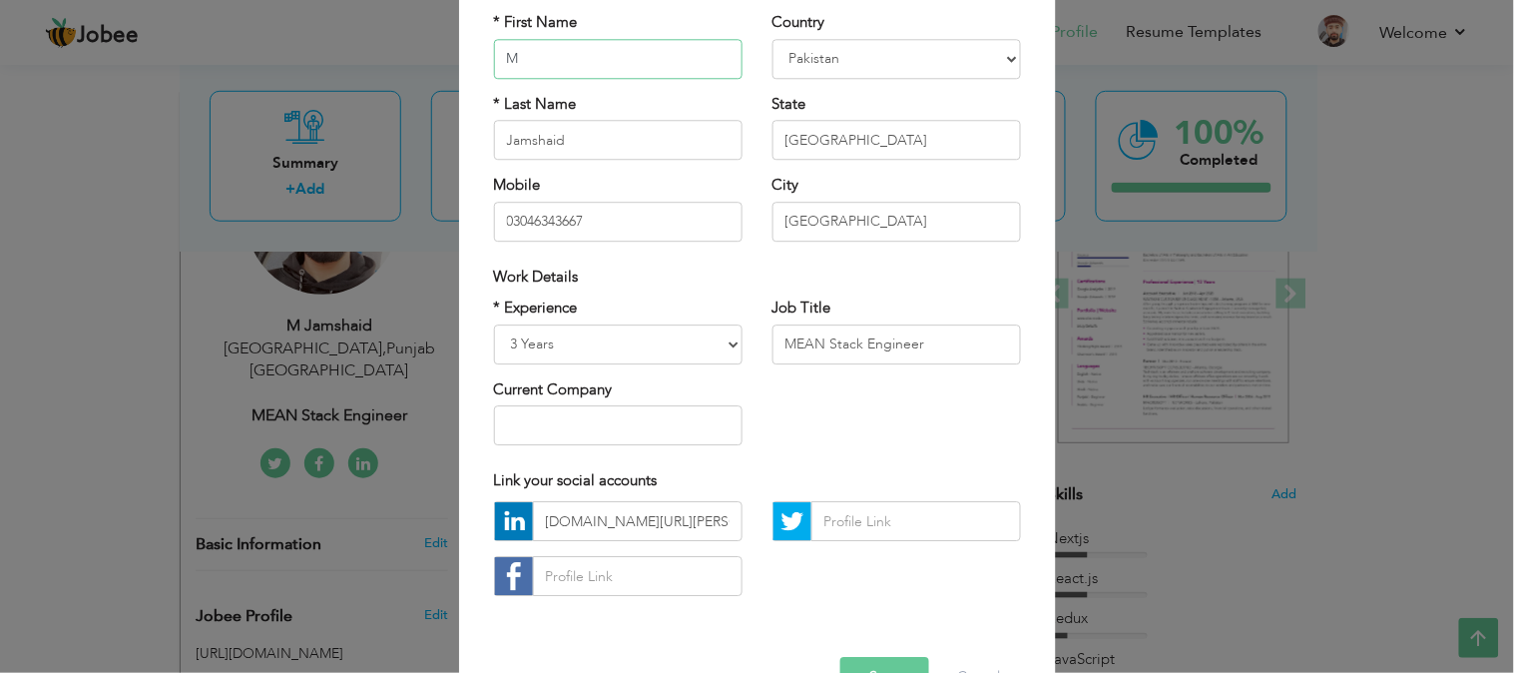
scroll to position [173, 0]
click at [542, 417] on input "text" at bounding box center [618, 424] width 249 height 40
type input "f"
paste input "jamshaidbhattibwp@gmail.com"
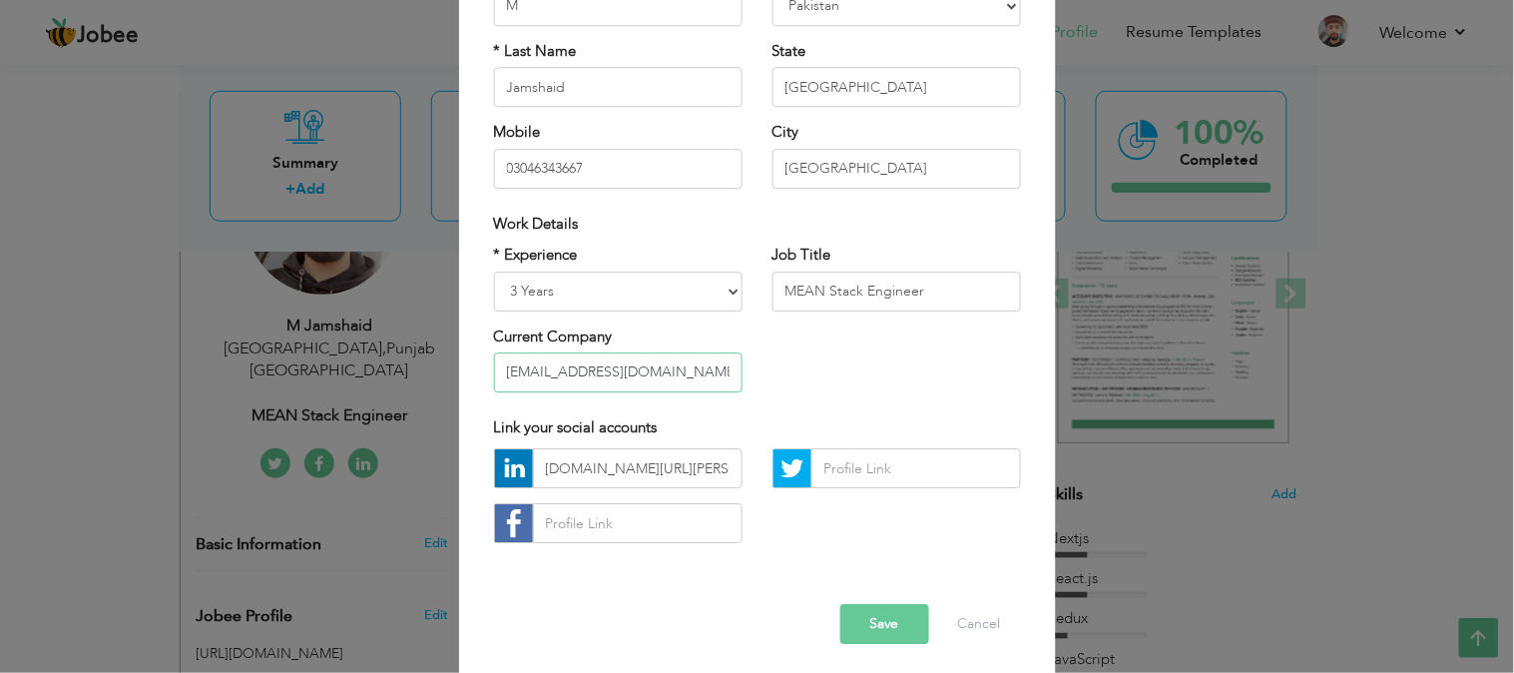
scroll to position [232, 0]
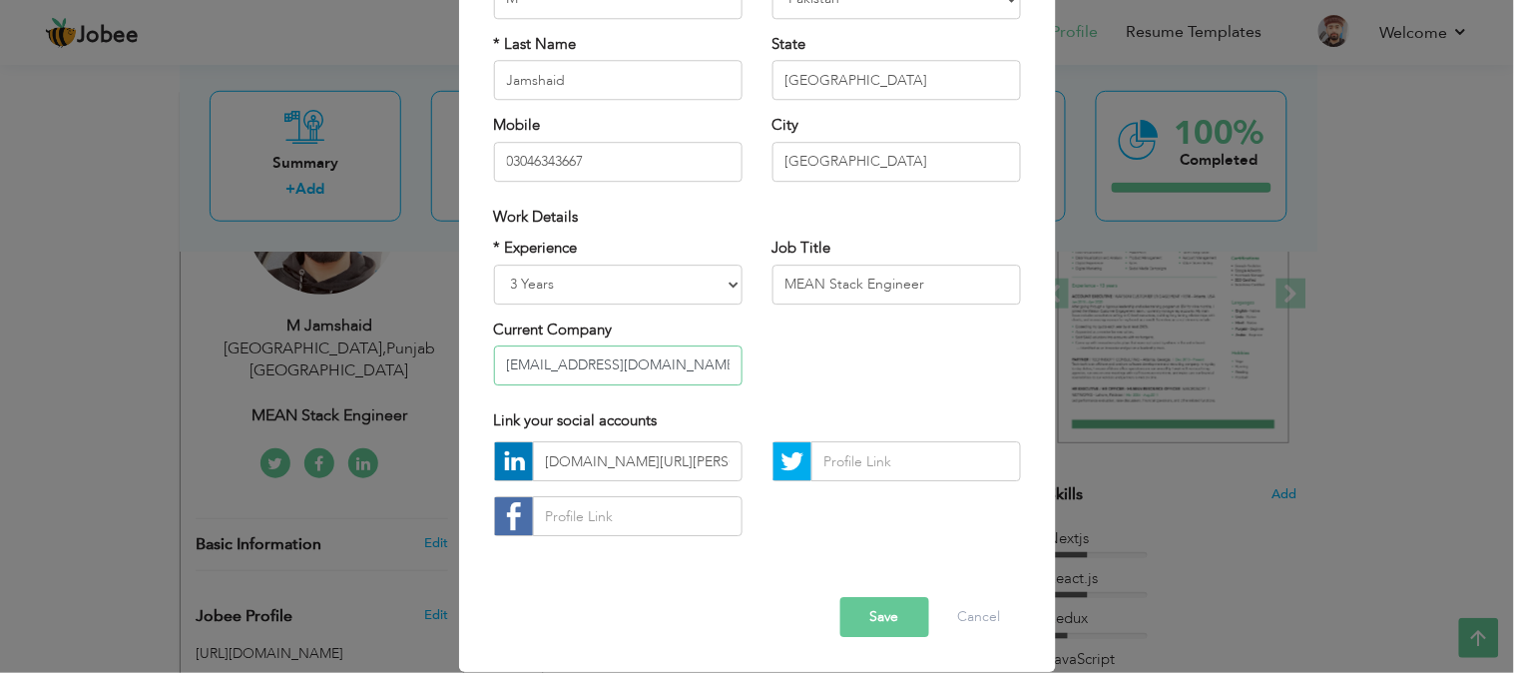
type input "jamshaidbhattibwp@gmail.com"
click at [868, 620] on button "Save" at bounding box center [884, 618] width 89 height 40
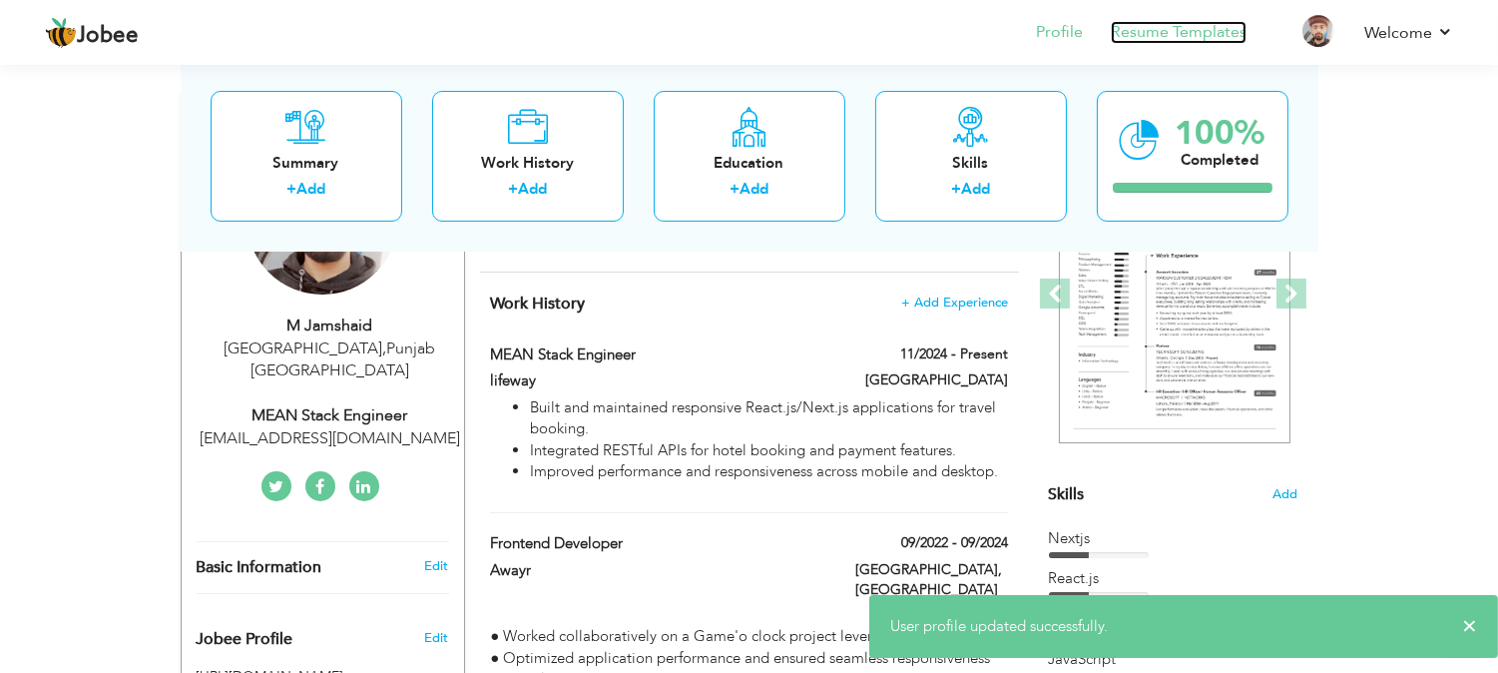
click at [1146, 21] on link "Resume Templates" at bounding box center [1179, 32] width 136 height 23
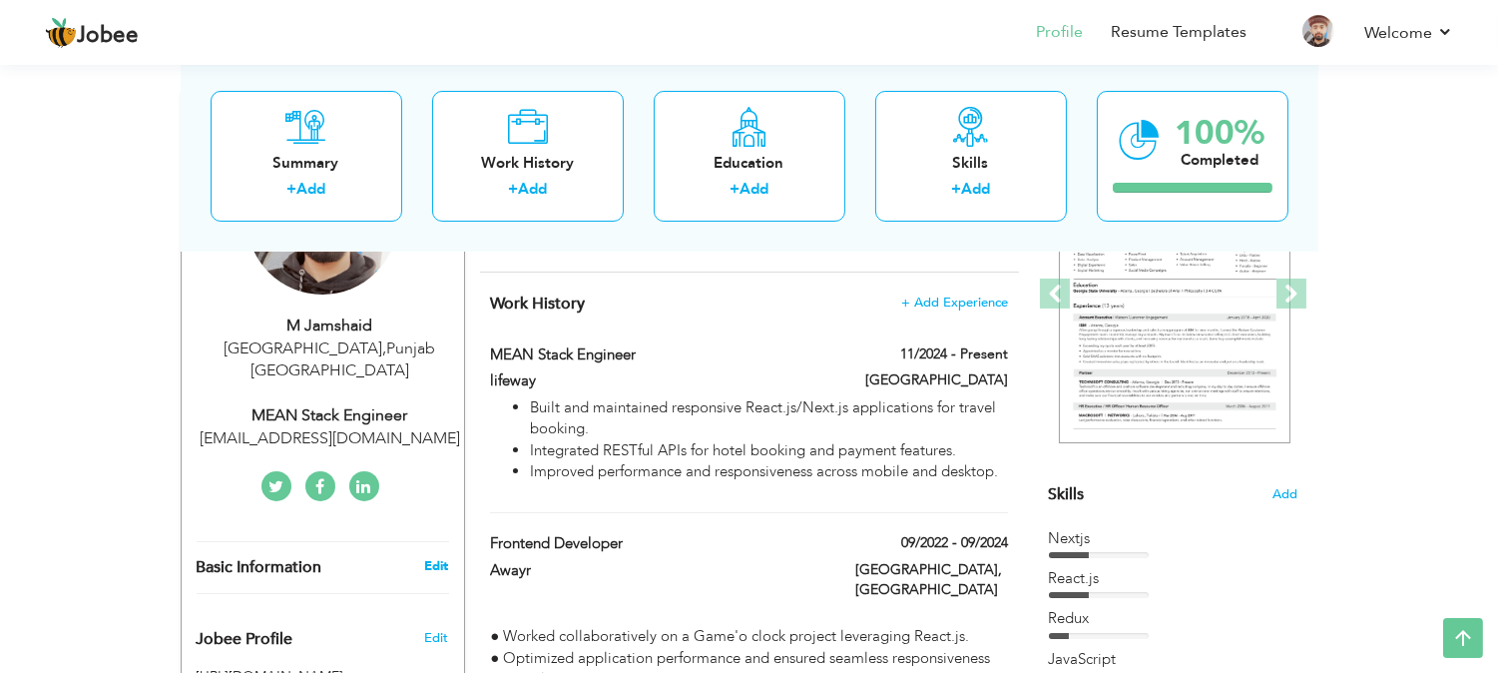
click at [432, 557] on link "Edit" at bounding box center [436, 566] width 24 height 18
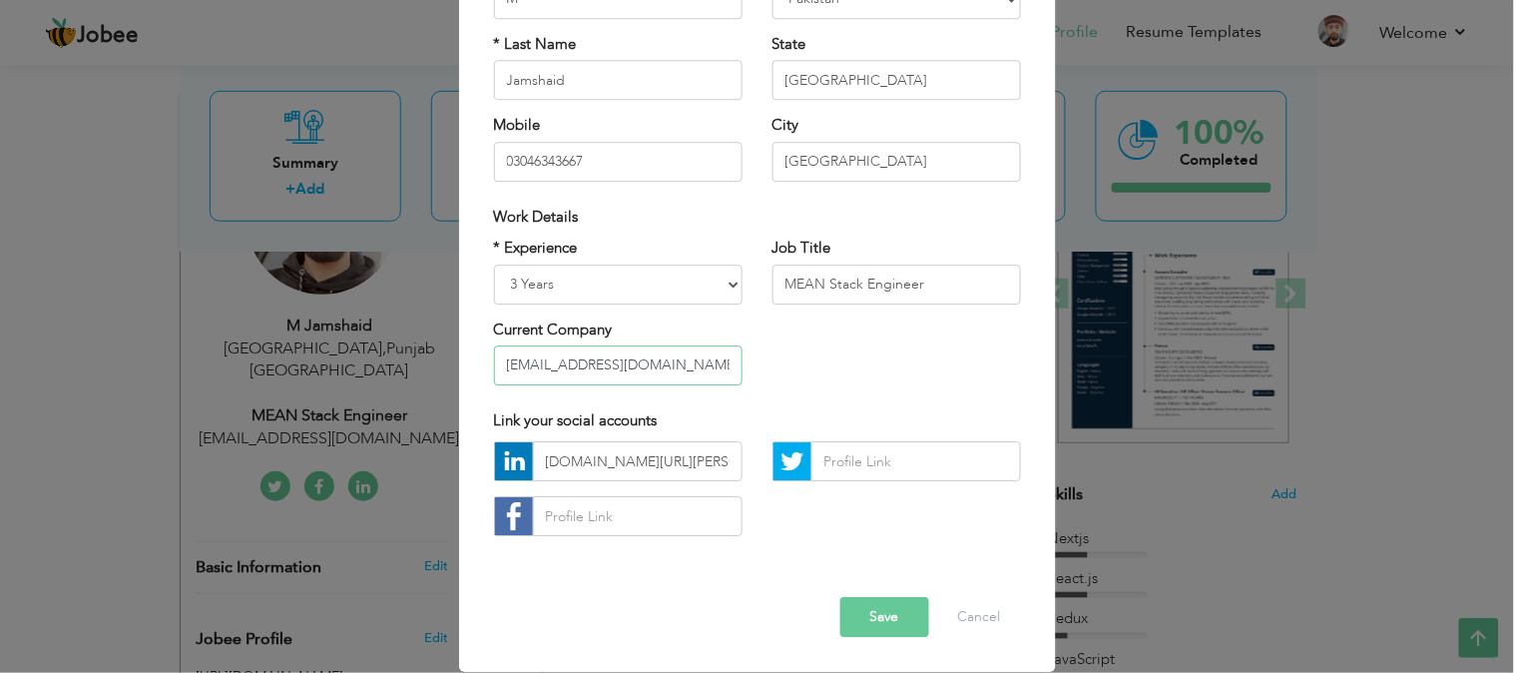
click at [596, 365] on input "jamshaidbhattibwp@gmail.com" at bounding box center [618, 365] width 249 height 40
click at [866, 629] on button "Save" at bounding box center [884, 618] width 89 height 40
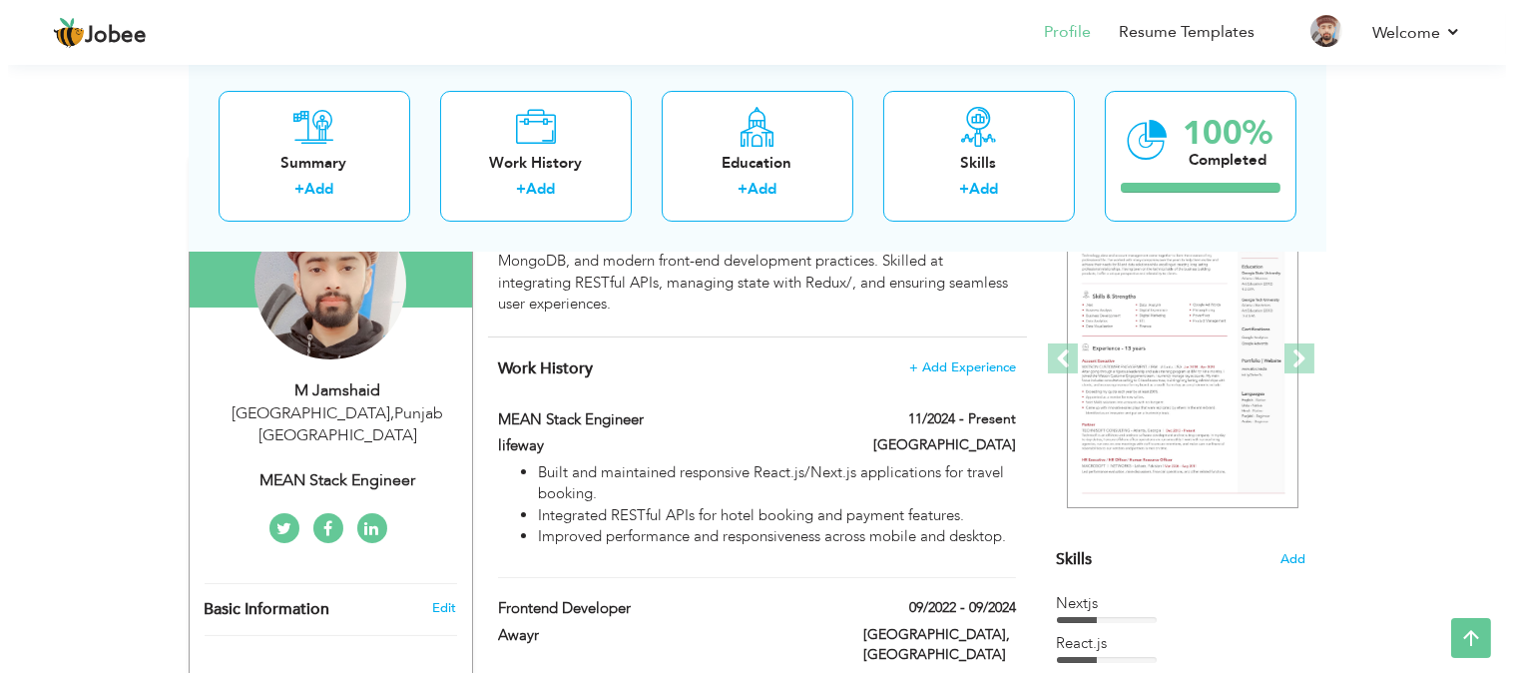
scroll to position [198, 0]
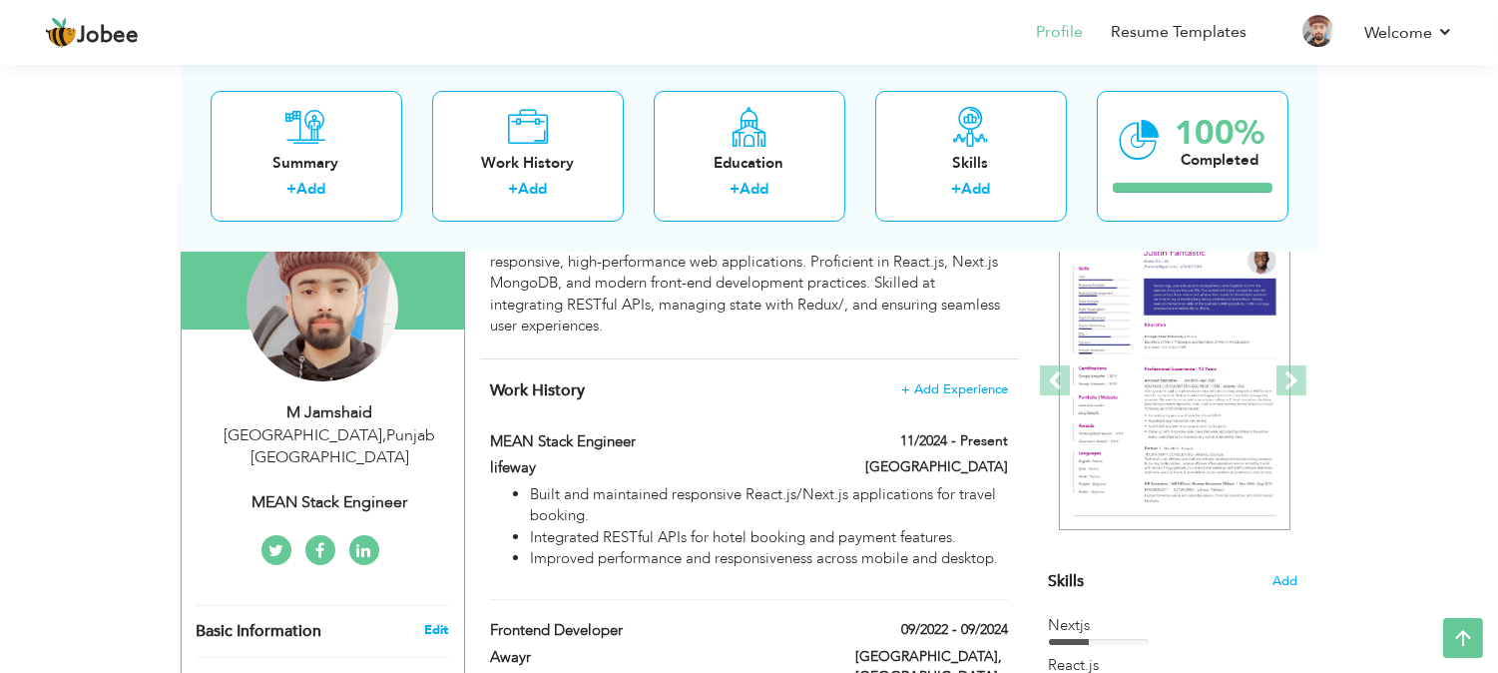
click at [434, 621] on link "Edit" at bounding box center [436, 630] width 24 height 18
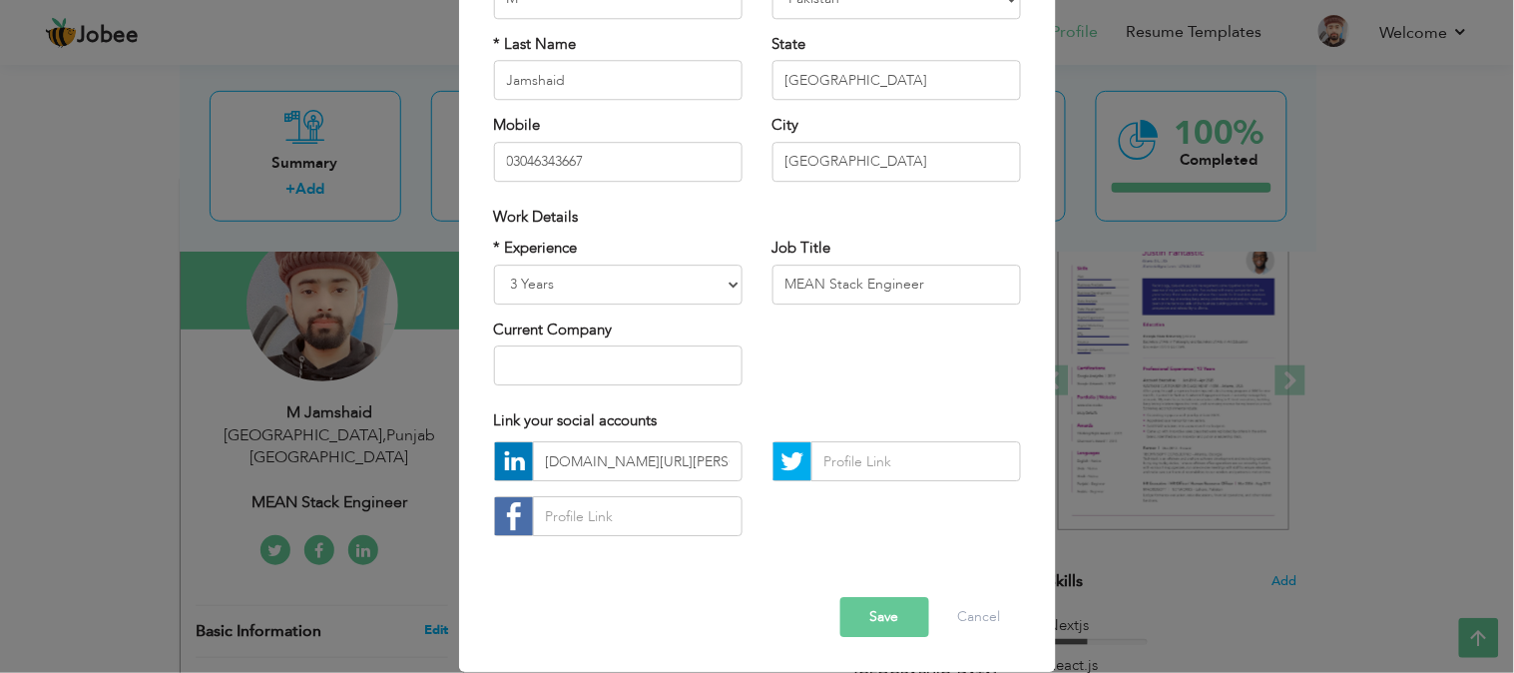
scroll to position [0, 0]
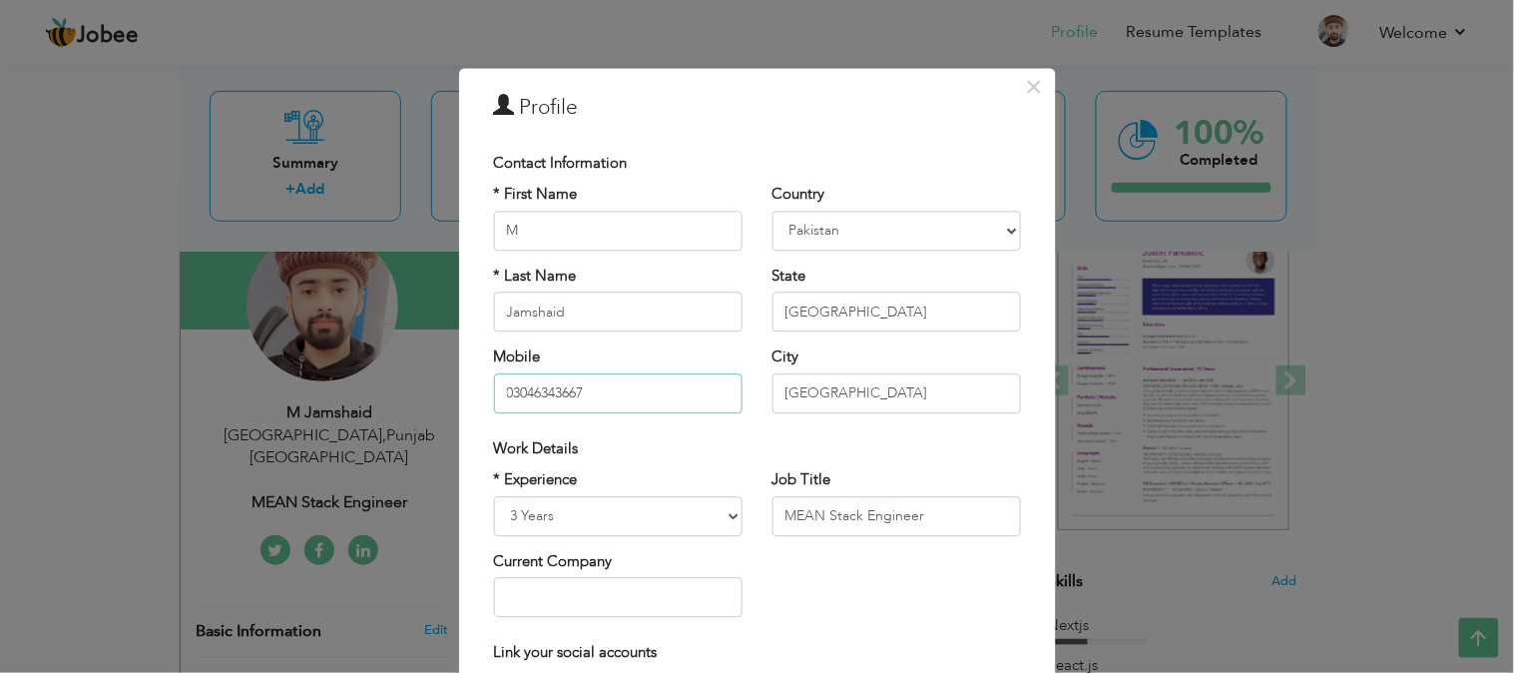
click at [631, 394] on input "03046343667" at bounding box center [618, 393] width 249 height 40
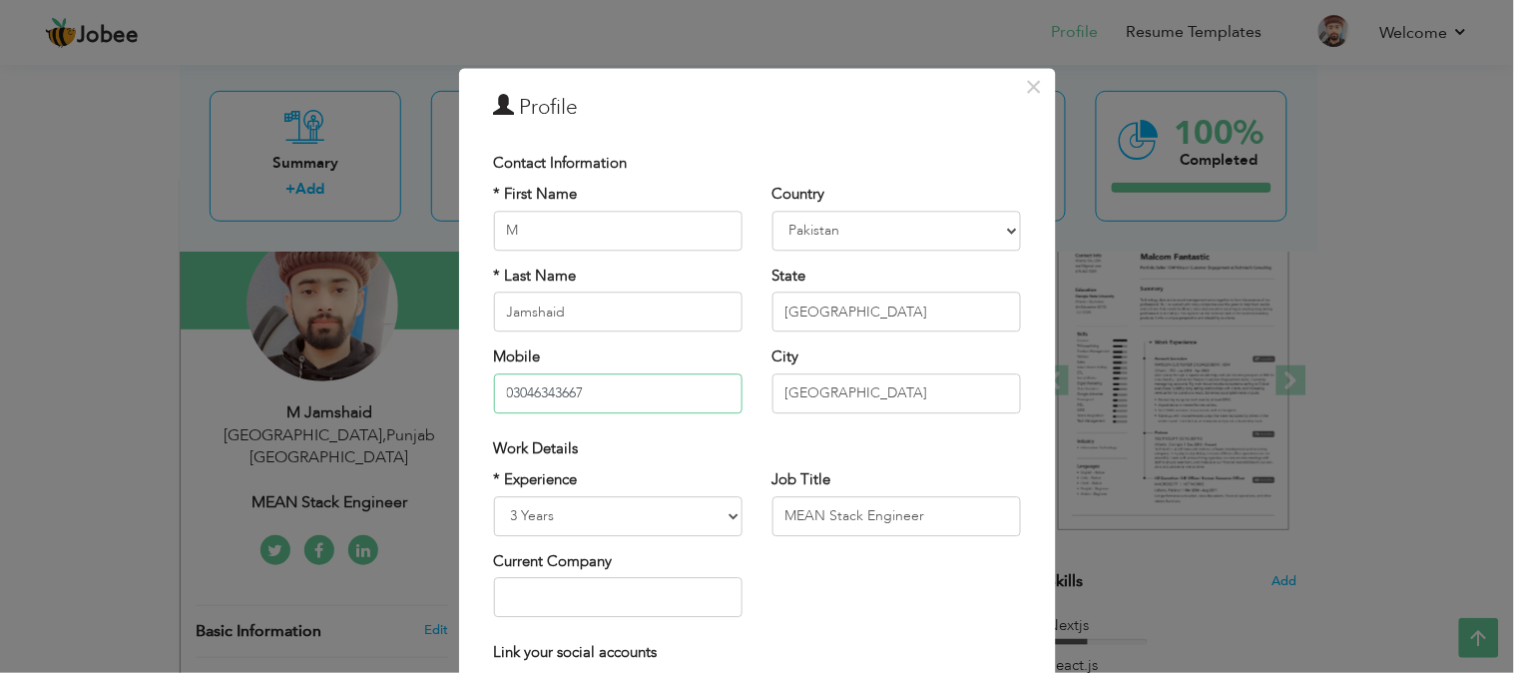
paste input "jamshaid"
click at [602, 390] on input "03046343667 jamshaid" at bounding box center [618, 393] width 249 height 40
click at [616, 397] on input "03046343667 jamshaid" at bounding box center [618, 393] width 249 height 40
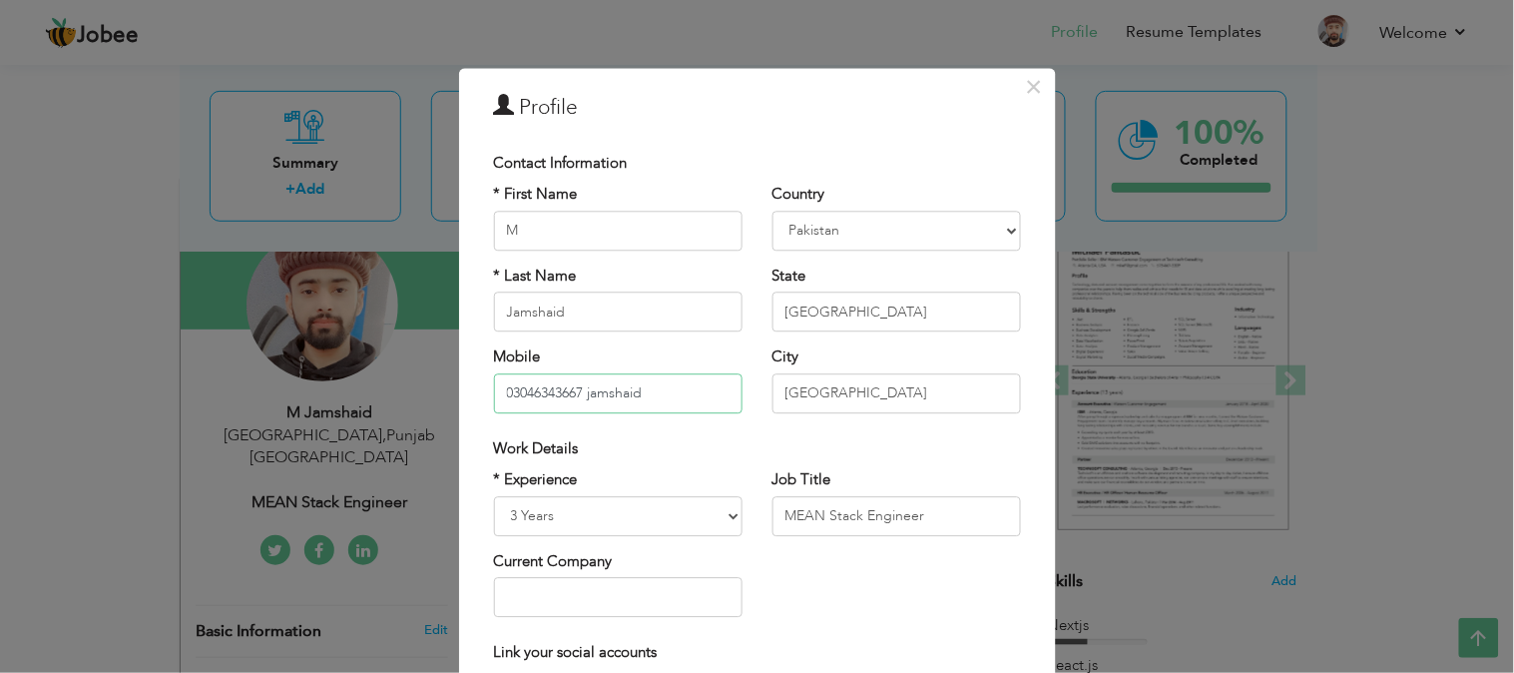
click at [616, 397] on input "03046343667 jamshaid" at bounding box center [618, 393] width 249 height 40
click at [620, 397] on input "03046343667 jamshaid" at bounding box center [618, 393] width 249 height 40
click at [624, 395] on input "03046343667 jamshaid" at bounding box center [618, 393] width 249 height 40
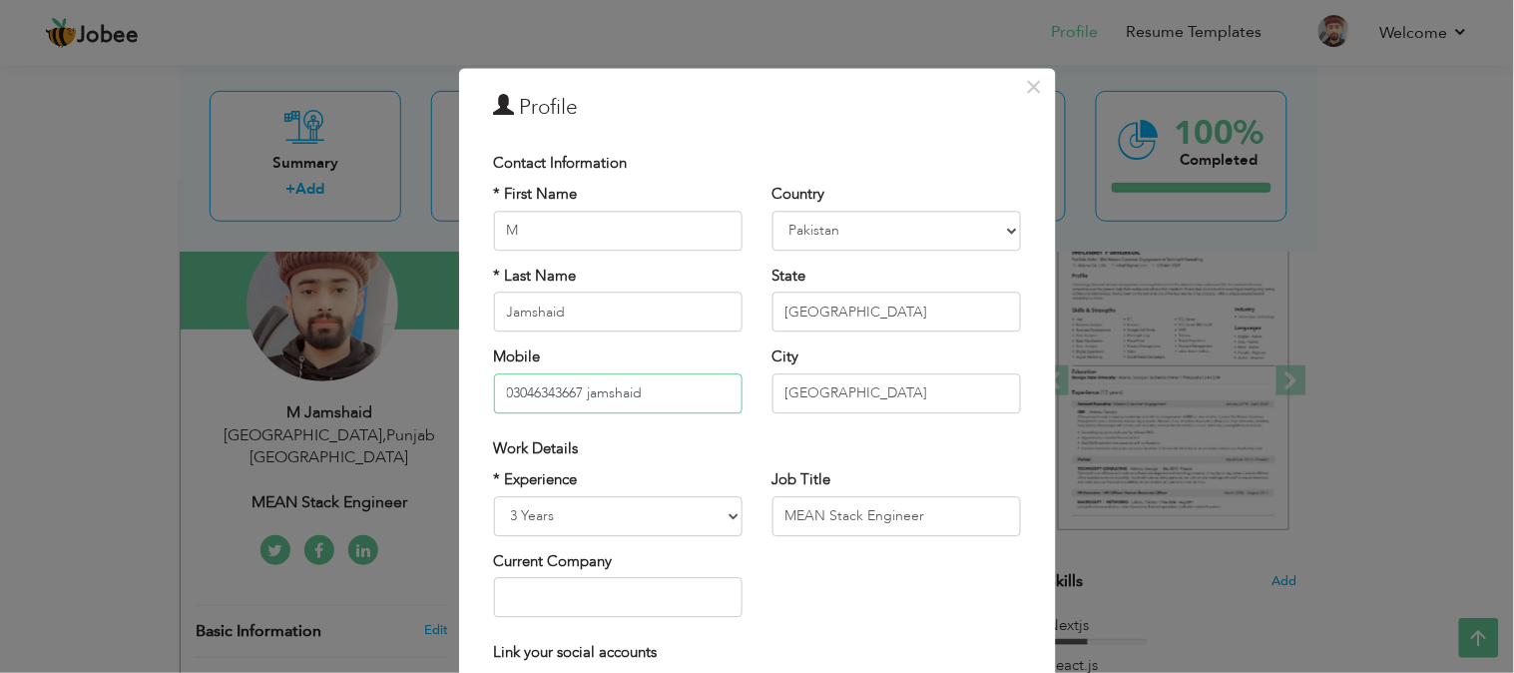
click at [624, 395] on input "03046343667 jamshaid" at bounding box center [618, 393] width 249 height 40
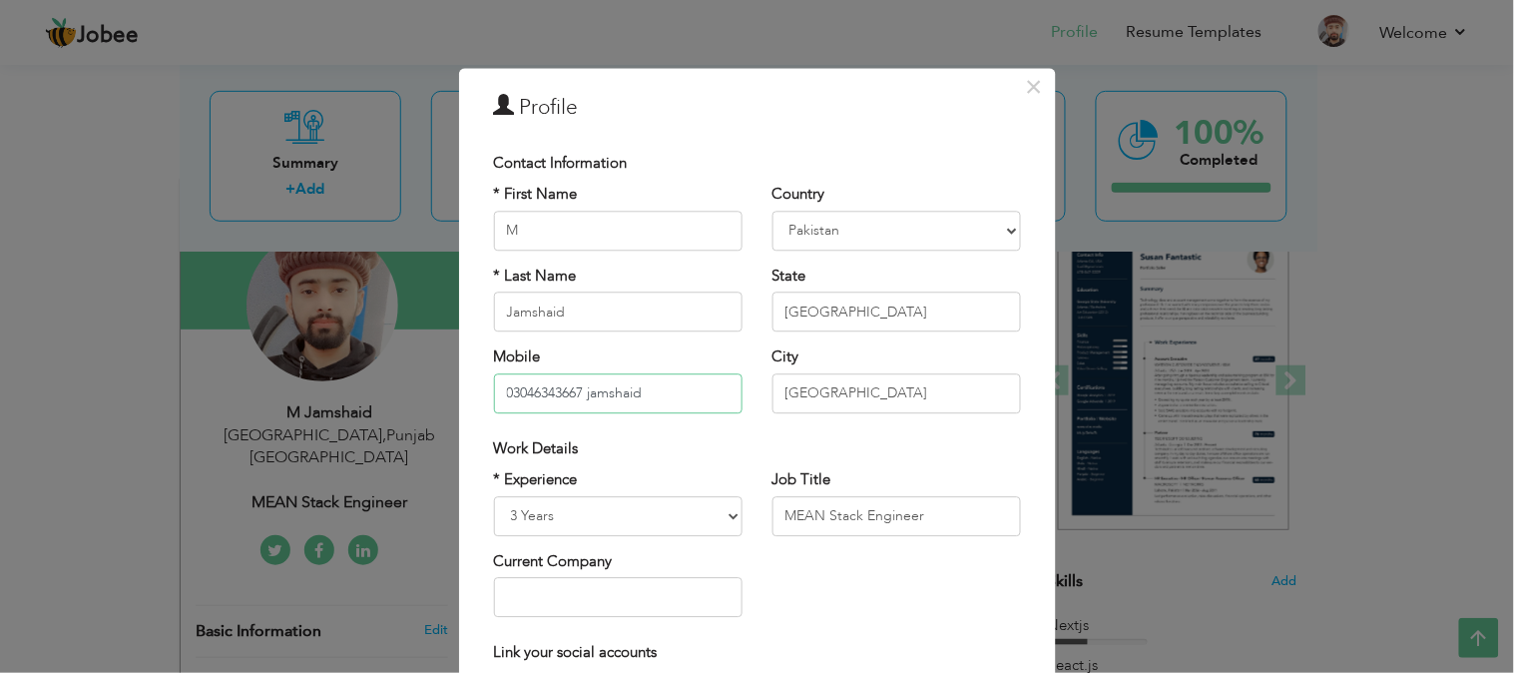
click at [636, 393] on input "03046343667 jamshaid" at bounding box center [618, 393] width 249 height 40
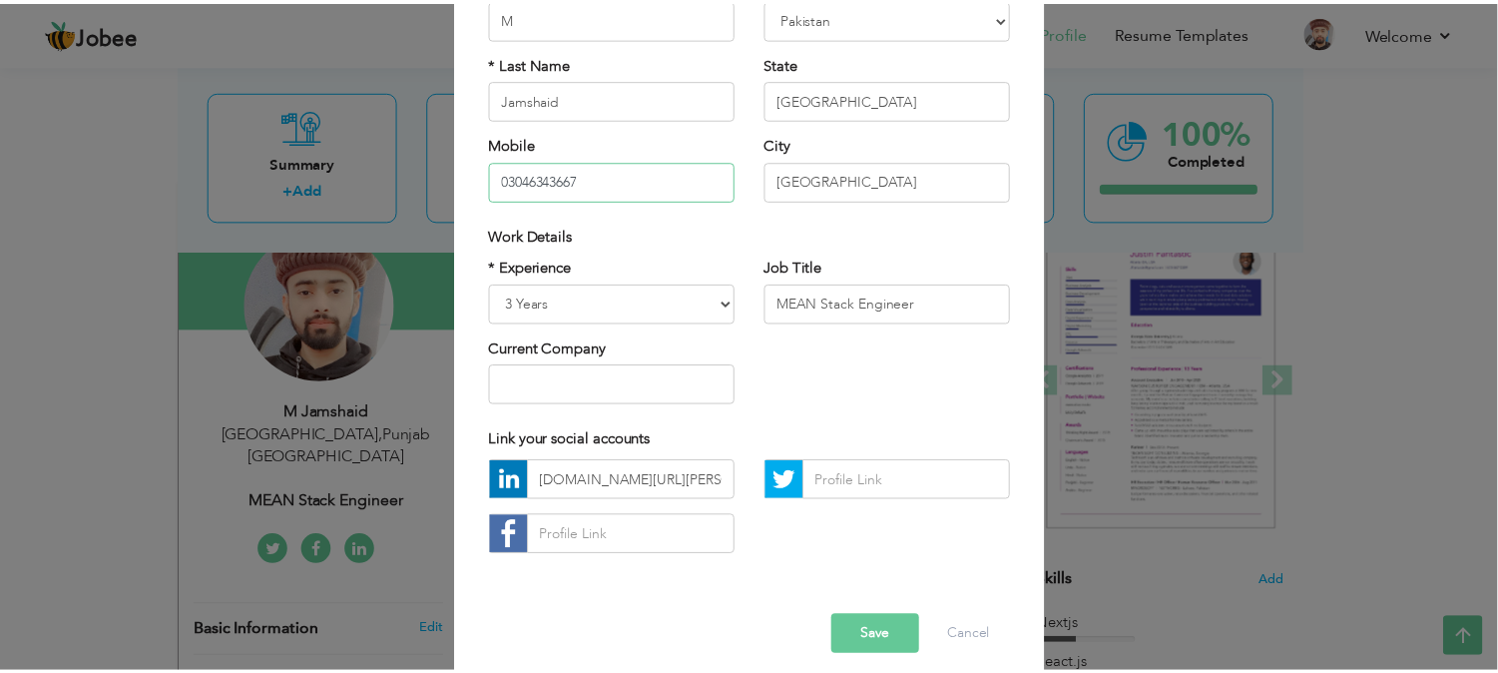
scroll to position [232, 0]
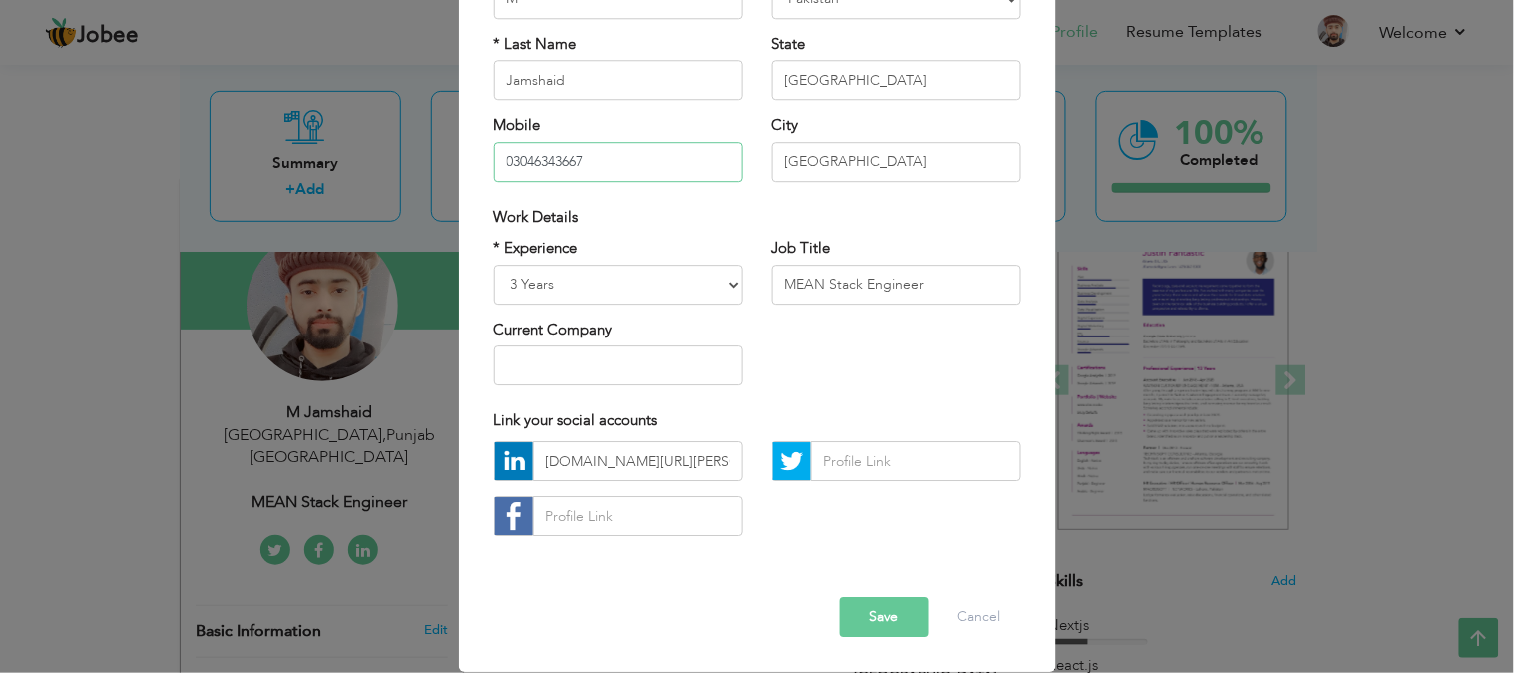
type input "03046343667"
click at [880, 623] on button "Save" at bounding box center [884, 618] width 89 height 40
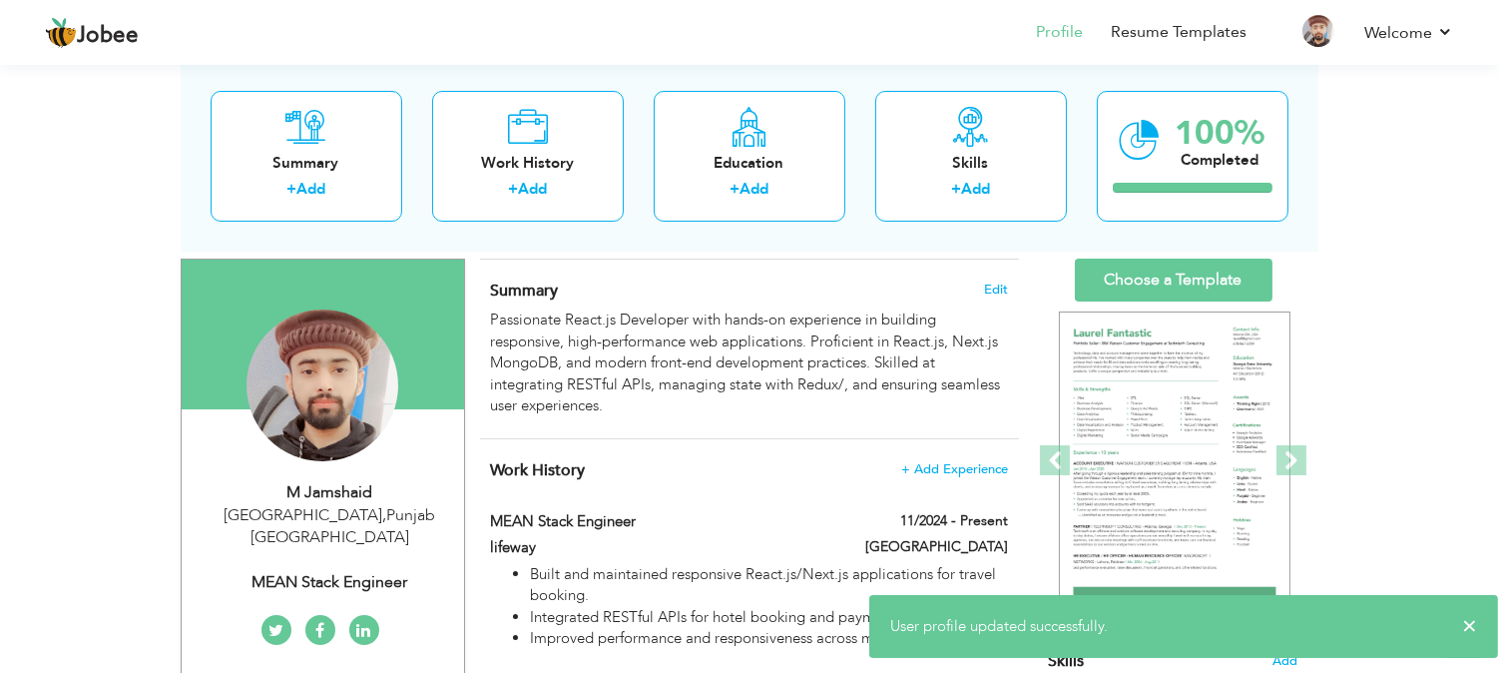
scroll to position [86, 0]
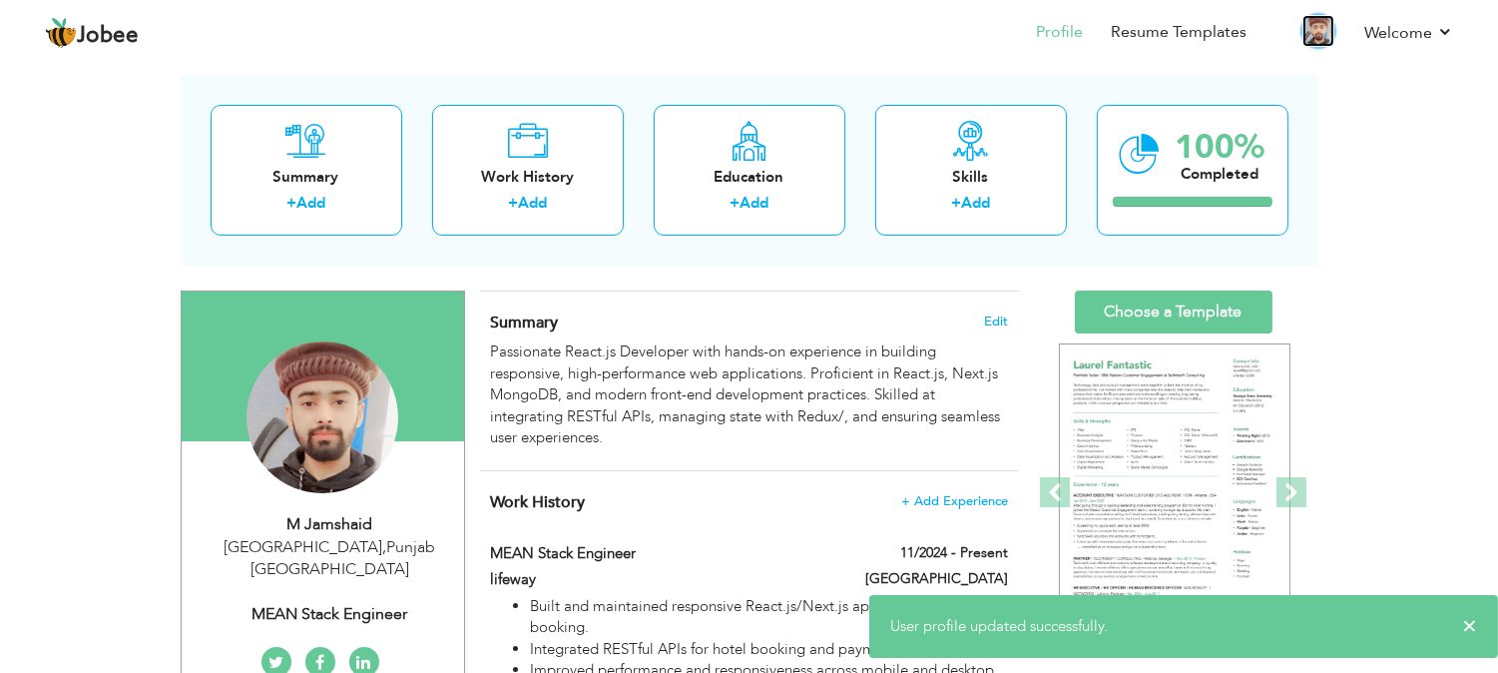
click at [1317, 28] on img at bounding box center [1318, 31] width 32 height 32
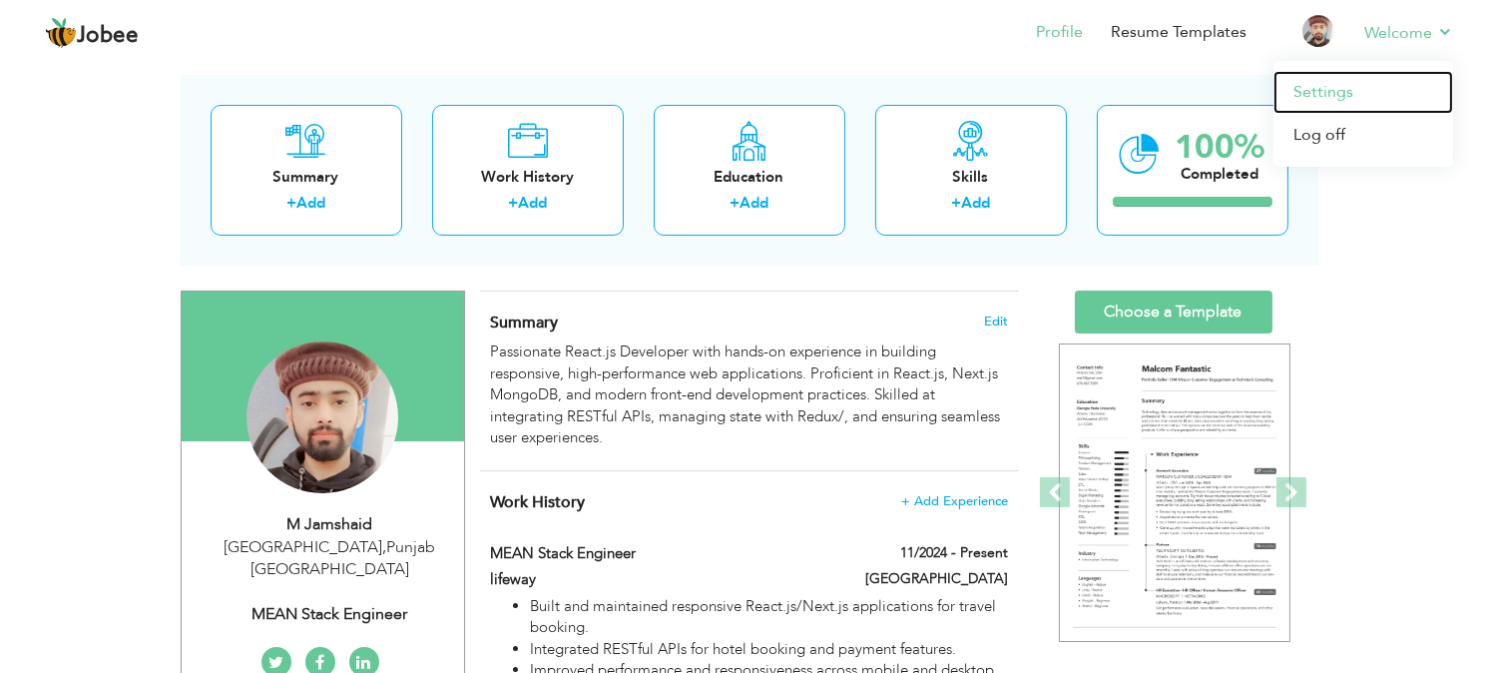
click at [1301, 84] on link "Settings" at bounding box center [1364, 92] width 180 height 43
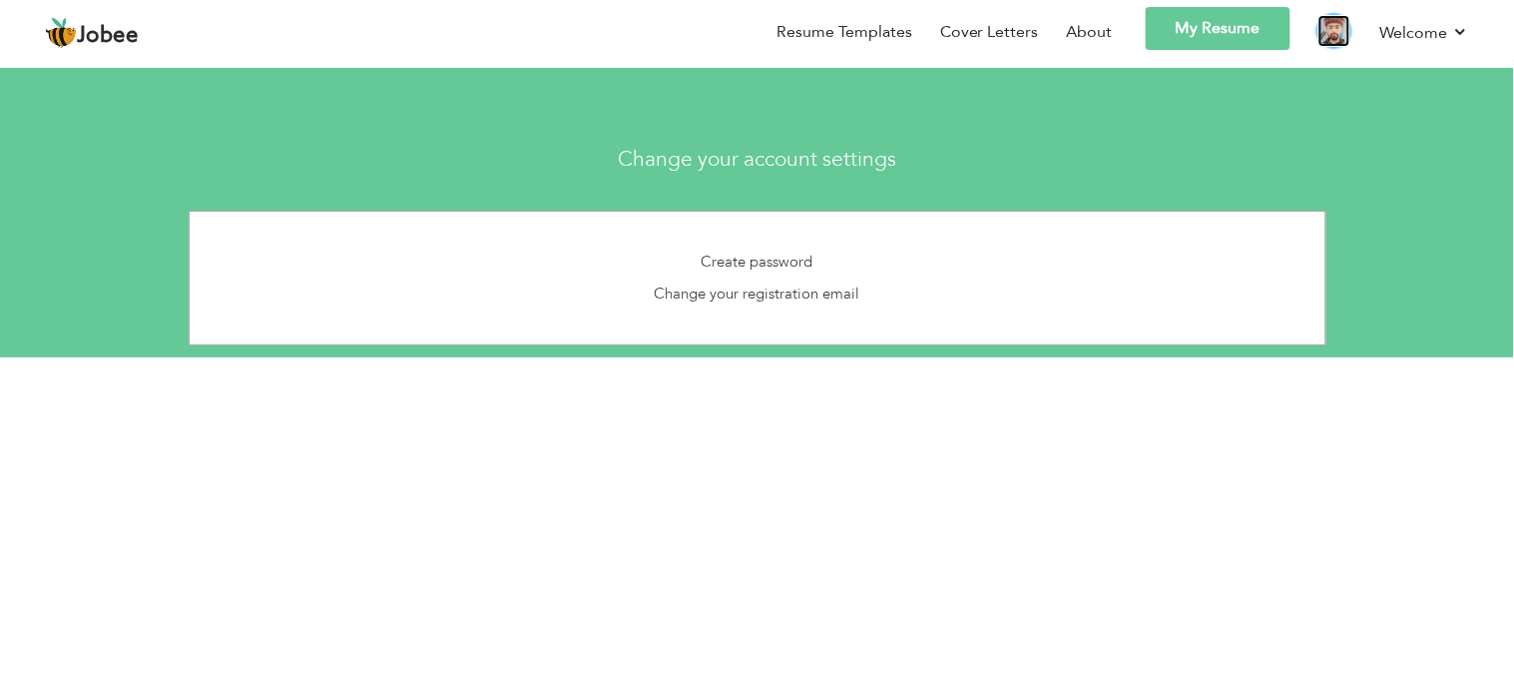
click at [1330, 30] on img at bounding box center [1334, 31] width 32 height 32
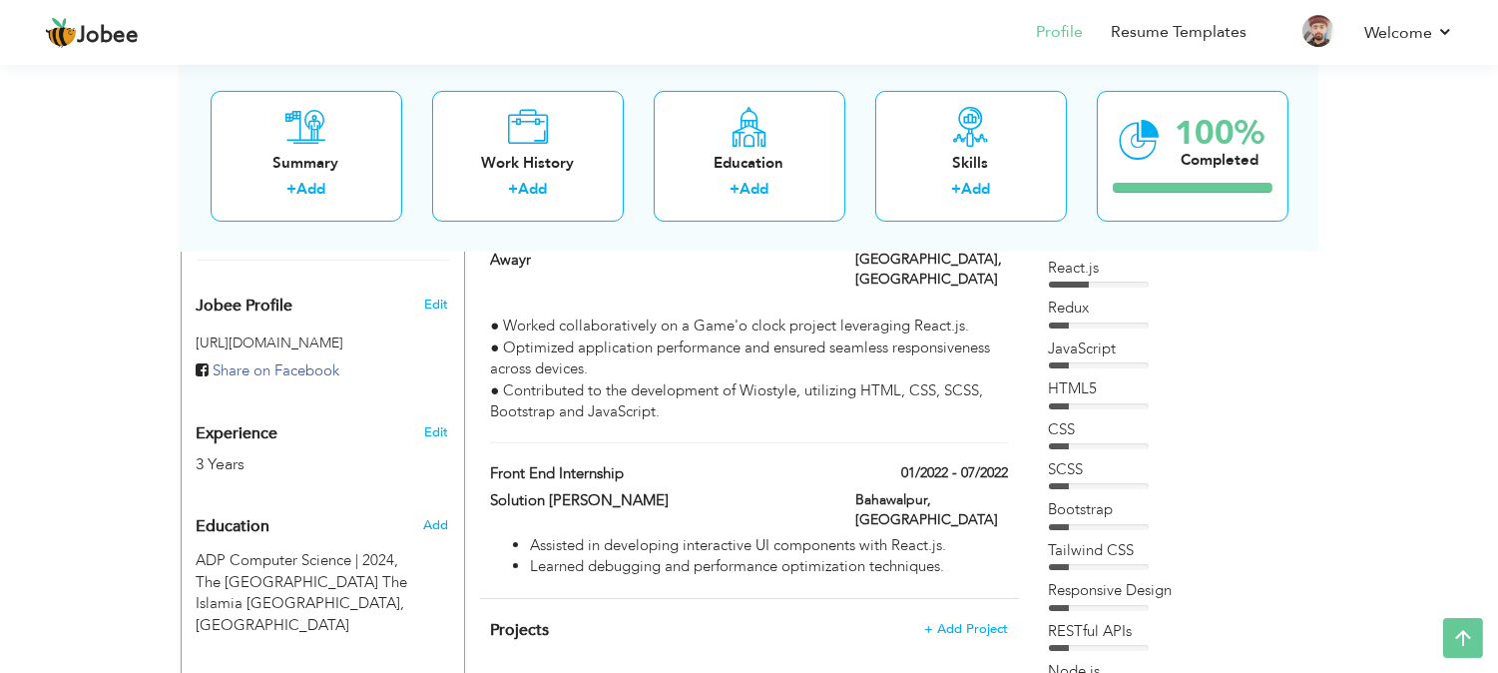
scroll to position [593, 0]
